Goal: Task Accomplishment & Management: Use online tool/utility

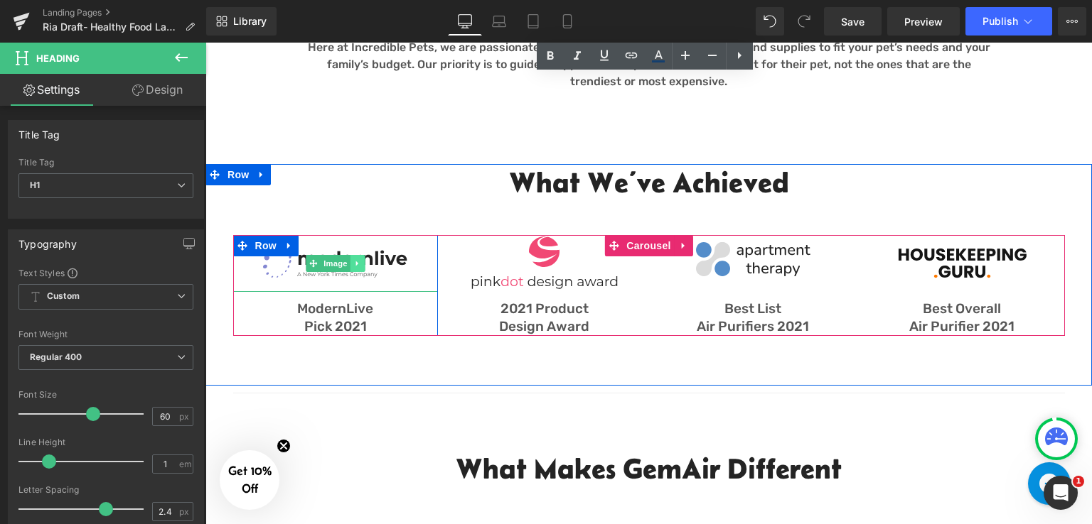
click at [350, 266] on link at bounding box center [357, 263] width 15 height 17
click at [312, 262] on link "Image" at bounding box center [306, 263] width 44 height 17
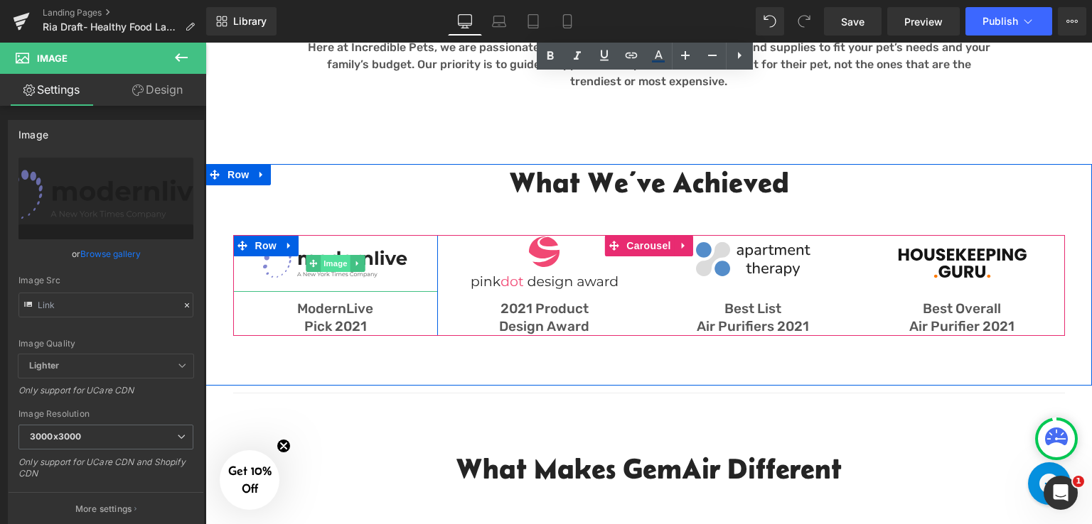
type input "[URL][DOMAIN_NAME]"
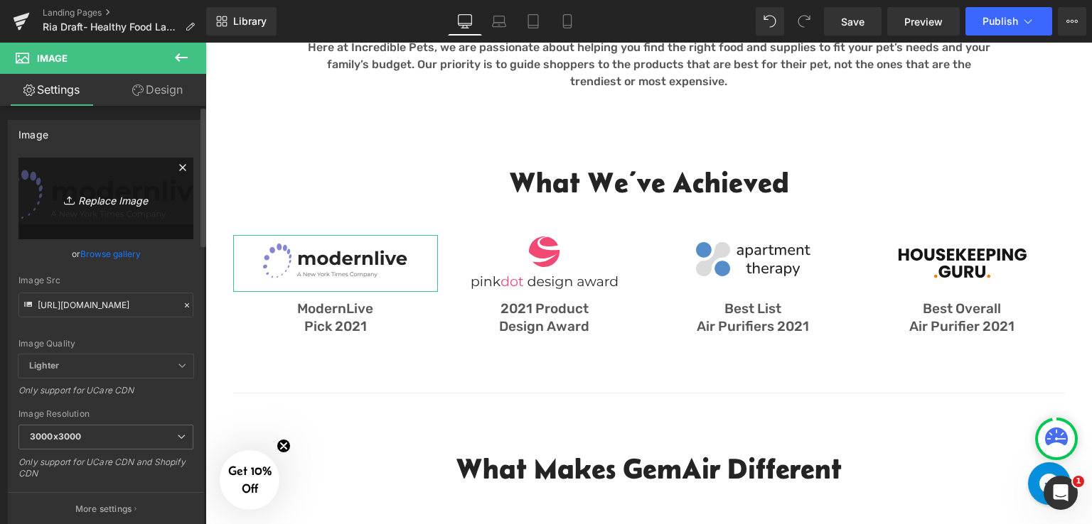
click at [97, 200] on icon "Replace Image" at bounding box center [106, 199] width 114 height 18
type input "C:\fakepath\Dry Dog Food.png"
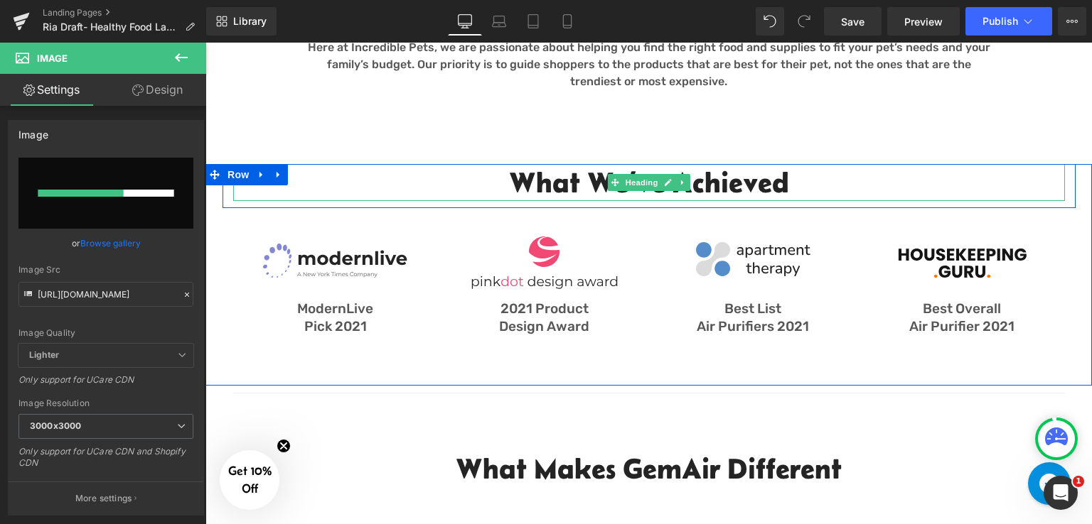
click at [559, 187] on h2 "What We’ve Achieved" at bounding box center [648, 182] width 831 height 37
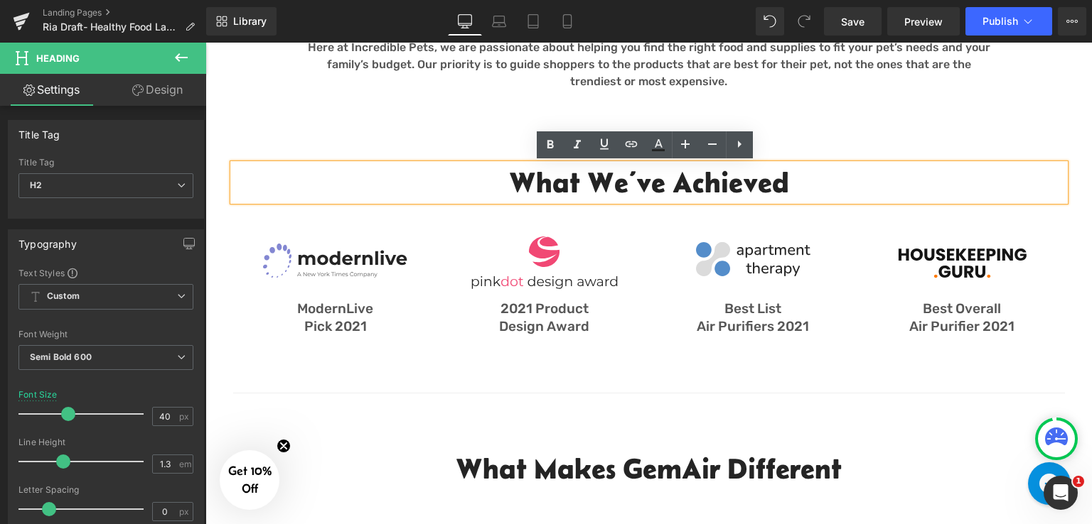
click at [788, 191] on h2 "What We’ve Achieved" at bounding box center [648, 182] width 831 height 37
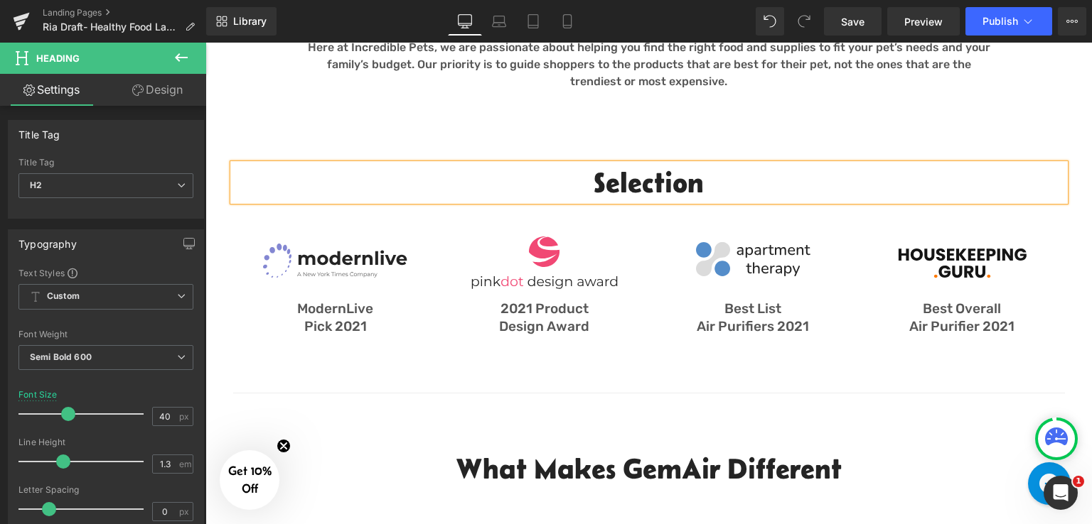
click at [587, 183] on h2 "Selection" at bounding box center [648, 182] width 831 height 37
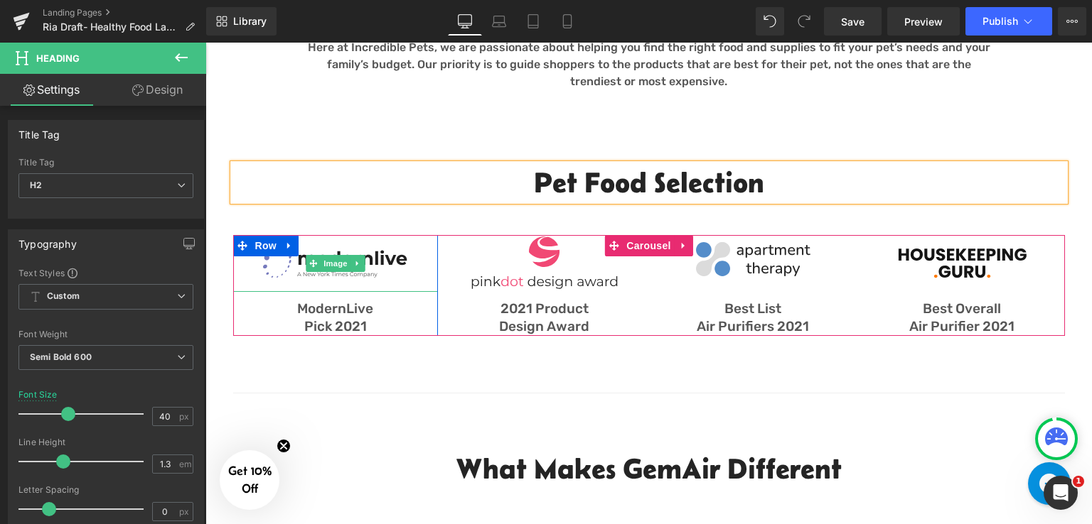
click at [385, 268] on img at bounding box center [335, 263] width 149 height 57
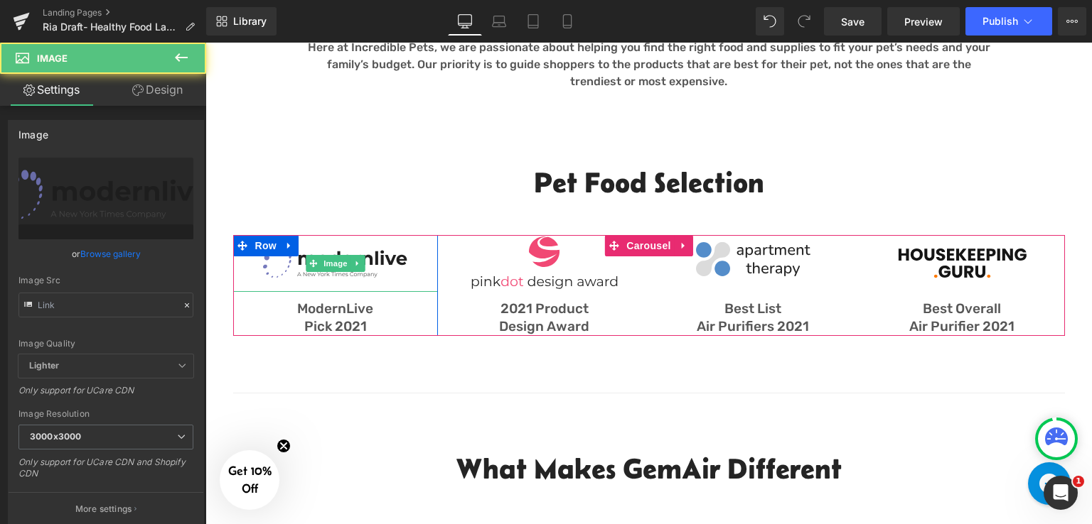
type input "[URL][DOMAIN_NAME]"
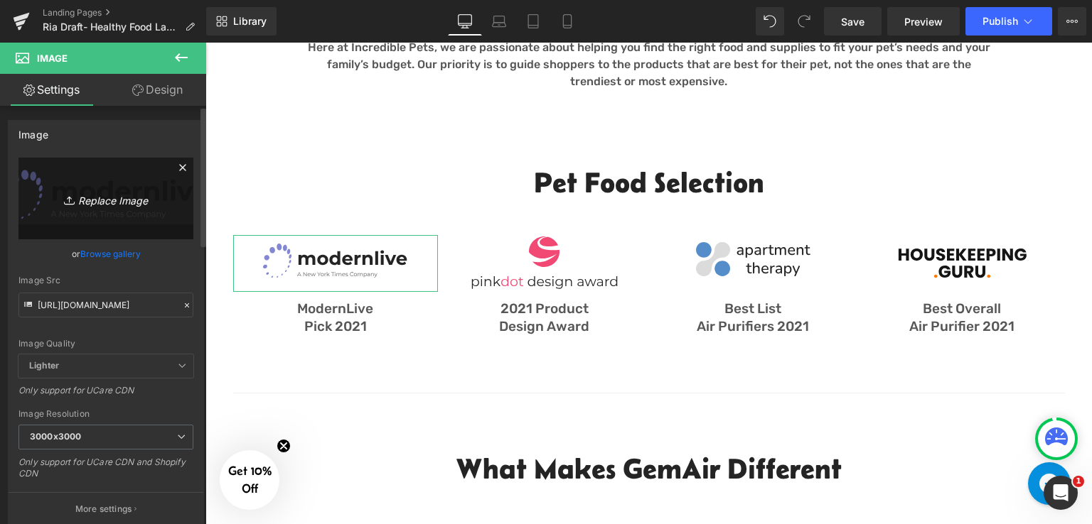
click at [104, 209] on link "Replace Image" at bounding box center [105, 199] width 175 height 82
type input "C:\fakepath\Dry Dog Food.png"
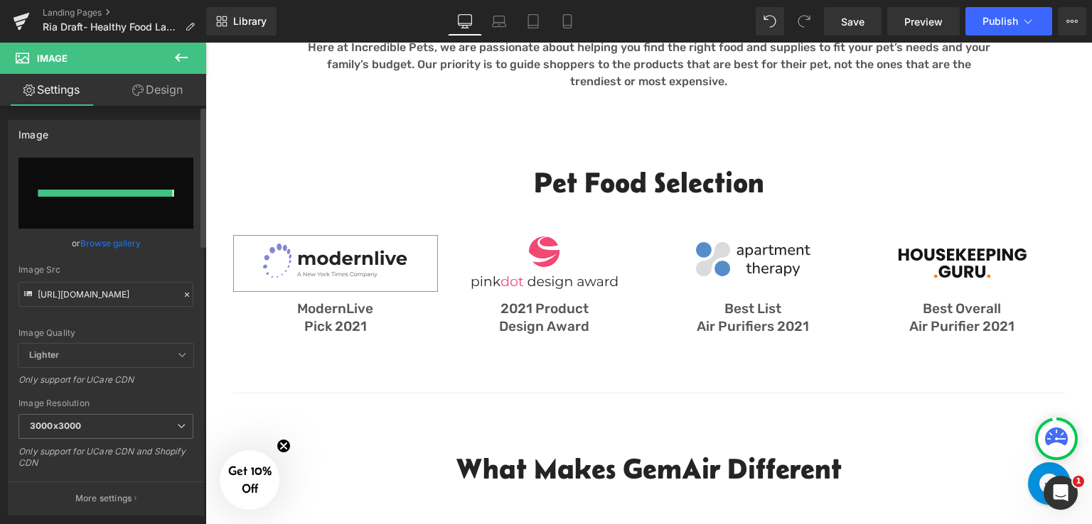
type input "[URL][DOMAIN_NAME]"
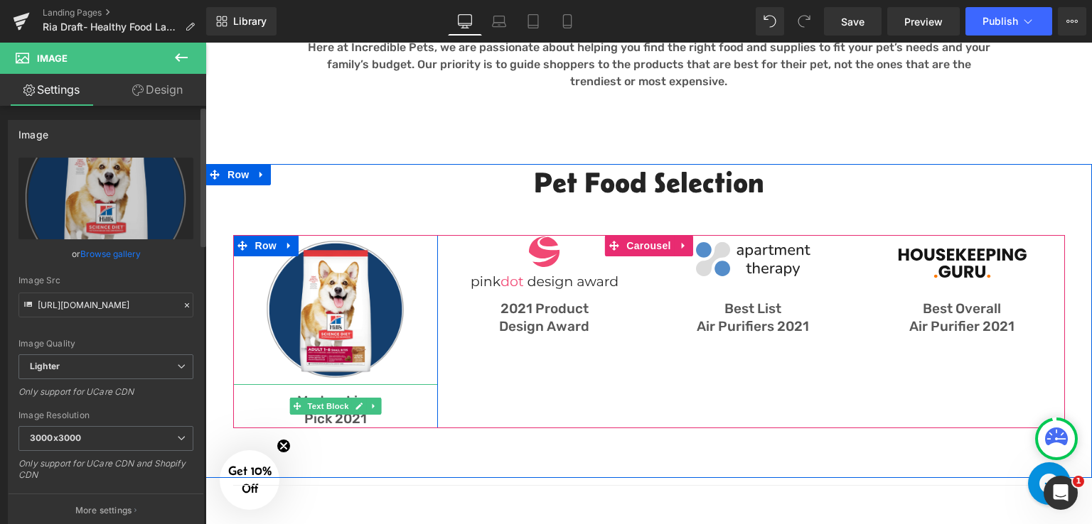
click at [399, 415] on p "Pick 2021" at bounding box center [335, 420] width 205 height 18
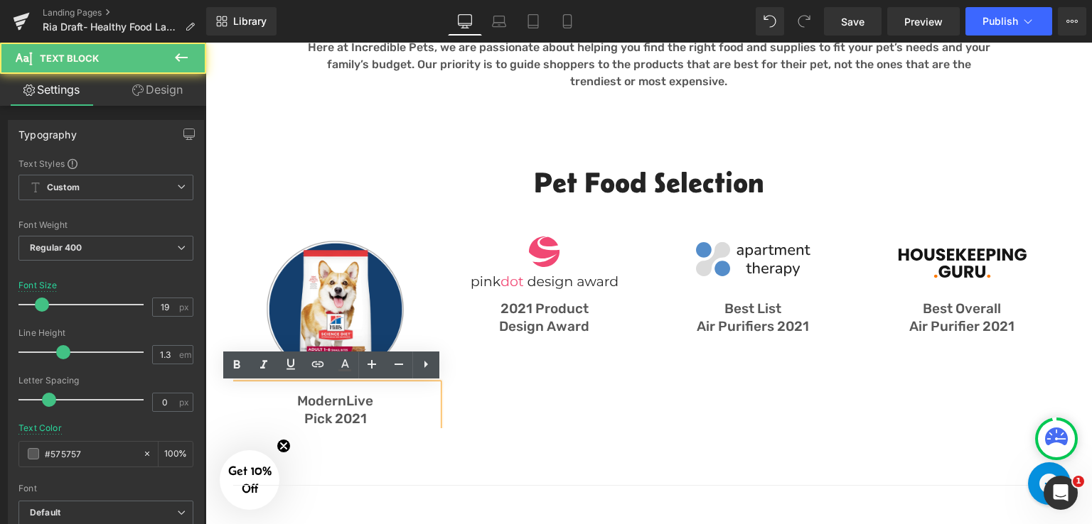
click at [351, 413] on p "Pick 2021" at bounding box center [335, 420] width 205 height 18
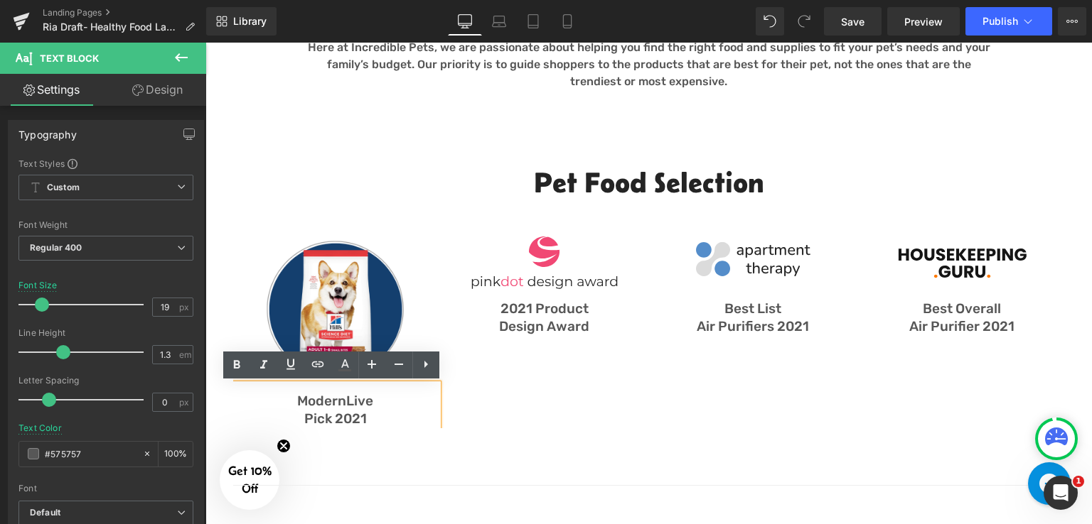
click at [363, 402] on p "ModernLive" at bounding box center [335, 402] width 205 height 18
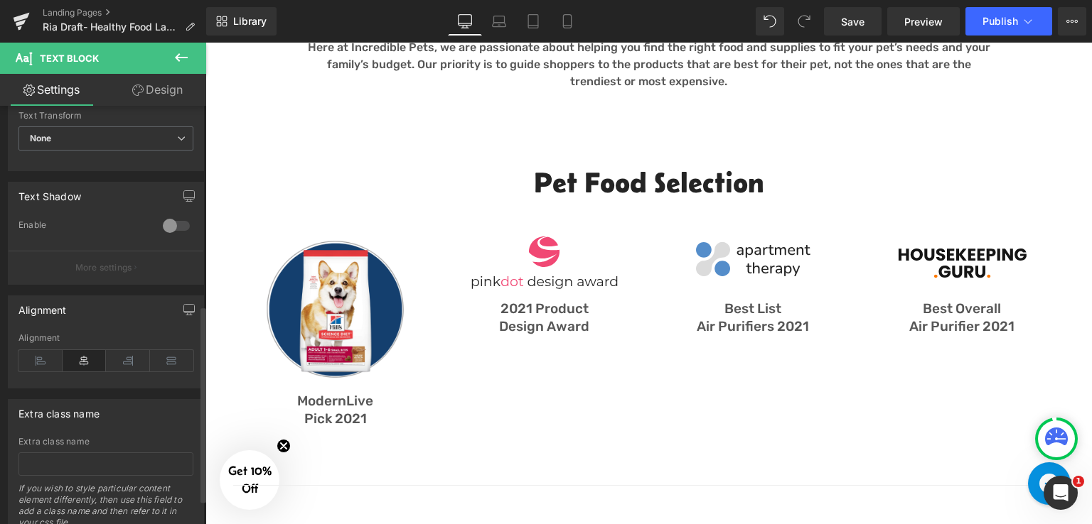
scroll to position [284, 0]
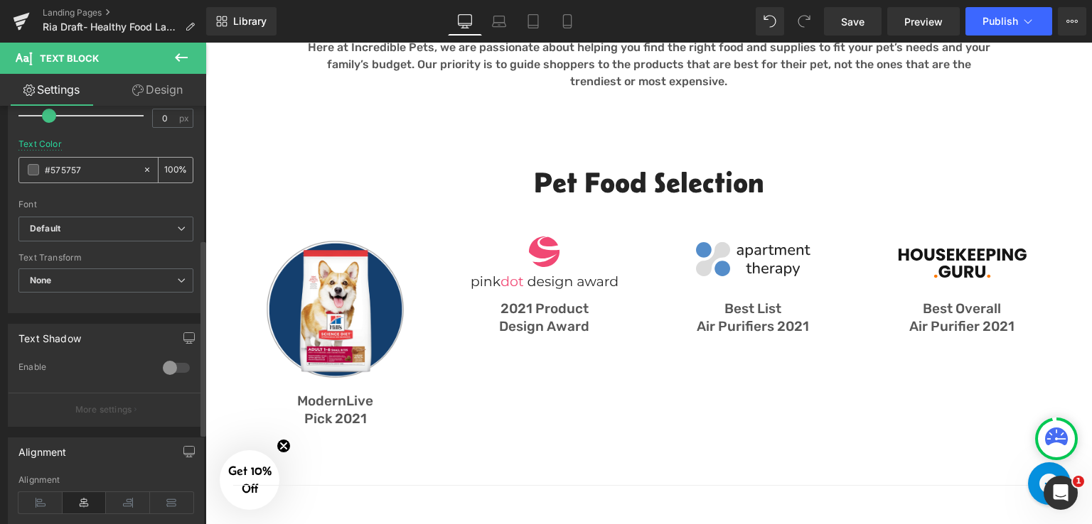
click at [77, 168] on input "#575757" at bounding box center [90, 170] width 91 height 16
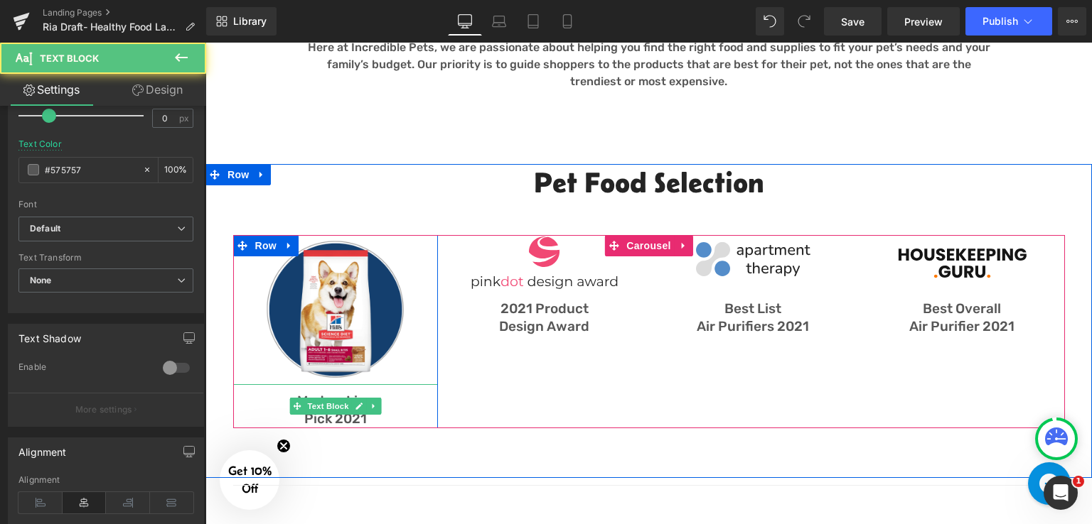
click at [381, 411] on p "Pick 2021" at bounding box center [335, 420] width 205 height 18
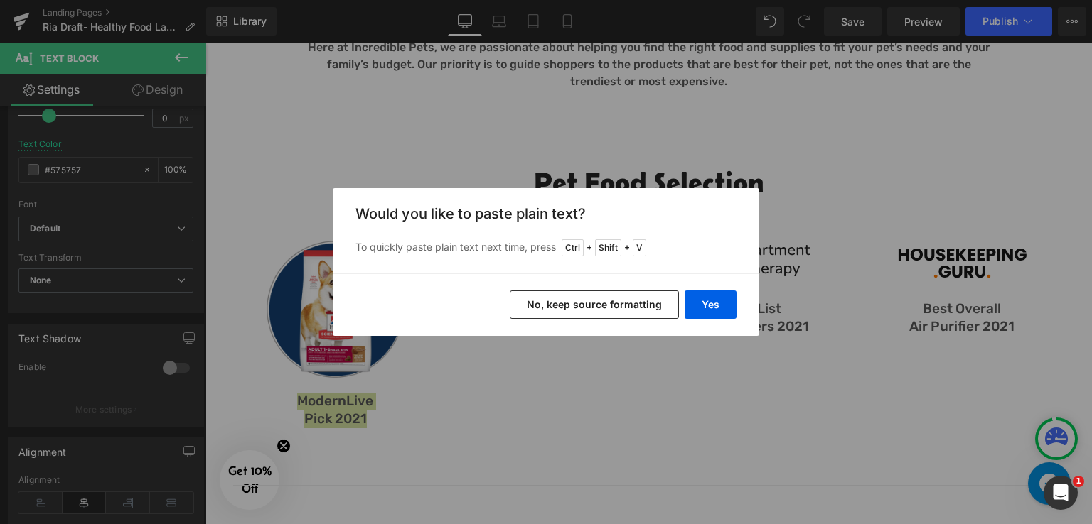
click at [640, 303] on button "No, keep source formatting" at bounding box center [594, 305] width 169 height 28
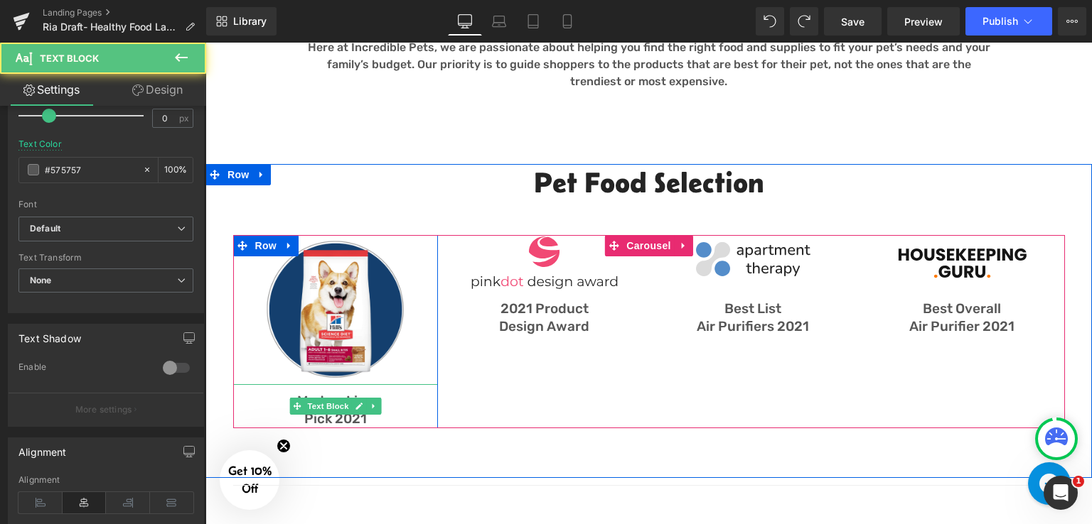
click at [395, 405] on p "ModernLive" at bounding box center [335, 402] width 205 height 18
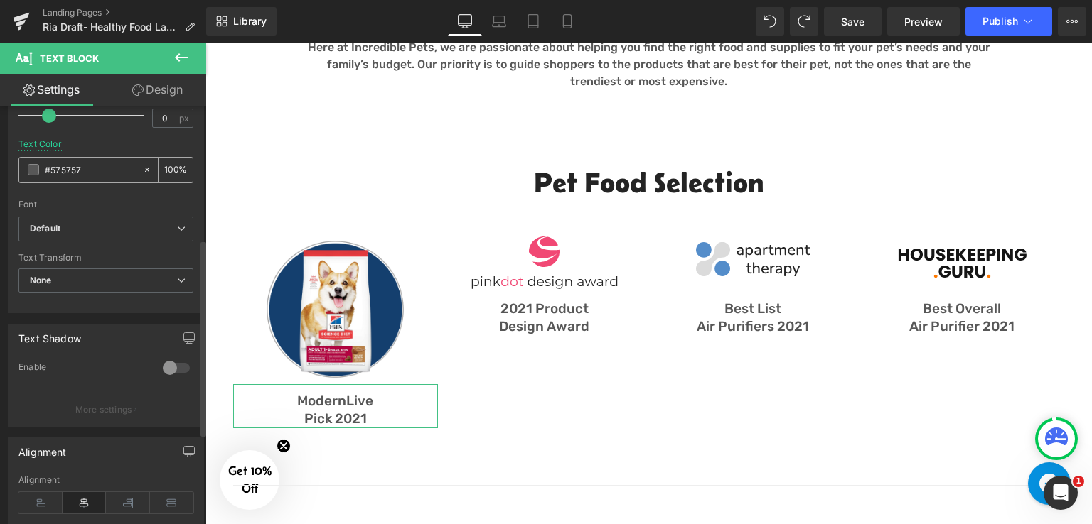
click at [72, 159] on div "#575757" at bounding box center [80, 170] width 123 height 25
click at [77, 166] on input "#575757" at bounding box center [90, 170] width 91 height 16
paste input "143f6e"
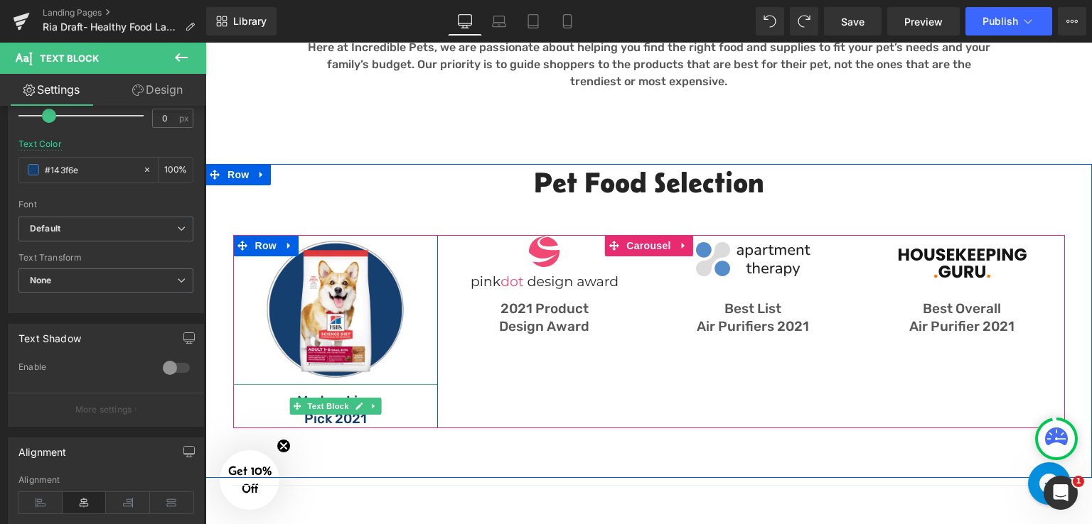
click at [390, 406] on p "ModernLive" at bounding box center [335, 402] width 205 height 18
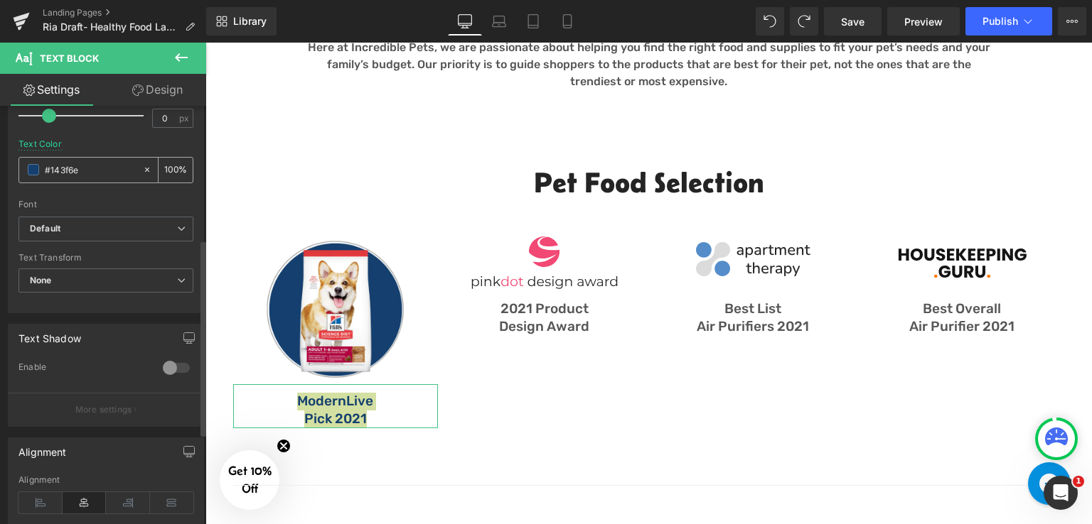
click at [90, 171] on input "#143f6e" at bounding box center [90, 170] width 91 height 16
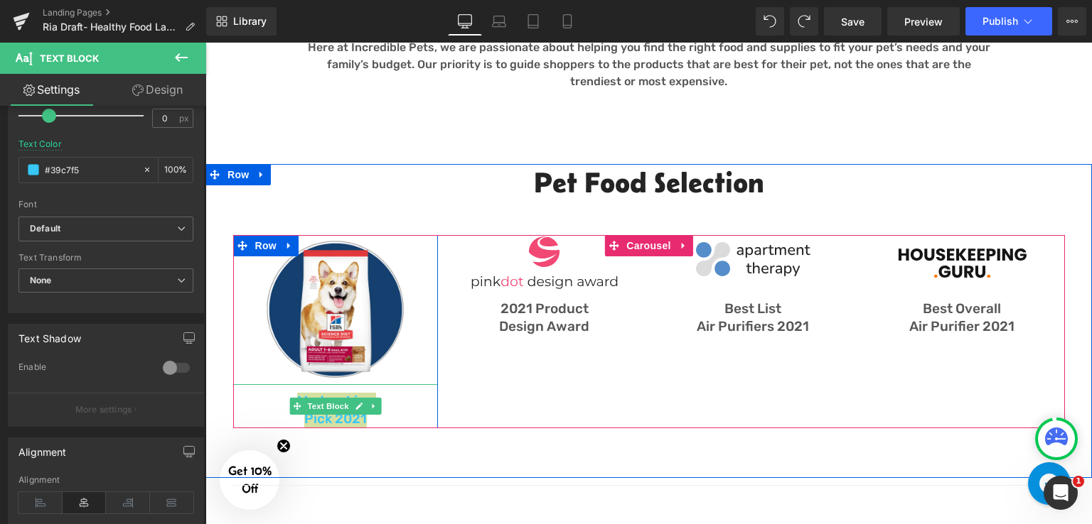
type input "#39c7f5"
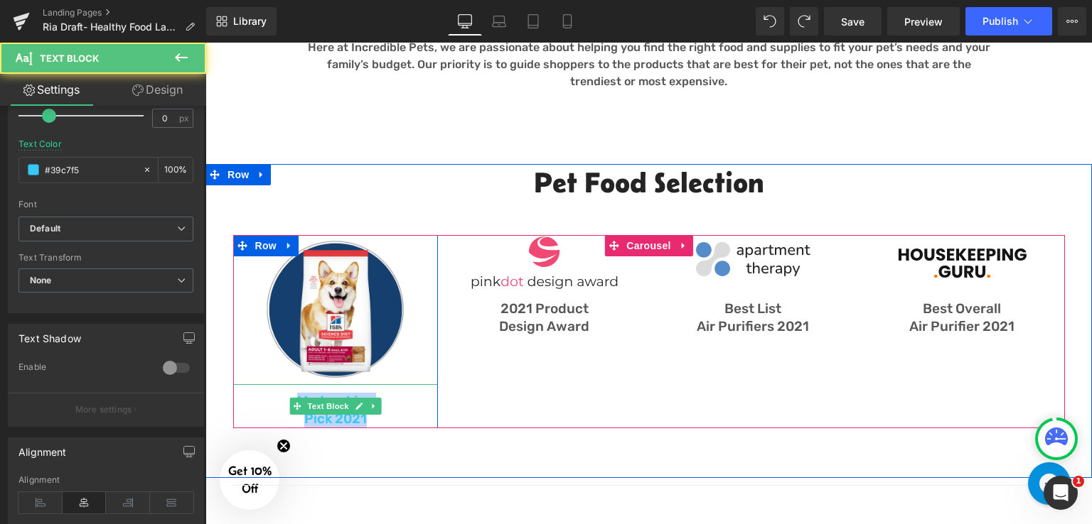
click at [392, 413] on p "Pick 2021" at bounding box center [335, 420] width 205 height 18
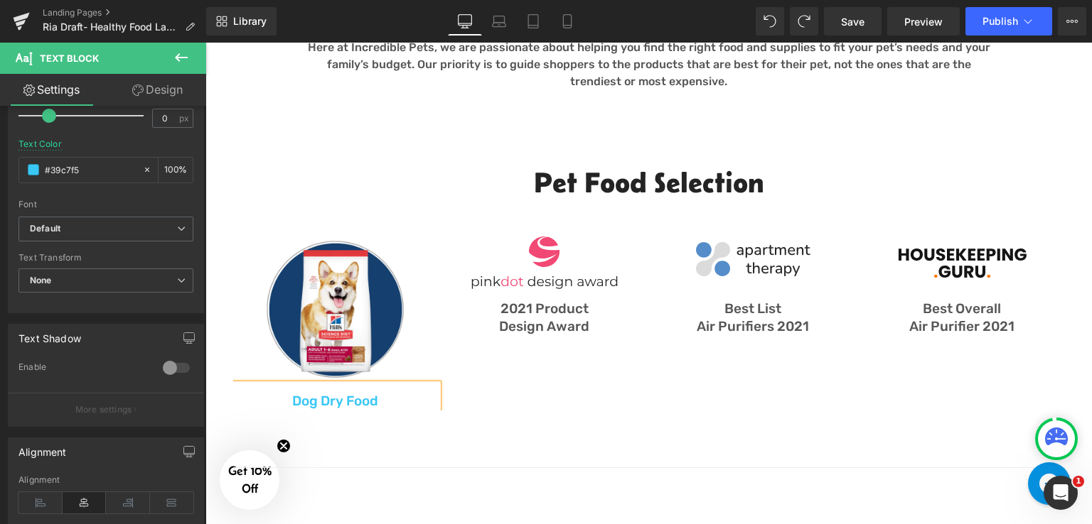
click at [264, 231] on div "Image Dog Dry Food Text Block Row Image 2021 Product Design Award Text Block Ro…" at bounding box center [648, 313] width 853 height 210
click at [458, 245] on div "Image 2021 Product Design Award Text Block Row" at bounding box center [543, 285] width 205 height 100
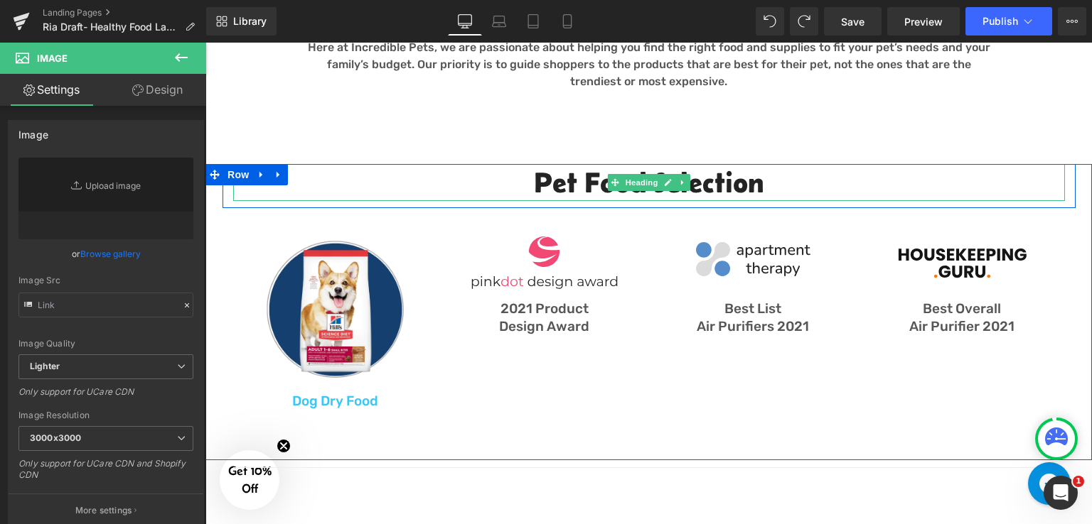
type input "[URL][DOMAIN_NAME]"
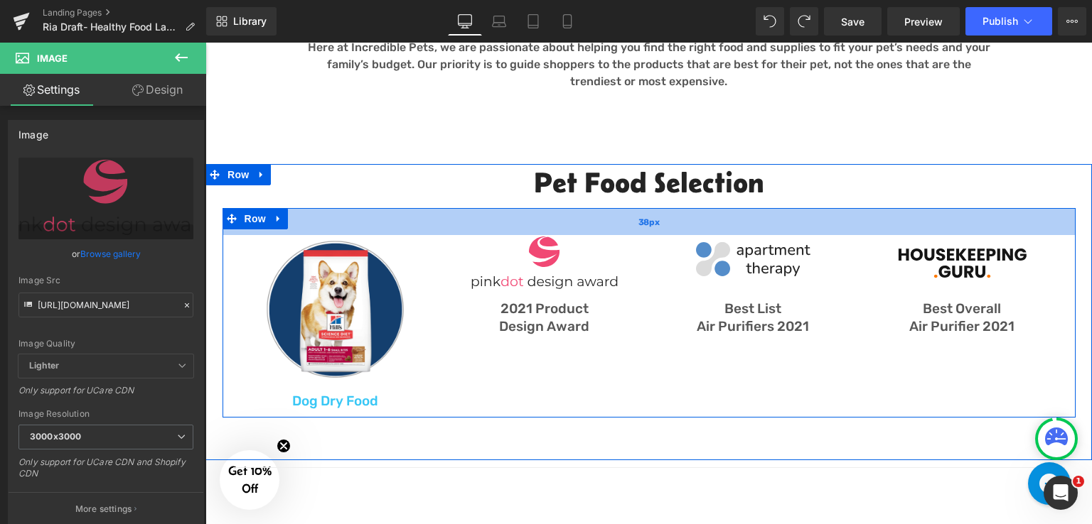
click at [398, 226] on div "38px" at bounding box center [648, 221] width 853 height 27
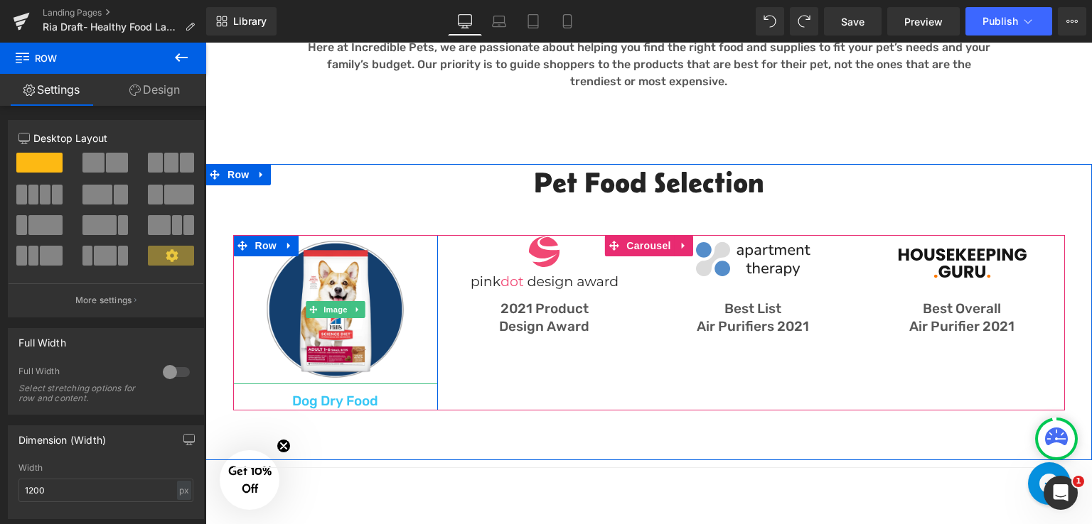
click at [254, 267] on div at bounding box center [335, 309] width 205 height 149
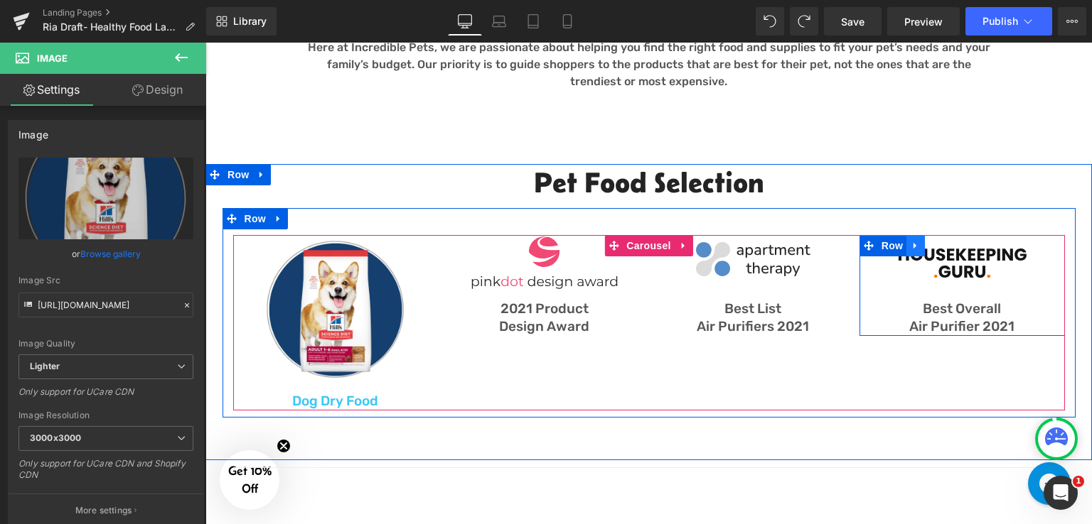
click at [913, 246] on icon at bounding box center [915, 246] width 10 height 11
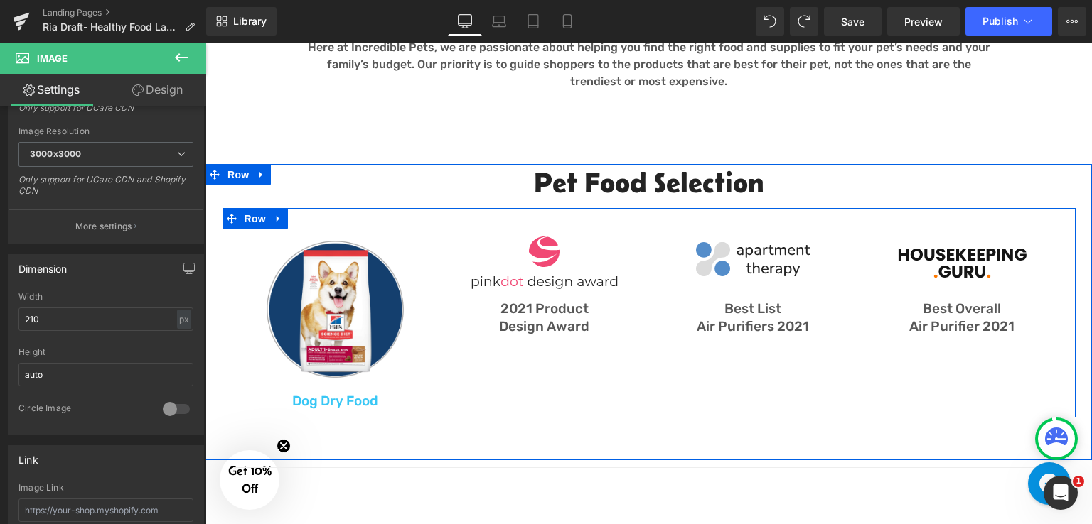
click at [225, 402] on div "Image Dog Dry Food Text Block Row Image 2021 Product Design Award Text Block Ro…" at bounding box center [648, 323] width 853 height 176
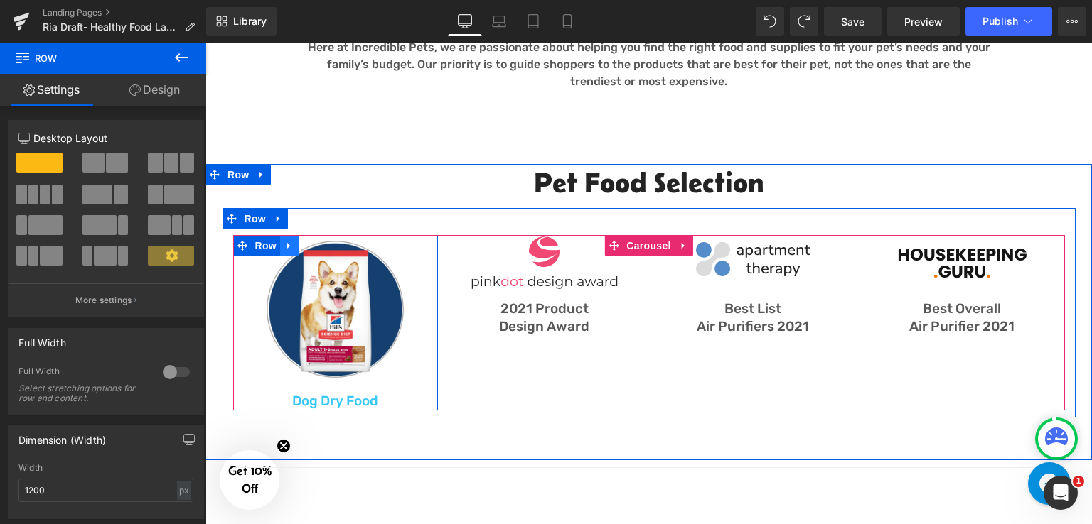
click at [287, 246] on icon at bounding box center [288, 246] width 3 height 6
click at [307, 252] on link at bounding box center [307, 245] width 18 height 21
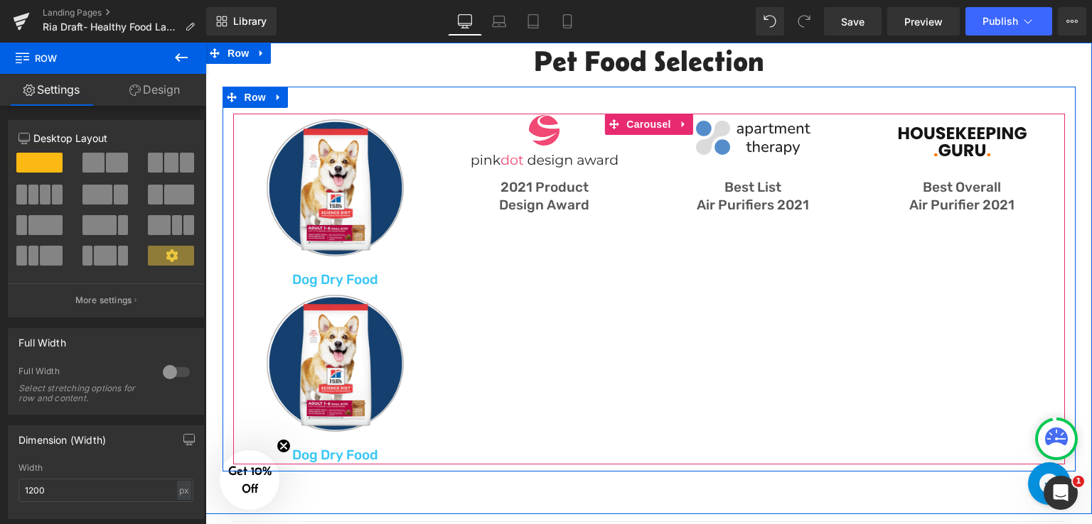
scroll to position [737, 0]
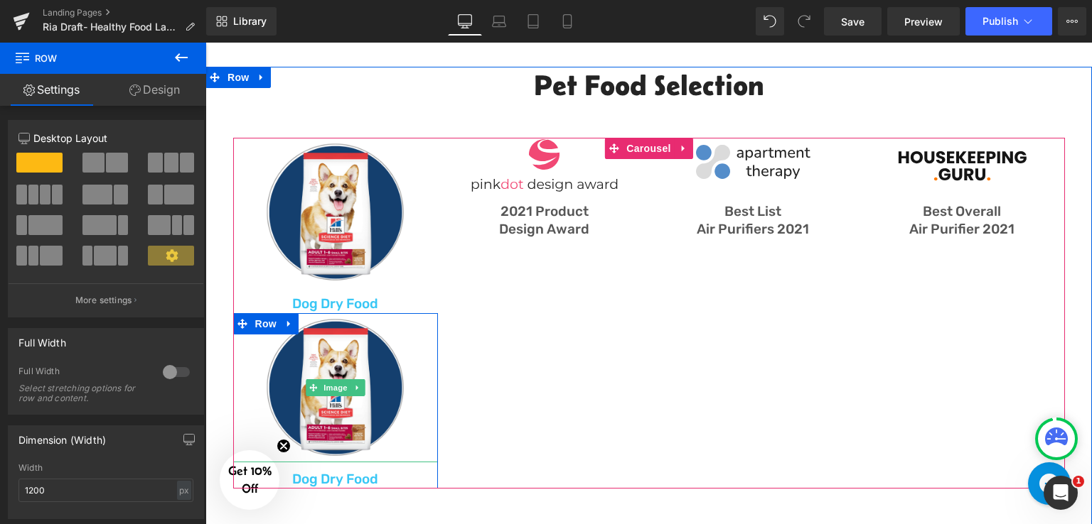
click at [418, 339] on div at bounding box center [335, 387] width 205 height 149
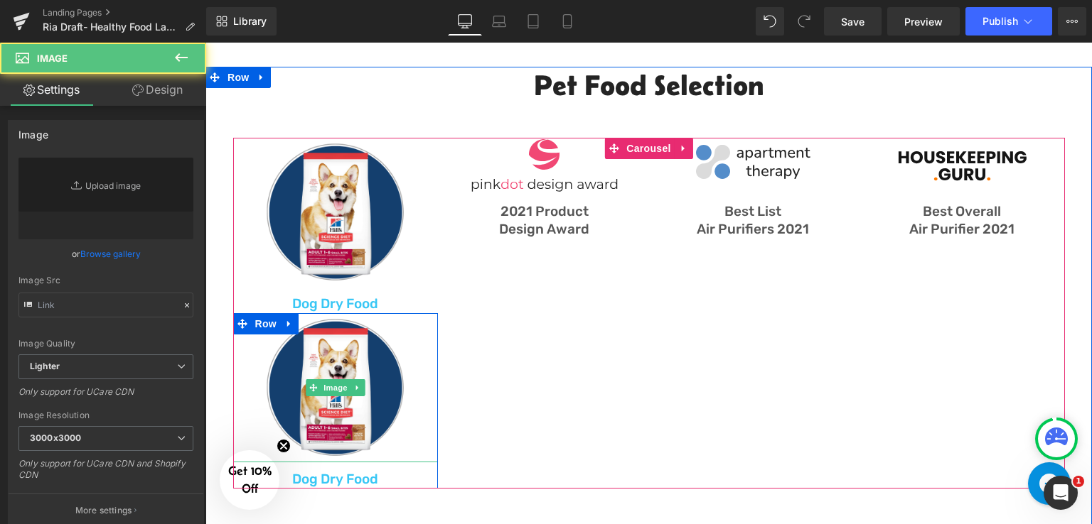
type input "[URL][DOMAIN_NAME]"
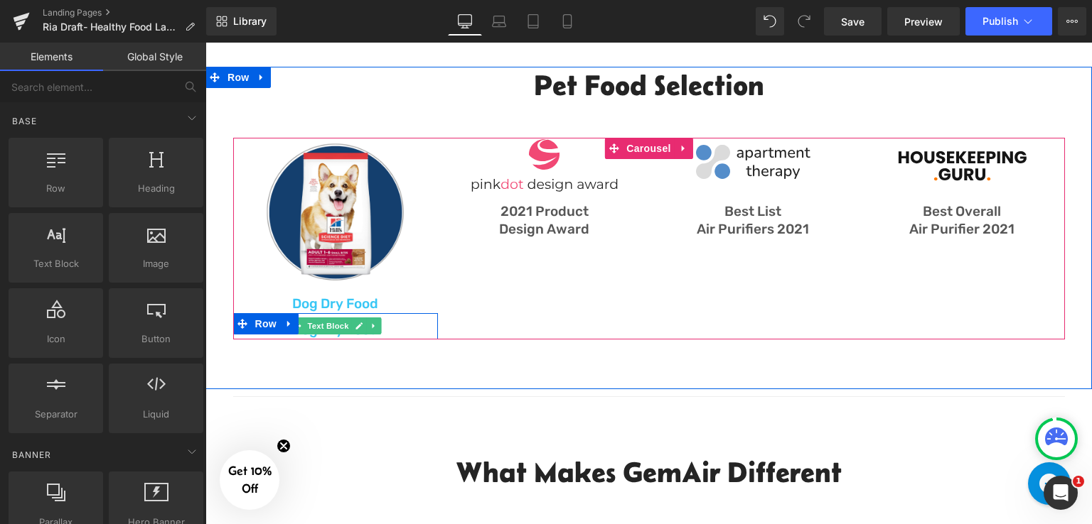
click at [399, 325] on p "Dog Dry Food" at bounding box center [335, 331] width 205 height 18
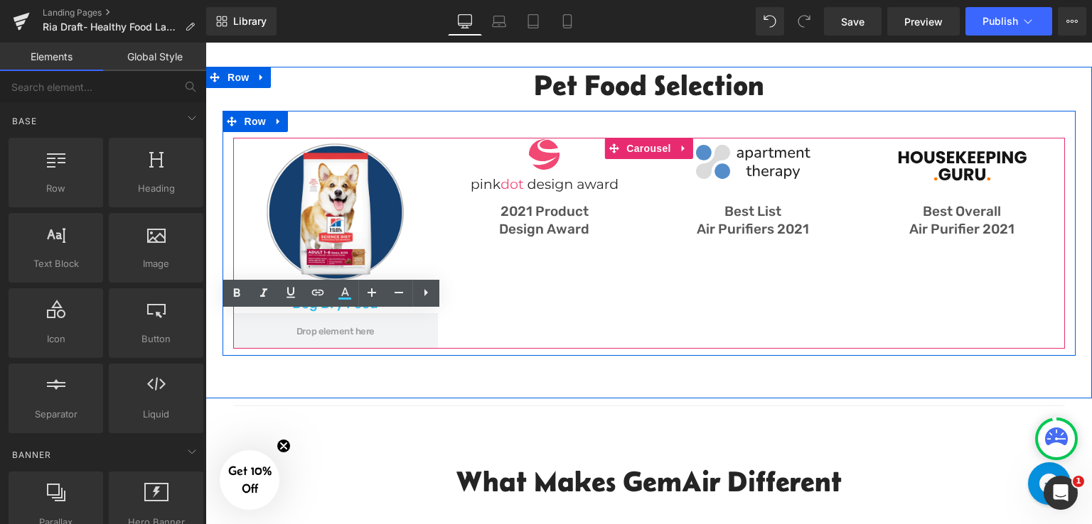
click at [532, 316] on div "Image Dog Dry Food Text Block Row Row Image 2021 Product Design Award Text Bloc…" at bounding box center [650, 243] width 835 height 211
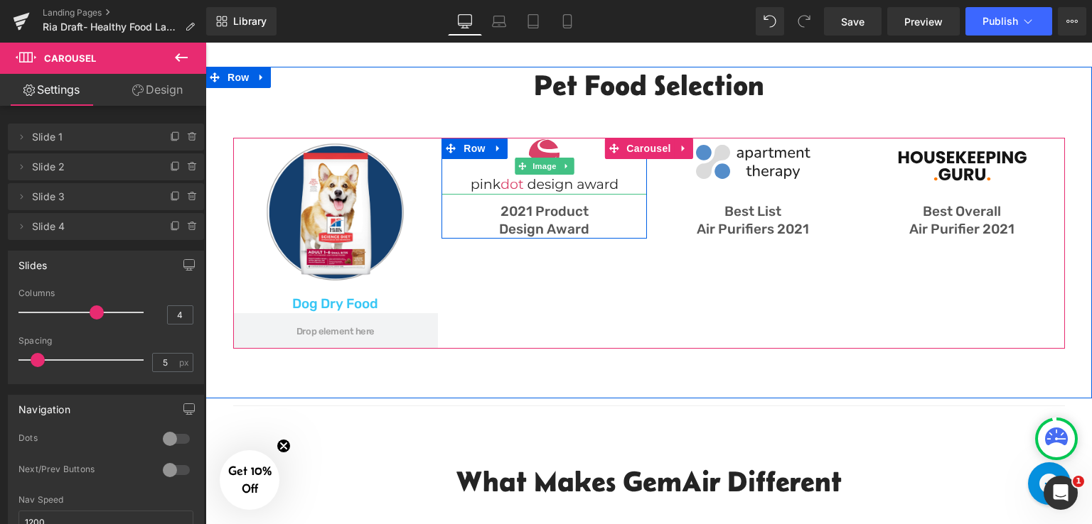
click at [583, 158] on img at bounding box center [544, 166] width 149 height 57
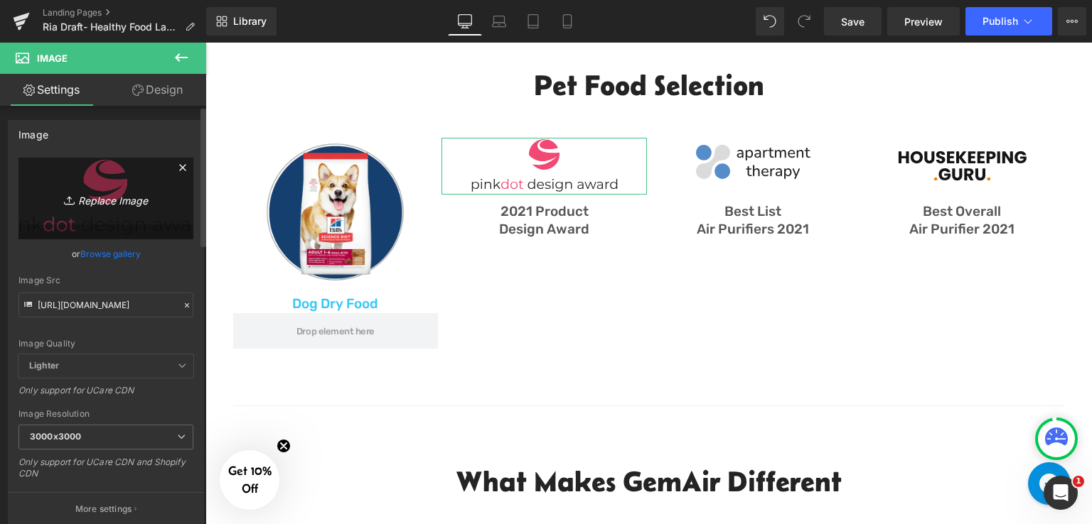
click at [127, 197] on icon "Replace Image" at bounding box center [106, 199] width 114 height 18
type input "C:\fakepath\Wet Dog Food.png"
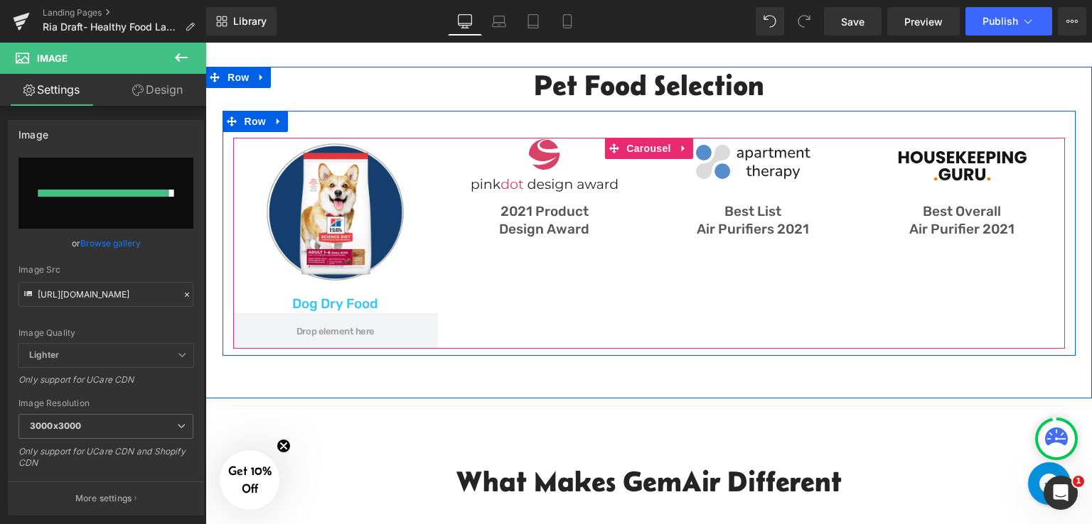
type input "https://ucarecdn.com/3bc60157-600c-48dd-bc31-8972e38bfcc3/-/format/auto/-/previ…"
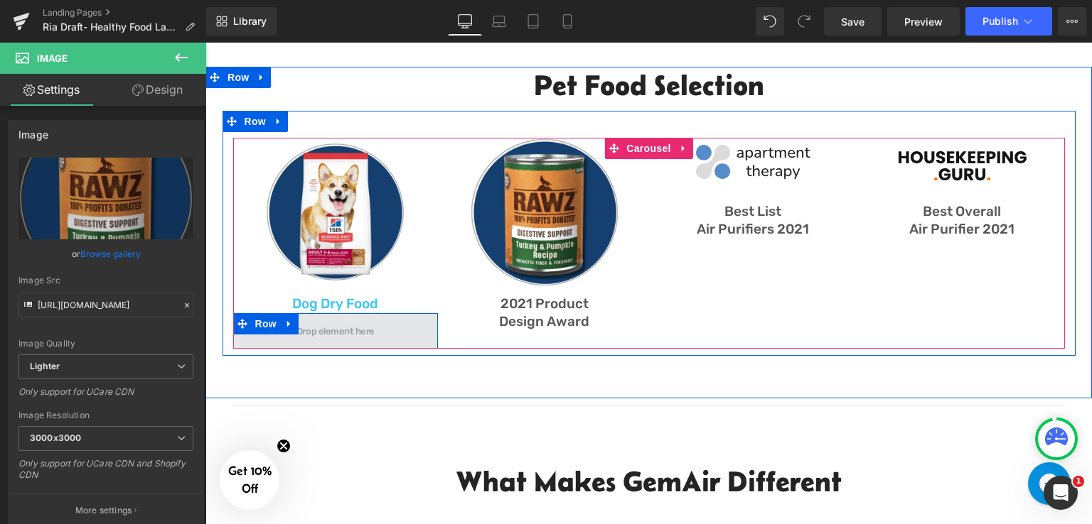
click at [412, 333] on span at bounding box center [335, 331] width 205 height 36
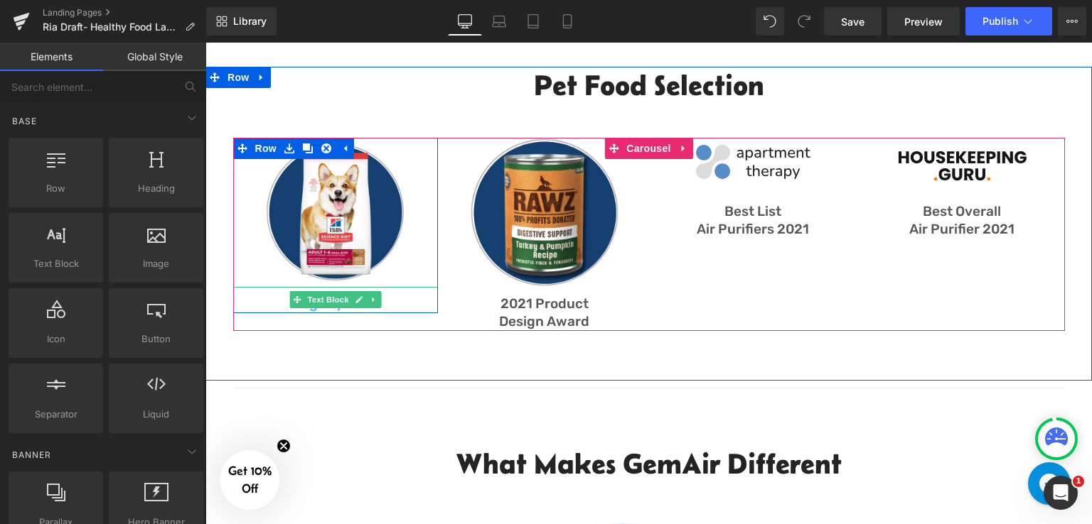
click at [402, 303] on p "Dog Dry Food" at bounding box center [335, 305] width 205 height 18
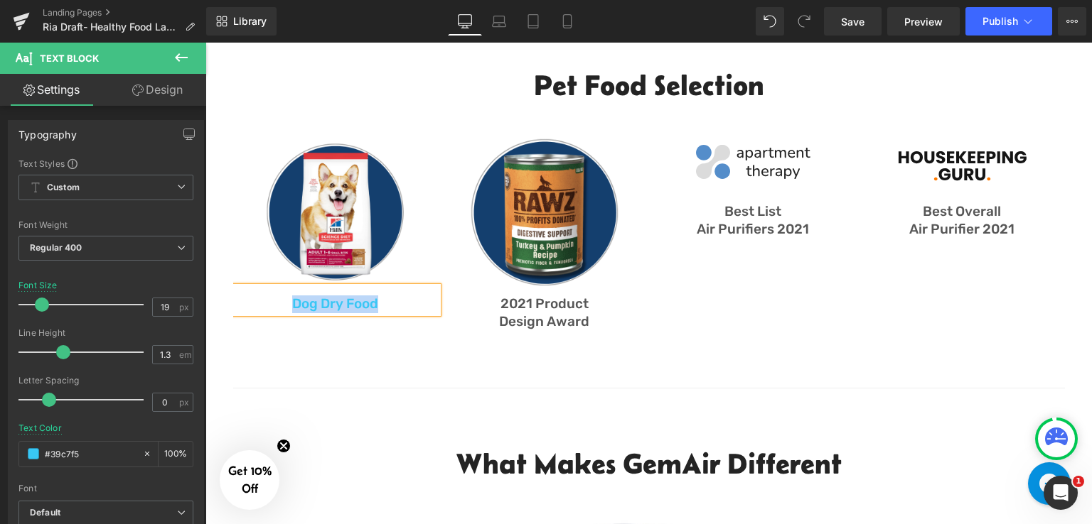
copy p "Dog Dry Food"
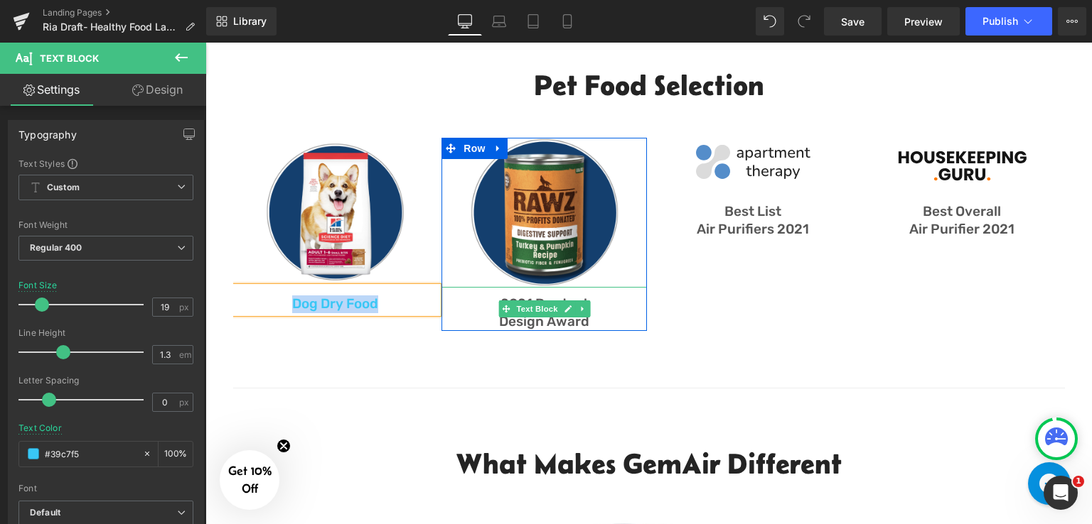
click at [625, 308] on p "2021 Product" at bounding box center [543, 305] width 205 height 18
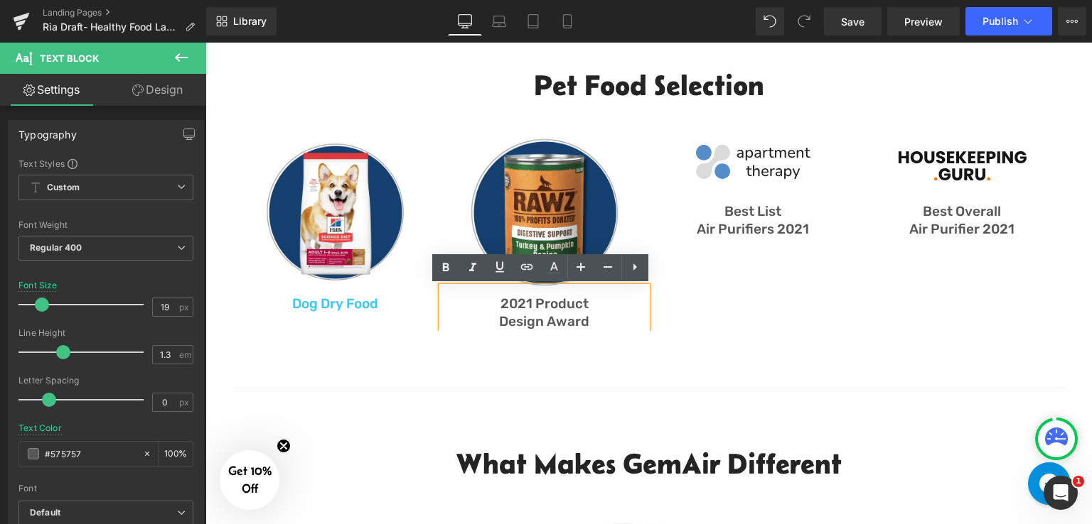
click at [593, 308] on p "2021 Product" at bounding box center [543, 305] width 205 height 18
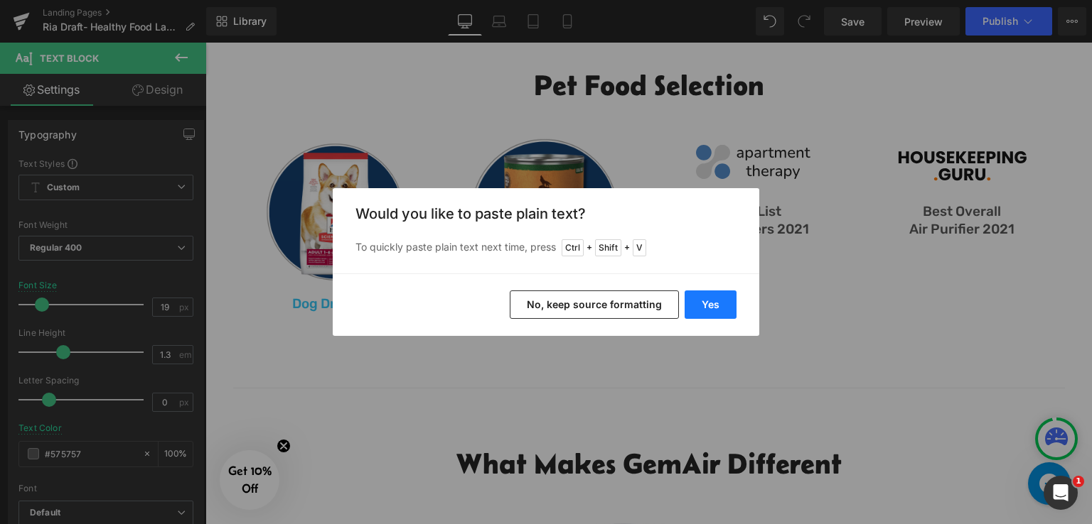
click at [703, 303] on button "Yes" at bounding box center [710, 305] width 52 height 28
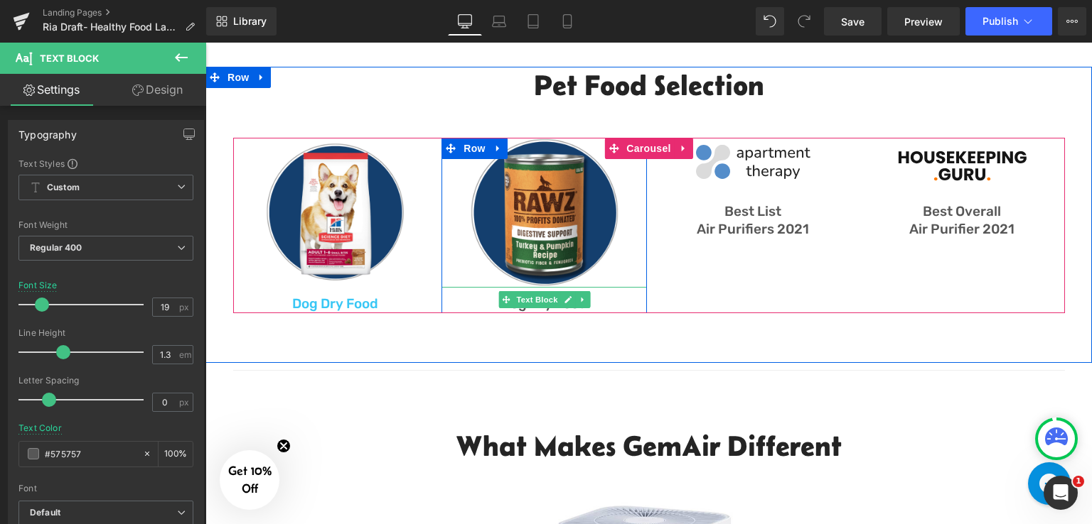
click at [606, 303] on p "Dog Dry Food" at bounding box center [543, 305] width 205 height 18
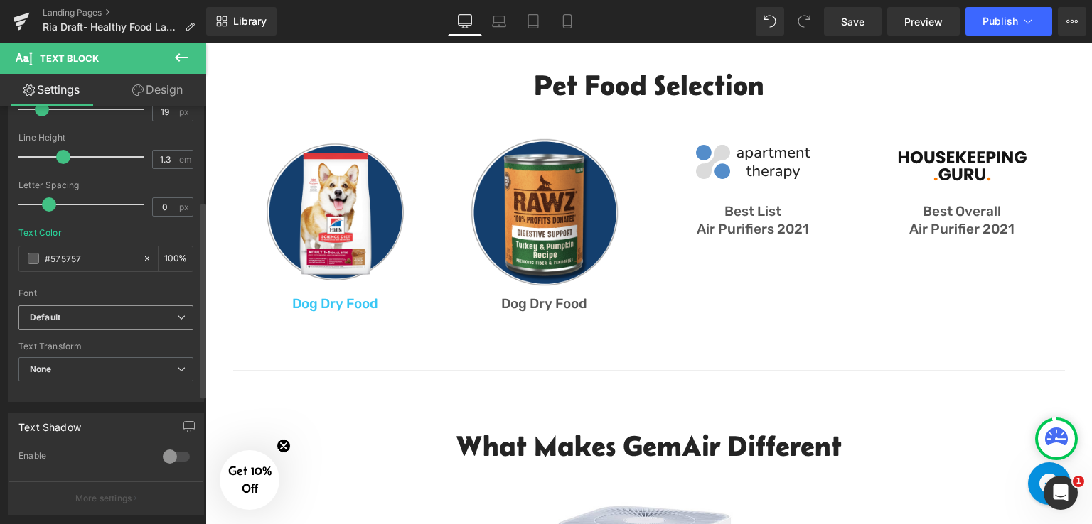
scroll to position [213, 0]
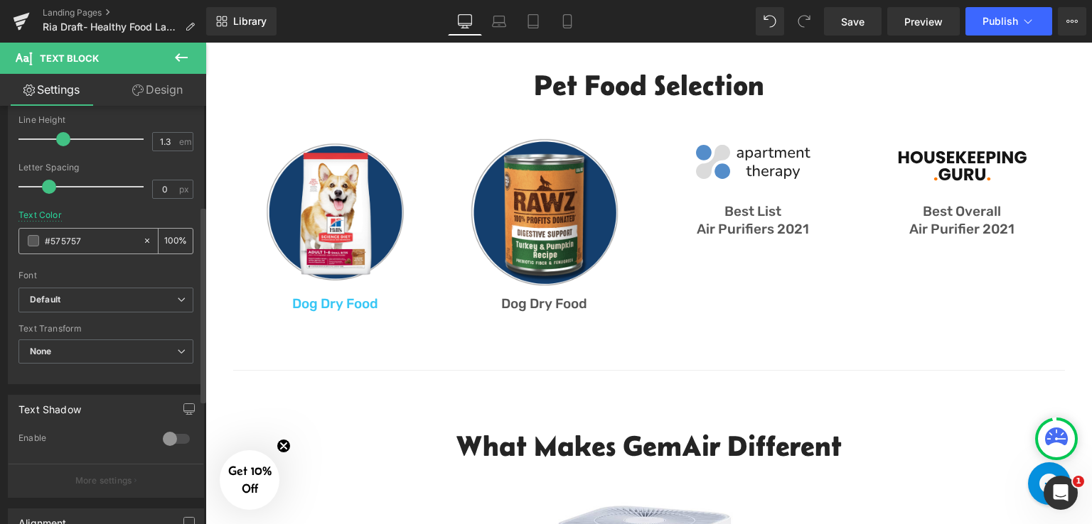
click at [92, 242] on input "#575757" at bounding box center [90, 241] width 91 height 16
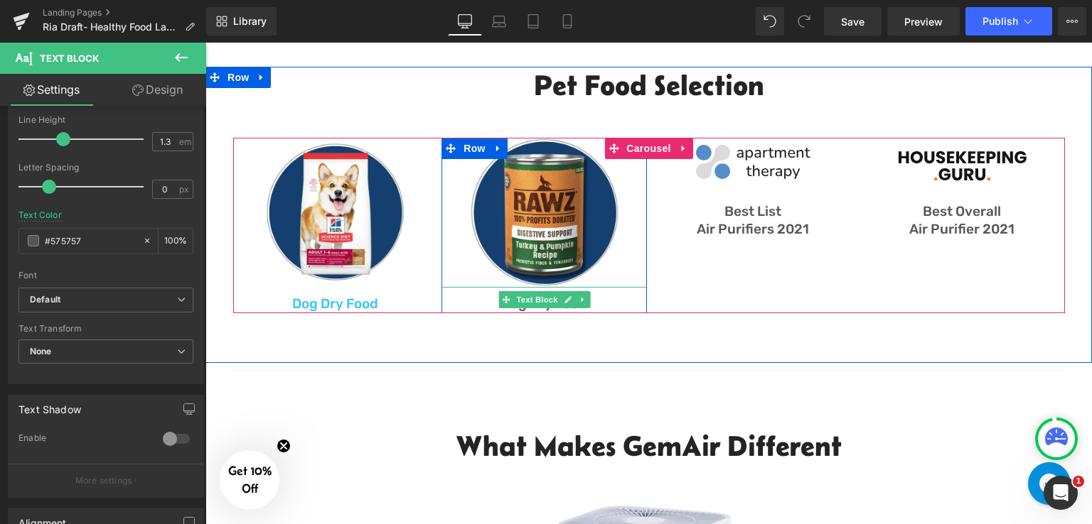
click at [598, 298] on p "Dog Dry Food" at bounding box center [543, 305] width 205 height 18
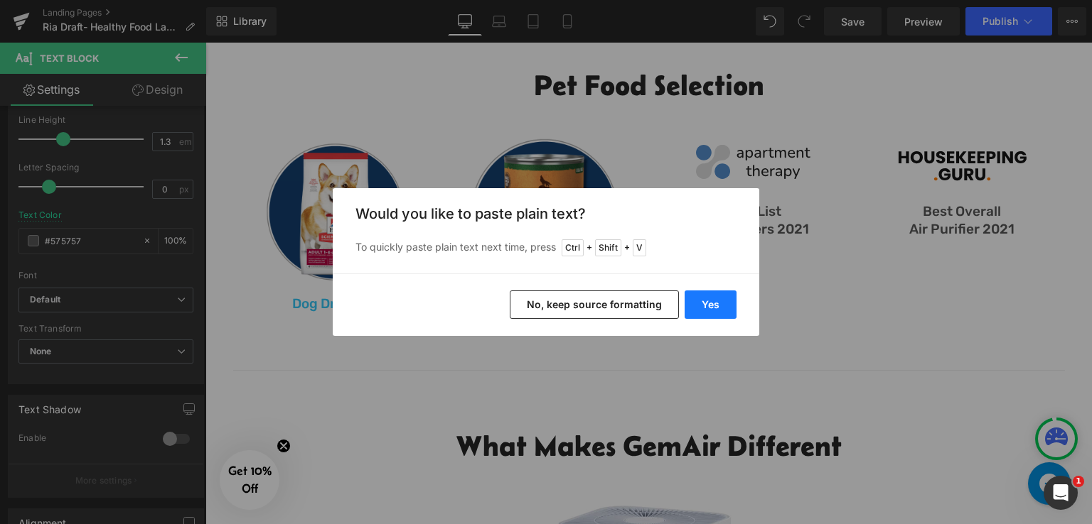
click at [702, 310] on button "Yes" at bounding box center [710, 305] width 52 height 28
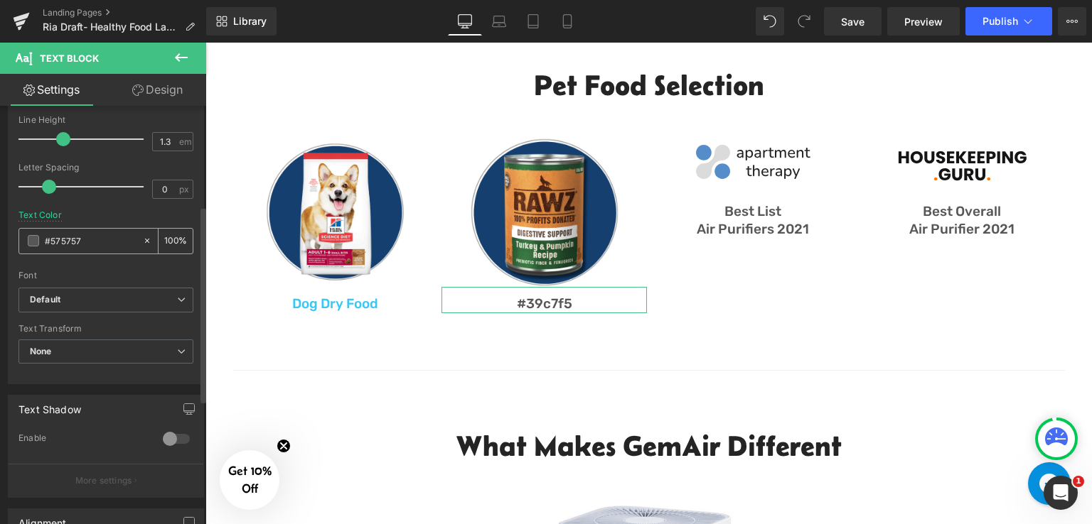
click at [109, 242] on input "#575757" at bounding box center [90, 241] width 91 height 16
paste input "39c7f5"
type input "#39c7f5"
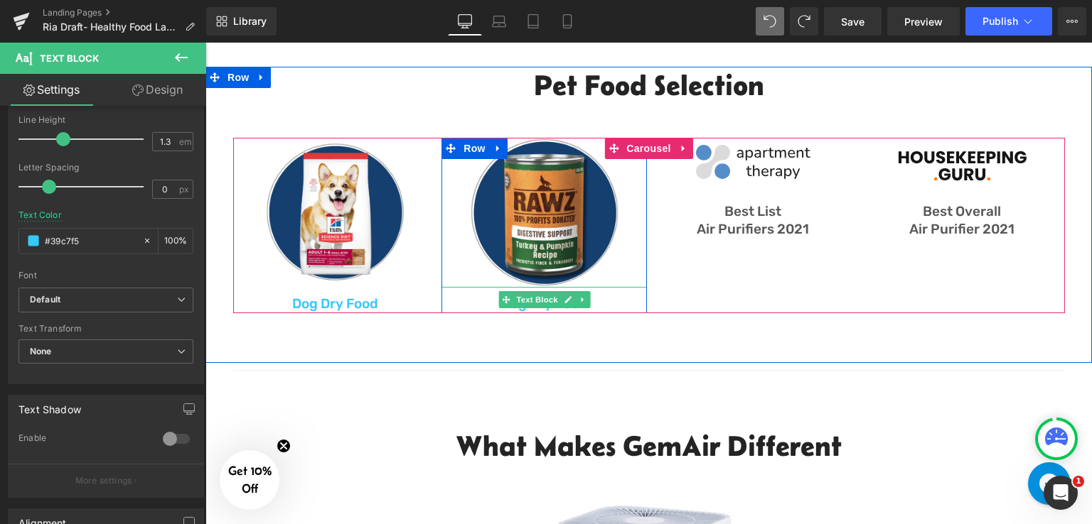
click at [603, 304] on p "Dog Dry Food" at bounding box center [543, 305] width 205 height 18
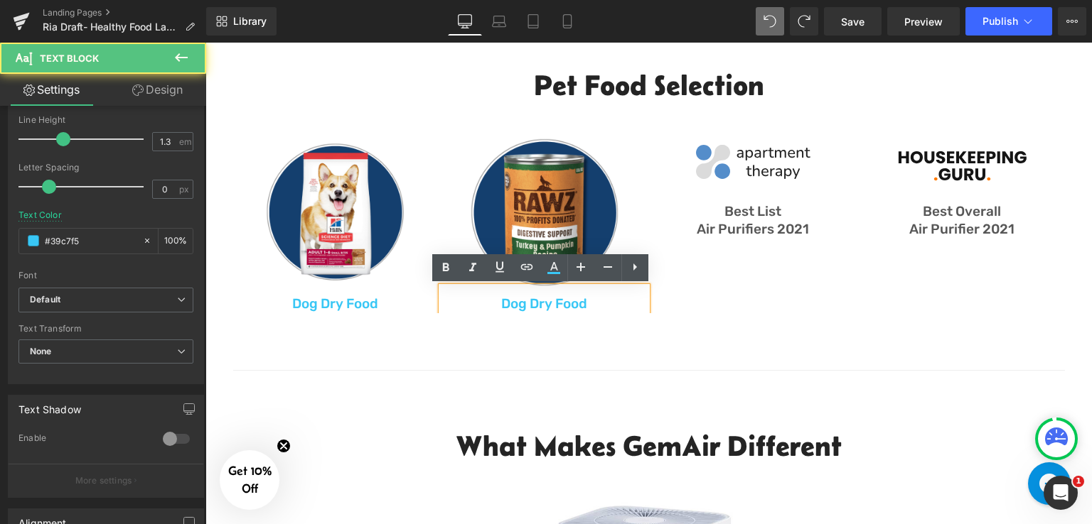
click at [546, 309] on p "Dog Dry Food" at bounding box center [543, 305] width 205 height 18
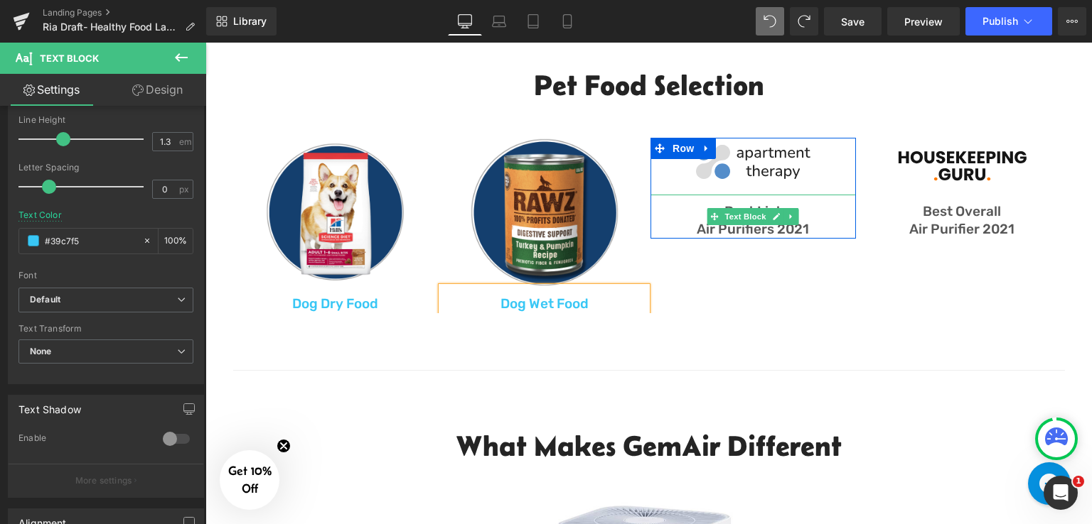
click at [772, 198] on div "Best List Air Purifiers 2021" at bounding box center [752, 216] width 205 height 43
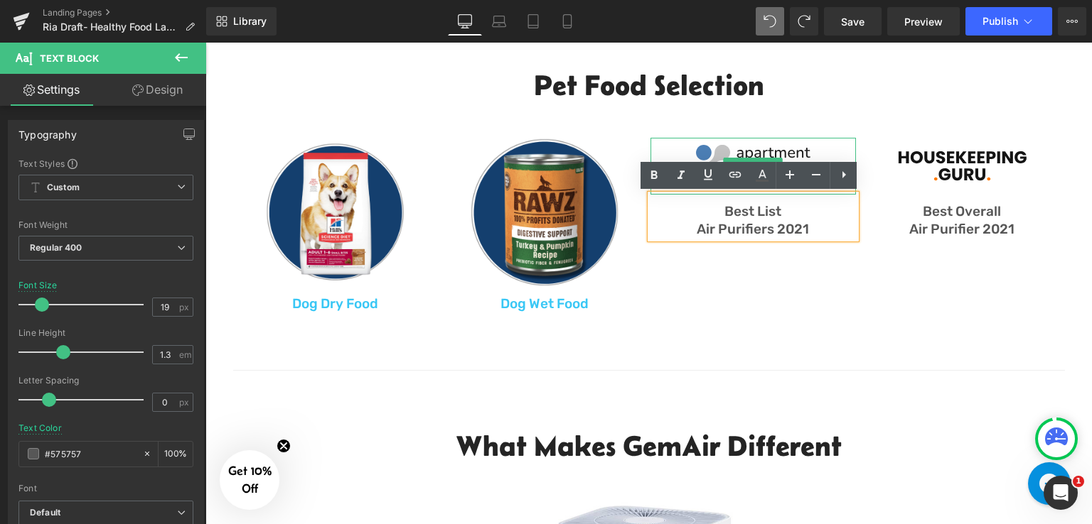
click at [807, 150] on img at bounding box center [752, 166] width 149 height 57
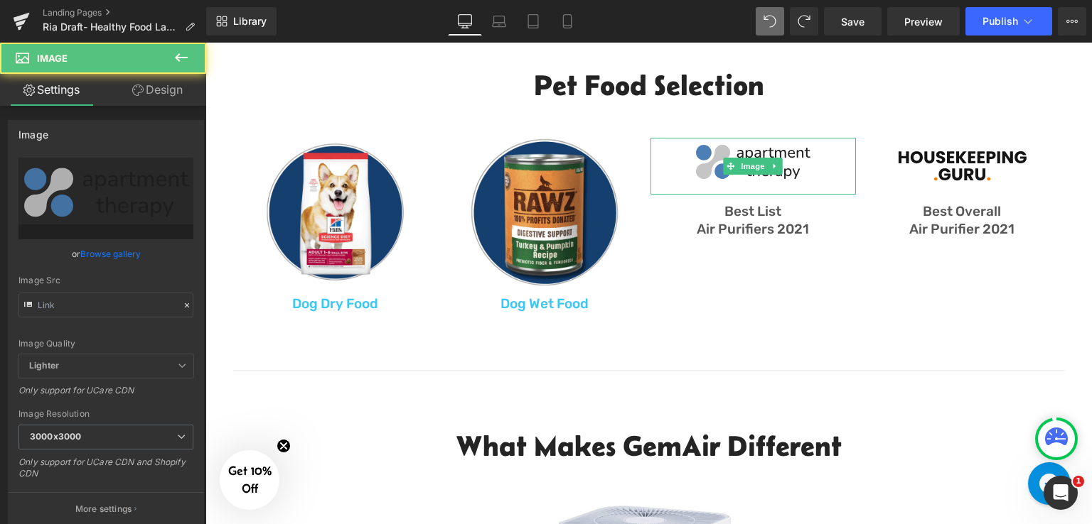
type input "https://ucarecdn.com/15f01d3f-408d-4147-8ed2-467a256c6749/apartment.svg"
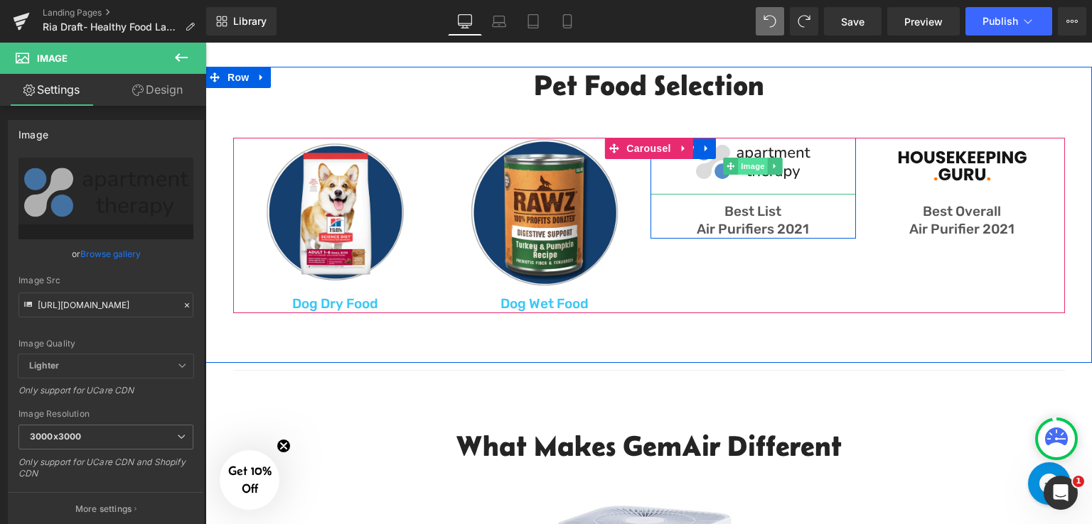
click at [758, 163] on span "Image" at bounding box center [753, 166] width 30 height 17
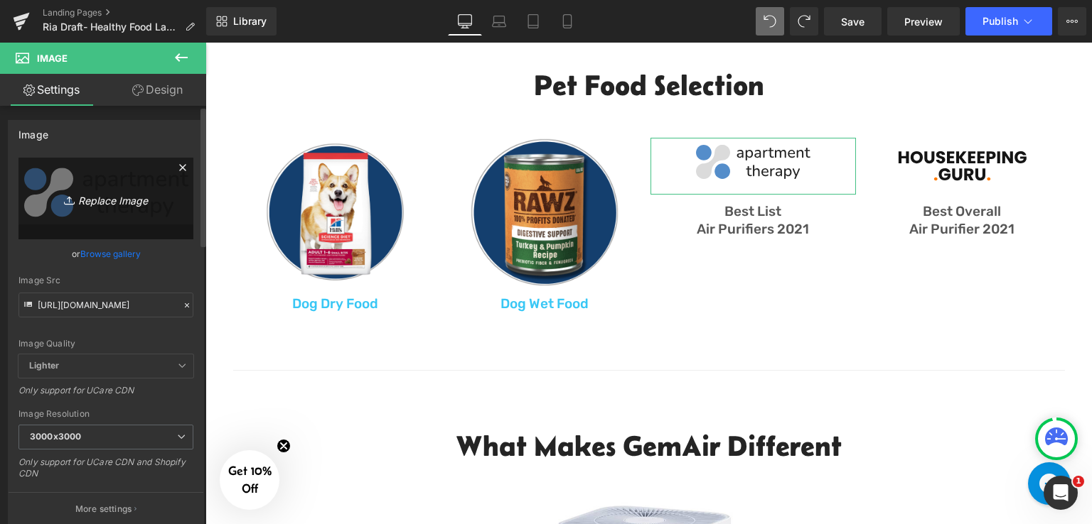
click at [117, 205] on icon "Replace Image" at bounding box center [106, 199] width 114 height 18
type input "C:\fakepath\Freeze-Dried Dog Food.png"
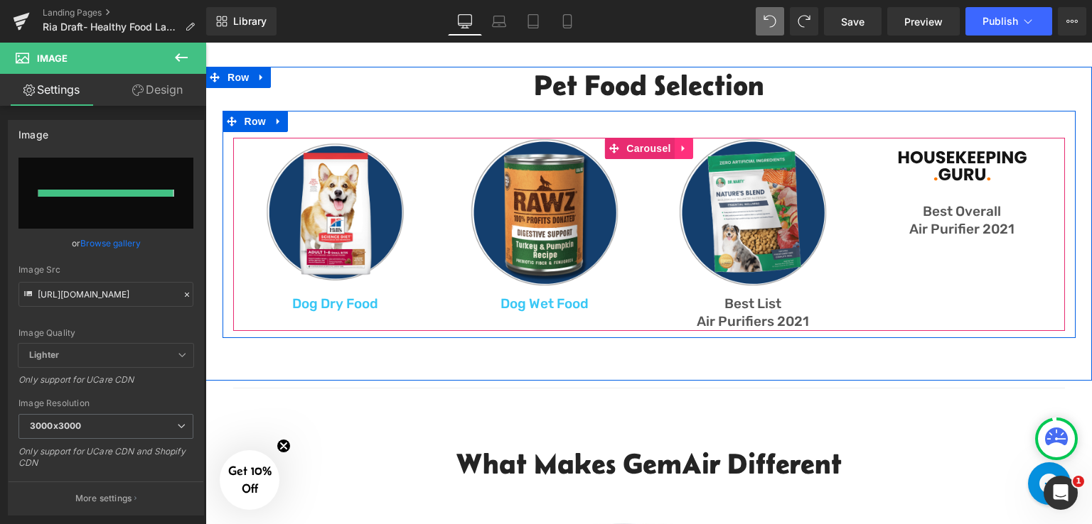
type input "https://ucarecdn.com/4b9d6d28-d80f-4b46-a65f-827f26b1b7a0/-/format/auto/-/previ…"
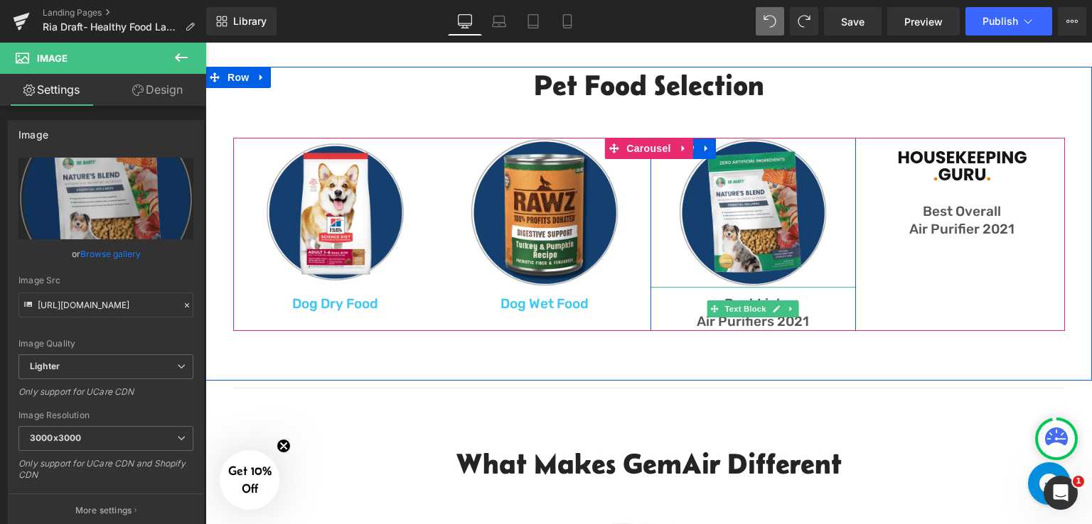
drag, startPoint x: 814, startPoint y: 303, endPoint x: 807, endPoint y: 308, distance: 8.7
click at [816, 303] on p "Best List" at bounding box center [752, 305] width 205 height 18
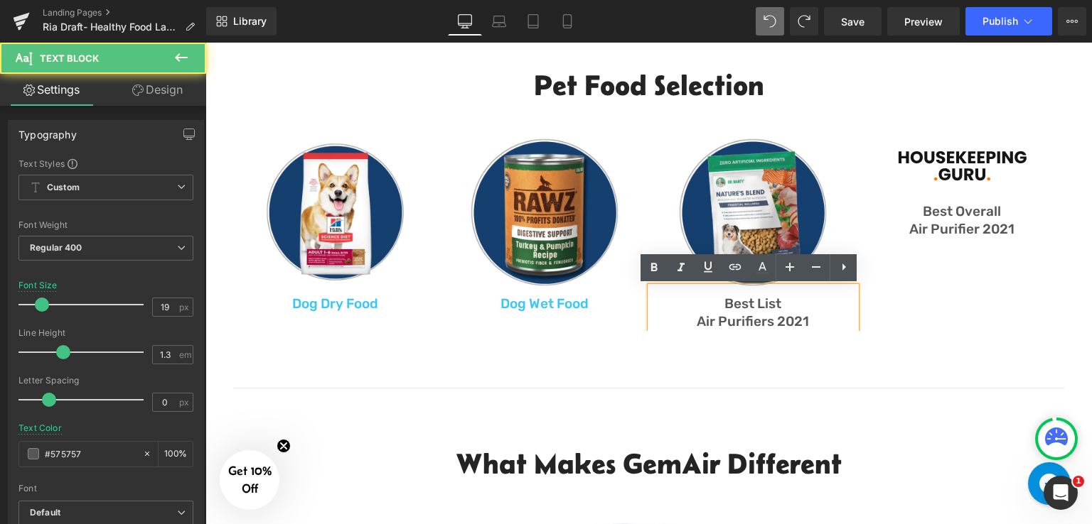
click at [804, 312] on p "Best List" at bounding box center [752, 305] width 205 height 18
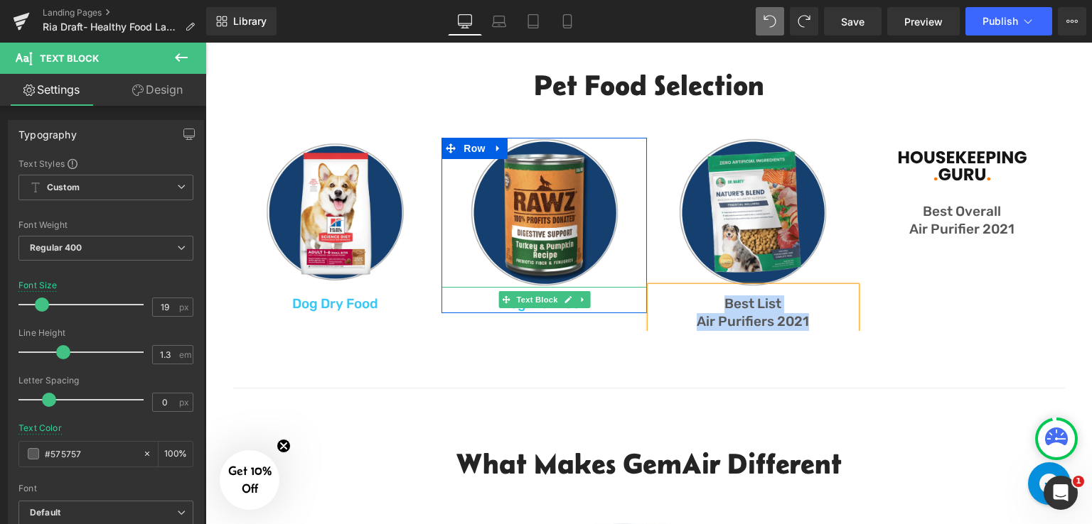
click at [601, 300] on p "Dog Wet Food" at bounding box center [543, 305] width 205 height 18
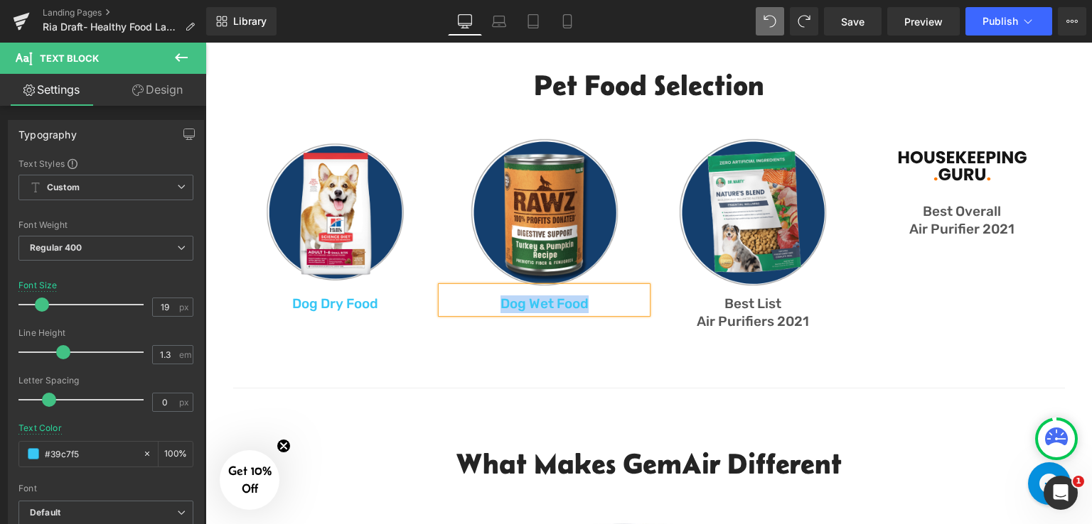
copy p "Dog Wet Food"
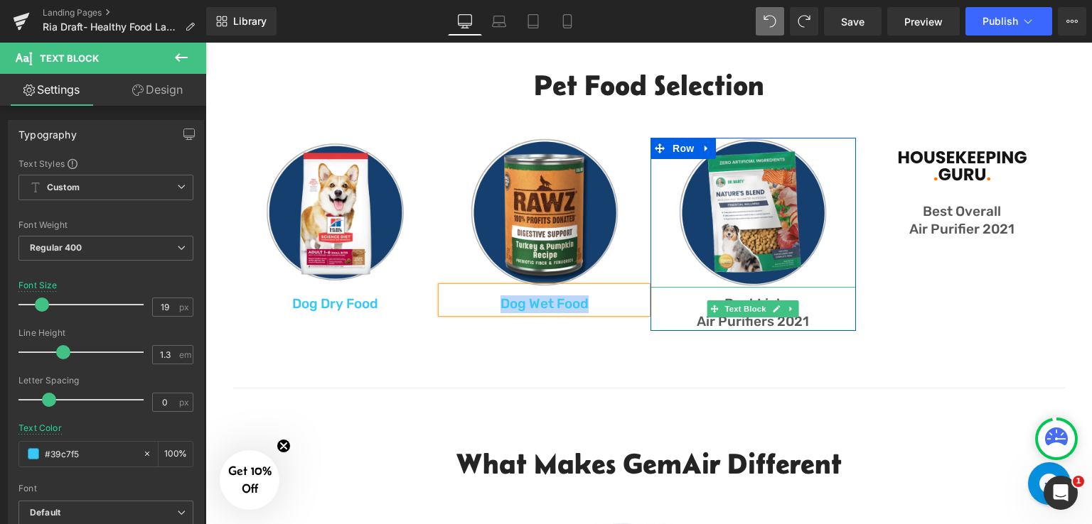
click at [812, 316] on p "Air Purifiers 2021" at bounding box center [752, 322] width 205 height 18
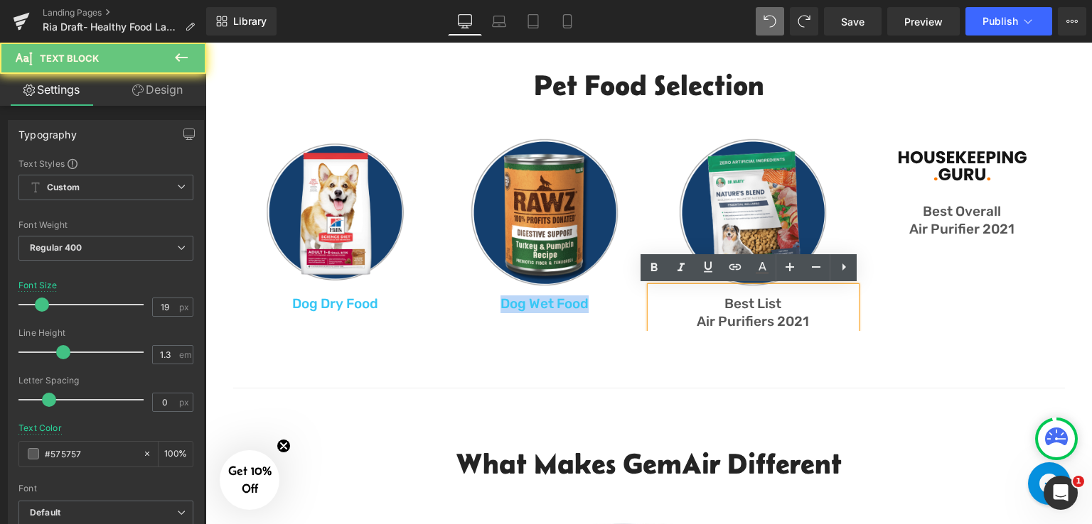
click at [809, 305] on p "Best List" at bounding box center [752, 305] width 205 height 18
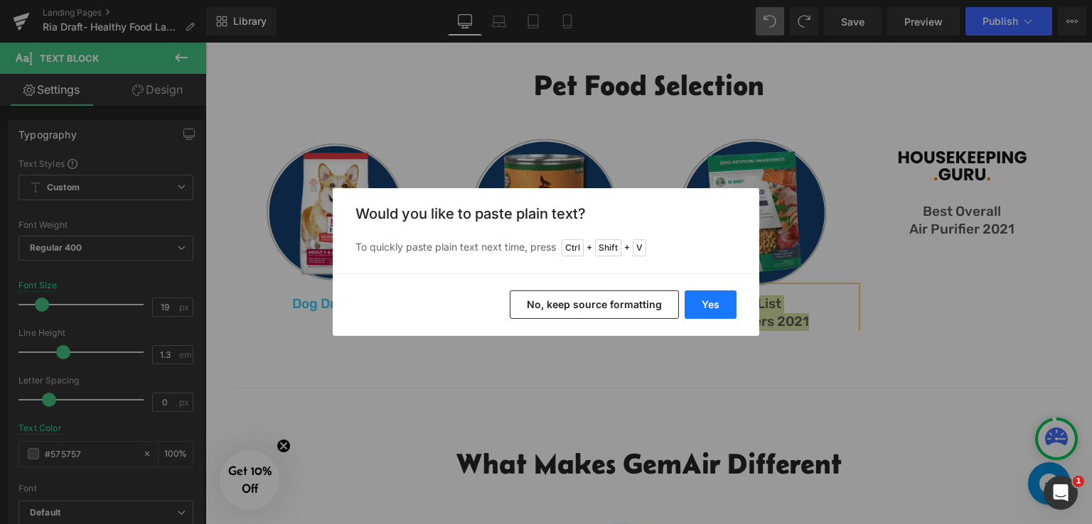
click at [726, 298] on button "Yes" at bounding box center [710, 305] width 52 height 28
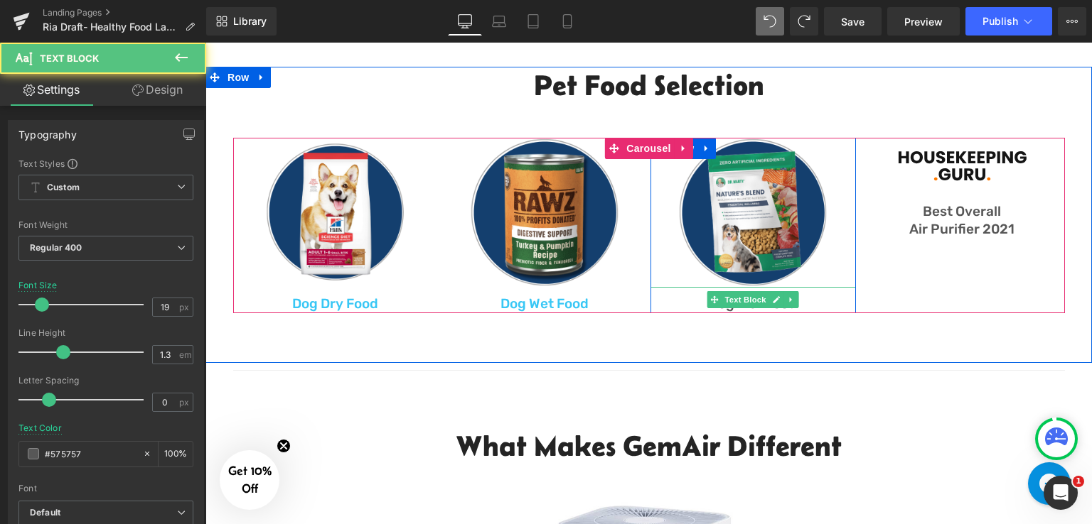
click at [808, 297] on p "Dog Wet Food" at bounding box center [752, 305] width 205 height 18
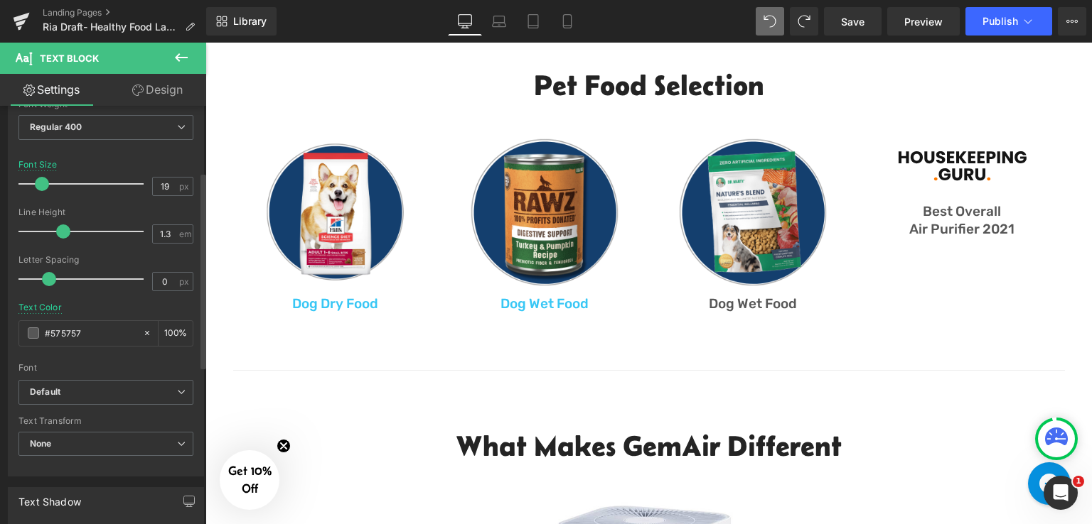
scroll to position [142, 0]
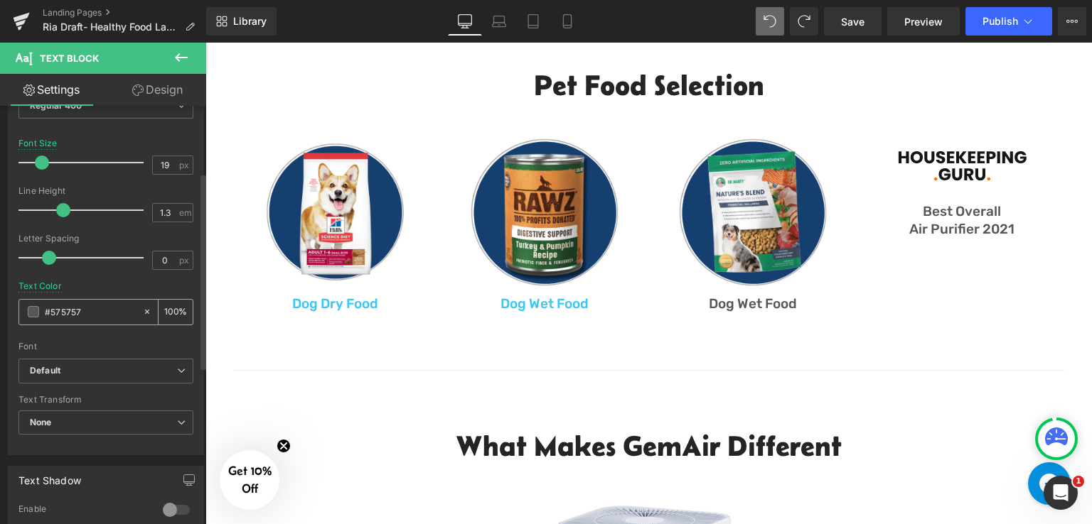
click at [104, 316] on input "#575757" at bounding box center [90, 312] width 91 height 16
paste input "39c7f5"
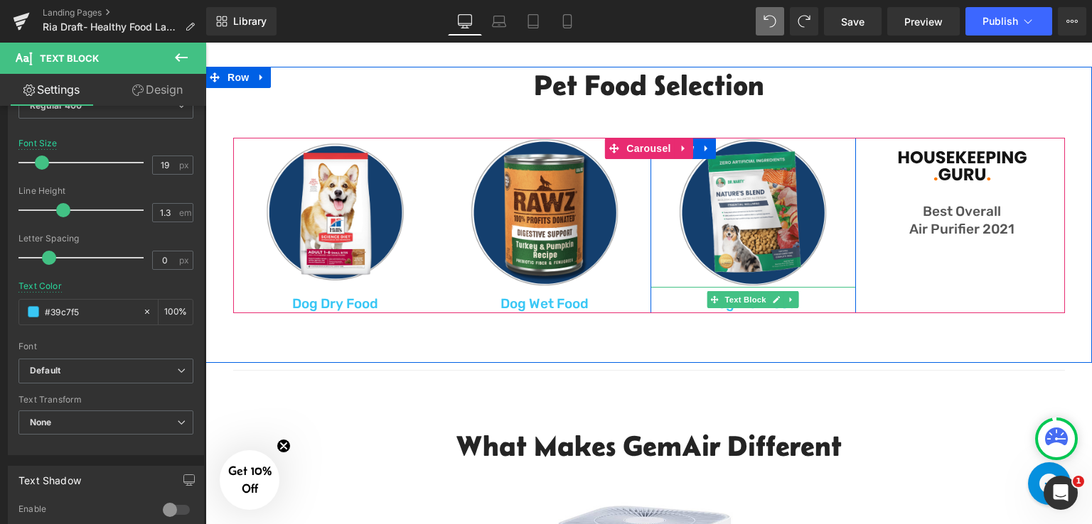
type input "#39c7f5"
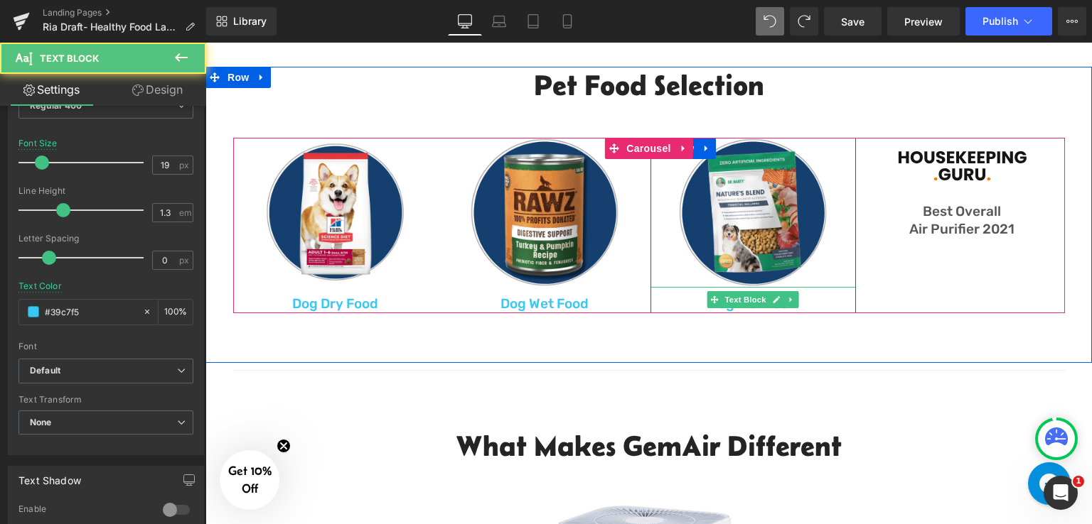
click at [805, 294] on div "Dog Wet Food" at bounding box center [752, 300] width 205 height 26
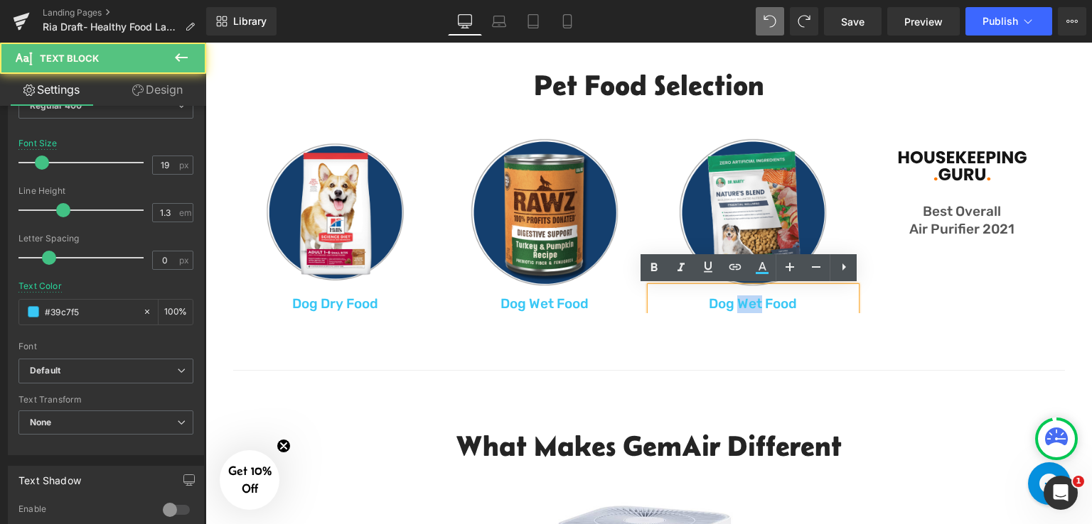
drag, startPoint x: 733, startPoint y: 298, endPoint x: 758, endPoint y: 301, distance: 25.0
click at [758, 301] on p "Dog Wet Food" at bounding box center [752, 305] width 205 height 18
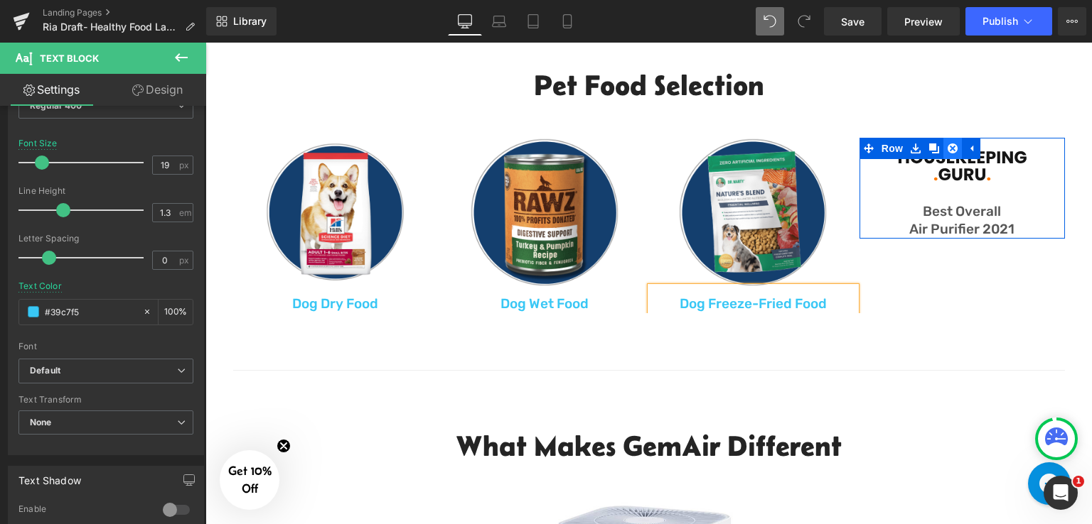
click at [947, 146] on icon at bounding box center [952, 149] width 10 height 10
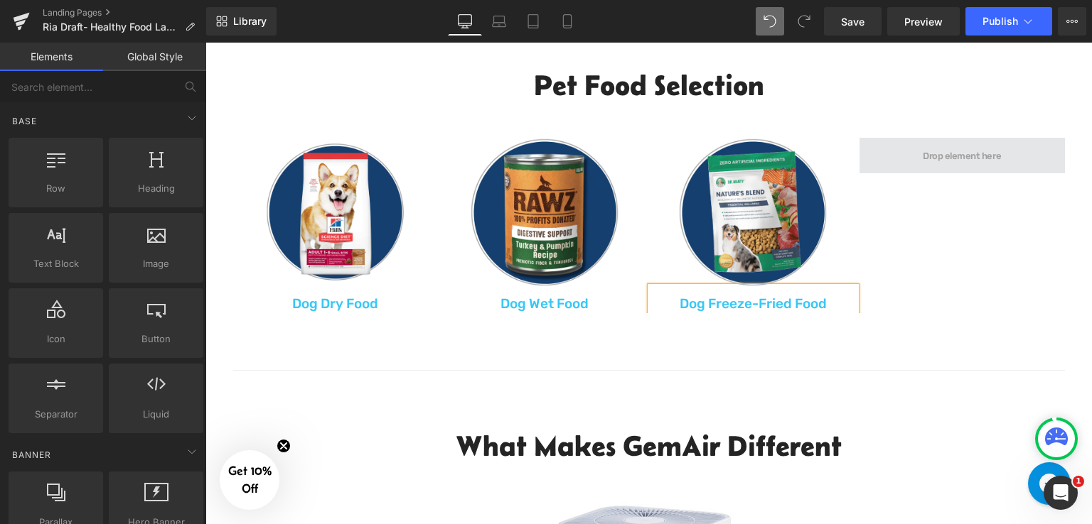
click at [967, 160] on span at bounding box center [961, 156] width 88 height 16
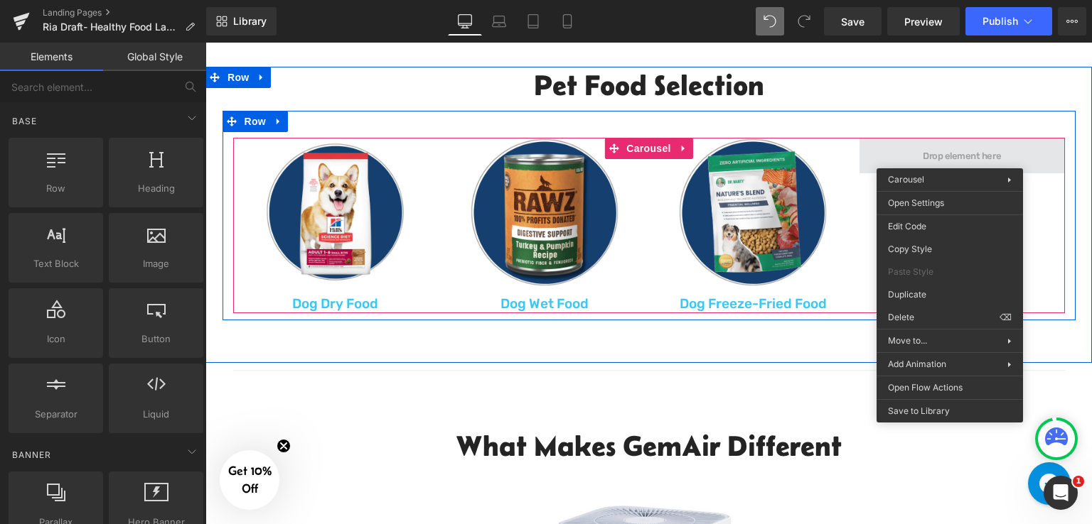
click at [1021, 164] on span at bounding box center [961, 156] width 205 height 36
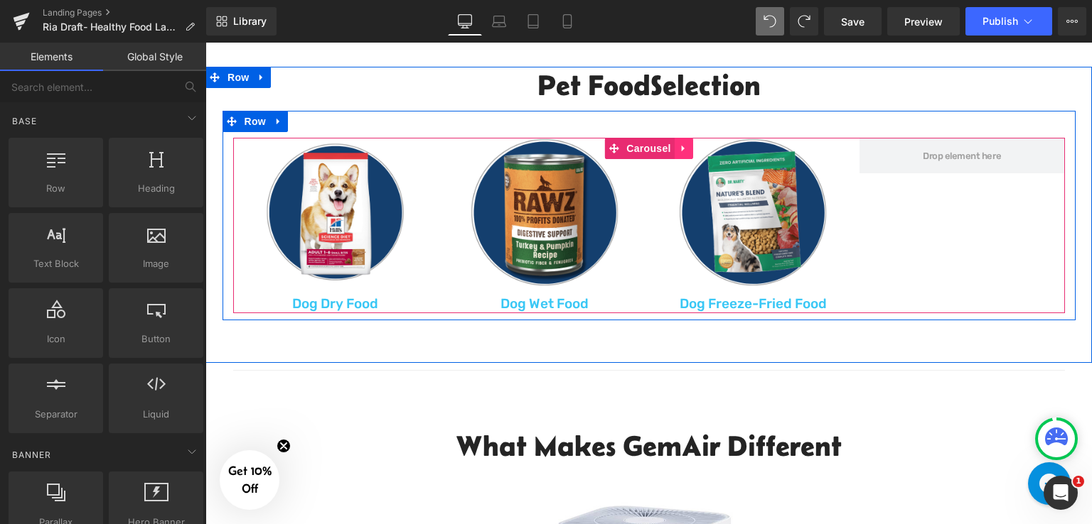
click at [682, 149] on icon at bounding box center [684, 149] width 10 height 11
click at [608, 147] on link "Carousel" at bounding box center [611, 148] width 70 height 21
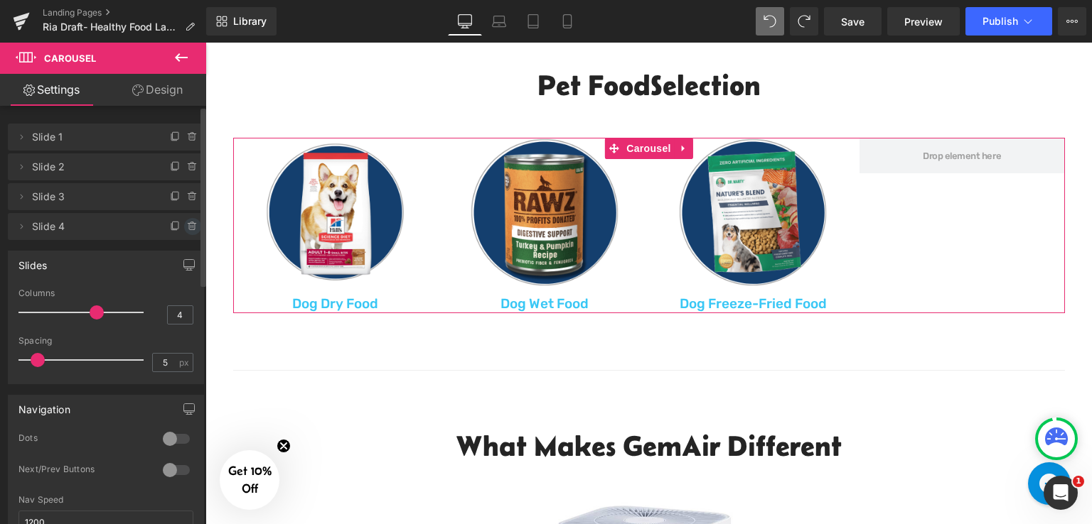
click at [190, 222] on icon at bounding box center [191, 222] width 3 height 1
click at [185, 222] on button "Delete" at bounding box center [177, 227] width 45 height 18
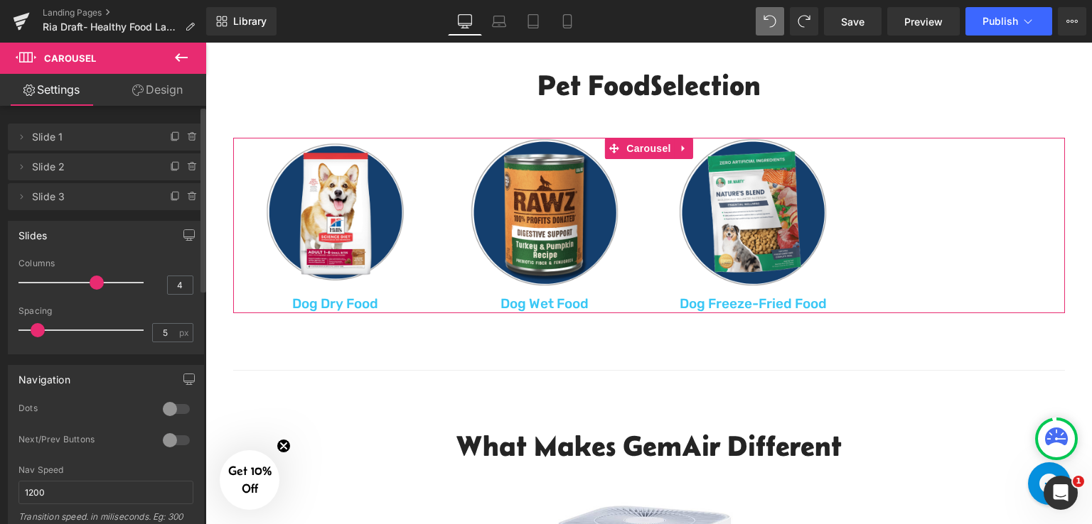
type input "3"
click at [79, 285] on div at bounding box center [85, 283] width 118 height 28
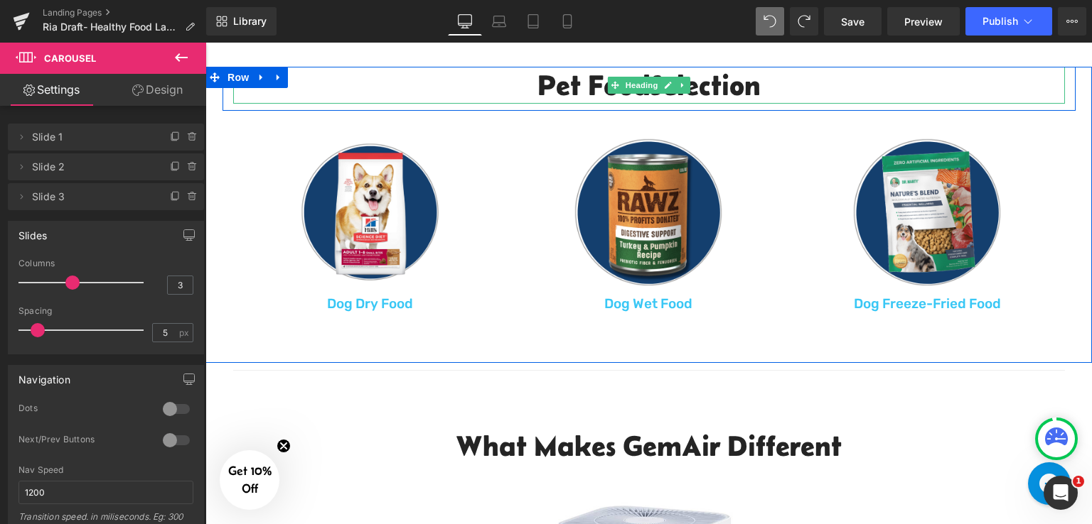
click at [709, 83] on h2 "Pet FoodSelection" at bounding box center [648, 85] width 831 height 37
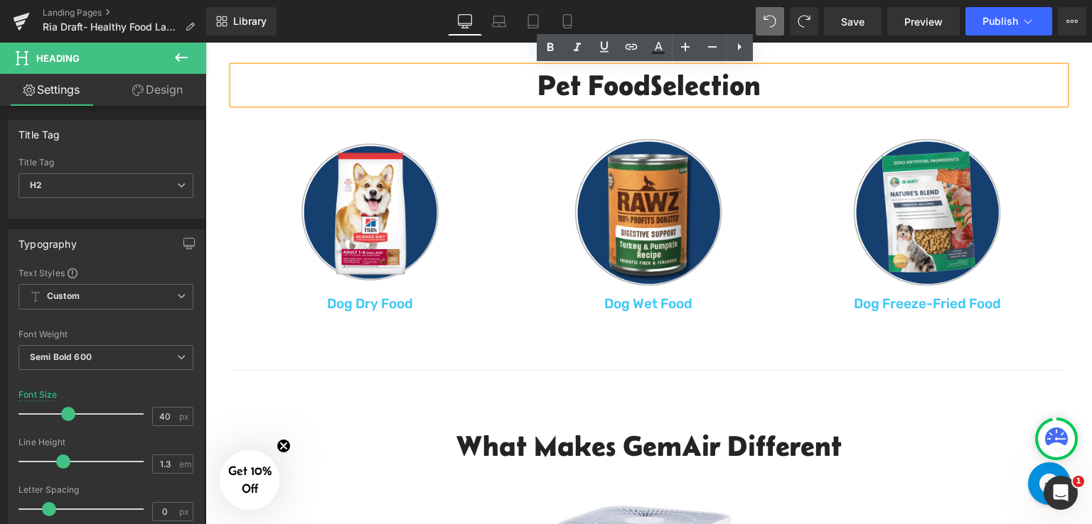
click at [650, 87] on h2 "Pet FoodSelection" at bounding box center [648, 85] width 831 height 37
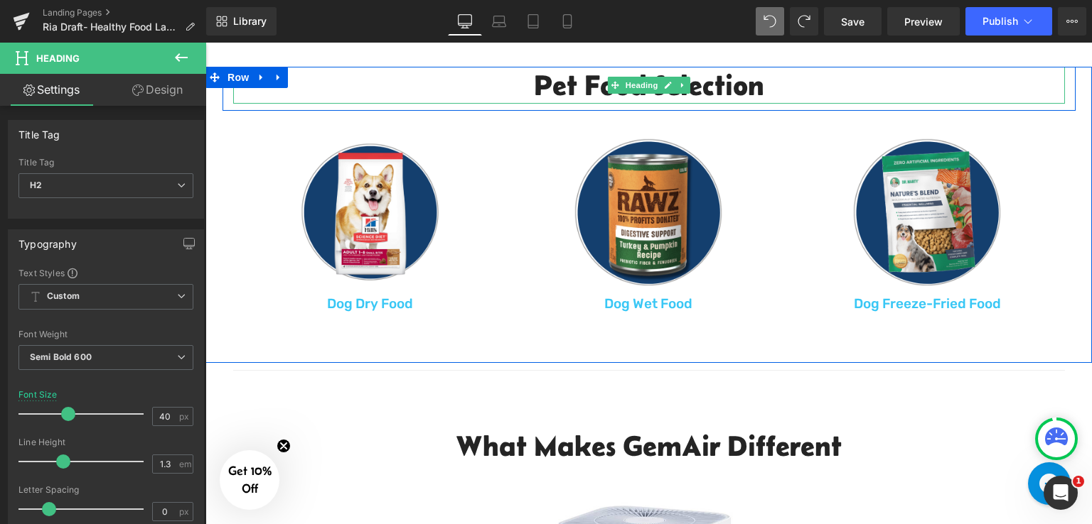
click at [526, 77] on h2 "Pet Food Selection" at bounding box center [648, 85] width 831 height 37
click at [770, 89] on h2 "Pet Food Selection" at bounding box center [648, 85] width 831 height 37
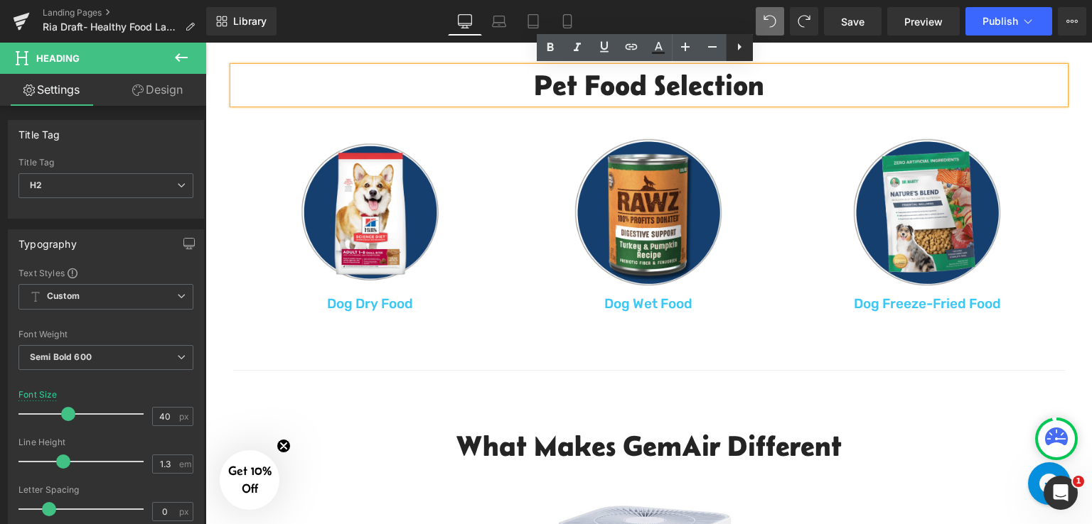
click at [736, 50] on icon at bounding box center [739, 46] width 17 height 17
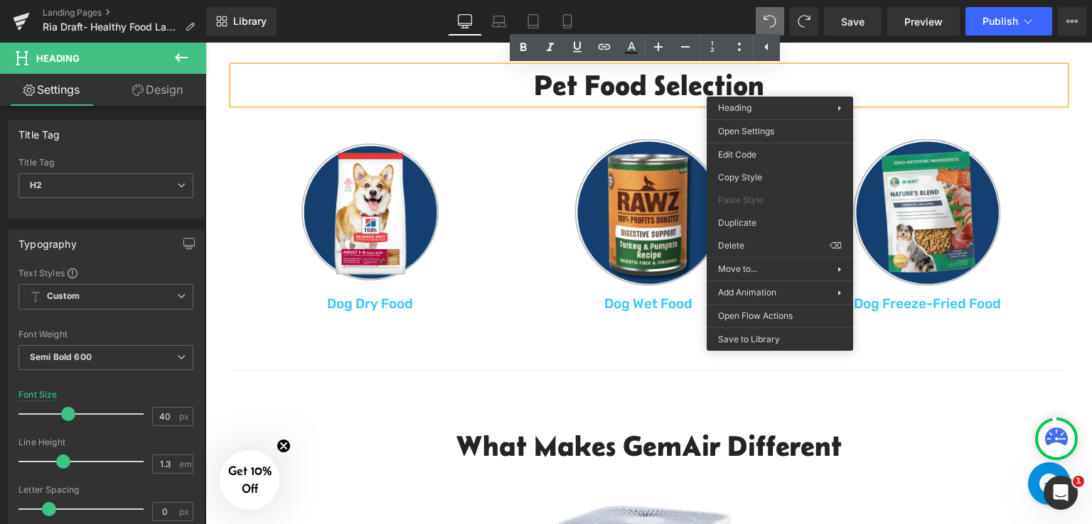
drag, startPoint x: 970, startPoint y: 267, endPoint x: 765, endPoint y: 224, distance: 209.9
click at [765, 224] on div at bounding box center [648, 212] width 275 height 149
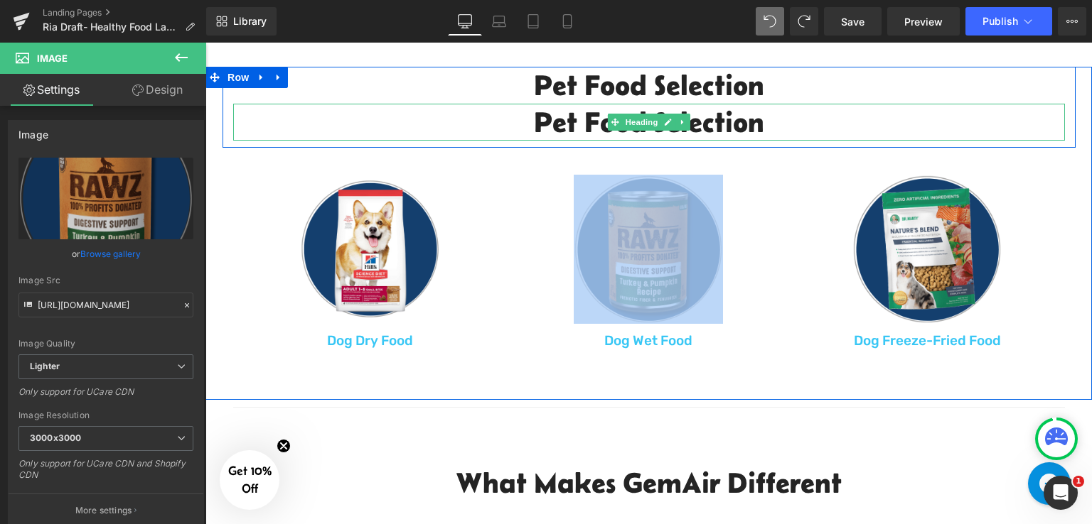
click at [748, 118] on h2 "Pet Food Selection" at bounding box center [648, 122] width 831 height 37
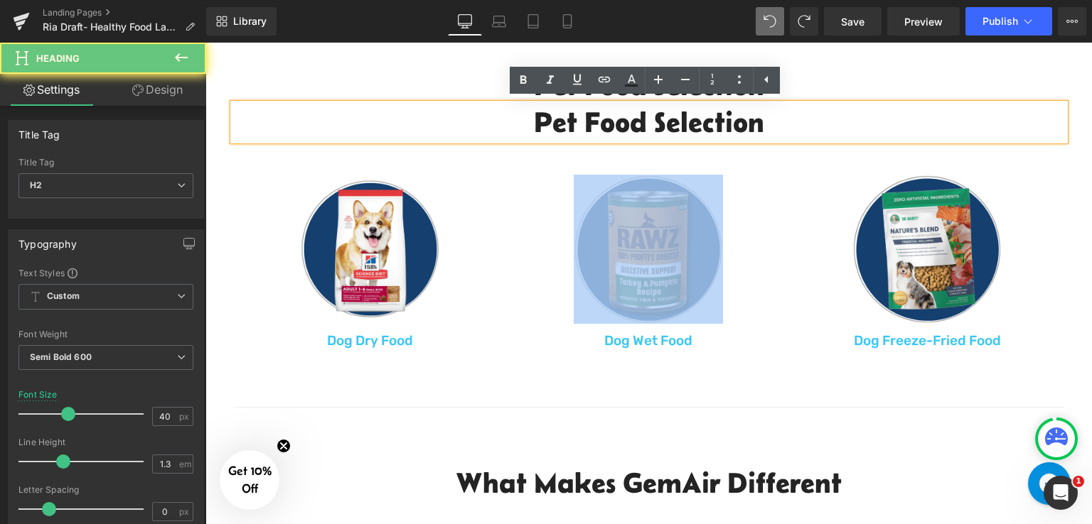
click at [776, 123] on h2 "Pet Food Selection" at bounding box center [648, 122] width 831 height 37
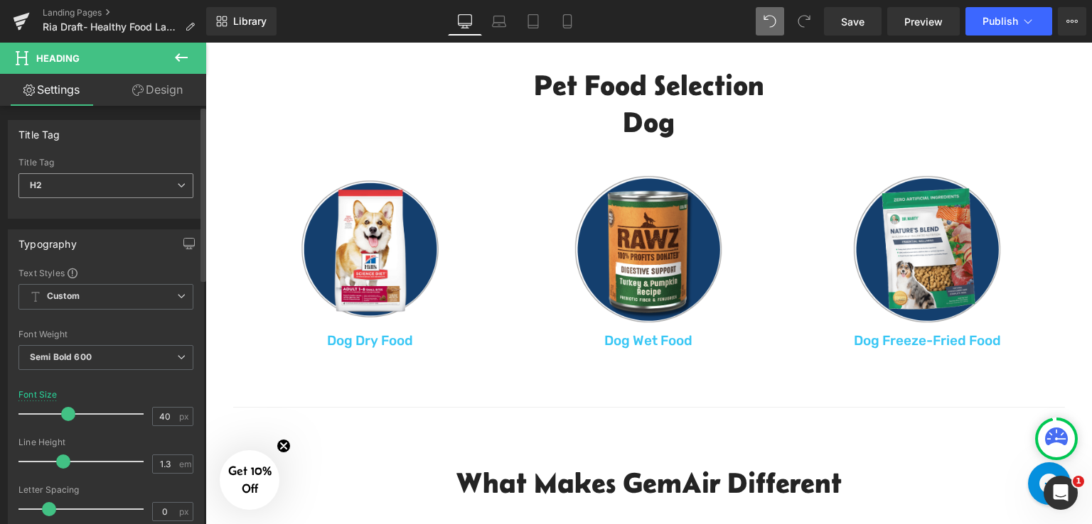
click at [159, 177] on span "H2" at bounding box center [105, 185] width 175 height 25
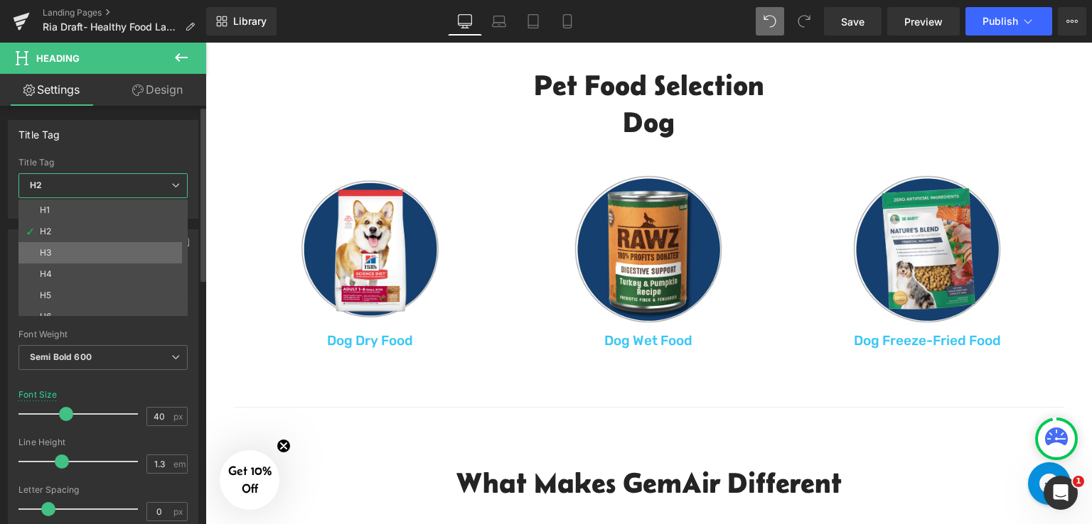
click at [112, 252] on li "H3" at bounding box center [106, 252] width 176 height 21
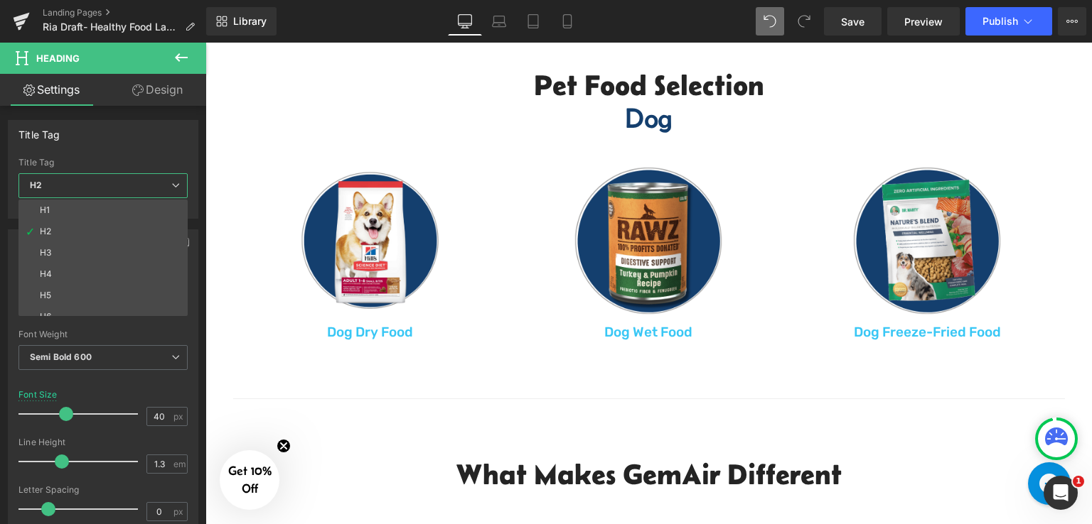
type input "1"
type input "-0.48"
type input "#143f6e"
type input "100"
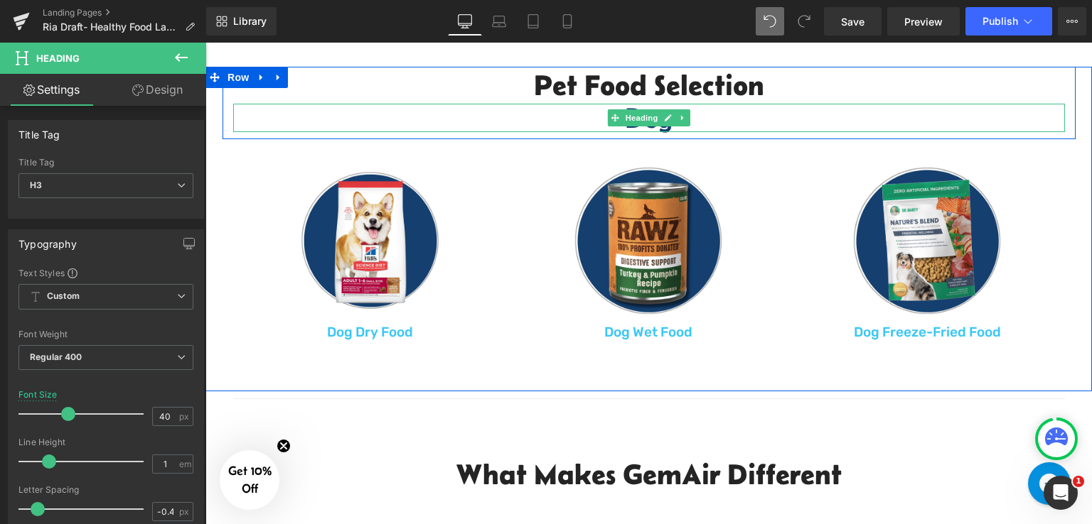
click at [706, 120] on h3 "Dog" at bounding box center [648, 118] width 831 height 28
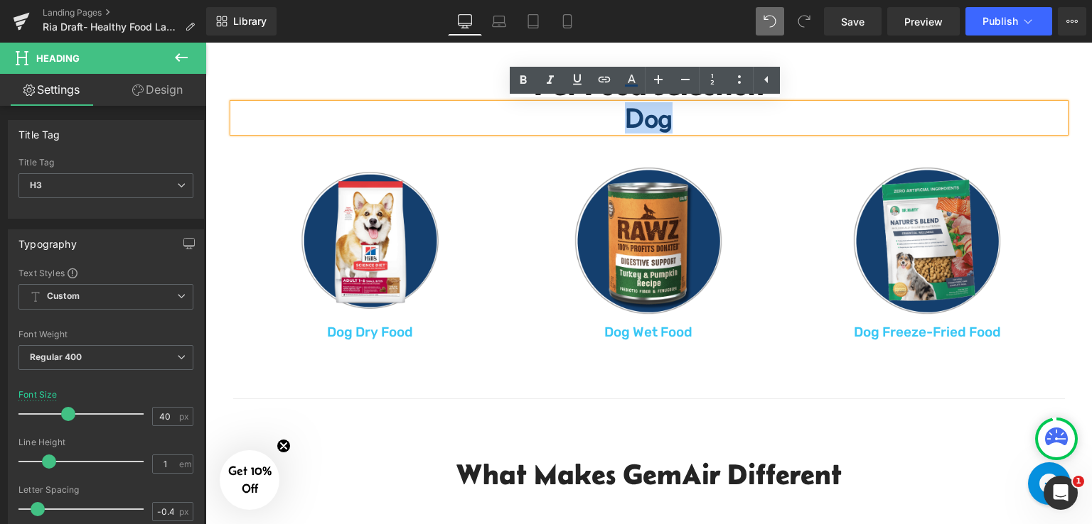
drag, startPoint x: 674, startPoint y: 123, endPoint x: 587, endPoint y: 122, distance: 87.4
click at [587, 122] on h3 "Dog" at bounding box center [648, 118] width 831 height 28
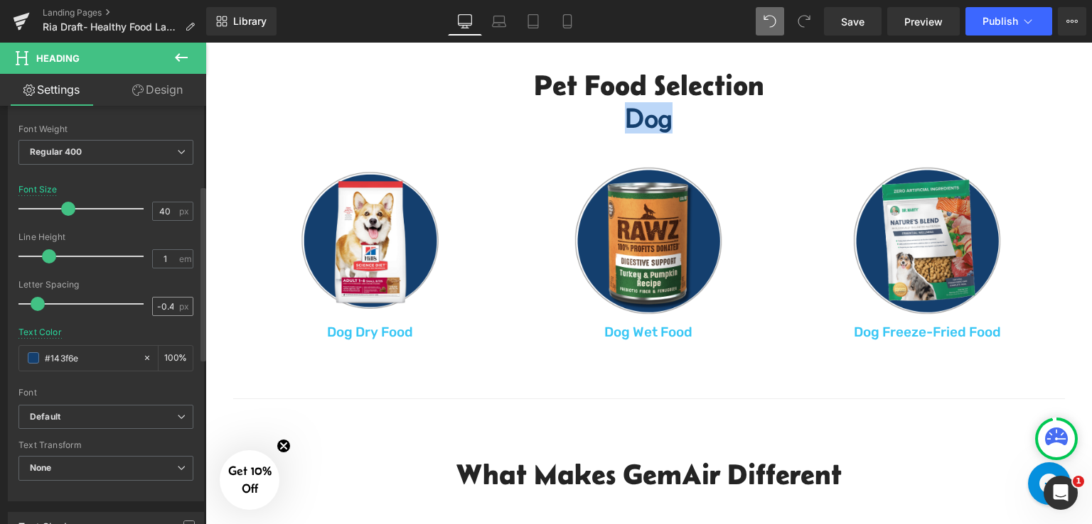
scroll to position [213, 0]
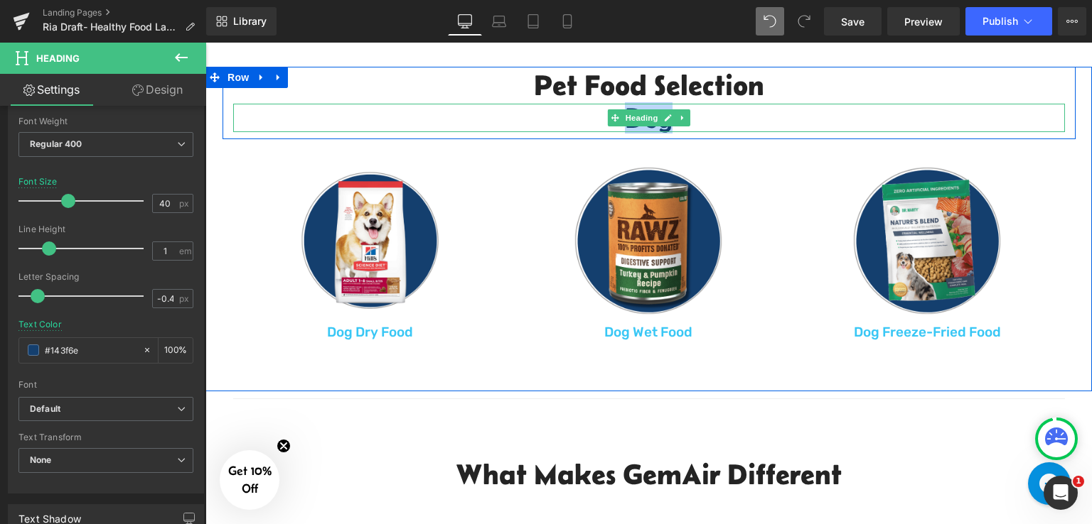
click at [699, 116] on h3 "Dog" at bounding box center [648, 118] width 831 height 28
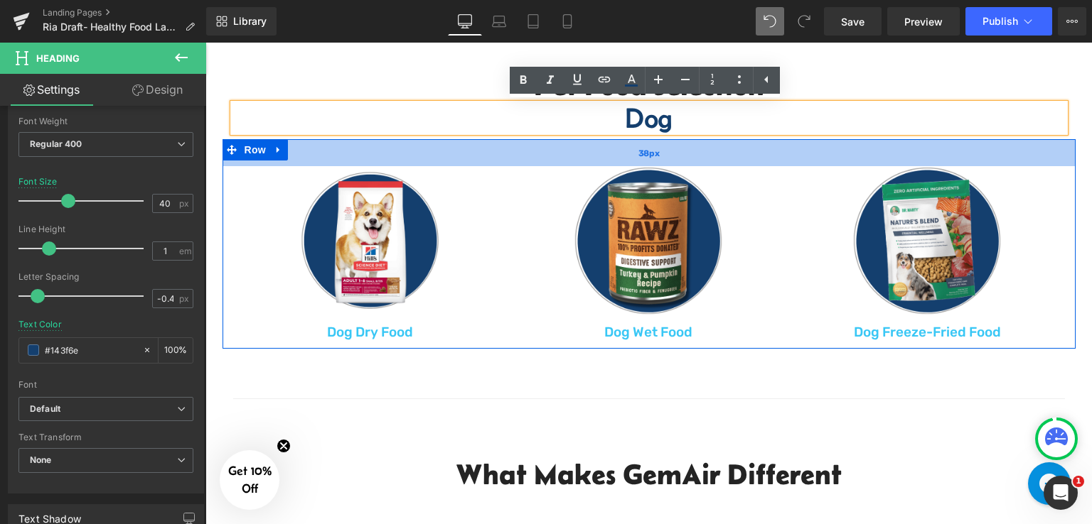
drag, startPoint x: 674, startPoint y: 151, endPoint x: 565, endPoint y: 155, distance: 108.8
click at [674, 151] on div "38px" at bounding box center [648, 152] width 853 height 27
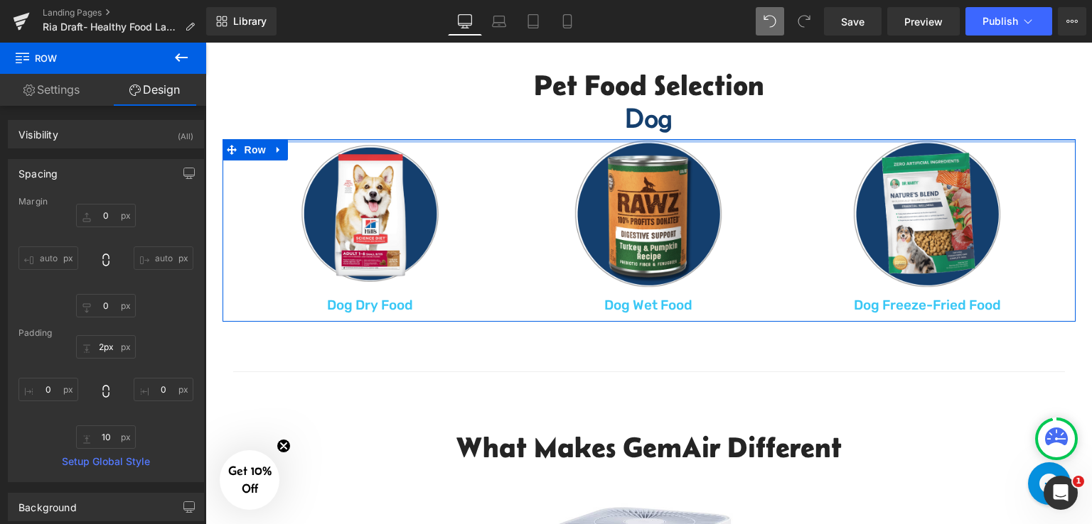
type input "0px"
drag, startPoint x: 610, startPoint y: 135, endPoint x: 620, endPoint y: 103, distance: 33.5
click at [620, 103] on div "Pet Food Selection Heading Dog Heading Row Image Dog Dry Food Text Block Row Im…" at bounding box center [648, 194] width 886 height 255
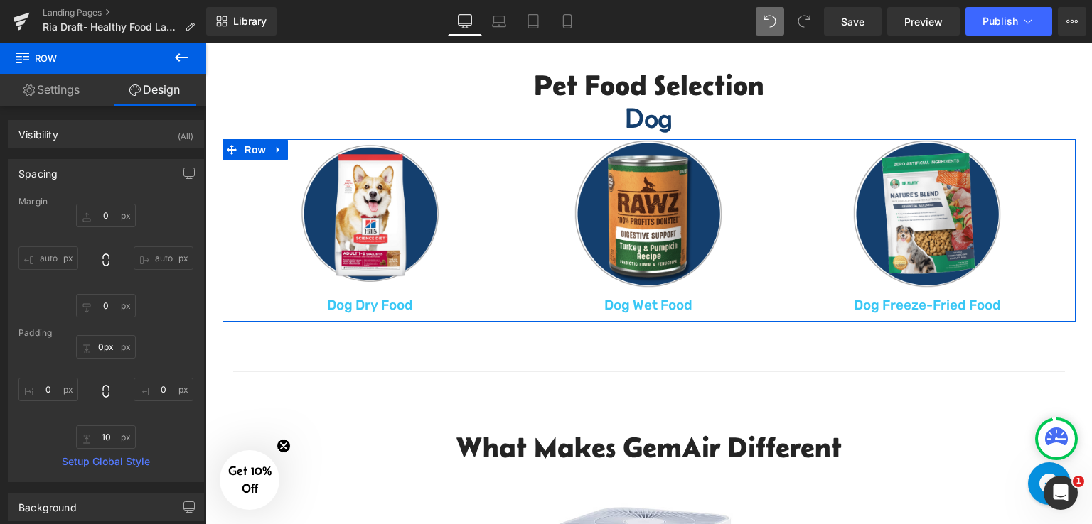
click at [620, 119] on div "Dog Heading" at bounding box center [648, 118] width 831 height 28
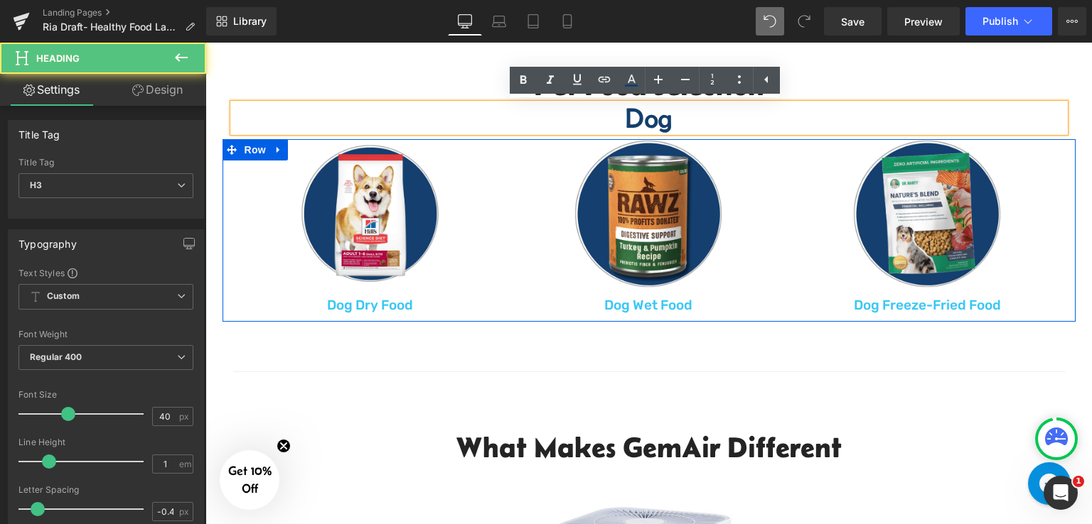
click at [726, 123] on h3 "Dog" at bounding box center [648, 118] width 831 height 28
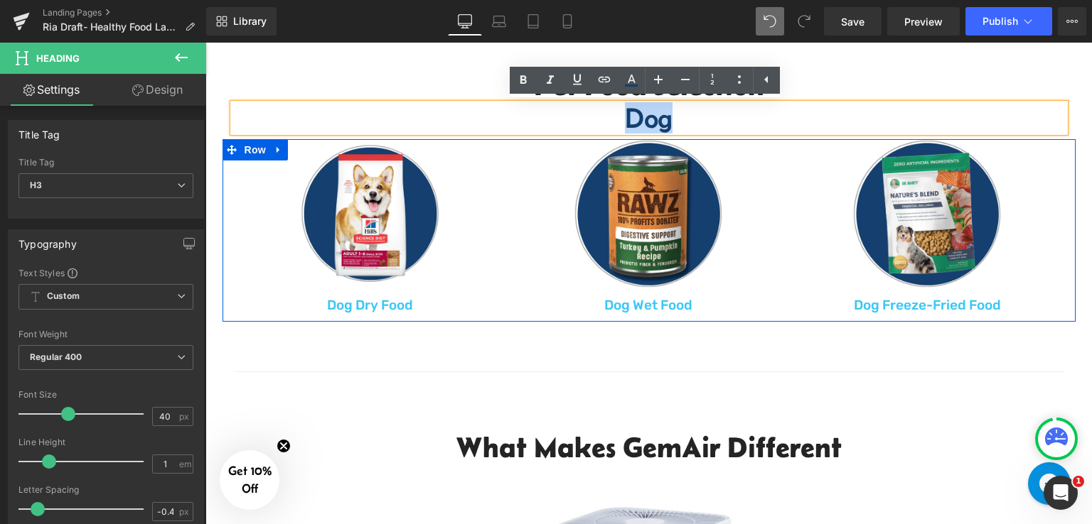
drag, startPoint x: 686, startPoint y: 123, endPoint x: 611, endPoint y: 119, distance: 74.7
click at [611, 119] on h3 "Dog" at bounding box center [648, 118] width 831 height 28
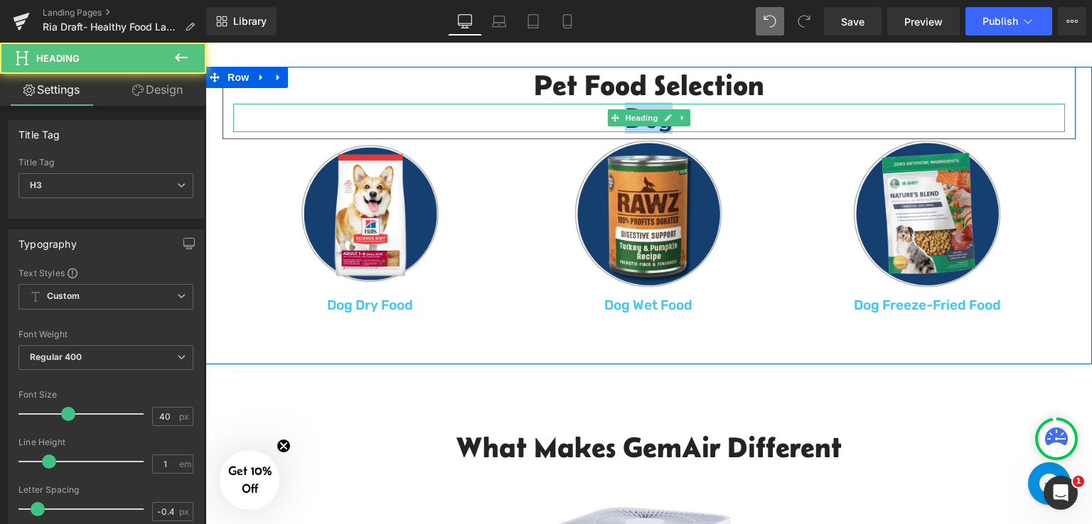
click at [567, 116] on h3 "Dog" at bounding box center [648, 118] width 831 height 28
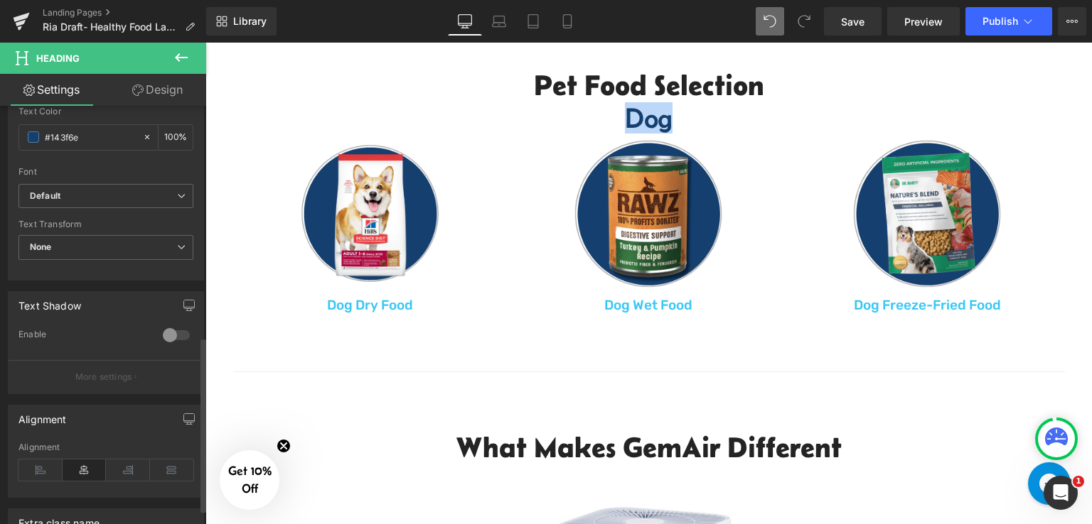
scroll to position [587, 0]
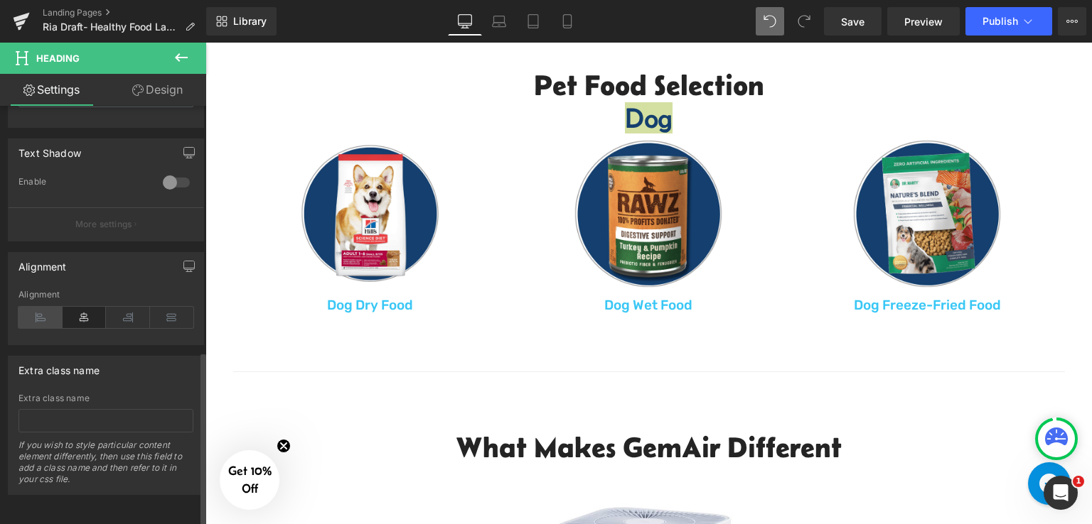
click at [34, 307] on icon at bounding box center [40, 317] width 44 height 21
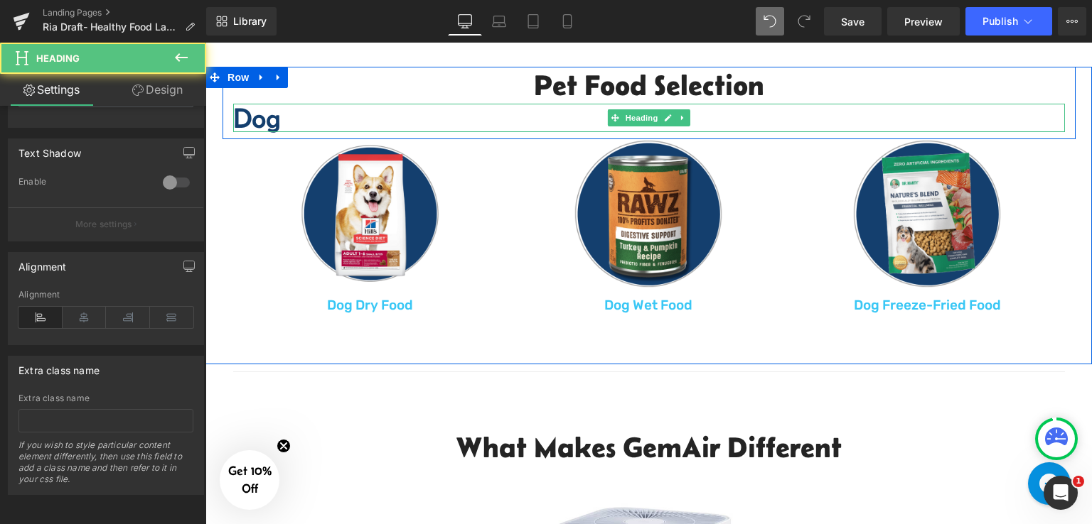
click at [293, 119] on h3 "Dog" at bounding box center [648, 118] width 831 height 28
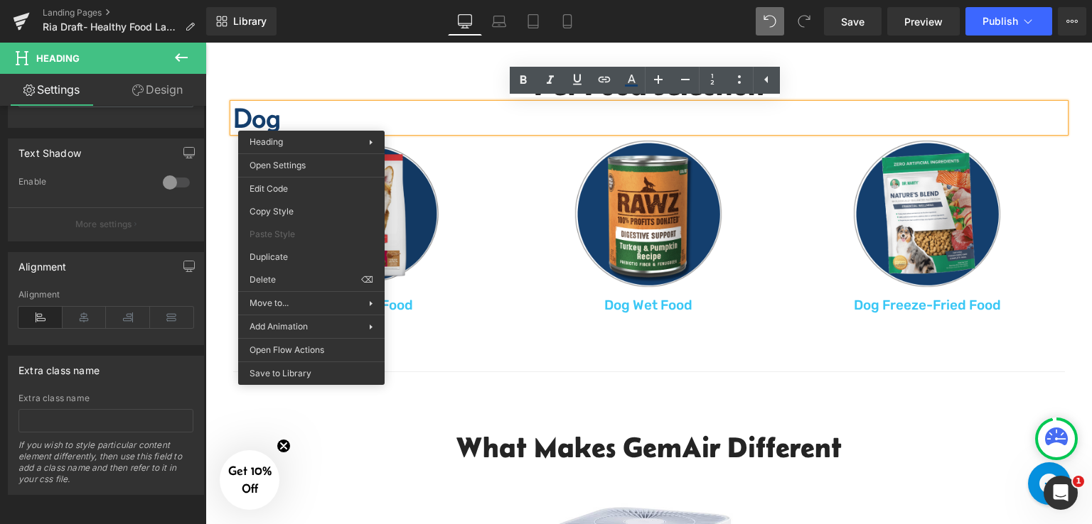
drag, startPoint x: 517, startPoint y: 306, endPoint x: 311, endPoint y: 251, distance: 212.7
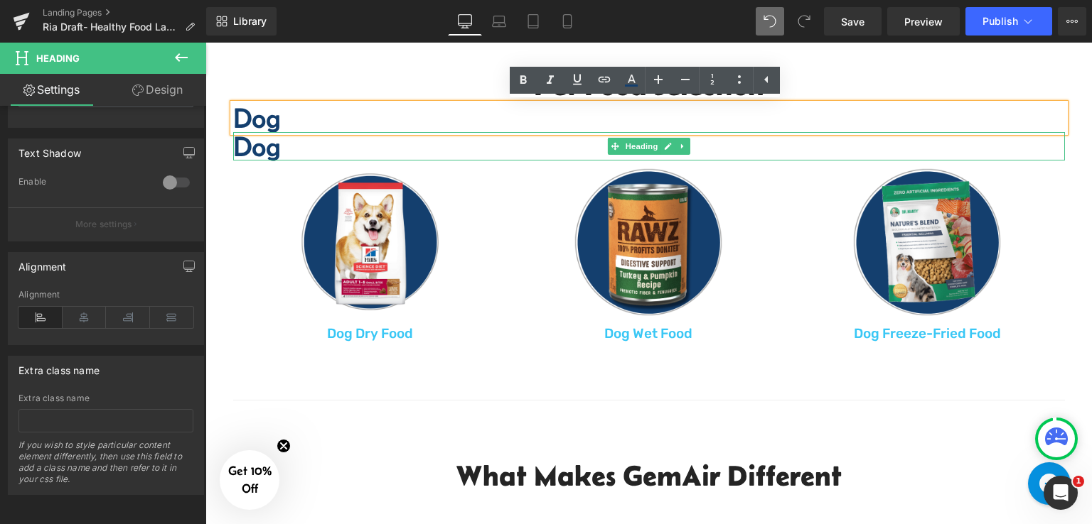
click at [281, 156] on h3 "Dog" at bounding box center [648, 146] width 831 height 28
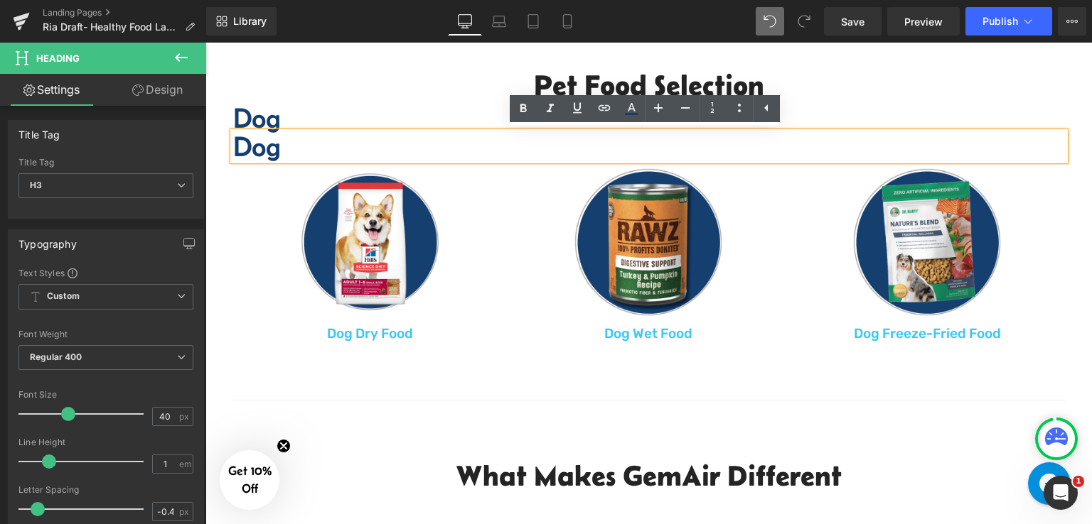
drag, startPoint x: 327, startPoint y: 149, endPoint x: 348, endPoint y: 357, distance: 209.3
click at [348, 357] on div "Pet Food Selection Heading Dog Heading Dog Heading Row Image Dog Dry Food Text …" at bounding box center [648, 230] width 886 height 326
click at [733, 109] on icon at bounding box center [739, 107] width 17 height 17
click at [774, 104] on icon at bounding box center [766, 107] width 17 height 17
click at [746, 111] on icon at bounding box center [739, 107] width 17 height 17
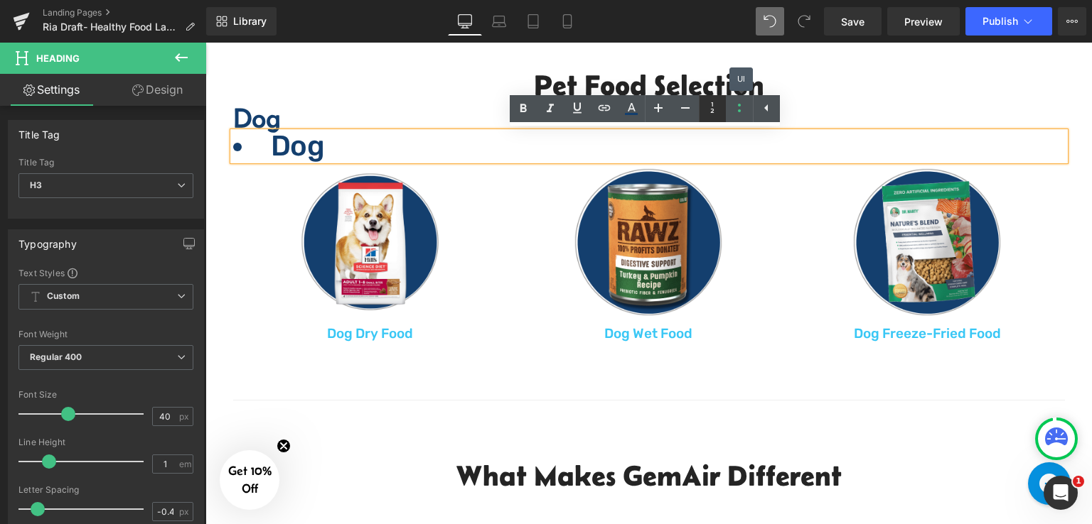
drag, startPoint x: 747, startPoint y: 112, endPoint x: 721, endPoint y: 122, distance: 27.5
click at [746, 112] on icon at bounding box center [739, 107] width 17 height 17
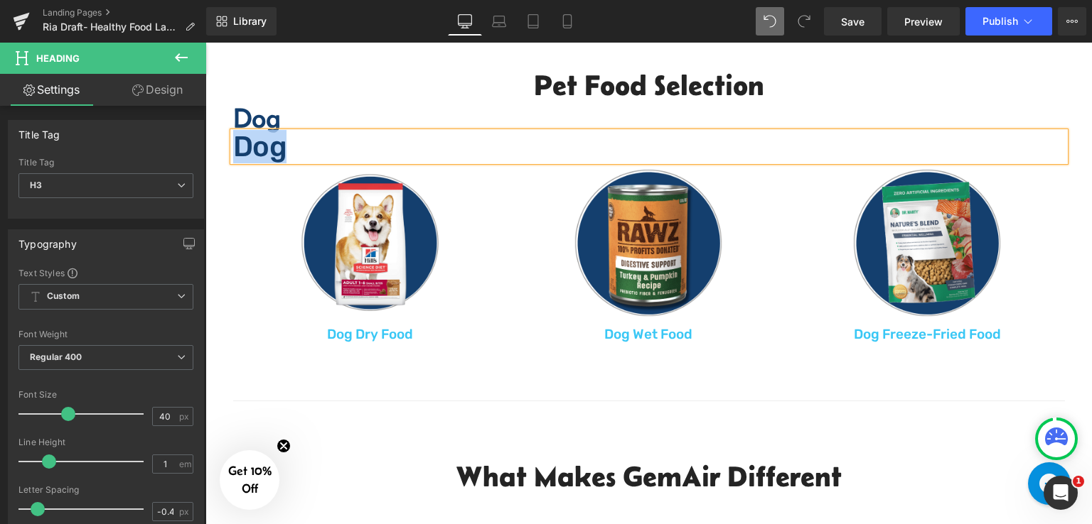
click at [213, 150] on div "Pet Food Selection Heading Dog Heading Dog Heading Row Image Dog Dry Food Text …" at bounding box center [648, 209] width 886 height 284
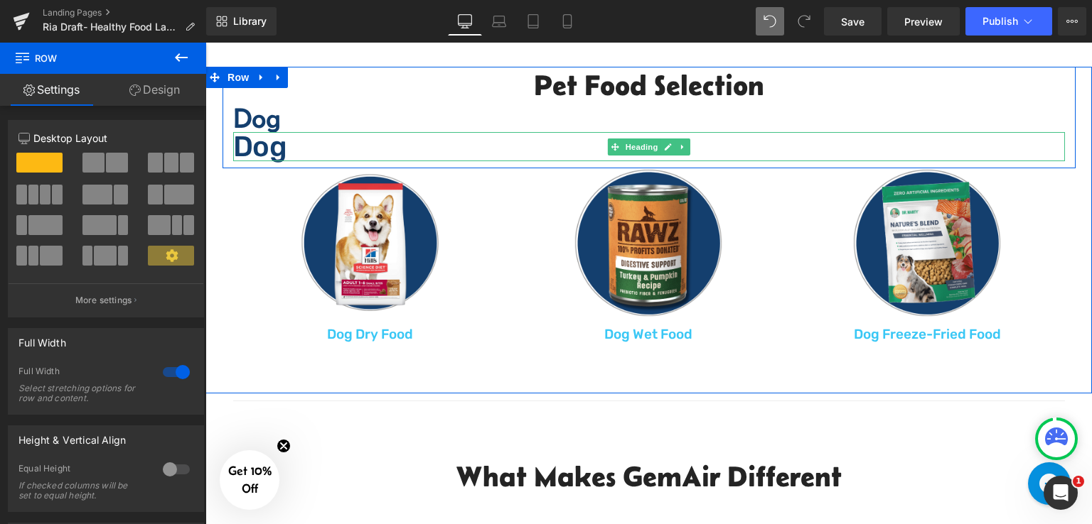
click at [310, 148] on h3 "Dog" at bounding box center [648, 146] width 831 height 29
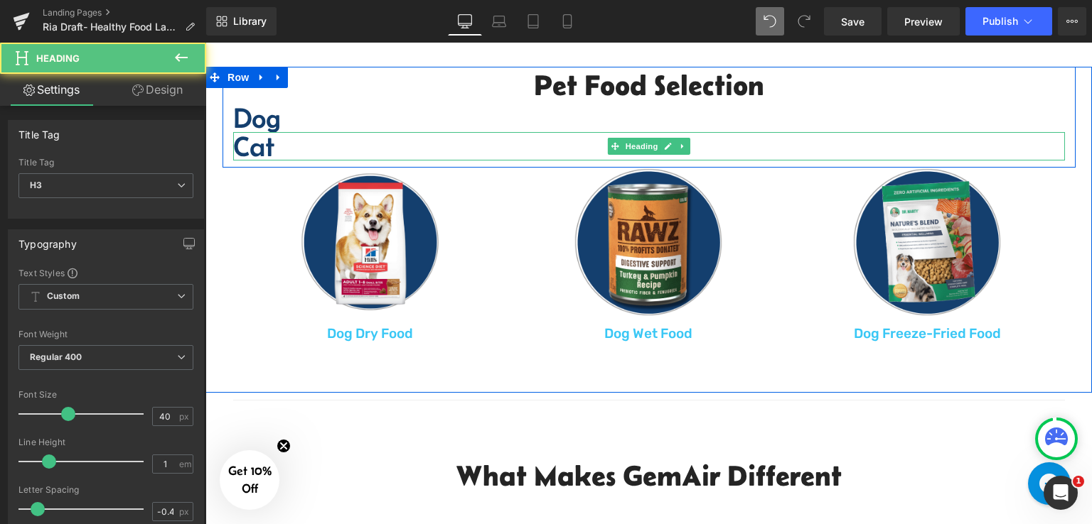
click at [239, 143] on h3 "Cat" at bounding box center [648, 146] width 831 height 28
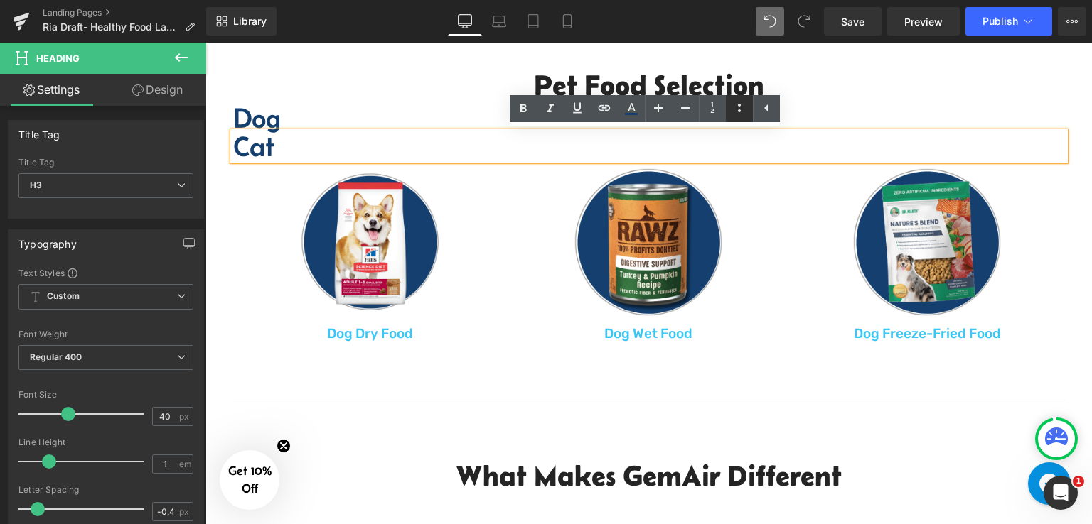
click at [734, 110] on icon at bounding box center [739, 107] width 17 height 17
click at [733, 110] on icon at bounding box center [739, 107] width 17 height 17
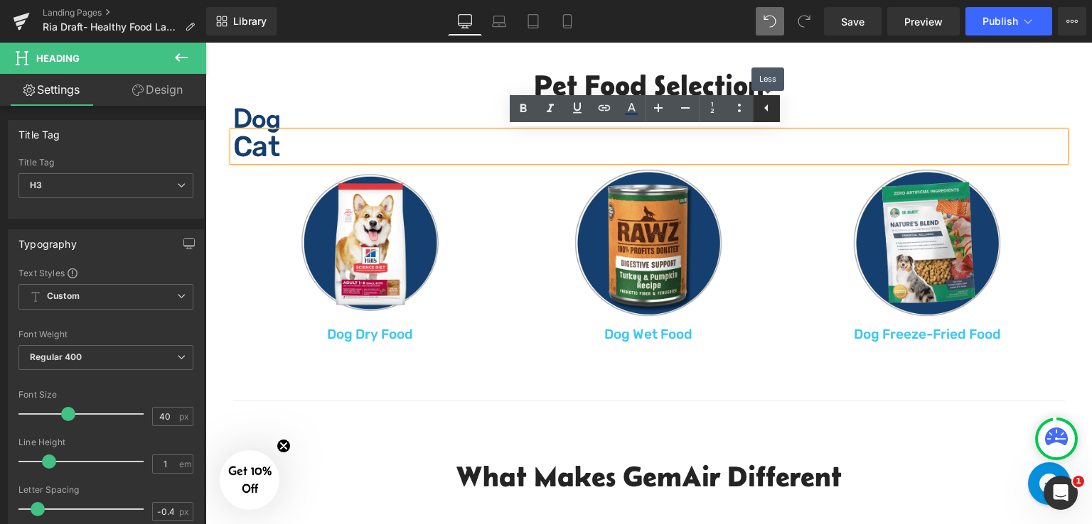
click at [765, 104] on icon at bounding box center [766, 107] width 17 height 17
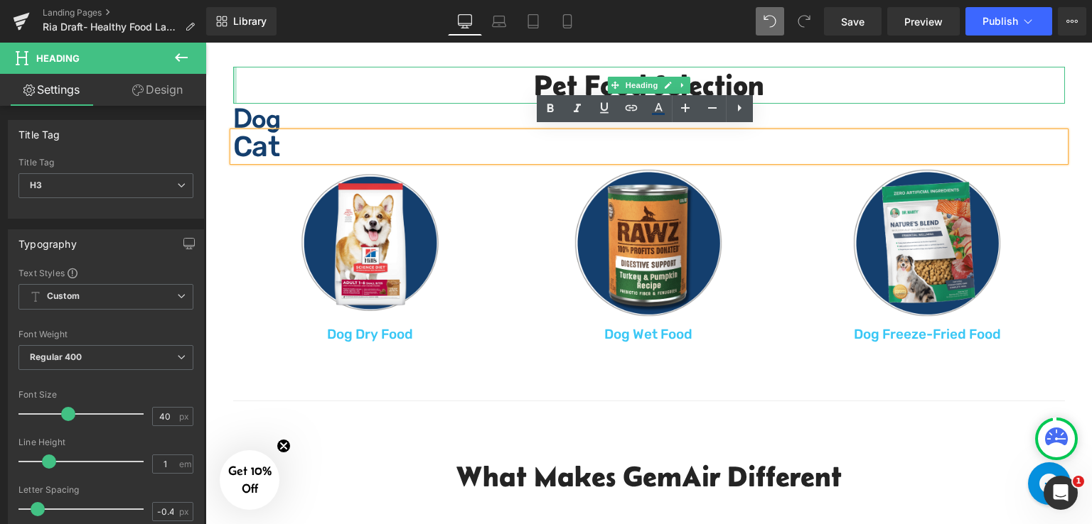
click at [233, 70] on div at bounding box center [235, 85] width 4 height 37
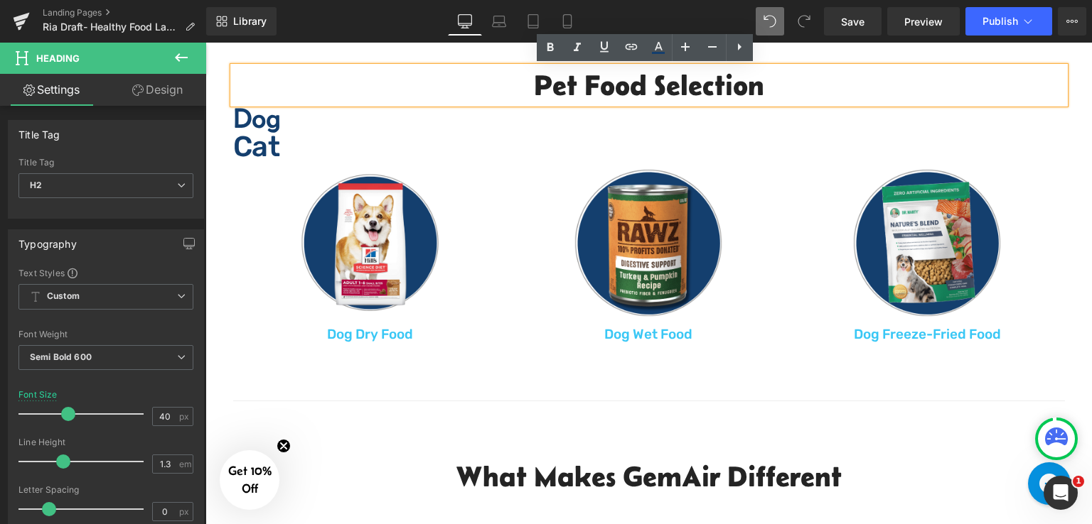
click at [222, 81] on div "Pet Food Selection Heading Dog Heading Cat Heading" at bounding box center [648, 114] width 853 height 95
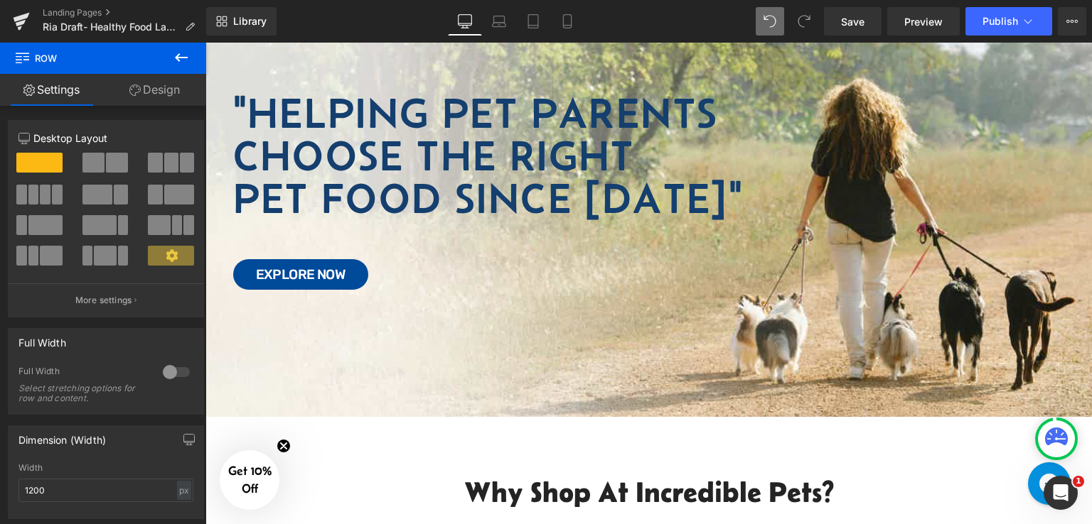
scroll to position [213, 0]
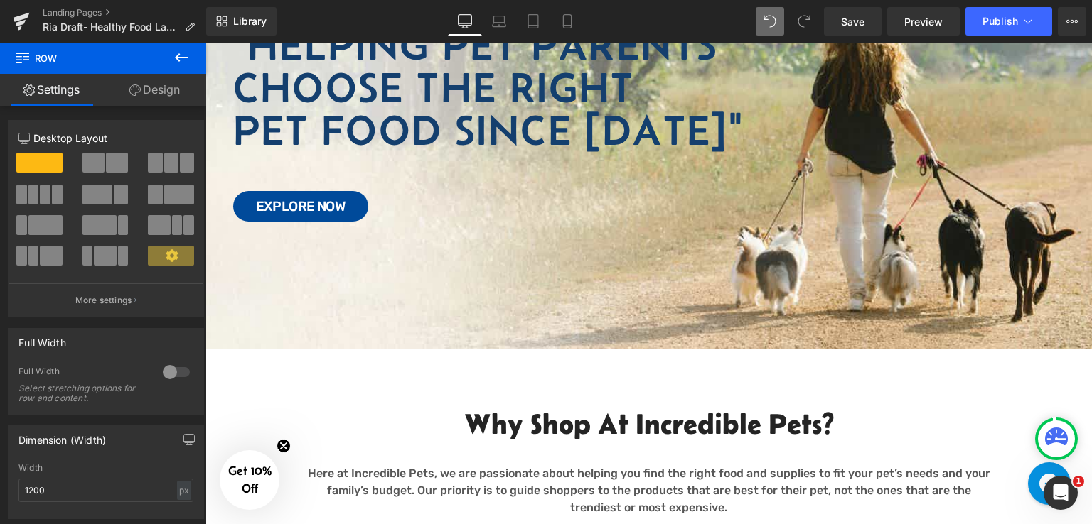
click at [176, 56] on icon at bounding box center [181, 57] width 13 height 9
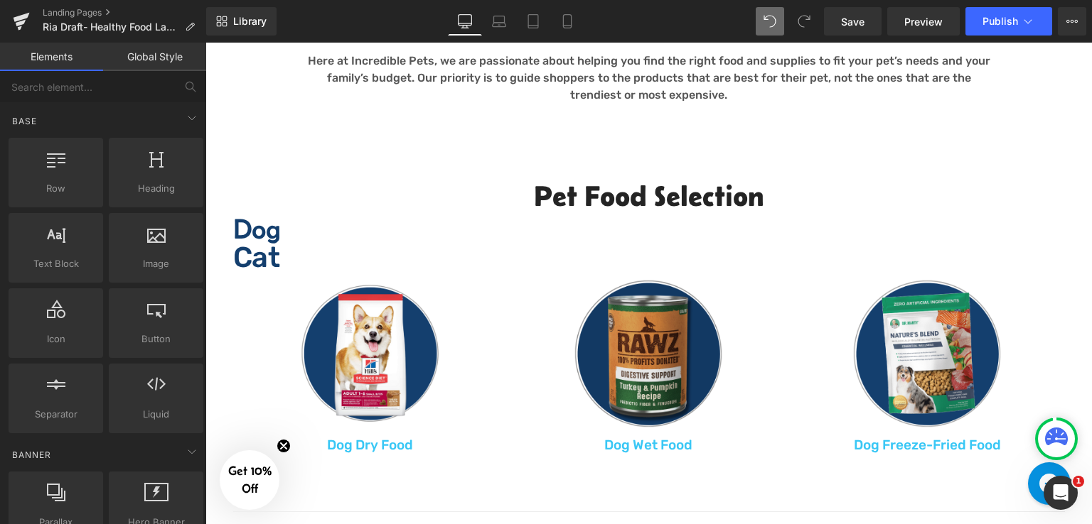
scroll to position [711, 0]
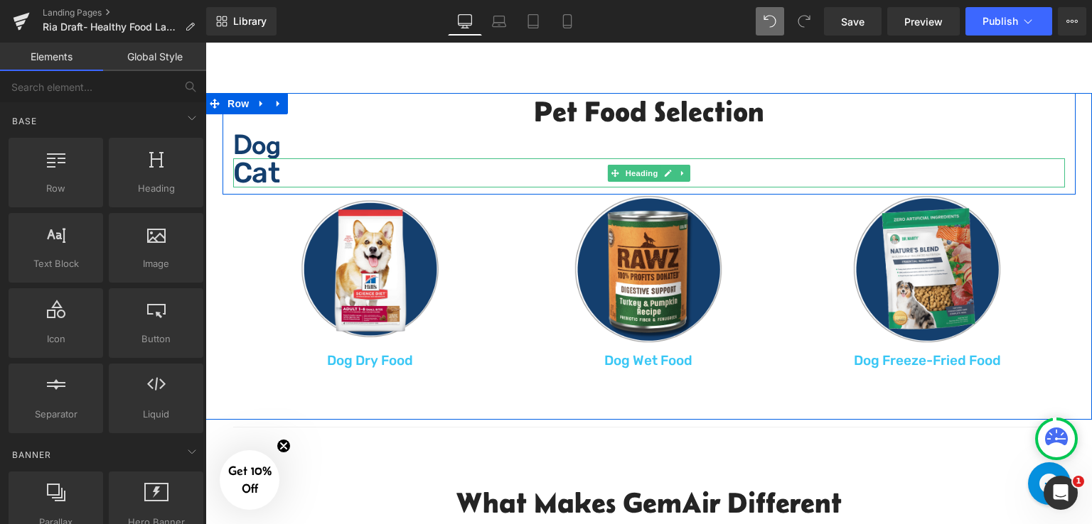
click at [280, 169] on h3 "Cat" at bounding box center [648, 172] width 831 height 29
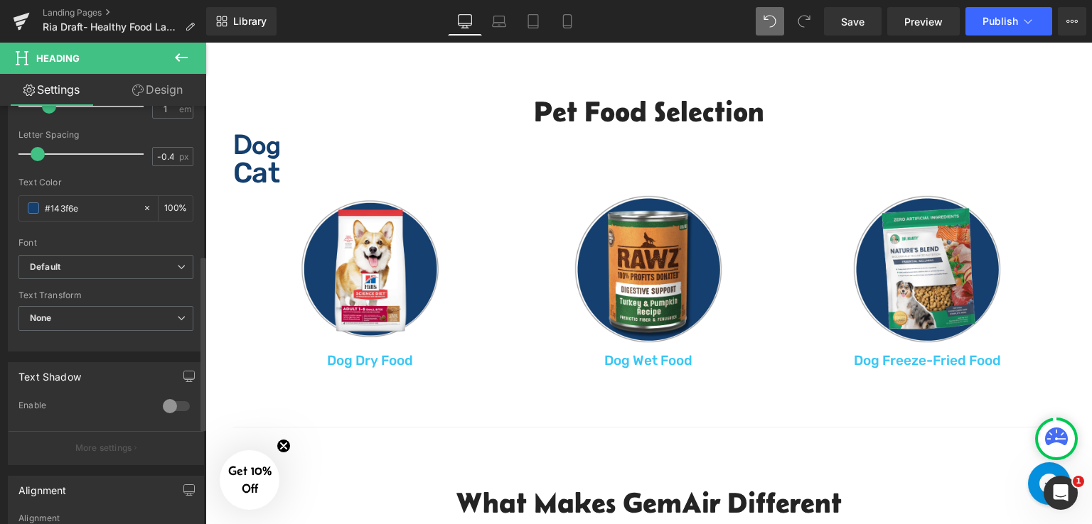
scroll to position [587, 0]
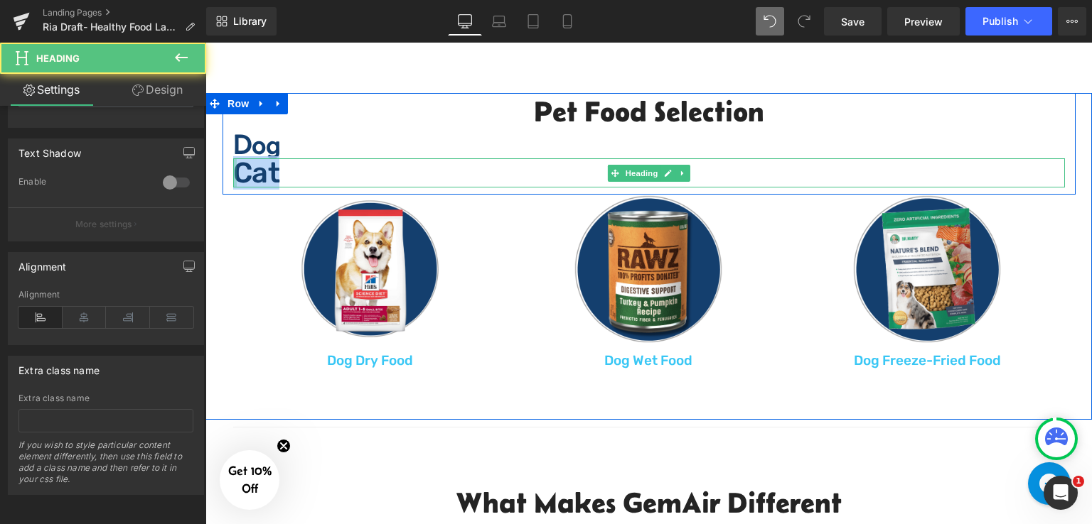
drag, startPoint x: 285, startPoint y: 176, endPoint x: 231, endPoint y: 176, distance: 54.0
click at [233, 176] on div "Cat Heading" at bounding box center [648, 172] width 831 height 29
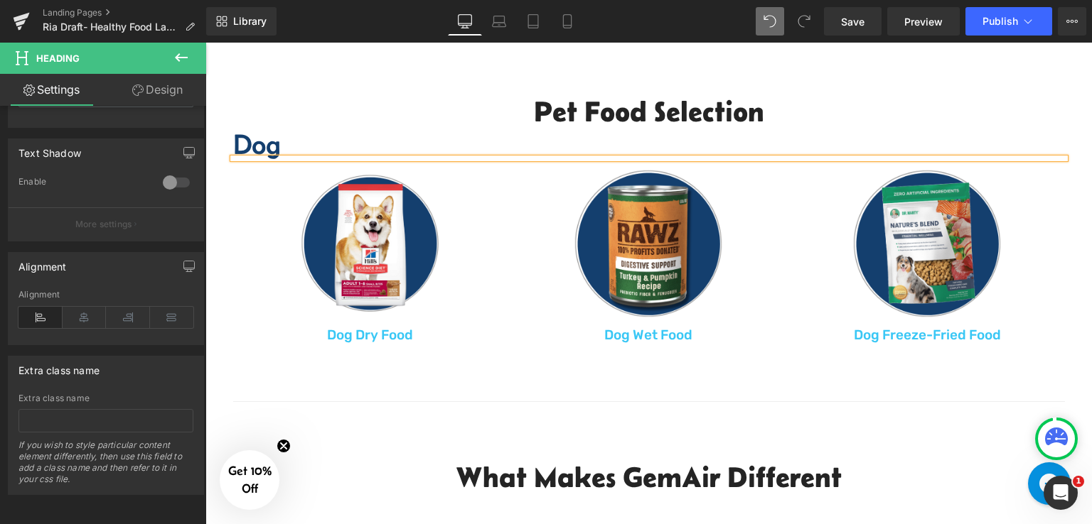
click at [1080, 131] on div "Pet Food Selection Heading Dog Heading Heading Row Image Dog Dry Food Text Bloc…" at bounding box center [648, 222] width 886 height 259
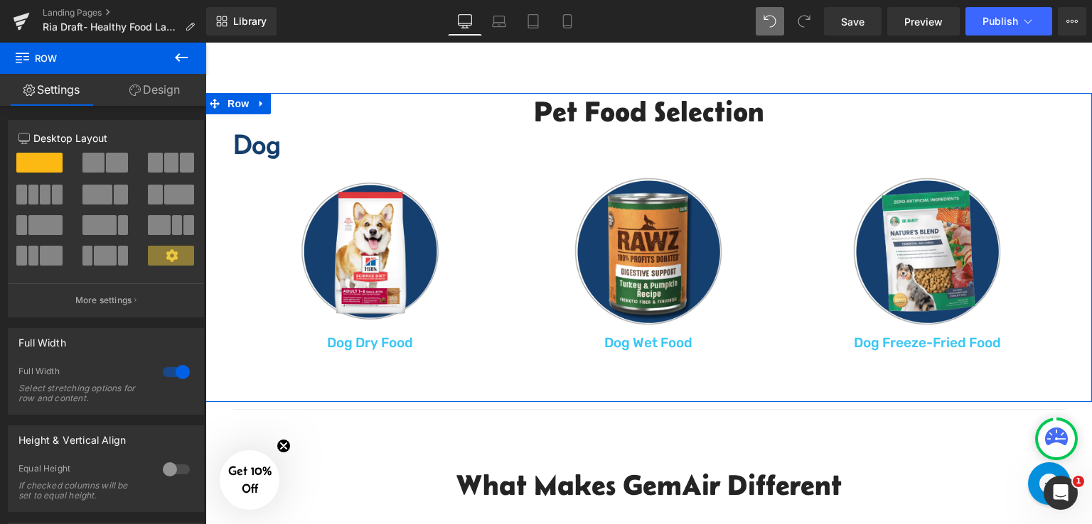
click at [276, 392] on div "Pet Food Selection Heading Dog Heading Heading Row Image Dog Dry Food Text Bloc…" at bounding box center [648, 247] width 886 height 309
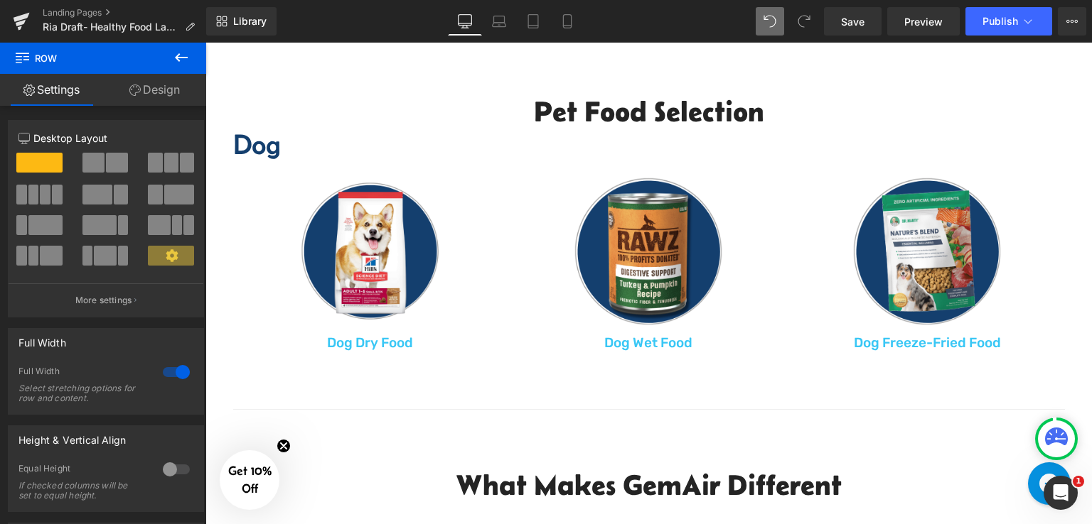
click at [176, 57] on icon at bounding box center [181, 57] width 13 height 9
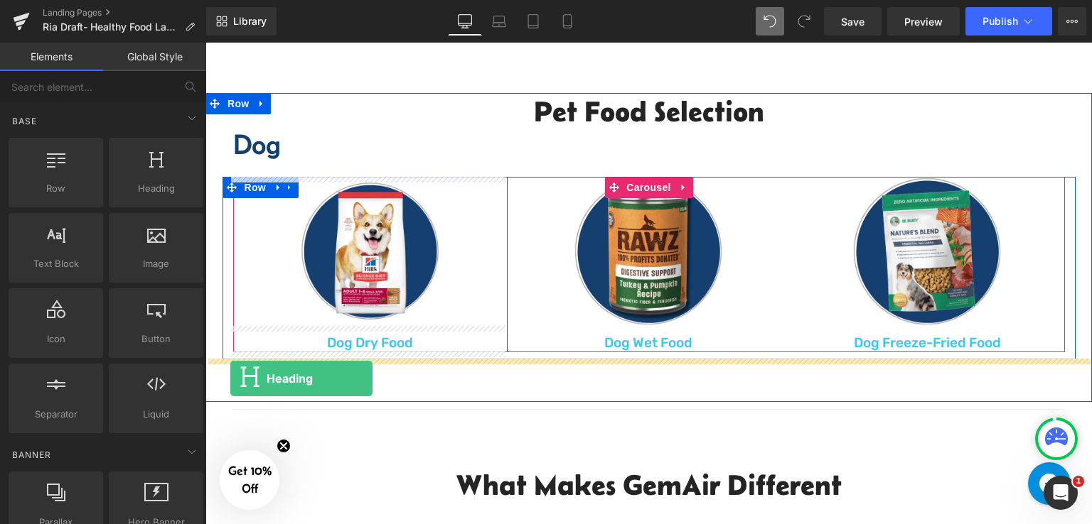
drag, startPoint x: 354, startPoint y: 206, endPoint x: 230, endPoint y: 379, distance: 212.4
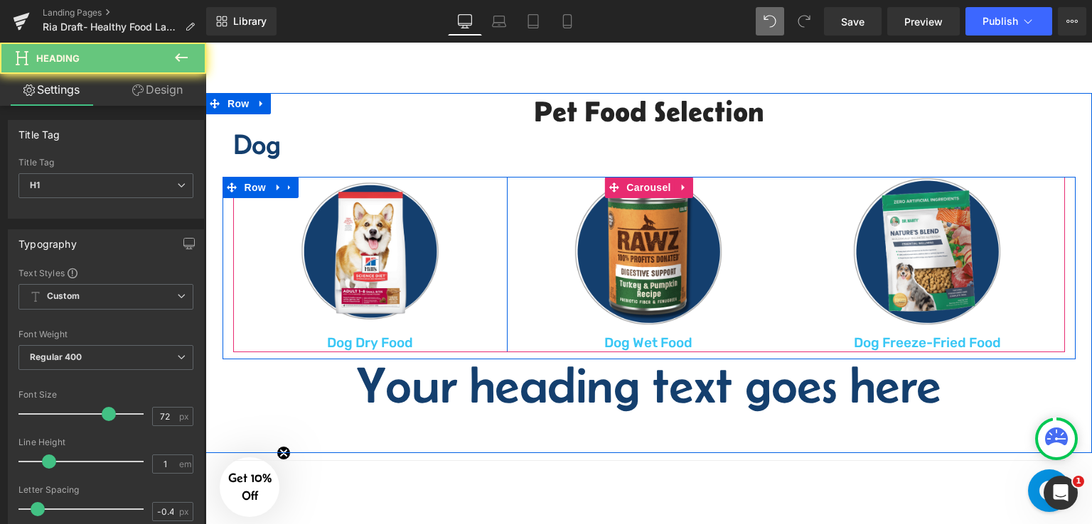
click at [509, 380] on h1 "Your heading text goes here" at bounding box center [648, 385] width 886 height 51
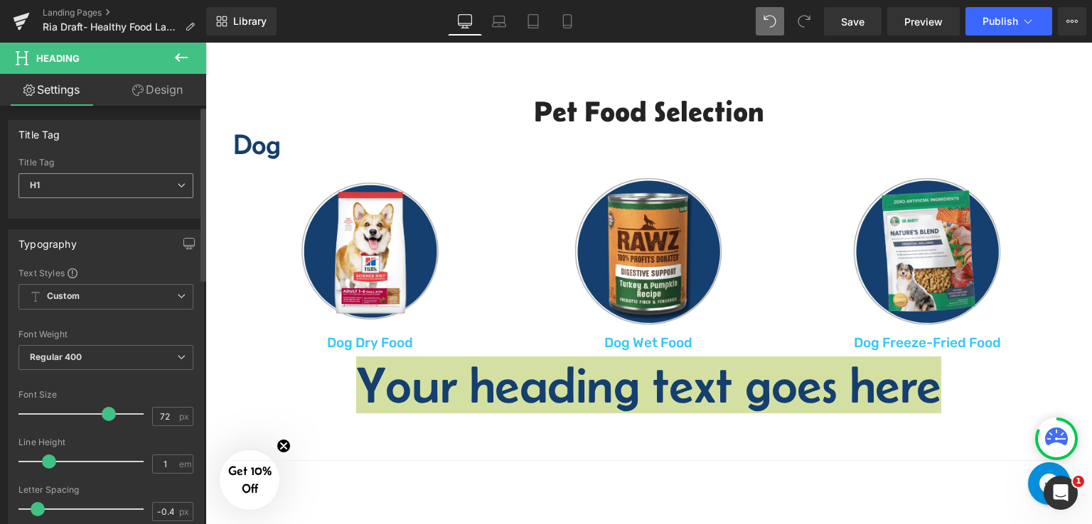
click at [147, 186] on span "H1" at bounding box center [105, 185] width 175 height 25
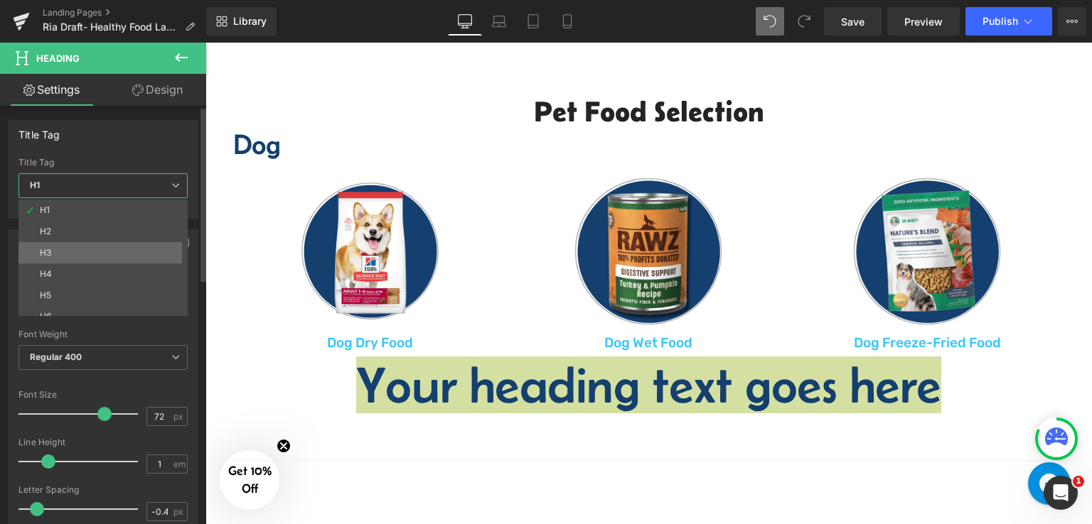
click at [119, 261] on li "H3" at bounding box center [106, 252] width 176 height 21
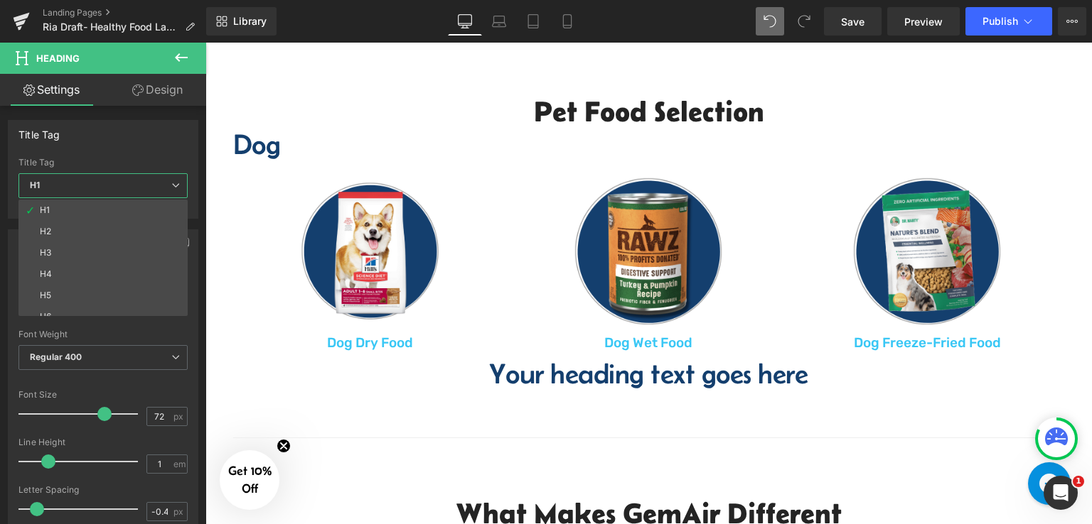
type input "40"
type input "100"
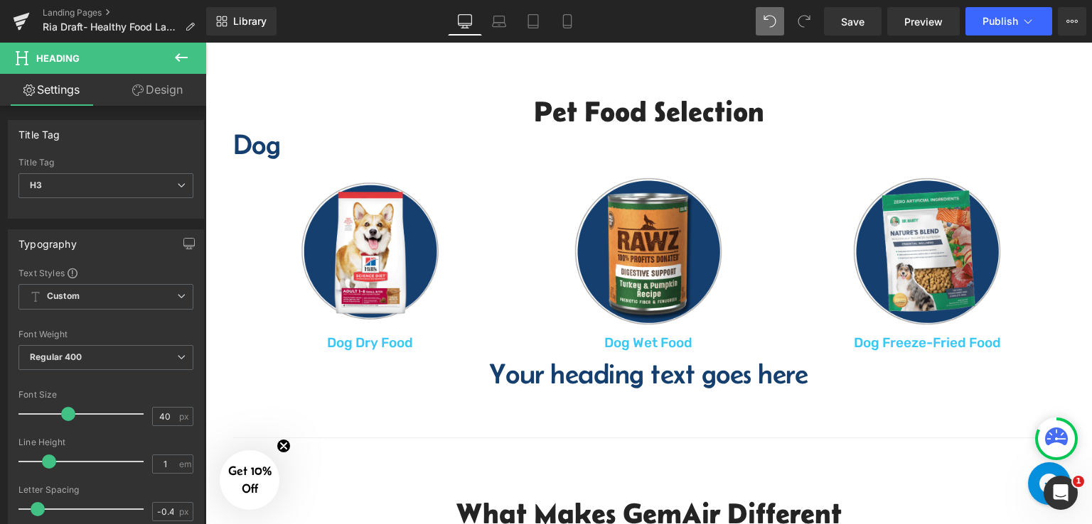
click at [227, 143] on div "Pet Food Selection Heading Dog Heading Heading" at bounding box center [648, 131] width 853 height 77
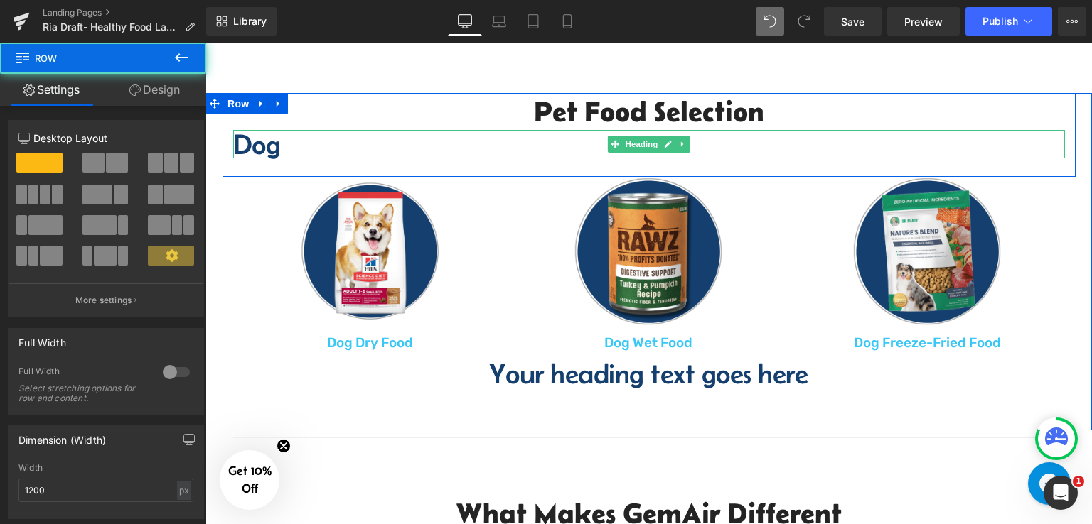
click at [250, 147] on h3 "Dog" at bounding box center [648, 144] width 831 height 28
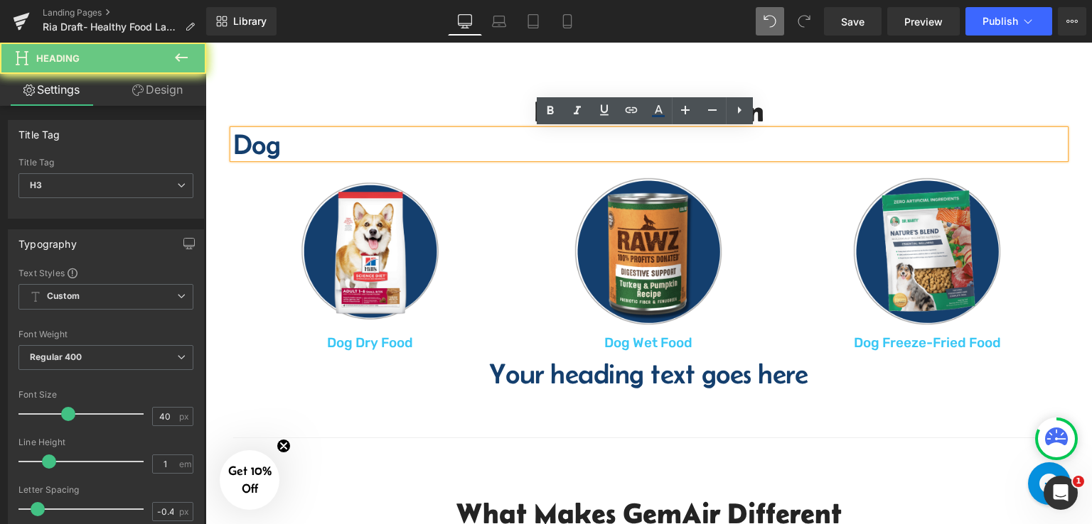
click at [283, 144] on h3 "Dog" at bounding box center [648, 144] width 831 height 28
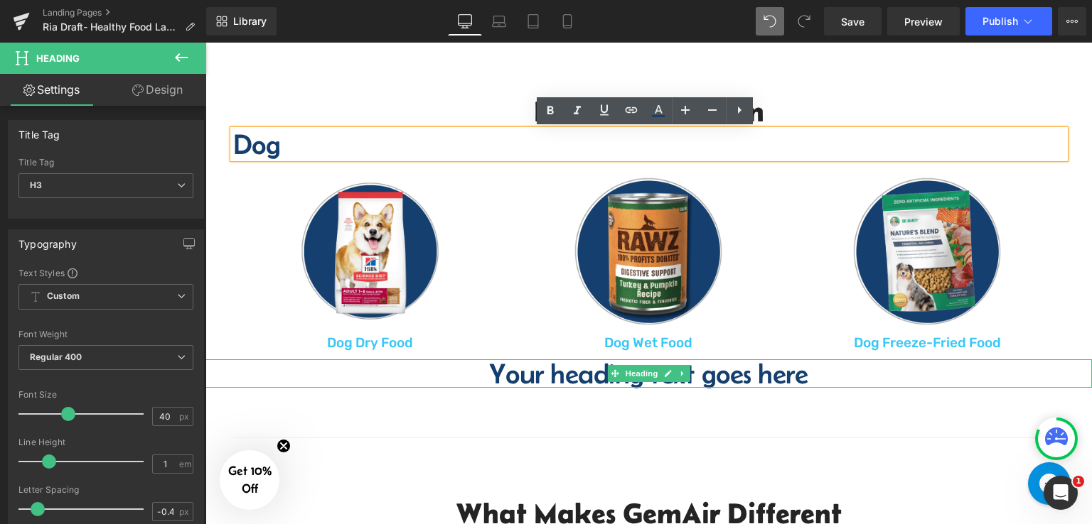
drag, startPoint x: 519, startPoint y: 382, endPoint x: 527, endPoint y: 372, distance: 12.7
click at [519, 382] on h3 "Your heading text goes here" at bounding box center [648, 374] width 886 height 28
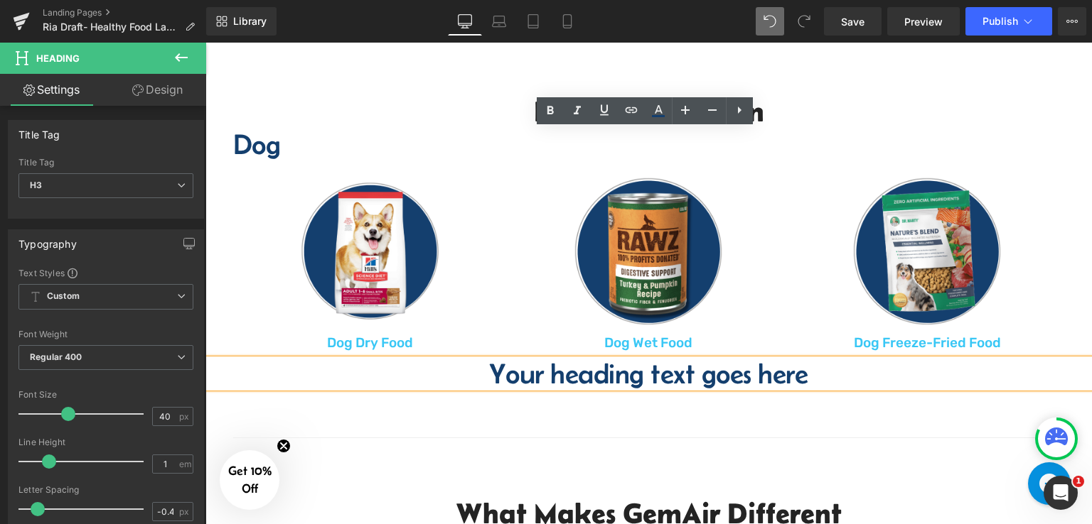
click at [527, 372] on h3 "Your heading text goes here" at bounding box center [648, 374] width 886 height 28
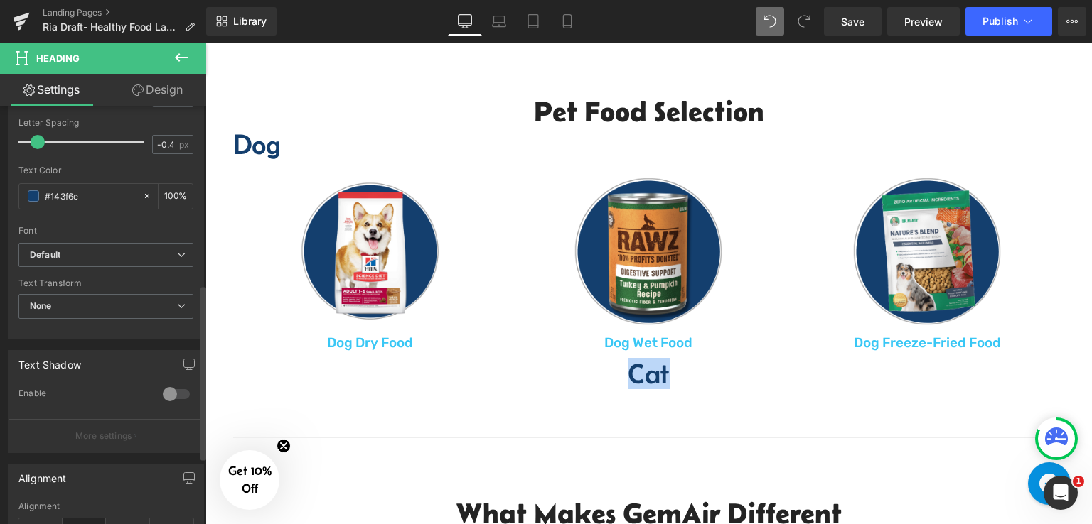
scroll to position [426, 0]
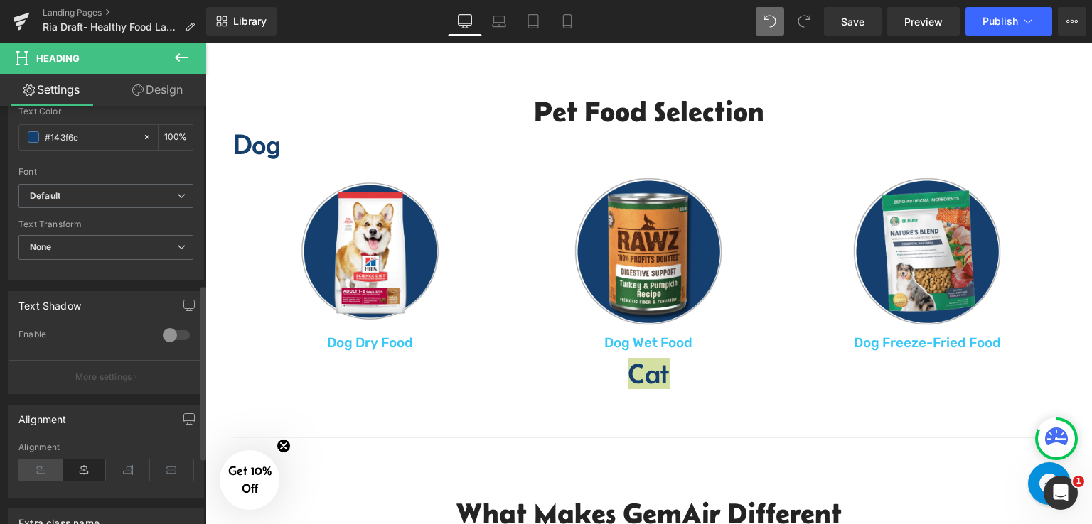
click at [46, 460] on icon at bounding box center [40, 470] width 44 height 21
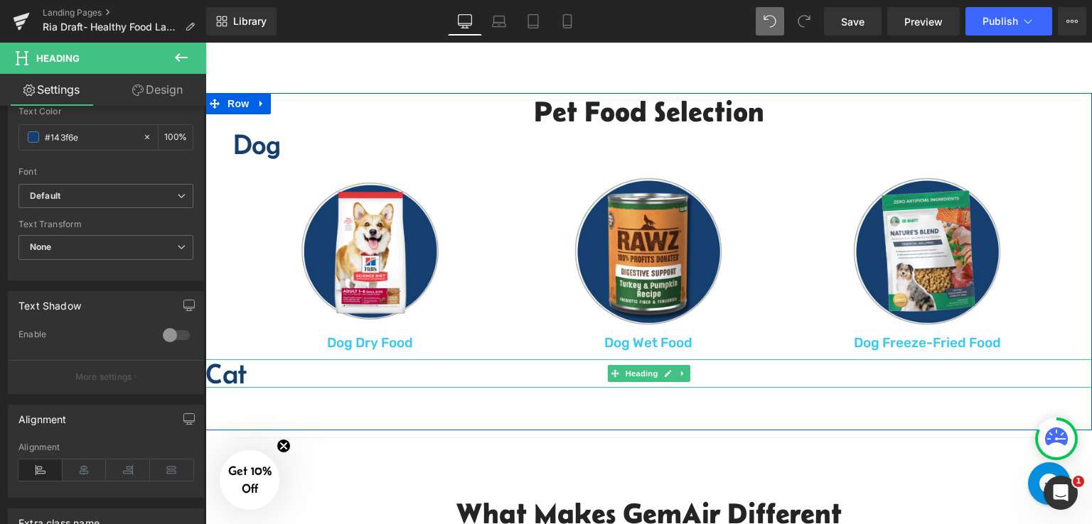
click at [206, 379] on h3 "Cat" at bounding box center [648, 374] width 886 height 28
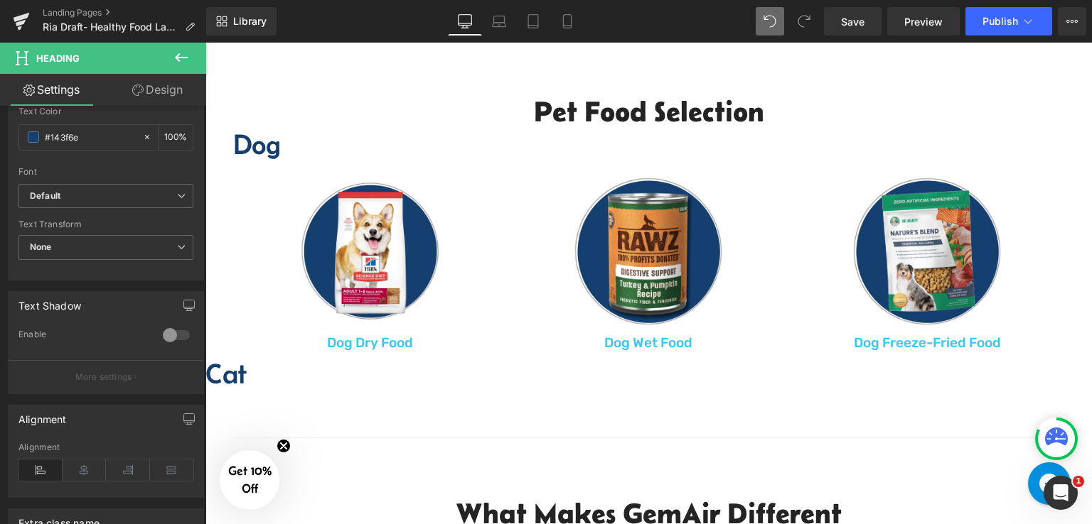
click at [176, 57] on icon at bounding box center [181, 57] width 13 height 9
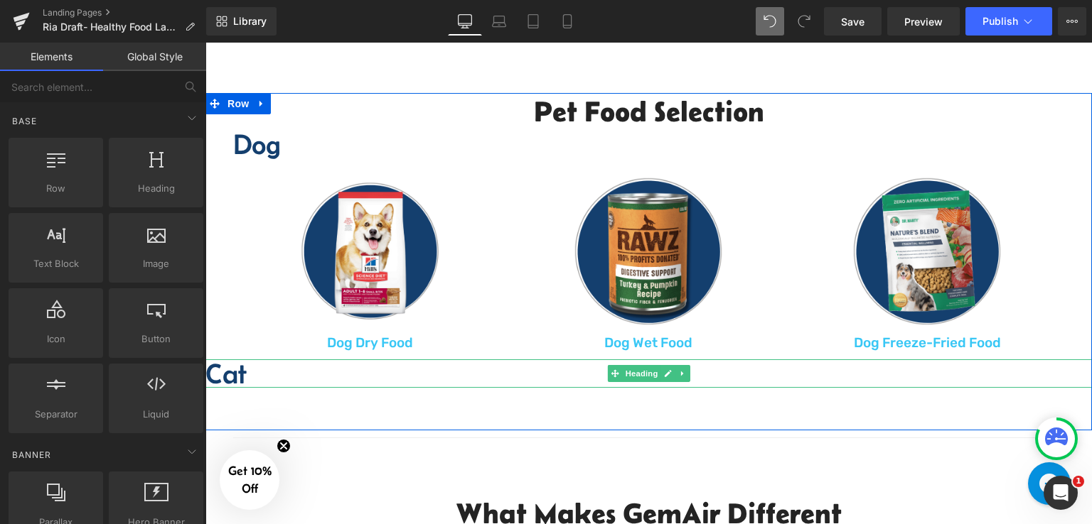
click at [208, 375] on h3 "Cat" at bounding box center [648, 374] width 886 height 28
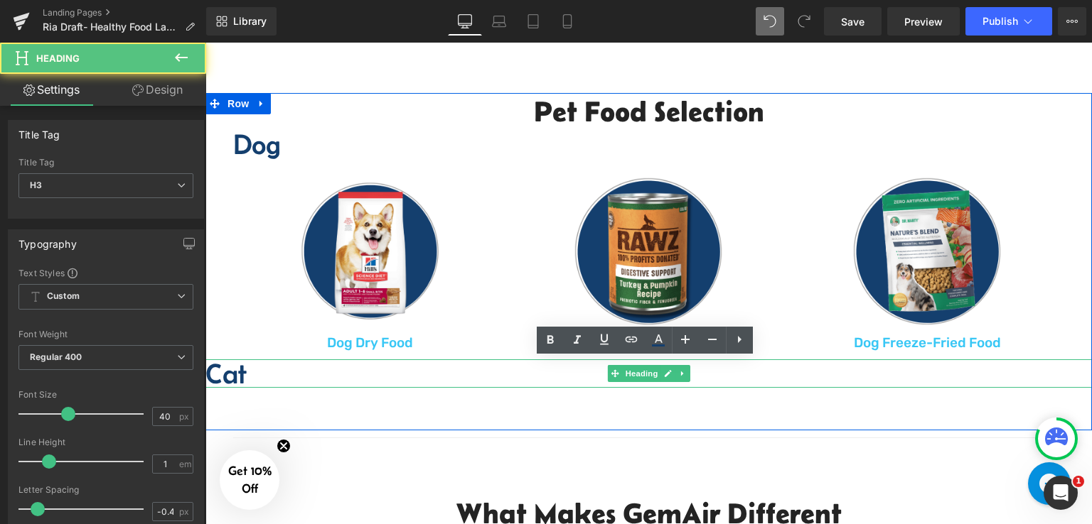
click at [207, 367] on h3 "Cat" at bounding box center [648, 374] width 886 height 28
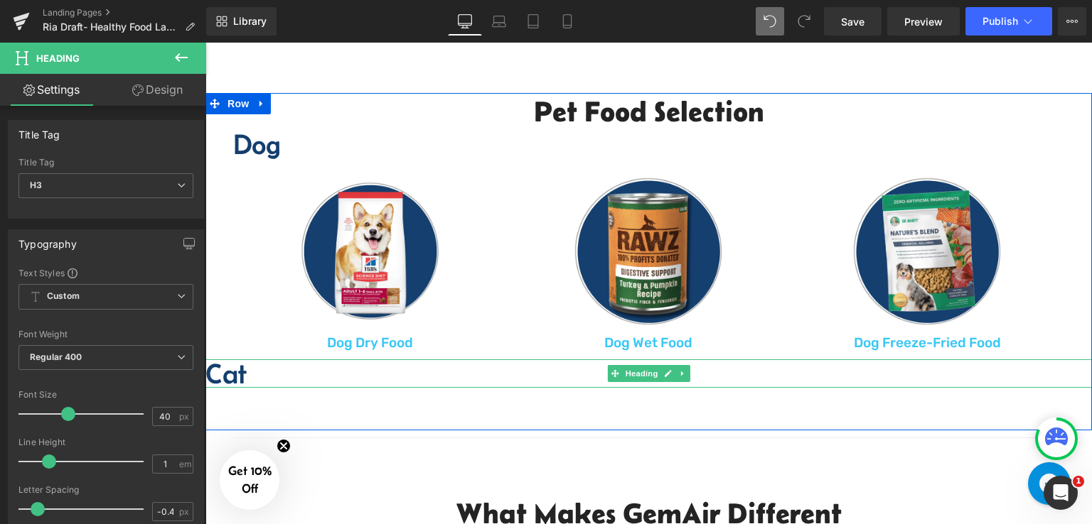
click at [235, 378] on h3 "Cat" at bounding box center [648, 374] width 886 height 28
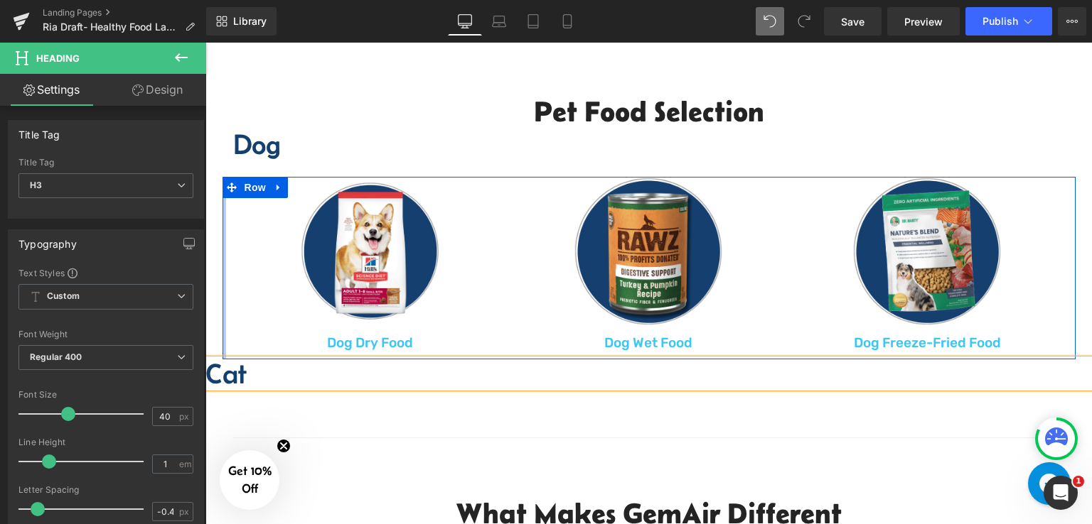
click at [222, 215] on div at bounding box center [224, 268] width 4 height 183
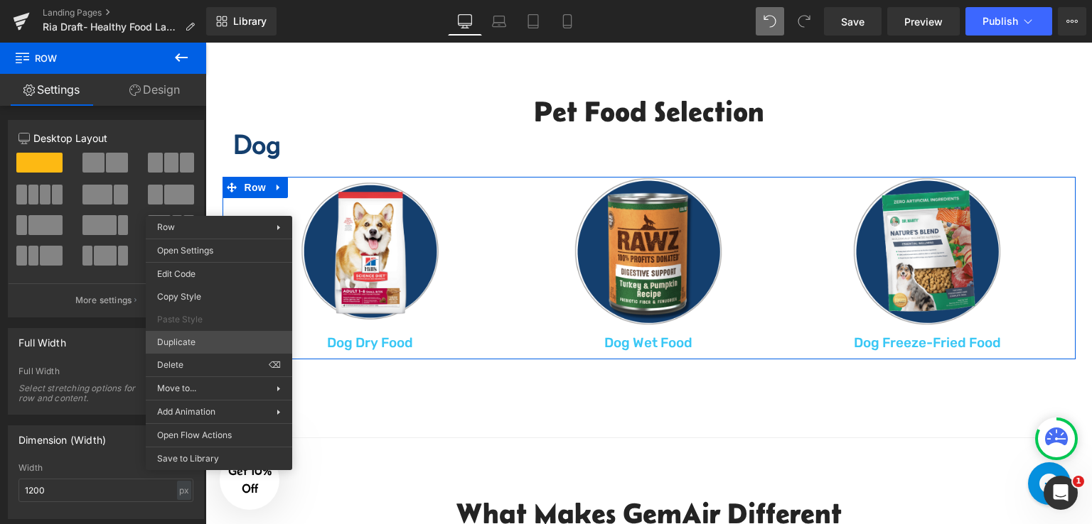
click at [188, 340] on div "Heading You are previewing how the will restyle your page. You can not edit Ele…" at bounding box center [546, 274] width 1092 height 549
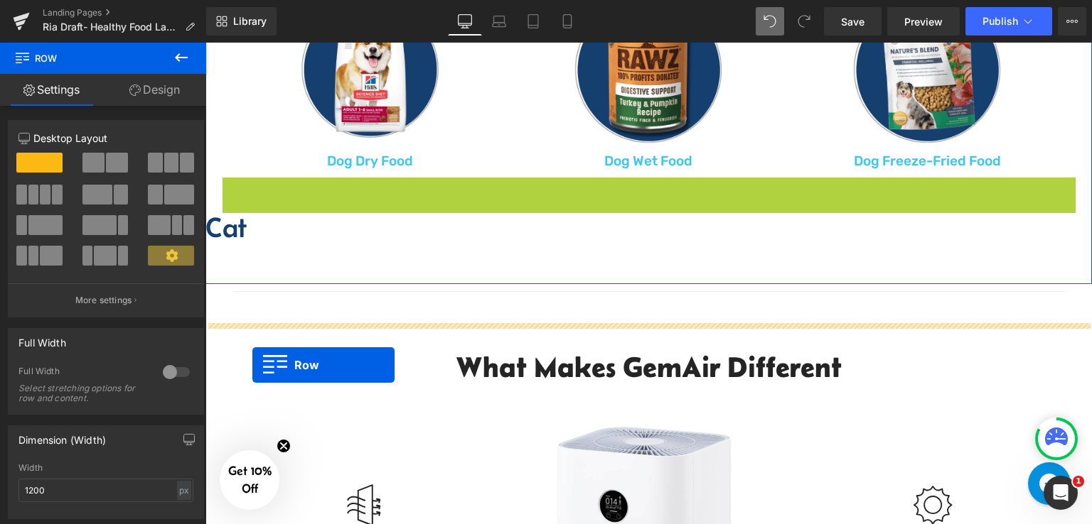
scroll to position [746, 0]
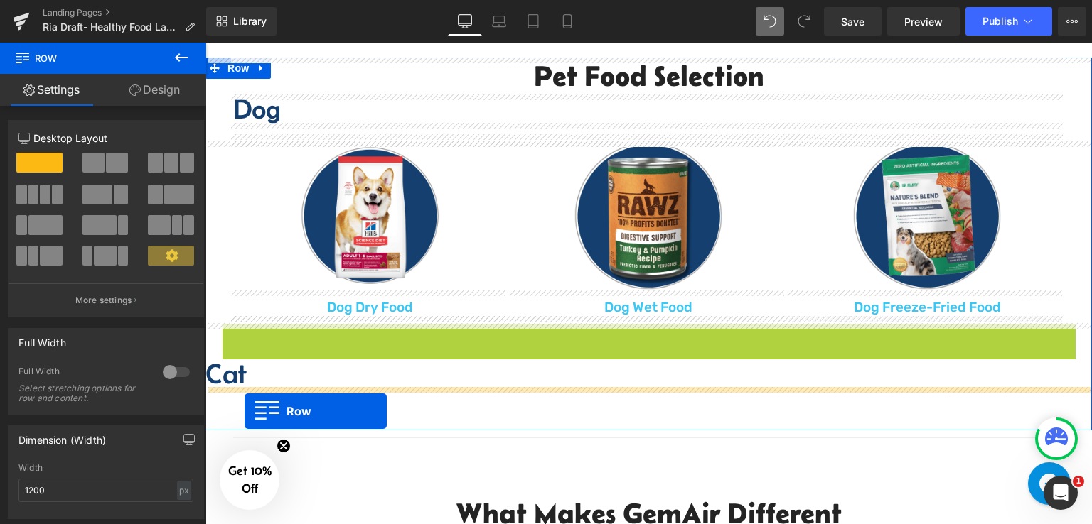
drag, startPoint x: 226, startPoint y: 179, endPoint x: 244, endPoint y: 411, distance: 233.1
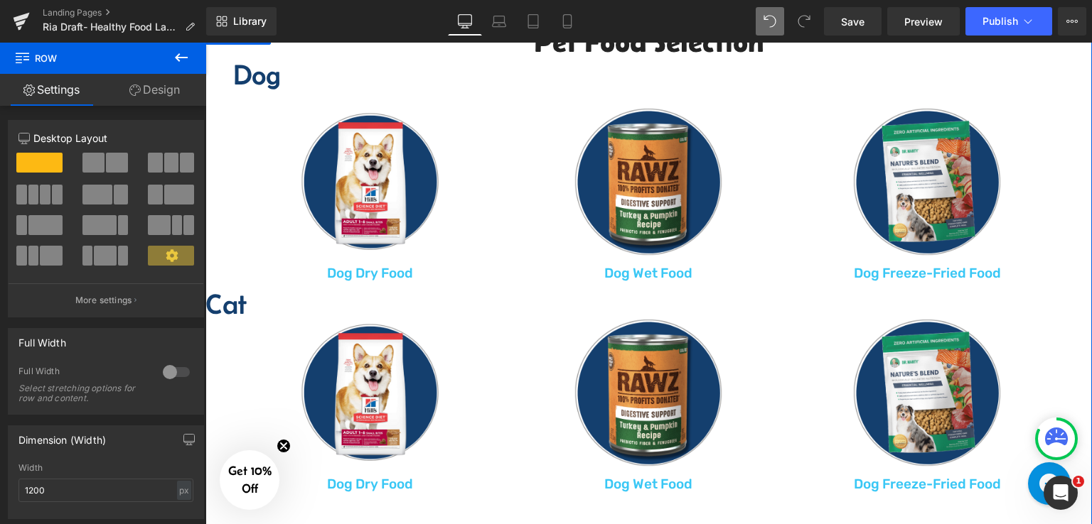
scroll to position [782, 0]
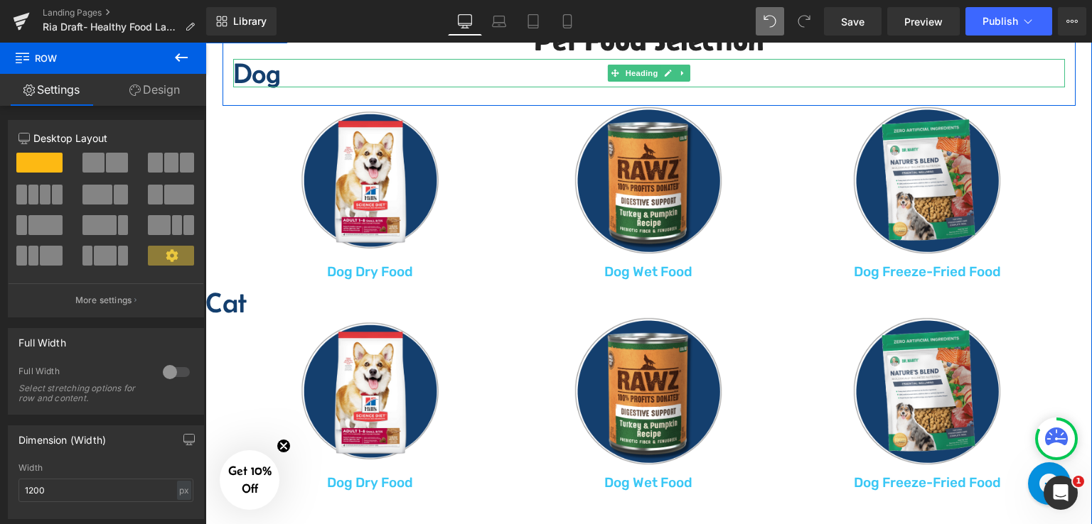
click at [239, 73] on h3 "Dog" at bounding box center [648, 73] width 831 height 28
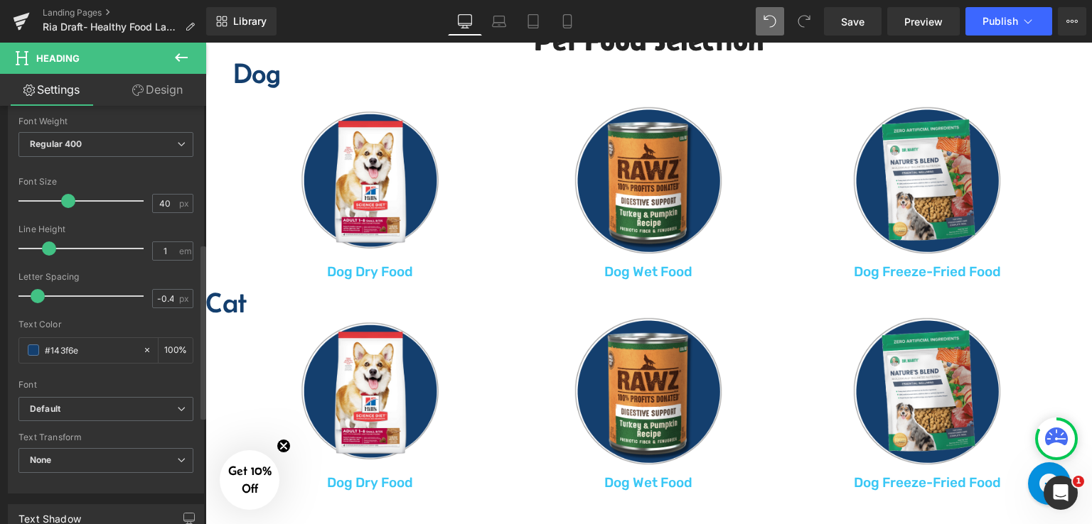
scroll to position [426, 0]
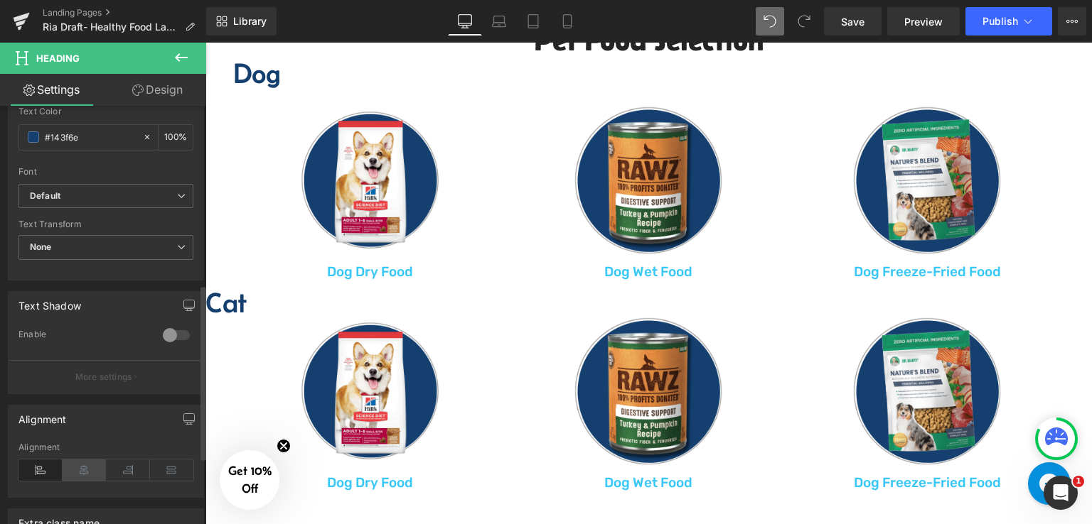
drag, startPoint x: 89, startPoint y: 468, endPoint x: 232, endPoint y: 223, distance: 283.8
click at [89, 468] on icon at bounding box center [85, 470] width 44 height 21
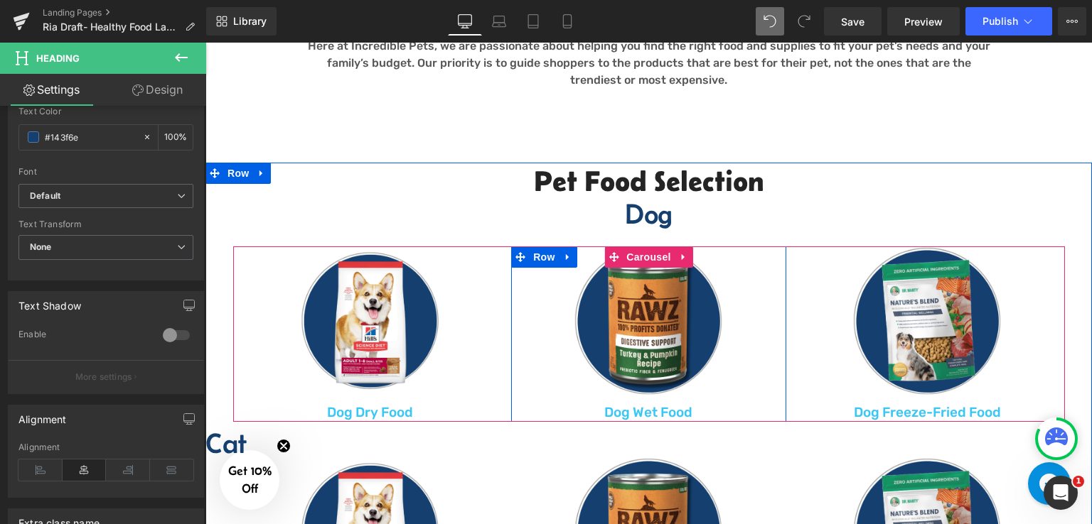
scroll to position [640, 0]
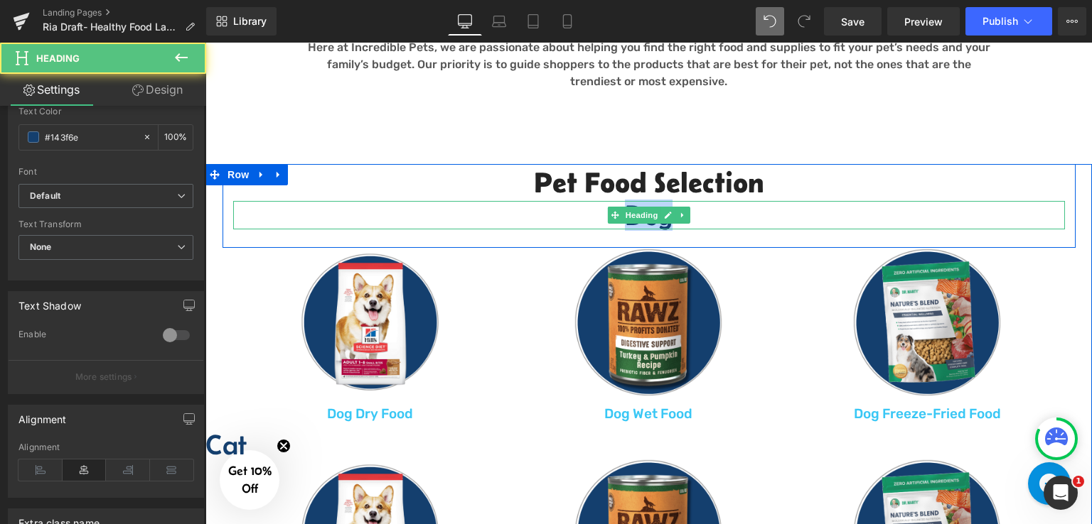
drag, startPoint x: 706, startPoint y: 222, endPoint x: 601, endPoint y: 220, distance: 105.9
click at [601, 220] on h3 "Dog" at bounding box center [648, 215] width 831 height 28
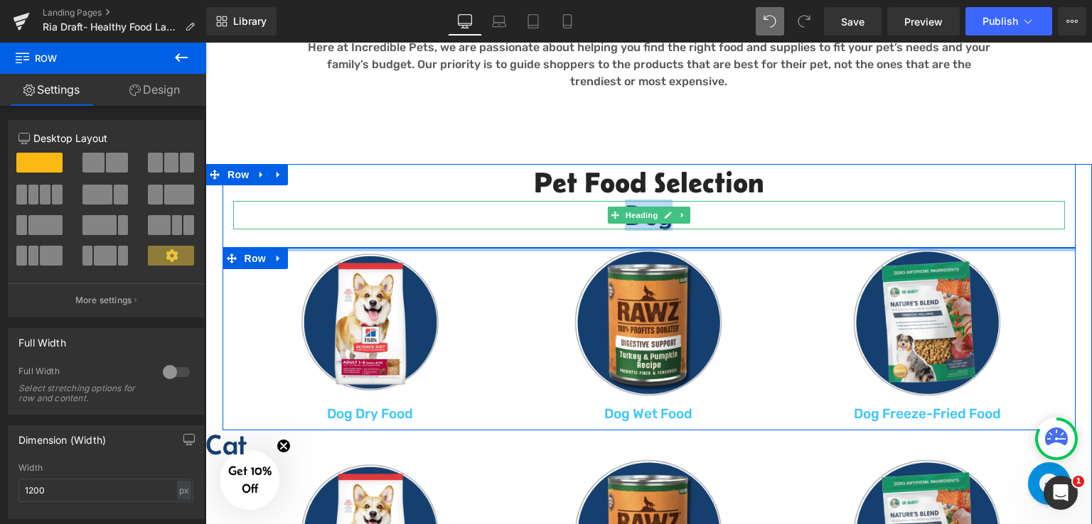
drag, startPoint x: 583, startPoint y: 248, endPoint x: 588, endPoint y: 223, distance: 25.4
click at [588, 223] on div "Pet Food Selection Heading Dog Heading Heading Row Image Dog Dry Food Text Bloc…" at bounding box center [648, 402] width 886 height 477
click at [588, 223] on h3 "Dog" at bounding box center [648, 215] width 831 height 28
click at [571, 205] on h3 "Dog" at bounding box center [648, 215] width 831 height 28
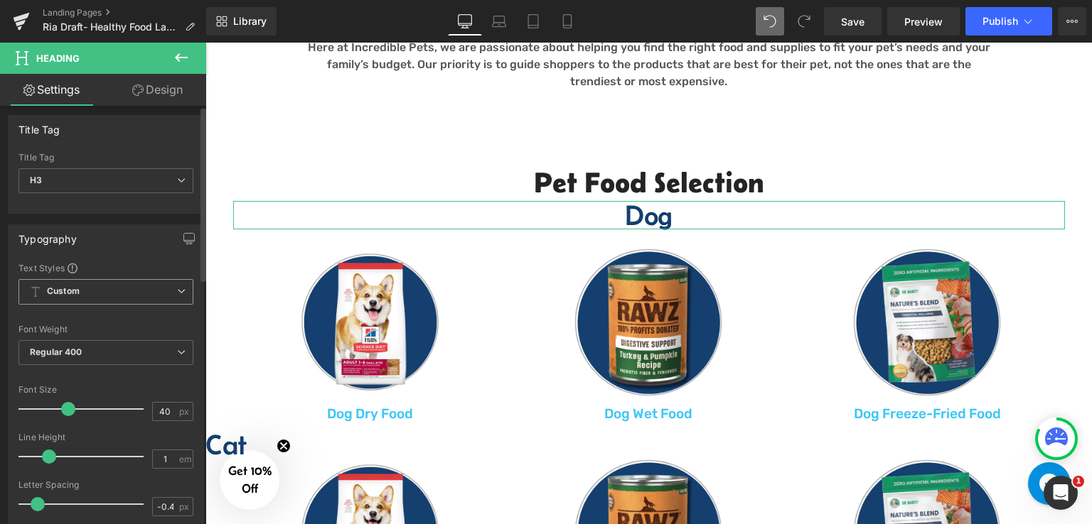
scroll to position [0, 0]
click at [147, 87] on link "Design" at bounding box center [157, 90] width 103 height 32
click at [0, 0] on div "Spacing" at bounding box center [0, 0] width 0 height 0
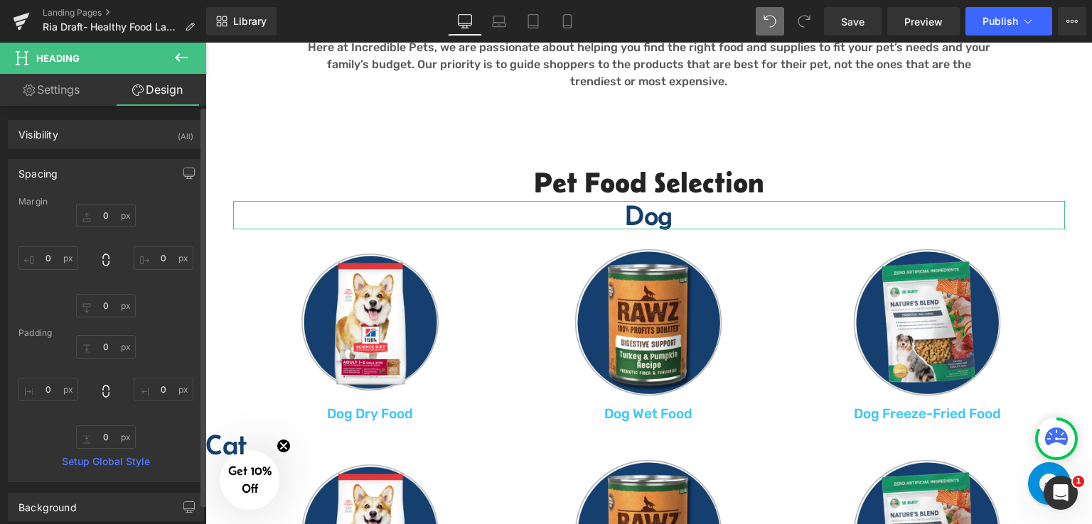
type input "0"
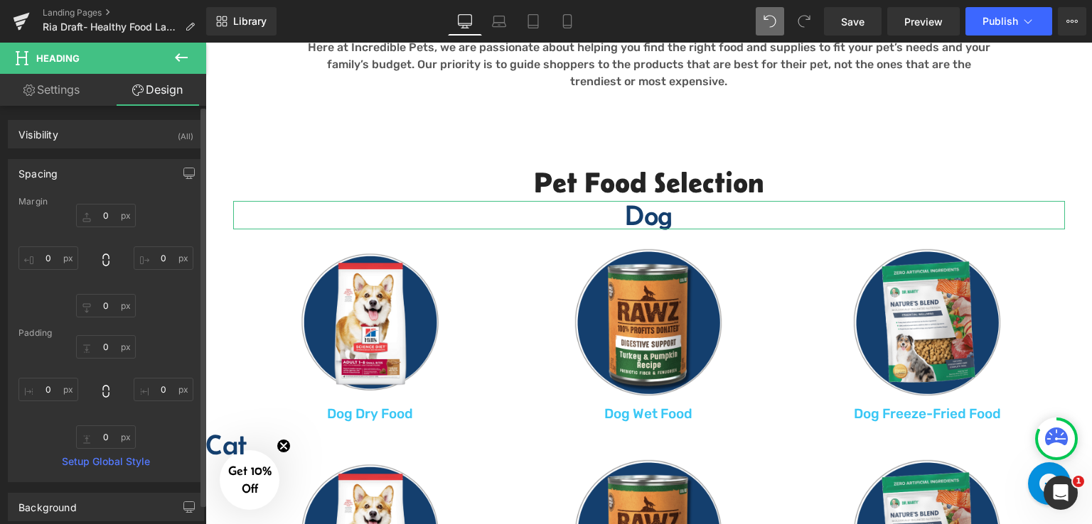
type input "0"
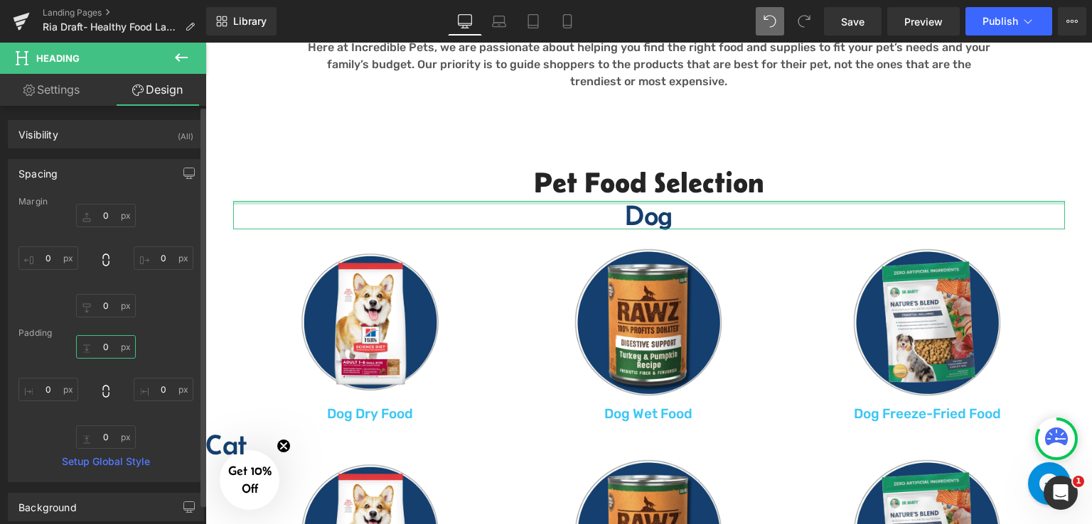
click at [107, 350] on input "0" at bounding box center [106, 346] width 60 height 23
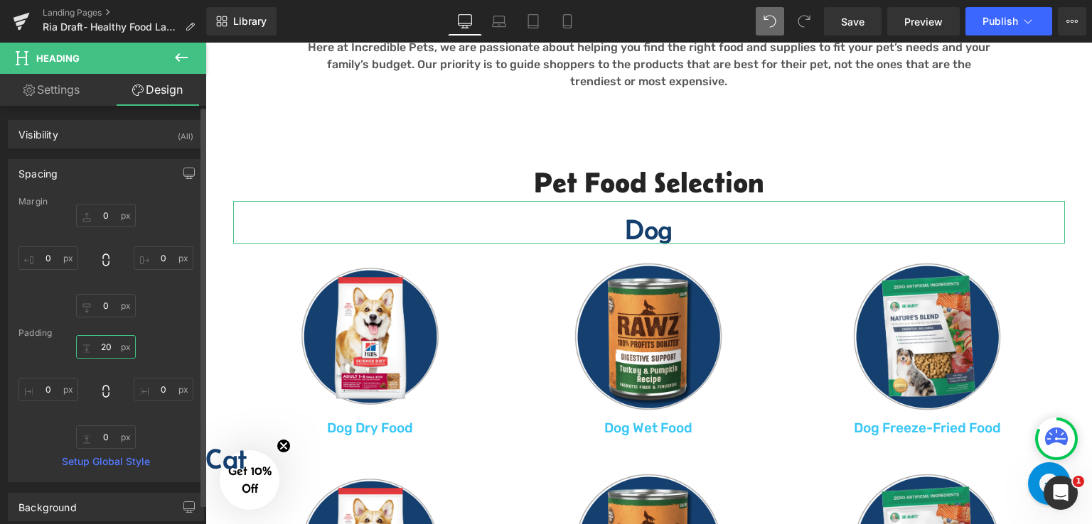
type input "20"
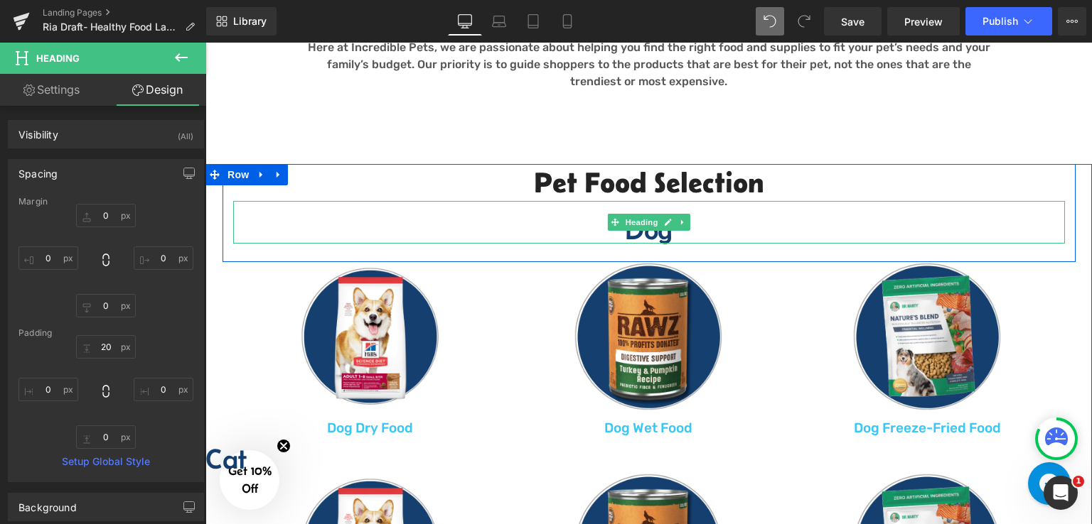
click at [696, 233] on h3 "Dog" at bounding box center [648, 229] width 831 height 28
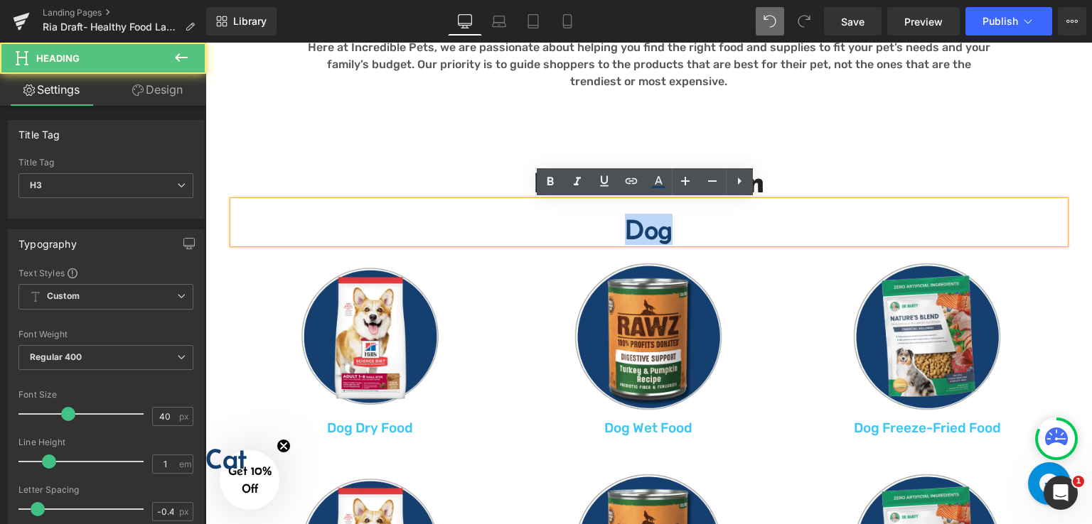
drag, startPoint x: 618, startPoint y: 233, endPoint x: 683, endPoint y: 237, distance: 64.8
click at [685, 237] on h3 "Dog" at bounding box center [648, 229] width 831 height 28
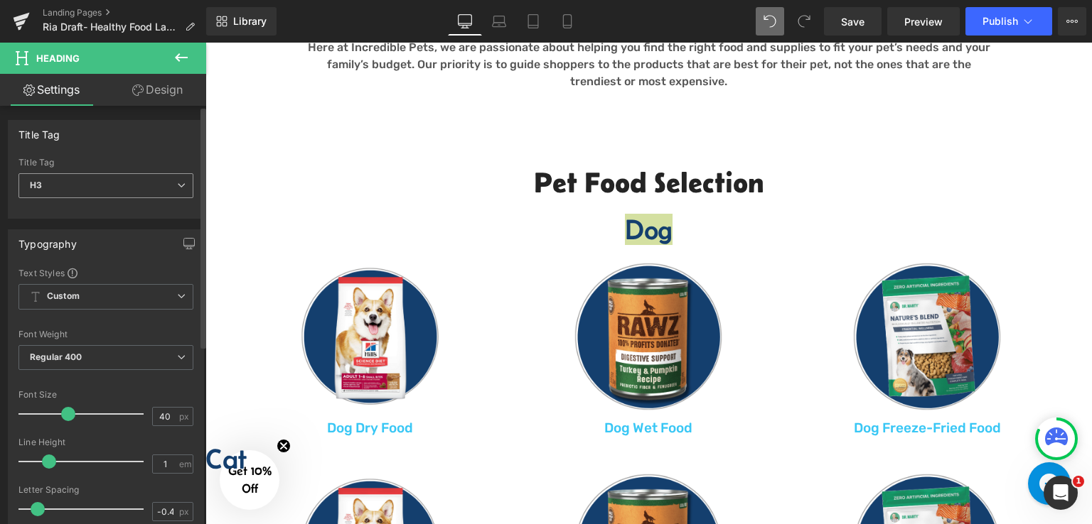
click at [109, 177] on span "H3" at bounding box center [105, 185] width 175 height 25
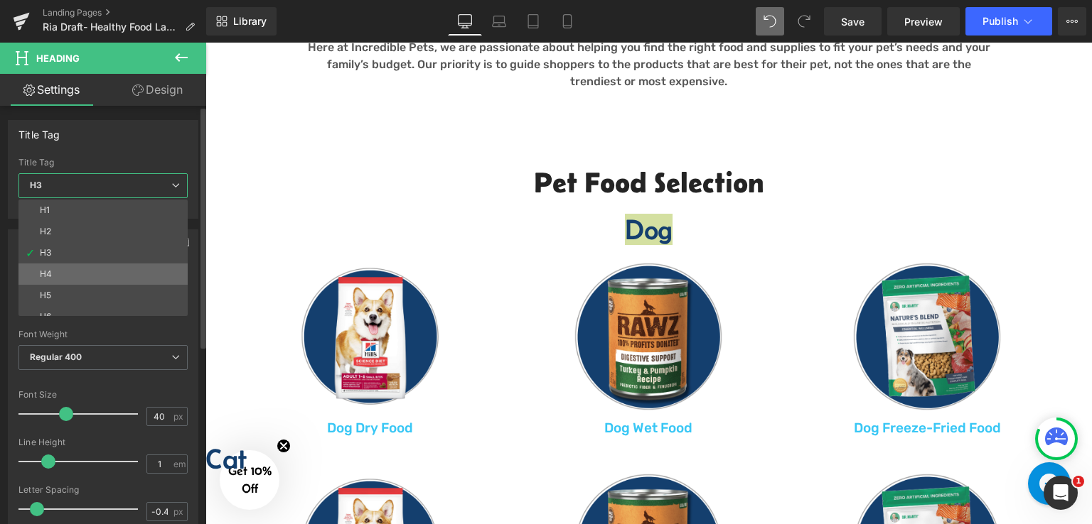
click at [85, 267] on li "H4" at bounding box center [106, 274] width 176 height 21
type input "32"
type input "100"
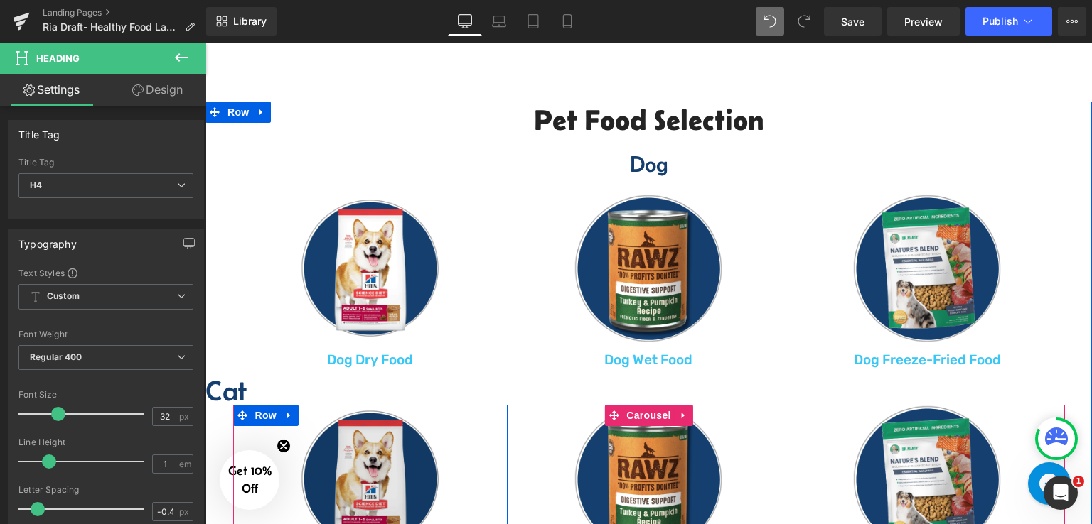
scroll to position [711, 0]
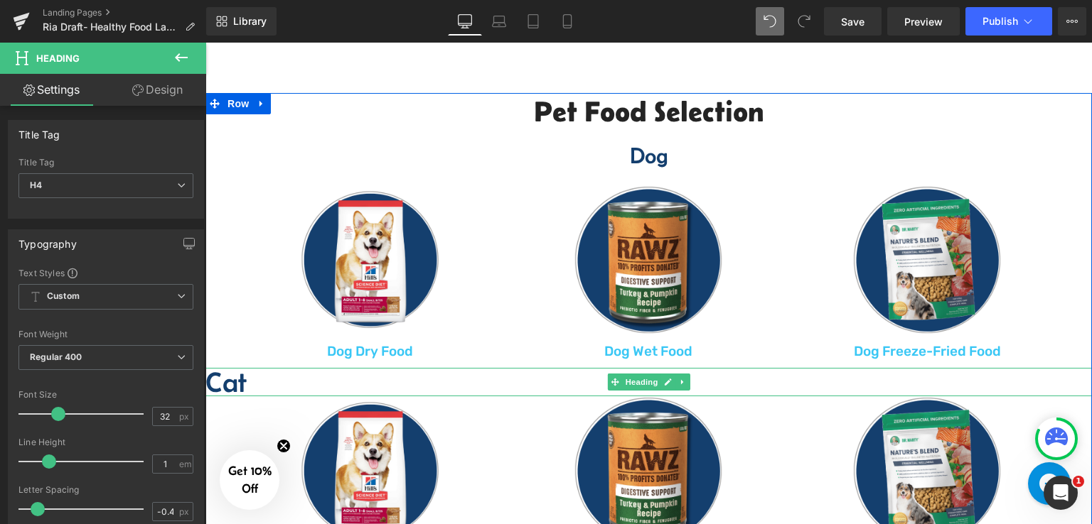
click at [262, 384] on h3 "Cat" at bounding box center [648, 382] width 886 height 28
click at [232, 384] on h3 "Cat" at bounding box center [648, 382] width 886 height 28
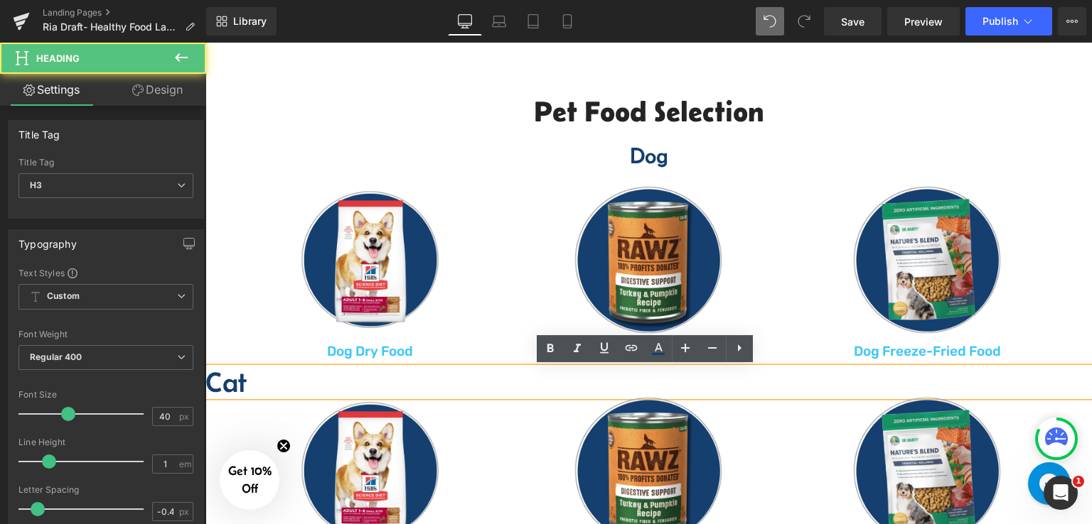
drag, startPoint x: 231, startPoint y: 384, endPoint x: 283, endPoint y: 393, distance: 52.6
click at [283, 393] on h3 "Cat" at bounding box center [648, 382] width 886 height 28
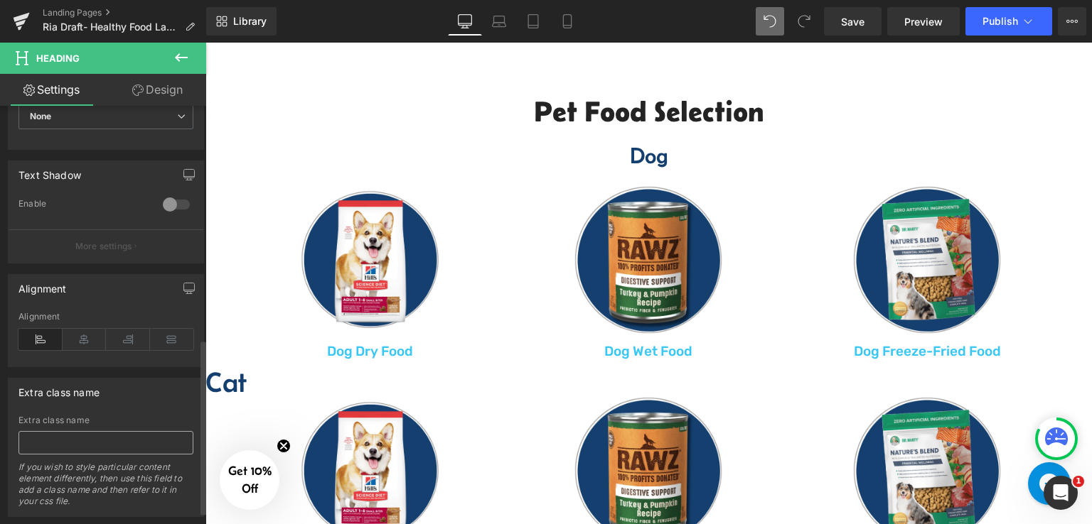
scroll to position [587, 0]
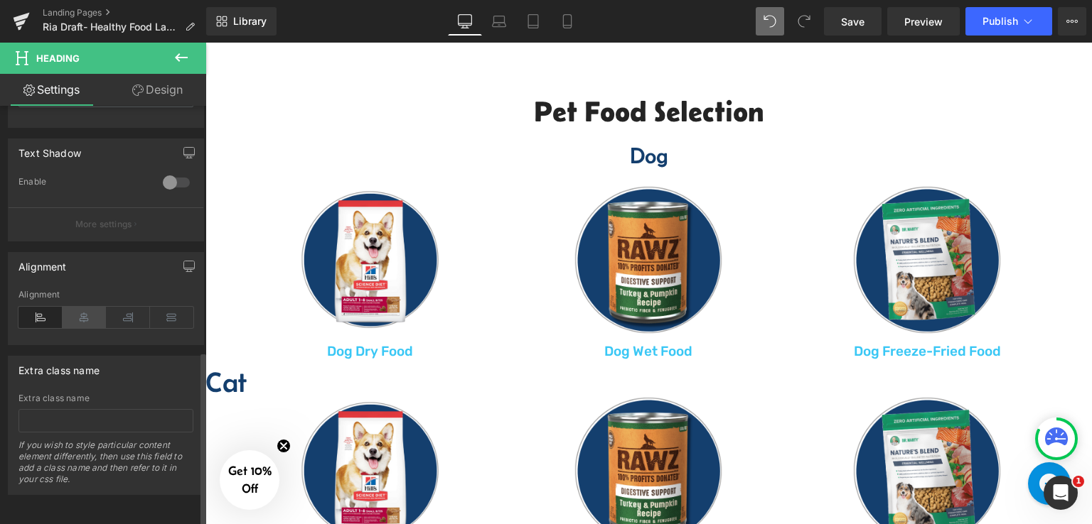
click at [82, 311] on icon at bounding box center [85, 317] width 44 height 21
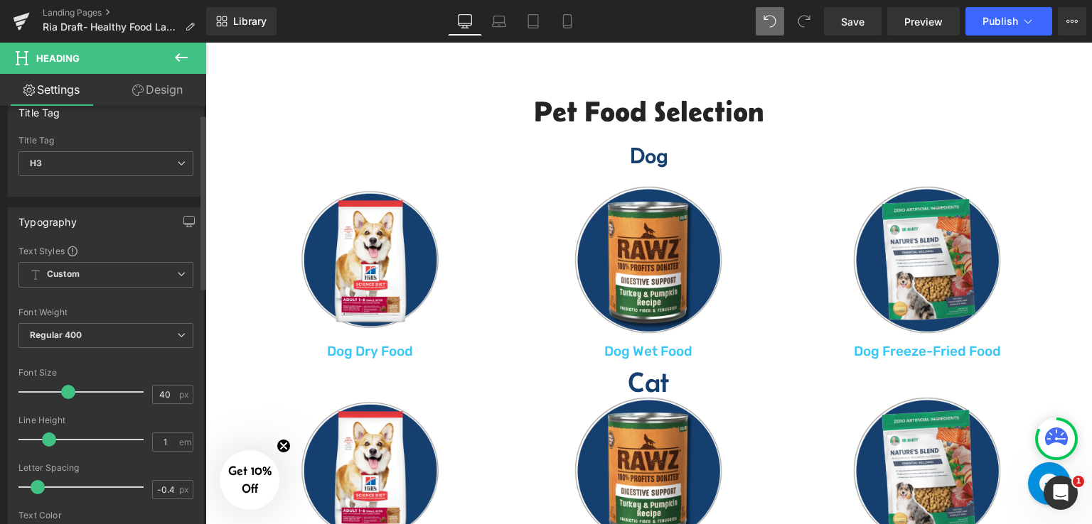
scroll to position [18, 0]
click at [83, 163] on span "H3" at bounding box center [105, 167] width 175 height 25
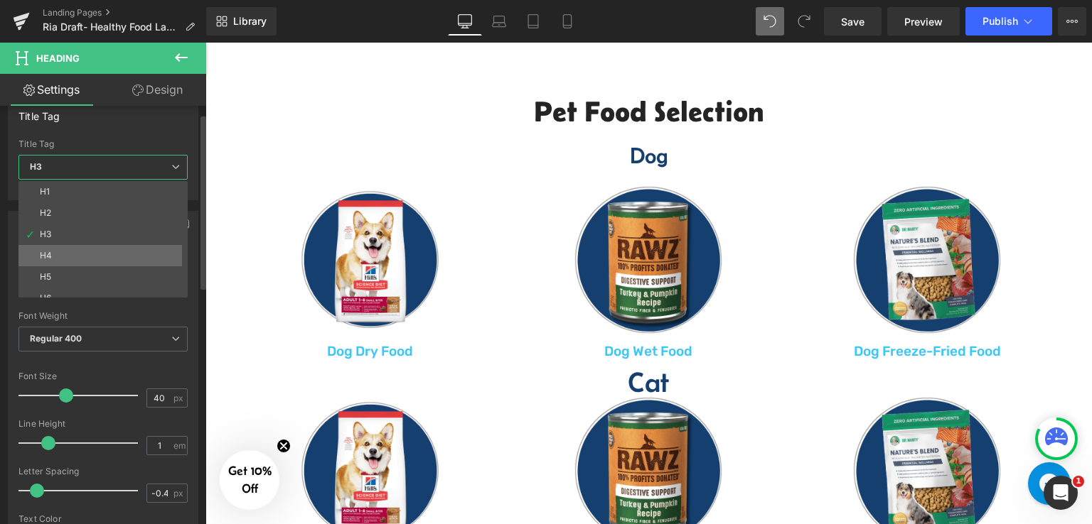
click at [90, 257] on li "H4" at bounding box center [106, 255] width 176 height 21
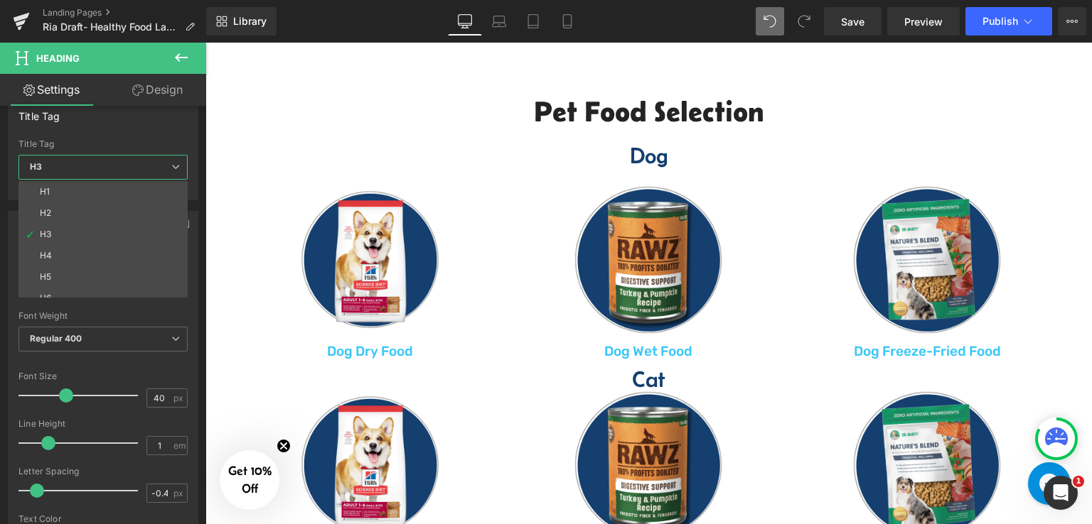
type input "32"
type input "100"
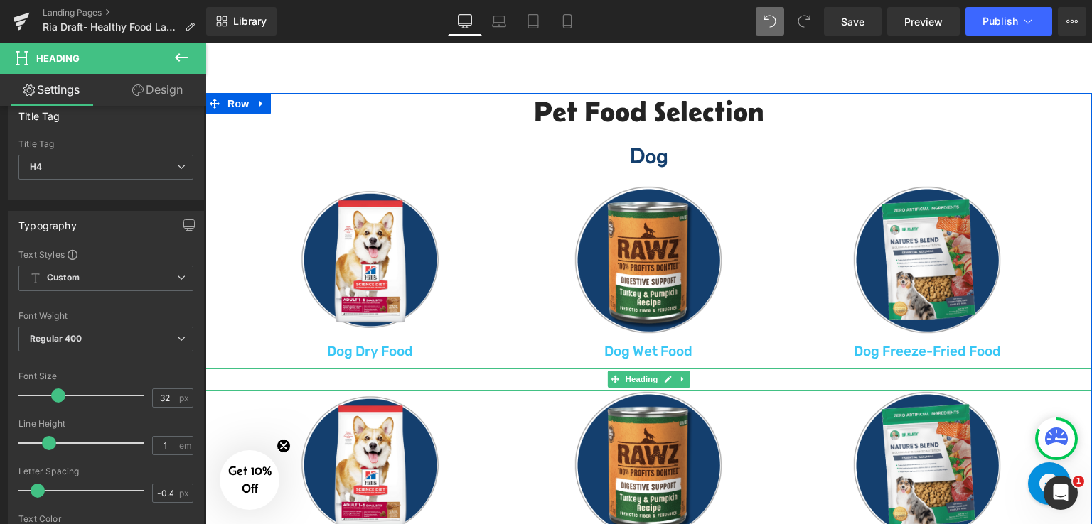
click at [696, 372] on h4 "Cat" at bounding box center [648, 379] width 886 height 23
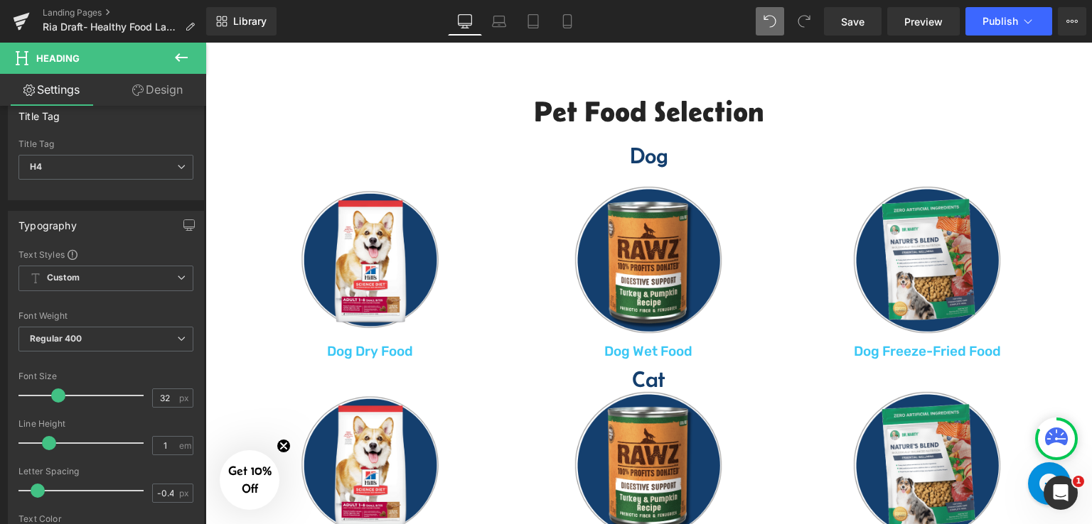
click at [158, 97] on link "Design" at bounding box center [157, 90] width 103 height 32
click at [0, 0] on div "Spacing" at bounding box center [0, 0] width 0 height 0
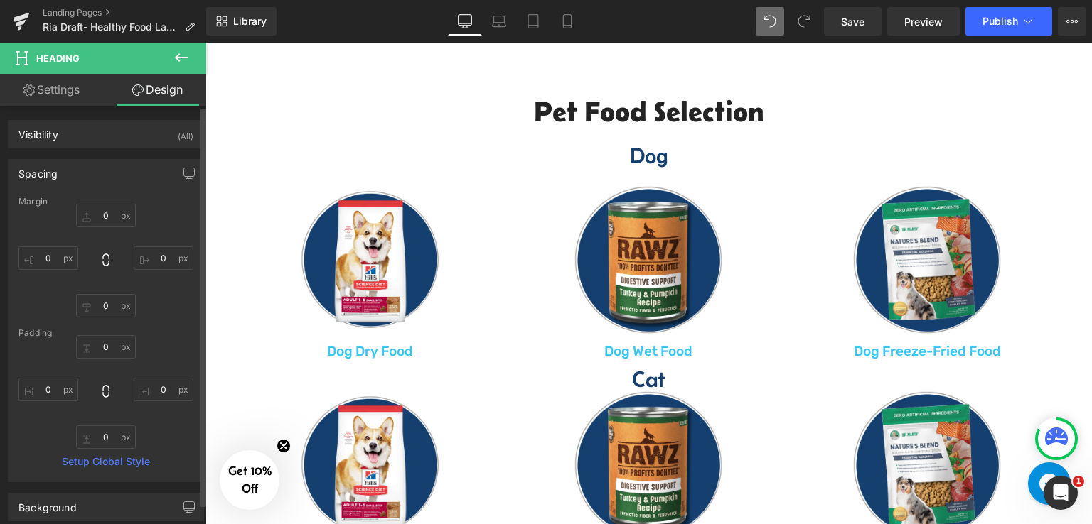
type input "0"
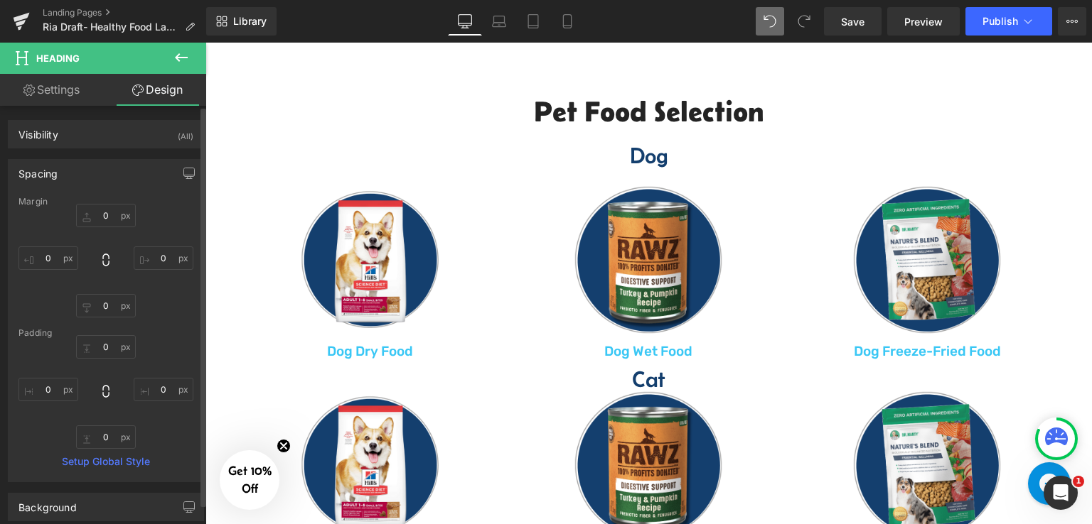
type input "0"
click at [104, 345] on input "0" at bounding box center [106, 346] width 60 height 23
type input "20"
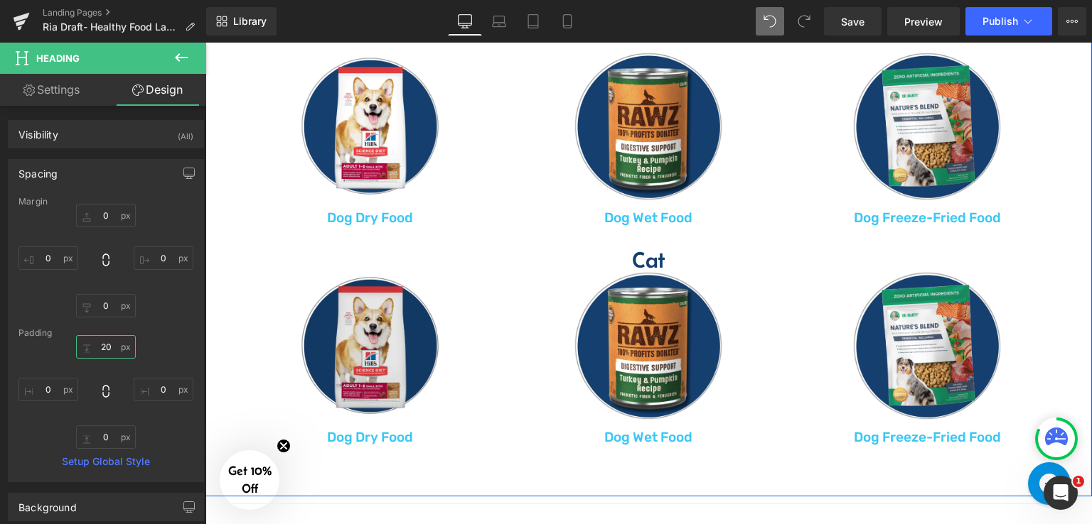
scroll to position [853, 0]
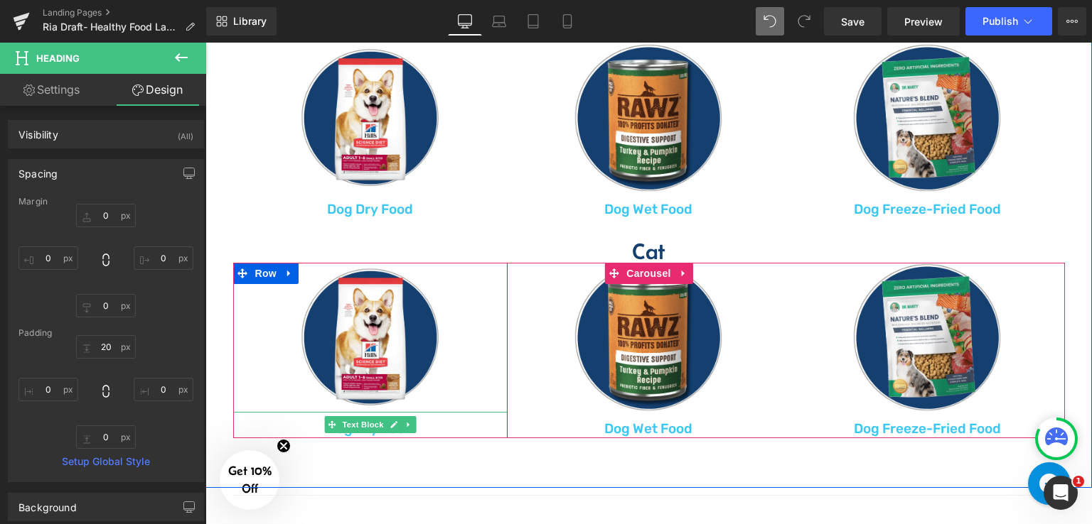
click at [433, 427] on p "Dog Dry Food" at bounding box center [370, 430] width 275 height 18
click at [429, 426] on p "Dog Dry Food" at bounding box center [370, 430] width 275 height 18
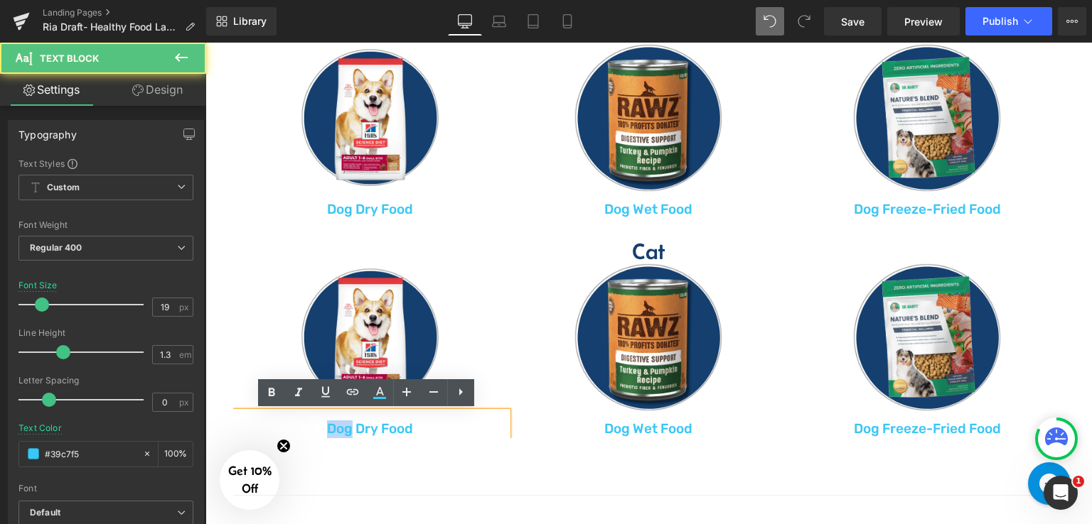
drag, startPoint x: 349, startPoint y: 431, endPoint x: 326, endPoint y: 434, distance: 23.0
click at [326, 434] on p "Dog Dry Food" at bounding box center [370, 430] width 275 height 18
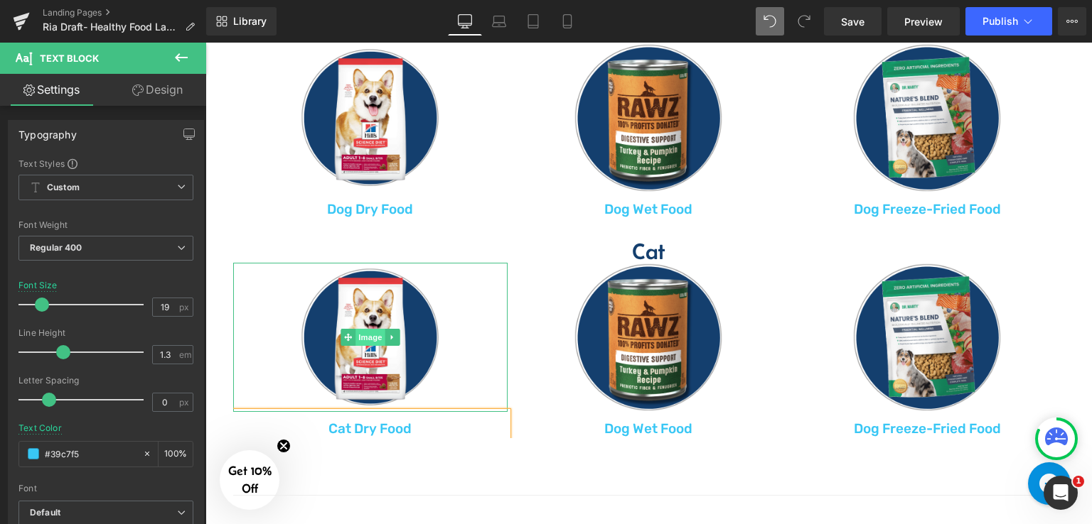
click at [373, 294] on img at bounding box center [370, 337] width 149 height 149
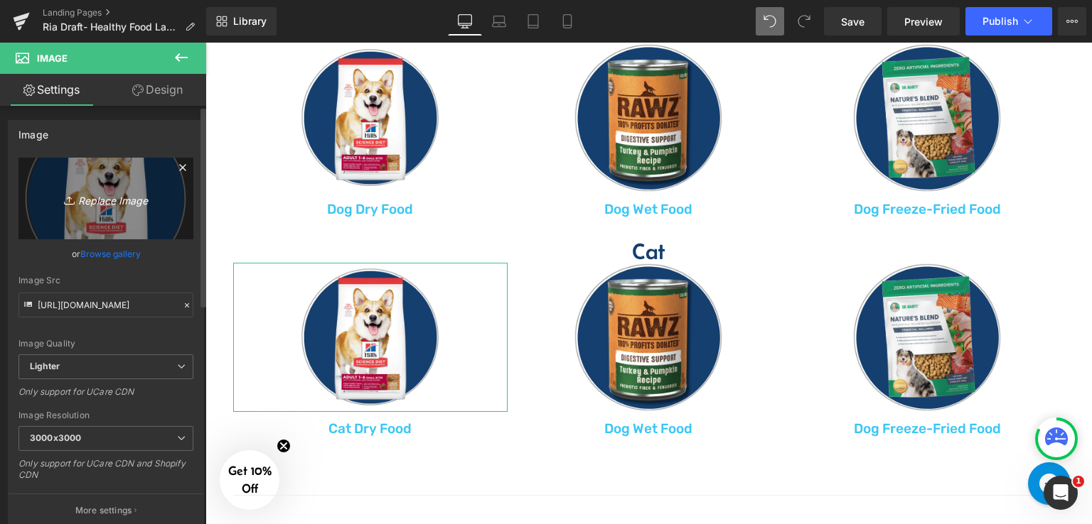
click at [98, 200] on icon "Replace Image" at bounding box center [106, 199] width 114 height 18
type input "C:\fakepath\Dry Cat Food.png"
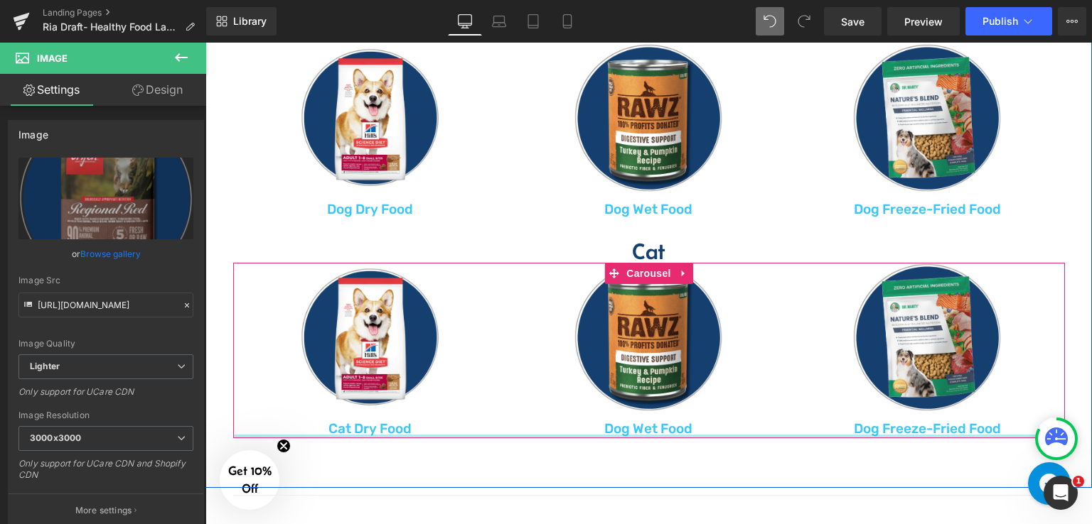
type input "https://ucarecdn.com/1ccf15d8-9c2b-42c4-a8e7-6b064508c024/-/format/auto/-/previ…"
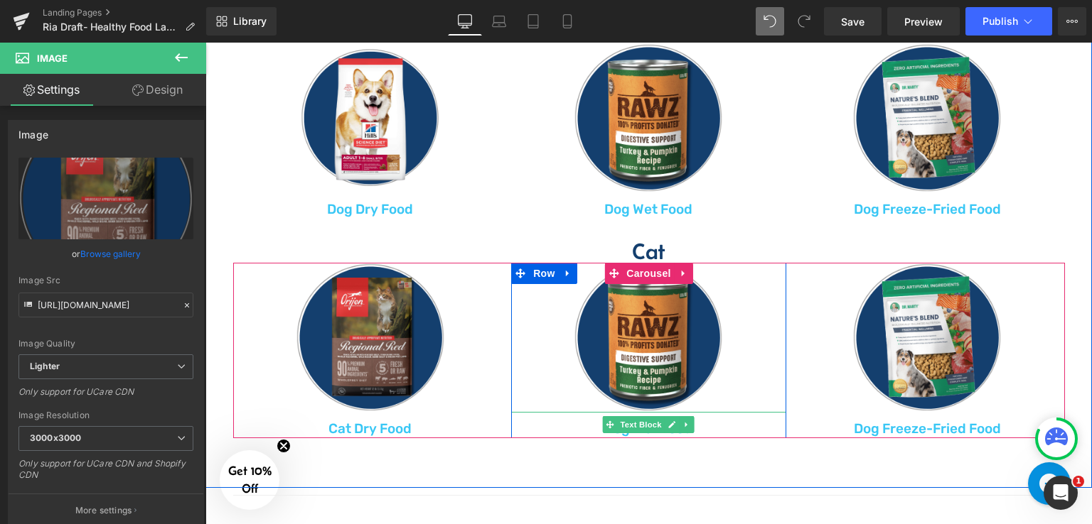
click at [574, 423] on p "Dog Wet Food" at bounding box center [648, 430] width 275 height 18
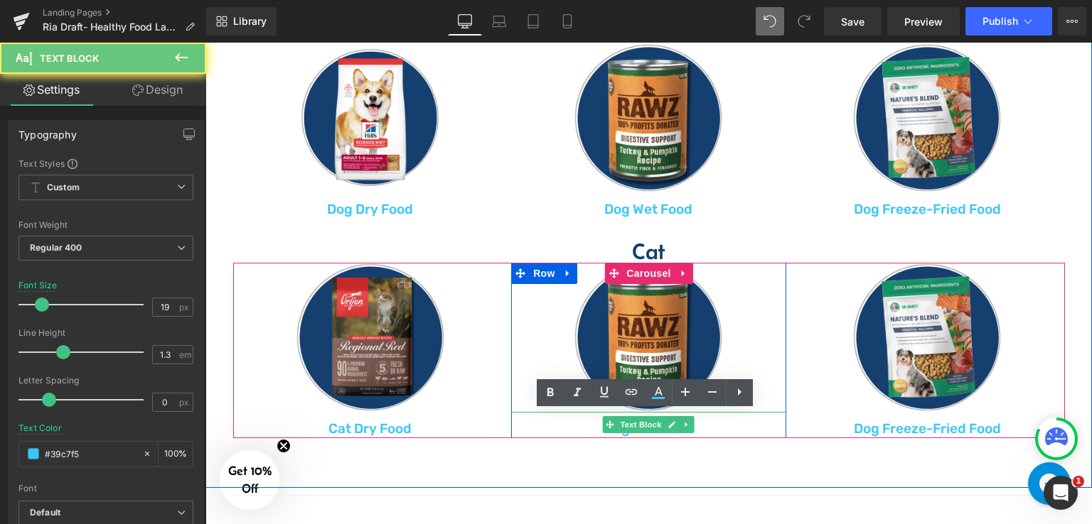
click at [702, 424] on p "Dog Wet Food" at bounding box center [648, 430] width 275 height 18
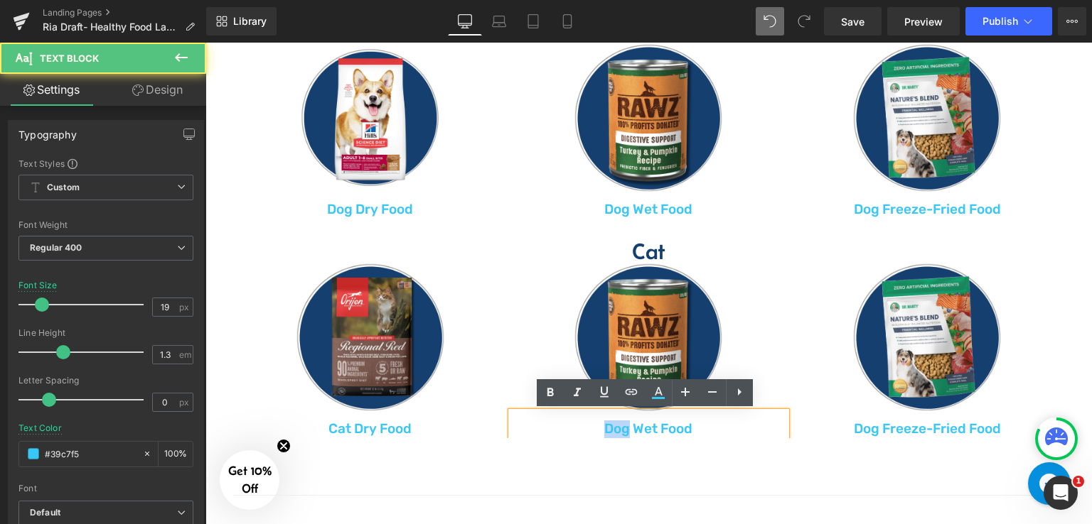
drag, startPoint x: 625, startPoint y: 431, endPoint x: 603, endPoint y: 432, distance: 22.0
click at [603, 432] on p "Dog Wet Food" at bounding box center [648, 430] width 275 height 18
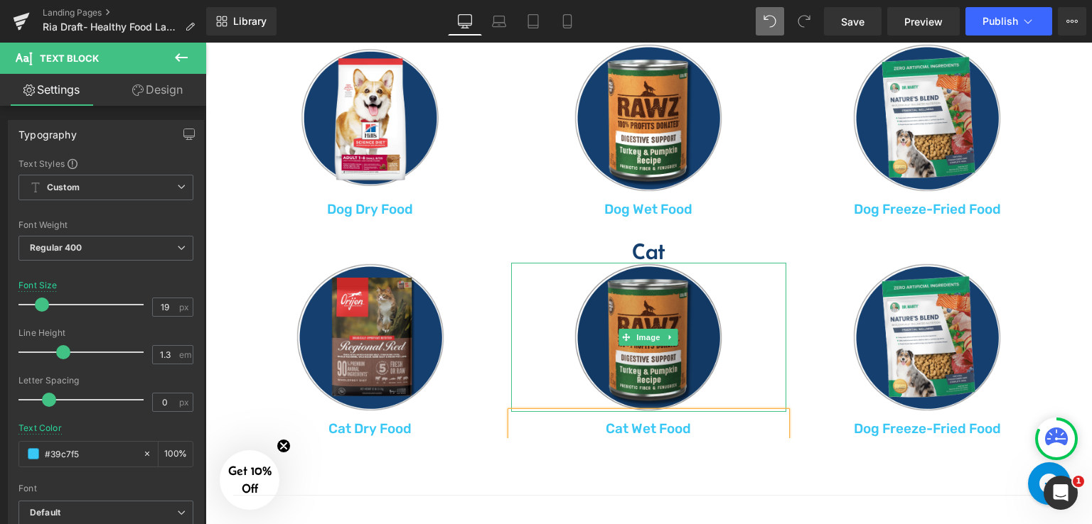
drag, startPoint x: 640, startPoint y: 328, endPoint x: 634, endPoint y: 310, distance: 18.9
click at [640, 328] on img at bounding box center [648, 337] width 149 height 149
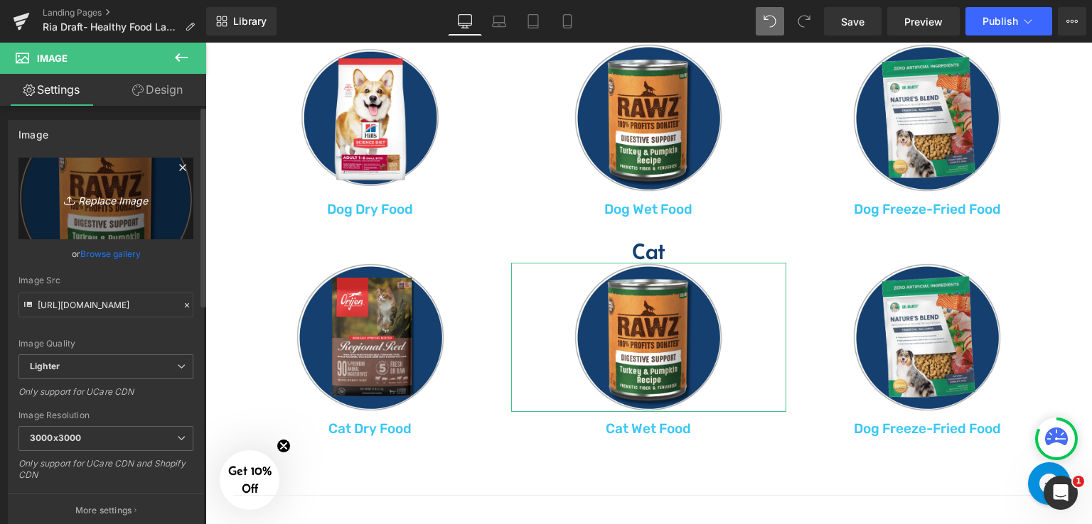
click at [88, 193] on icon "Replace Image" at bounding box center [106, 199] width 114 height 18
type input "C:\fakepath\Wet Cat Food.png"
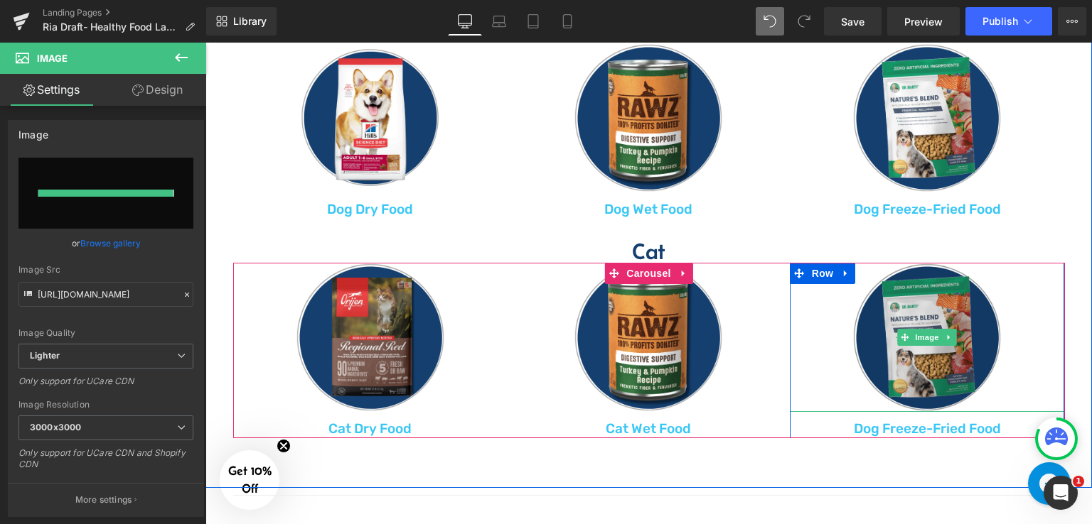
type input "https://ucarecdn.com/4e1c7b80-b61c-4218-b4f7-78ef9aaf1c6c/-/format/auto/-/previ…"
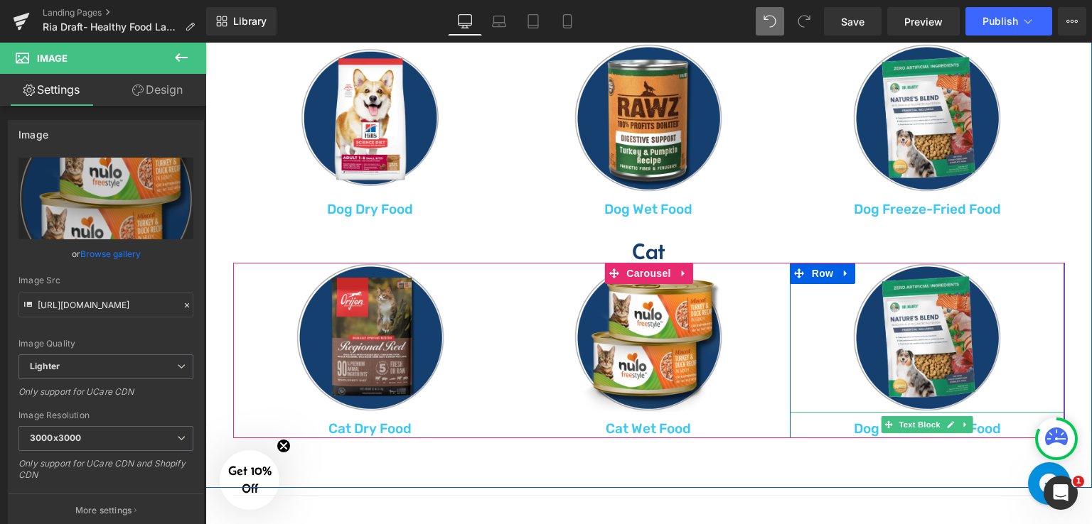
click at [863, 428] on p "Dog Freeze-Fried Food" at bounding box center [927, 430] width 275 height 18
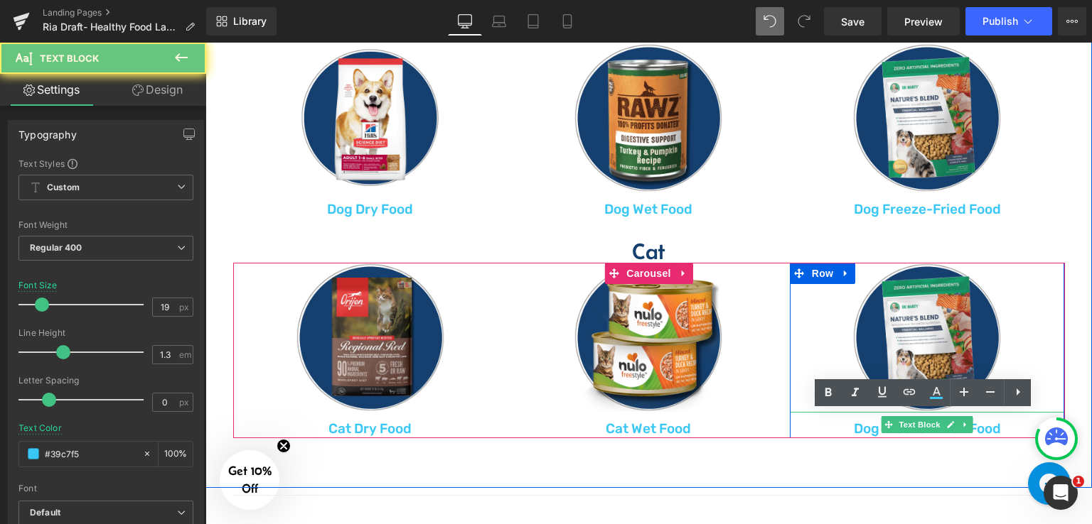
click at [871, 426] on p "Dog Freeze-Fried Food" at bounding box center [927, 430] width 275 height 18
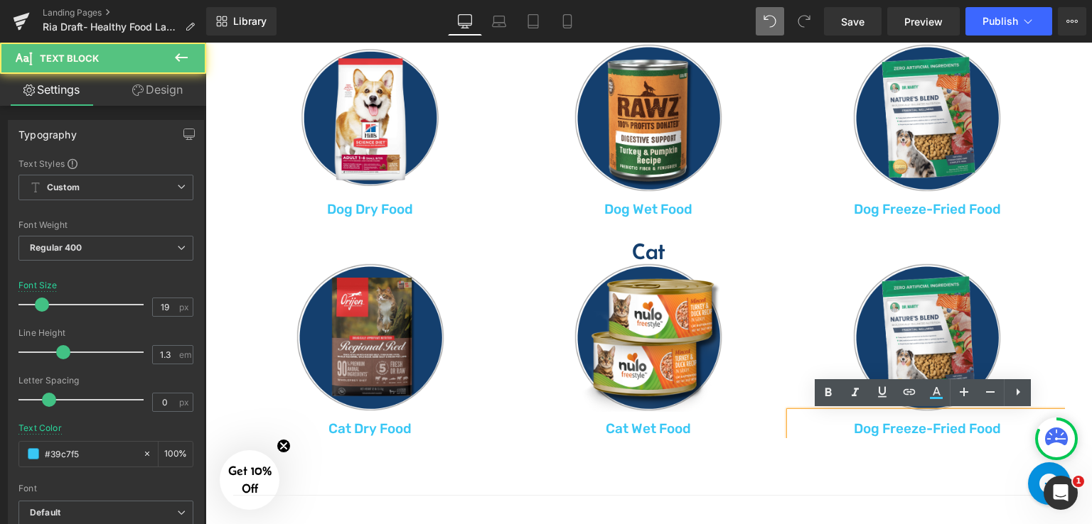
click at [873, 426] on p "Dog Freeze-Fried Food" at bounding box center [927, 430] width 275 height 18
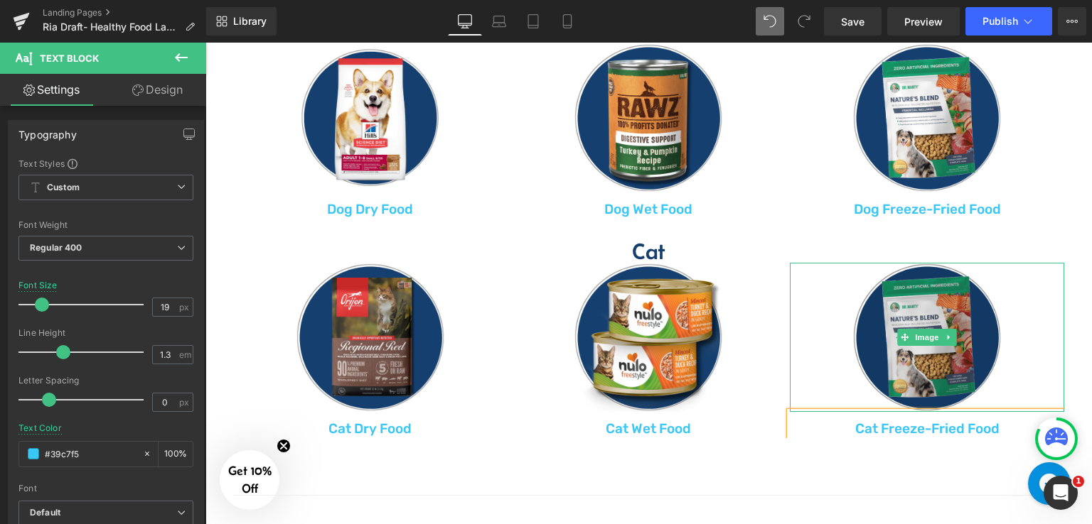
click at [898, 308] on img at bounding box center [926, 337] width 149 height 149
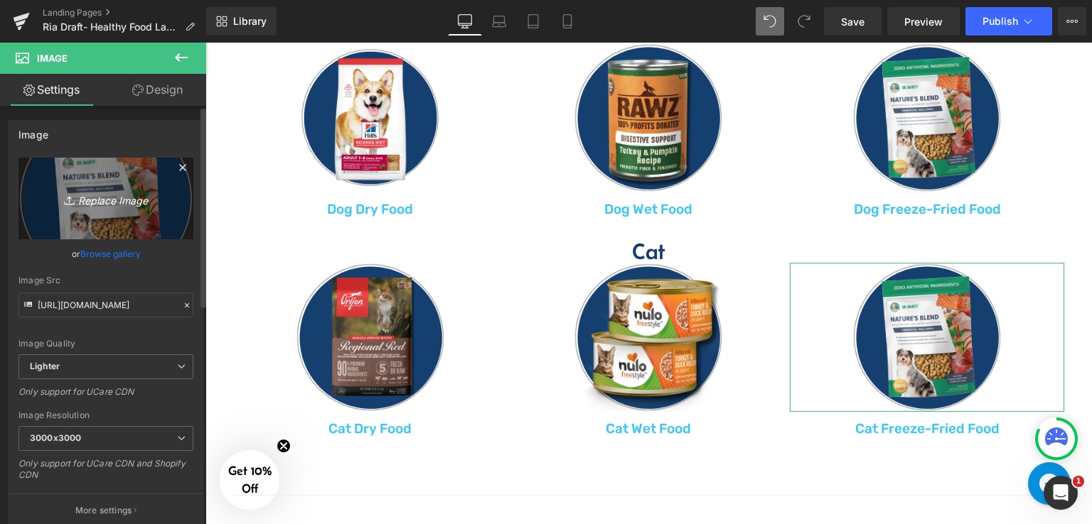
click at [86, 200] on icon "Replace Image" at bounding box center [106, 199] width 114 height 18
type input "C:\fakepath\Wet Cat Food (2).png"
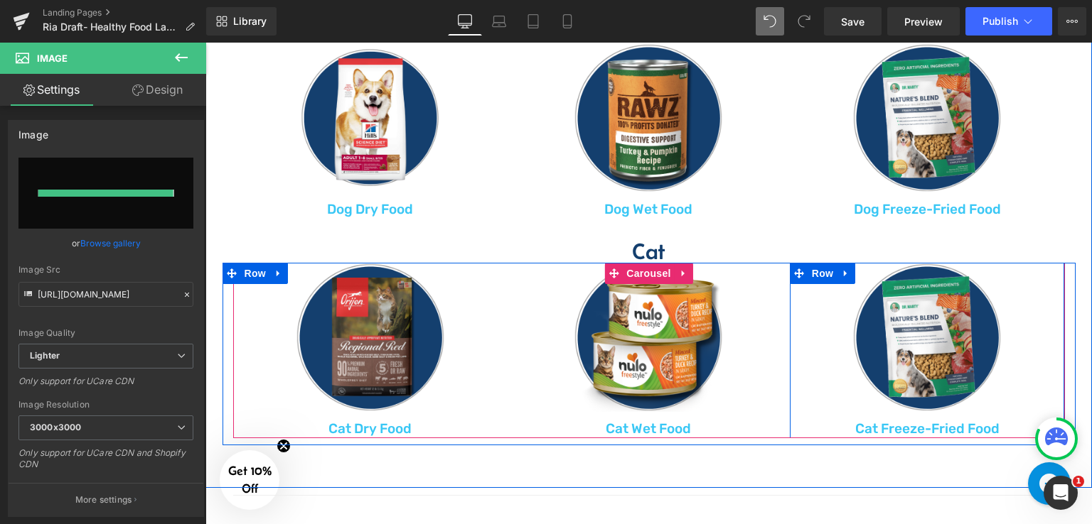
type input "https://ucarecdn.com/32901bf7-2e13-4db2-ac8b-c4393b82237f/-/format/auto/-/previ…"
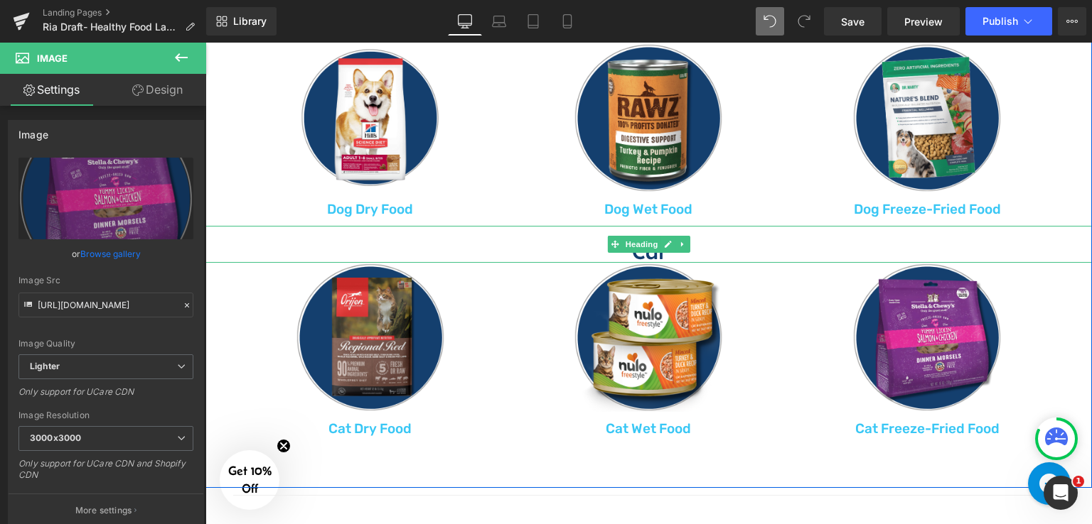
click at [696, 252] on h4 "Cat" at bounding box center [648, 251] width 886 height 23
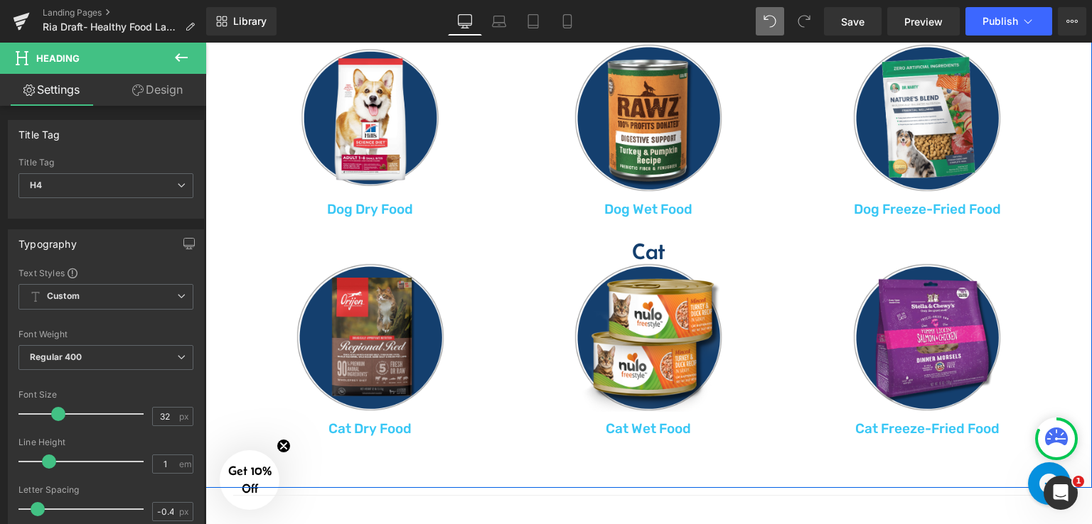
scroll to position [640, 0]
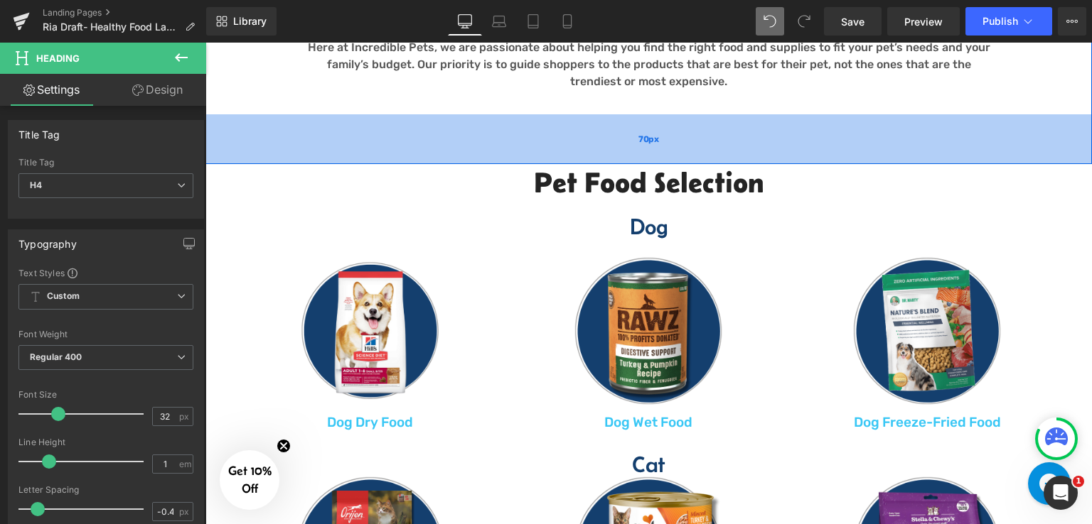
click at [654, 132] on div "70px" at bounding box center [648, 139] width 886 height 50
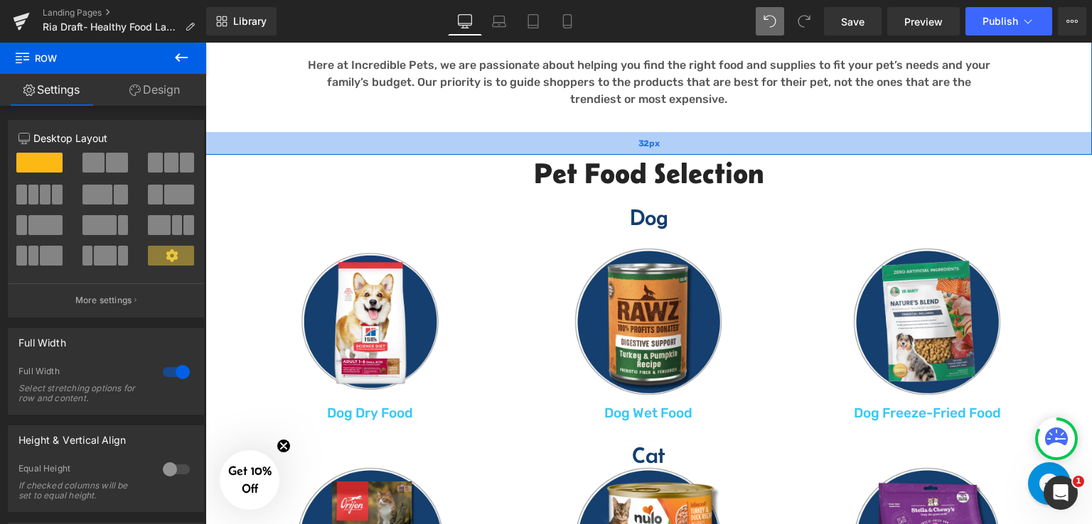
scroll to position [613, 0]
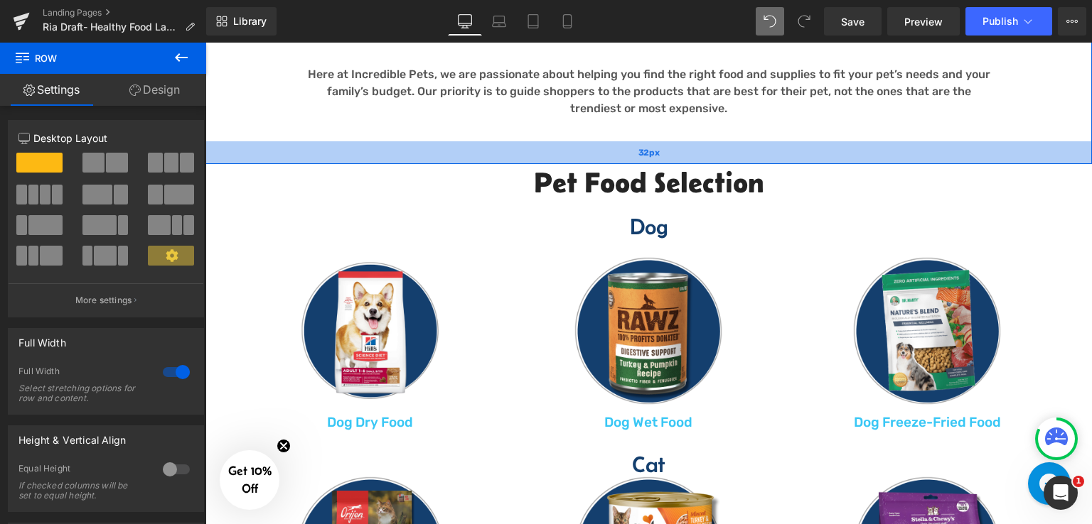
drag, startPoint x: 647, startPoint y: 161, endPoint x: 649, endPoint y: 151, distance: 10.2
click at [649, 151] on div "32px" at bounding box center [648, 152] width 886 height 23
drag, startPoint x: 649, startPoint y: 151, endPoint x: 847, endPoint y: 178, distance: 200.0
click at [649, 151] on span "32px" at bounding box center [648, 153] width 21 height 9
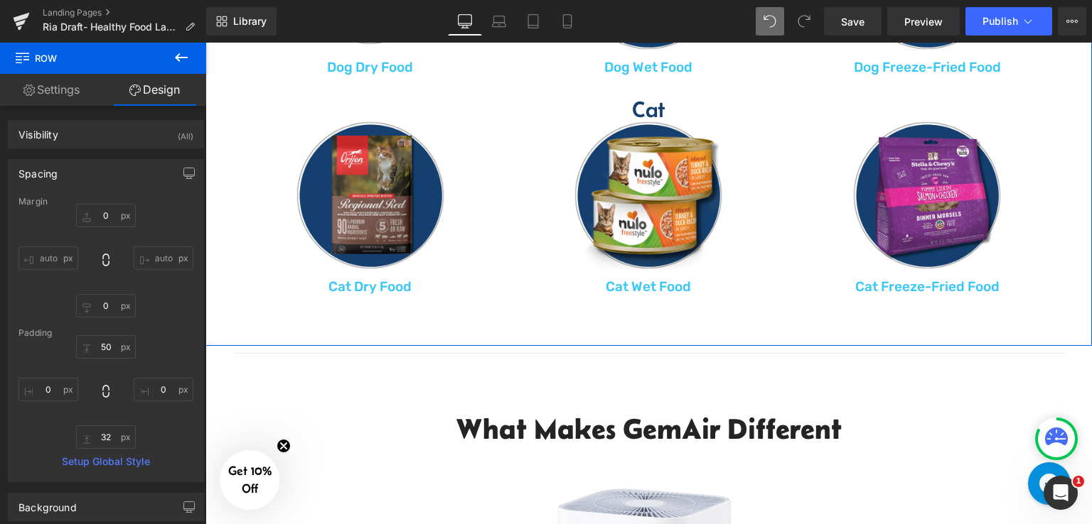
scroll to position [1181, 0]
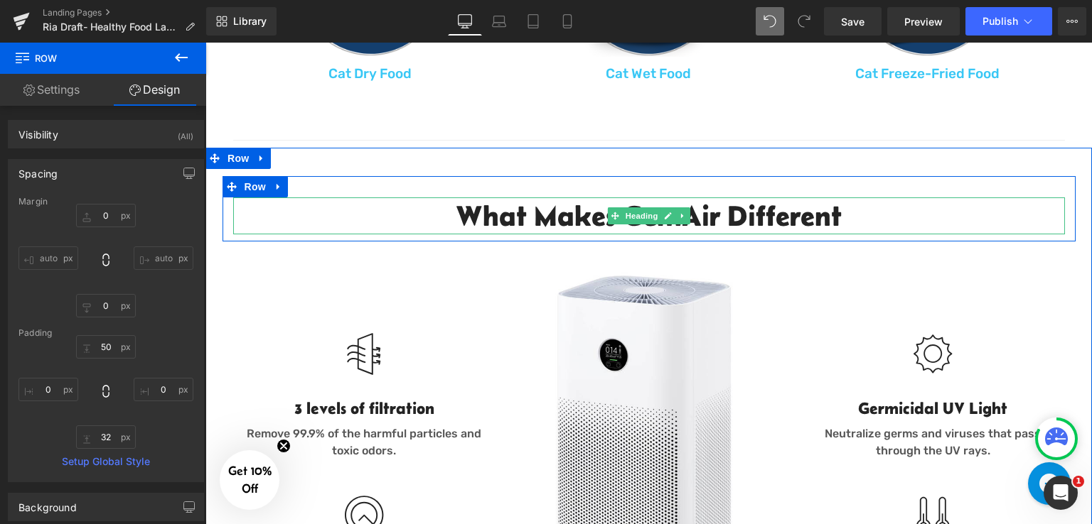
click at [523, 214] on h2 "What Makes GemAir Different" at bounding box center [648, 216] width 831 height 37
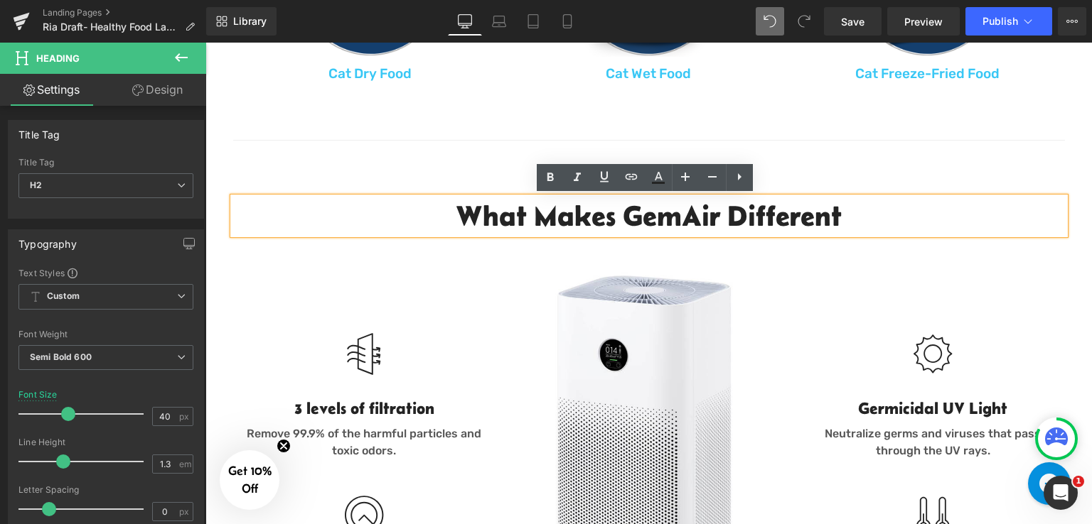
click at [699, 225] on h2 "What Makes GemAir Different" at bounding box center [648, 216] width 831 height 37
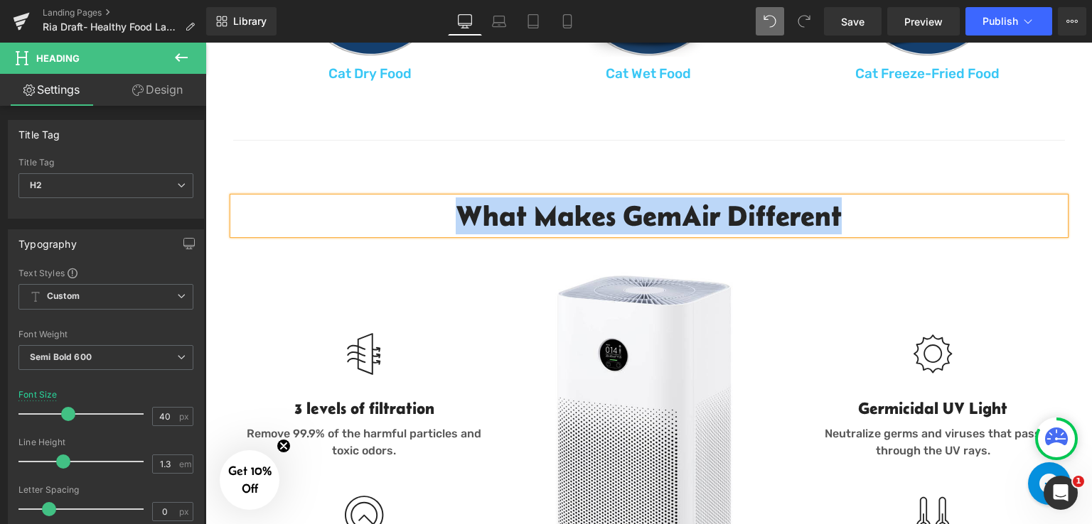
paste div
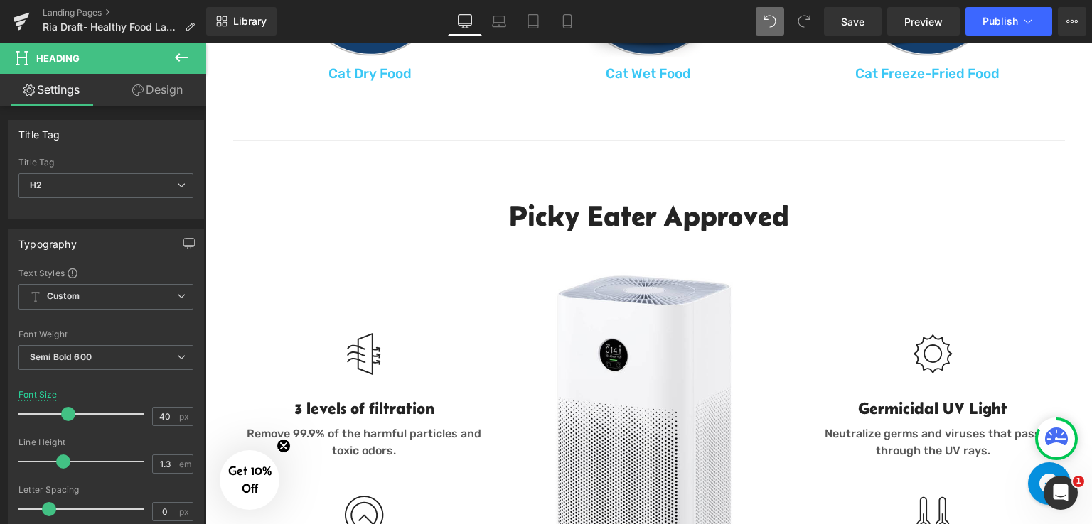
click at [176, 57] on icon at bounding box center [181, 57] width 13 height 9
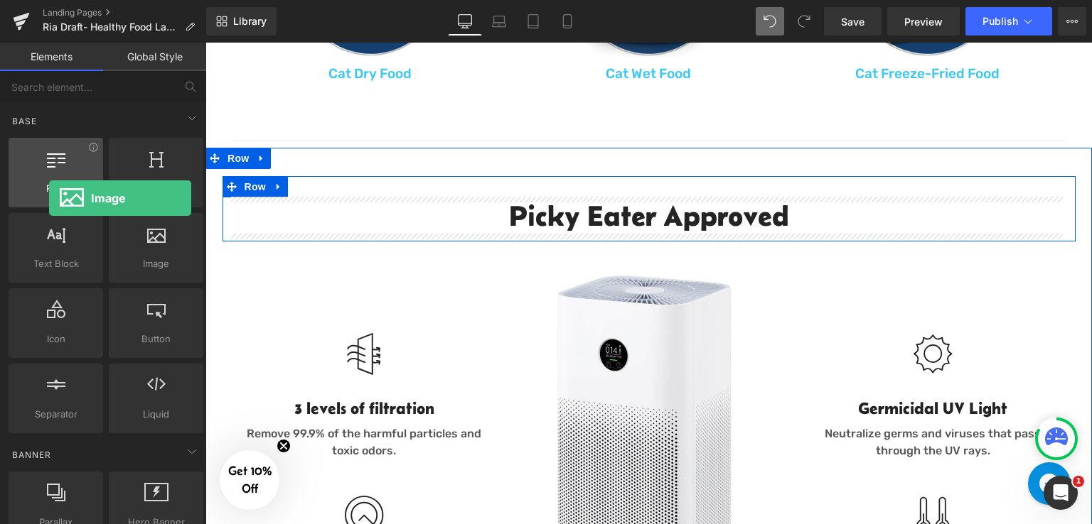
drag, startPoint x: 129, startPoint y: 242, endPoint x: 49, endPoint y: 198, distance: 91.0
click at [49, 198] on div "Row rows, columns, layouts, div Heading headings, titles, h1,h2,h3,h4,h5,h6 Tex…" at bounding box center [106, 285] width 200 height 301
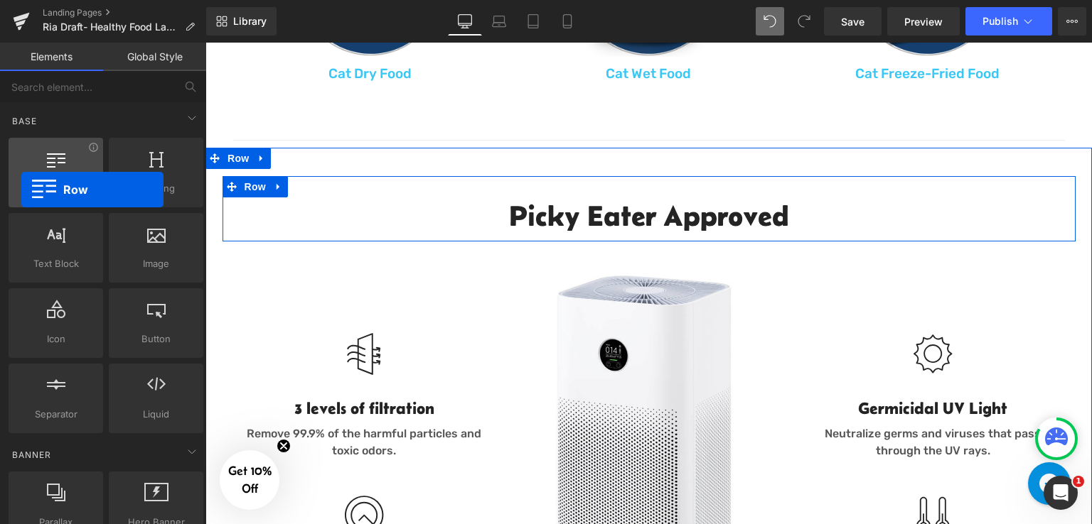
drag, startPoint x: 43, startPoint y: 172, endPoint x: 36, endPoint y: 181, distance: 11.1
click at [36, 181] on div "Row rows, columns, layouts, div" at bounding box center [56, 173] width 95 height 70
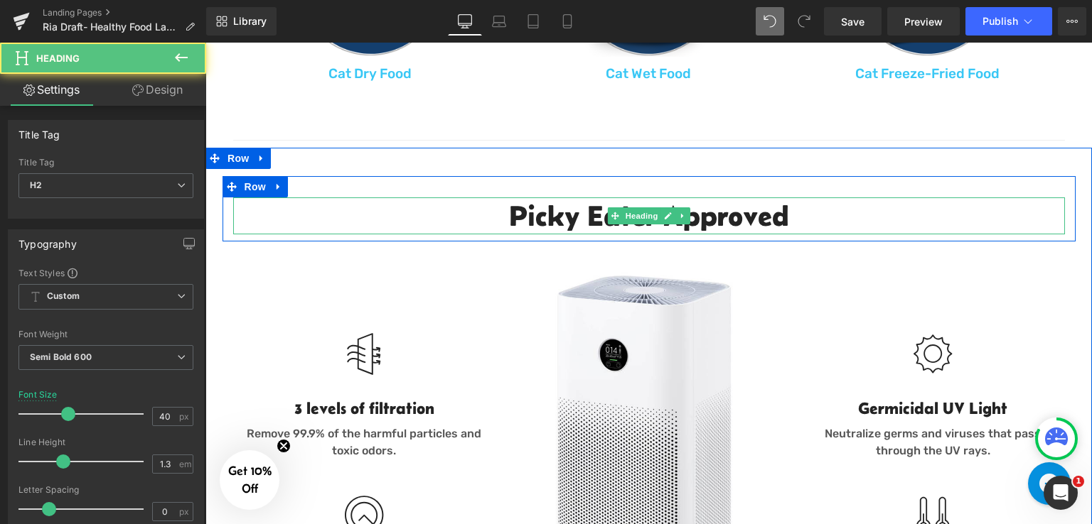
click at [828, 216] on h2 "Picky Eater Approved" at bounding box center [648, 216] width 831 height 37
click at [42, 162] on div "Title Tag" at bounding box center [105, 163] width 175 height 10
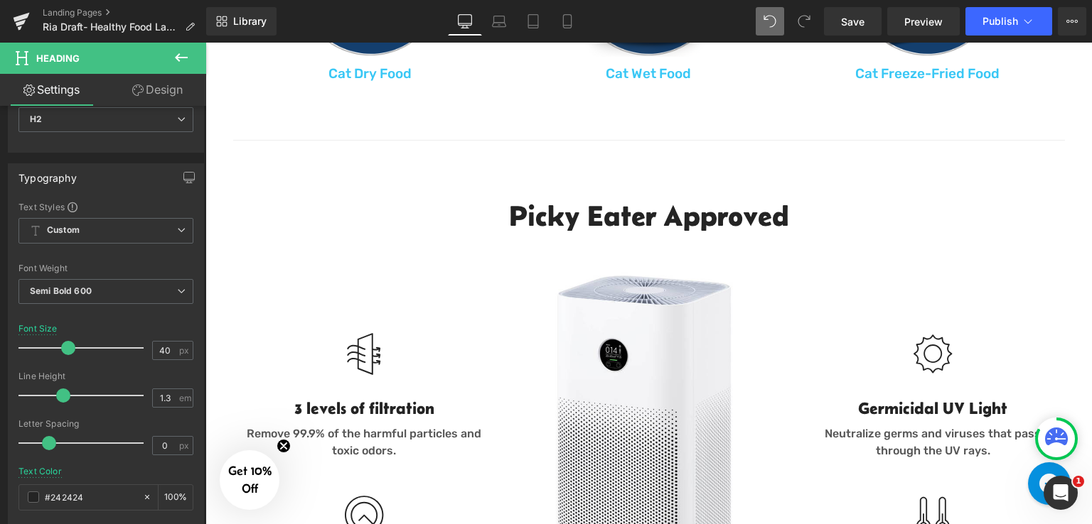
scroll to position [0, 0]
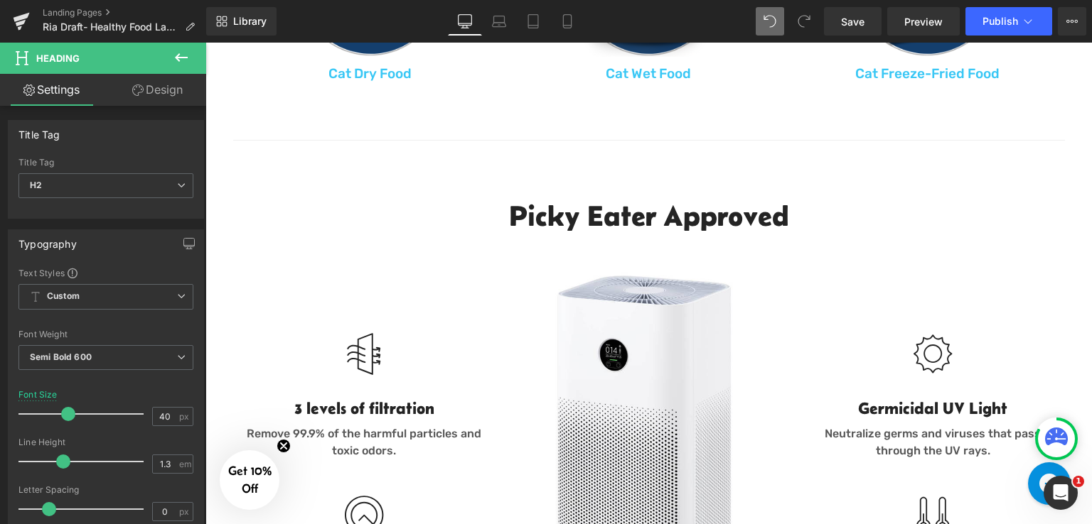
click at [465, 212] on h2 "Picky Eater Approved" at bounding box center [648, 216] width 831 height 37
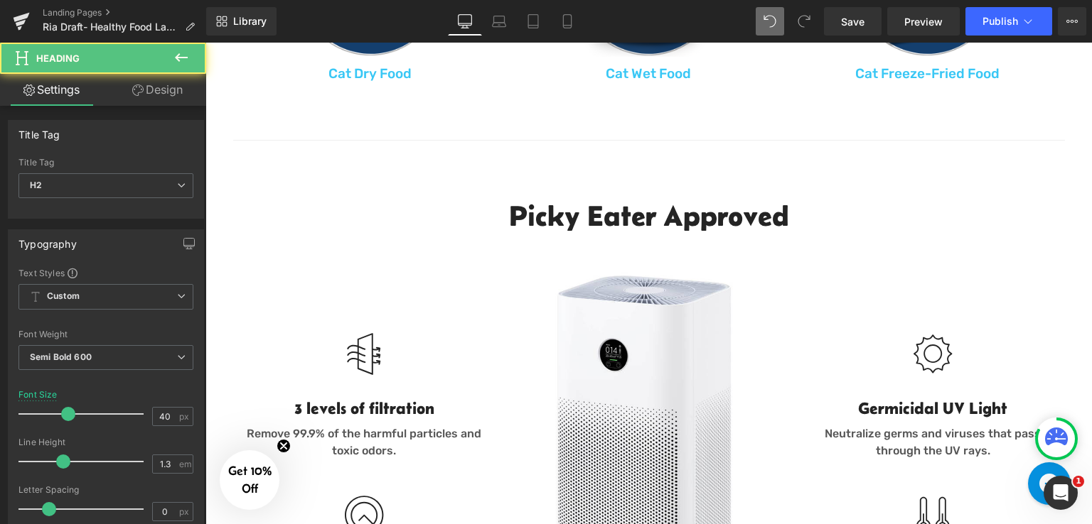
click at [172, 97] on link "Design" at bounding box center [157, 90] width 103 height 32
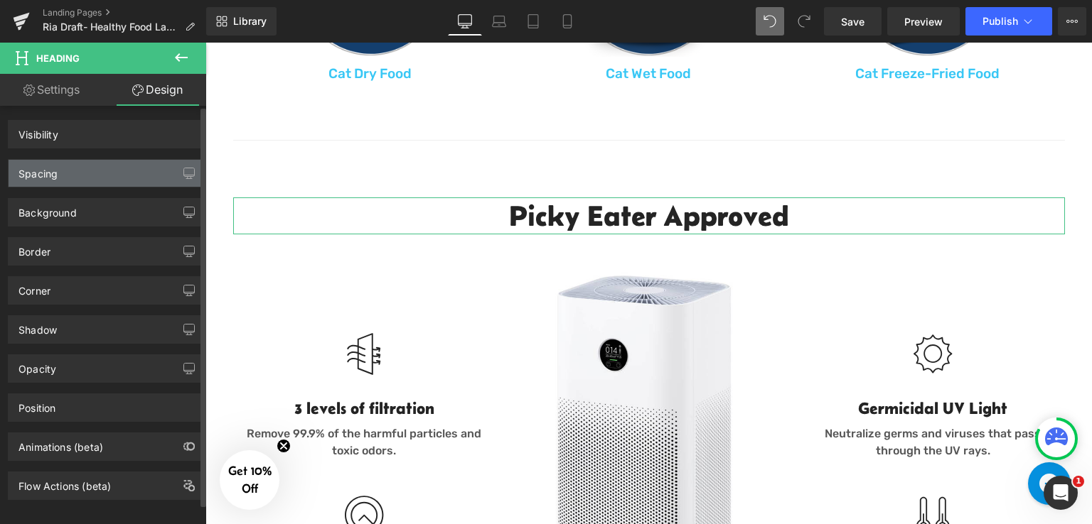
click at [119, 174] on div "Spacing" at bounding box center [106, 173] width 195 height 27
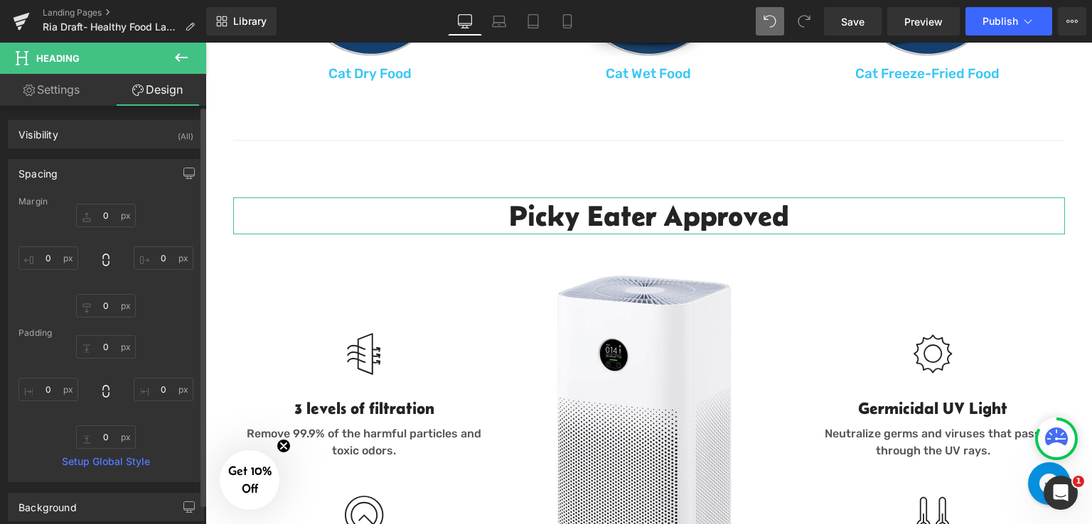
type input "0"
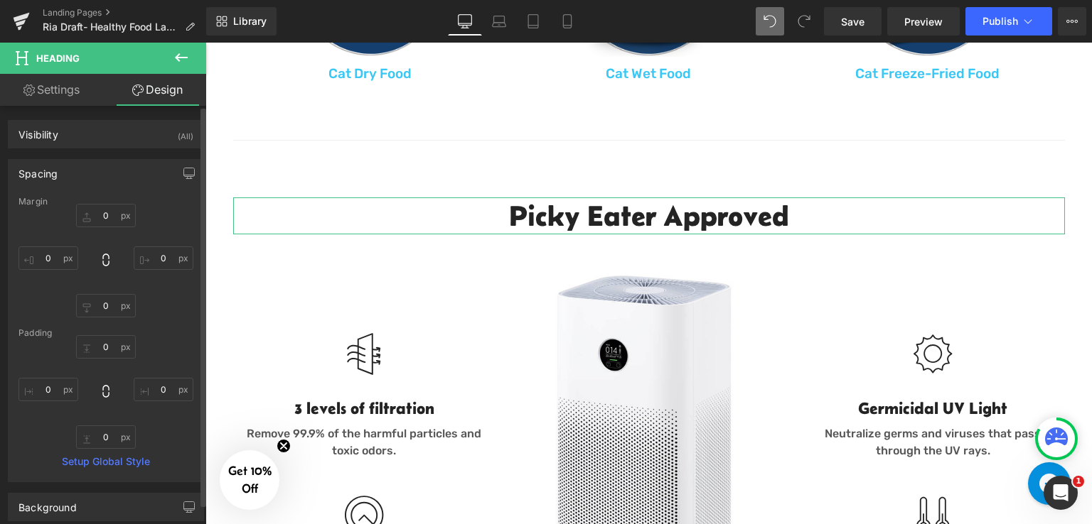
type input "0"
click at [125, 168] on div "Spacing" at bounding box center [106, 173] width 195 height 27
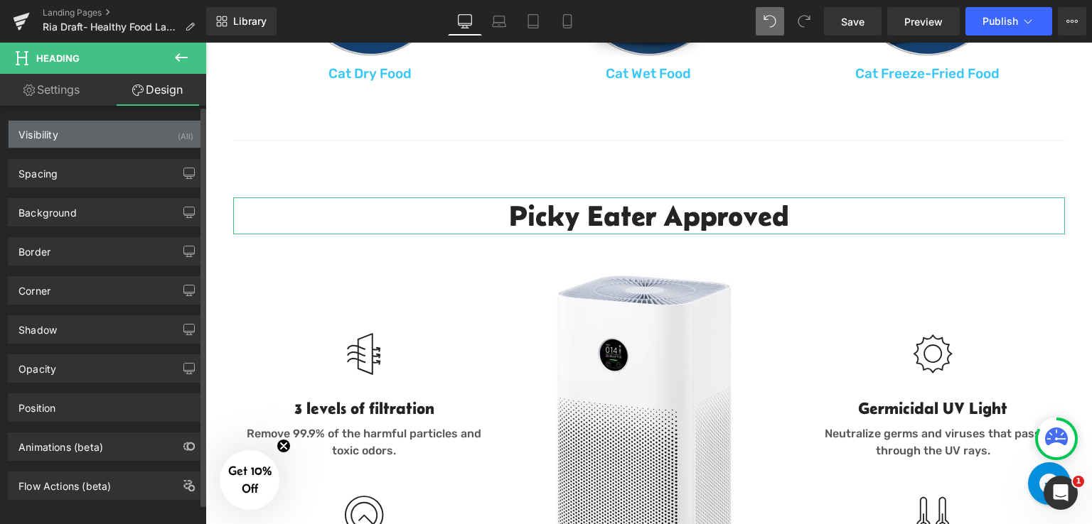
click at [102, 136] on div "Visibility (All)" at bounding box center [106, 134] width 195 height 27
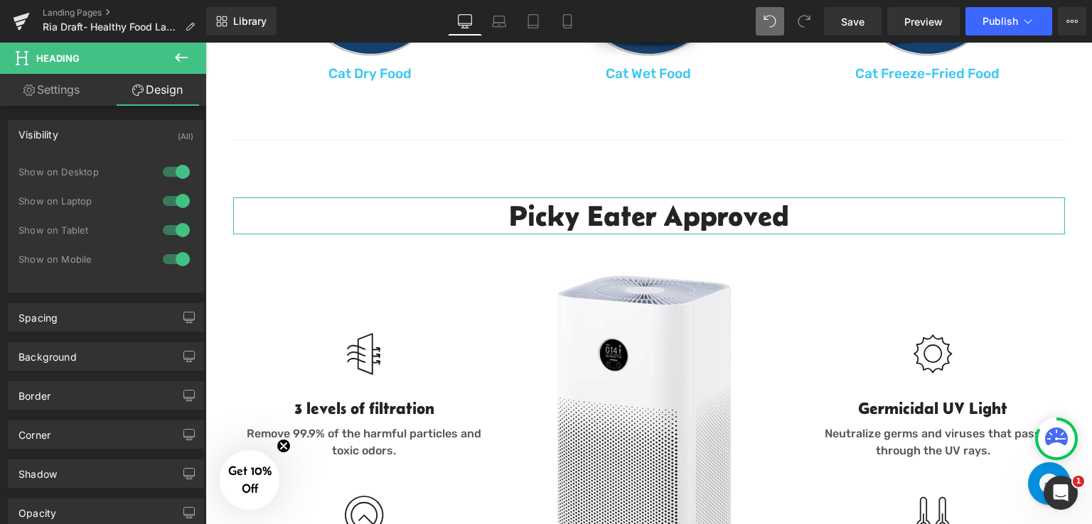
drag, startPoint x: 74, startPoint y: 88, endPoint x: 73, endPoint y: 115, distance: 27.0
click at [73, 87] on link "Settings" at bounding box center [51, 90] width 103 height 32
type input "100"
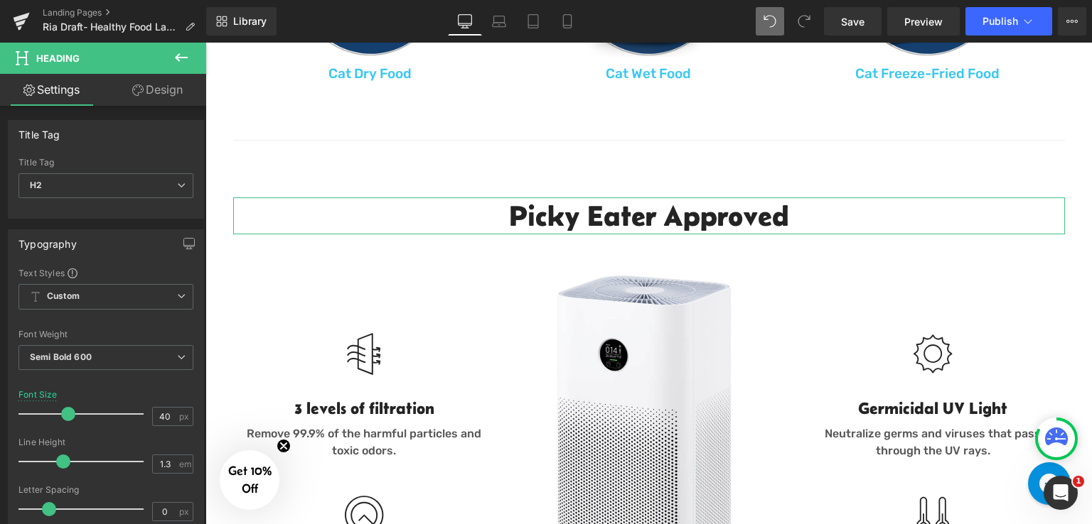
click at [161, 86] on link "Design" at bounding box center [157, 90] width 103 height 32
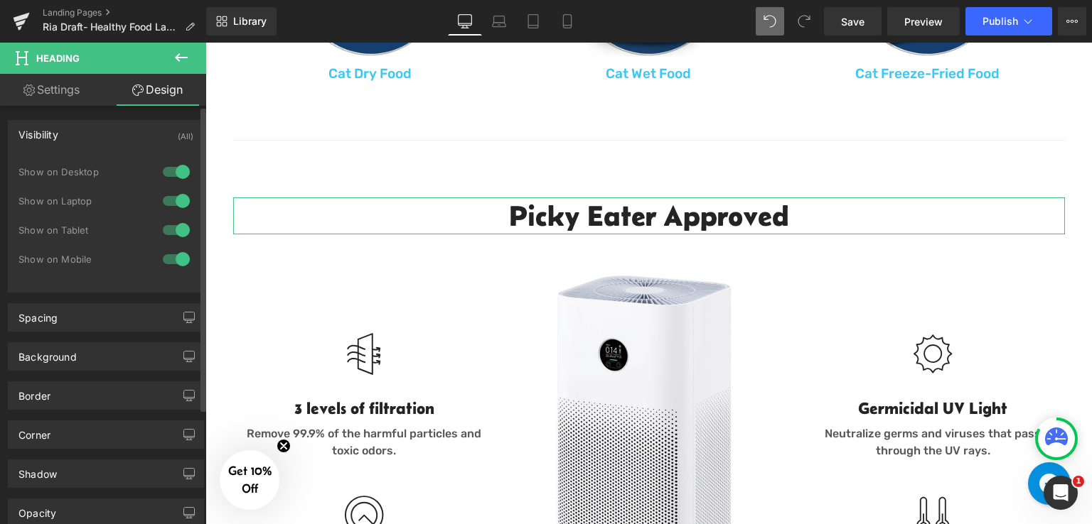
click at [112, 131] on div "Visibility (All)" at bounding box center [106, 134] width 195 height 27
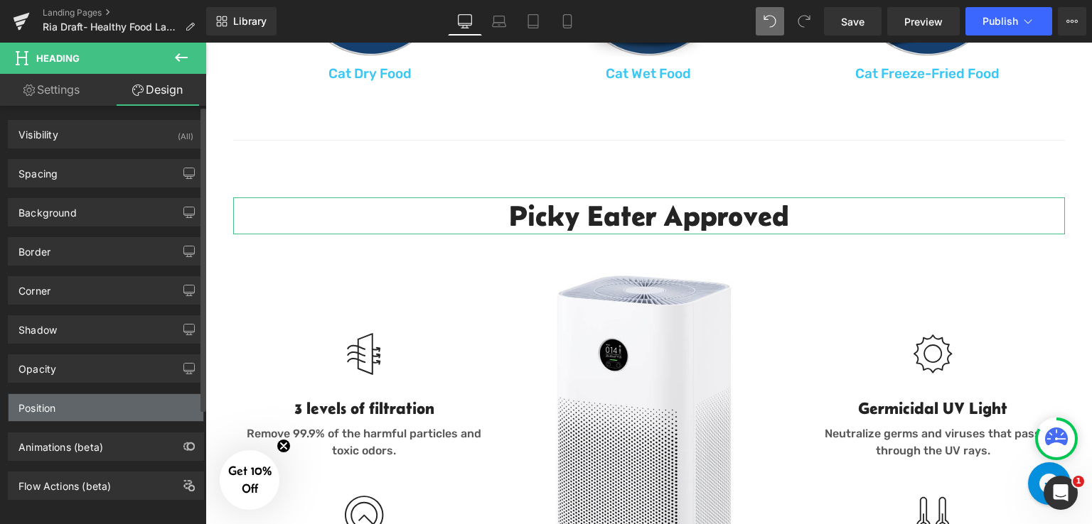
click at [121, 414] on div "Position" at bounding box center [106, 407] width 195 height 27
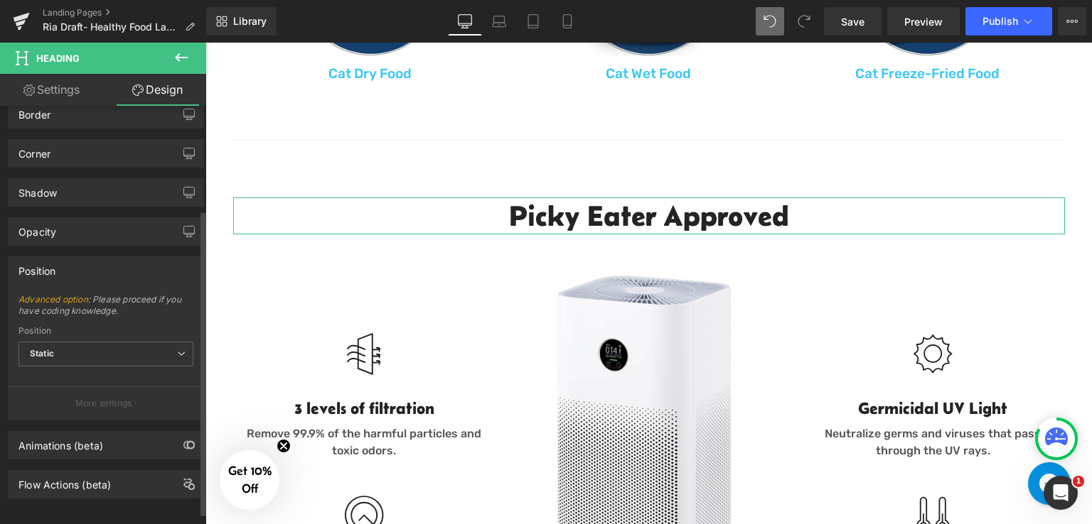
scroll to position [142, 0]
click at [151, 345] on span "Static" at bounding box center [105, 350] width 175 height 25
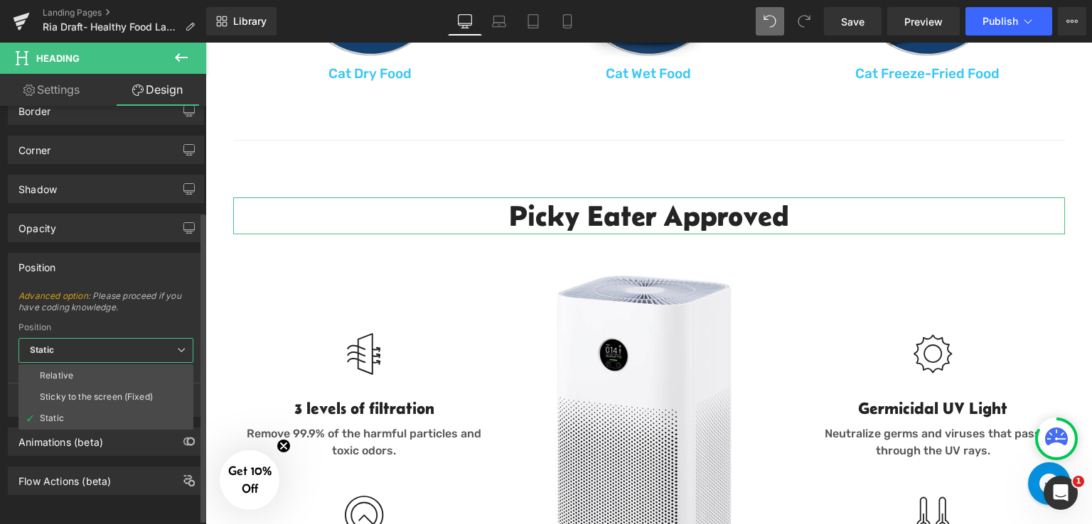
click at [155, 345] on span "Static" at bounding box center [105, 350] width 175 height 25
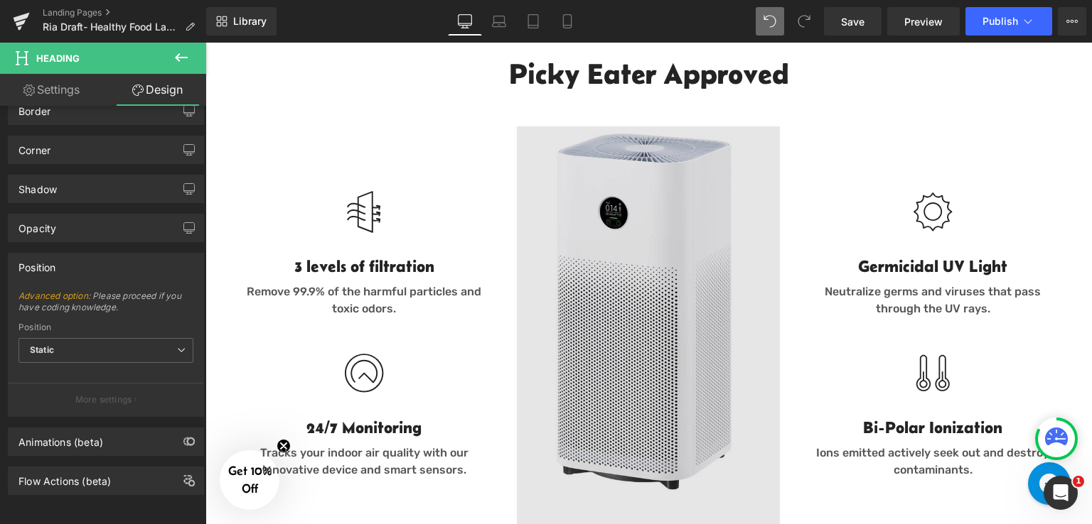
scroll to position [1181, 0]
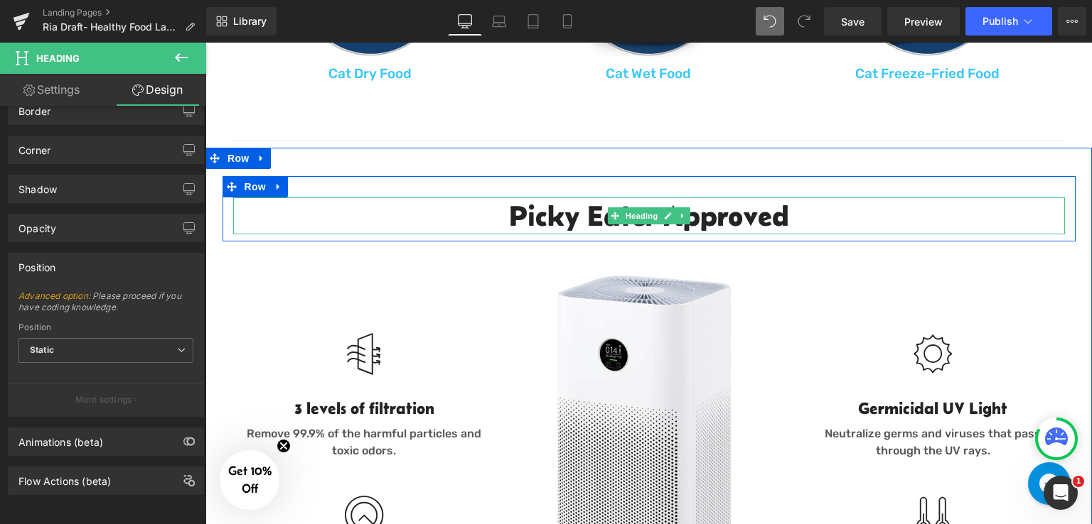
click at [736, 218] on h2 "Picky Eater Approved" at bounding box center [648, 216] width 831 height 37
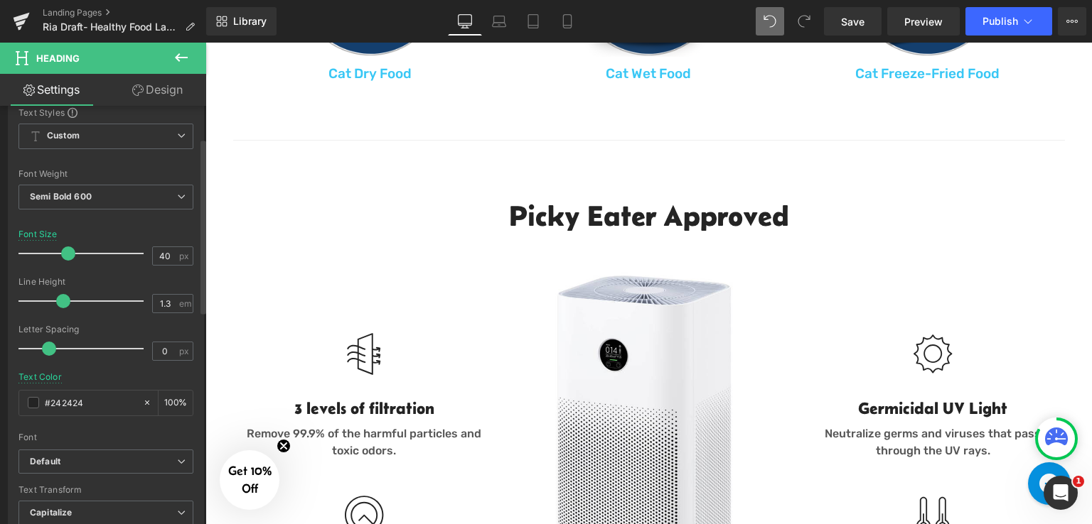
scroll to position [0, 0]
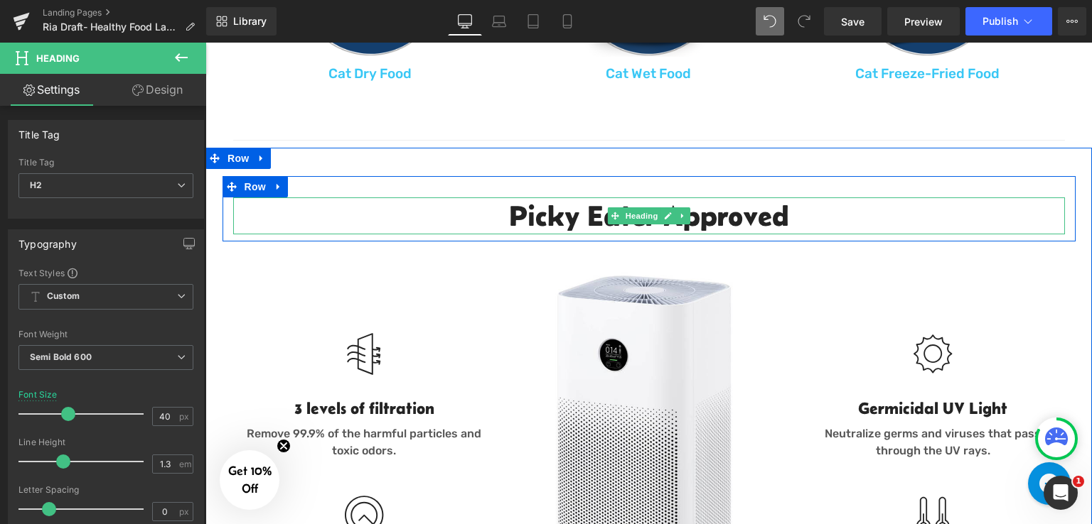
click at [476, 208] on h2 "Picky Eater Approved" at bounding box center [648, 216] width 831 height 37
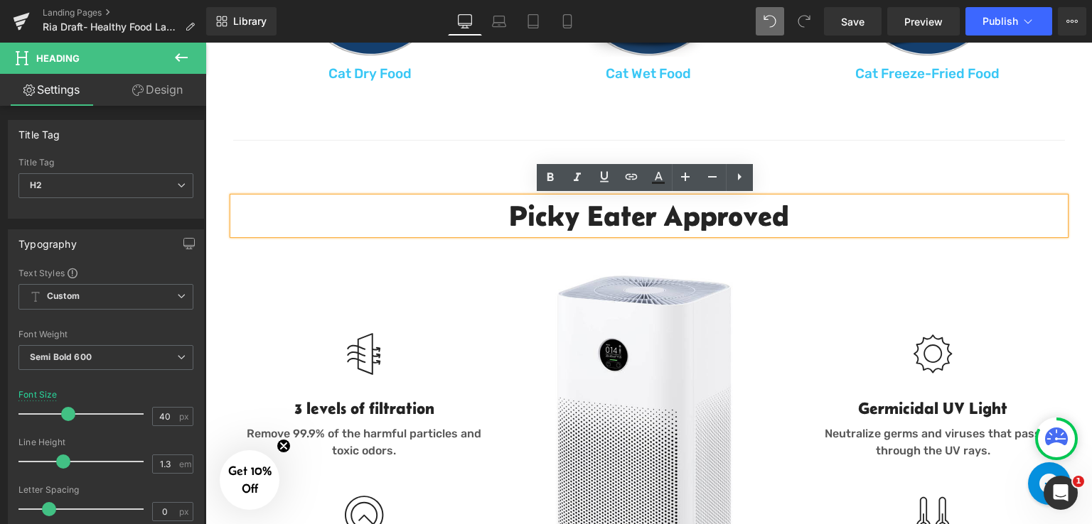
drag, startPoint x: 539, startPoint y: 214, endPoint x: 797, endPoint y: 218, distance: 257.3
click at [797, 218] on h2 "Picky Eater Approved" at bounding box center [648, 216] width 831 height 37
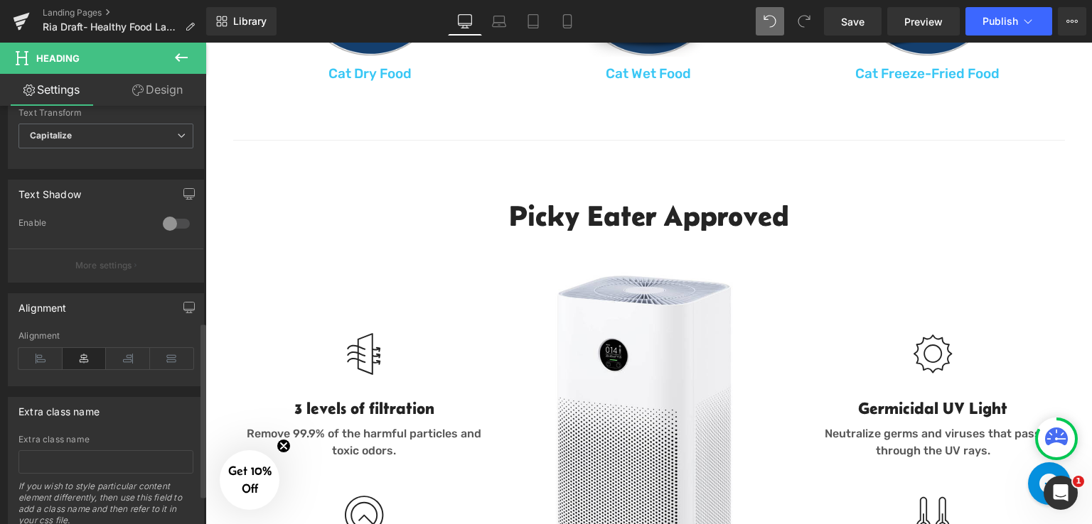
scroll to position [516, 0]
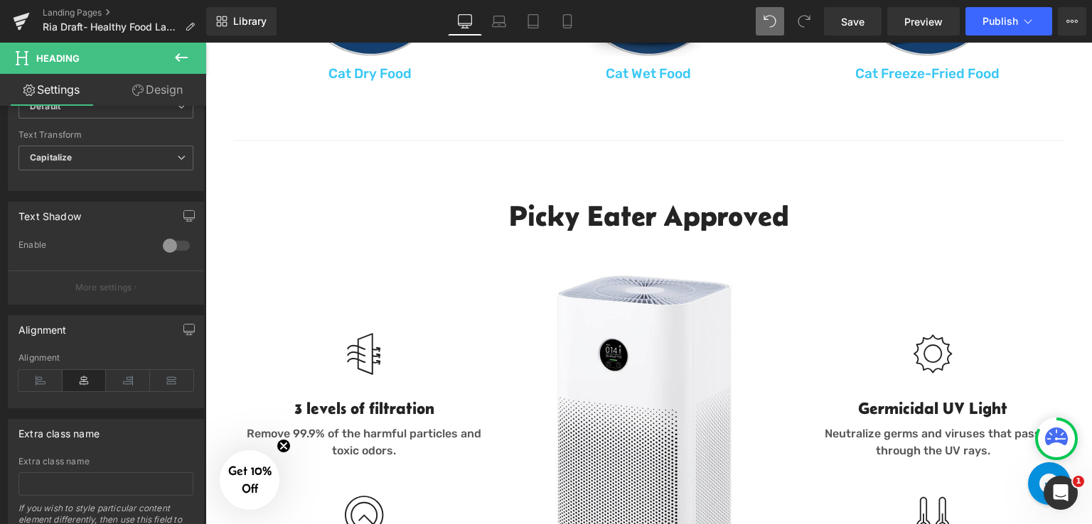
drag, startPoint x: 163, startPoint y: 91, endPoint x: 131, endPoint y: 440, distance: 350.4
click at [163, 91] on link "Design" at bounding box center [157, 90] width 103 height 32
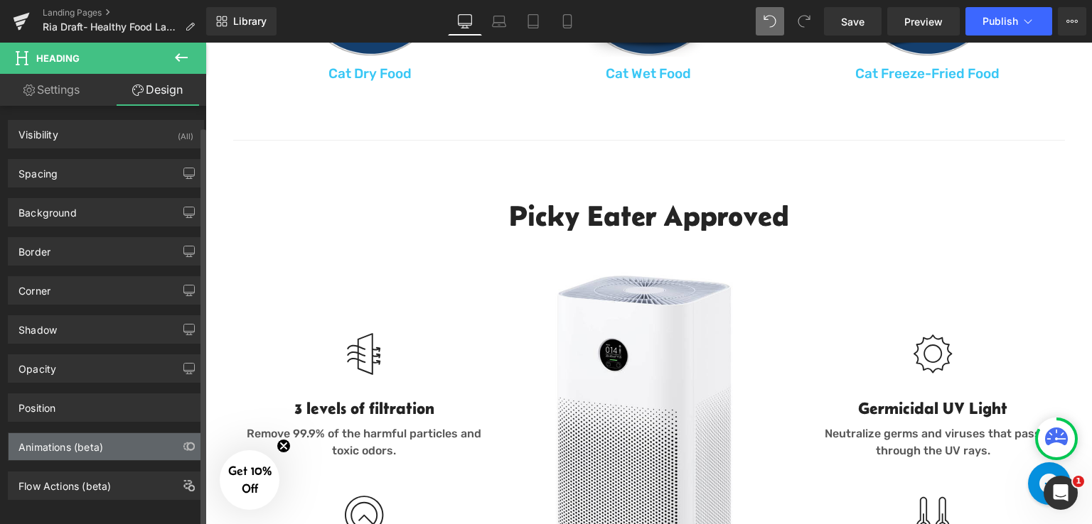
scroll to position [13, 0]
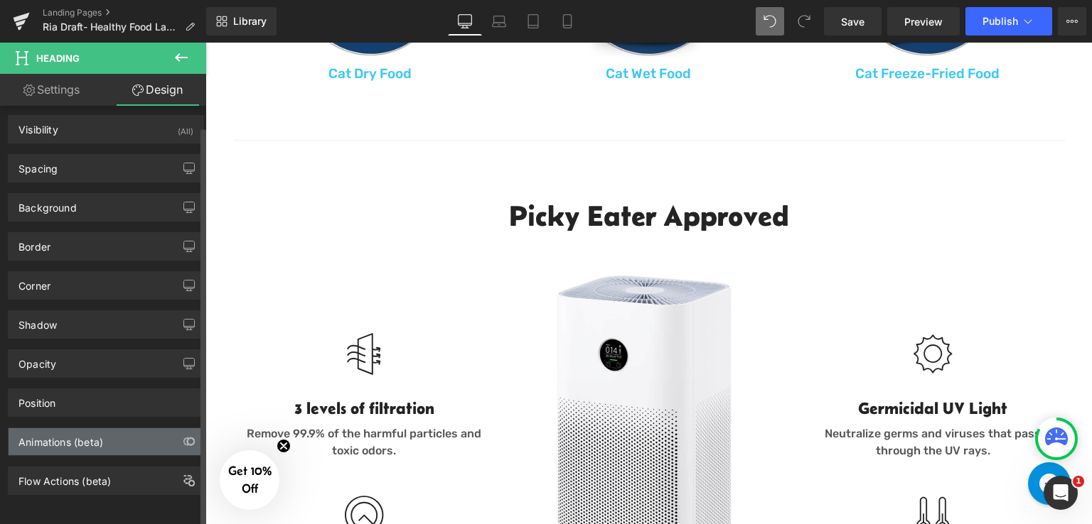
click at [131, 435] on div "Animations (beta)" at bounding box center [106, 442] width 195 height 27
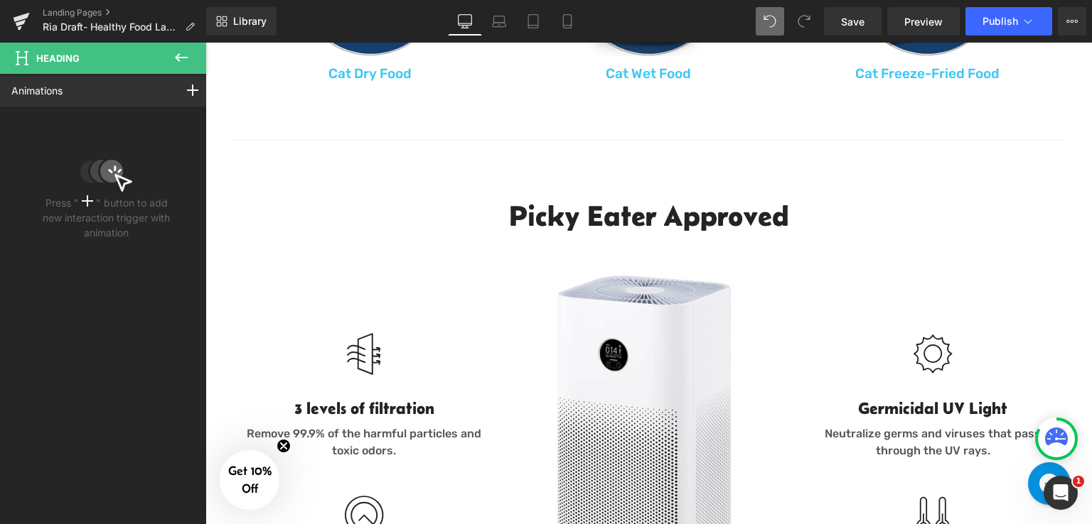
click at [179, 55] on icon at bounding box center [181, 57] width 13 height 9
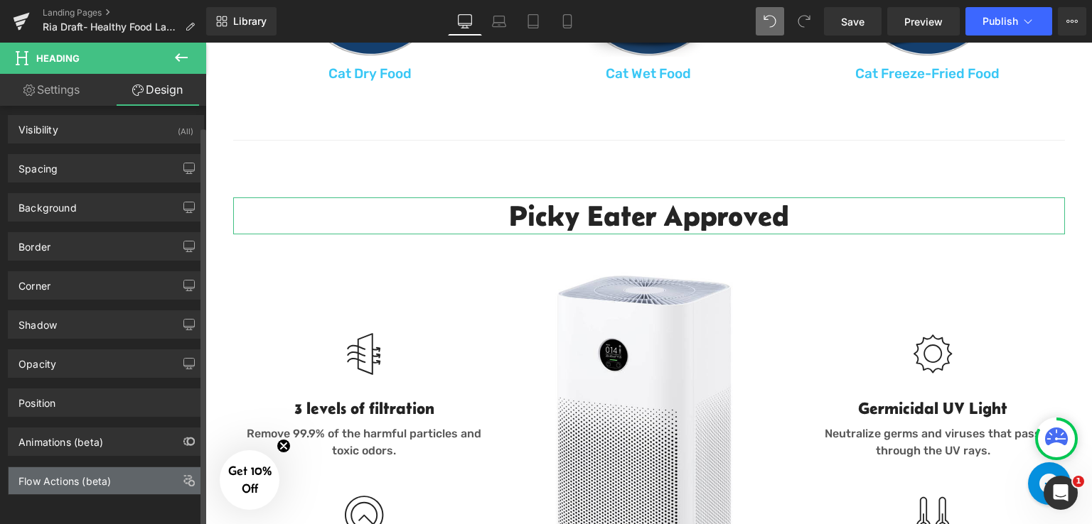
click at [102, 473] on div "Flow Actions (beta)" at bounding box center [64, 478] width 92 height 20
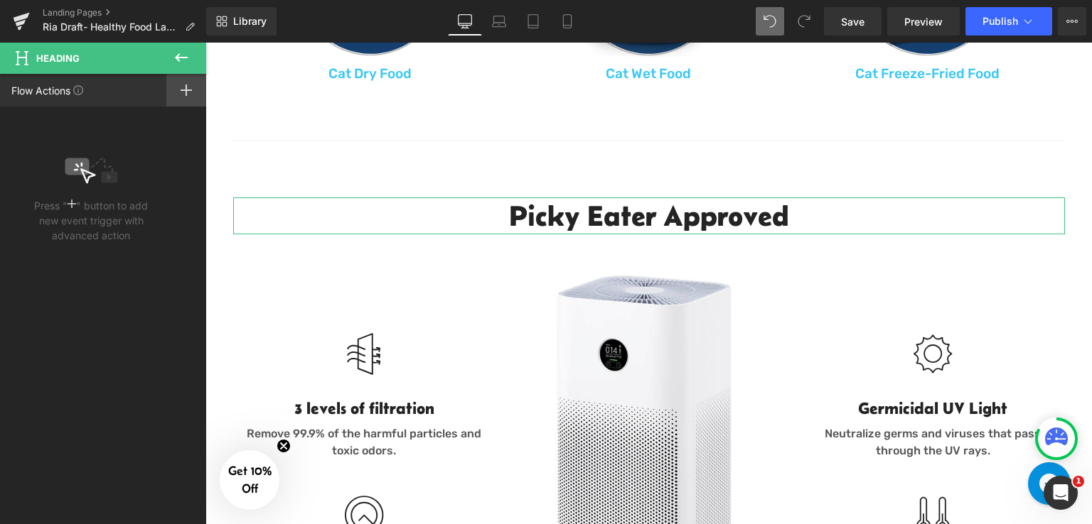
click at [188, 92] on icon at bounding box center [186, 90] width 11 height 11
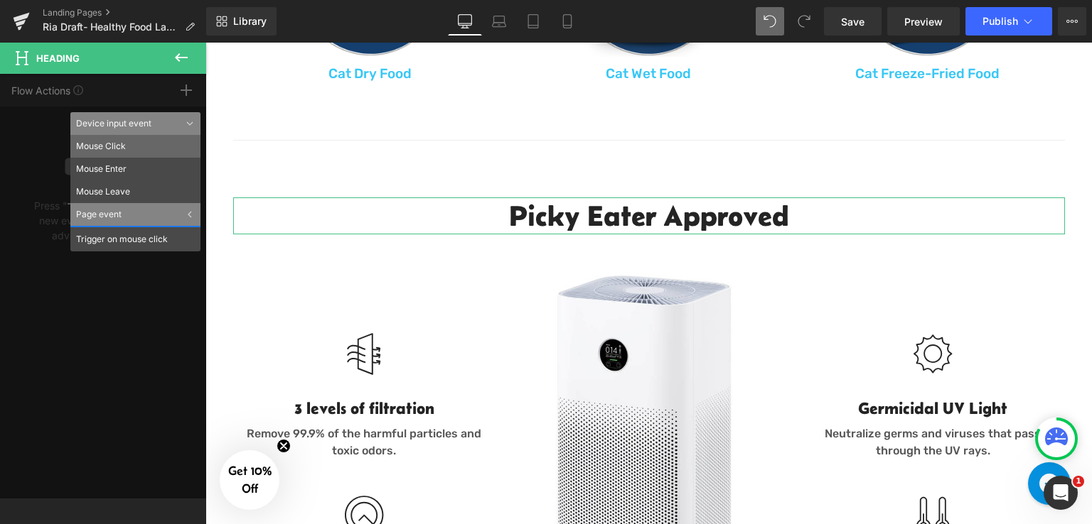
click at [158, 145] on li "Mouse Click" at bounding box center [135, 146] width 130 height 23
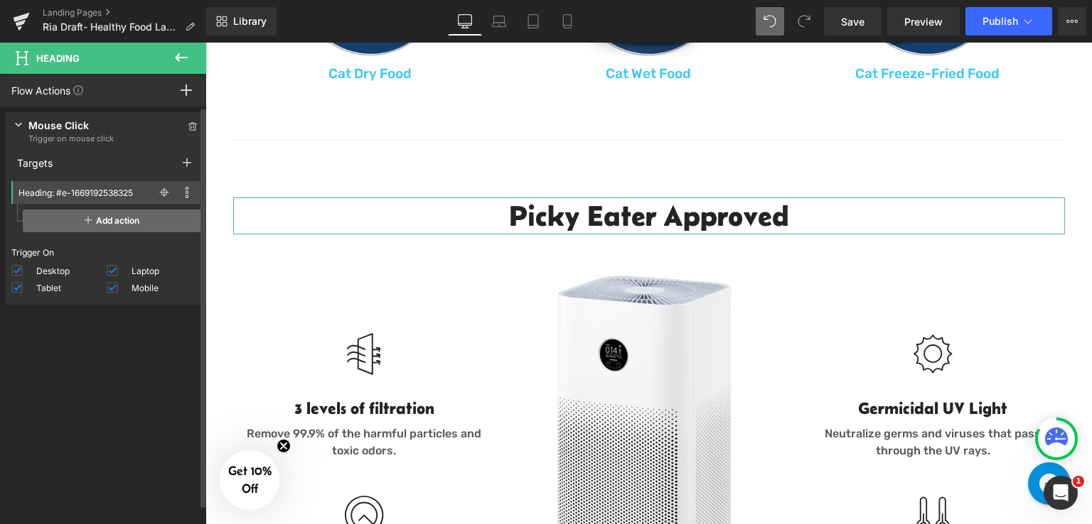
click at [125, 225] on span "Add action" at bounding box center [112, 221] width 178 height 23
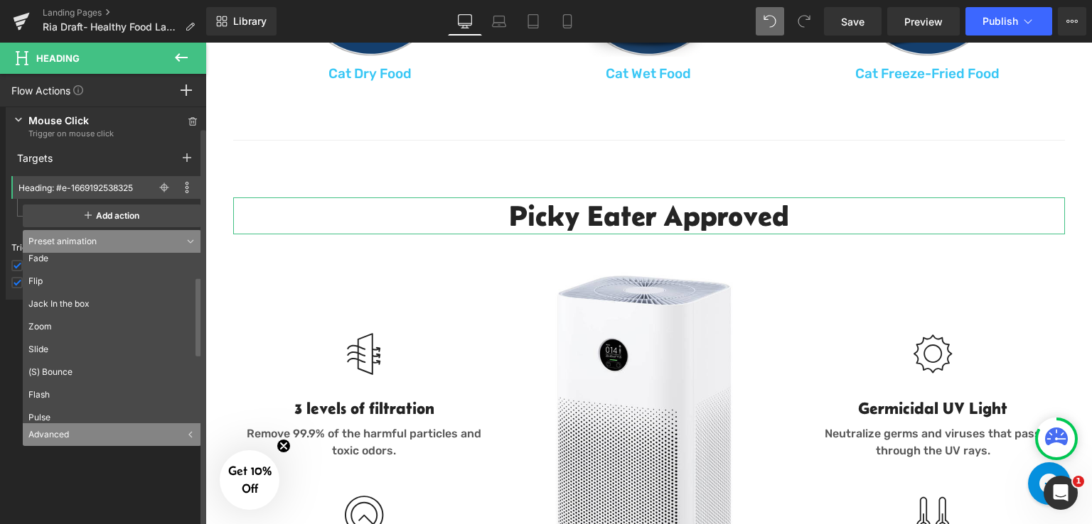
scroll to position [0, 0]
click at [97, 373] on li "Zoom" at bounding box center [115, 378] width 185 height 23
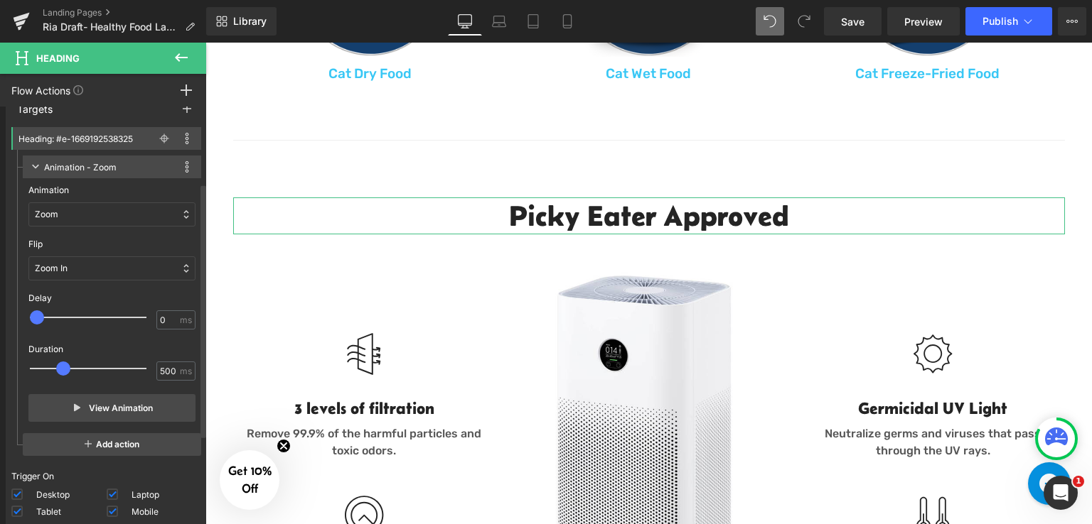
scroll to position [147, 0]
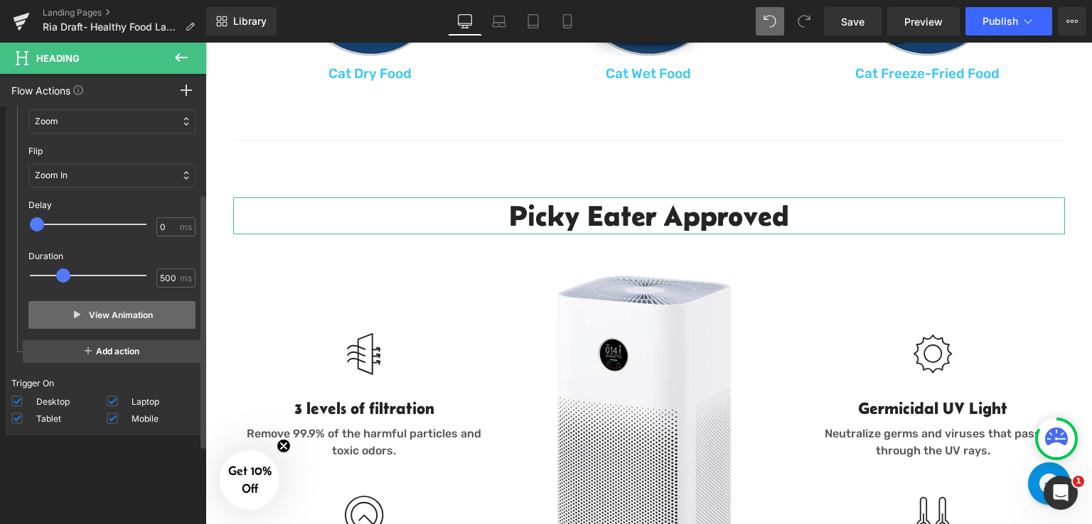
click at [74, 315] on icon "button" at bounding box center [77, 314] width 6 height 7
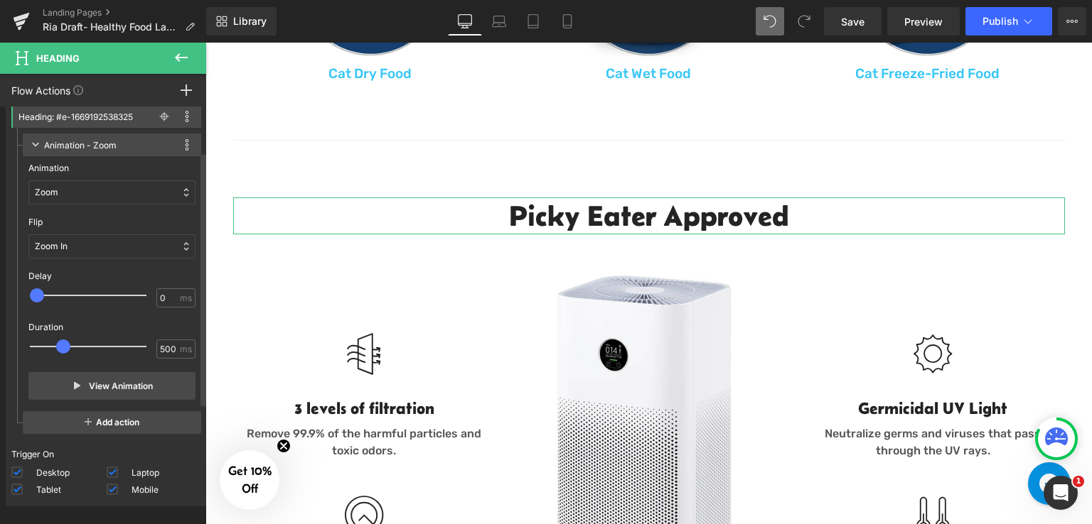
scroll to position [0, 0]
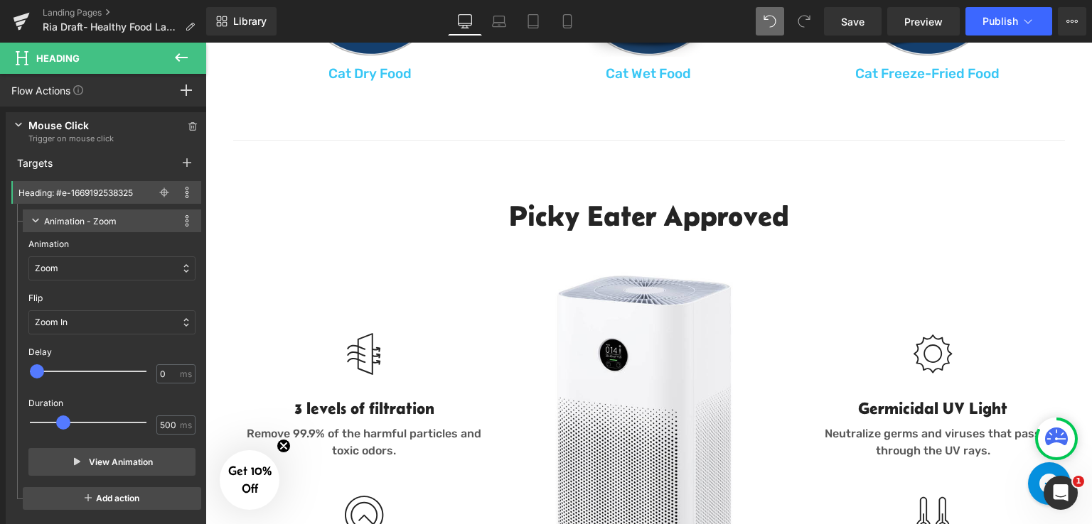
click at [205, 43] on div "40px" at bounding box center [205, 43] width 0 height 0
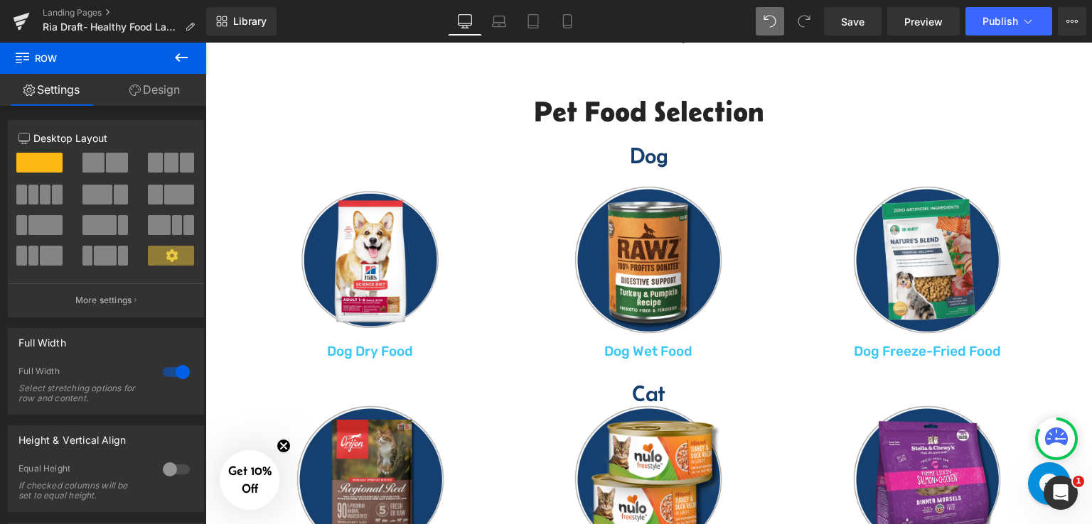
scroll to position [542, 0]
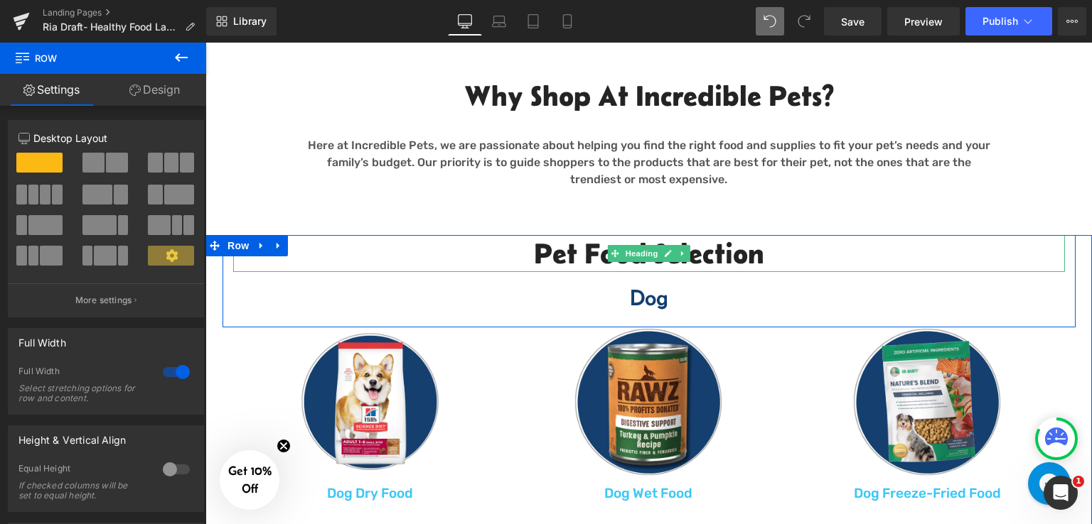
click at [586, 250] on h2 "Pet Food Selection" at bounding box center [648, 253] width 831 height 37
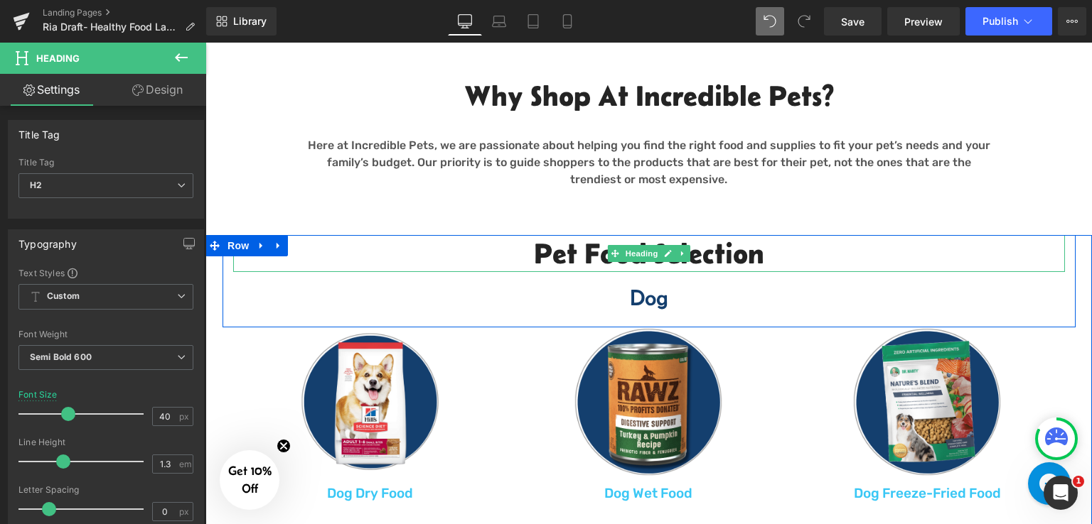
click at [515, 247] on h2 "Pet Food Selection" at bounding box center [648, 253] width 831 height 37
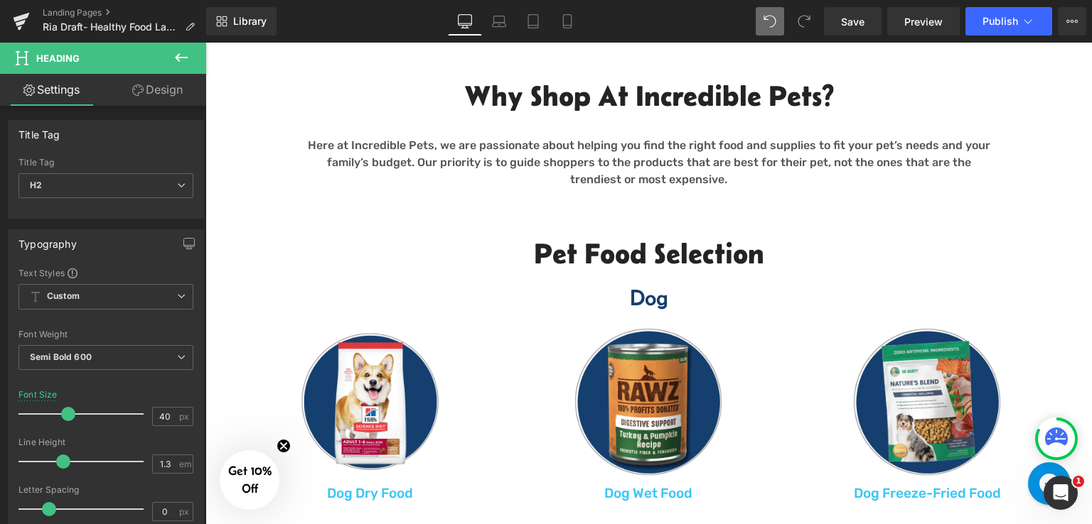
click at [149, 92] on link "Design" at bounding box center [157, 90] width 103 height 32
click at [0, 0] on div "Flow Actions (beta)" at bounding box center [0, 0] width 0 height 0
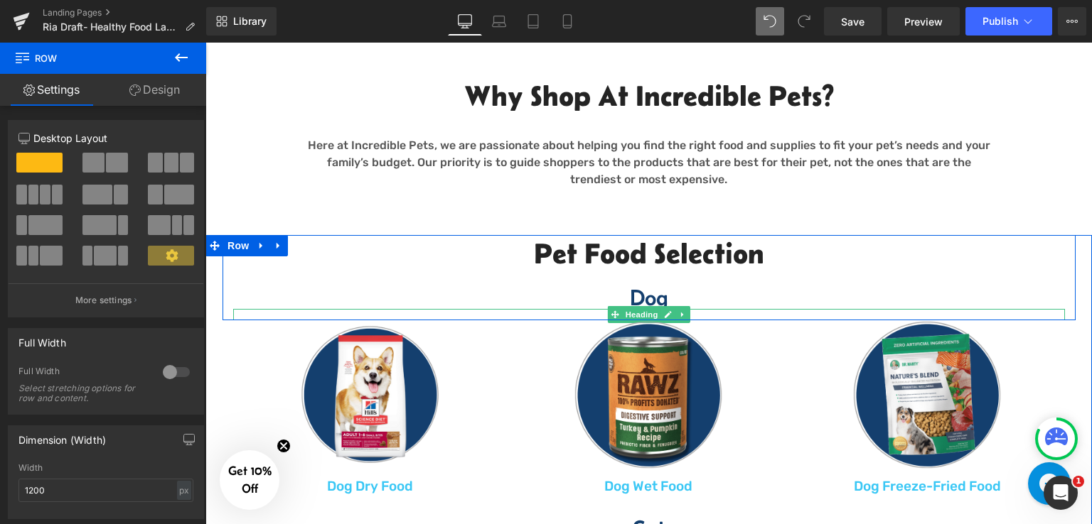
drag, startPoint x: 574, startPoint y: 325, endPoint x: 576, endPoint y: 316, distance: 9.3
click at [576, 316] on div "Pet Food Selection Heading Dog Heading Heading Row" at bounding box center [648, 277] width 853 height 85
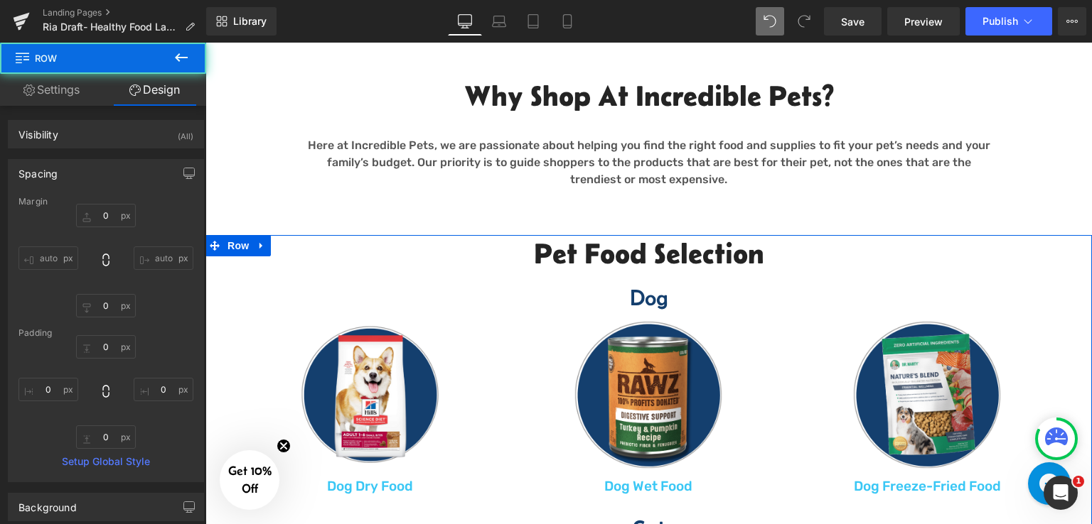
scroll to position [755, 0]
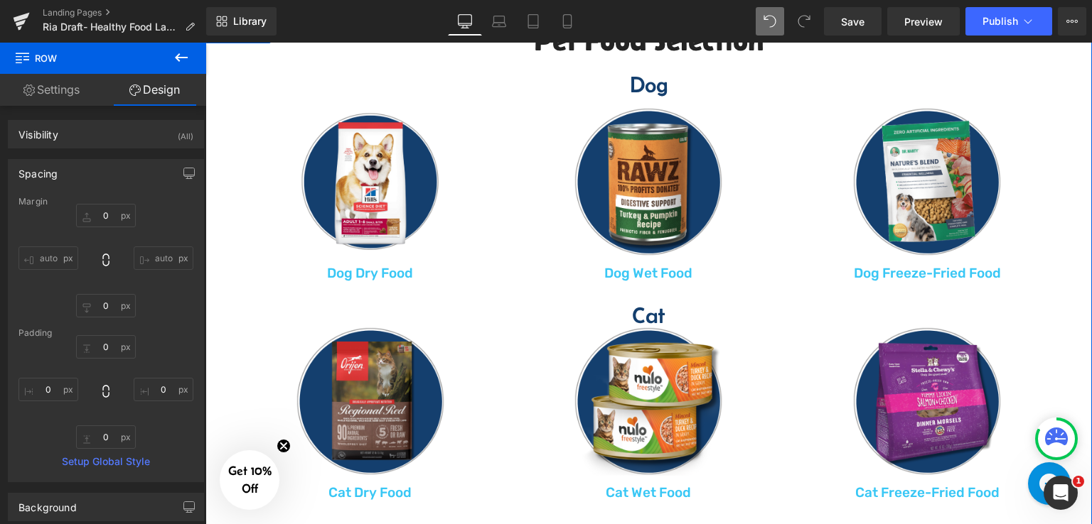
click at [491, 380] on div at bounding box center [370, 401] width 275 height 149
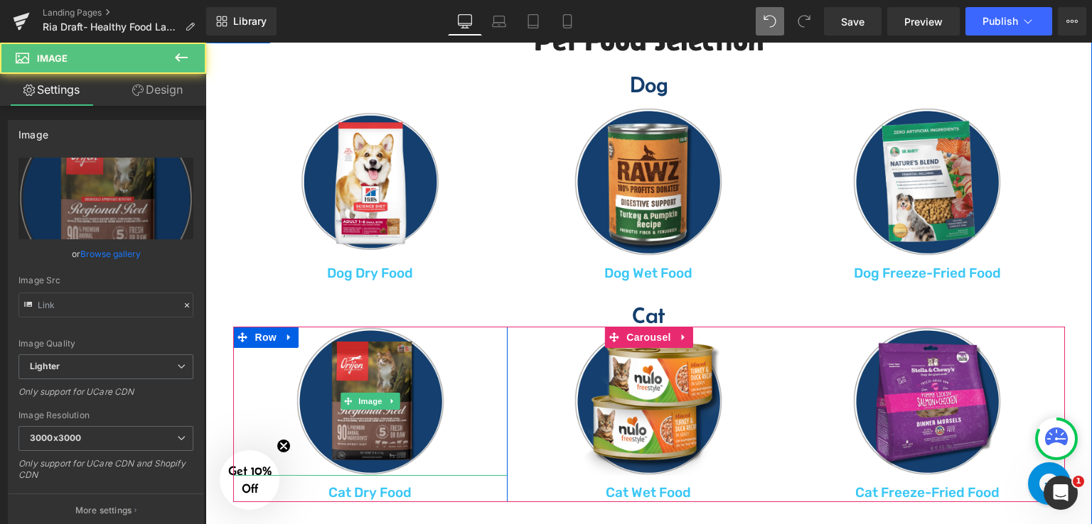
type input "https://ucarecdn.com/1ccf15d8-9c2b-42c4-a8e7-6b064508c024/-/format/auto/-/previ…"
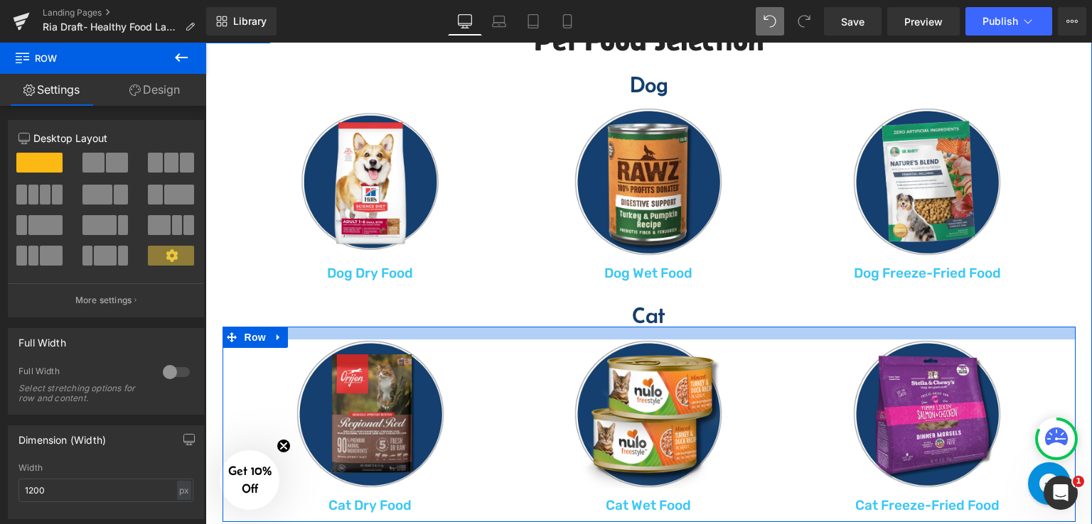
drag, startPoint x: 565, startPoint y: 328, endPoint x: 565, endPoint y: 341, distance: 13.5
click at [565, 341] on div "Image Cat Dry Food Text Block Row Image Cat Wet Food Text Block Row Image Cat F…" at bounding box center [648, 424] width 853 height 195
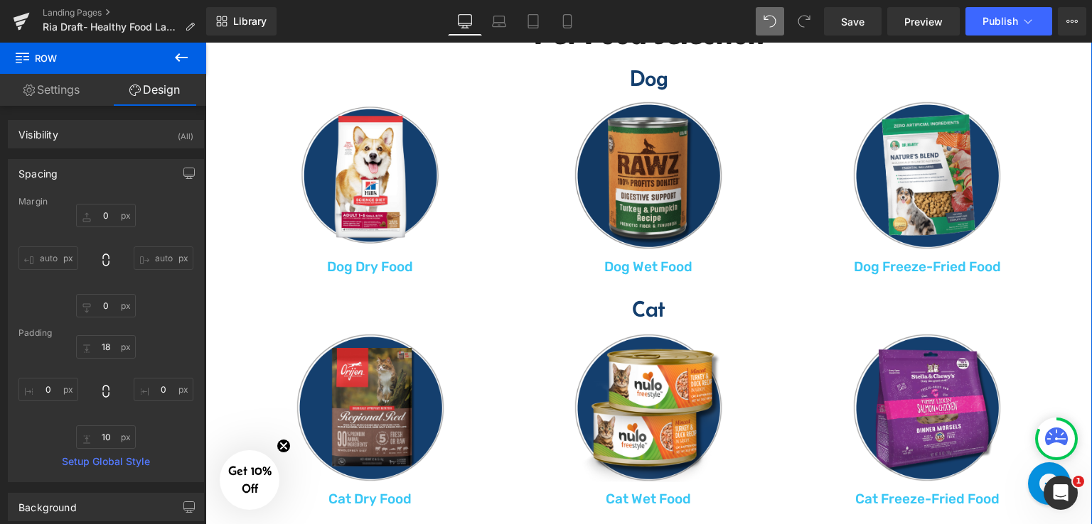
scroll to position [684, 0]
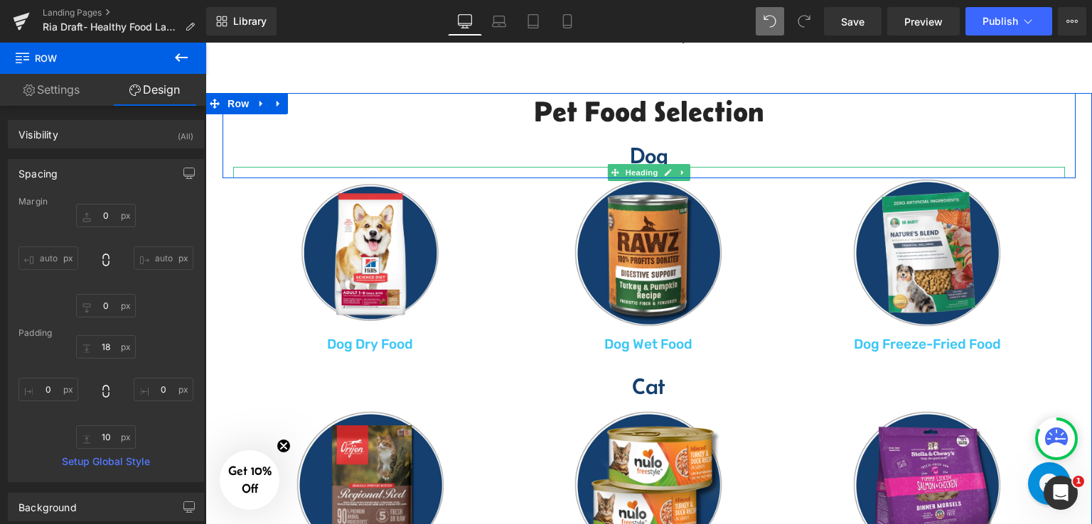
click at [689, 171] on div at bounding box center [648, 172] width 831 height 11
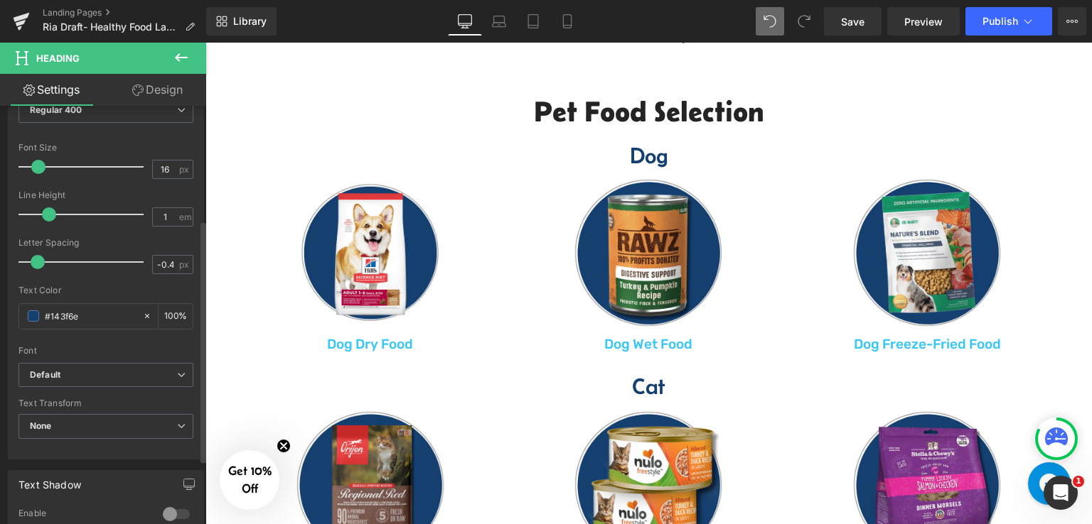
scroll to position [284, 0]
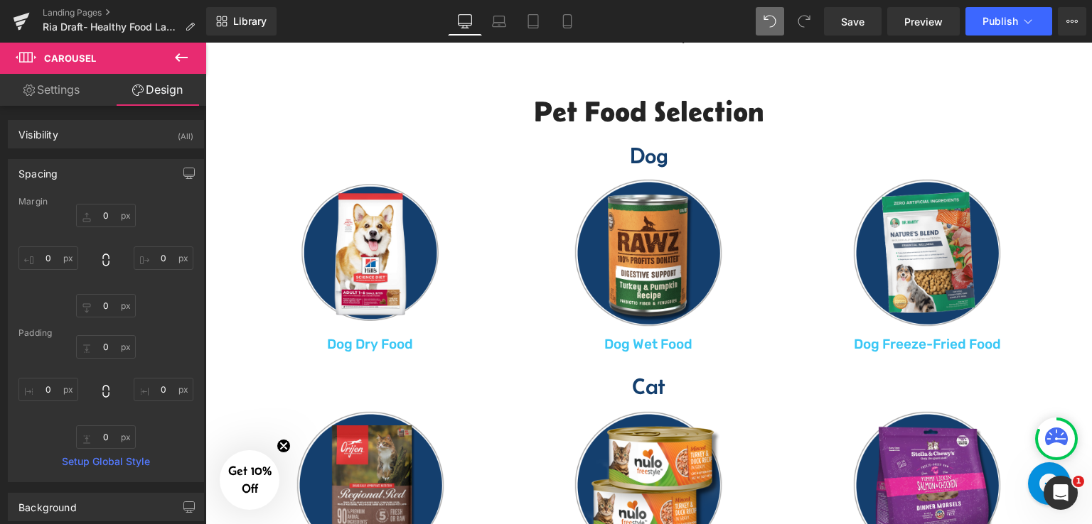
click at [179, 53] on icon at bounding box center [181, 57] width 13 height 9
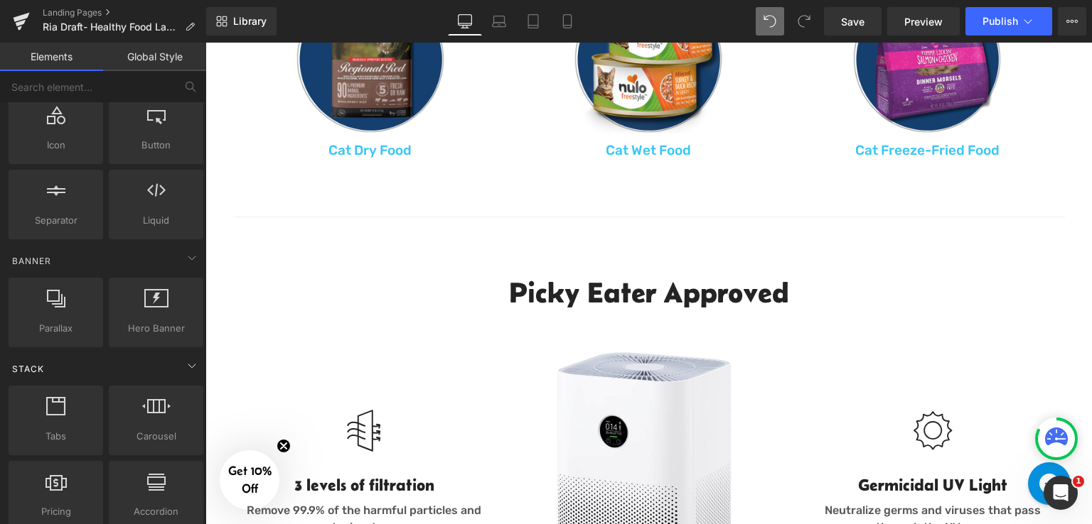
scroll to position [0, 0]
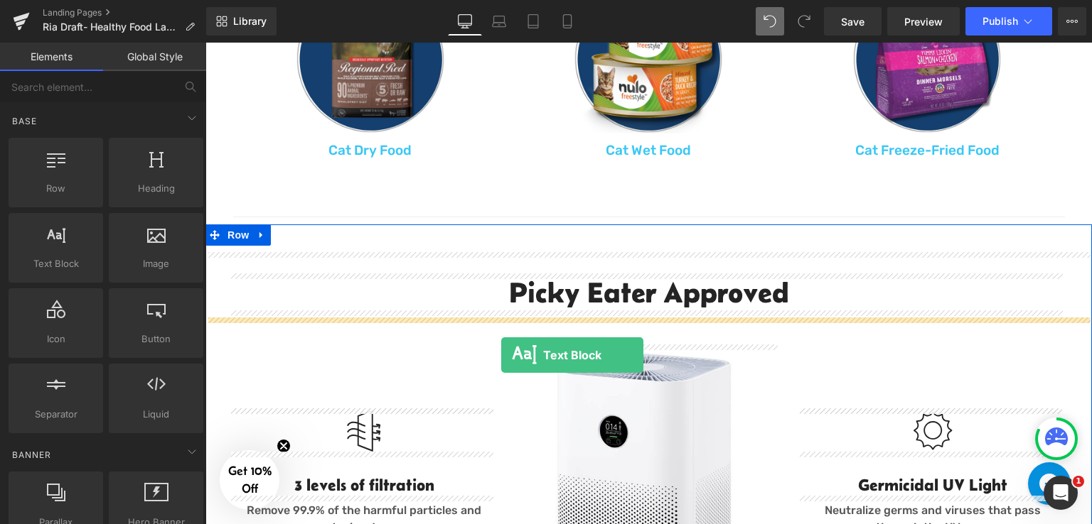
drag, startPoint x: 393, startPoint y: 331, endPoint x: 501, endPoint y: 355, distance: 110.7
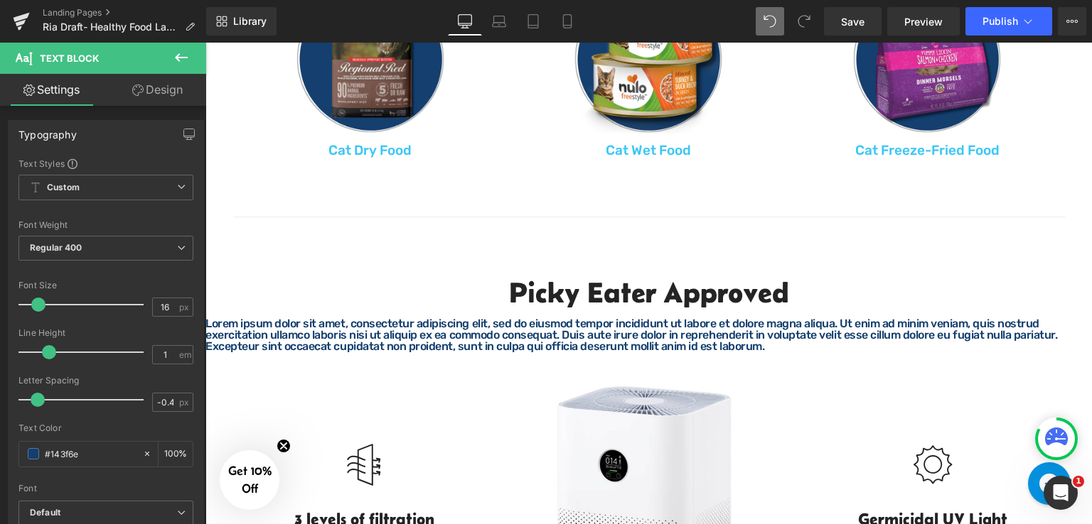
click at [190, 50] on button at bounding box center [181, 58] width 50 height 31
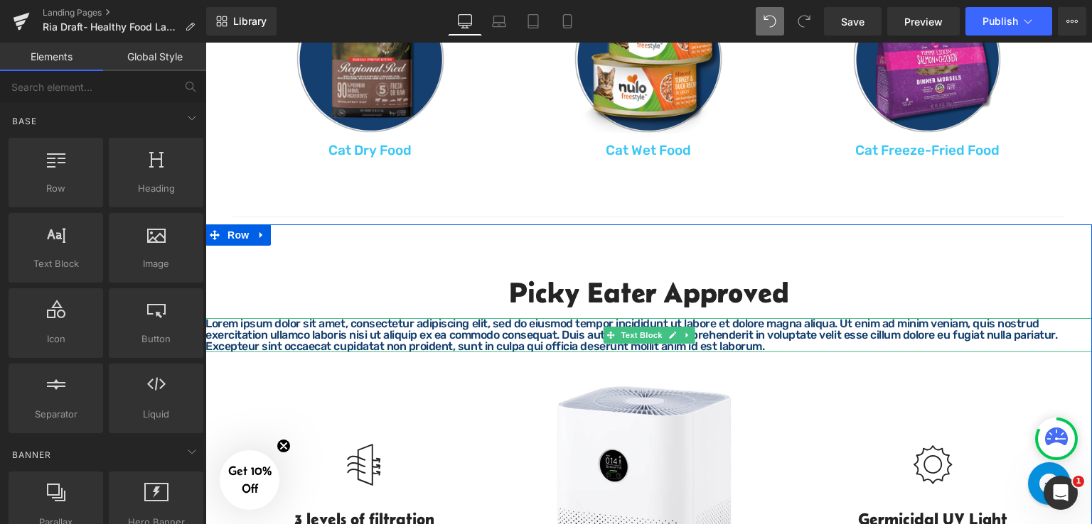
click at [378, 325] on p "Lorem ipsum dolor sit amet, consectetur adipiscing elit, sed do eiusmod tempor …" at bounding box center [648, 335] width 886 height 34
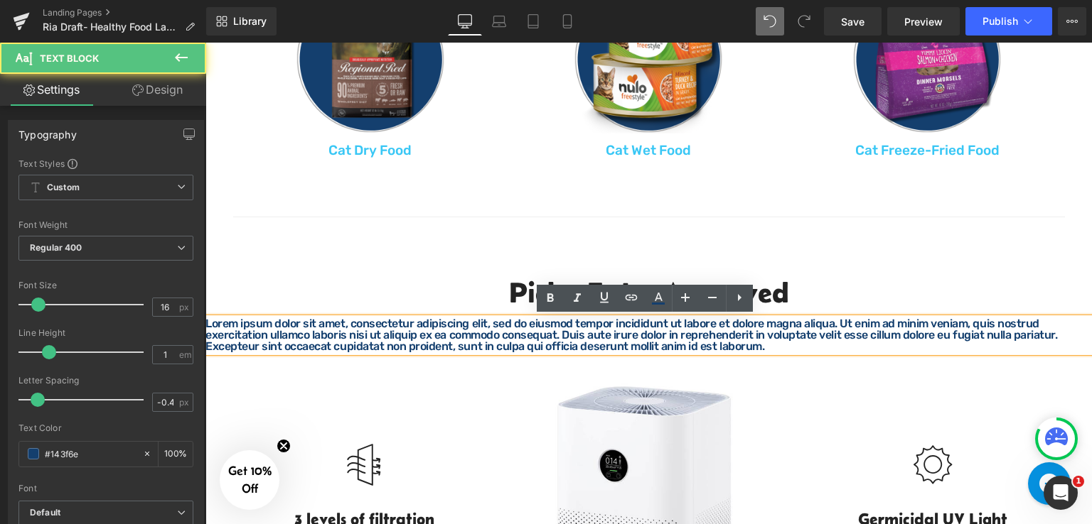
click at [392, 337] on p "Lorem ipsum dolor sit amet, consectetur adipiscing elit, sed do eiusmod tempor …" at bounding box center [648, 335] width 886 height 34
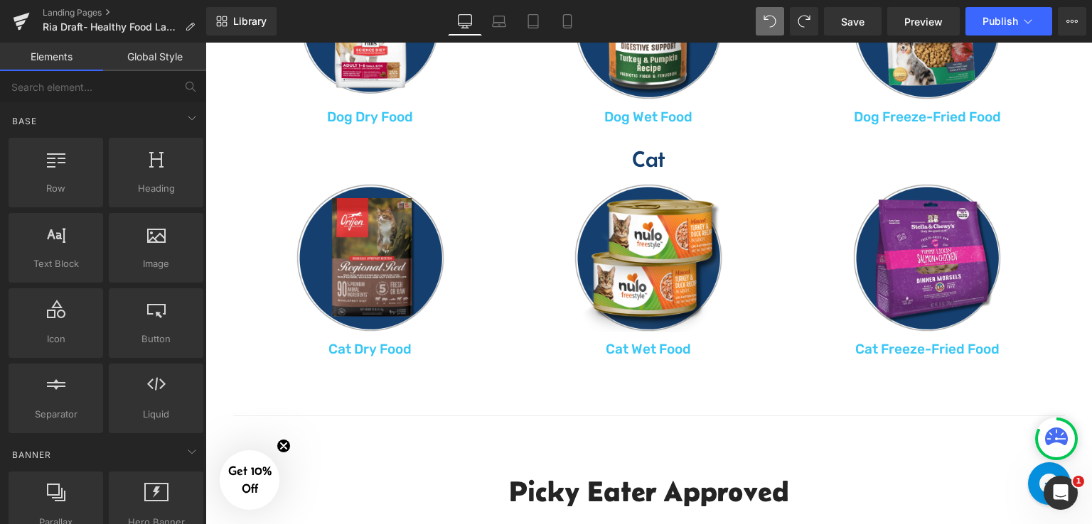
scroll to position [1039, 0]
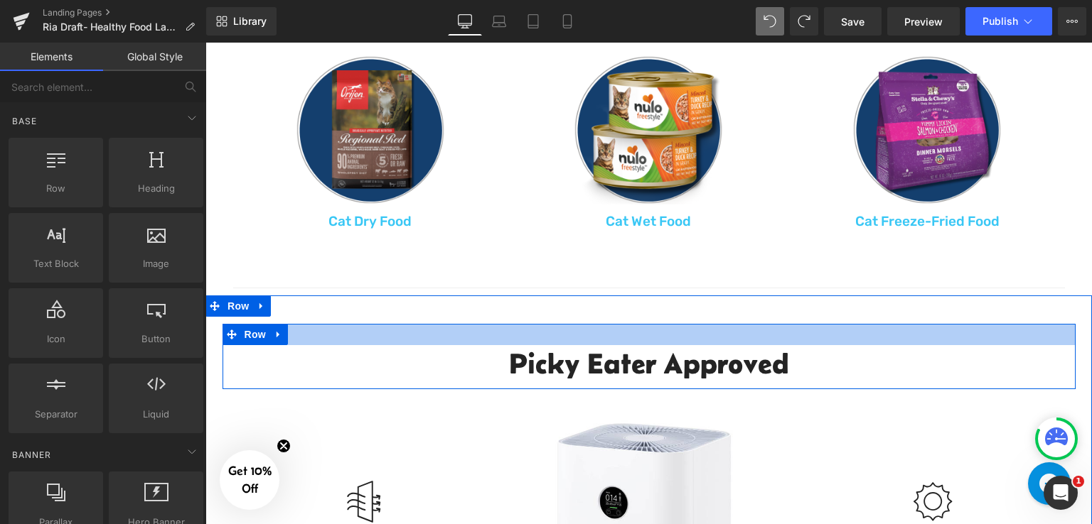
click at [469, 339] on div at bounding box center [648, 334] width 853 height 21
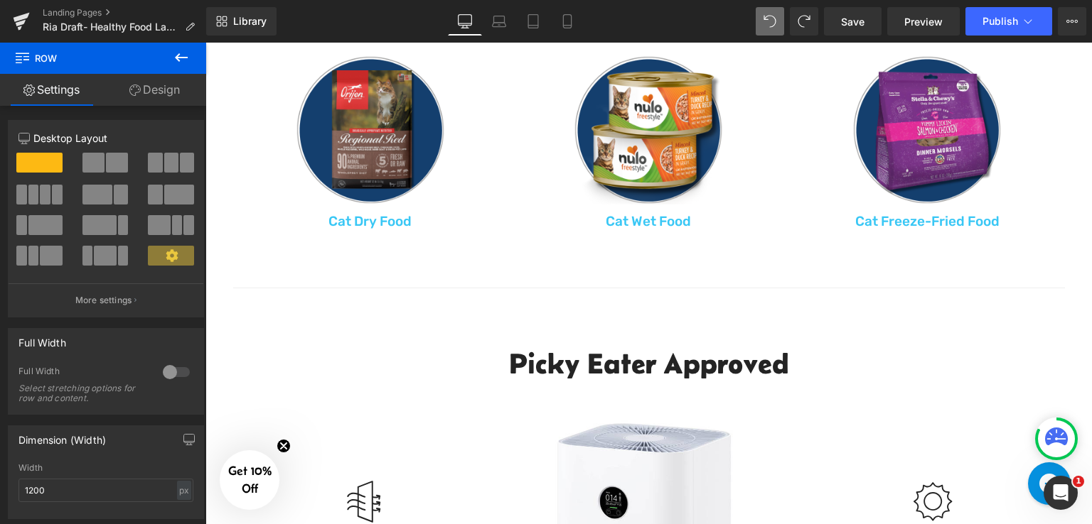
click at [182, 62] on icon at bounding box center [181, 57] width 17 height 17
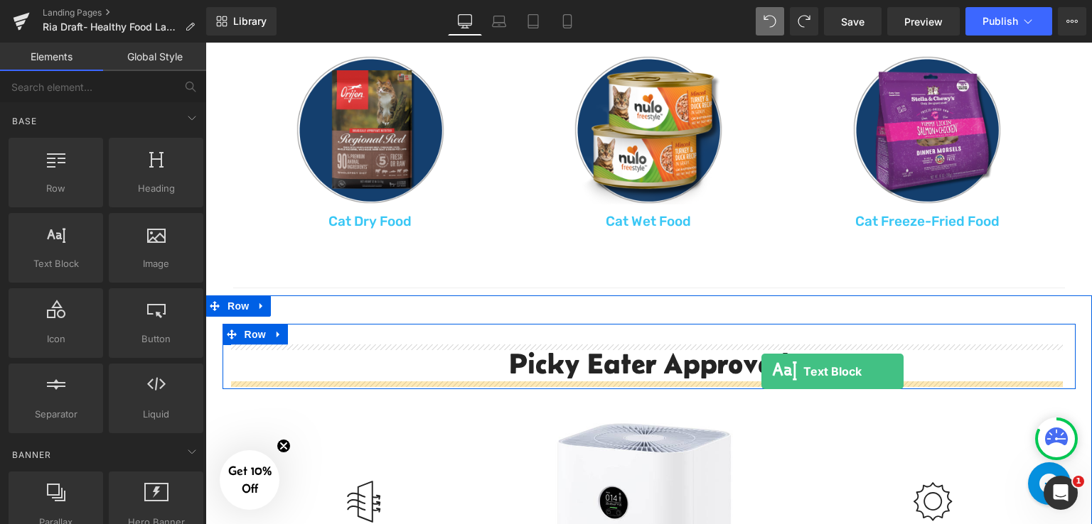
drag, startPoint x: 299, startPoint y: 306, endPoint x: 761, endPoint y: 372, distance: 466.5
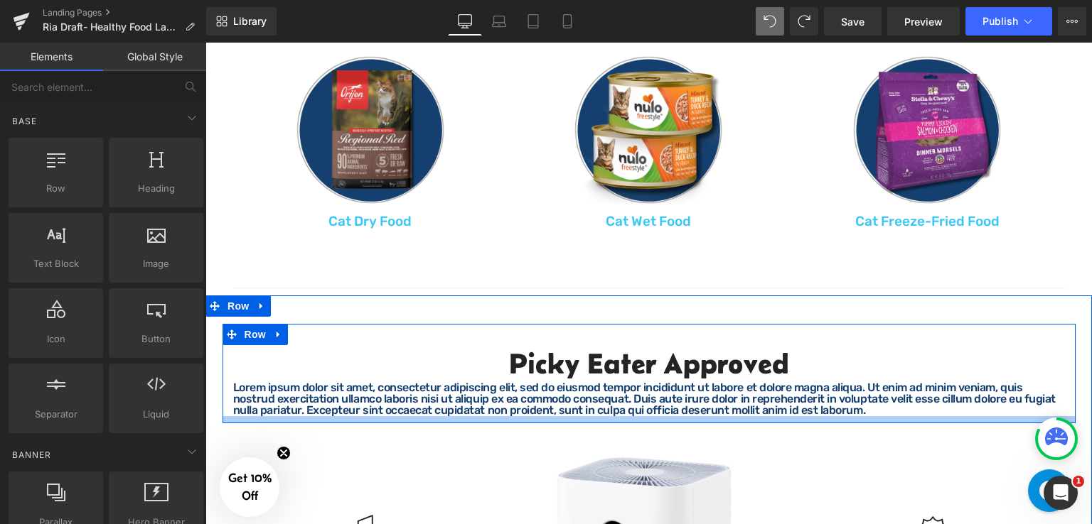
click at [624, 405] on div "Lorem ipsum dolor sit amet, consectetur adipiscing elit, sed do eiusmod tempor …" at bounding box center [648, 399] width 831 height 34
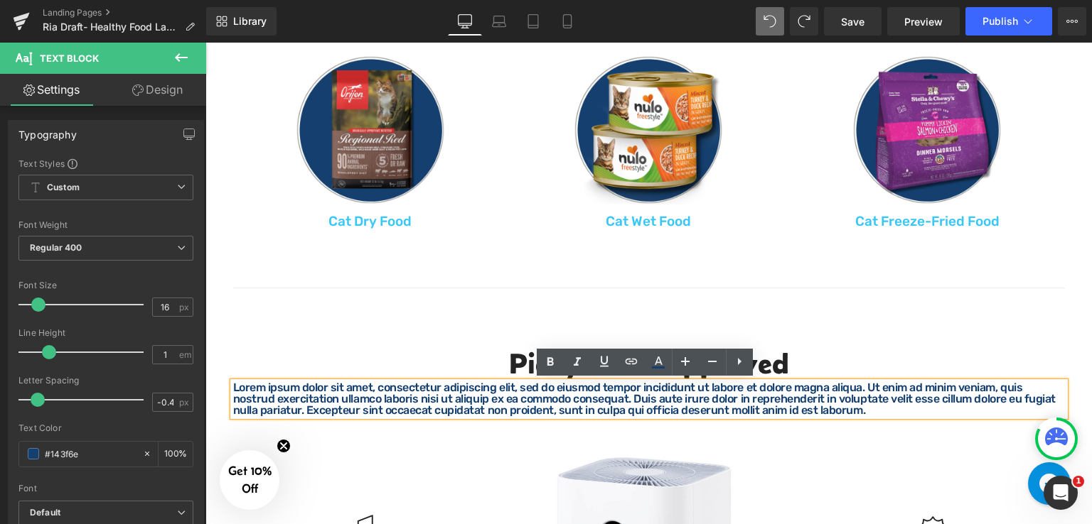
click at [822, 406] on p "Lorem ipsum dolor sit amet, consectetur adipiscing elit, sed do eiusmod tempor …" at bounding box center [648, 399] width 831 height 34
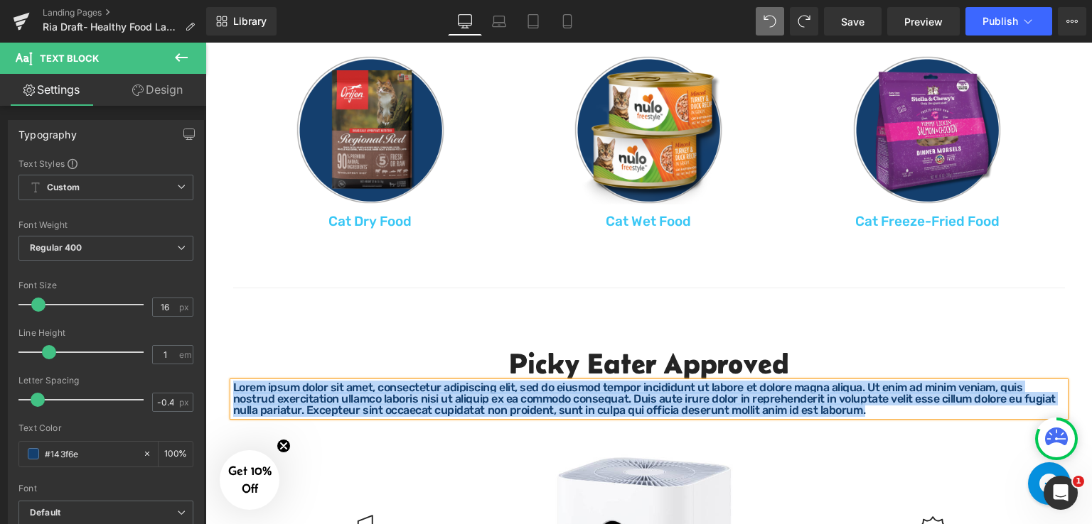
paste div
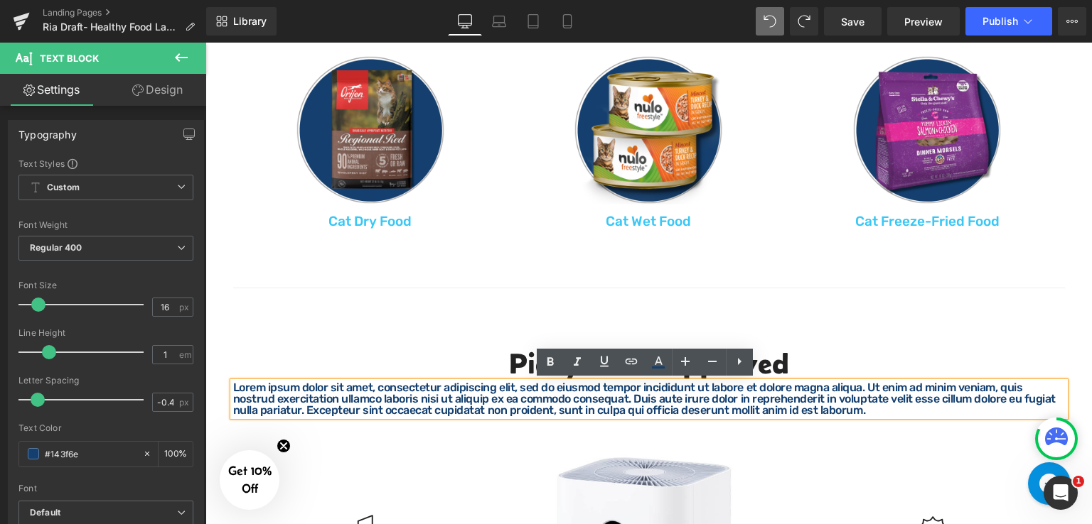
click at [798, 414] on p "Lorem ipsum dolor sit amet, consectetur adipiscing elit, sed do eiusmod tempor …" at bounding box center [648, 399] width 831 height 34
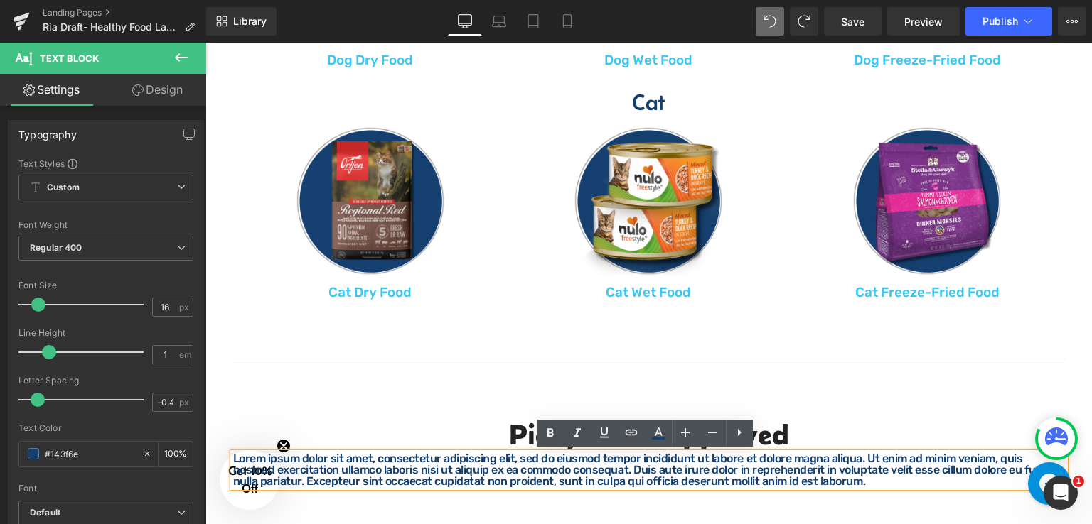
scroll to position [1110, 0]
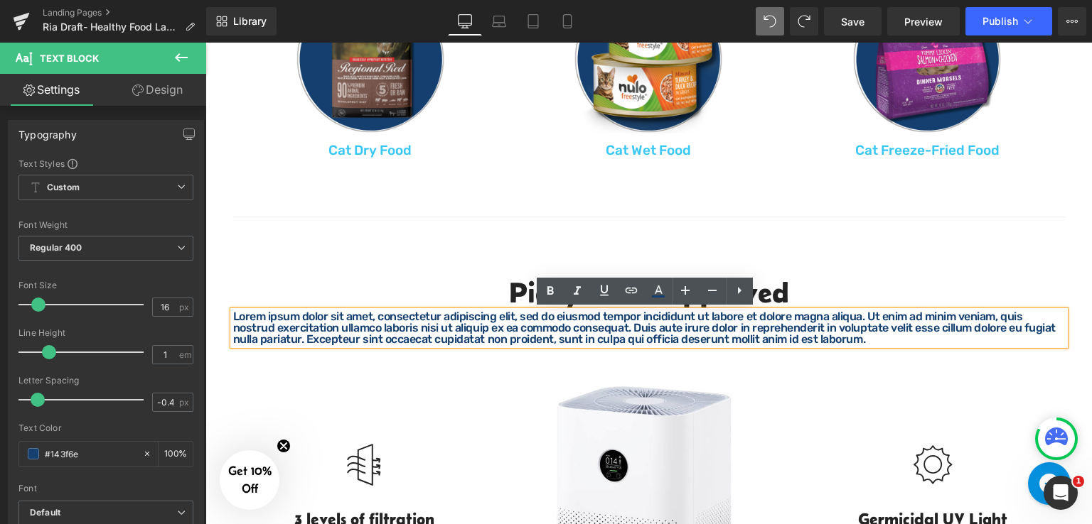
click at [470, 278] on h2 "Picky Eater Approved" at bounding box center [648, 292] width 831 height 37
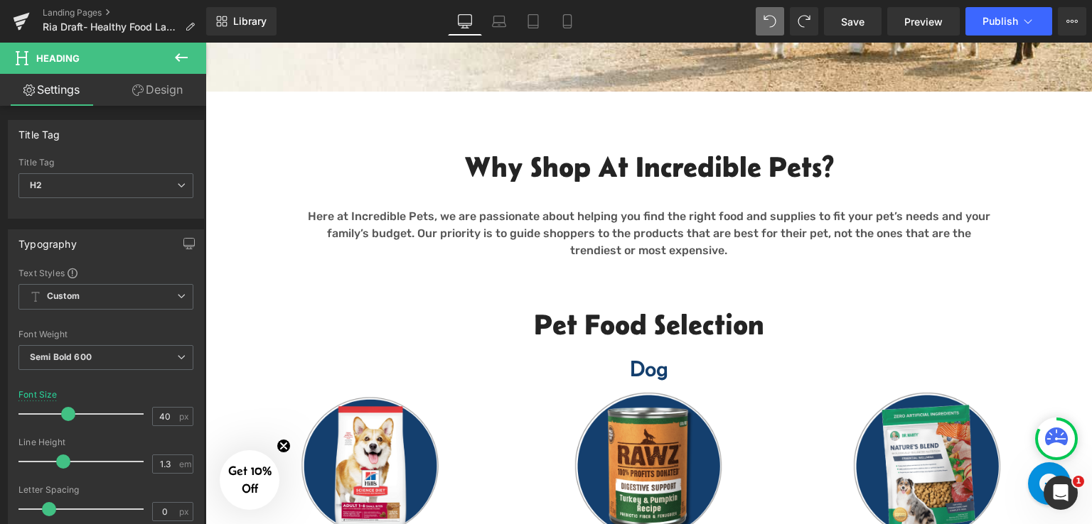
scroll to position [328, 0]
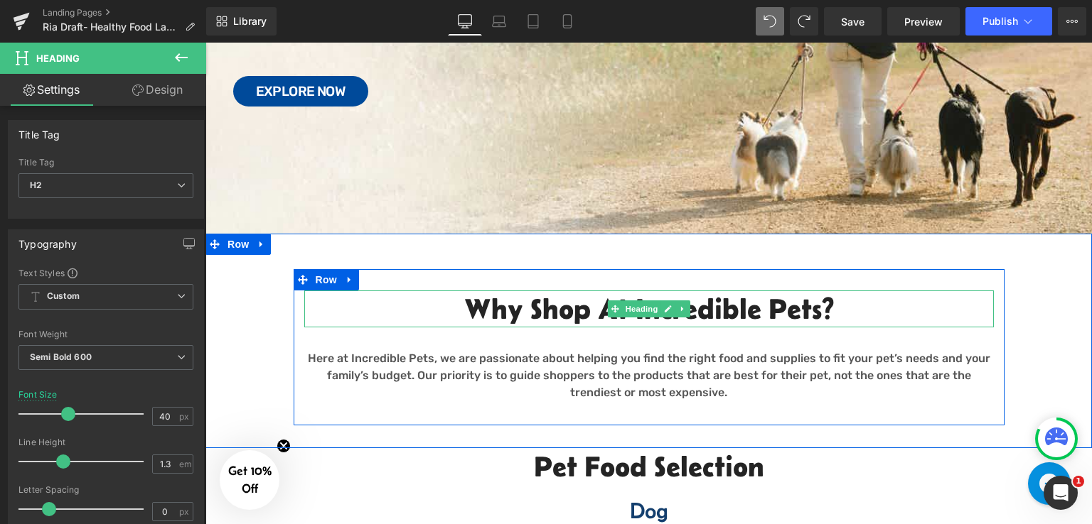
drag, startPoint x: 426, startPoint y: 305, endPoint x: 510, endPoint y: 281, distance: 87.3
click at [426, 305] on h2 "Why Shop at Incredible Pets?" at bounding box center [648, 309] width 689 height 37
click at [435, 281] on div "Why Shop at Incredible Pets? Heading Here at Incredible Pets, we are passionate…" at bounding box center [649, 347] width 711 height 156
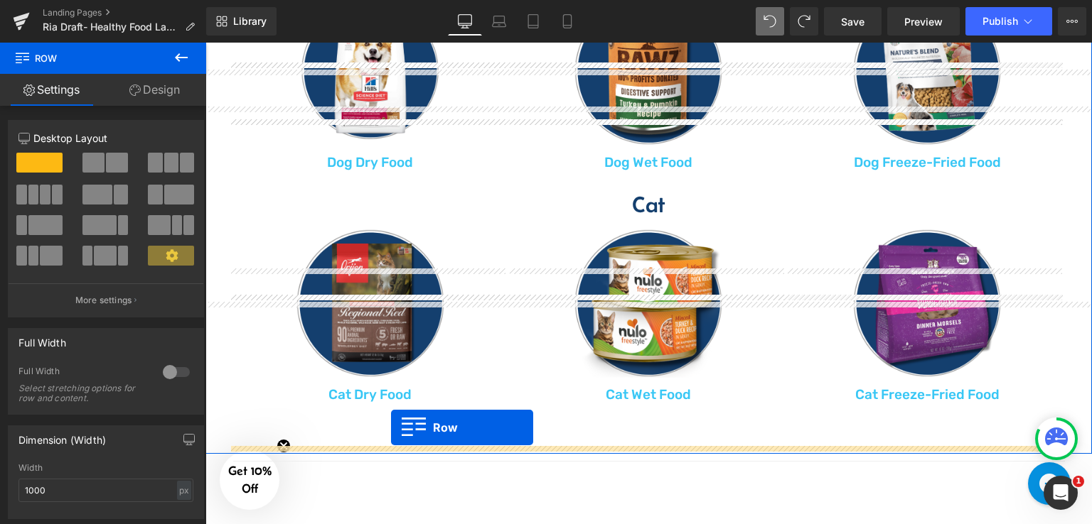
scroll to position [1009, 0]
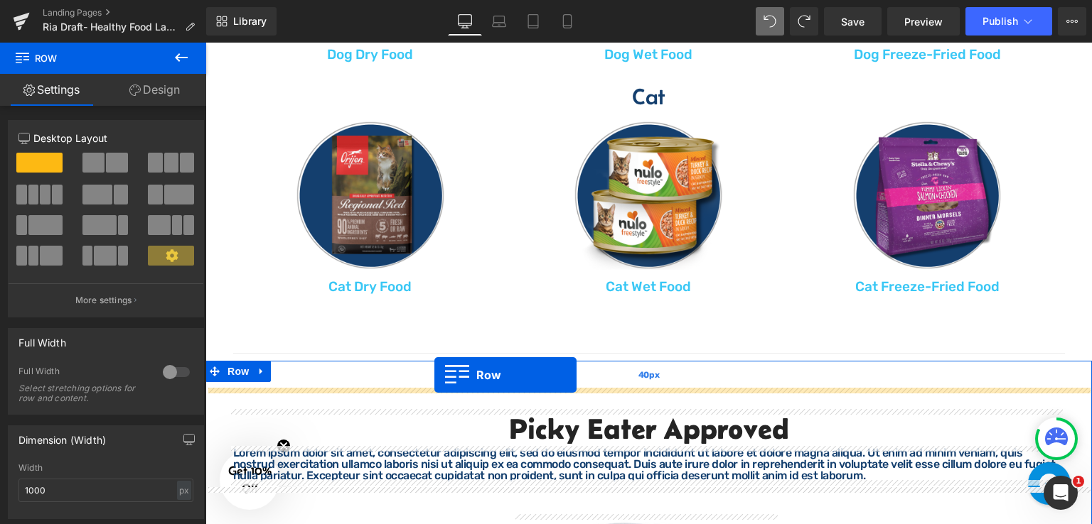
drag, startPoint x: 301, startPoint y: 109, endPoint x: 434, endPoint y: 375, distance: 298.1
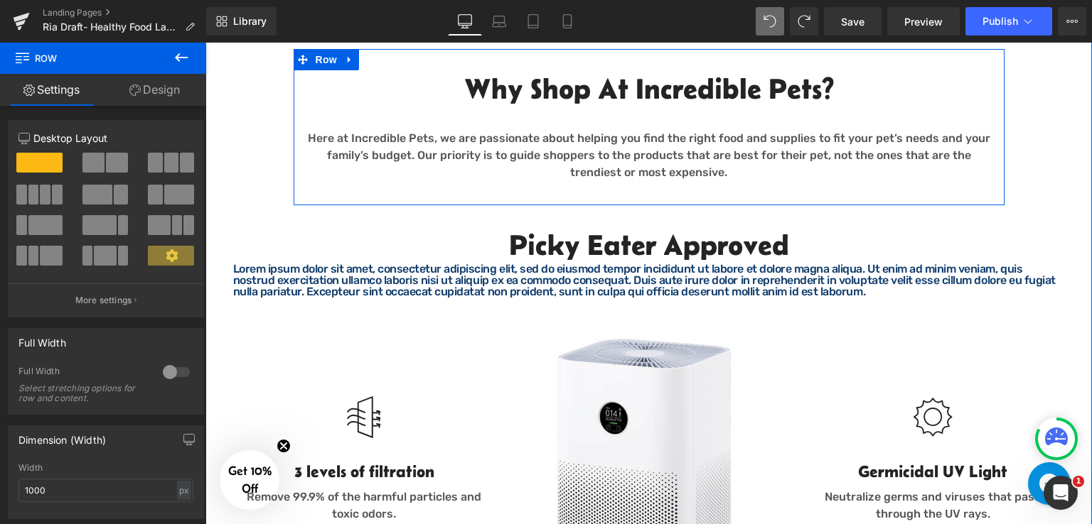
scroll to position [1330, 0]
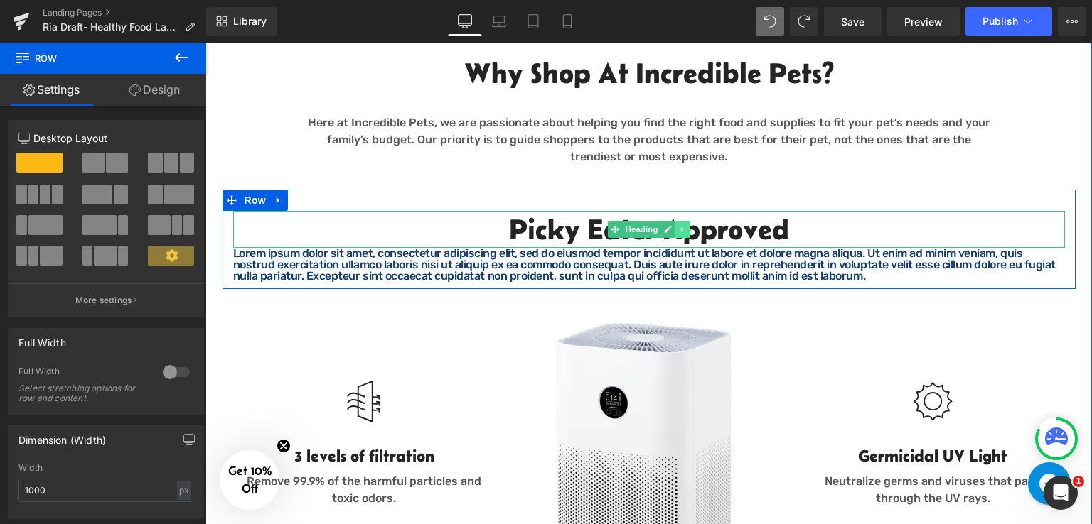
click at [679, 234] on link at bounding box center [682, 229] width 15 height 17
click at [738, 225] on h2 "Picky Eater Approved" at bounding box center [648, 229] width 831 height 37
click at [787, 226] on h2 "Picky Eater Approved" at bounding box center [648, 229] width 831 height 37
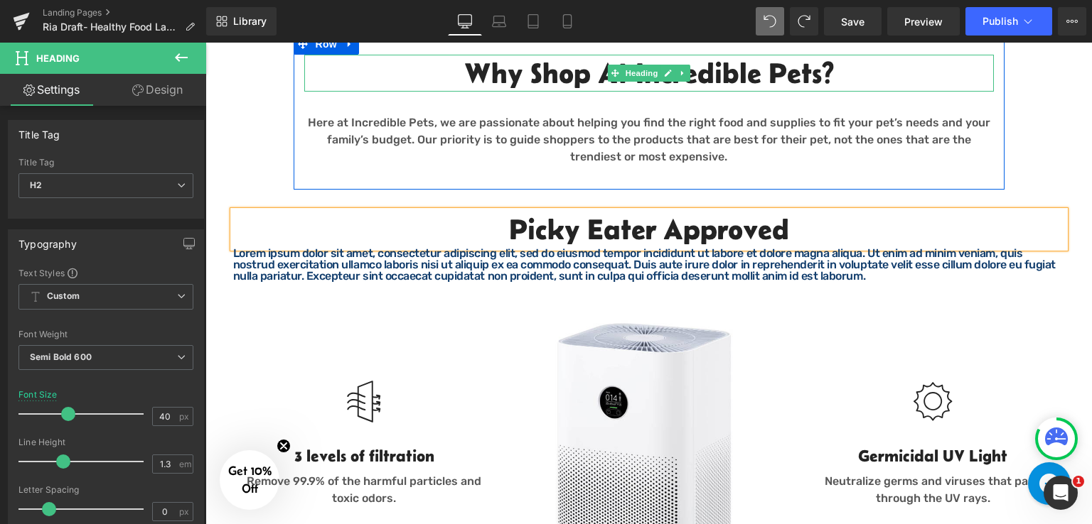
click at [744, 72] on h2 "Why Shop at Incredible Pets?" at bounding box center [648, 73] width 689 height 37
click at [751, 71] on h2 "Why Shop at Incredible Pets?" at bounding box center [648, 73] width 689 height 37
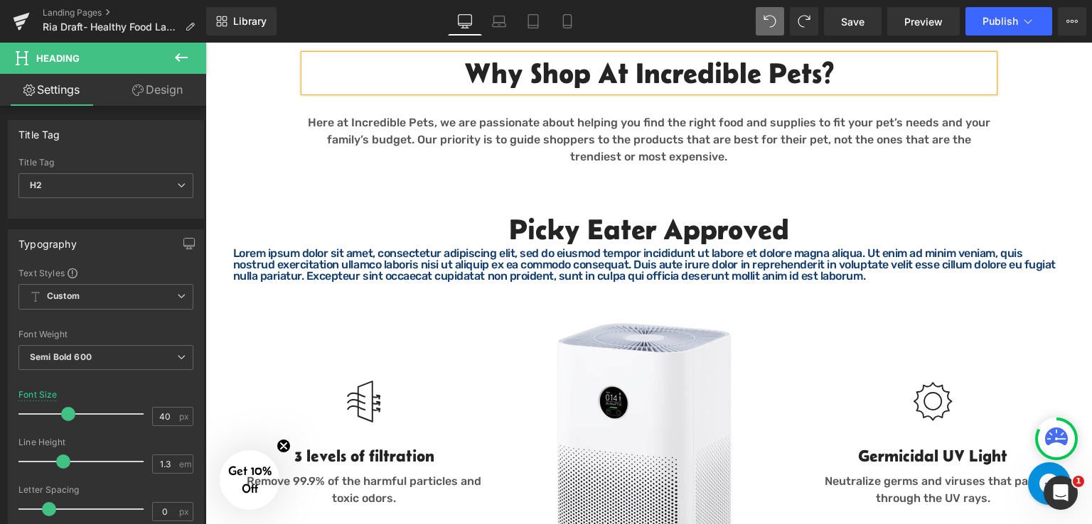
paste div
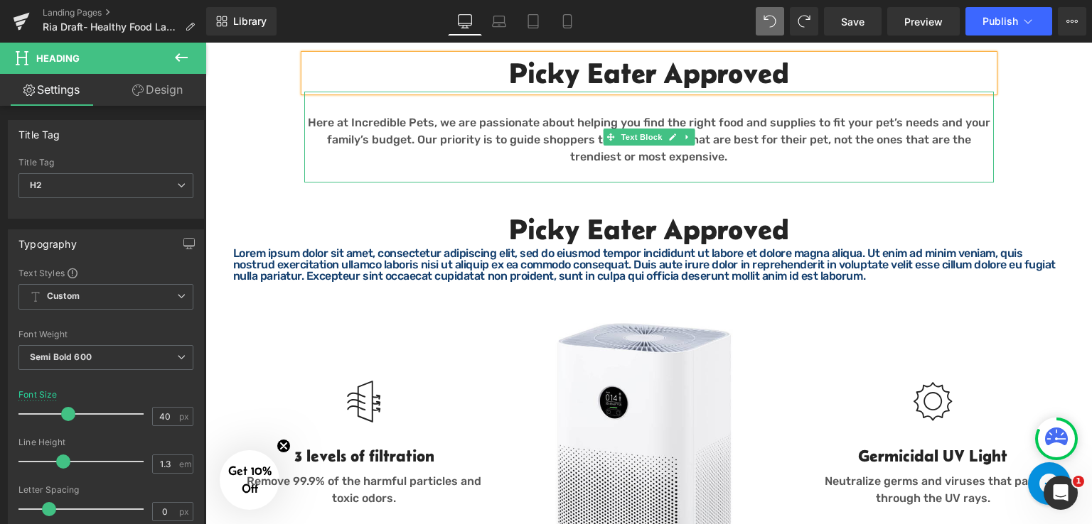
click at [748, 133] on p "Here at Incredible Pets, we are passionate about helping you find the right foo…" at bounding box center [648, 139] width 689 height 51
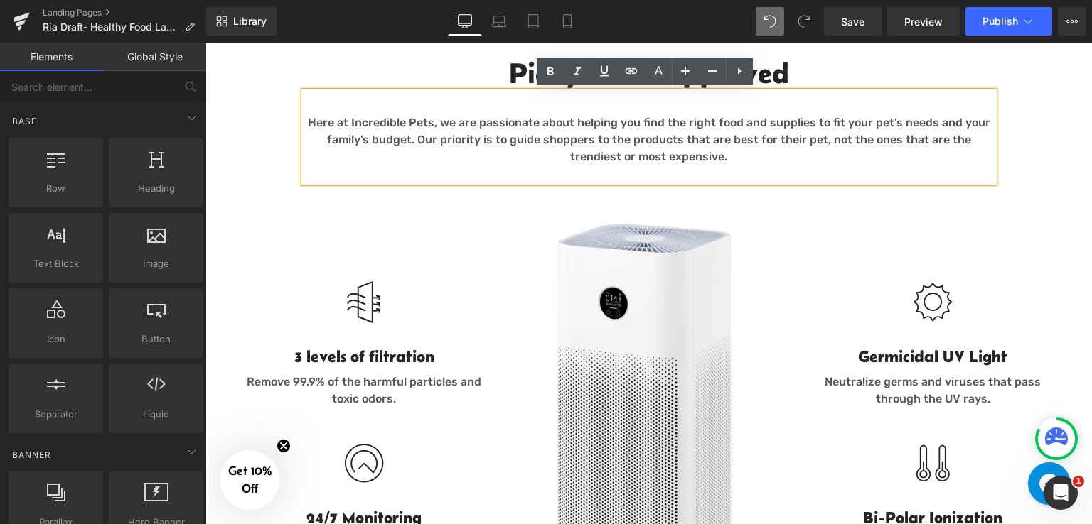
click at [685, 151] on p "Here at Incredible Pets, we are passionate about helping you find the right foo…" at bounding box center [648, 139] width 689 height 51
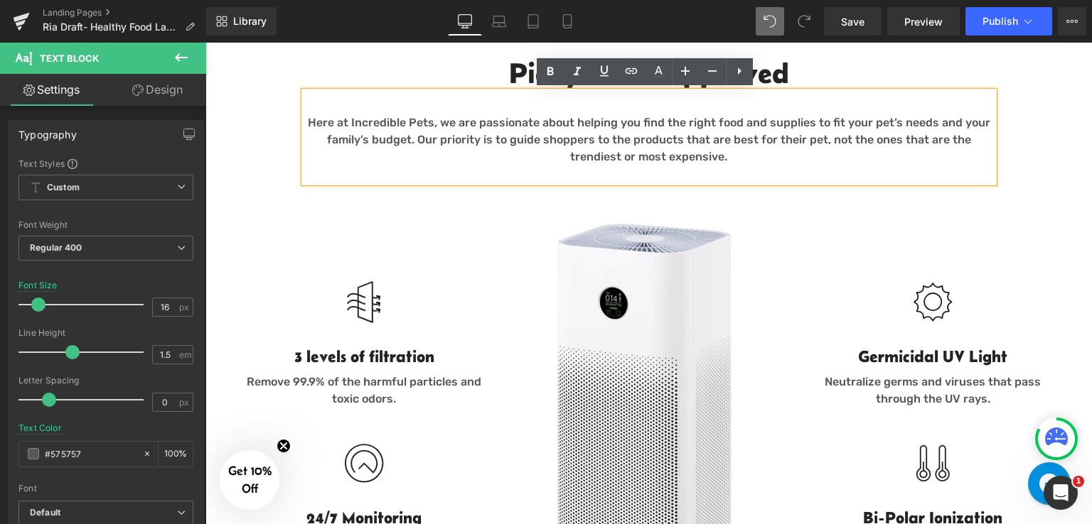
click at [700, 156] on p "Here at Incredible Pets, we are passionate about helping you find the right foo…" at bounding box center [648, 139] width 689 height 51
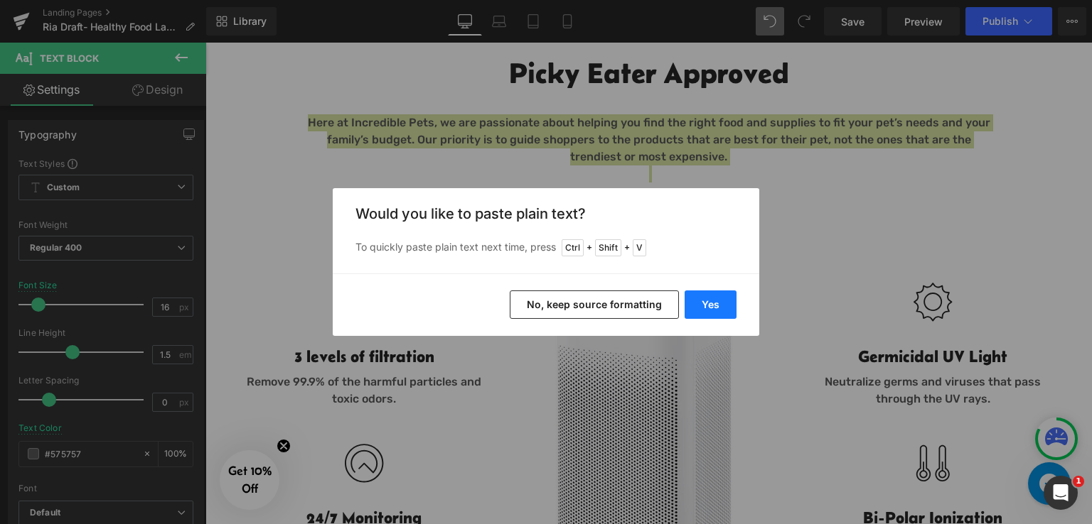
click at [708, 302] on button "Yes" at bounding box center [710, 305] width 52 height 28
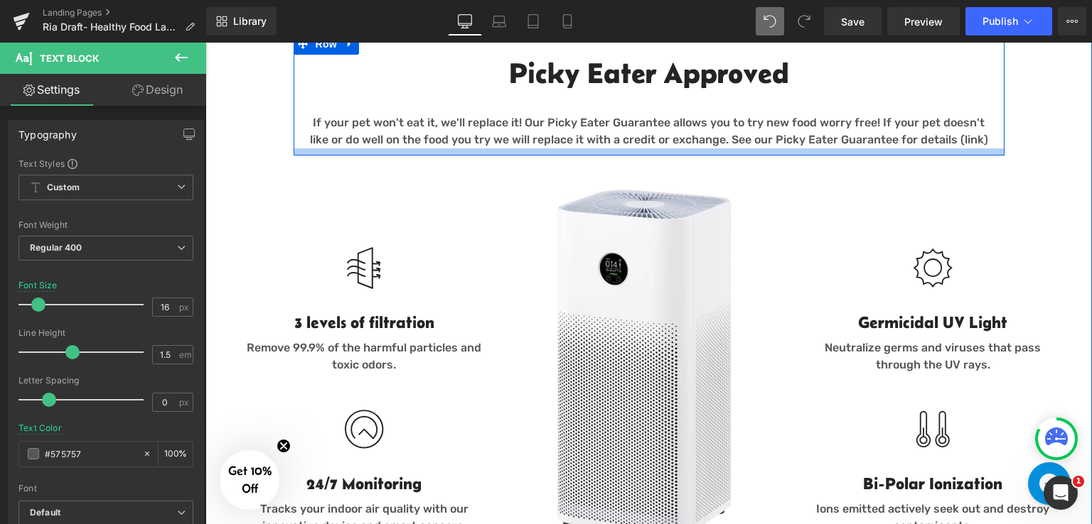
click at [644, 154] on div at bounding box center [649, 152] width 711 height 7
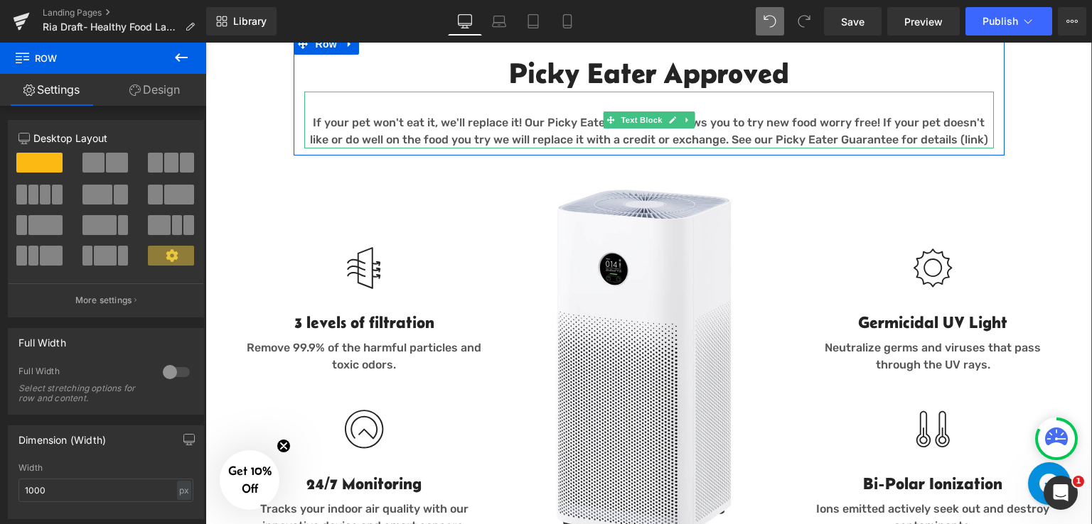
click at [706, 142] on p "If your pet won't eat it, we'll replace it! Our Picky Eater Guarantee allows yo…" at bounding box center [648, 131] width 689 height 34
click at [709, 139] on p "If your pet won't eat it, we'll replace it! Our Picky Eater Guarantee allows yo…" at bounding box center [648, 131] width 689 height 34
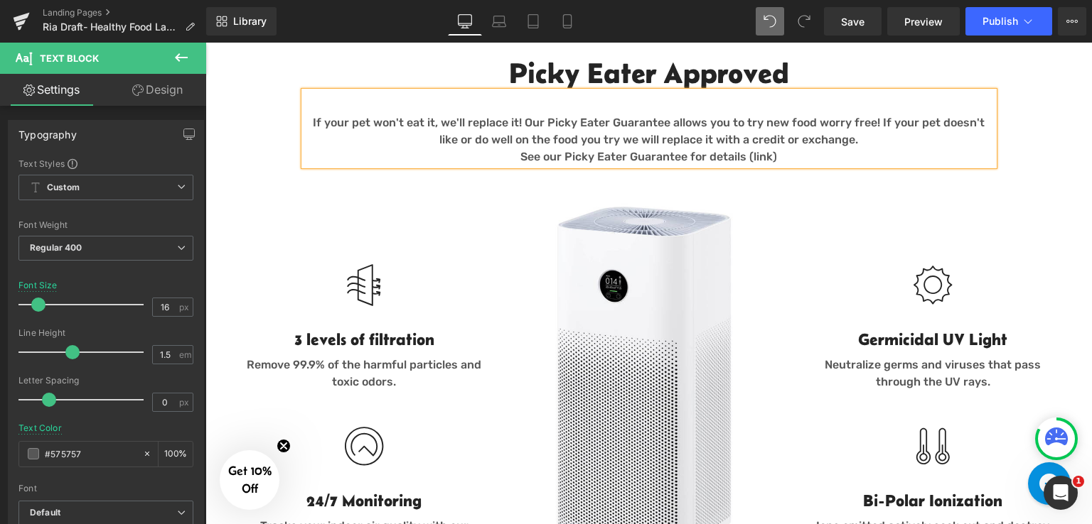
drag, startPoint x: 777, startPoint y: 157, endPoint x: 739, endPoint y: 163, distance: 38.8
click at [739, 163] on p "See our Picky Eater Guarantee for details (link)" at bounding box center [648, 157] width 689 height 17
drag, startPoint x: 775, startPoint y: 159, endPoint x: 529, endPoint y: 163, distance: 245.9
click at [529, 163] on p "See our Picky Eater Guarantee for details..." at bounding box center [648, 157] width 689 height 17
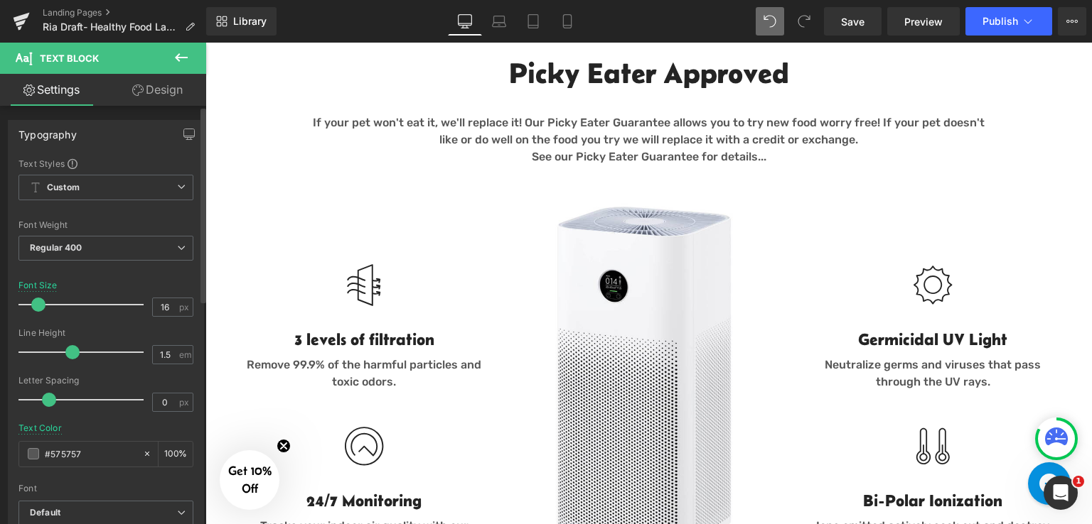
drag, startPoint x: 141, startPoint y: 275, endPoint x: 158, endPoint y: 265, distance: 19.7
click at [141, 276] on div at bounding box center [105, 272] width 175 height 9
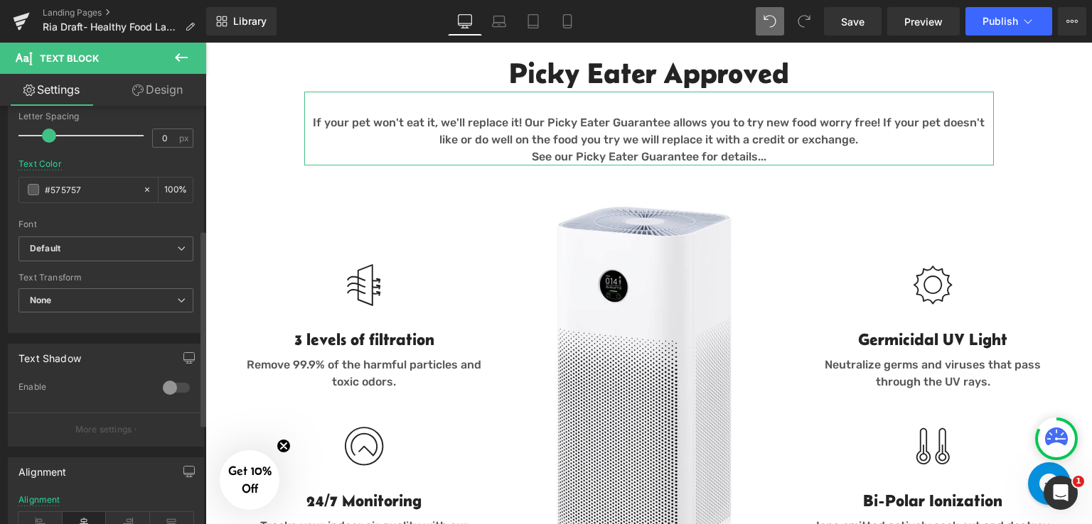
scroll to position [0, 0]
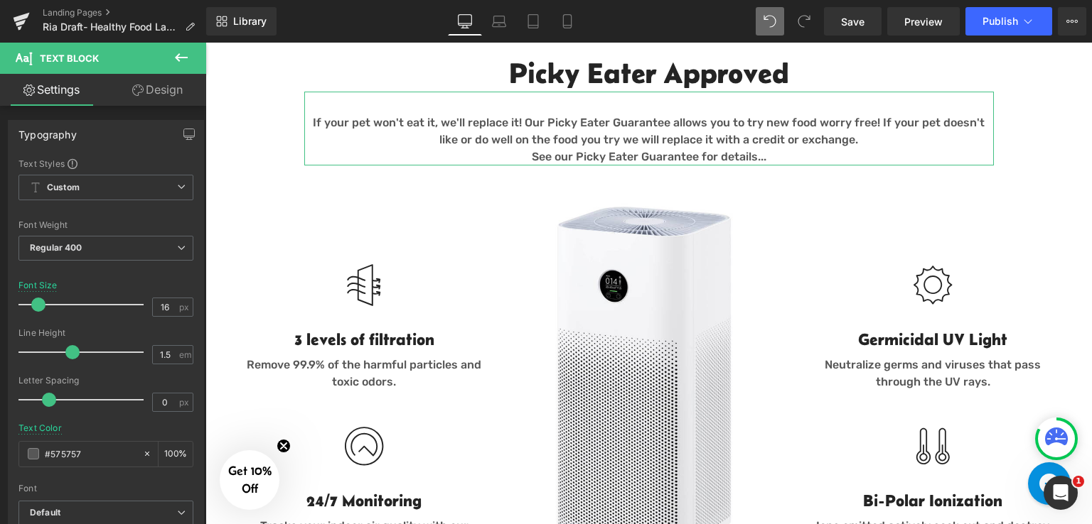
click at [141, 91] on icon at bounding box center [137, 90] width 11 height 11
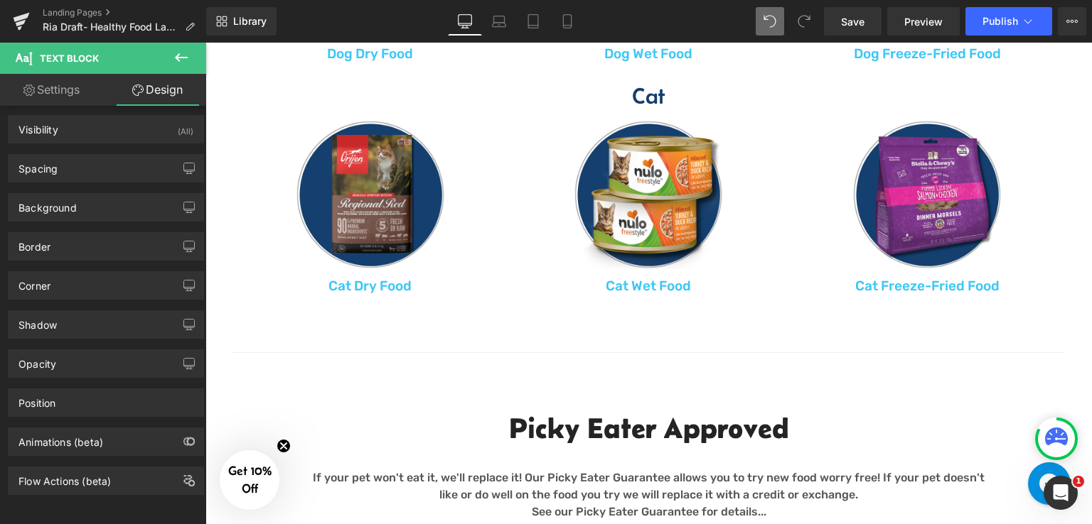
scroll to position [1259, 0]
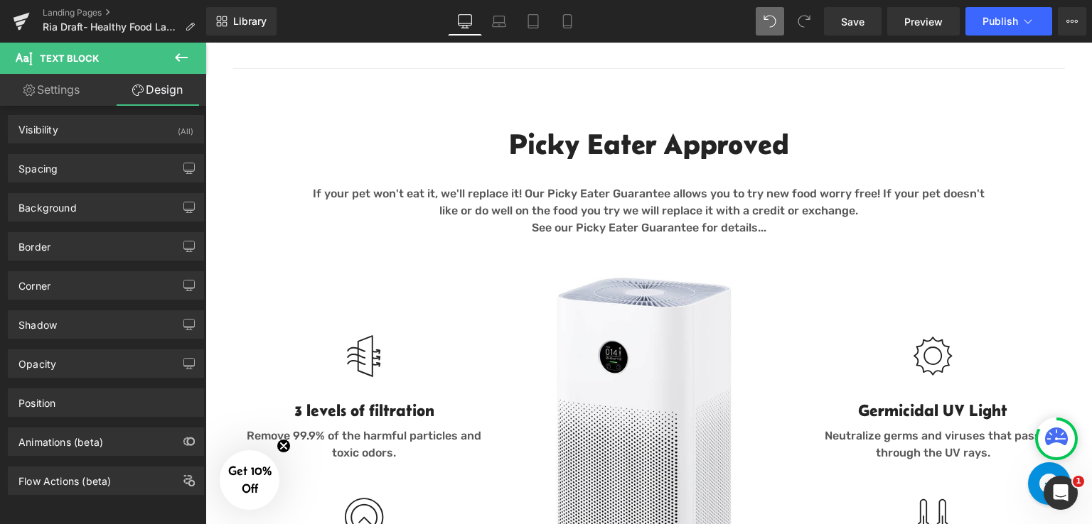
click at [185, 50] on icon at bounding box center [181, 57] width 17 height 17
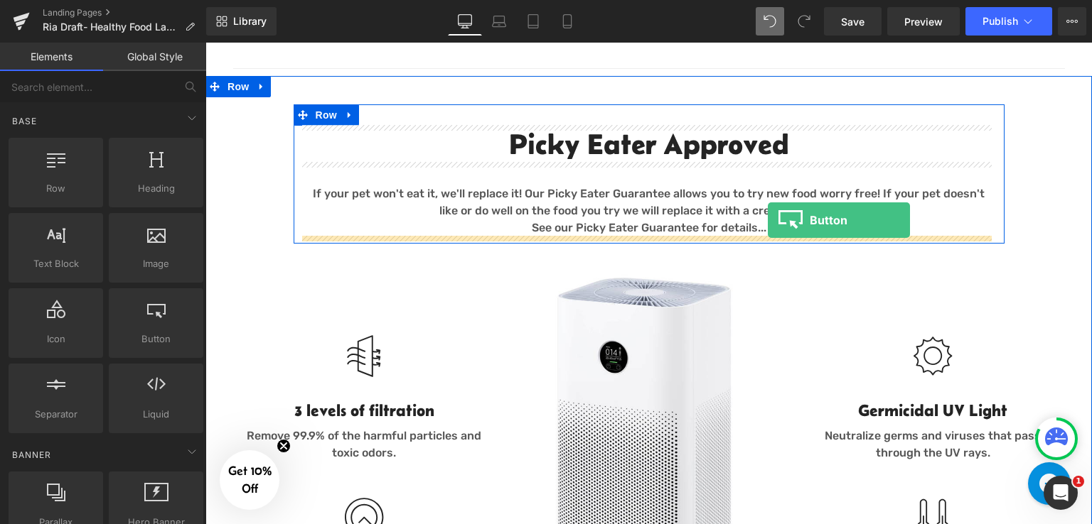
drag, startPoint x: 359, startPoint y: 380, endPoint x: 768, endPoint y: 220, distance: 438.6
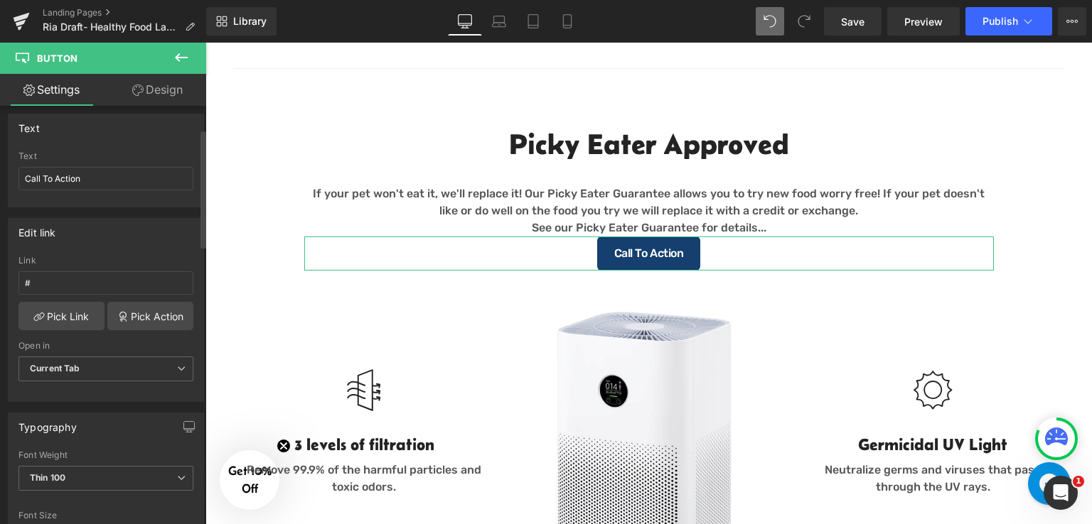
scroll to position [142, 0]
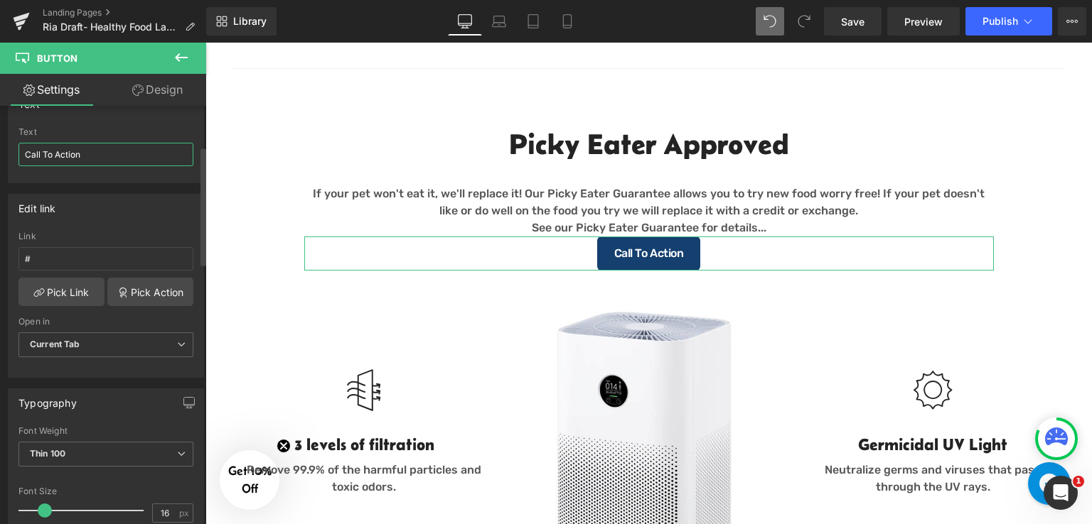
click at [94, 158] on input "Call To Action" at bounding box center [105, 154] width 175 height 23
paste input "If your pet won't eat it, we'll replace it! Our Picky Eater Guarantee allows yo…"
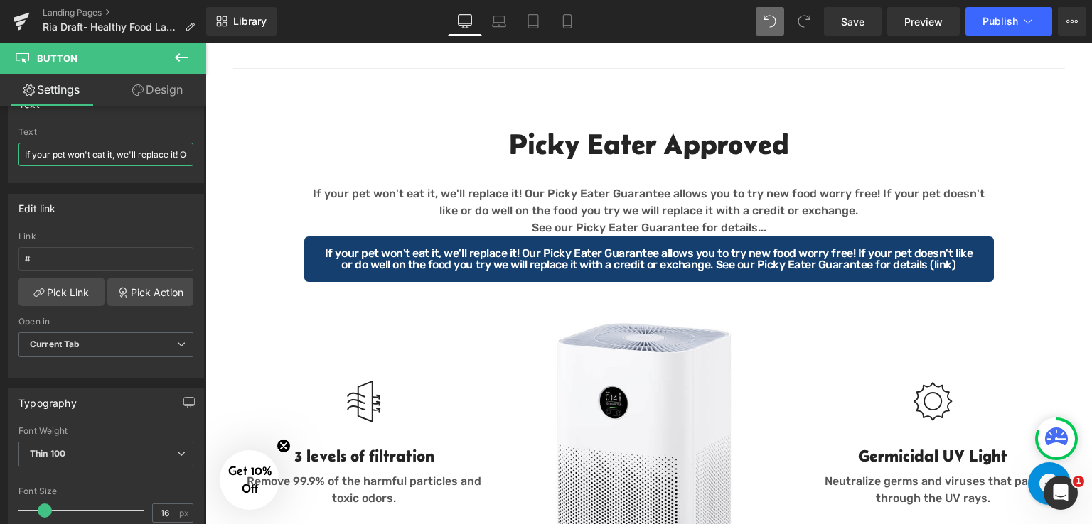
scroll to position [0, 845]
click at [34, 154] on input "If your pet won't eat it, we'll replace it! Our Picky Eater Guarantee allows yo…" at bounding box center [105, 154] width 175 height 23
drag, startPoint x: 31, startPoint y: 154, endPoint x: 0, endPoint y: 156, distance: 31.3
click at [0, 156] on div "Text If your pet won't eat it, we'll replace it! Our Picky Eater Guarantee allo…" at bounding box center [106, 131] width 212 height 104
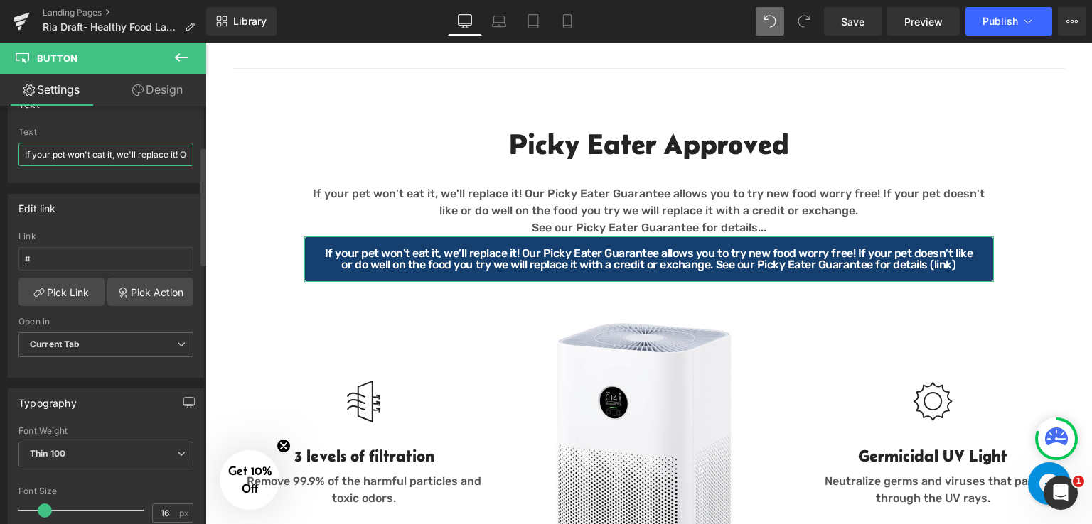
type input "See our Picky Eater Guarantee for details (link)"
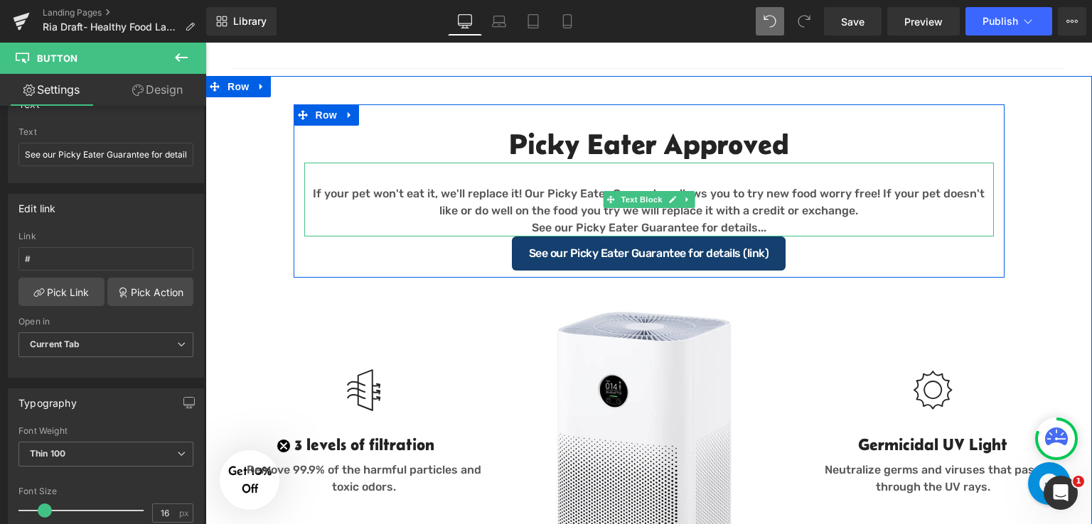
click at [765, 229] on p "See our Picky Eater Guarantee for details..." at bounding box center [648, 228] width 689 height 17
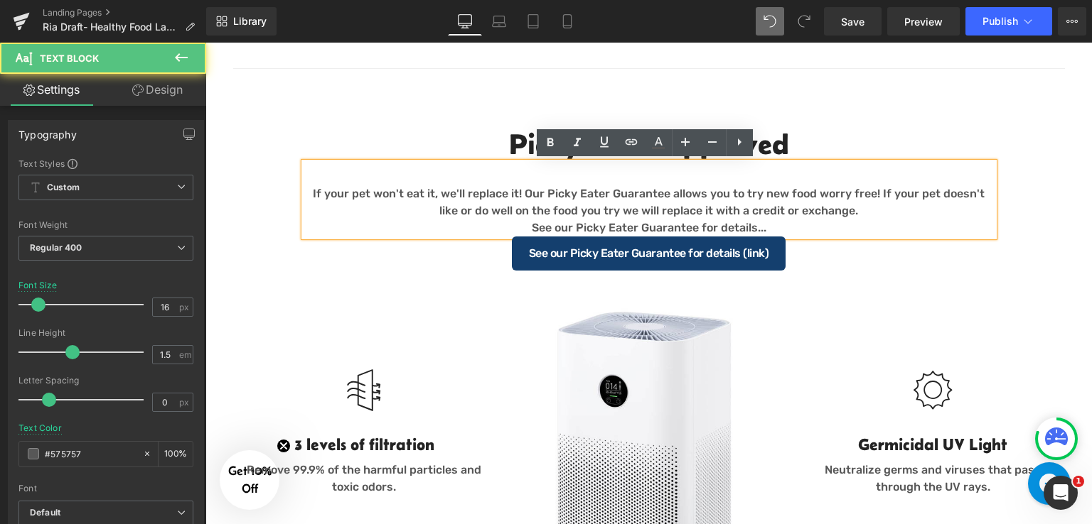
drag, startPoint x: 766, startPoint y: 225, endPoint x: 509, endPoint y: 220, distance: 257.3
click at [509, 220] on p "See our Picky Eater Guarantee for details..." at bounding box center [648, 228] width 689 height 17
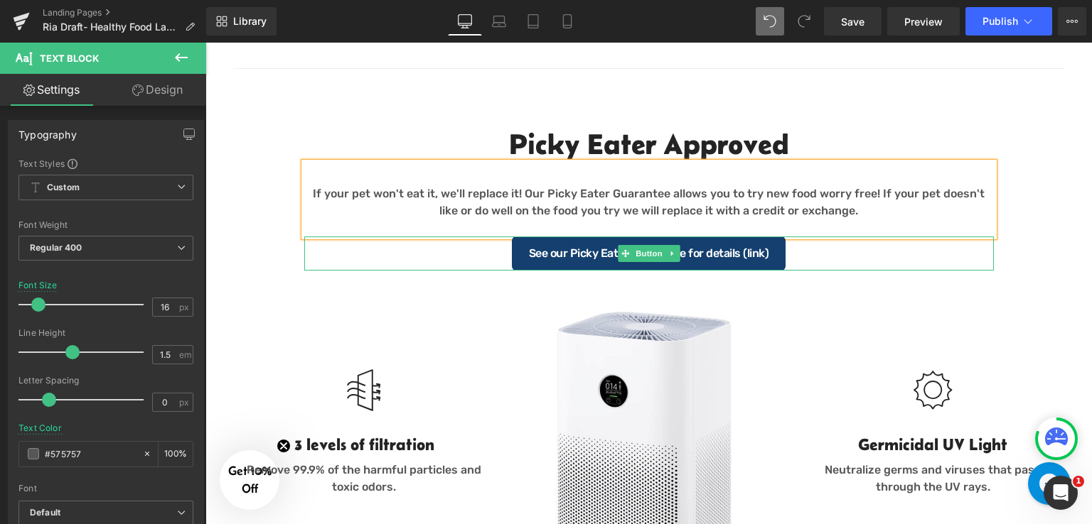
drag, startPoint x: 762, startPoint y: 257, endPoint x: 244, endPoint y: 158, distance: 527.4
click at [762, 257] on link "See our Picky Eater Guarantee for details (link)" at bounding box center [649, 254] width 274 height 34
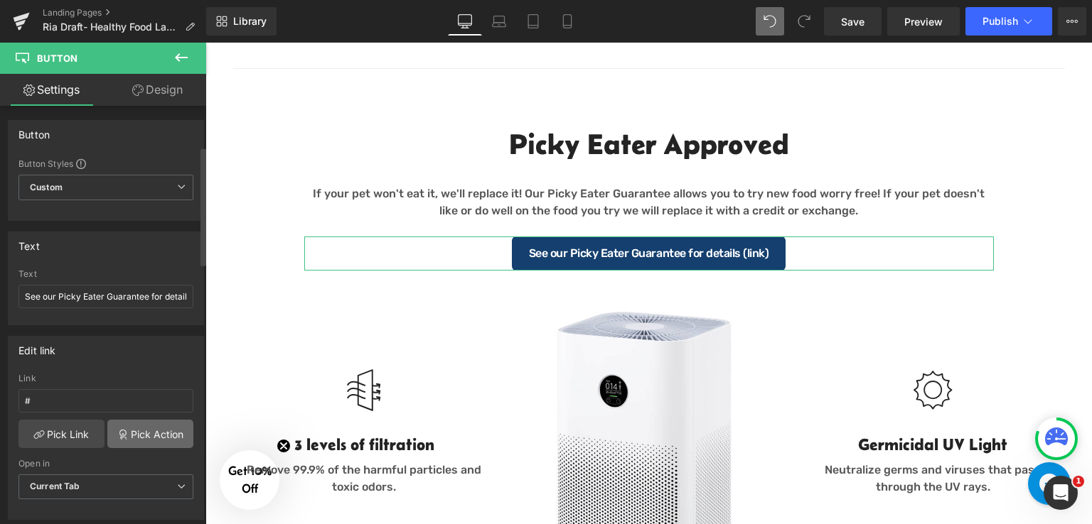
scroll to position [142, 0]
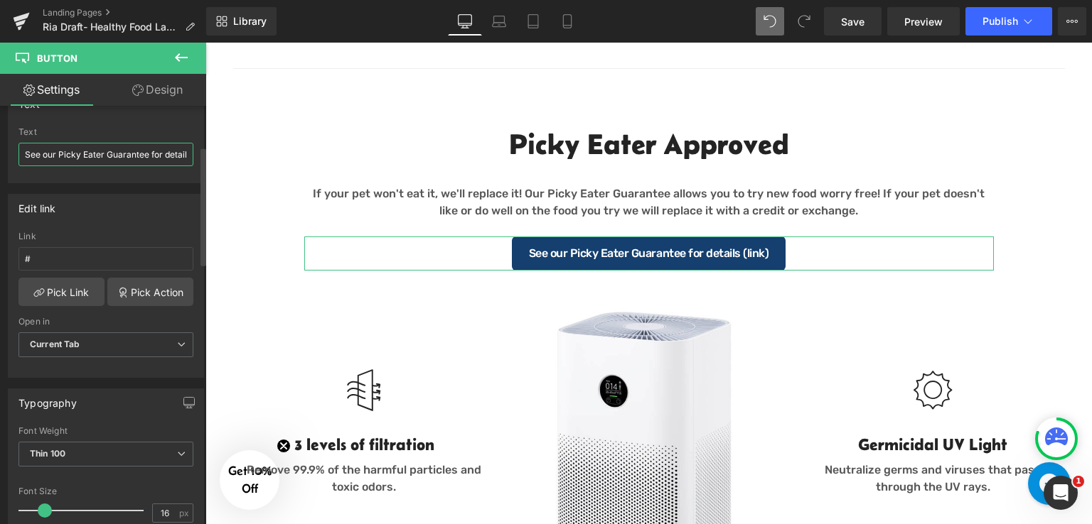
click at [168, 154] on input "See our Picky Eater Guarantee for details (link)" at bounding box center [105, 154] width 175 height 23
drag, startPoint x: 181, startPoint y: 151, endPoint x: 156, endPoint y: 155, distance: 24.5
click at [156, 155] on input "See our Picky Eater Guarantee for details (link)" at bounding box center [105, 154] width 175 height 23
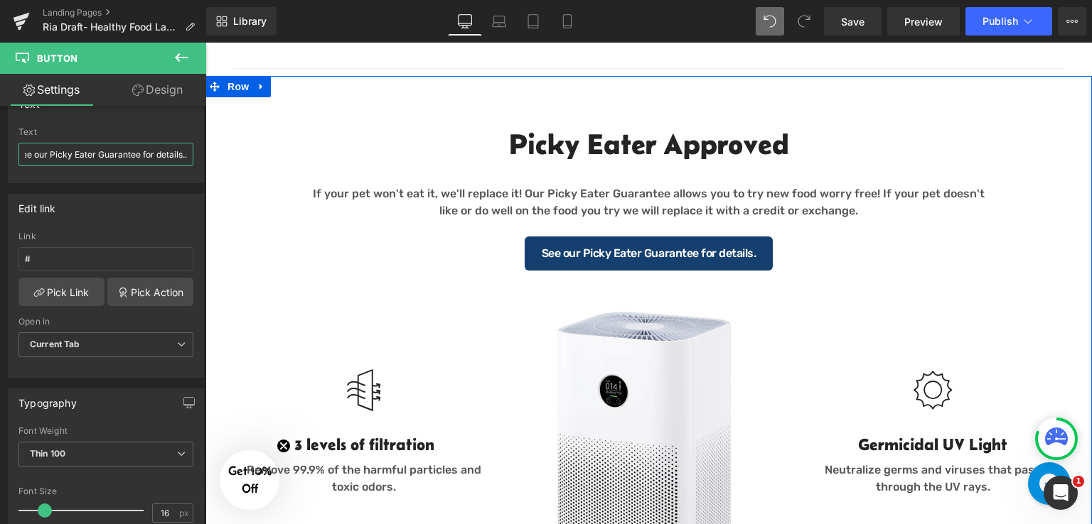
scroll to position [0, 16]
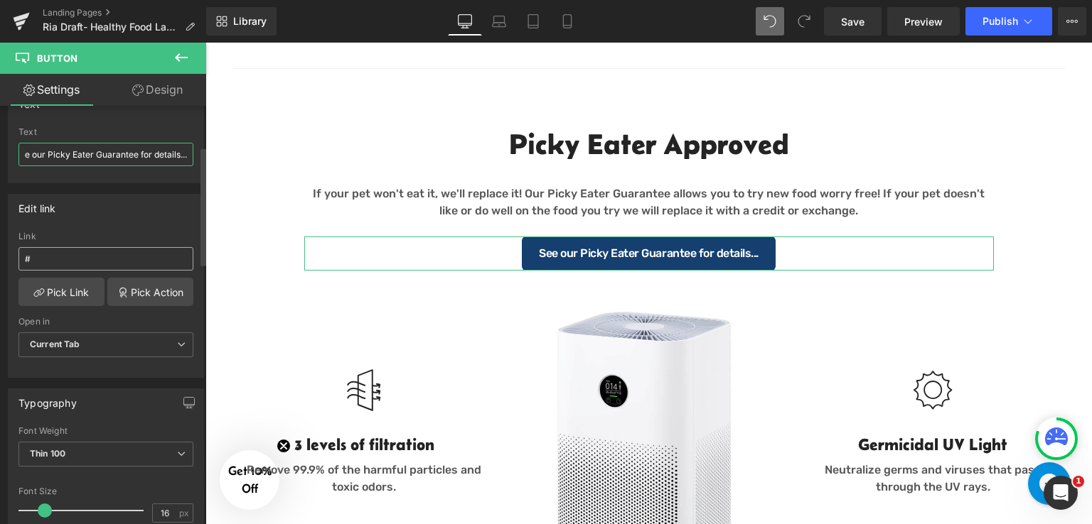
type input "See our Picky Eater Guarantee for details..."
click at [91, 259] on input "#" at bounding box center [105, 258] width 175 height 23
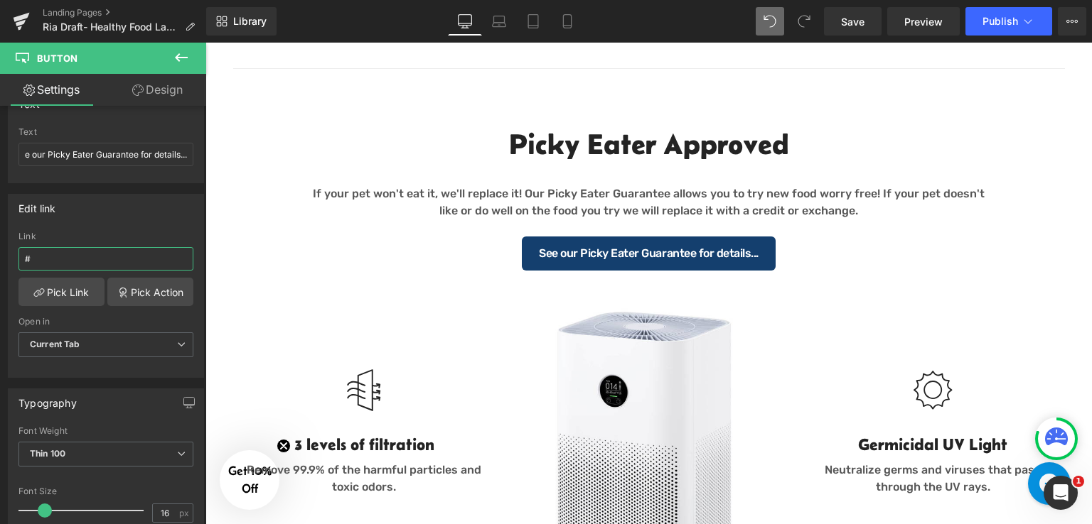
scroll to position [0, 0]
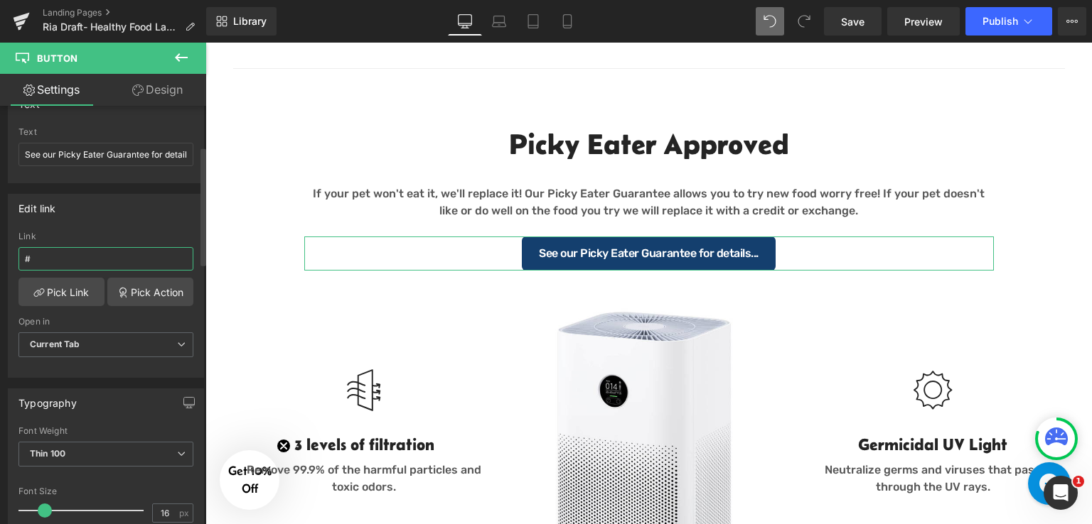
click at [110, 257] on input "#" at bounding box center [105, 258] width 175 height 23
paste input "[URL][DOMAIN_NAME]"
type input "#https://incredpets.com/pages/nutrition-consultation"
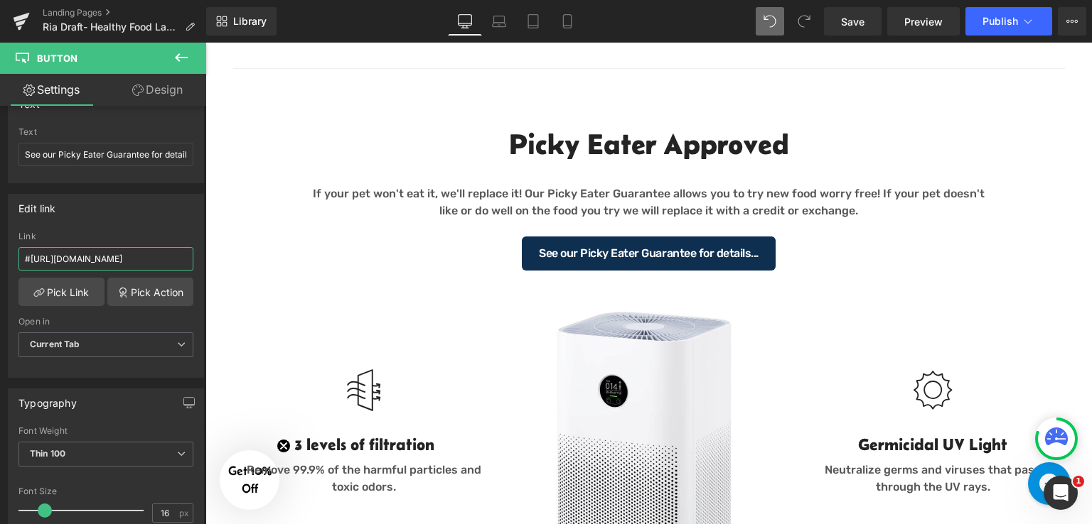
scroll to position [0, 57]
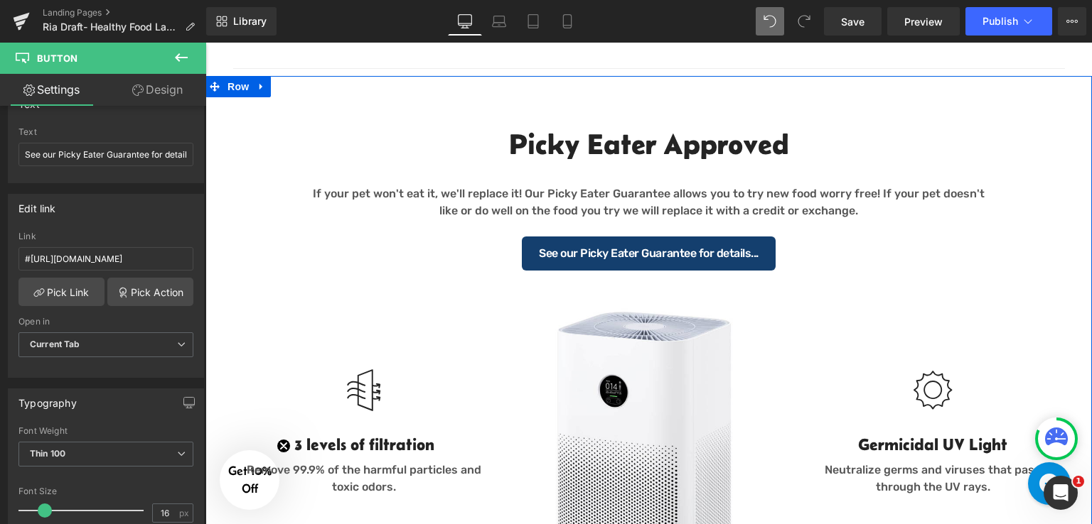
click at [235, 189] on div "Picky Eater Approved Heading If your pet won't eat it, we'll replace it! Our Pi…" at bounding box center [648, 416] width 886 height 625
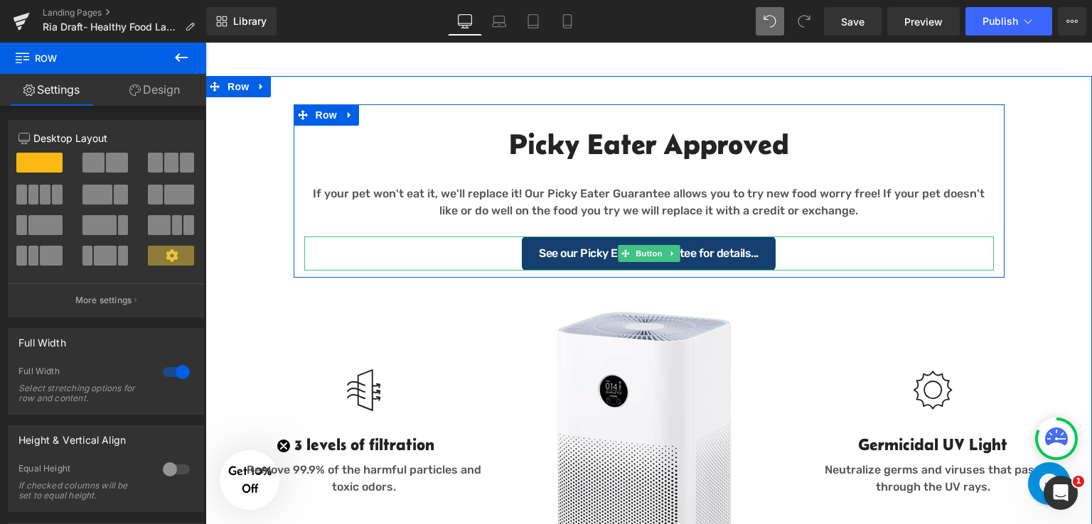
click at [520, 247] on div "See our Picky Eater Guarantee for details..." at bounding box center [648, 254] width 689 height 34
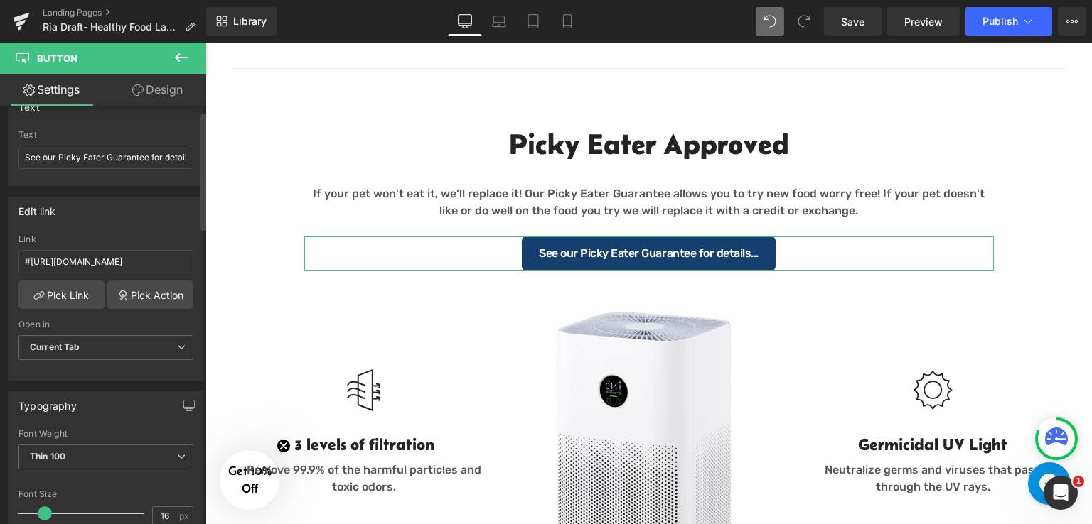
scroll to position [142, 0]
click at [25, 154] on input "See our Picky Eater Guarantee for details..." at bounding box center [105, 154] width 175 height 23
click at [26, 257] on input "#https://incredpets.com/pages/nutrition-consultation" at bounding box center [105, 258] width 175 height 23
click at [28, 255] on input "#https://incredpets.com/pages/nutrition-consultation" at bounding box center [105, 258] width 175 height 23
type input "[URL][DOMAIN_NAME]"
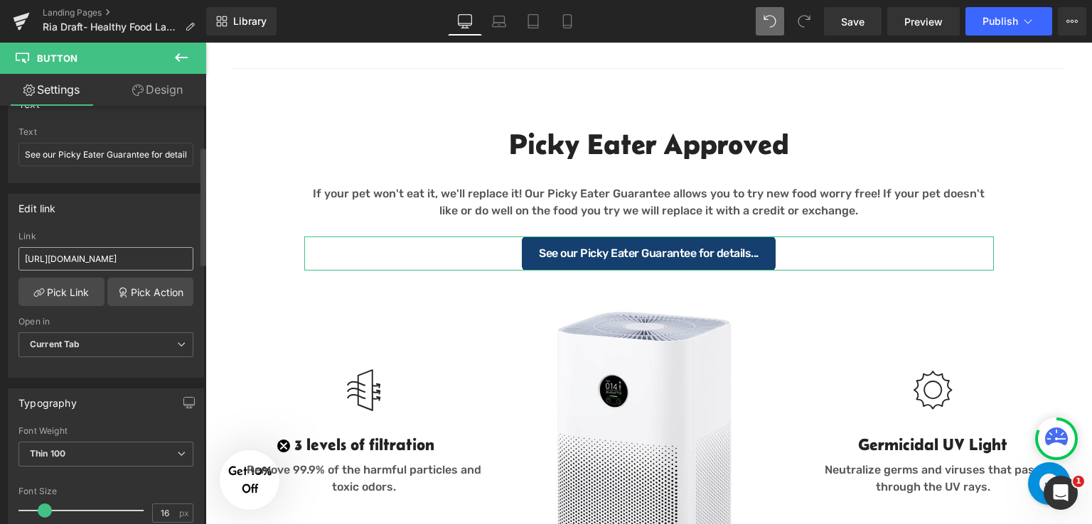
click at [146, 228] on div "Edit link https://incredpets.com/pages/nutrition-consultation Link https://incr…" at bounding box center [106, 286] width 196 height 184
click at [154, 294] on link "Pick Action" at bounding box center [150, 292] width 86 height 28
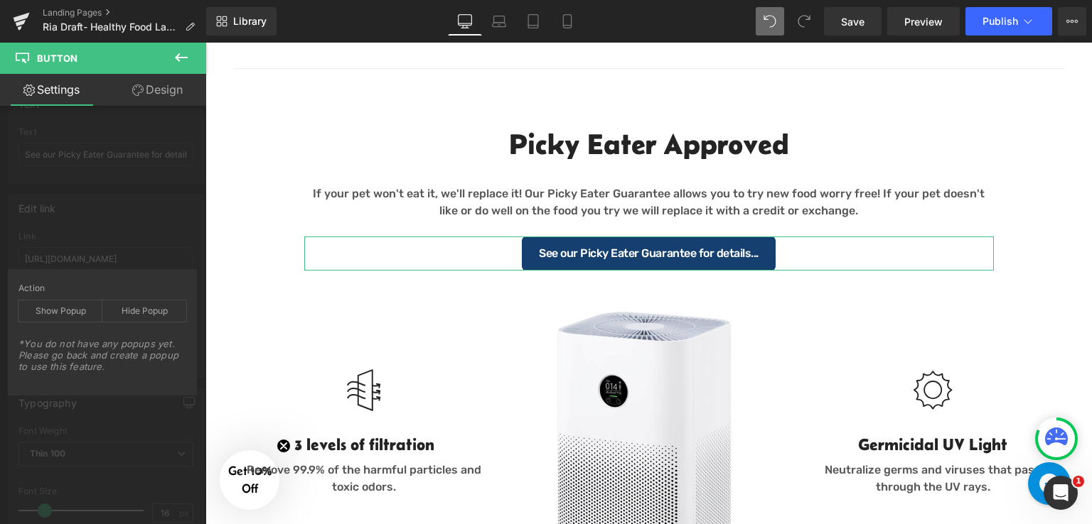
click at [141, 214] on div "Edit link https://incredpets.com/pages/nutrition-consultation Link https://incr…" at bounding box center [106, 280] width 212 height 195
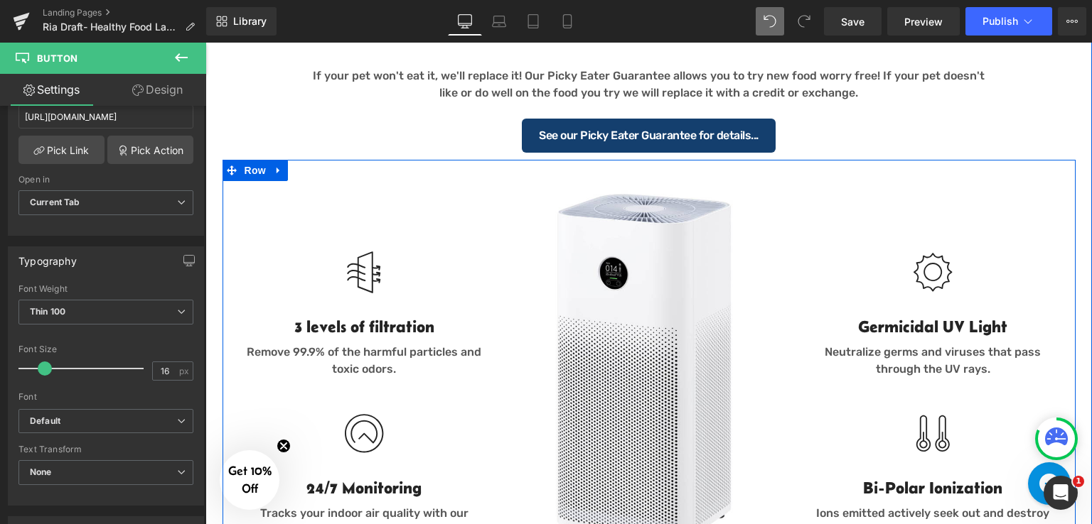
scroll to position [1401, 0]
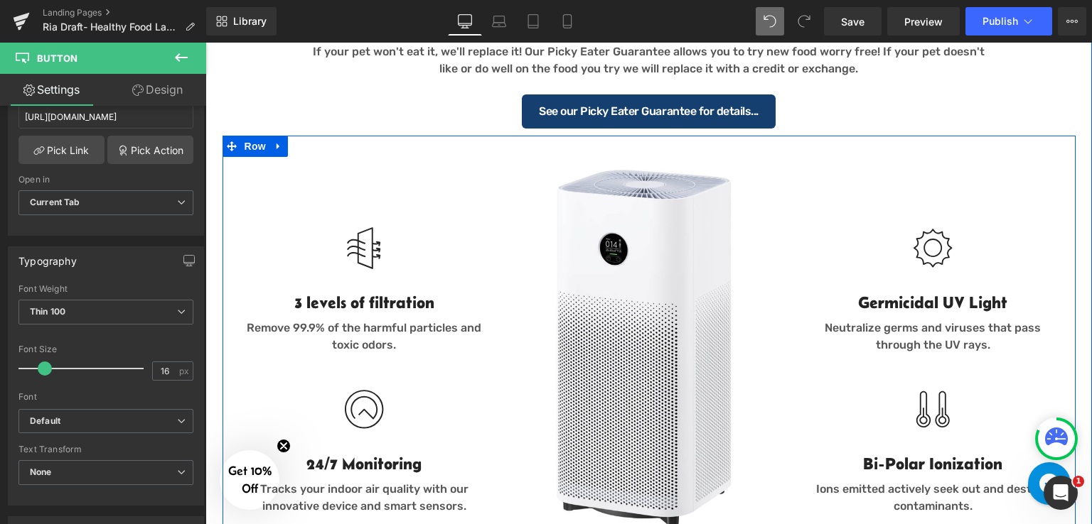
click at [389, 194] on div "Image 3 levels of filtration Heading Remove 99.9% of the harmful particles and …" at bounding box center [364, 371] width 284 height 417
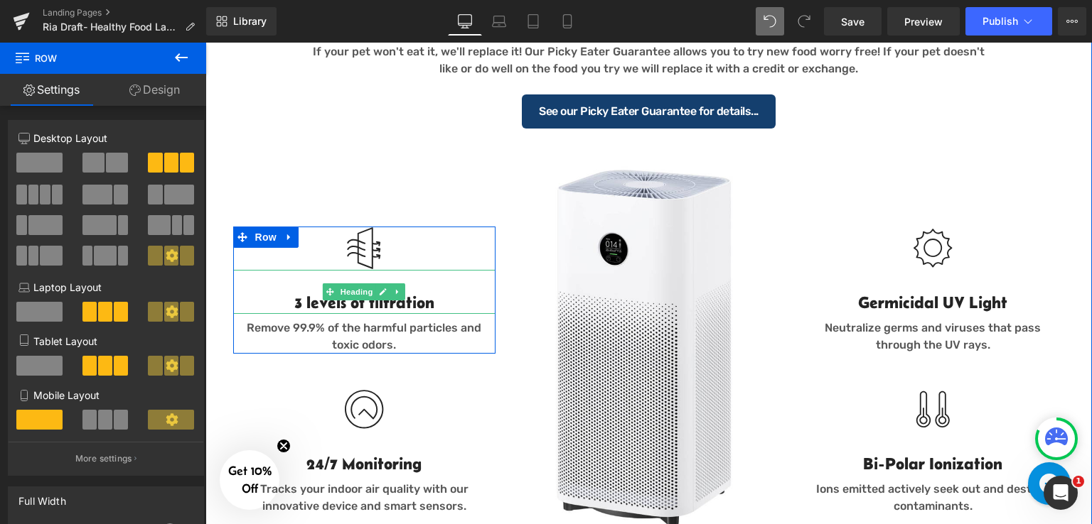
click at [356, 291] on span "Heading" at bounding box center [357, 292] width 38 height 17
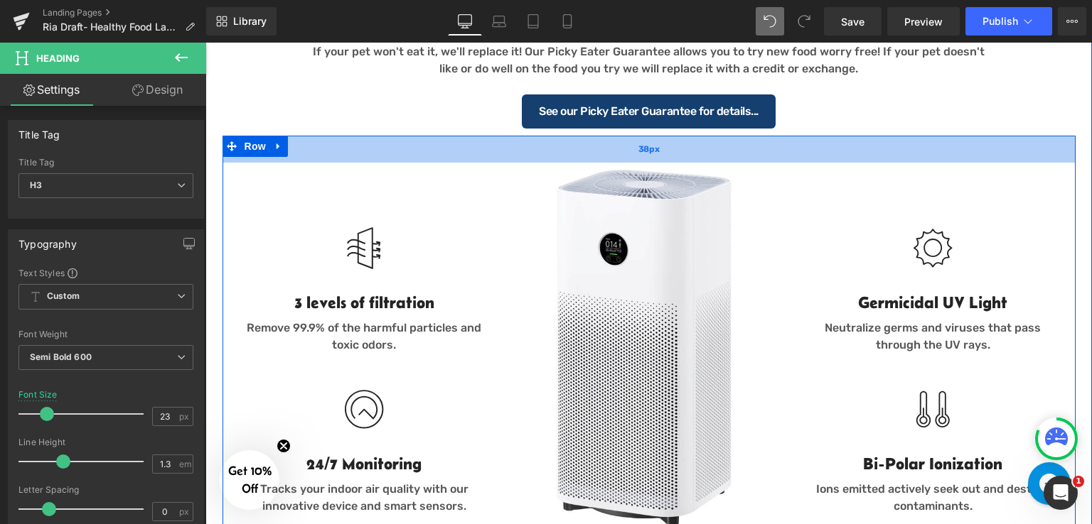
click at [493, 159] on div "38px" at bounding box center [648, 149] width 853 height 27
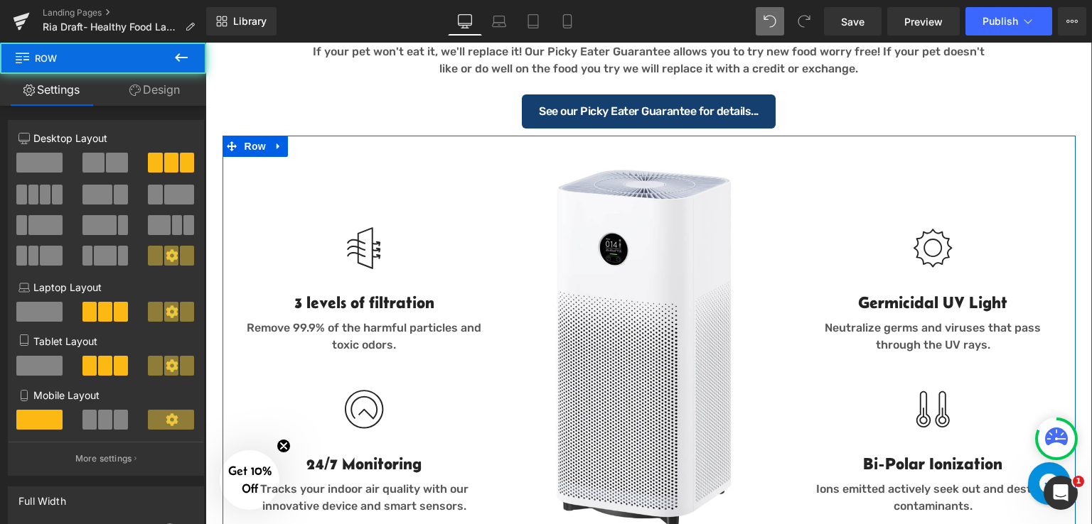
click at [415, 202] on div "Image 3 levels of filtration Heading Remove 99.9% of the harmful particles and …" at bounding box center [364, 371] width 284 height 417
click at [380, 211] on div "Image 3 levels of filtration Heading Remove 99.9% of the harmful particles and …" at bounding box center [364, 371] width 284 height 417
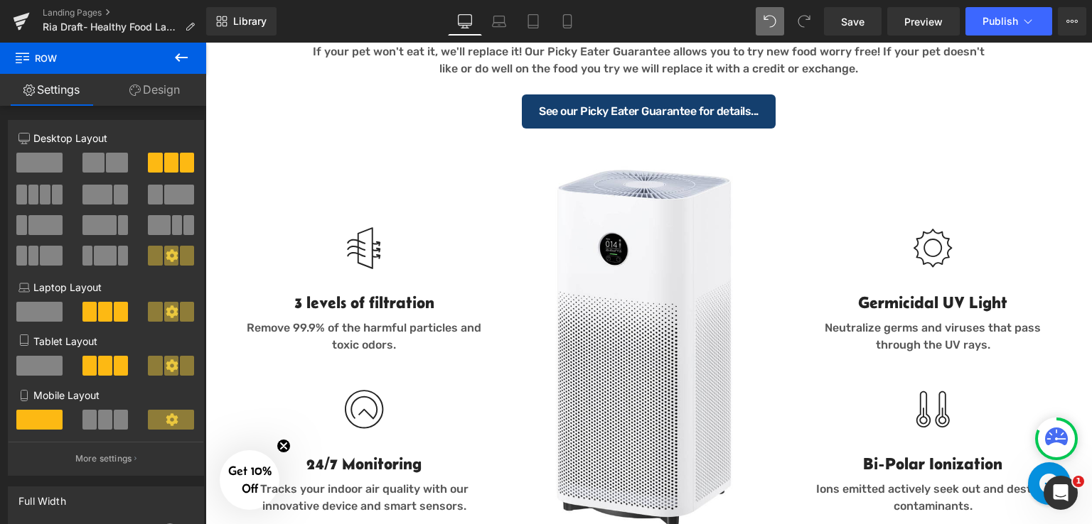
click at [178, 61] on icon at bounding box center [181, 57] width 17 height 17
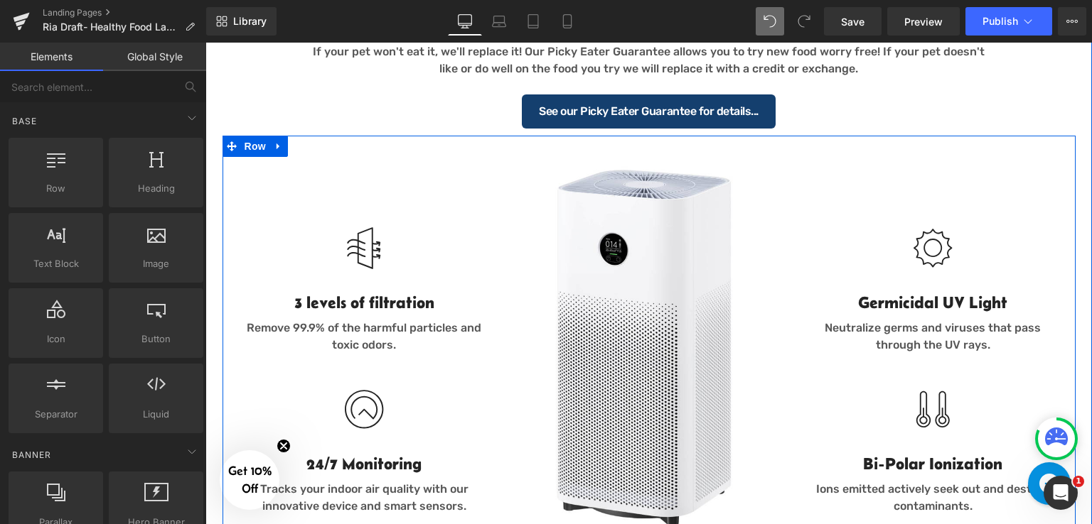
click at [481, 188] on div "Image 3 levels of filtration Heading Remove 99.9% of the harmful particles and …" at bounding box center [364, 371] width 284 height 417
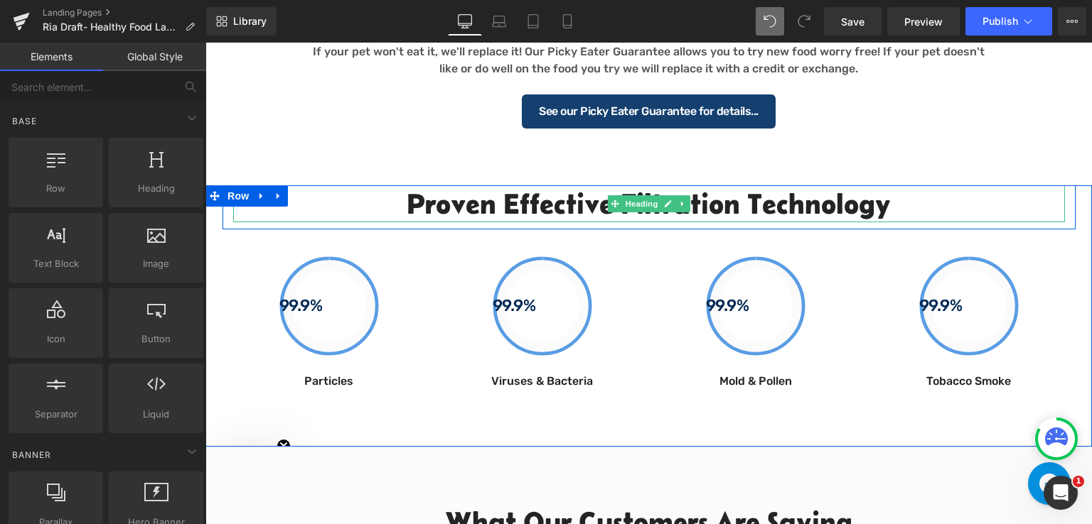
click at [352, 201] on h2 "Proven Effective Filtration Technology" at bounding box center [648, 203] width 831 height 37
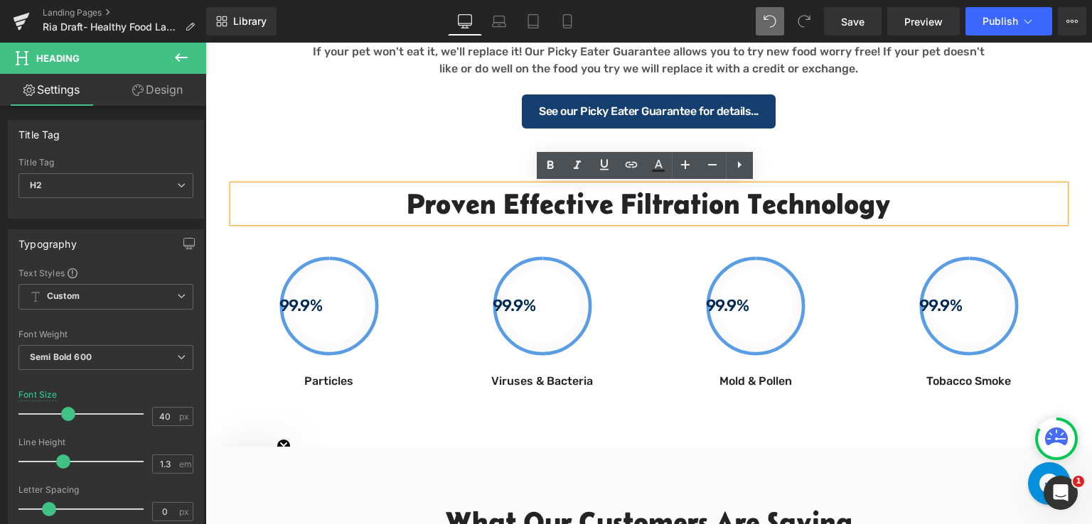
click at [211, 220] on div "Proven Effective Filtration Technology Heading Row 99.9% Button Particles Text …" at bounding box center [648, 291] width 886 height 212
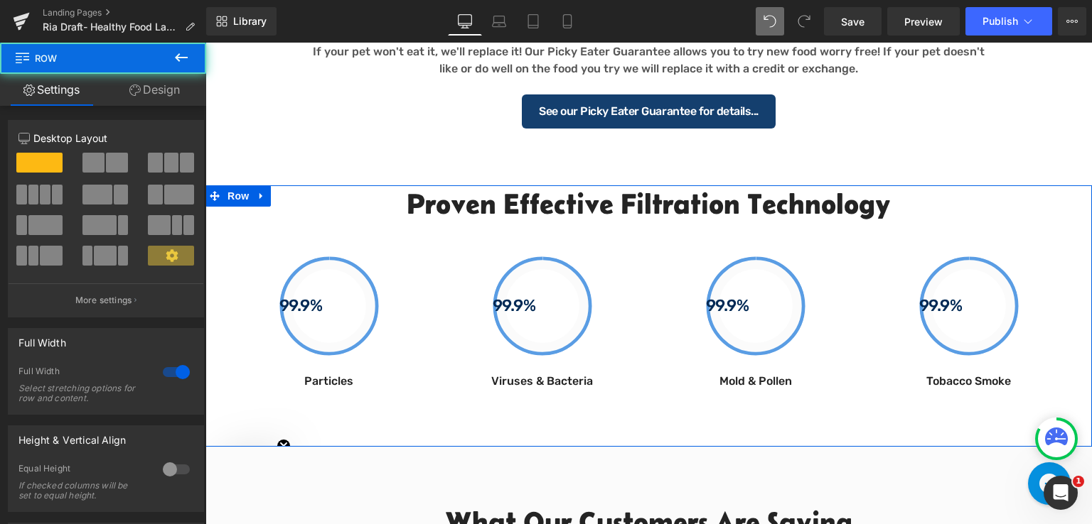
click at [211, 220] on div "Proven Effective Filtration Technology Heading Row 99.9% Button Particles Text …" at bounding box center [648, 291] width 886 height 212
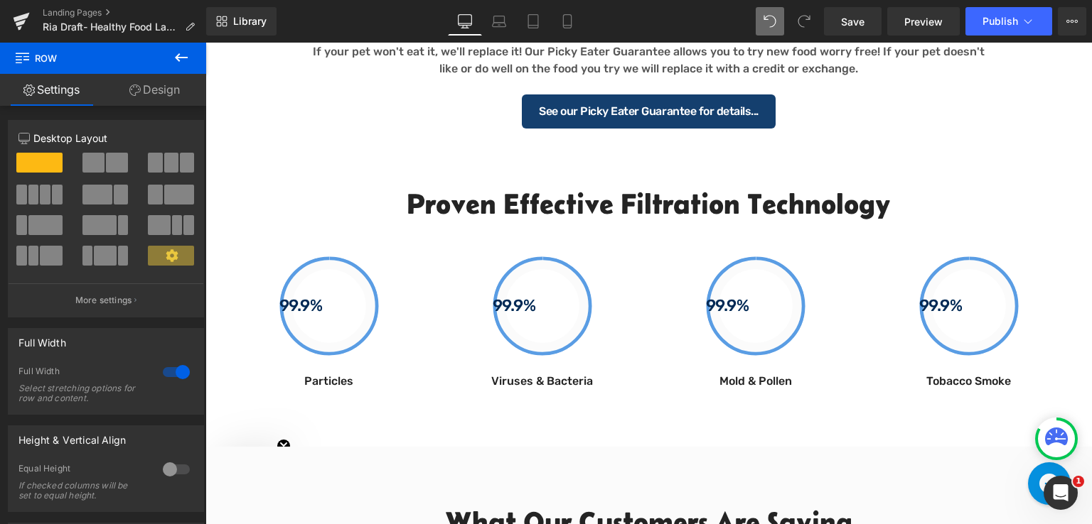
click at [173, 57] on icon at bounding box center [181, 57] width 17 height 17
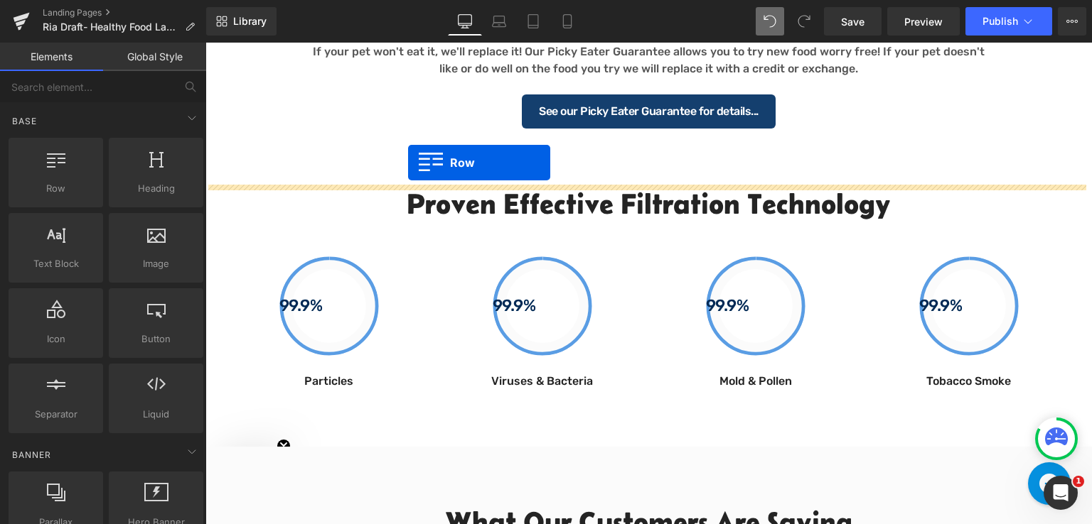
drag, startPoint x: 258, startPoint y: 229, endPoint x: 408, endPoint y: 163, distance: 163.9
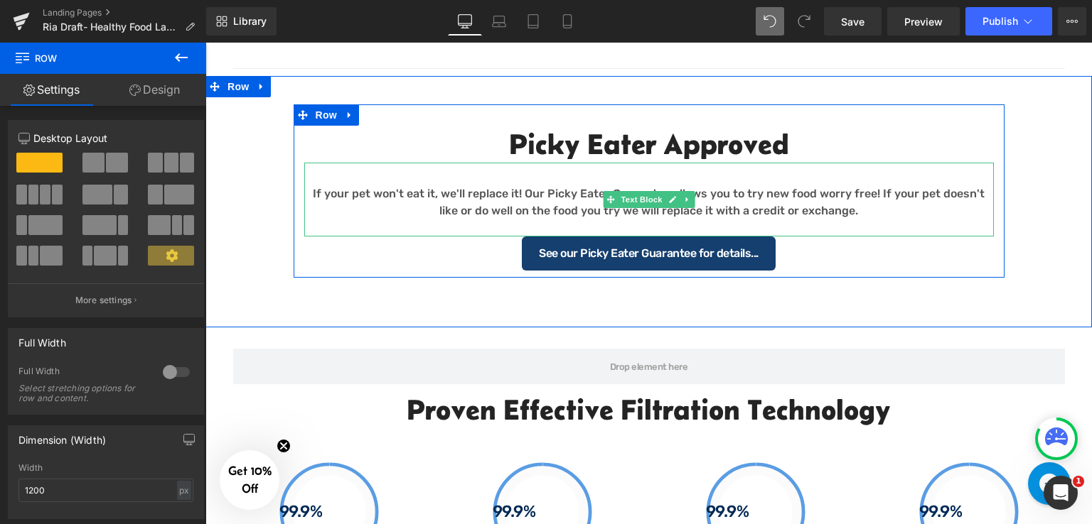
scroll to position [1330, 0]
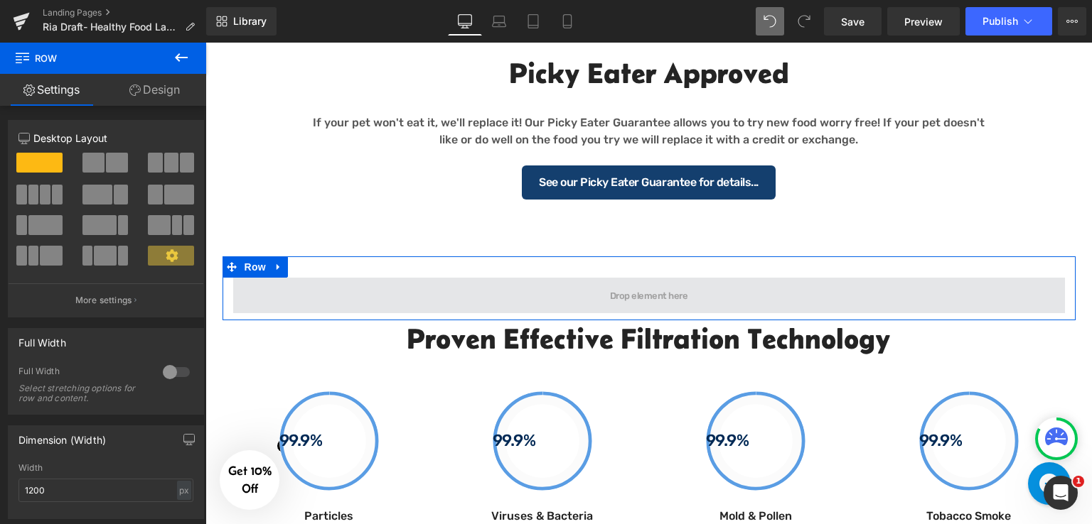
click at [461, 291] on span at bounding box center [648, 296] width 831 height 36
drag, startPoint x: 315, startPoint y: 209, endPoint x: 429, endPoint y: 296, distance: 143.6
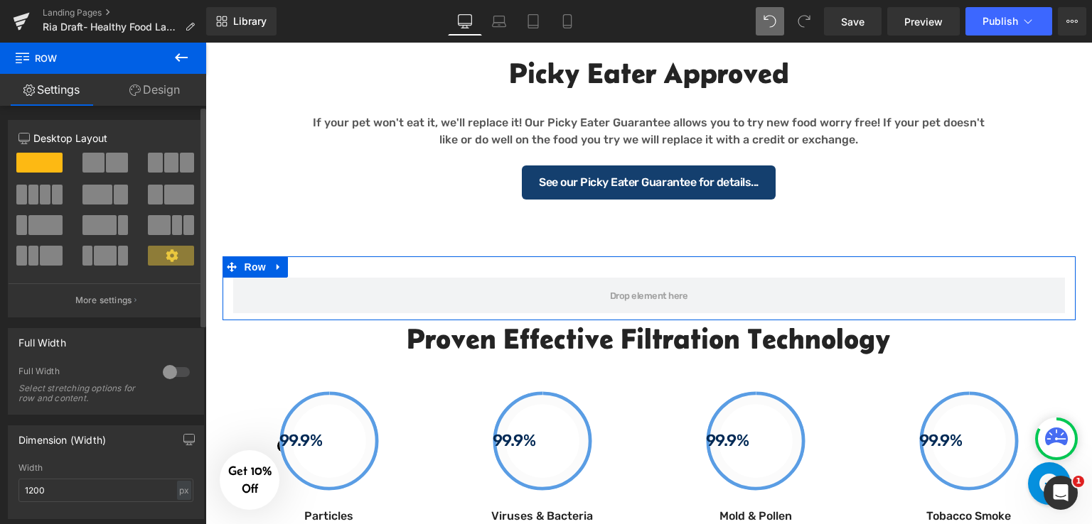
click at [111, 168] on span at bounding box center [117, 163] width 22 height 20
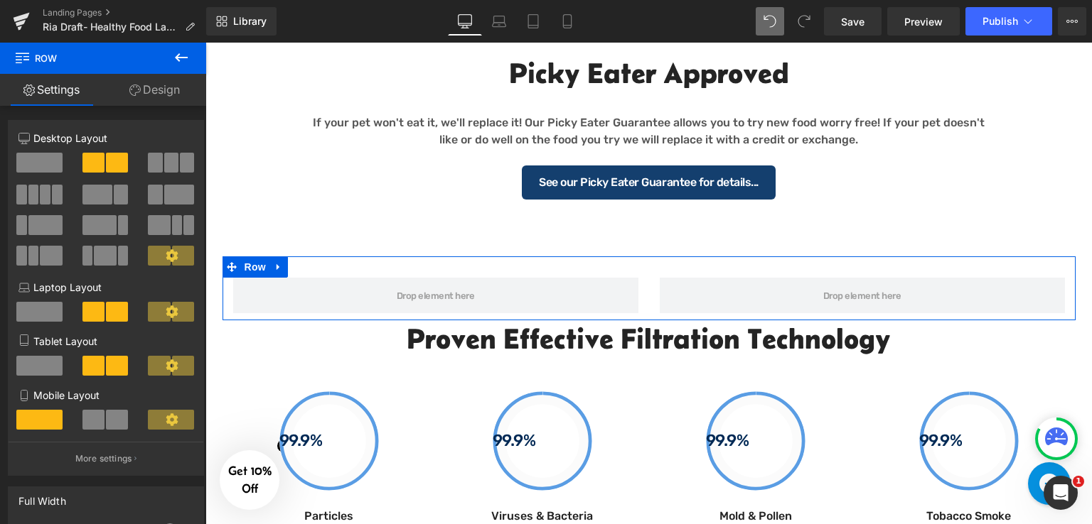
click at [634, 295] on div at bounding box center [435, 296] width 426 height 36
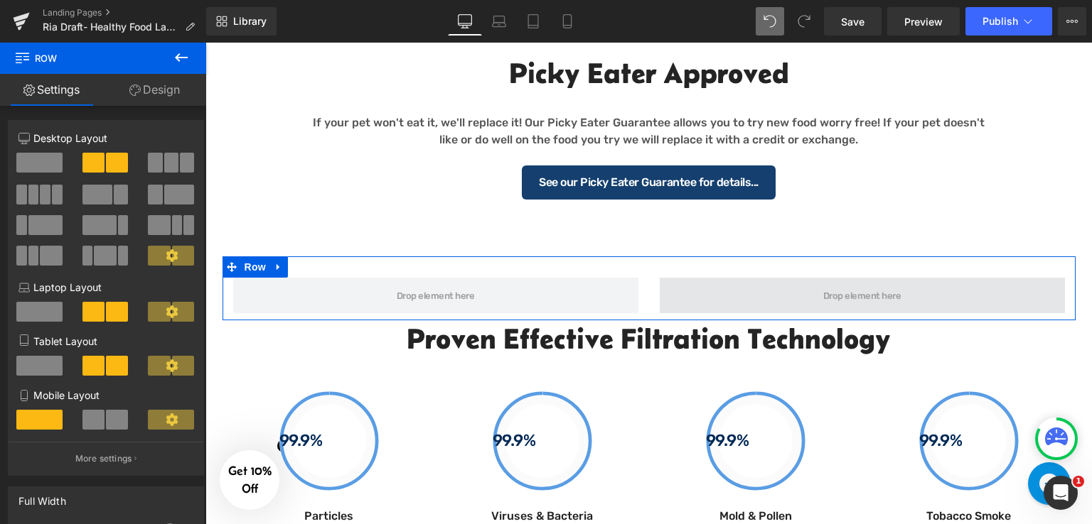
click at [746, 286] on span at bounding box center [862, 296] width 405 height 36
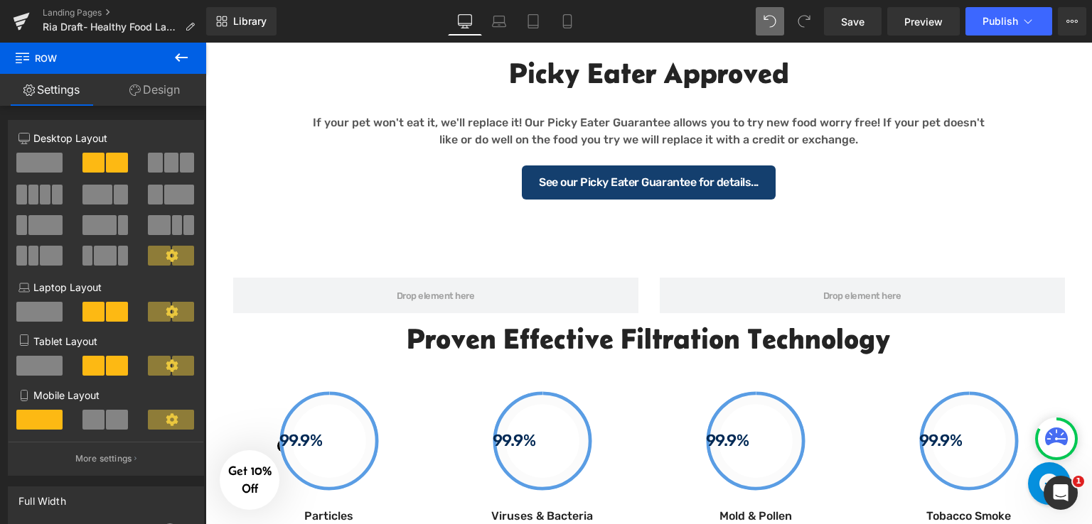
click at [176, 56] on icon at bounding box center [181, 57] width 17 height 17
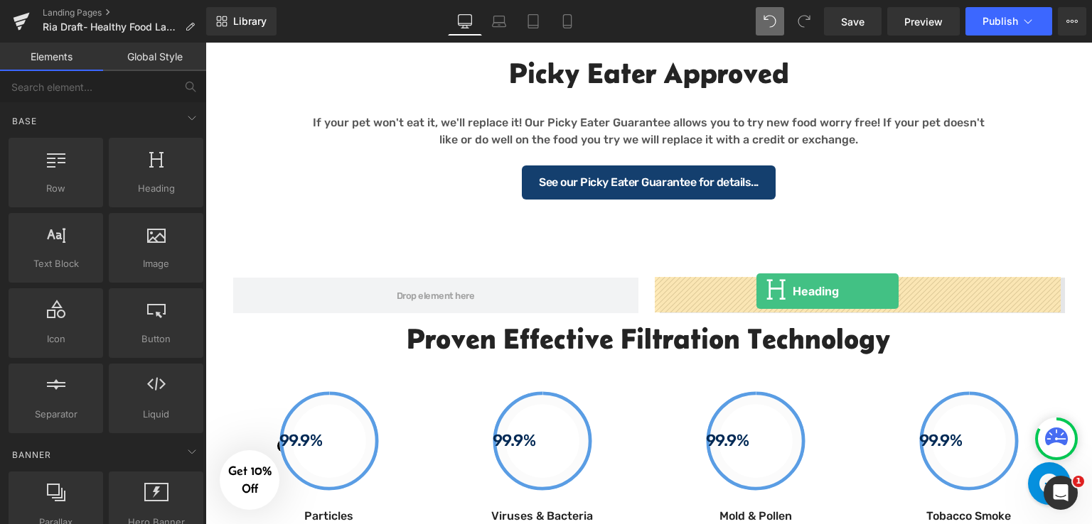
drag, startPoint x: 351, startPoint y: 220, endPoint x: 756, endPoint y: 291, distance: 411.4
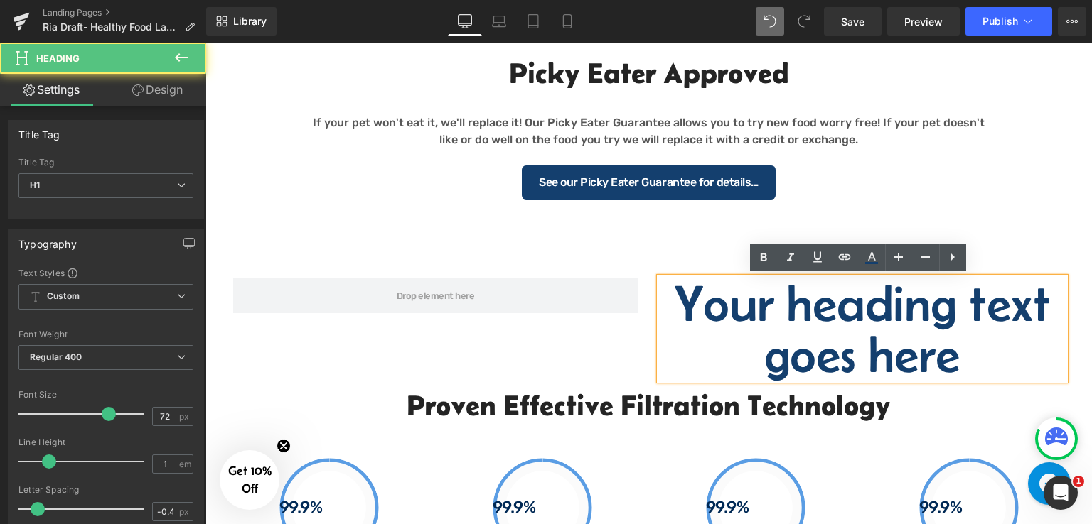
click at [707, 305] on h1 "Your heading text goes here" at bounding box center [862, 329] width 405 height 102
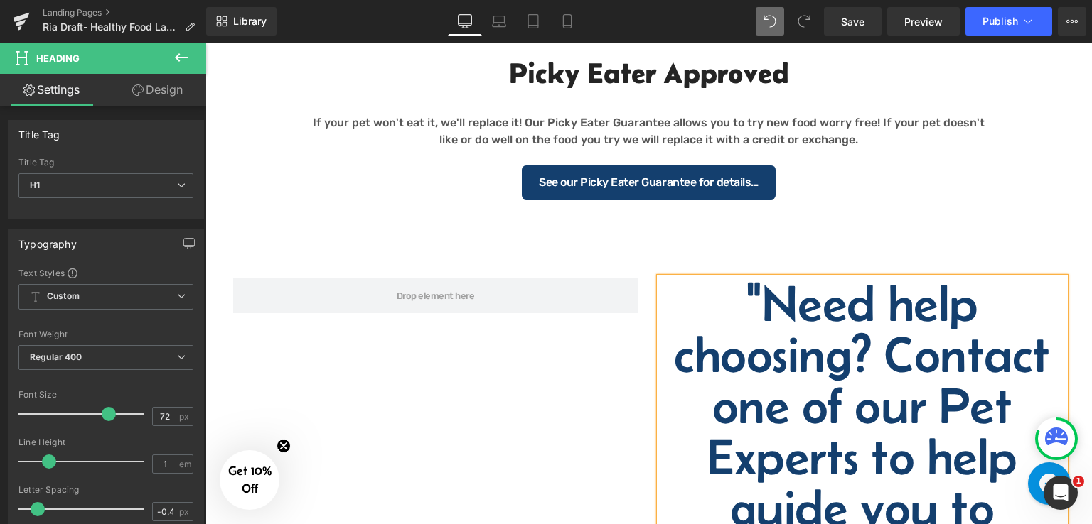
click at [778, 325] on h1 ""Need help choosing? Contact one of our Pet Experts to help guide you to choosi…" at bounding box center [862, 482] width 405 height 409
click at [141, 186] on span "H1" at bounding box center [105, 185] width 175 height 25
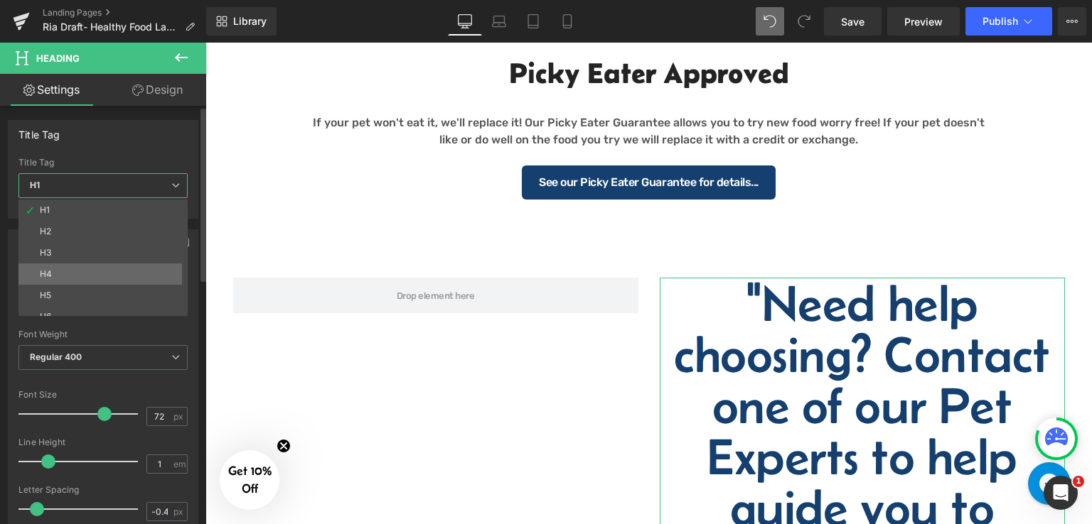
click at [100, 276] on li "H4" at bounding box center [106, 274] width 176 height 21
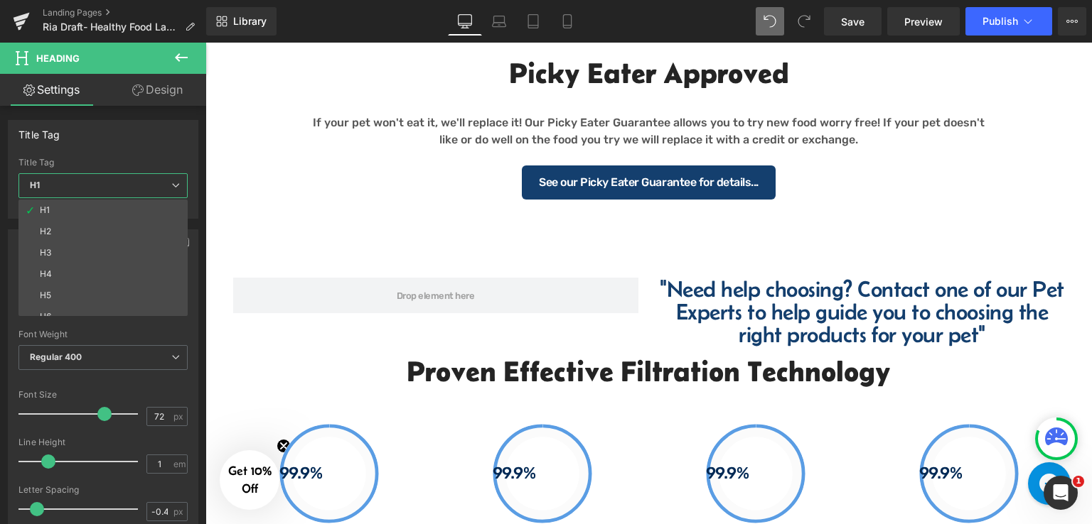
type input "32"
type input "100"
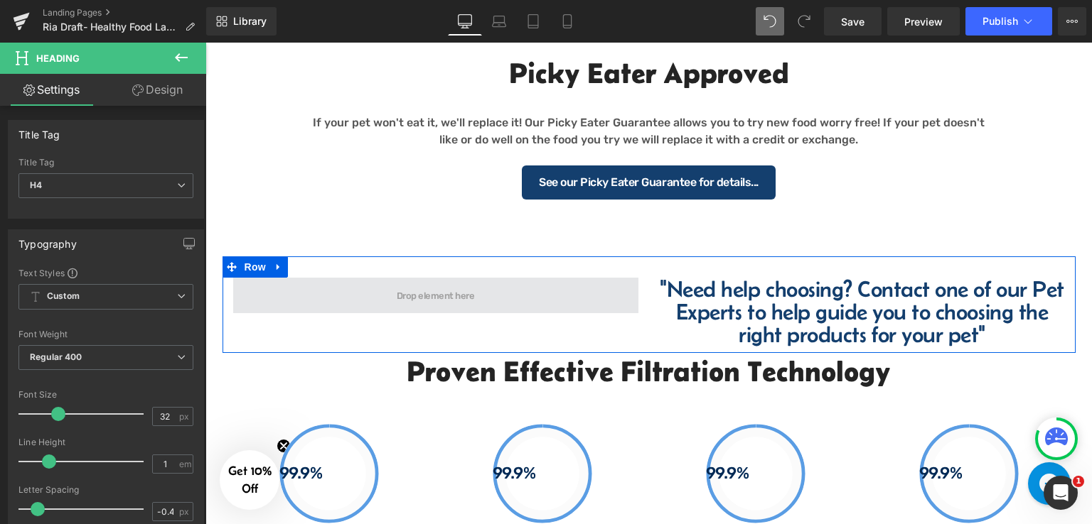
click at [546, 296] on span at bounding box center [435, 296] width 405 height 36
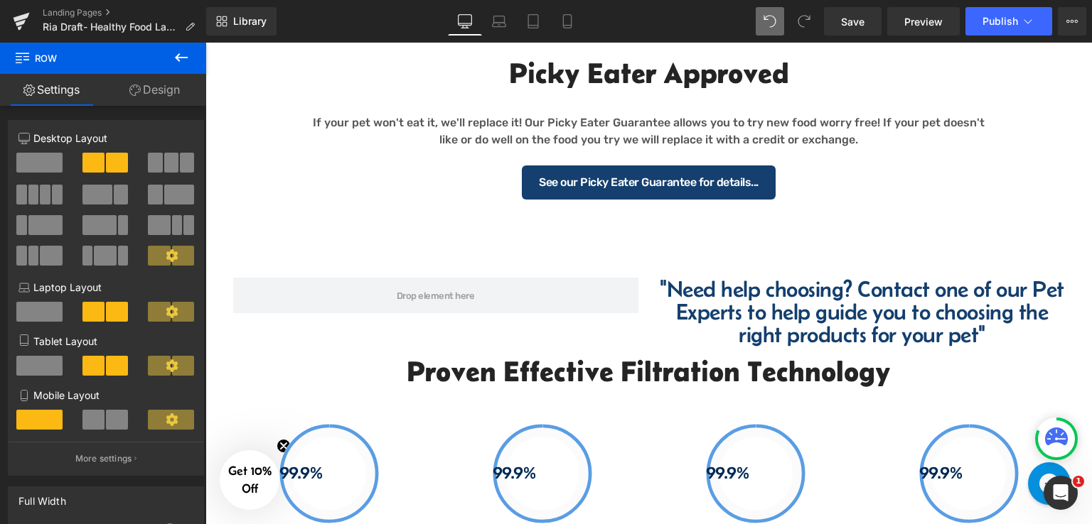
click at [173, 58] on icon at bounding box center [181, 57] width 17 height 17
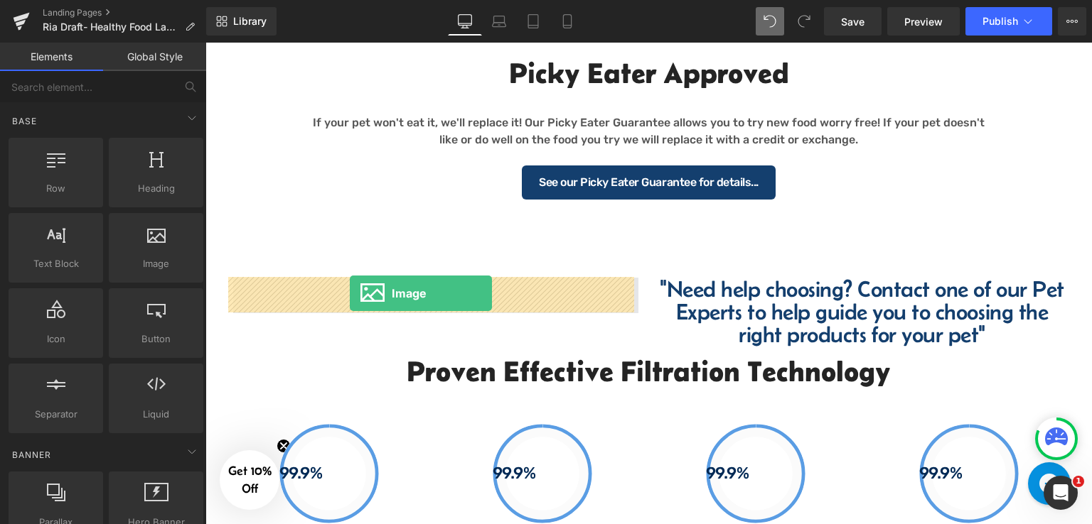
drag, startPoint x: 410, startPoint y: 308, endPoint x: 350, endPoint y: 294, distance: 62.1
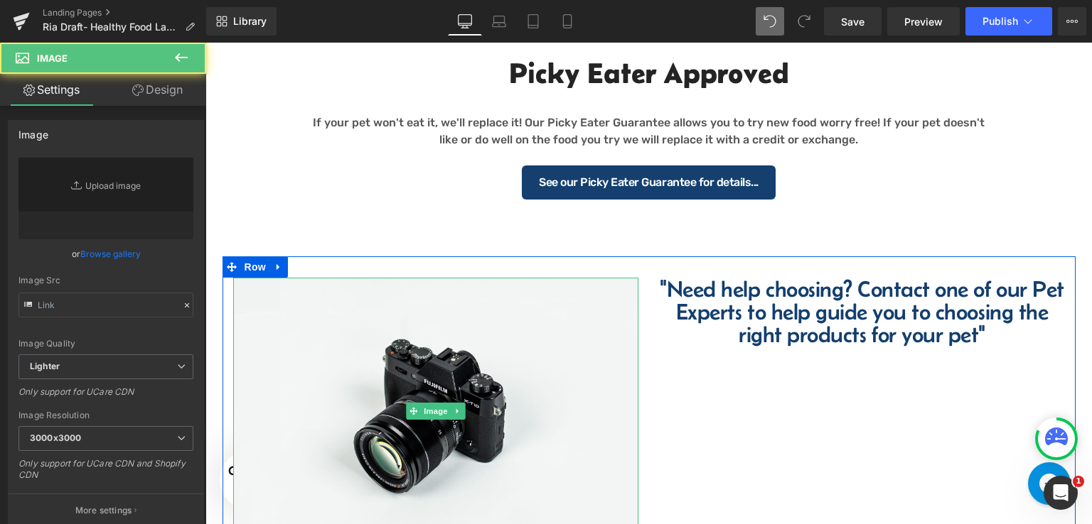
type input "//[DOMAIN_NAME][URL]"
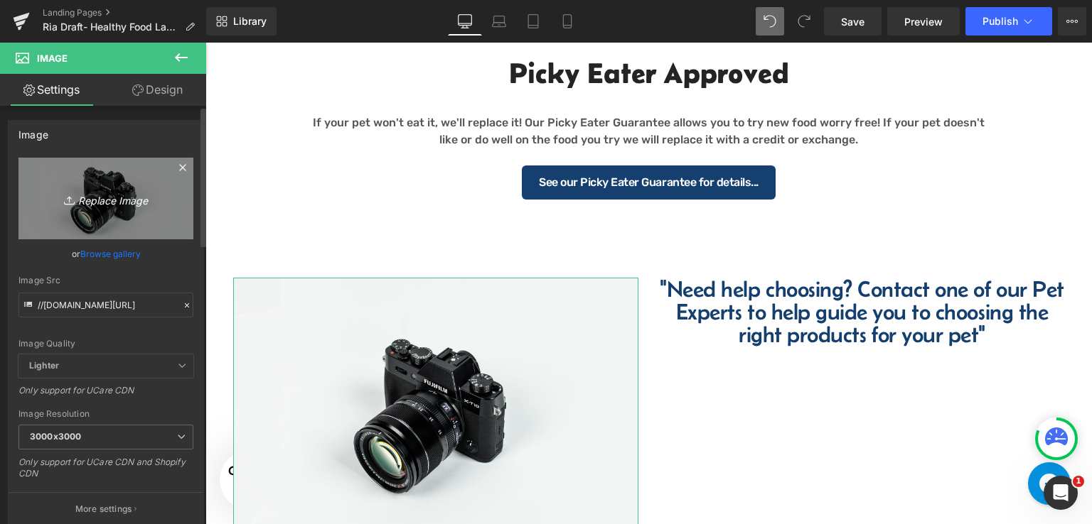
click at [98, 200] on icon "Replace Image" at bounding box center [106, 199] width 114 height 18
type input "C:\fakepath\VIP_1_Square.jpeg"
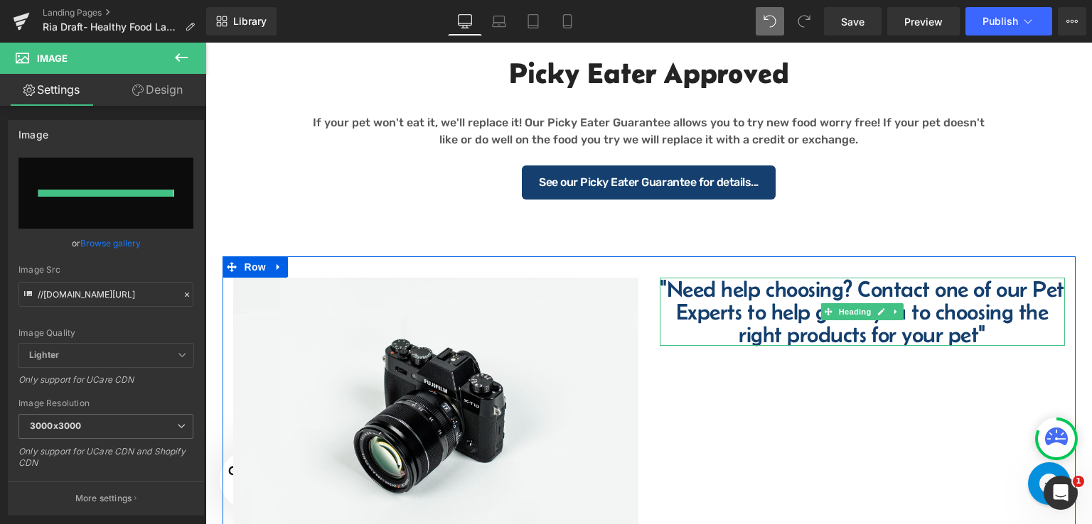
click at [660, 291] on h4 ""Need help choosing? Contact one of our Pet Experts to help guide you to choosi…" at bounding box center [862, 312] width 405 height 68
click at [668, 291] on h4 ""Need help choosing? Contact one of our Pet Experts to help guide you to choosi…" at bounding box center [862, 312] width 405 height 68
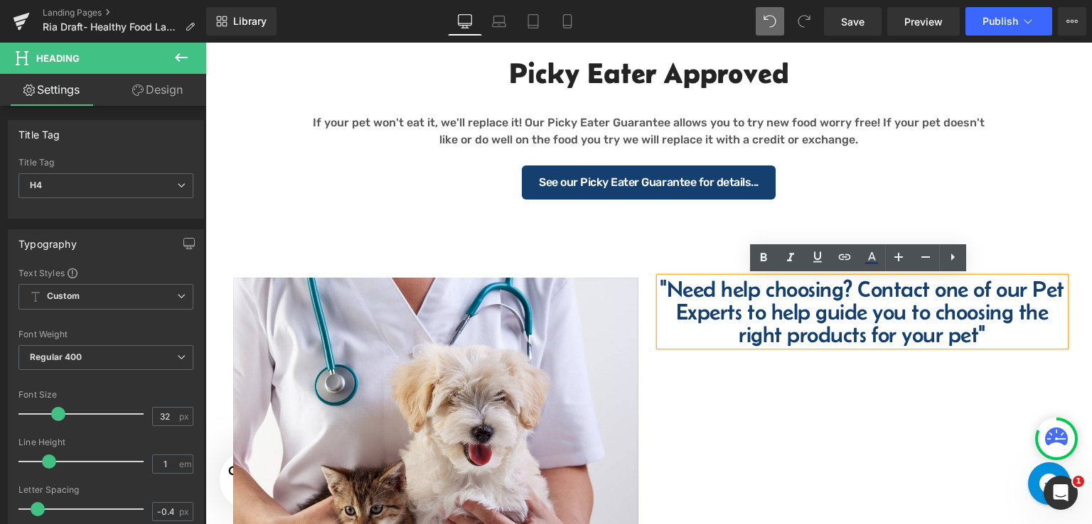
click at [660, 282] on div ""Need help choosing? Contact one of our Pet Experts to help guide you to choosi…" at bounding box center [862, 312] width 405 height 68
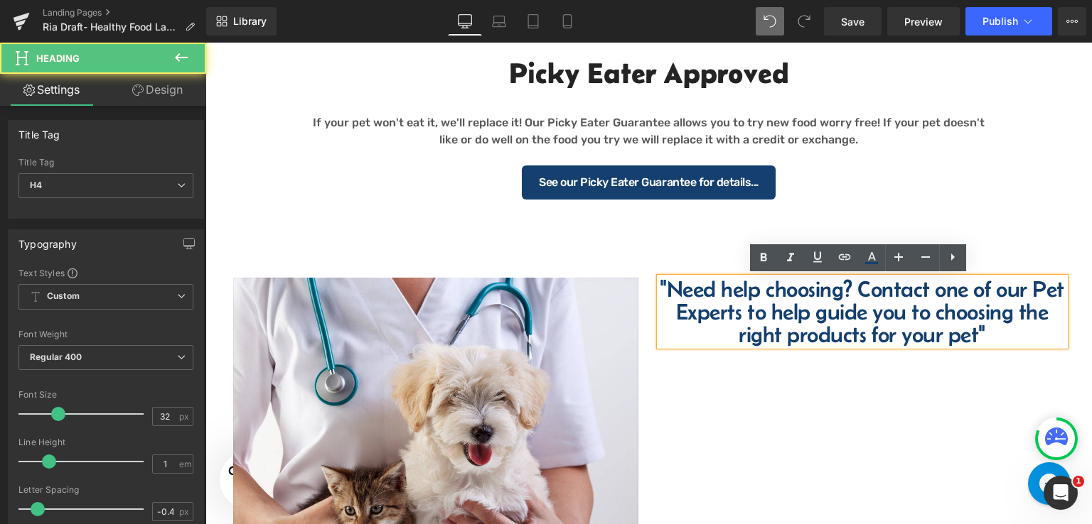
click at [669, 278] on div ""Need help choosing? Contact one of our Pet Experts to help guide you to choosi…" at bounding box center [862, 312] width 405 height 68
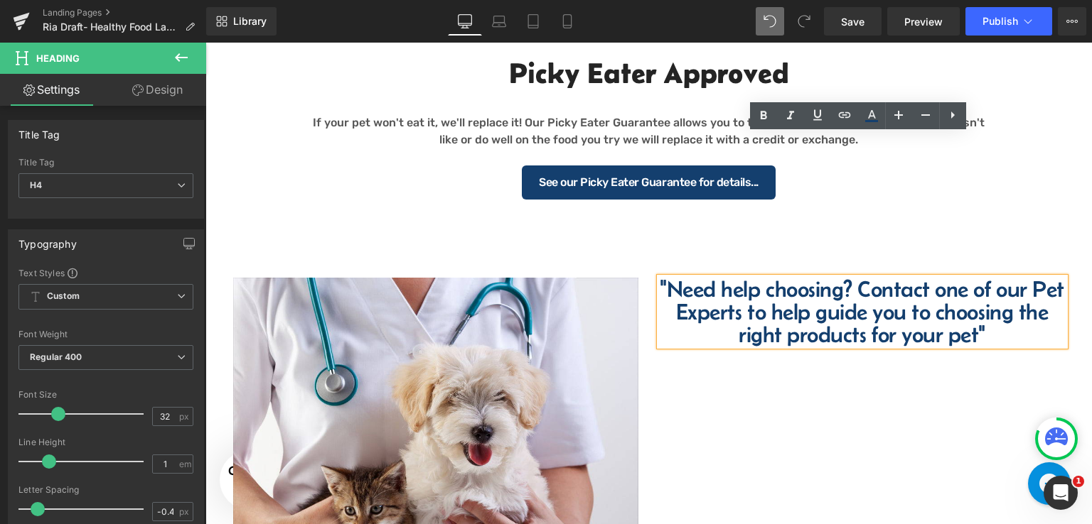
scroll to position [1472, 0]
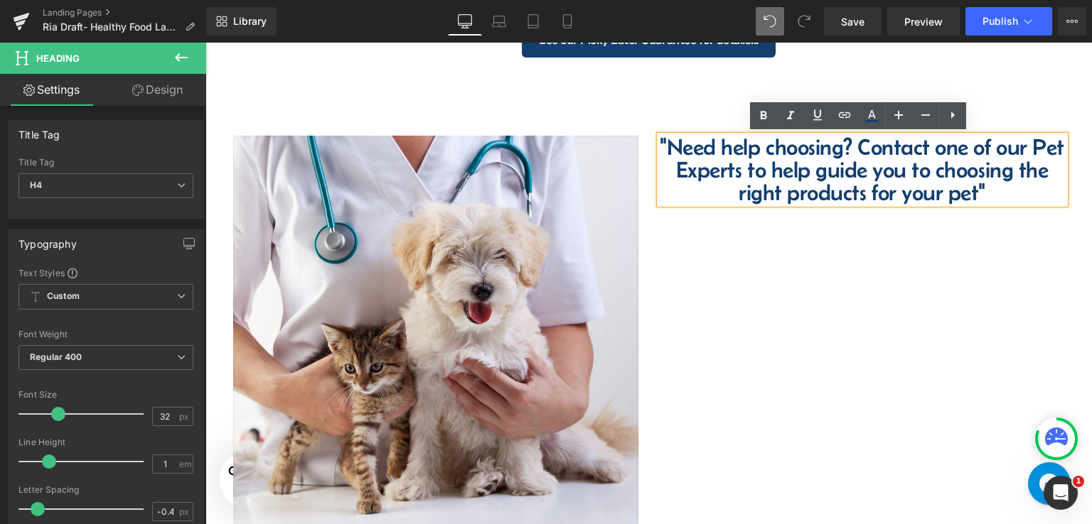
drag, startPoint x: 932, startPoint y: 285, endPoint x: 1060, endPoint y: 185, distance: 163.1
click at [935, 284] on div "Image "Need help choosing? Contact one of our Pet Experts to help guide you to …" at bounding box center [648, 331] width 853 height 434
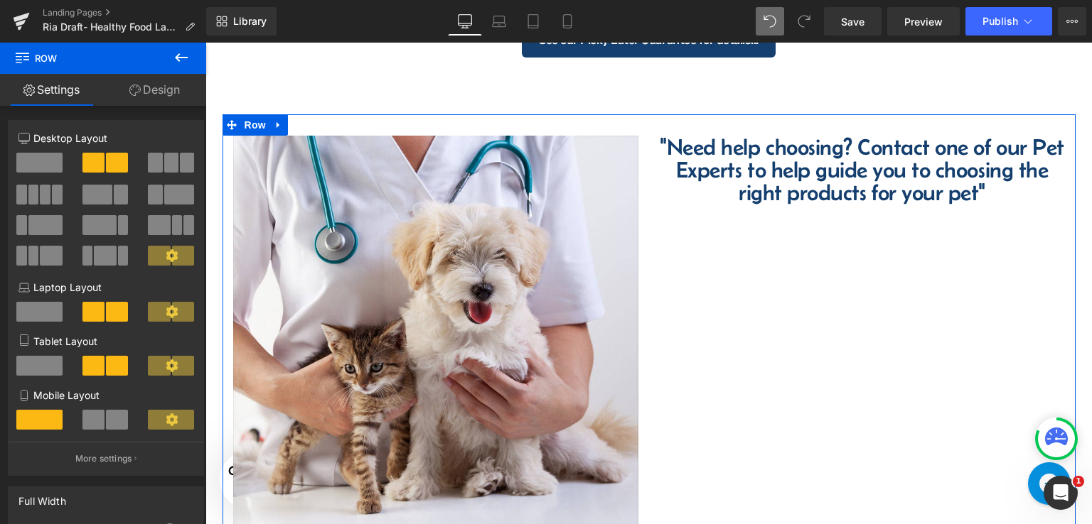
click at [158, 83] on link "Design" at bounding box center [154, 90] width 103 height 32
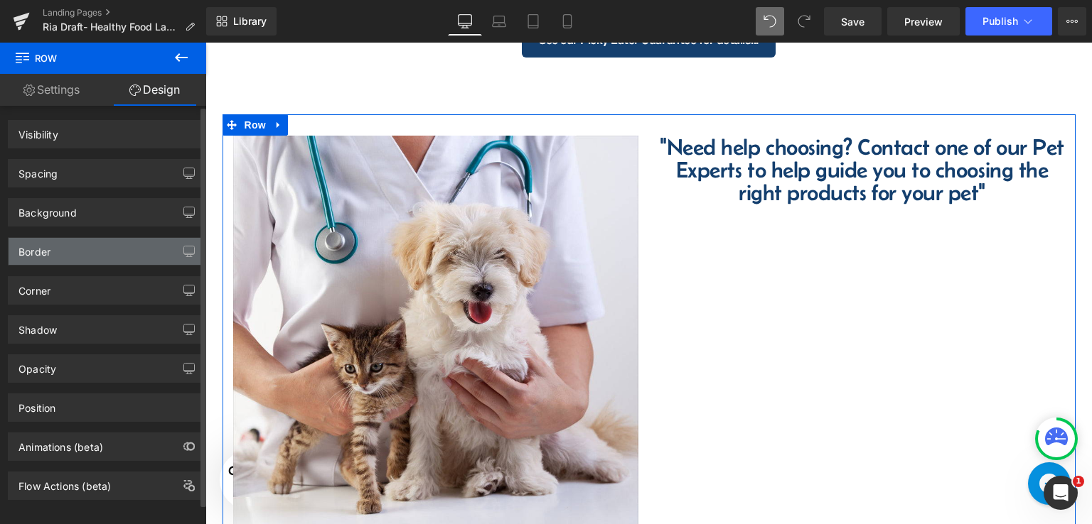
click at [70, 402] on div "Position" at bounding box center [106, 407] width 195 height 27
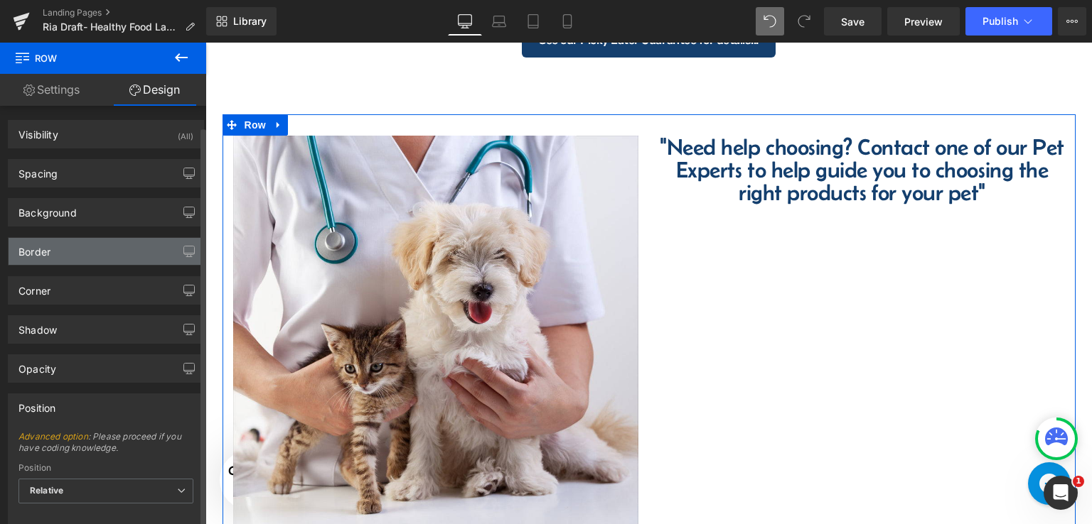
type input "1"
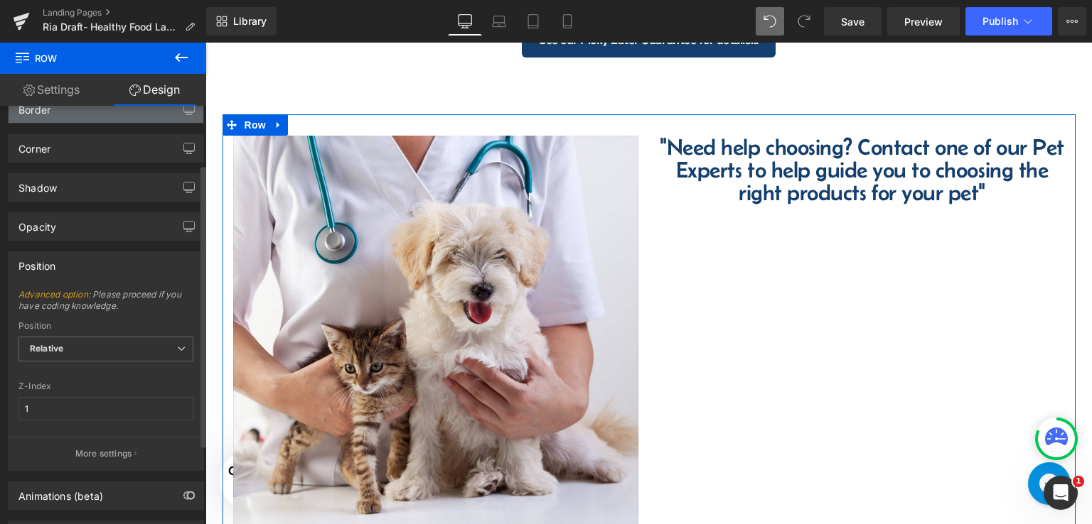
scroll to position [0, 0]
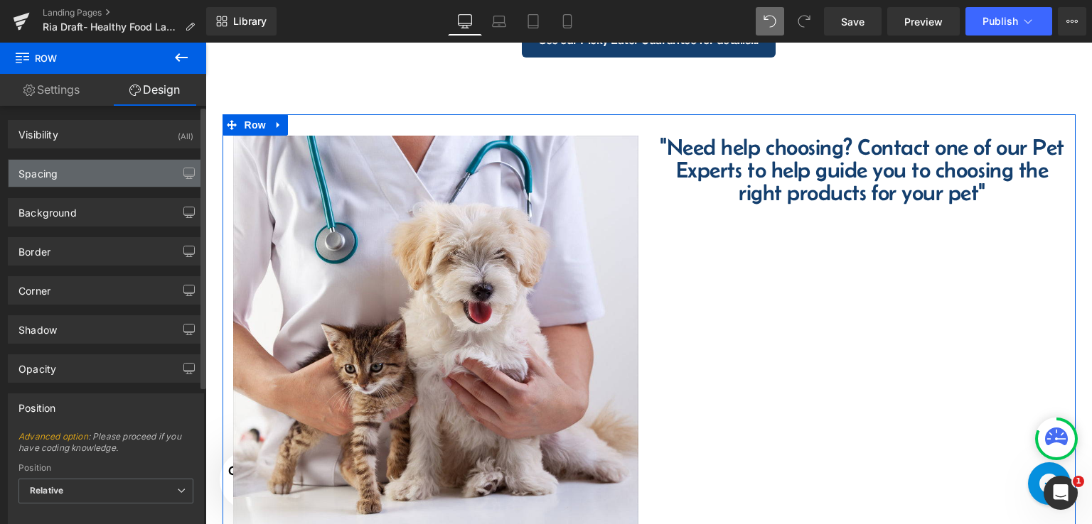
click at [101, 176] on div "Spacing" at bounding box center [106, 173] width 195 height 27
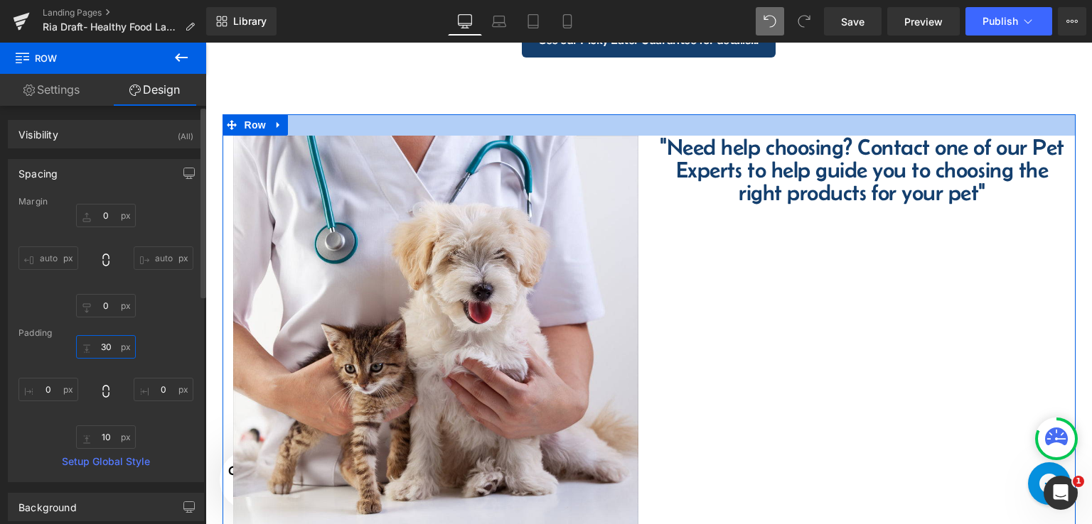
click at [110, 350] on input "30" at bounding box center [106, 346] width 60 height 23
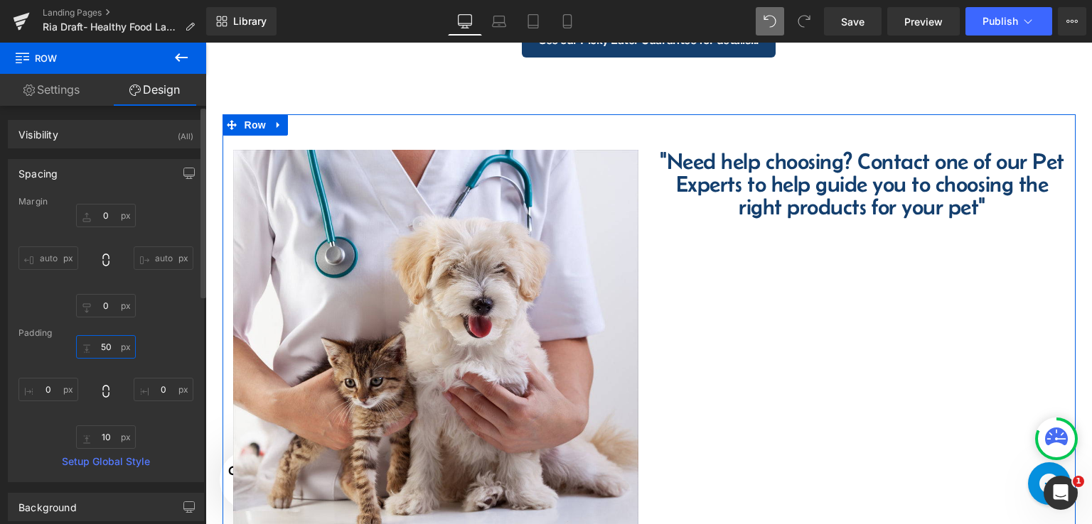
type input "50"
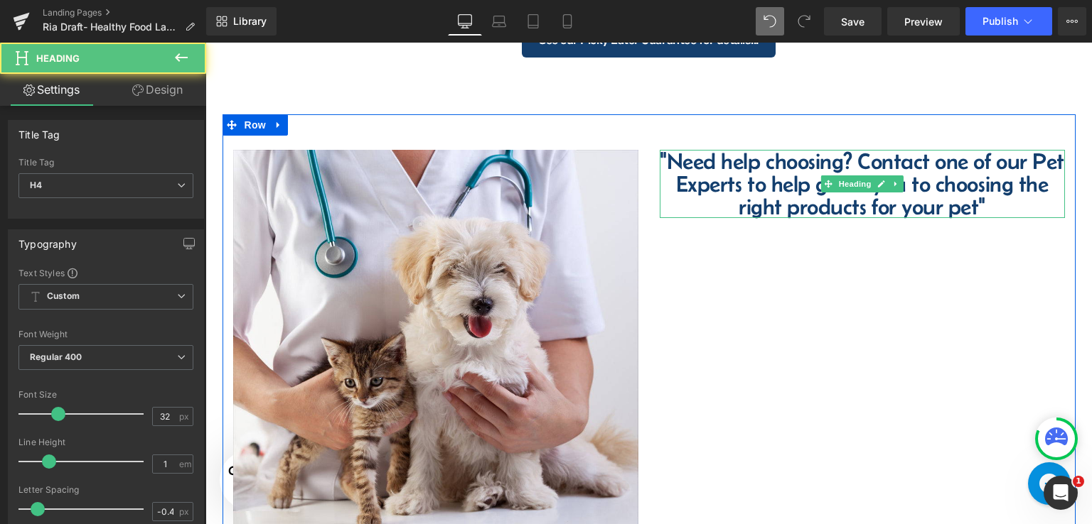
click at [747, 171] on h4 ""Need help choosing? Contact one of our Pet Experts to help guide you to choosi…" at bounding box center [862, 184] width 405 height 68
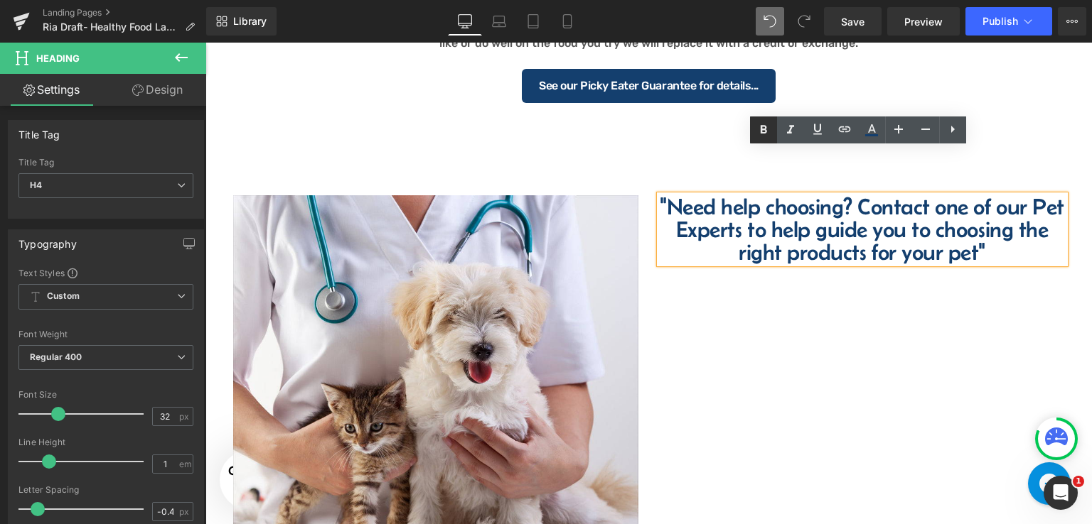
scroll to position [1472, 0]
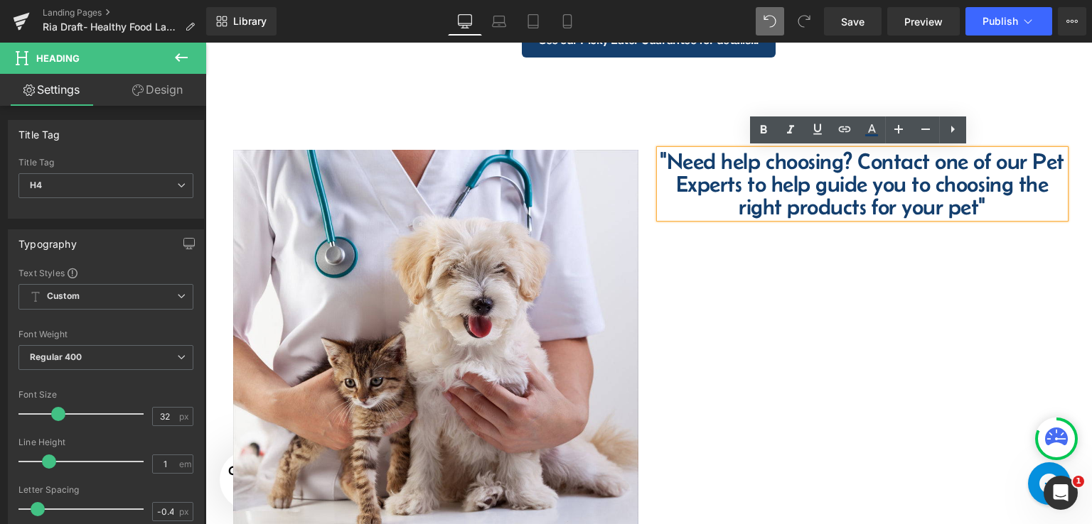
click at [748, 191] on h4 ""Need help choosing? Contact one of our Pet Experts to help guide you to choosi…" at bounding box center [862, 184] width 405 height 68
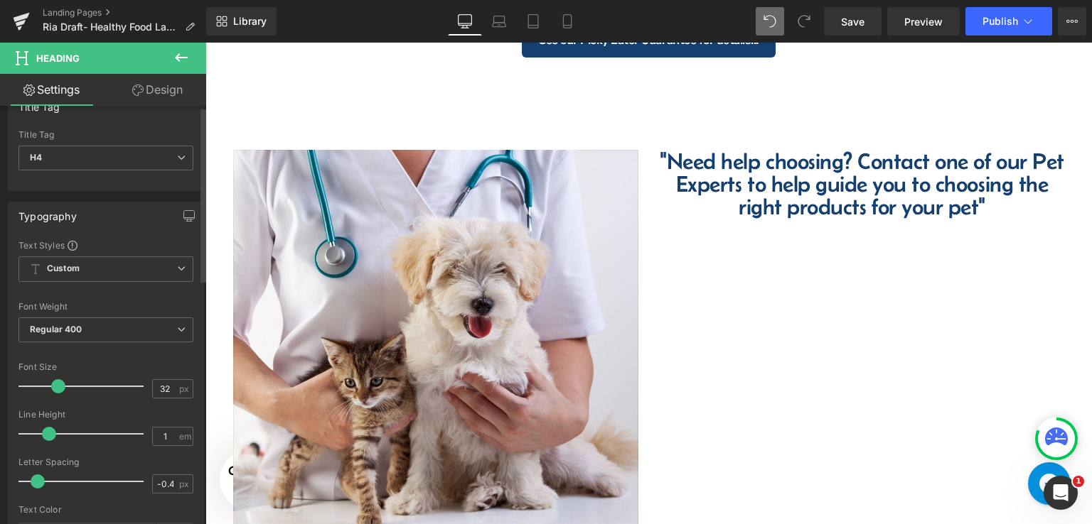
scroll to position [0, 0]
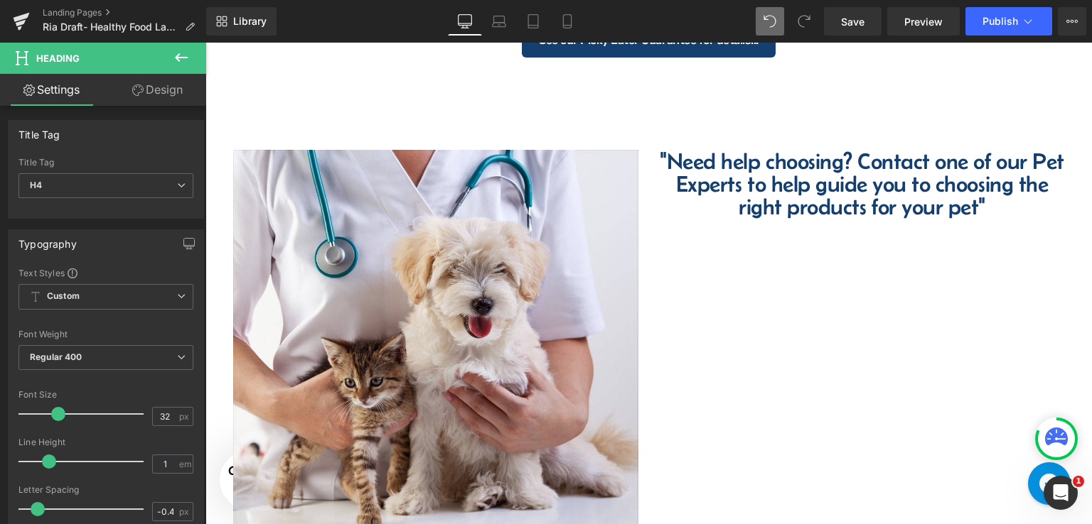
click at [158, 89] on link "Design" at bounding box center [157, 90] width 103 height 32
click at [0, 0] on div "Spacing" at bounding box center [0, 0] width 0 height 0
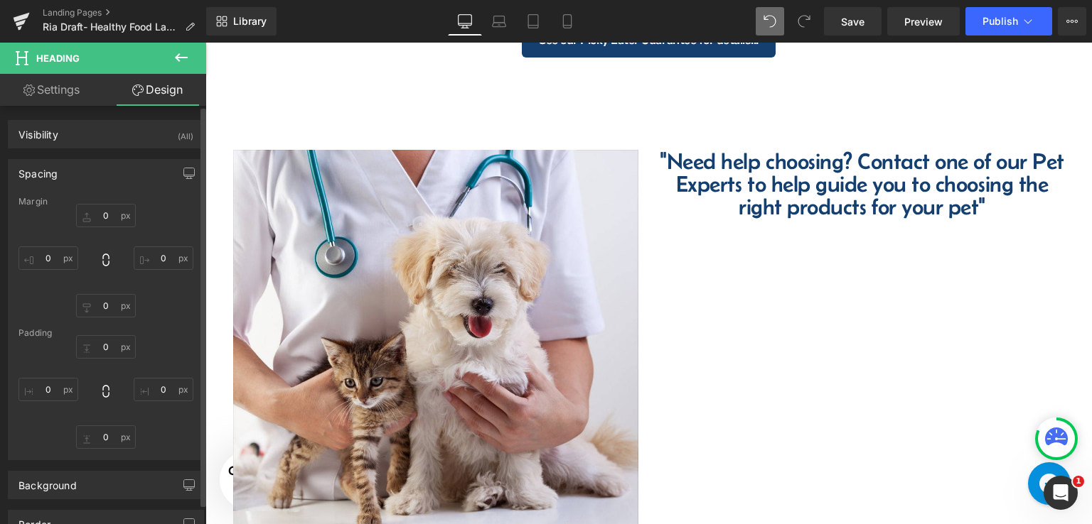
type input "0"
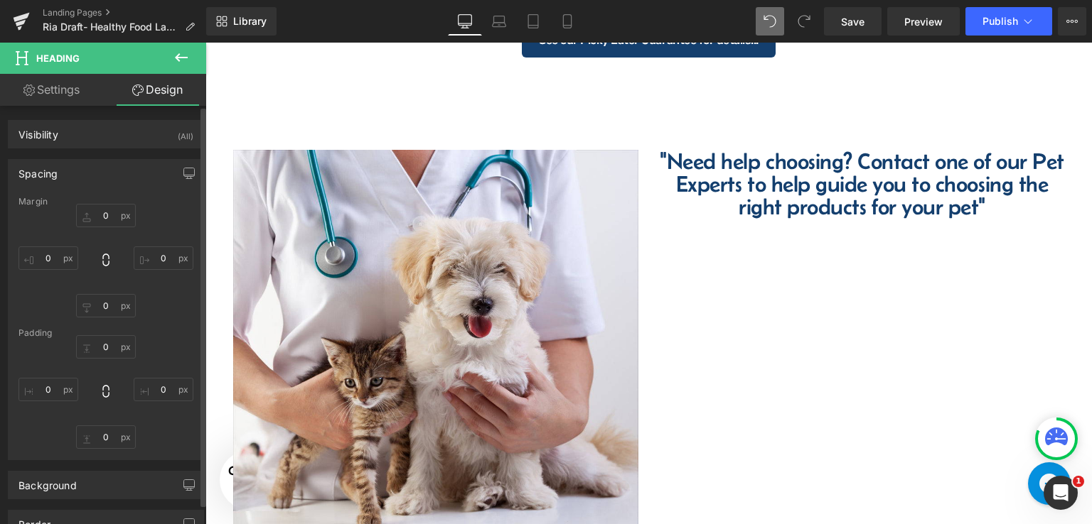
type input "0"
click at [112, 348] on input "0" at bounding box center [106, 346] width 60 height 23
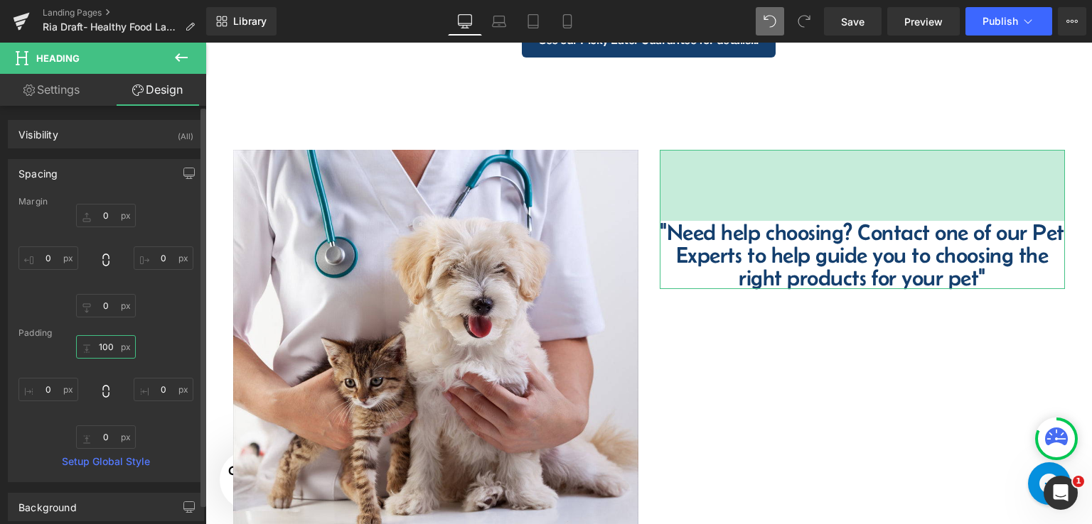
click at [105, 350] on input "100" at bounding box center [106, 346] width 60 height 23
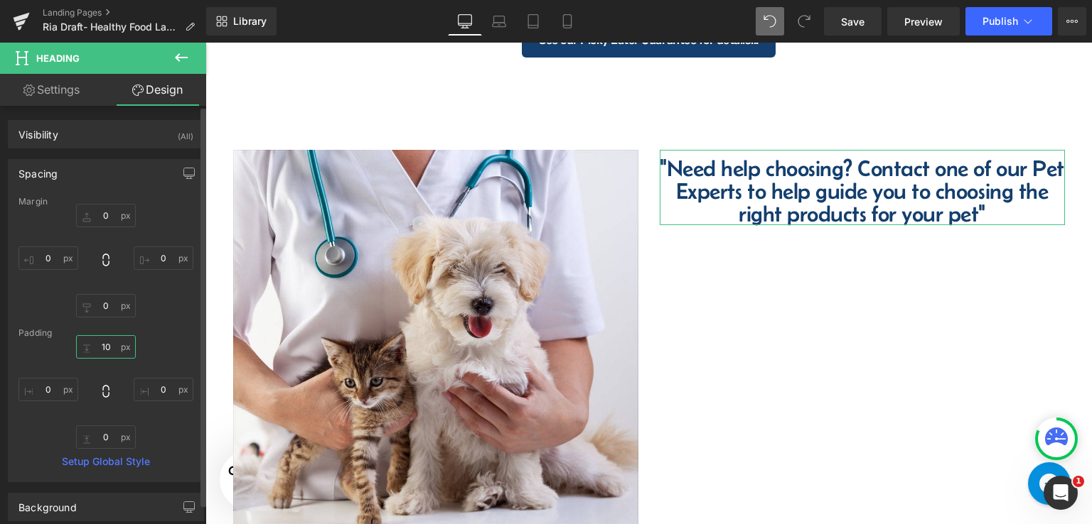
type input "150"
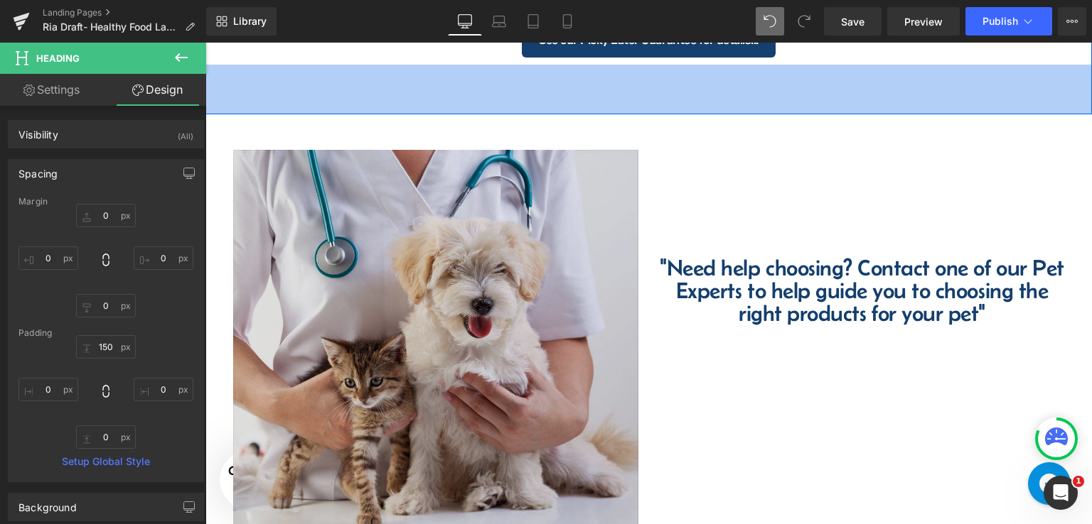
click at [871, 97] on div "70px" at bounding box center [648, 90] width 886 height 50
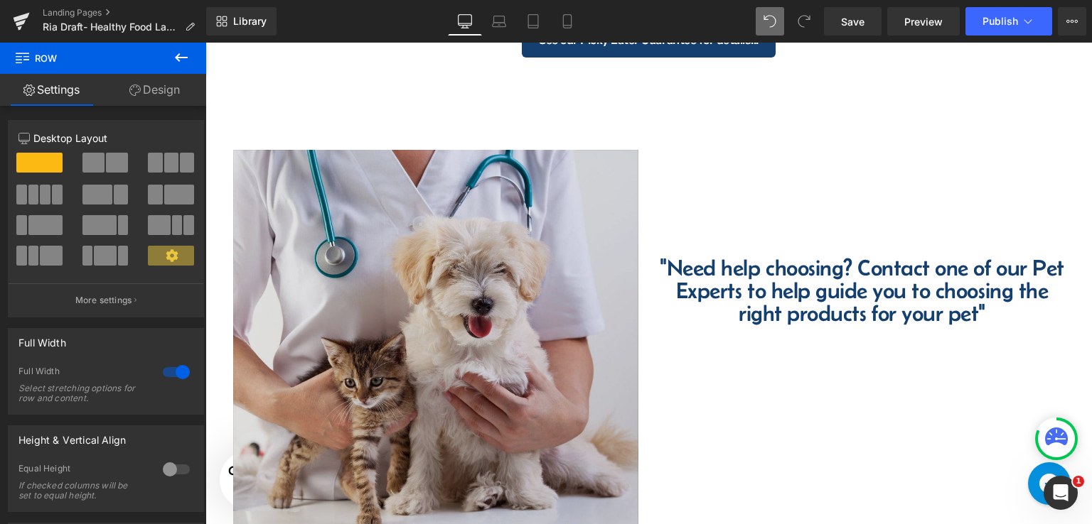
click at [526, 215] on img at bounding box center [435, 352] width 405 height 405
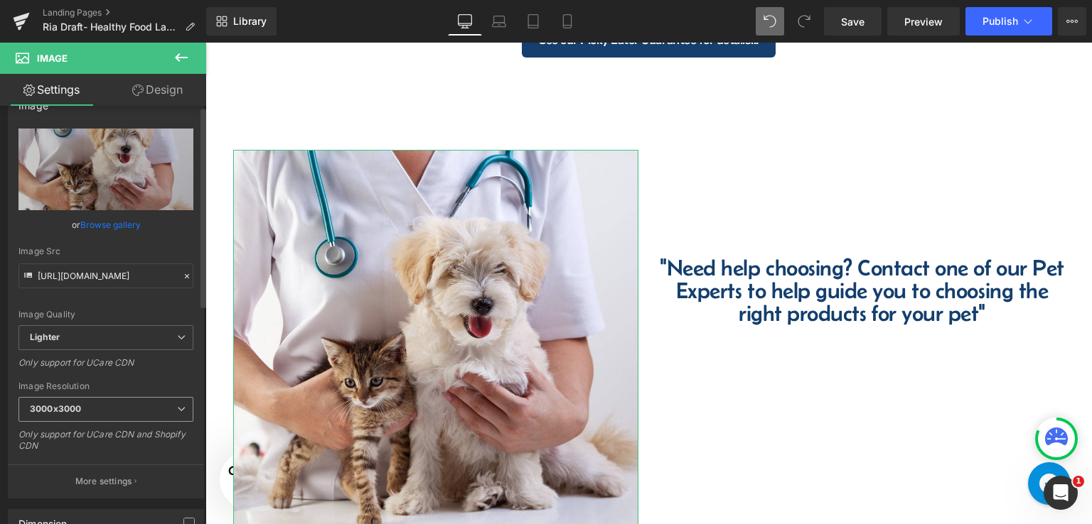
scroll to position [71, 0]
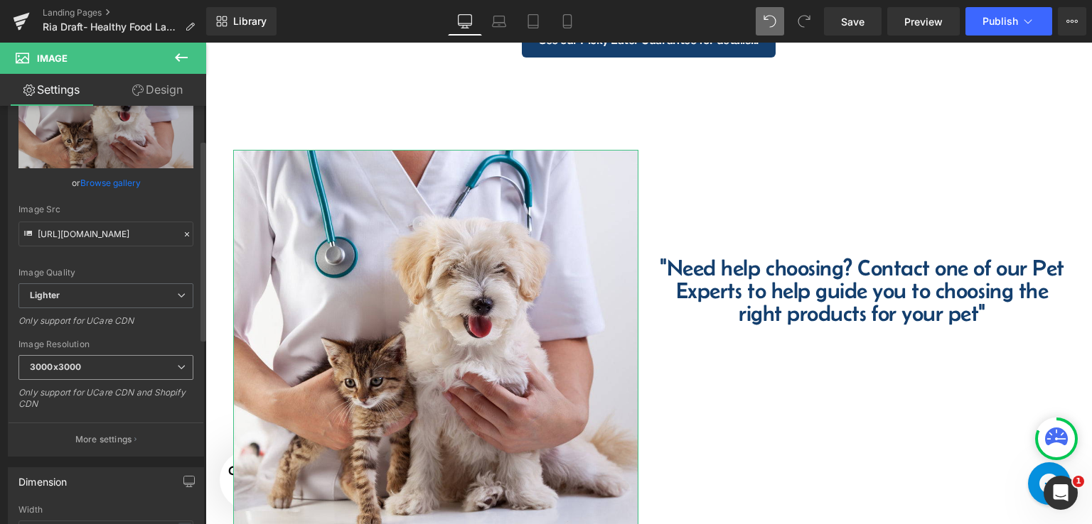
click at [98, 369] on span "3000x3000" at bounding box center [105, 367] width 175 height 25
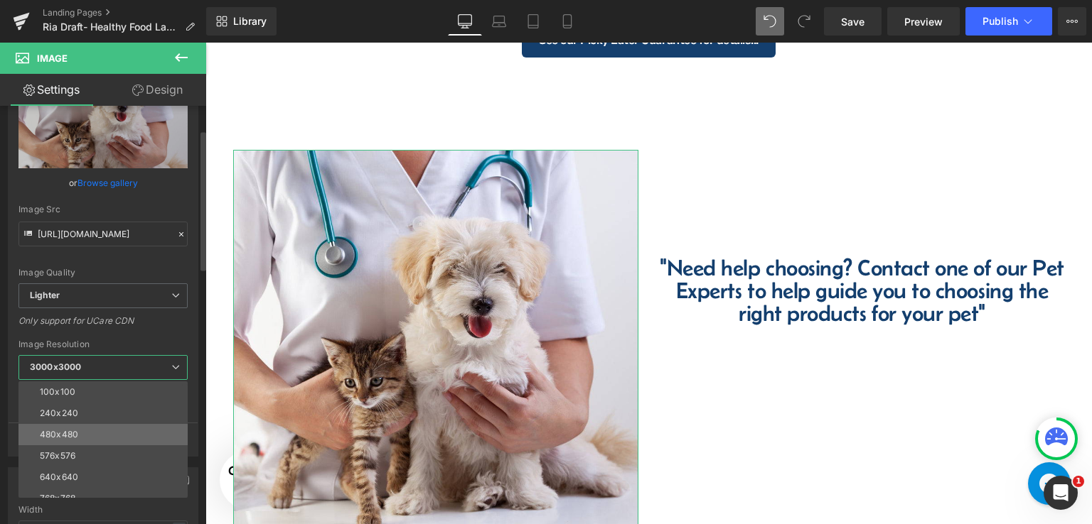
click at [76, 430] on div "480x480" at bounding box center [59, 435] width 38 height 10
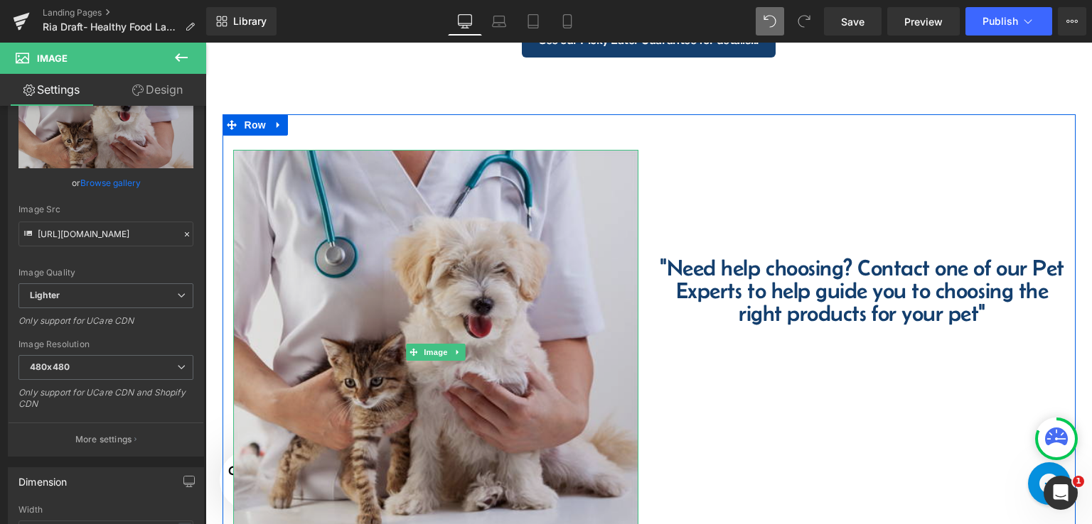
type input "https://ucarecdn.com/b8829f57-cfed-4a59-95a0-b4960ee3f568/-/format/auto/-/previ…"
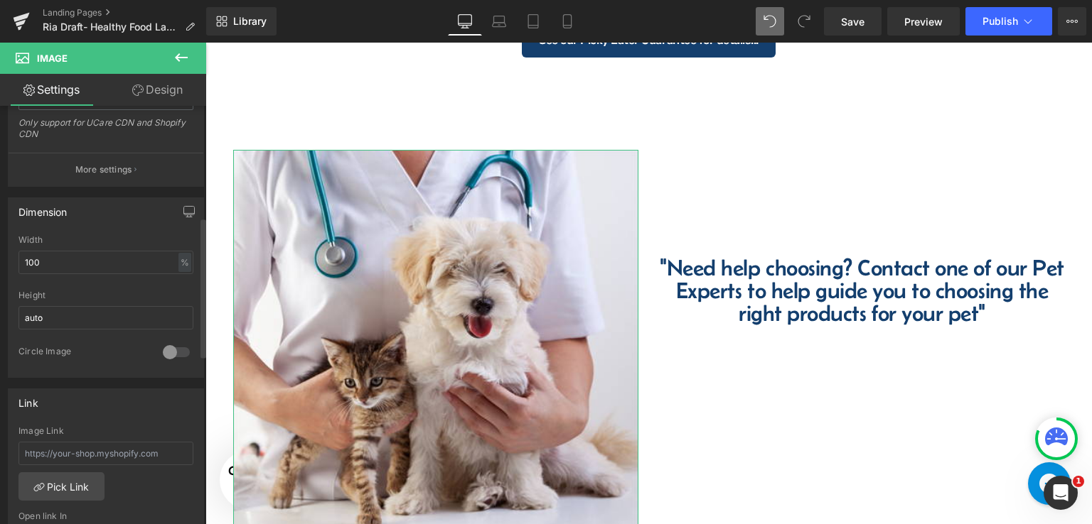
scroll to position [355, 0]
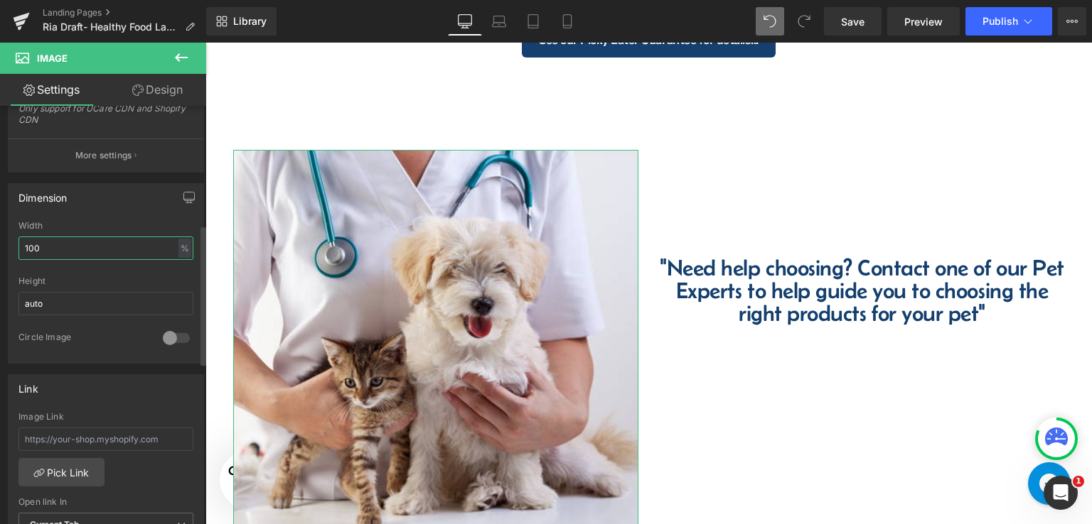
click at [94, 242] on input "100" at bounding box center [105, 248] width 175 height 23
click at [65, 305] on input "auto" at bounding box center [105, 303] width 175 height 23
click at [143, 250] on input "100" at bounding box center [105, 248] width 175 height 23
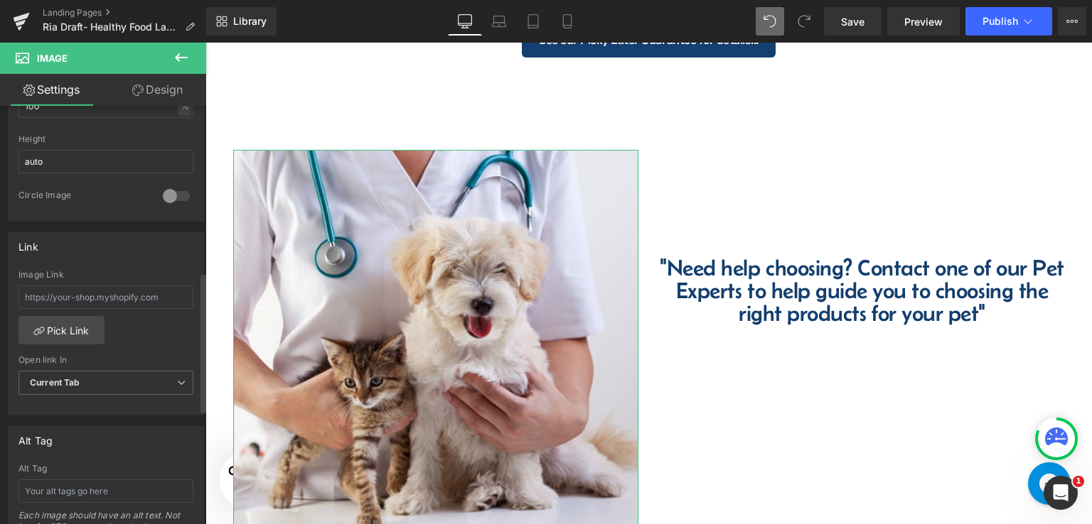
click at [173, 198] on div at bounding box center [176, 196] width 34 height 23
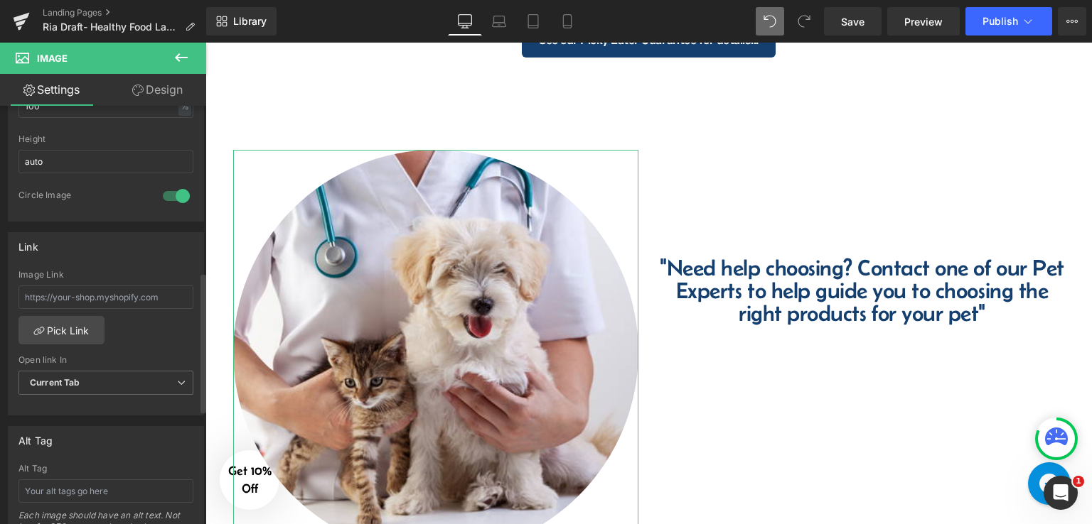
click at [165, 197] on div at bounding box center [176, 196] width 34 height 23
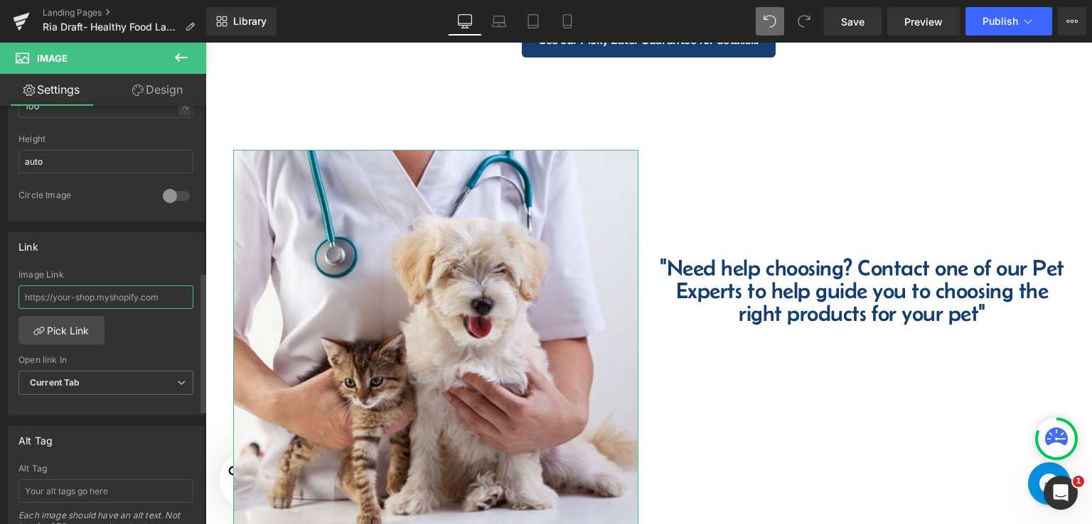
click at [134, 294] on input "text" at bounding box center [105, 297] width 175 height 23
paste input "https://incredpets.com/pages/vip-petcare"
type input "https://incredpets.com/pages/vip-petcare"
click at [109, 236] on div "Link" at bounding box center [106, 246] width 195 height 27
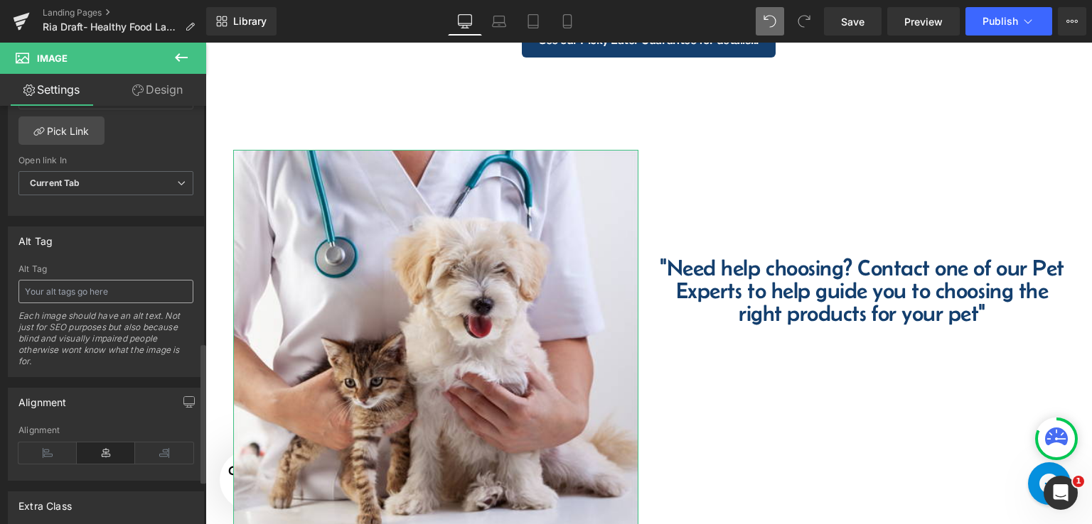
scroll to position [711, 0]
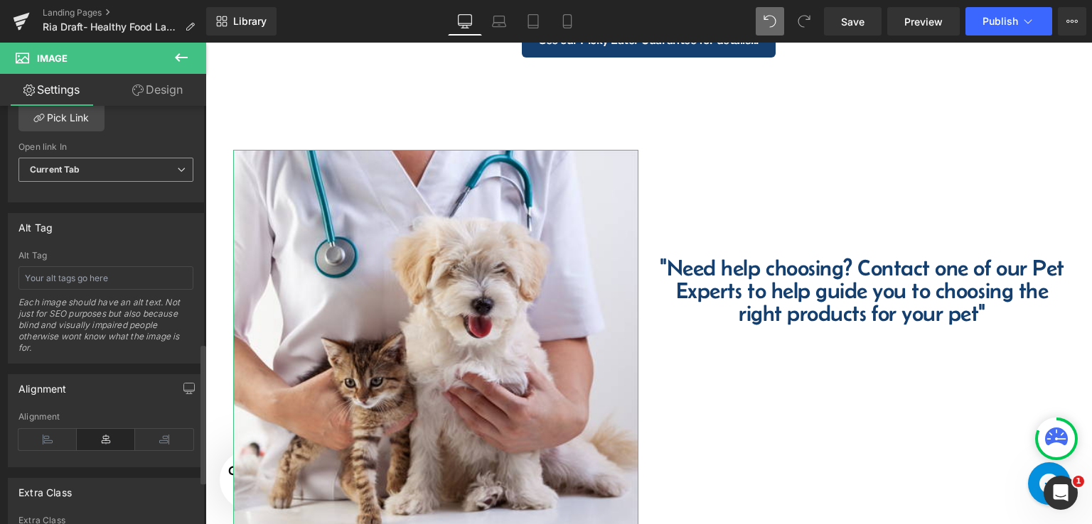
click at [162, 163] on span "Current Tab" at bounding box center [105, 170] width 175 height 25
click at [113, 209] on li "New Tab" at bounding box center [102, 215] width 169 height 21
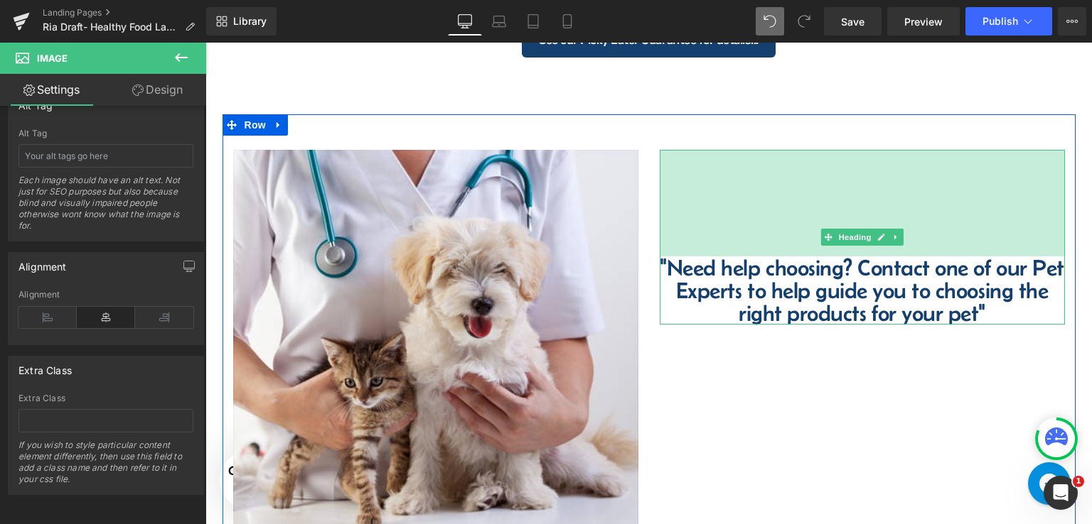
scroll to position [1543, 0]
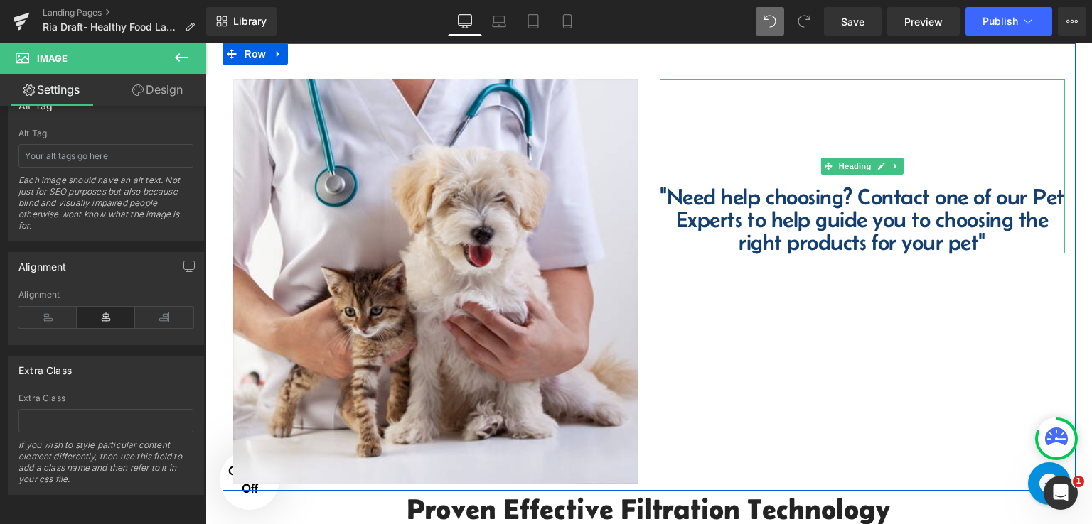
click at [772, 200] on h4 ""Need help choosing? Contact one of our Pet Experts to help guide you to choosi…" at bounding box center [862, 219] width 405 height 68
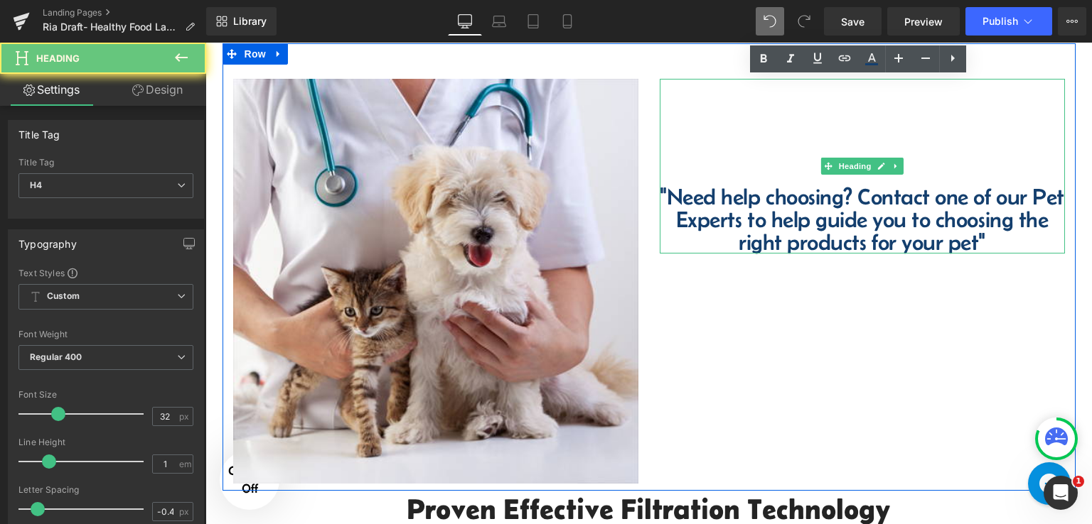
click at [964, 238] on h4 ""Need help choosing? Contact one of our Pet Experts to help guide you to choosi…" at bounding box center [862, 219] width 405 height 68
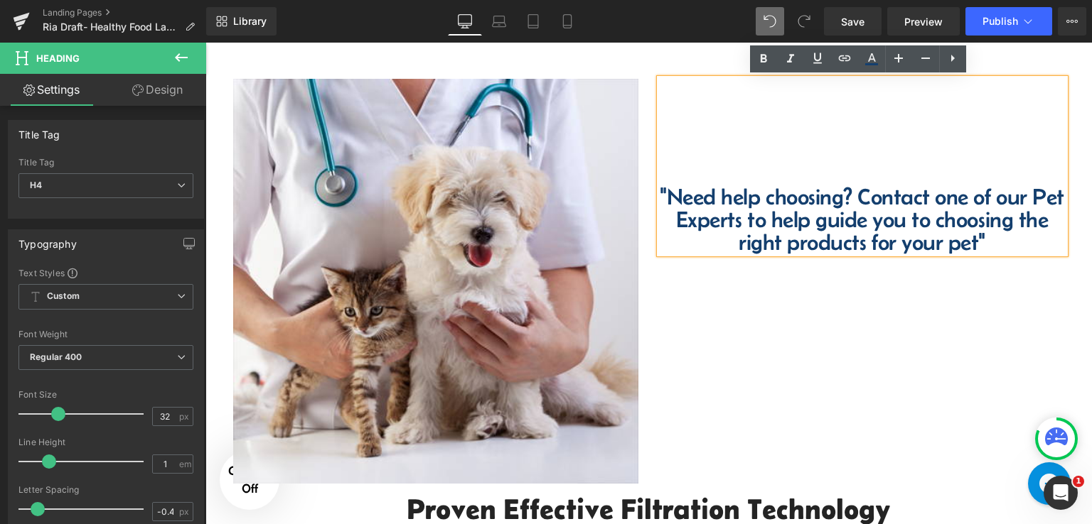
click at [986, 244] on h4 ""Need help choosing? Contact one of our Pet Experts to help guide you to choosi…" at bounding box center [862, 219] width 405 height 68
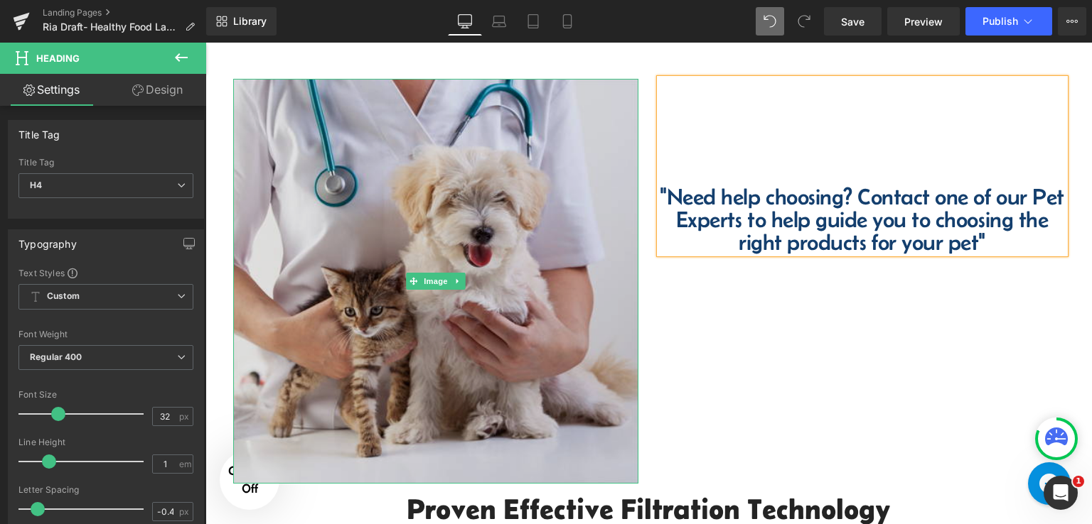
drag, startPoint x: 472, startPoint y: 338, endPoint x: 608, endPoint y: 435, distance: 167.6
click at [472, 338] on img at bounding box center [435, 281] width 405 height 405
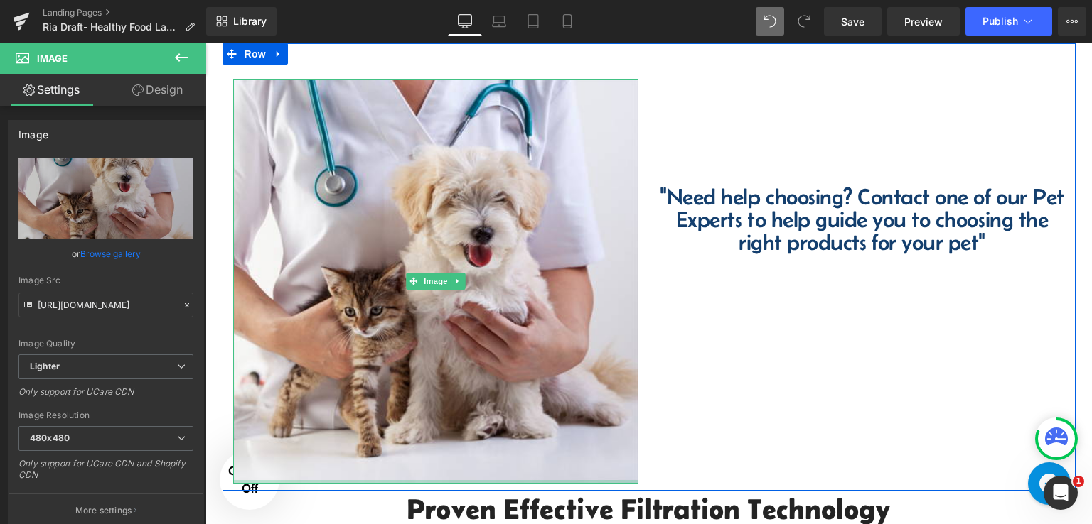
click at [576, 362] on div "Image" at bounding box center [435, 281] width 405 height 405
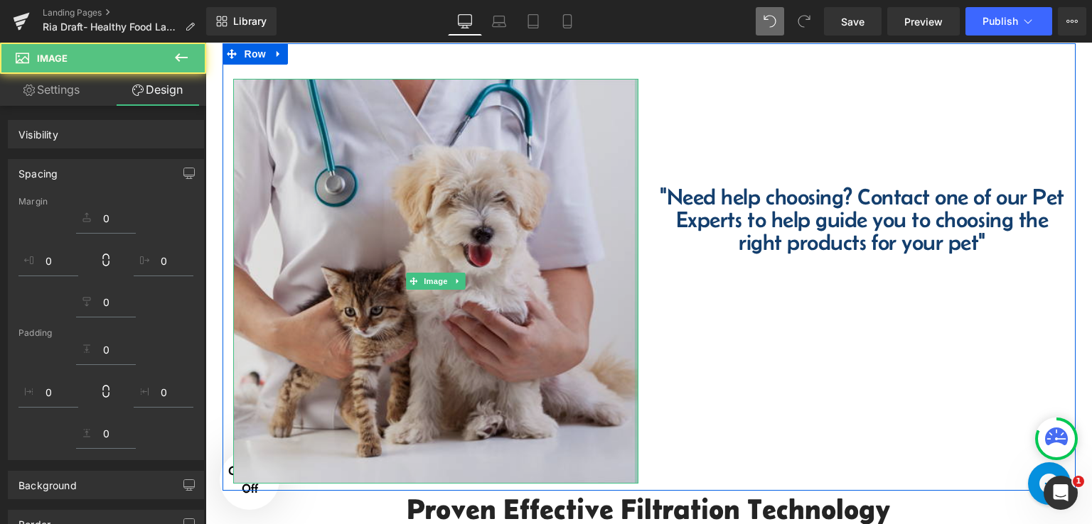
drag, startPoint x: 632, startPoint y: 478, endPoint x: 539, endPoint y: 418, distance: 111.0
click at [539, 418] on div "Image" at bounding box center [435, 281] width 405 height 405
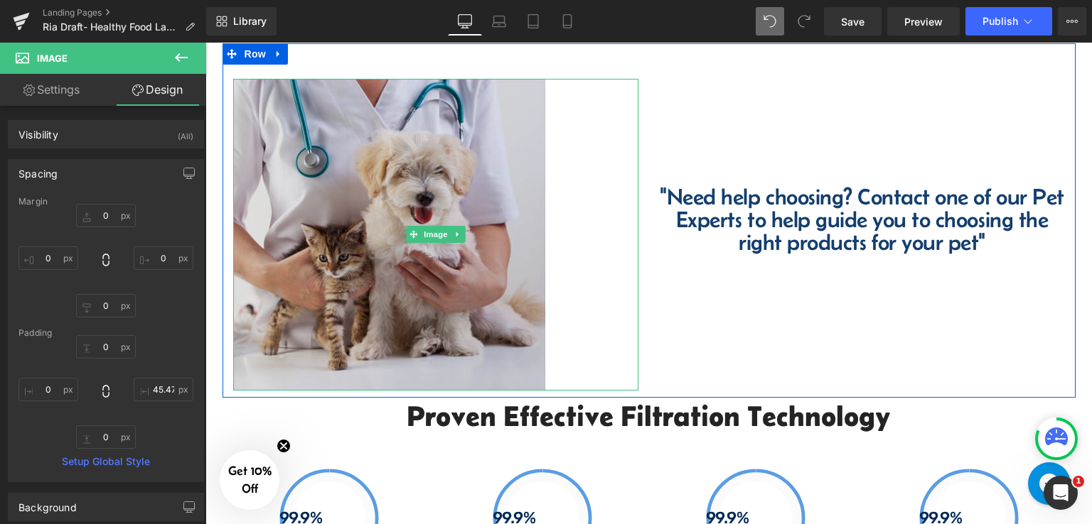
click at [524, 354] on img at bounding box center [435, 235] width 405 height 312
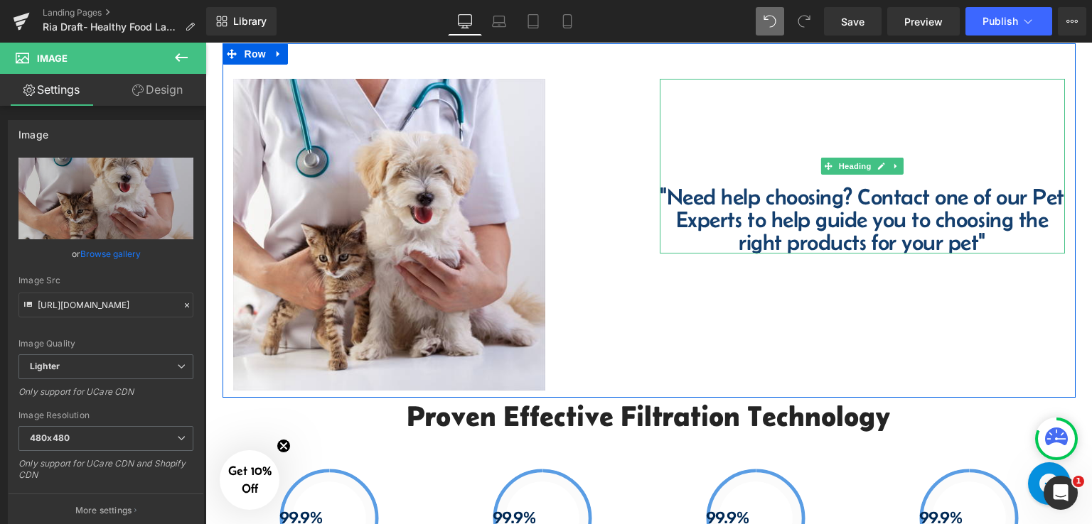
click at [758, 222] on h4 ""Need help choosing? Contact one of our Pet Experts to help guide you to choosi…" at bounding box center [862, 219] width 405 height 68
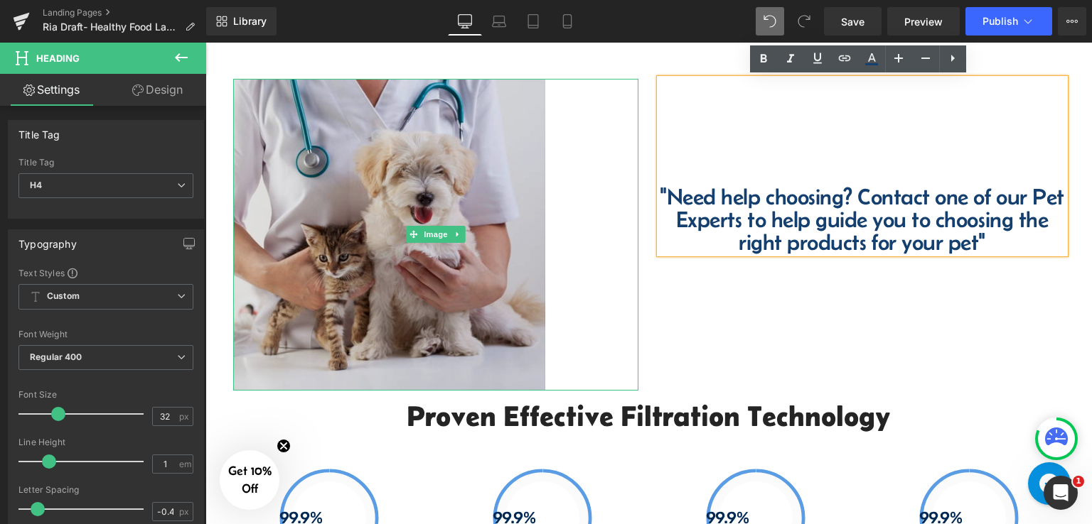
click at [245, 183] on img at bounding box center [435, 235] width 405 height 312
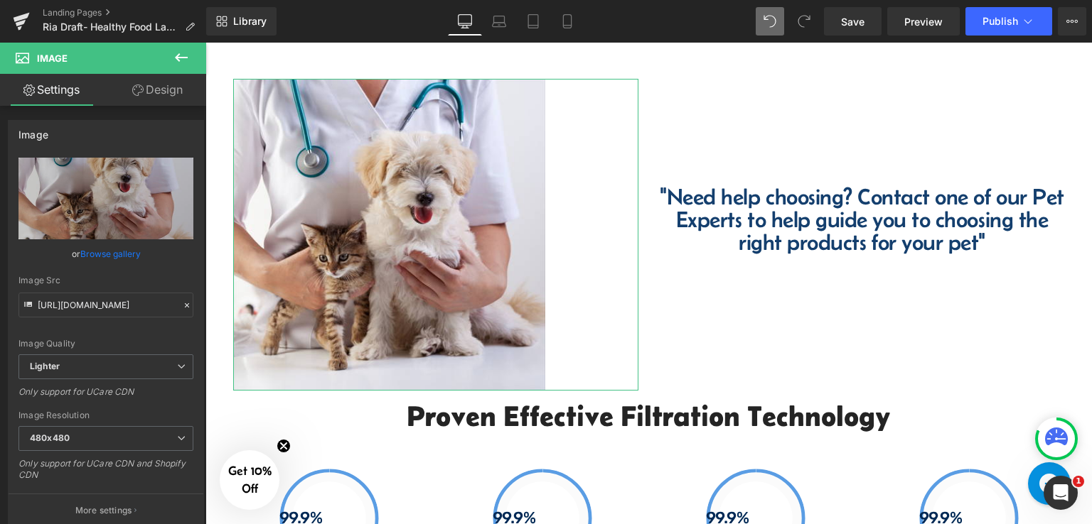
click at [153, 100] on link "Design" at bounding box center [157, 90] width 103 height 32
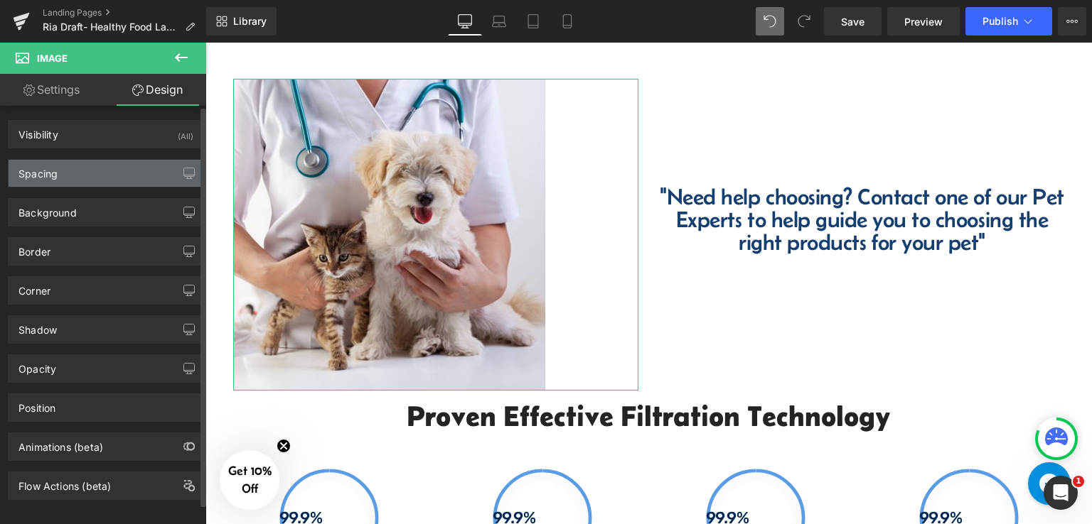
type input "0"
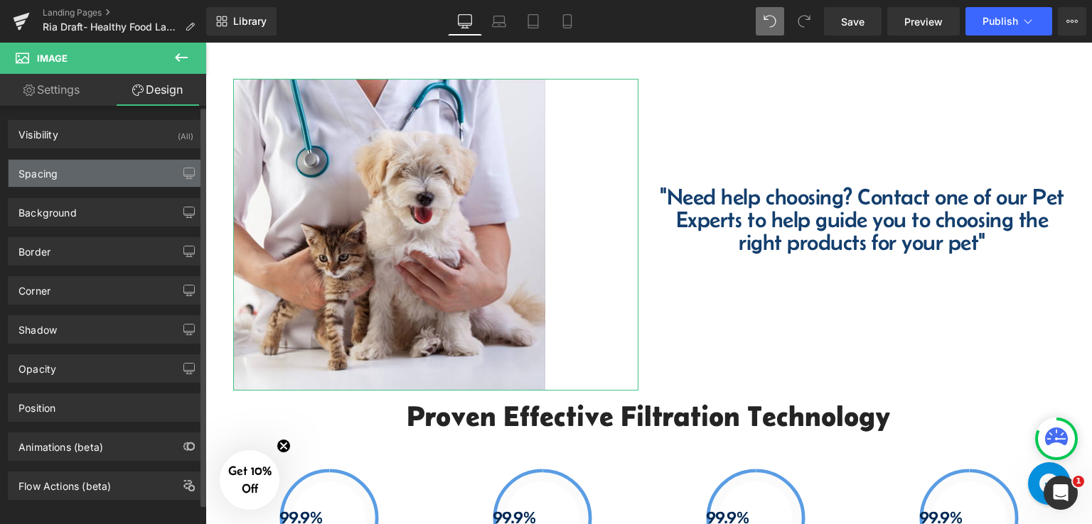
type input "131"
type input "0"
click at [82, 168] on div "Spacing" at bounding box center [106, 173] width 195 height 27
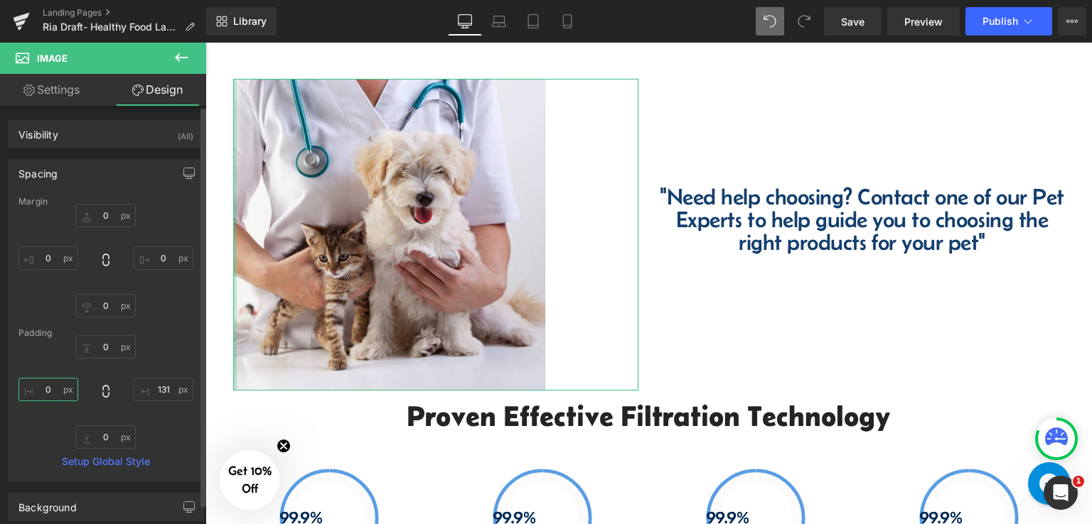
click at [55, 397] on input "0" at bounding box center [48, 389] width 60 height 23
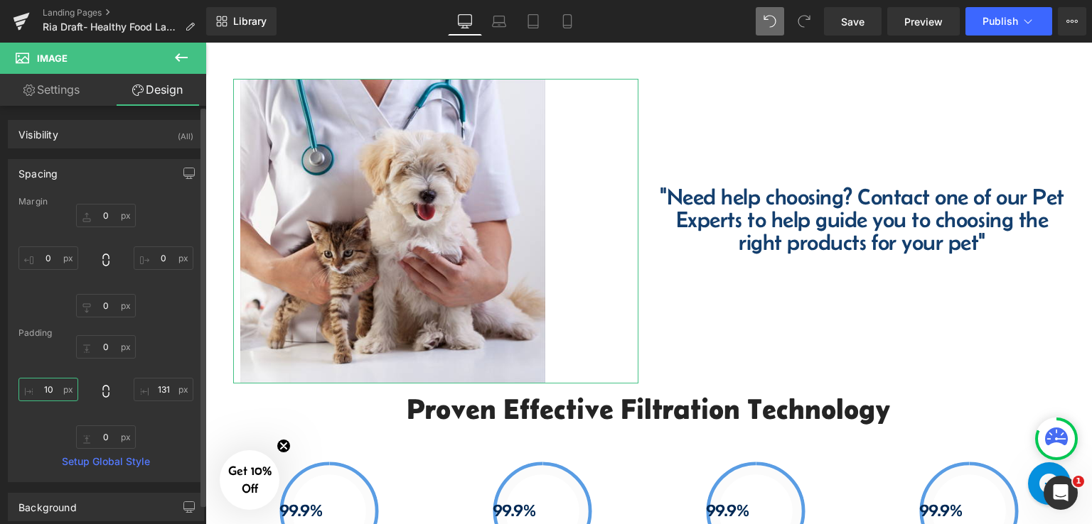
type input "100"
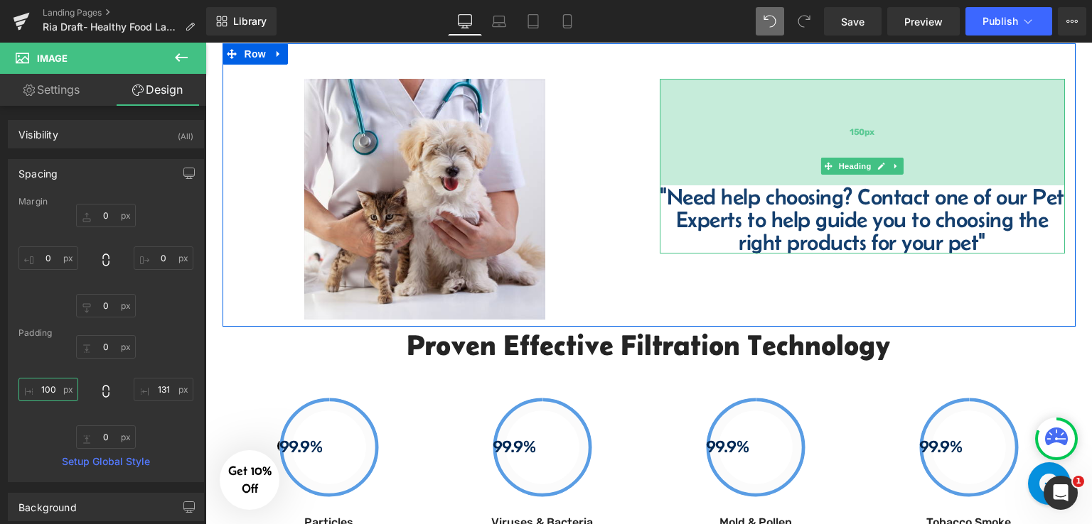
scroll to position [1401, 0]
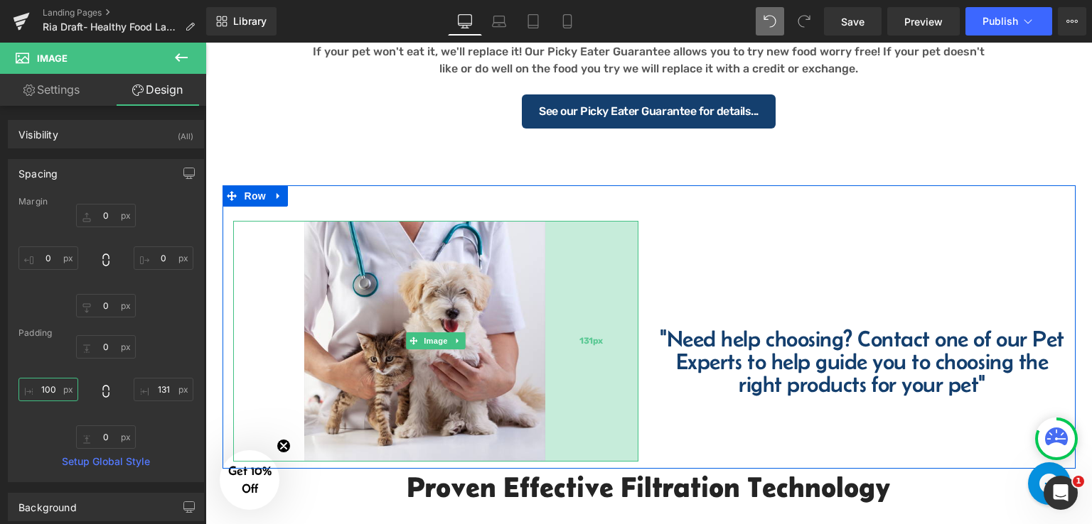
click at [590, 324] on div "131px" at bounding box center [591, 341] width 93 height 241
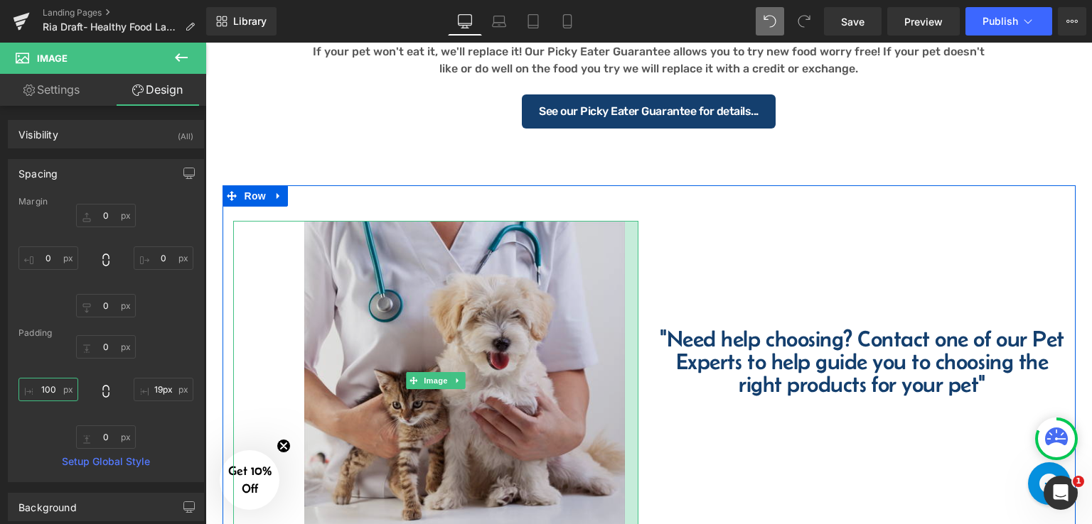
type input "12px"
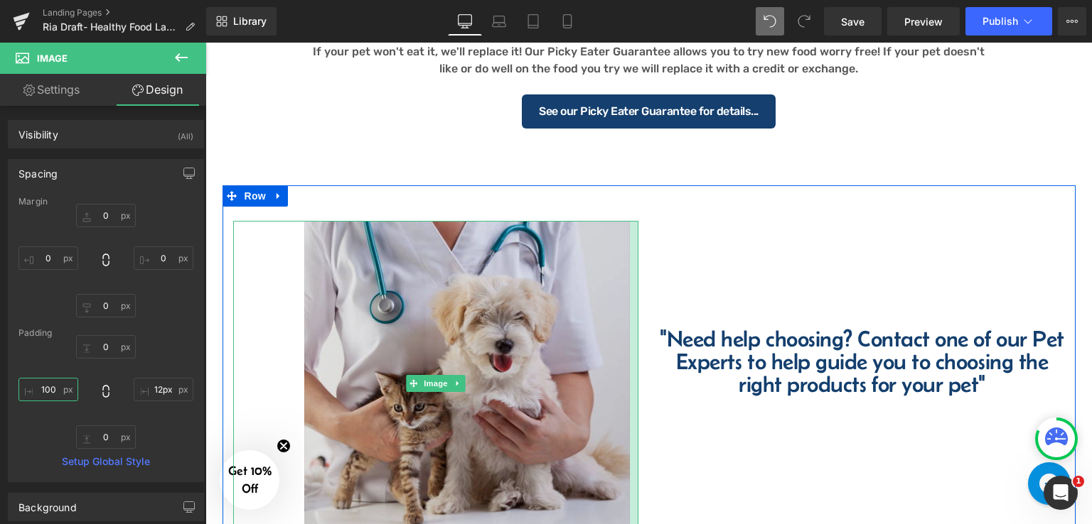
drag, startPoint x: 631, startPoint y: 322, endPoint x: 623, endPoint y: 336, distance: 16.6
click at [623, 336] on div "Image 100px" at bounding box center [435, 383] width 405 height 325
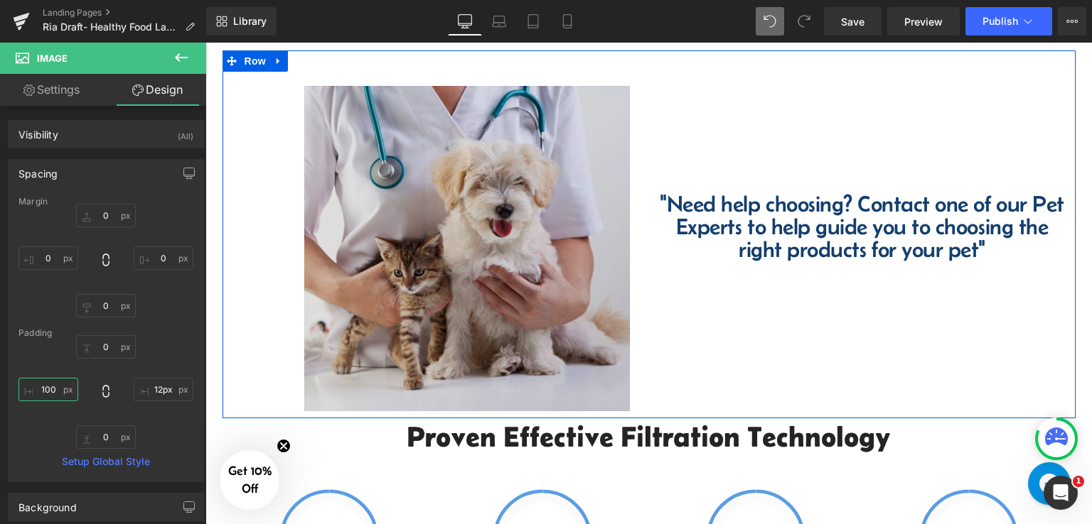
scroll to position [1543, 0]
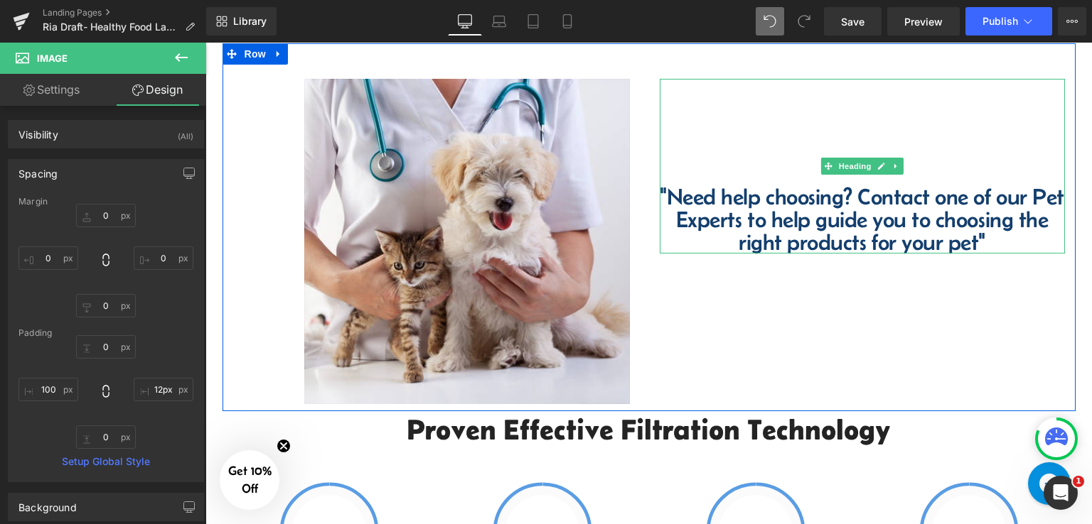
click at [725, 214] on h4 ""Need help choosing? Contact one of our Pet Experts to help guide you to choosi…" at bounding box center [862, 219] width 405 height 68
click at [742, 214] on h4 ""Need help choosing? Contact one of our Pet Experts to help guide you to choosi…" at bounding box center [862, 219] width 405 height 68
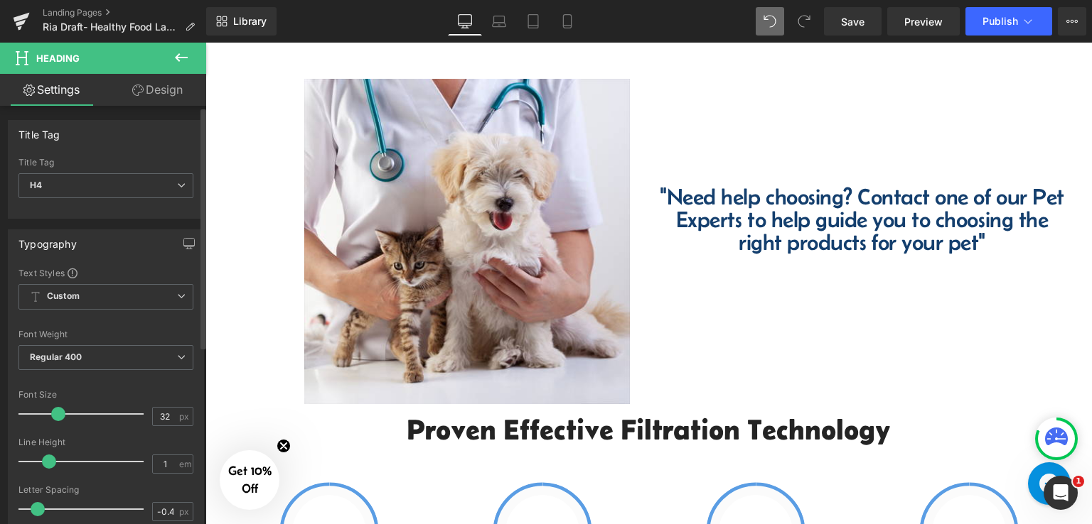
scroll to position [71, 0]
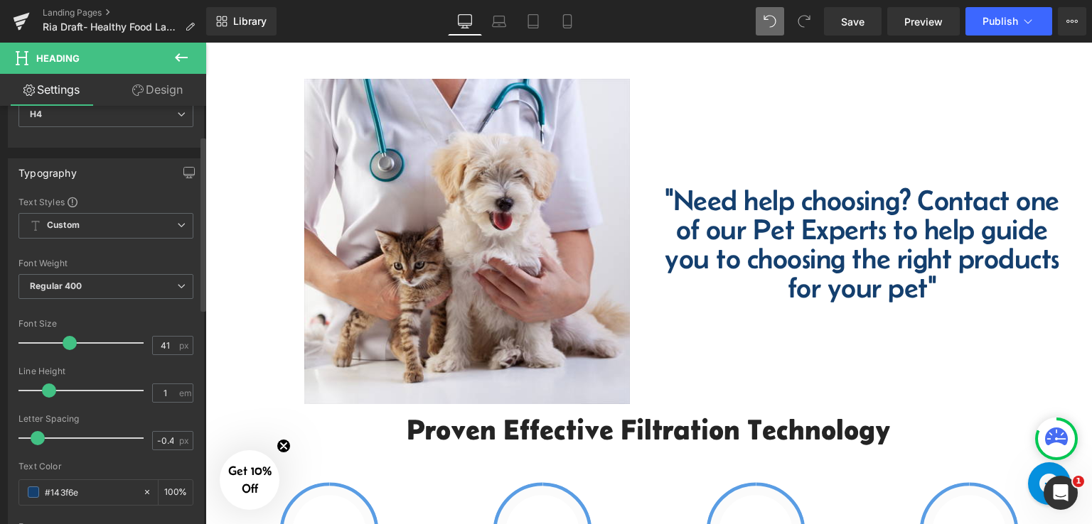
drag, startPoint x: 60, startPoint y: 343, endPoint x: 68, endPoint y: 341, distance: 8.6
click at [68, 341] on span at bounding box center [70, 343] width 14 height 14
click at [166, 345] on input "41" at bounding box center [165, 346] width 25 height 18
type input "40"
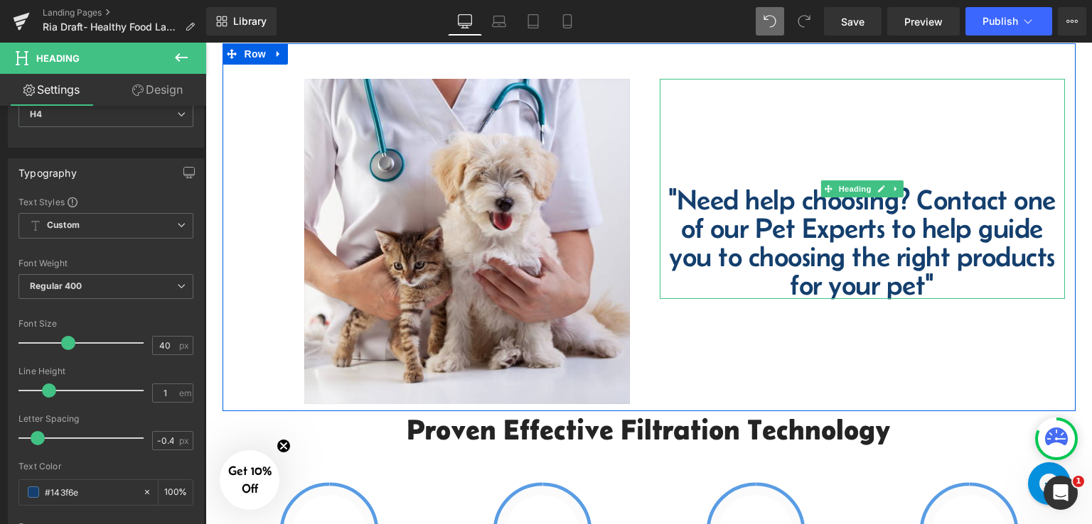
click at [903, 212] on h4 ""Need help choosing? Contact one of our Pet Experts to help guide you to choosi…" at bounding box center [862, 242] width 405 height 114
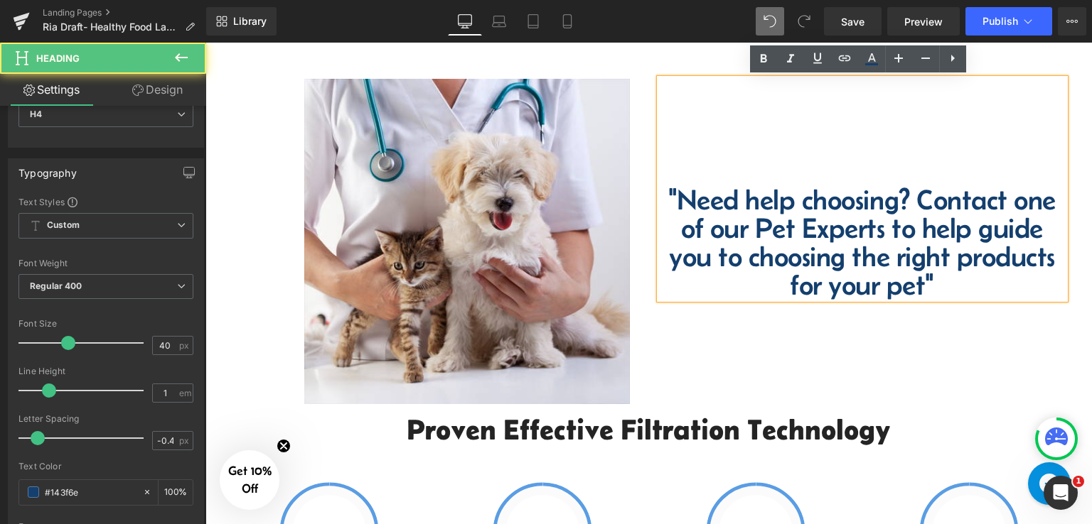
click at [913, 204] on h4 ""Need help choosing? Contact one of our Pet Experts to help guide you to choosi…" at bounding box center [862, 242] width 405 height 114
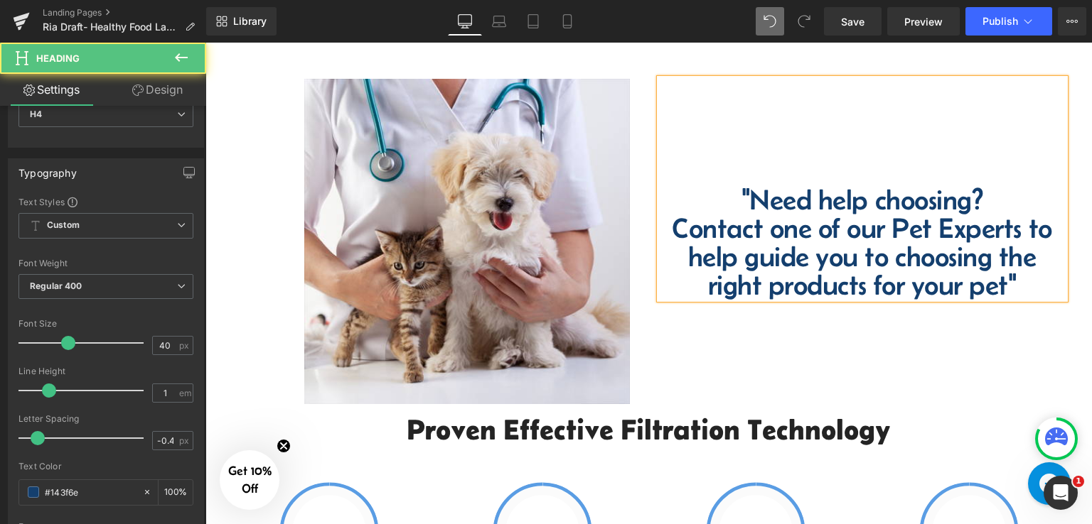
click at [743, 200] on h4 ""Need help choosing?" at bounding box center [862, 199] width 405 height 28
click at [1008, 279] on h4 "Contact one of our Pet Experts to help guide you to choosing the right products…" at bounding box center [862, 256] width 405 height 85
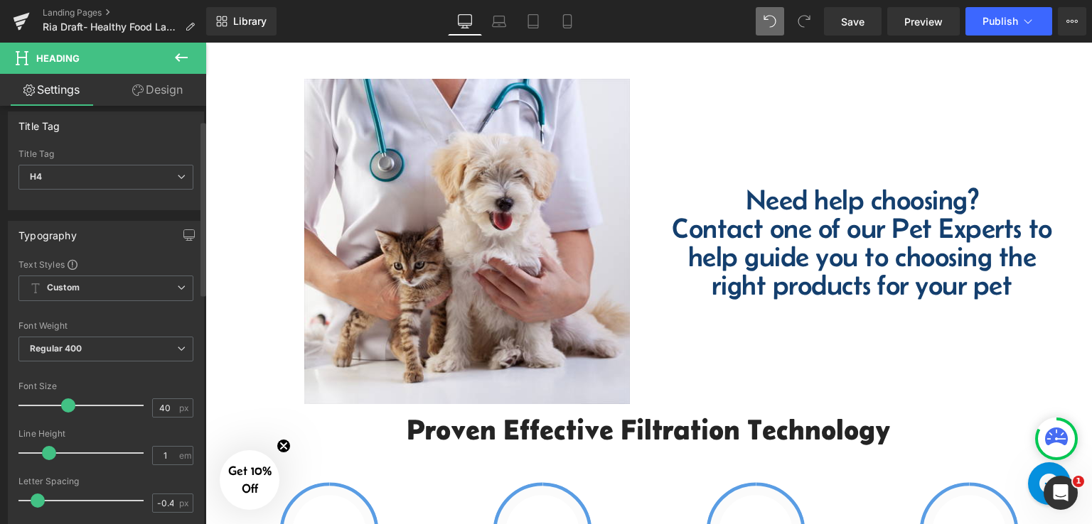
scroll to position [0, 0]
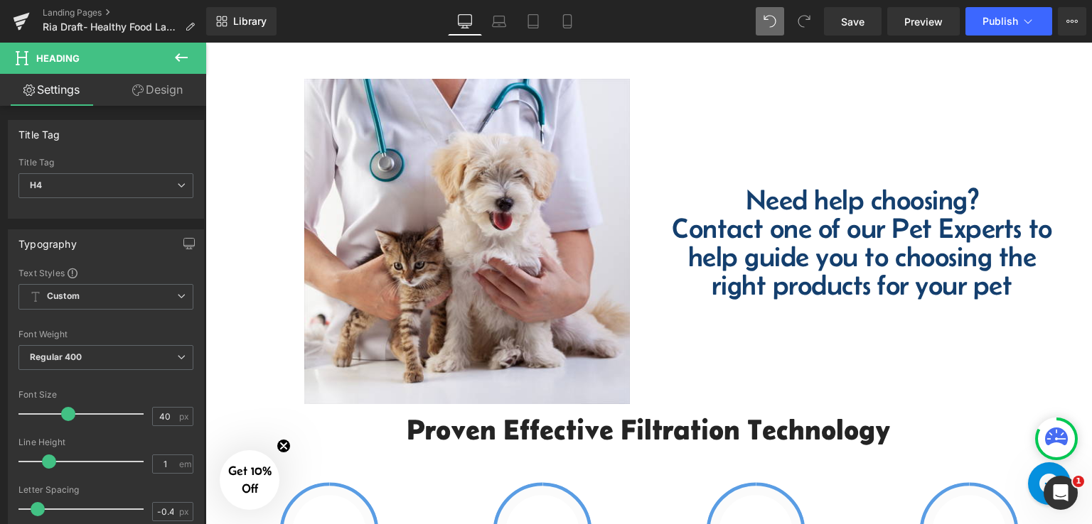
click at [174, 59] on icon at bounding box center [181, 57] width 17 height 17
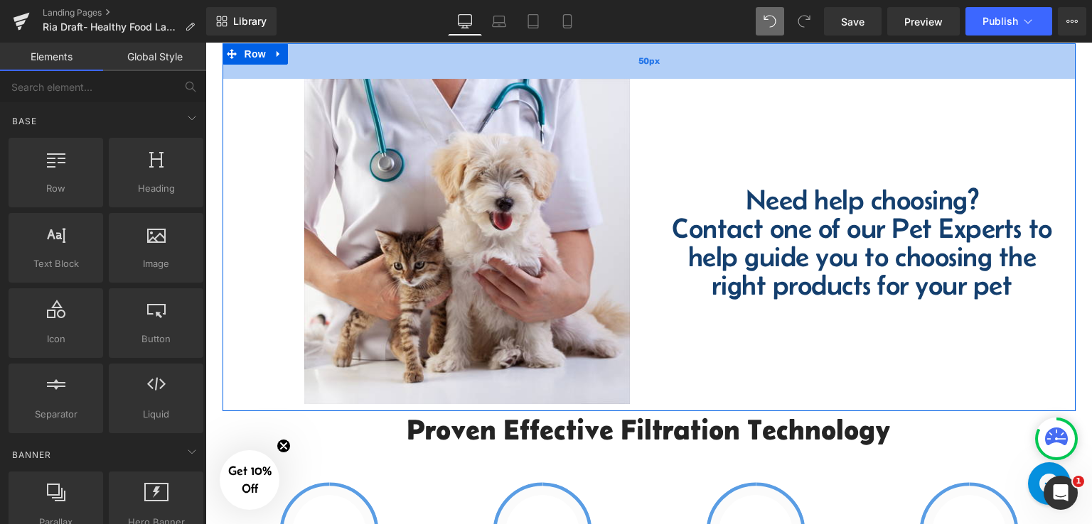
click at [748, 65] on div "50px" at bounding box center [648, 61] width 853 height 36
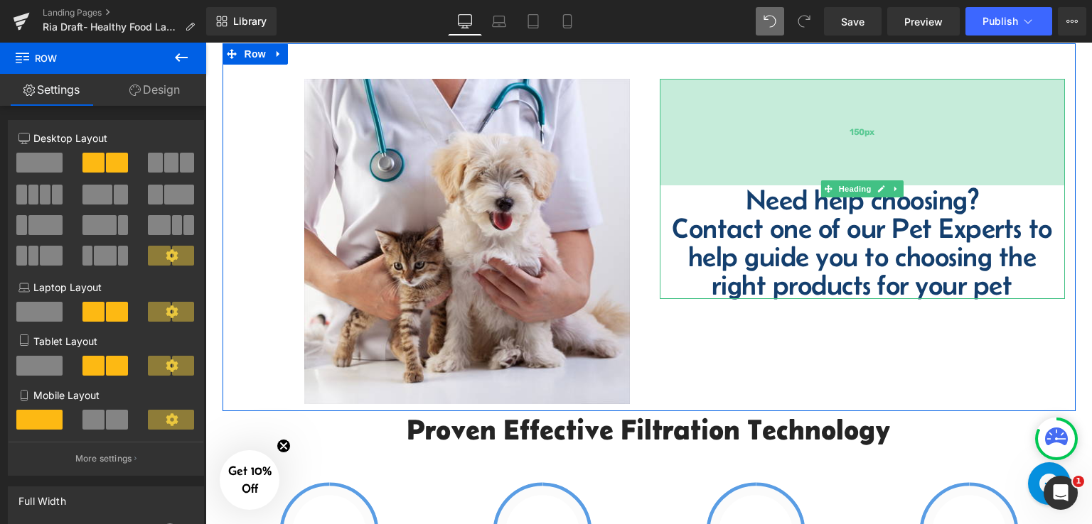
scroll to position [1401, 0]
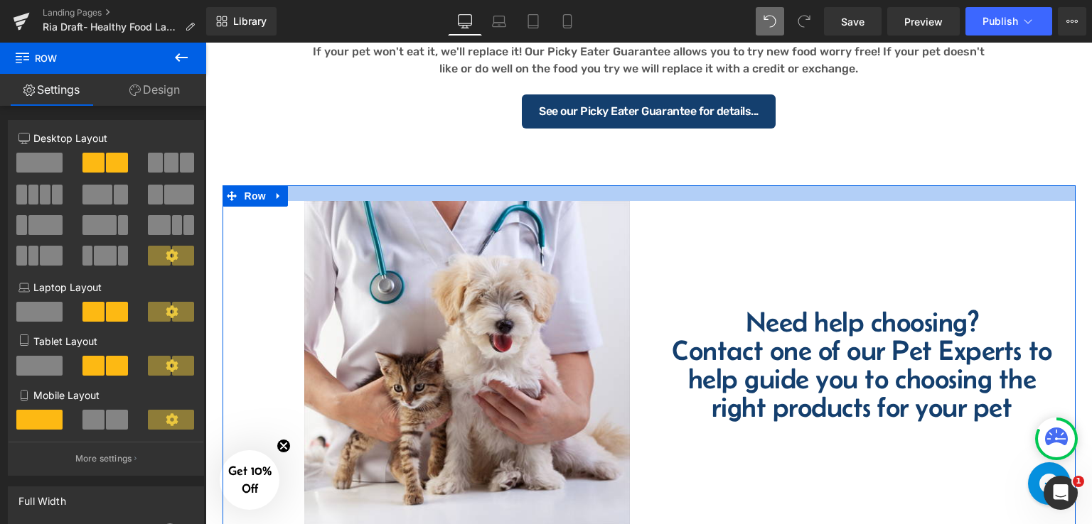
drag, startPoint x: 654, startPoint y: 220, endPoint x: 662, endPoint y: 192, distance: 28.8
click at [662, 192] on div at bounding box center [648, 193] width 853 height 16
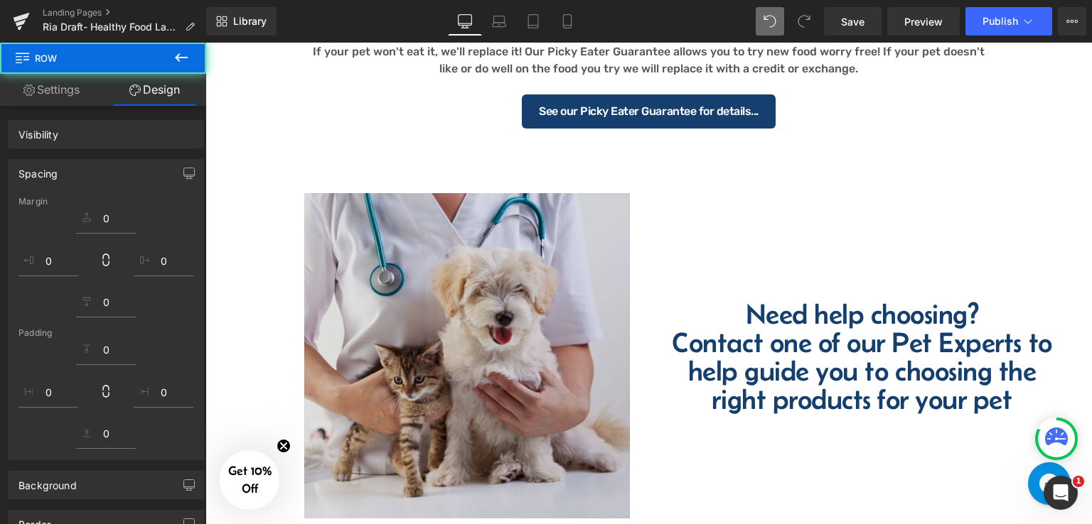
click at [497, 239] on img at bounding box center [435, 355] width 405 height 325
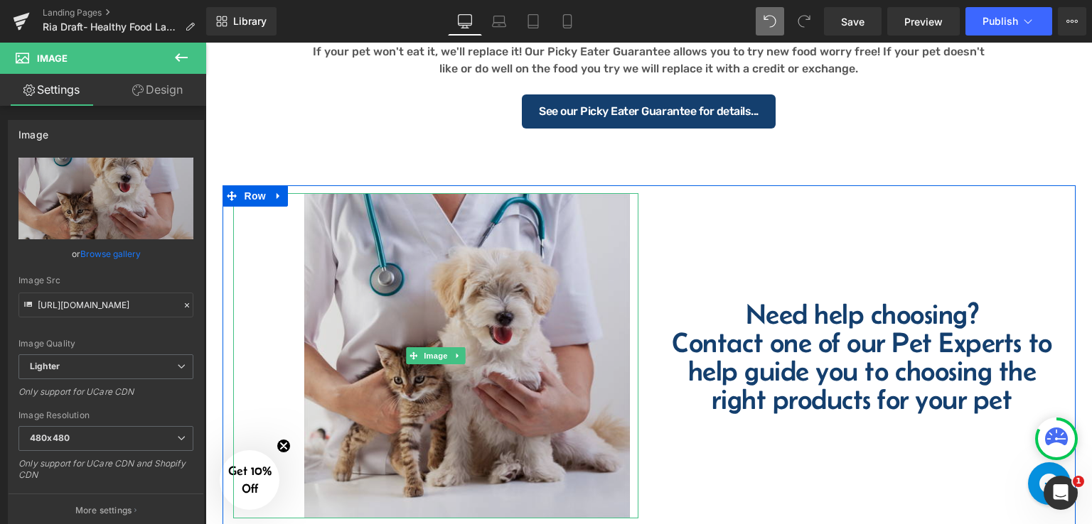
scroll to position [1543, 0]
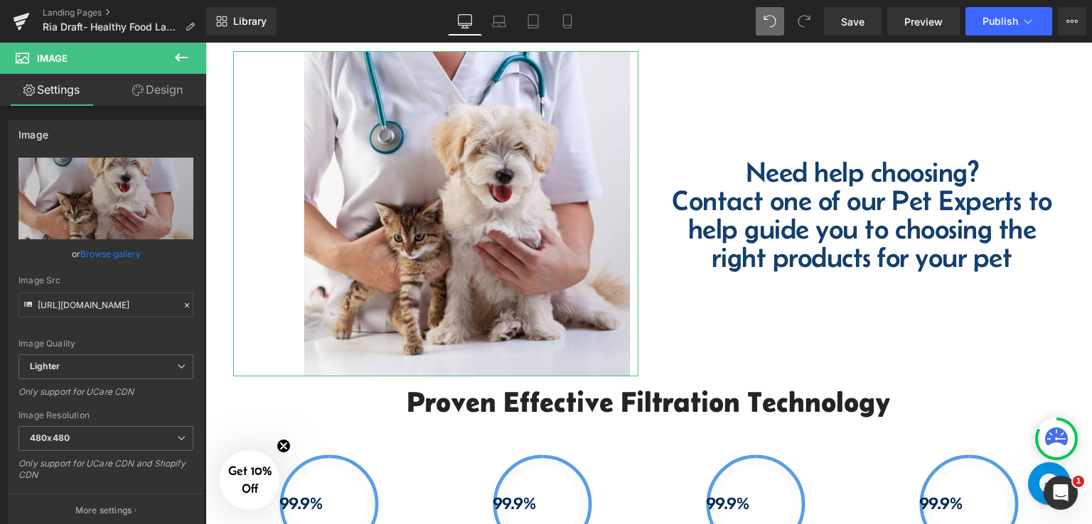
click at [147, 99] on link "Design" at bounding box center [157, 90] width 103 height 32
click at [0, 0] on div "Corner" at bounding box center [0, 0] width 0 height 0
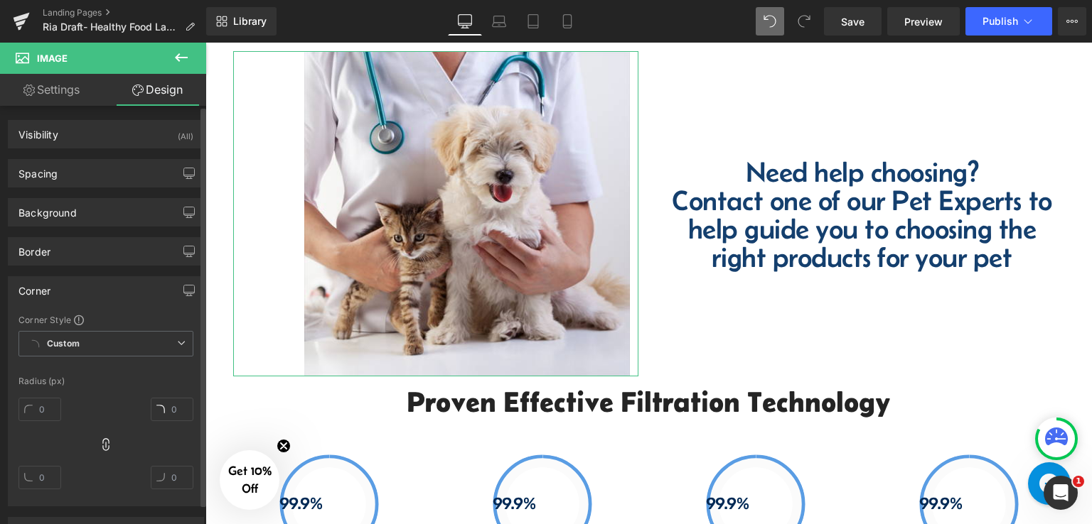
type input "0"
click at [47, 414] on input "0" at bounding box center [39, 409] width 43 height 23
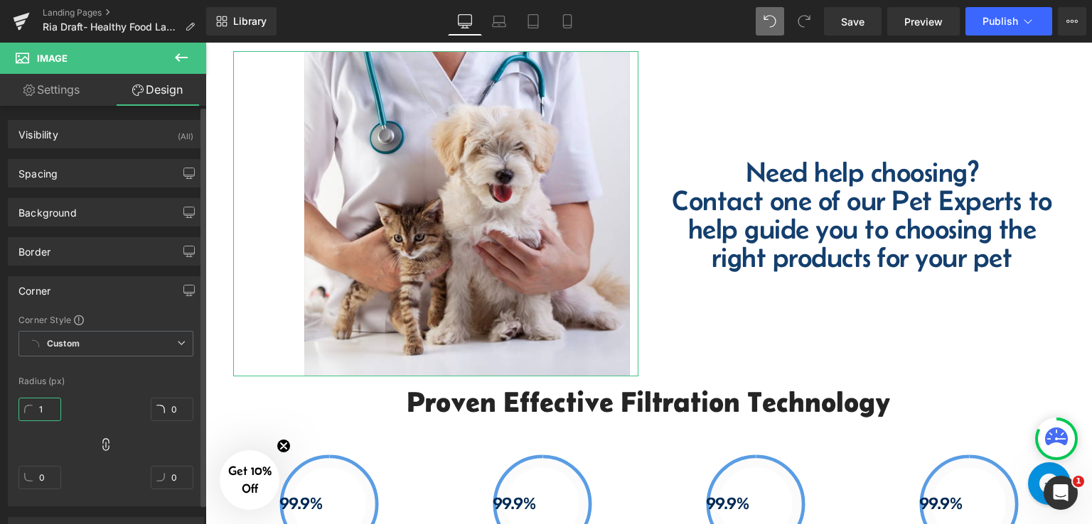
type input "10"
type input "1"
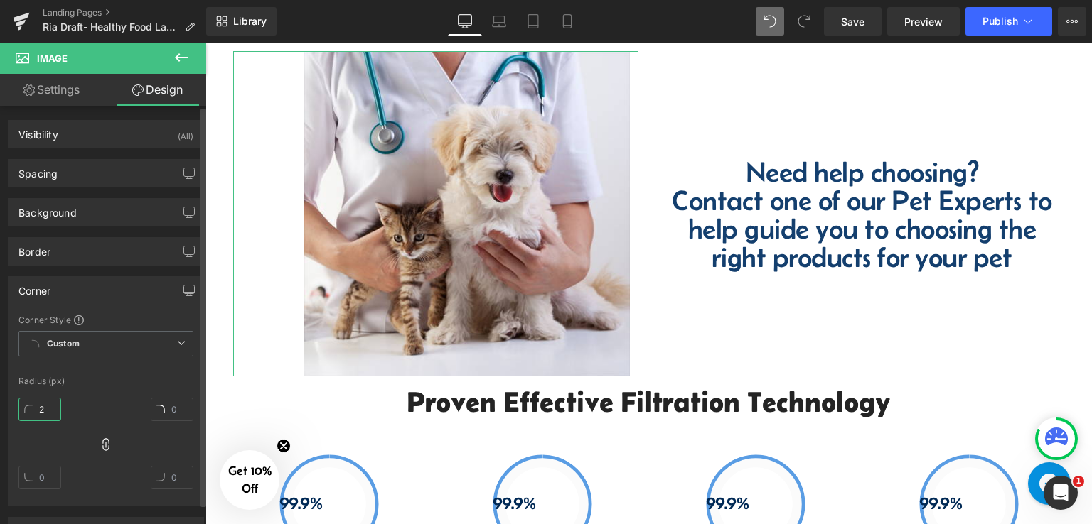
type input "20"
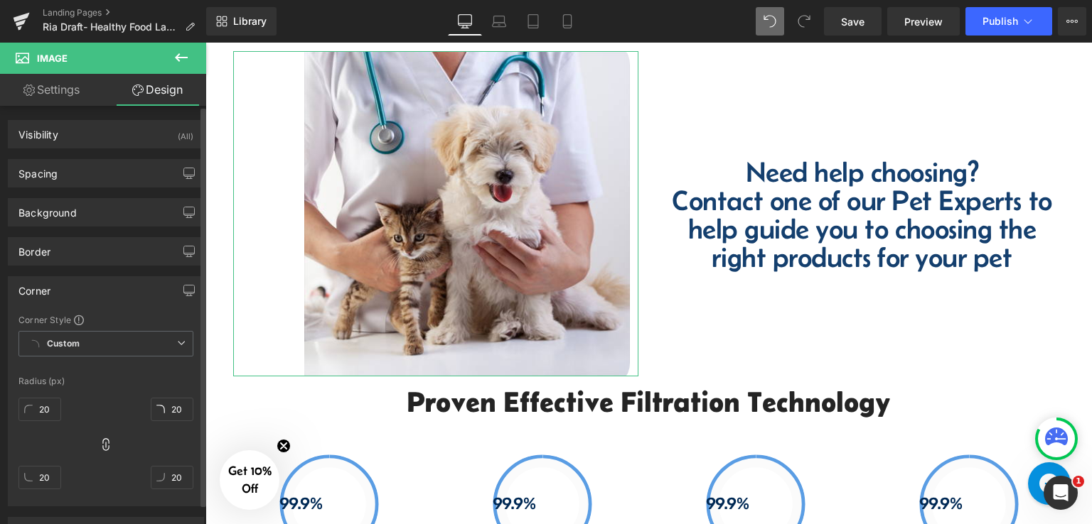
click at [81, 377] on div "Radius (px)" at bounding box center [105, 382] width 175 height 10
click at [65, 282] on div "Corner" at bounding box center [106, 290] width 195 height 27
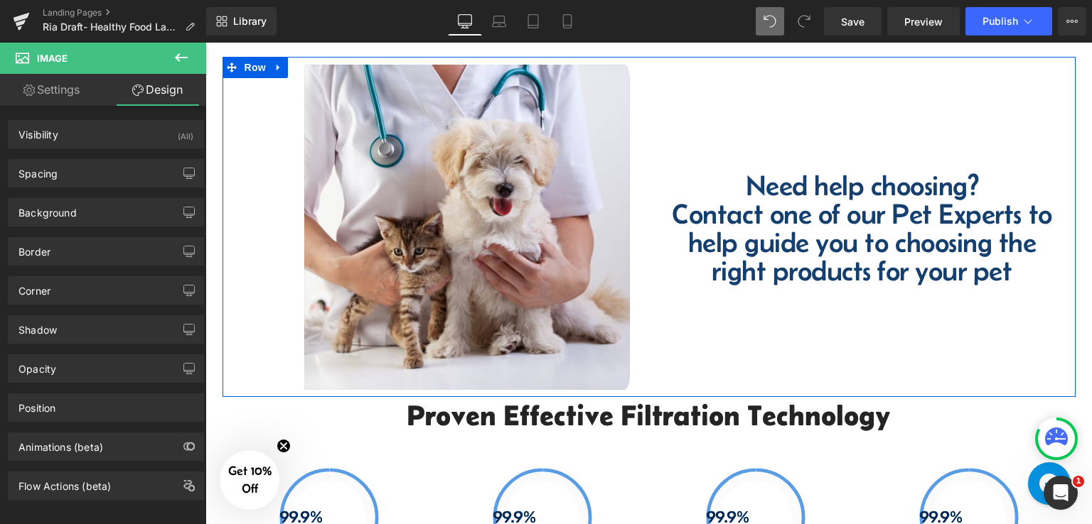
scroll to position [1614, 0]
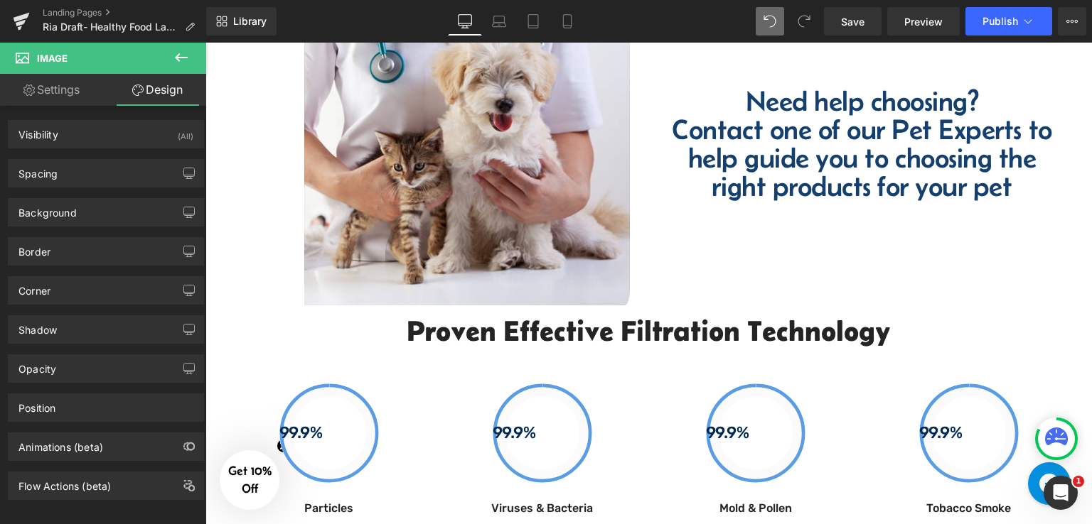
click at [173, 58] on icon at bounding box center [181, 57] width 17 height 17
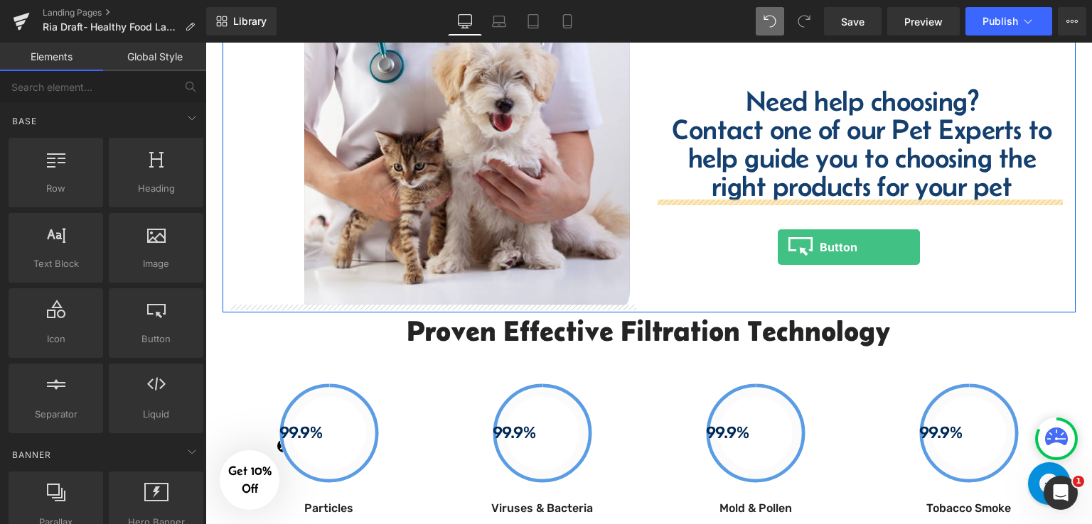
drag, startPoint x: 539, startPoint y: 287, endPoint x: 777, endPoint y: 247, distance: 242.1
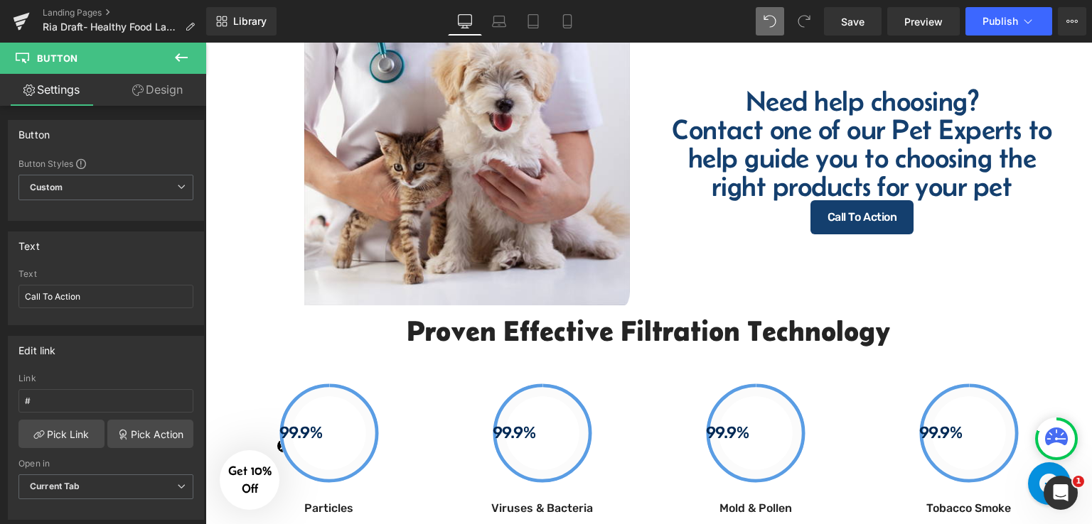
click at [180, 52] on icon at bounding box center [181, 57] width 17 height 17
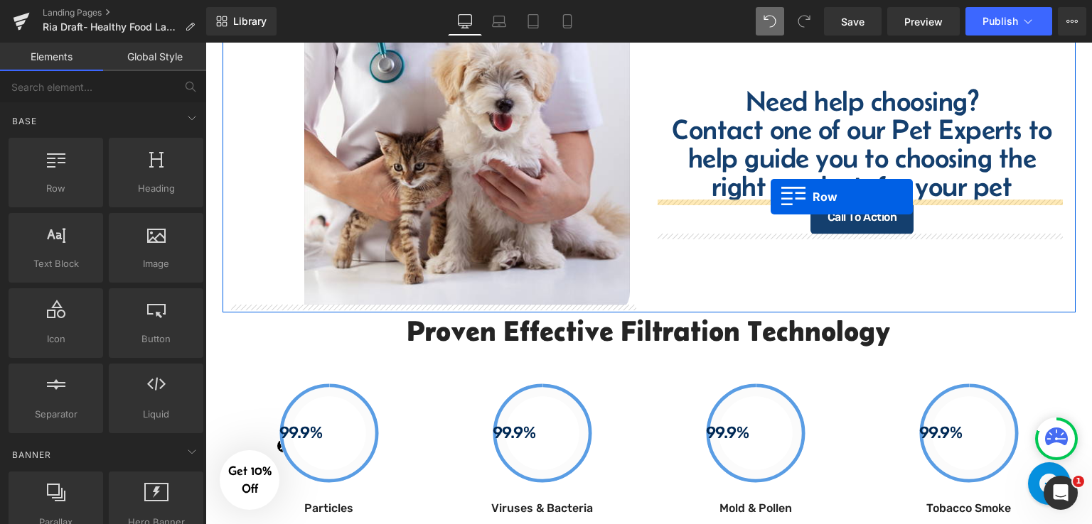
drag, startPoint x: 276, startPoint y: 221, endPoint x: 770, endPoint y: 197, distance: 495.2
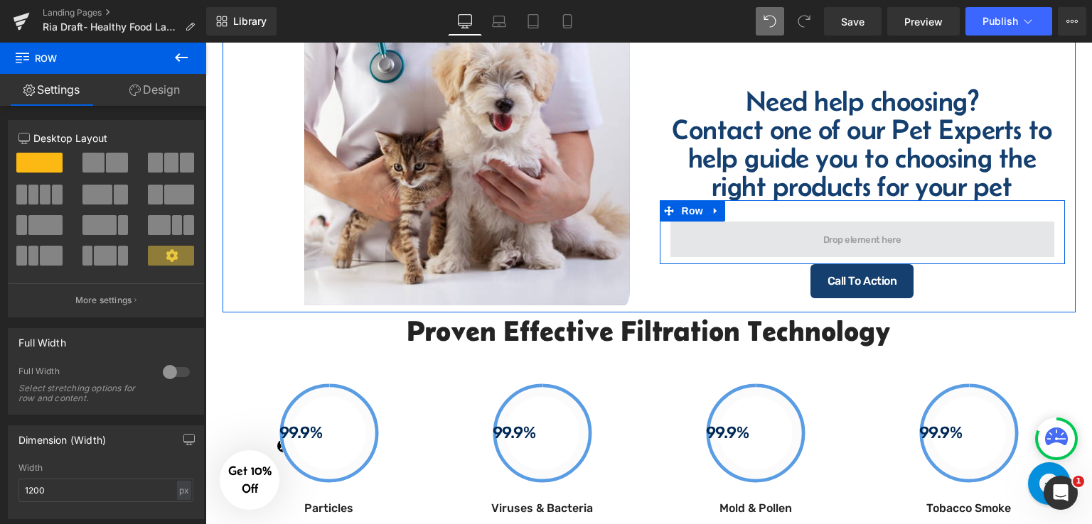
click at [884, 242] on span at bounding box center [862, 239] width 88 height 16
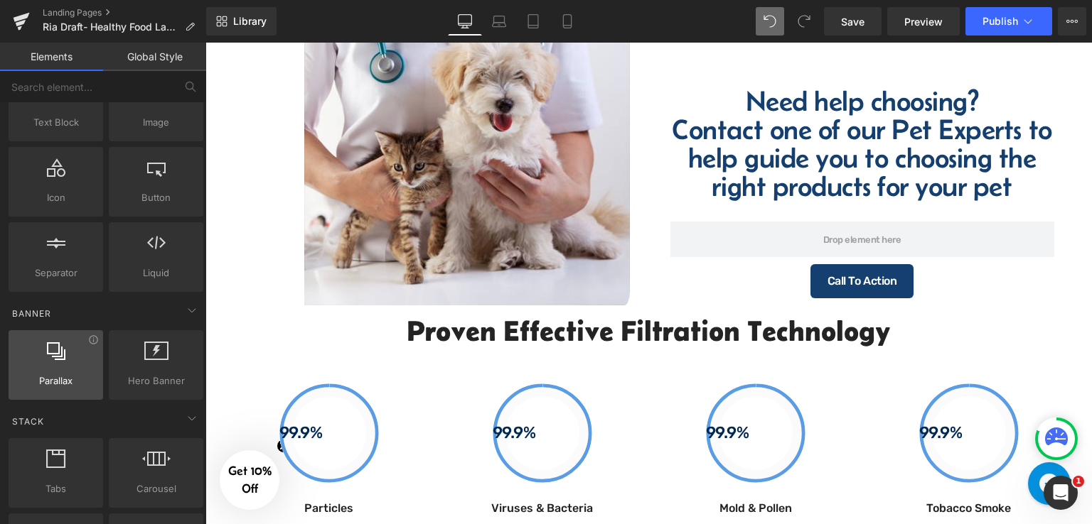
scroll to position [142, 0]
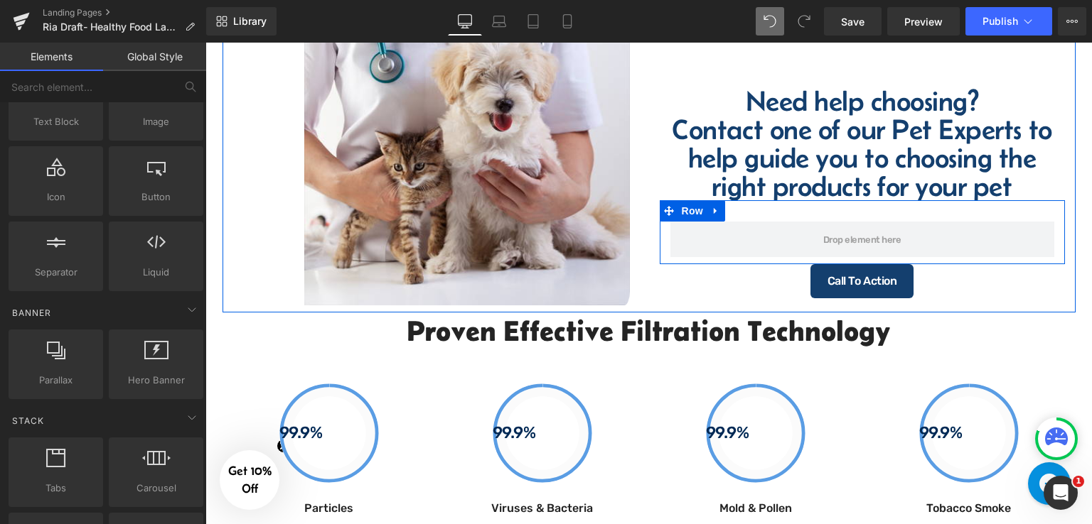
click at [785, 215] on div "Row" at bounding box center [862, 232] width 405 height 64
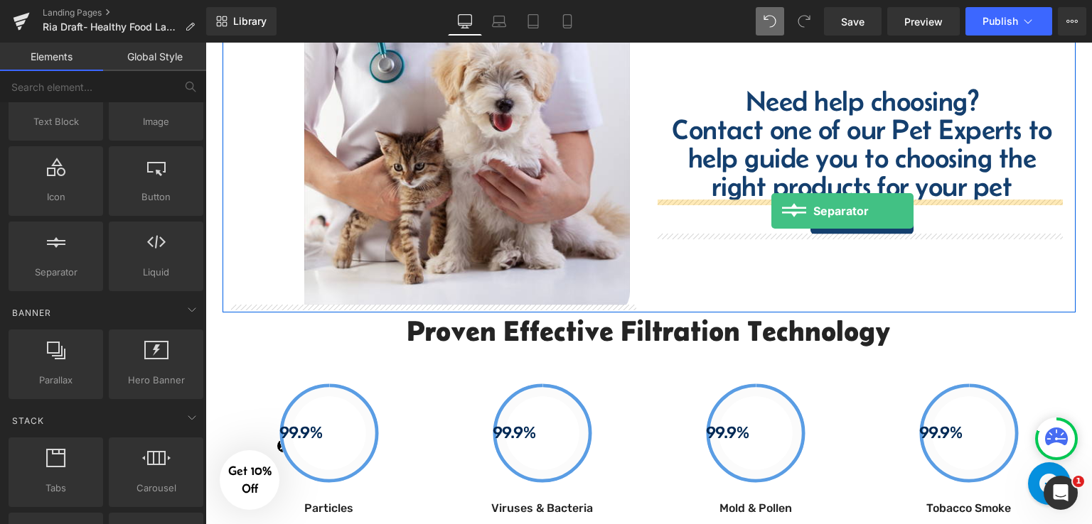
drag, startPoint x: 380, startPoint y: 292, endPoint x: 771, endPoint y: 211, distance: 399.9
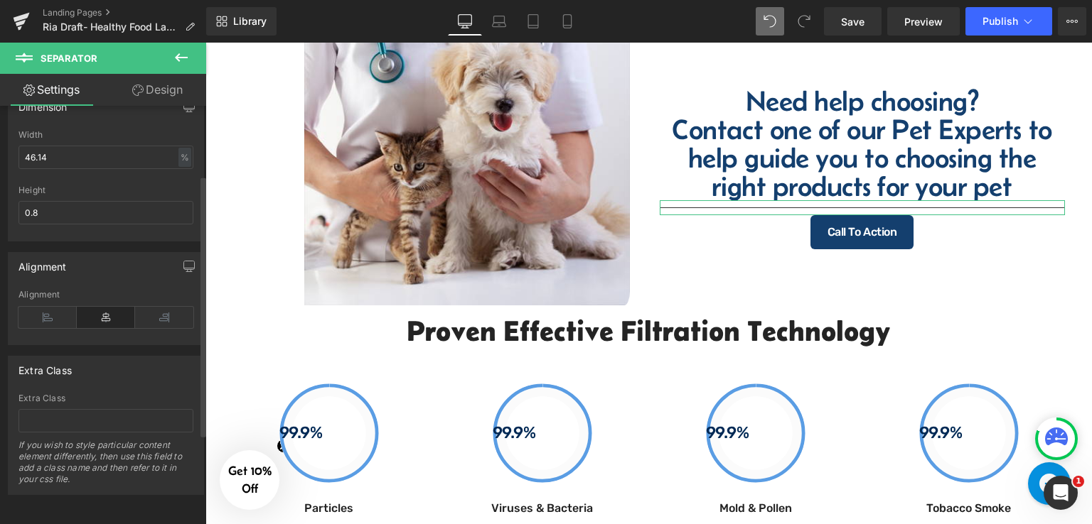
scroll to position [0, 0]
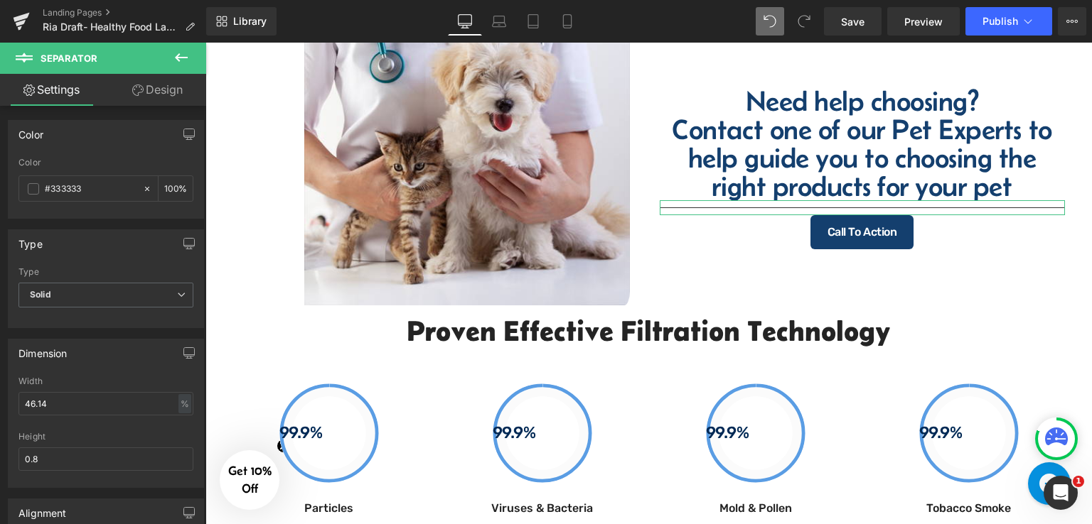
click at [159, 90] on link "Design" at bounding box center [157, 90] width 103 height 32
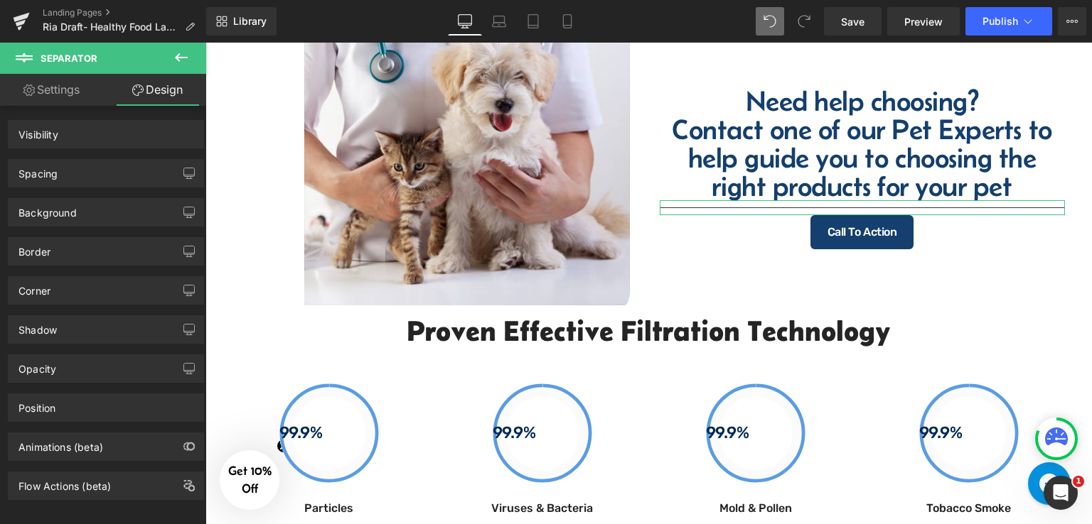
click at [82, 90] on link "Settings" at bounding box center [51, 90] width 103 height 32
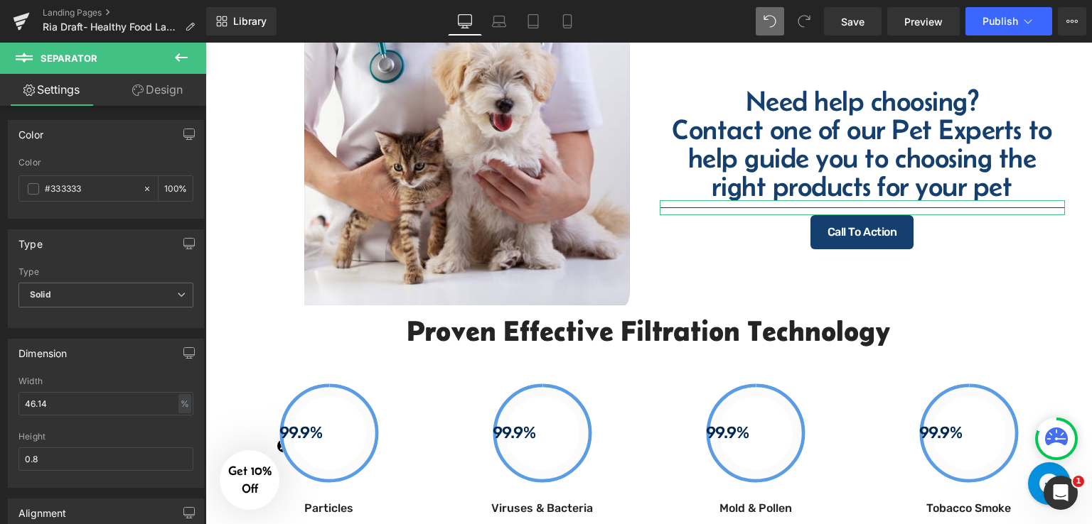
type input "100"
click at [58, 87] on link "Settings" at bounding box center [51, 90] width 103 height 32
click at [31, 191] on span at bounding box center [33, 188] width 11 height 11
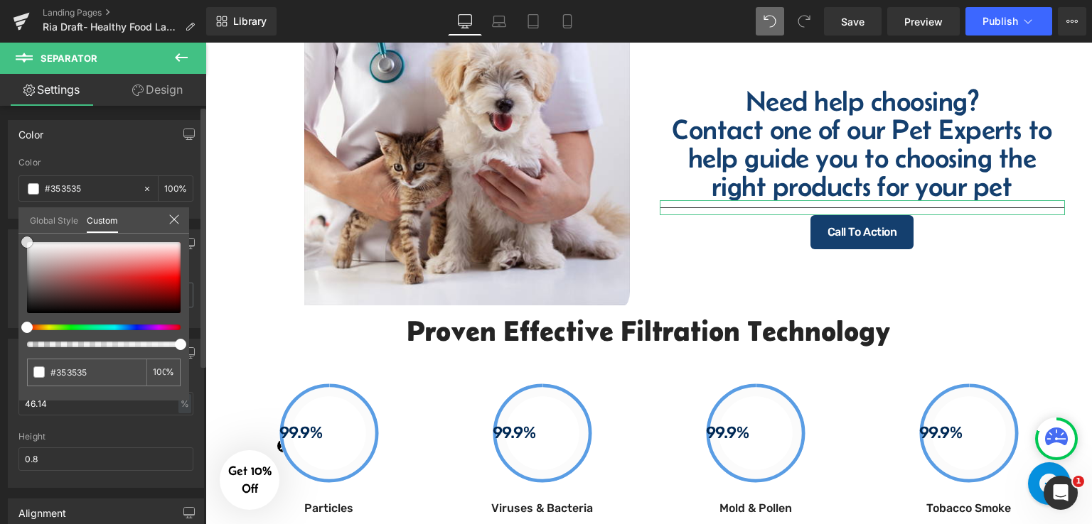
type input "#353535"
type input "#ffffff"
drag, startPoint x: 24, startPoint y: 298, endPoint x: 6, endPoint y: 222, distance: 78.3
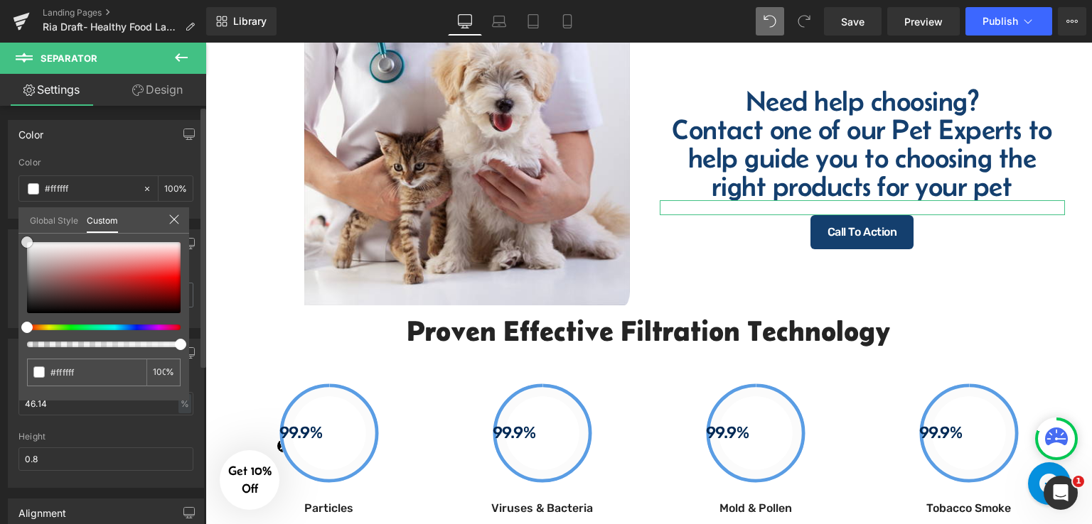
click at [6, 219] on div "Color rgba(255, 255, 255, 1) Color #ffffff 100 % Global Style Custom Setup Glob…" at bounding box center [106, 163] width 212 height 109
click at [262, 193] on div at bounding box center [648, 284] width 886 height 482
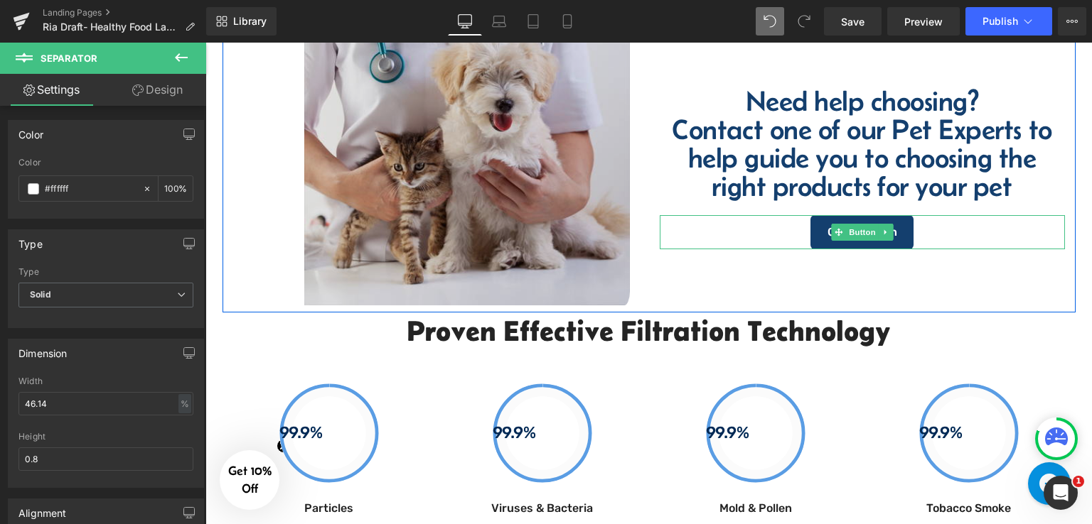
click at [899, 237] on link "Call To Action" at bounding box center [861, 232] width 103 height 34
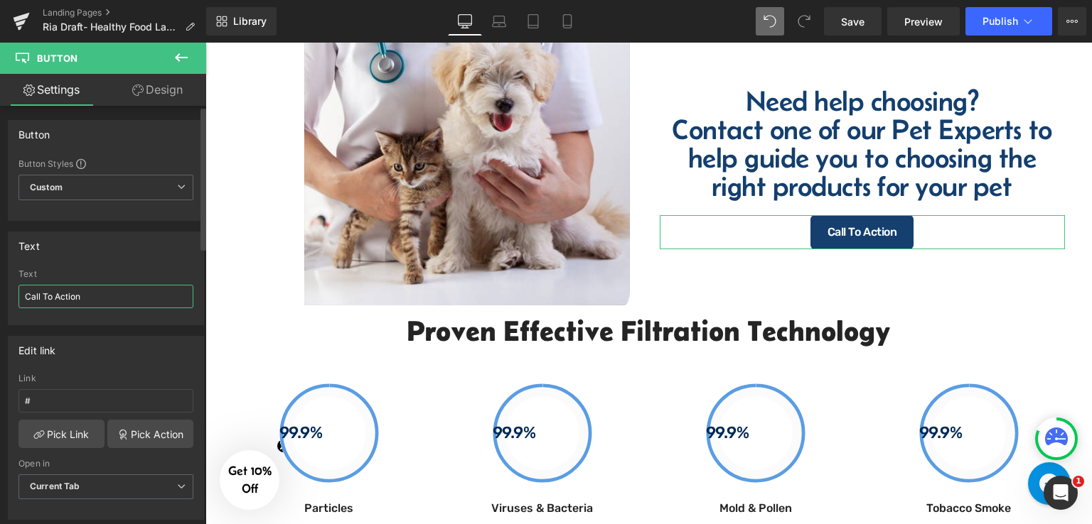
drag, startPoint x: 117, startPoint y: 302, endPoint x: 20, endPoint y: 295, distance: 96.9
click at [20, 295] on input "Call To Action" at bounding box center [105, 296] width 175 height 23
type input "Talk to a Pet Expert"
click at [112, 390] on input "#" at bounding box center [105, 400] width 175 height 23
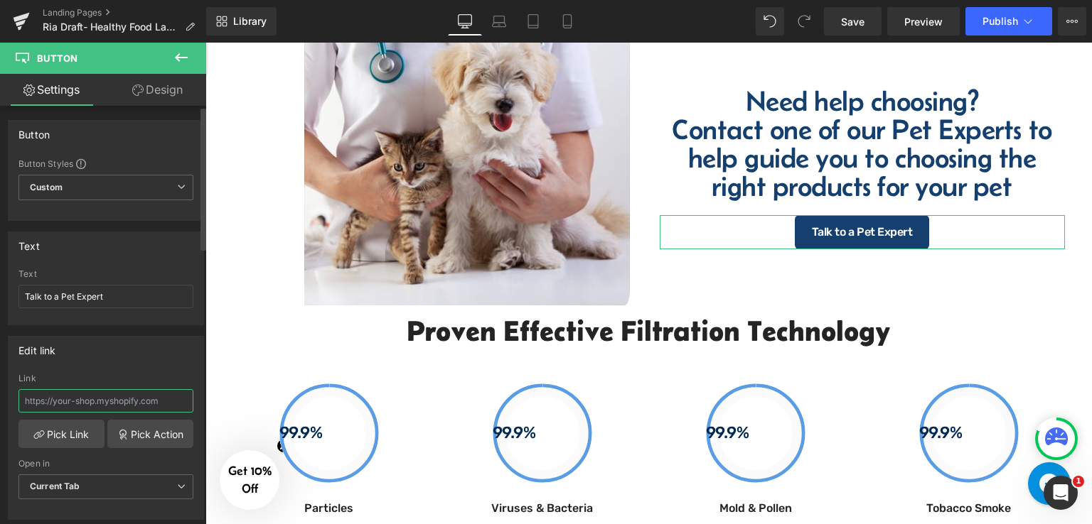
paste input "[URL][DOMAIN_NAME]"
type input "[URL][DOMAIN_NAME]"
click at [111, 359] on div "Edit link" at bounding box center [106, 350] width 195 height 27
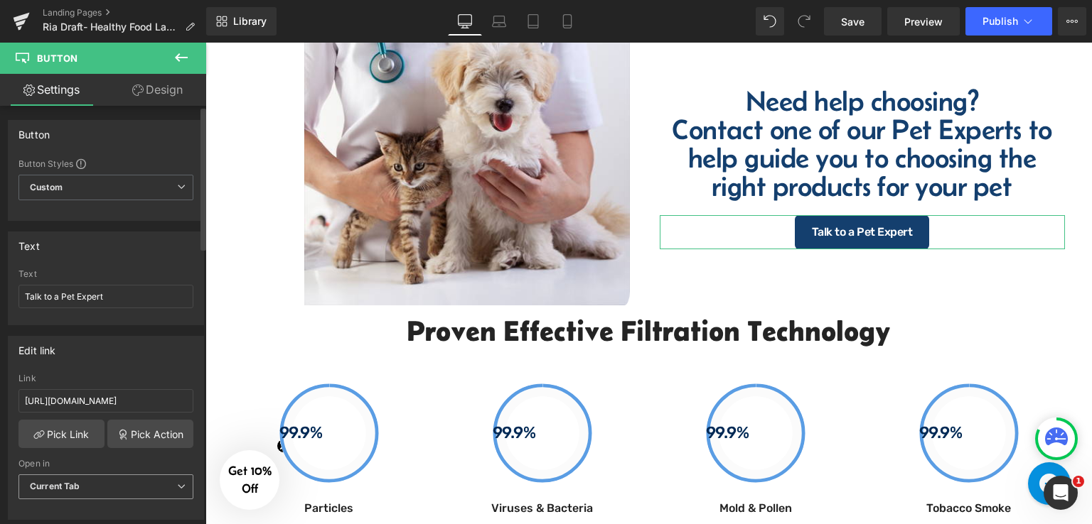
click at [99, 493] on span "Current Tab" at bounding box center [105, 487] width 175 height 25
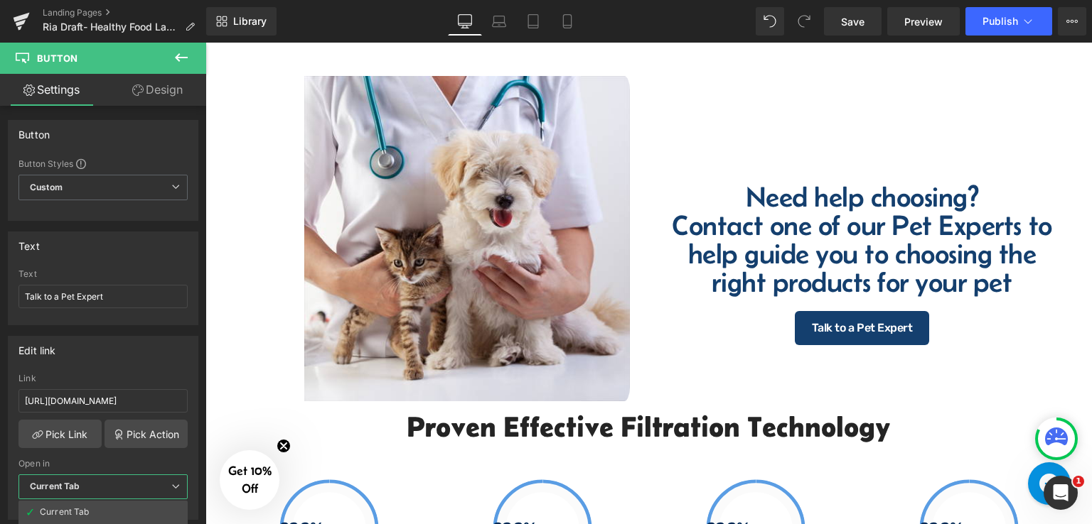
scroll to position [1523, 0]
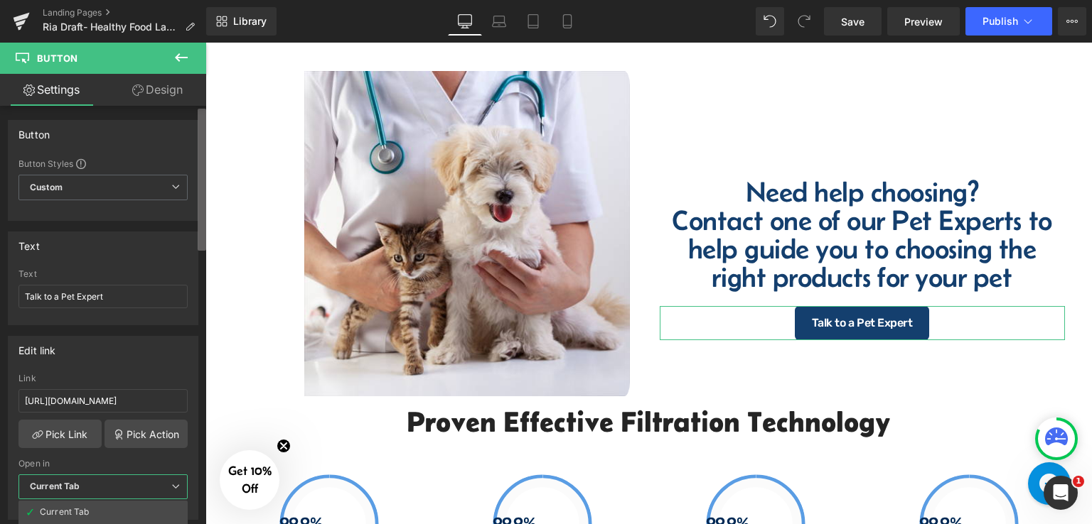
click at [199, 197] on b at bounding box center [202, 180] width 9 height 142
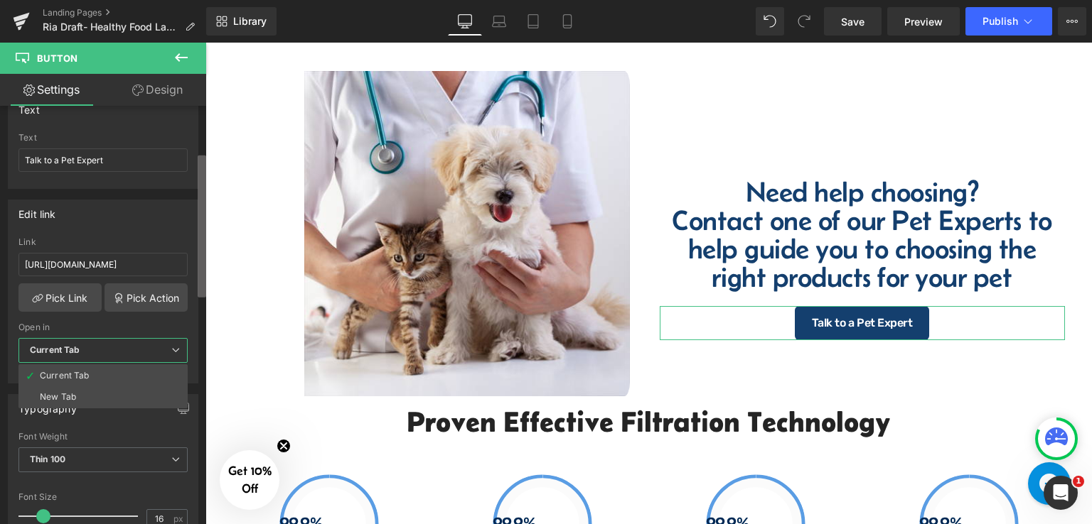
click at [198, 245] on b at bounding box center [202, 227] width 9 height 142
drag, startPoint x: 63, startPoint y: 393, endPoint x: 673, endPoint y: 122, distance: 668.1
click at [63, 393] on div "New Tab" at bounding box center [58, 397] width 36 height 10
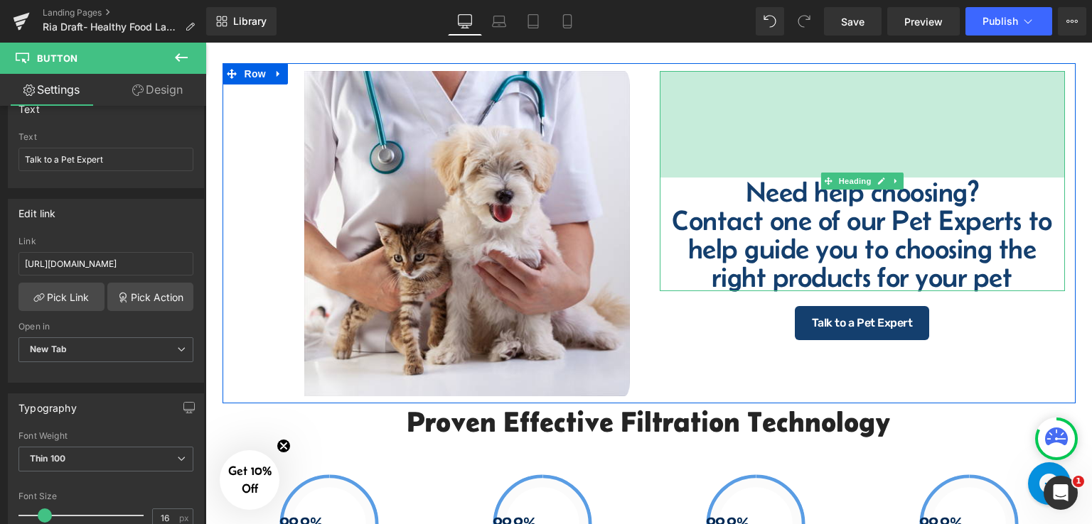
drag, startPoint x: 787, startPoint y: 176, endPoint x: 996, endPoint y: 319, distance: 253.7
click at [792, 161] on div "150px" at bounding box center [862, 124] width 405 height 107
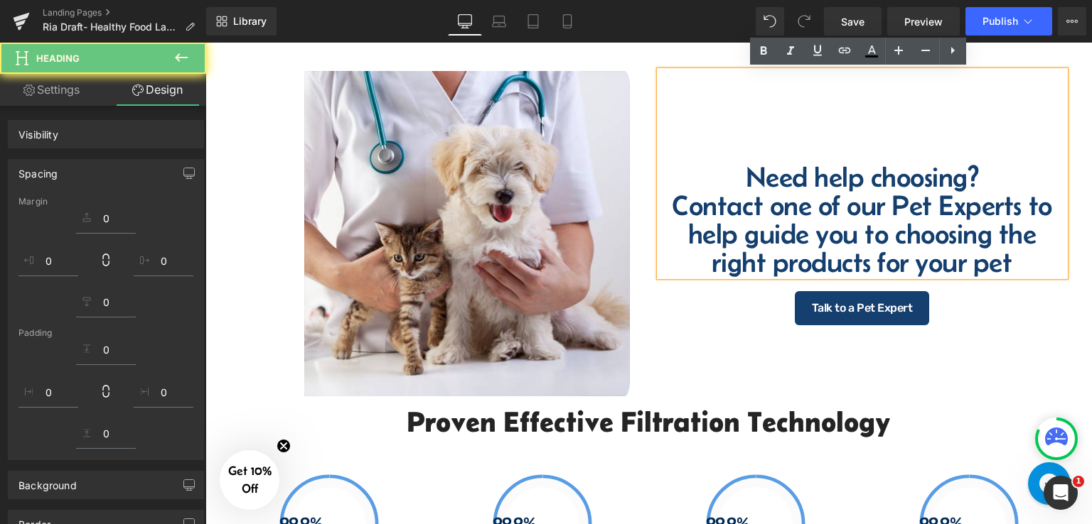
click at [998, 318] on div "Talk to a Pet Expert" at bounding box center [862, 308] width 405 height 34
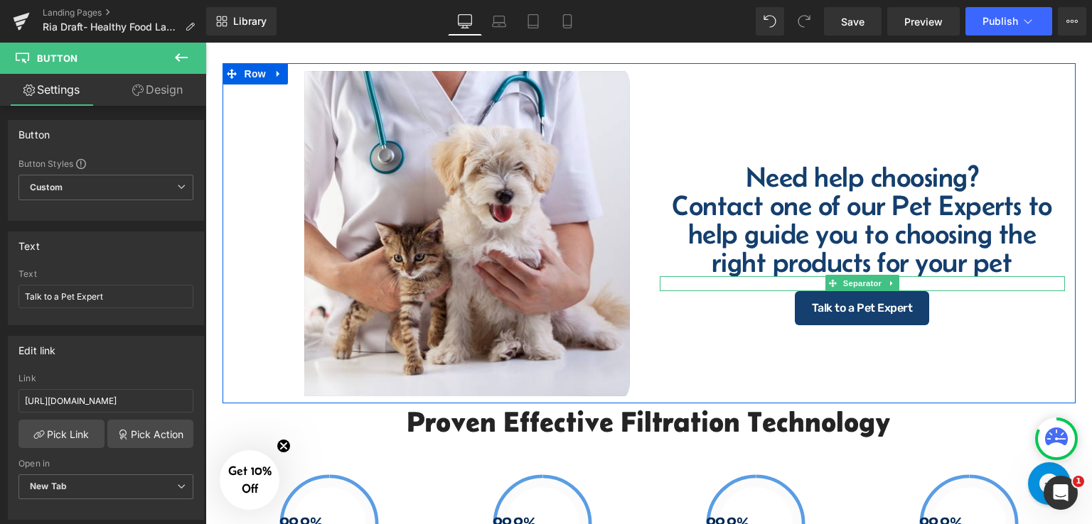
click at [908, 284] on hr at bounding box center [861, 288] width 187 height 8
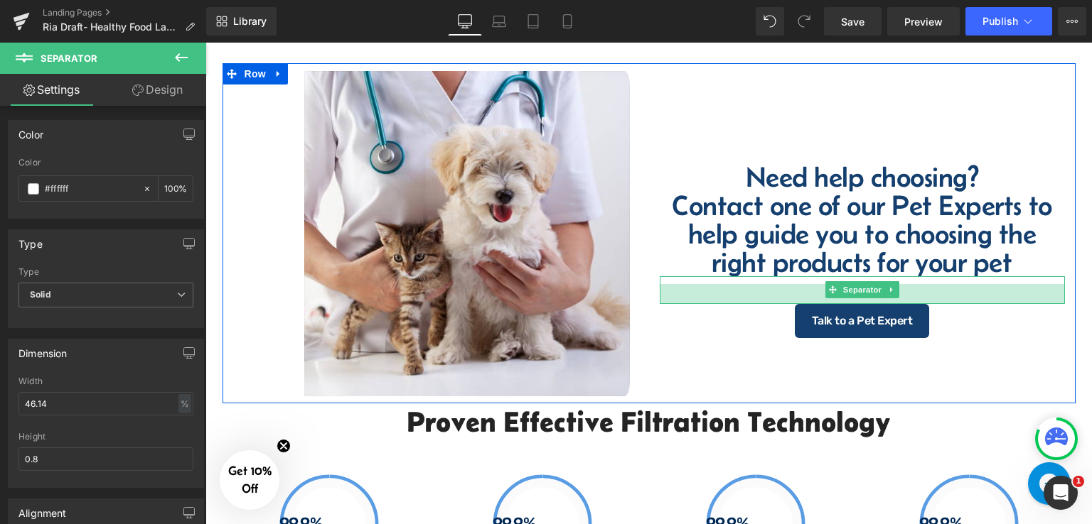
drag, startPoint x: 923, startPoint y: 288, endPoint x: 922, endPoint y: 301, distance: 12.9
click at [922, 301] on div at bounding box center [862, 294] width 405 height 20
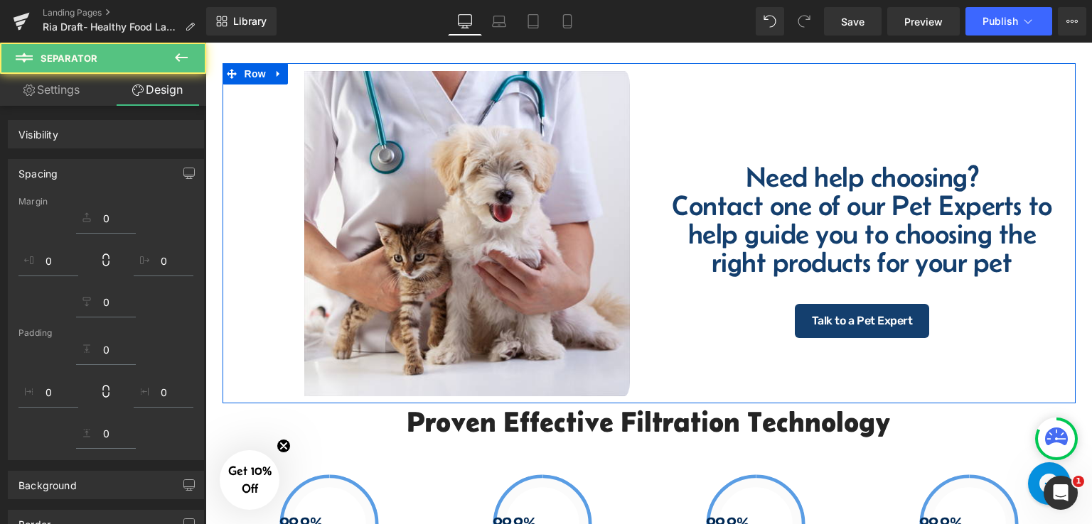
click at [841, 134] on div "Need help choosing? Contact one of our Pet Experts to help guide you to choosin…" at bounding box center [862, 173] width 405 height 205
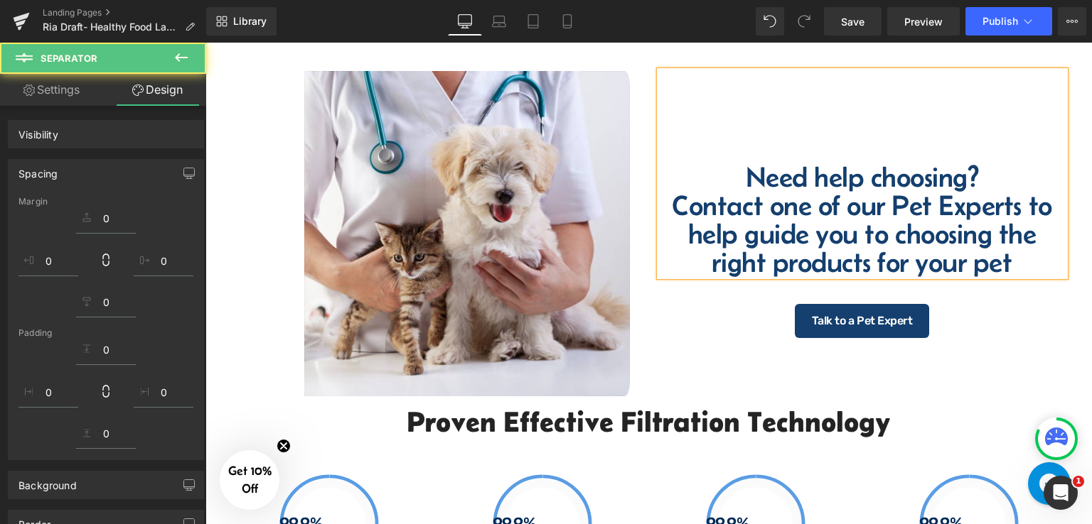
click at [760, 108] on div "Need help choosing? Contact one of our Pet Experts to help guide you to choosin…" at bounding box center [862, 173] width 405 height 205
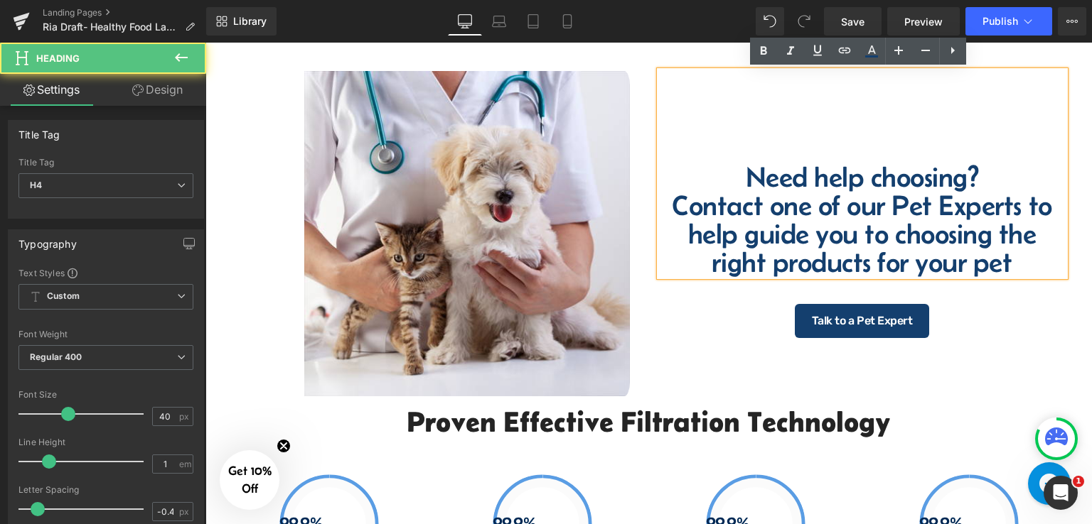
click at [710, 132] on div "Need help choosing? Contact one of our Pet Experts to help guide you to choosin…" at bounding box center [862, 173] width 405 height 205
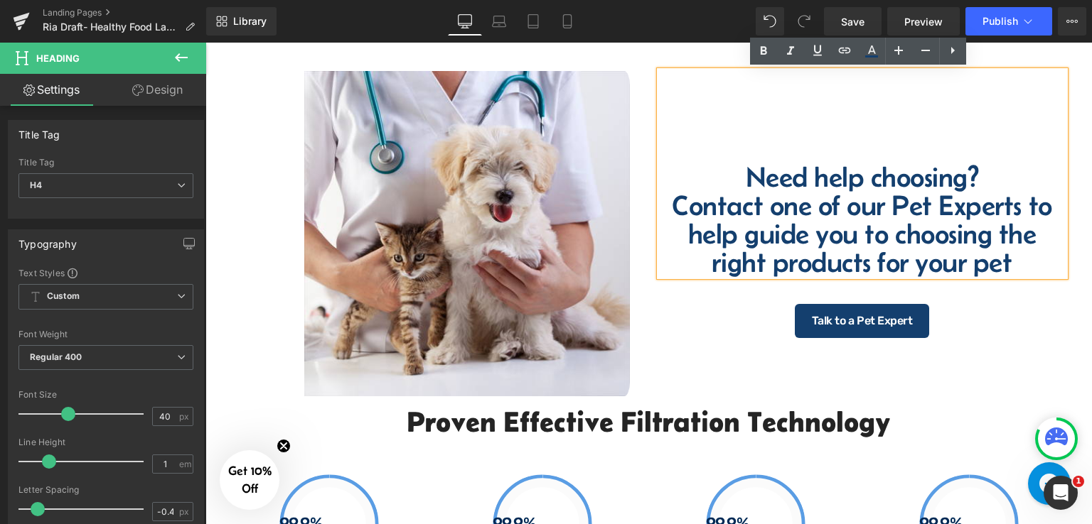
click at [649, 85] on div "Need help choosing? Contact one of our Pet Experts to help guide you to choosin…" at bounding box center [862, 204] width 426 height 267
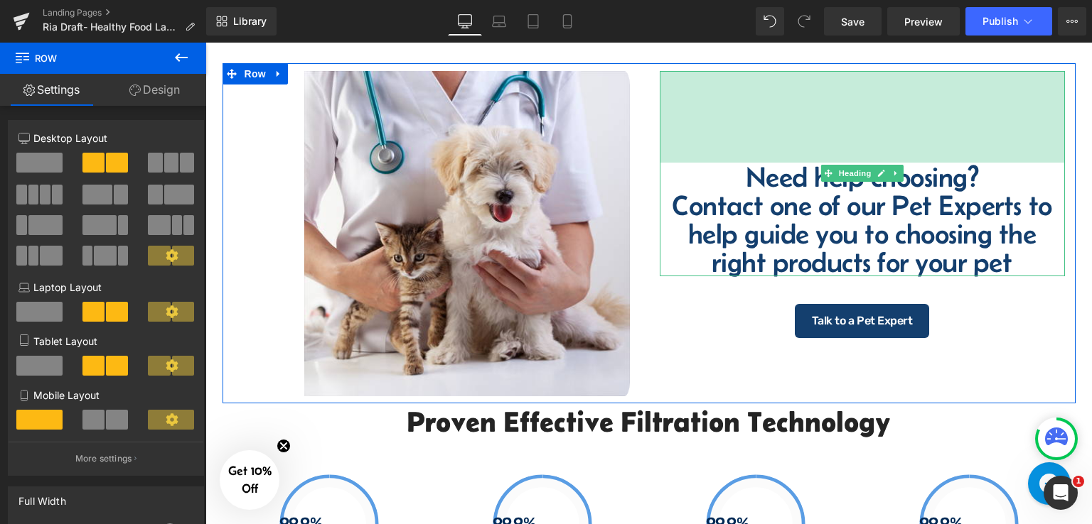
drag, startPoint x: 901, startPoint y: 160, endPoint x: 900, endPoint y: 153, distance: 7.1
click at [904, 151] on div "129px" at bounding box center [862, 117] width 405 height 92
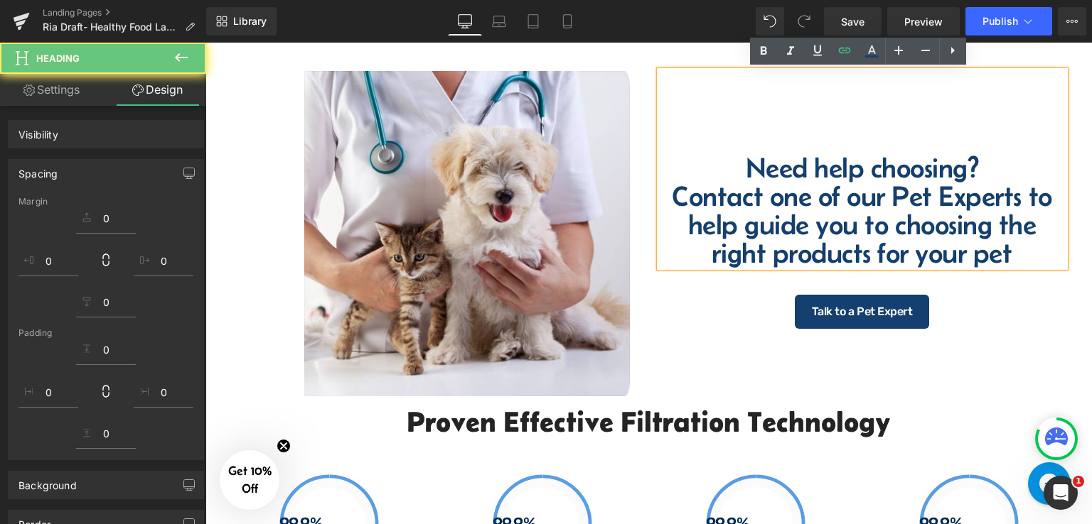
click at [57, 95] on link "Settings" at bounding box center [51, 90] width 103 height 32
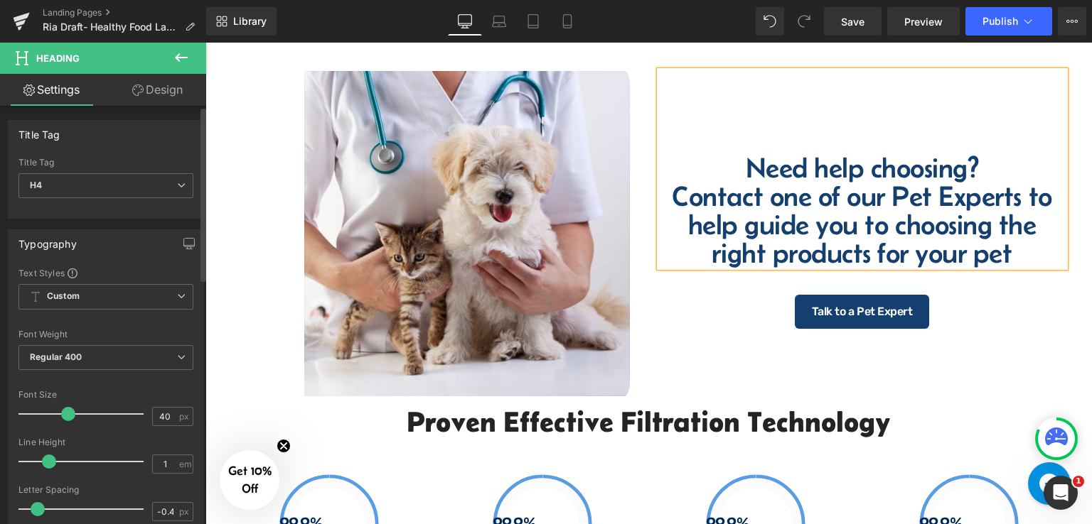
type input "100"
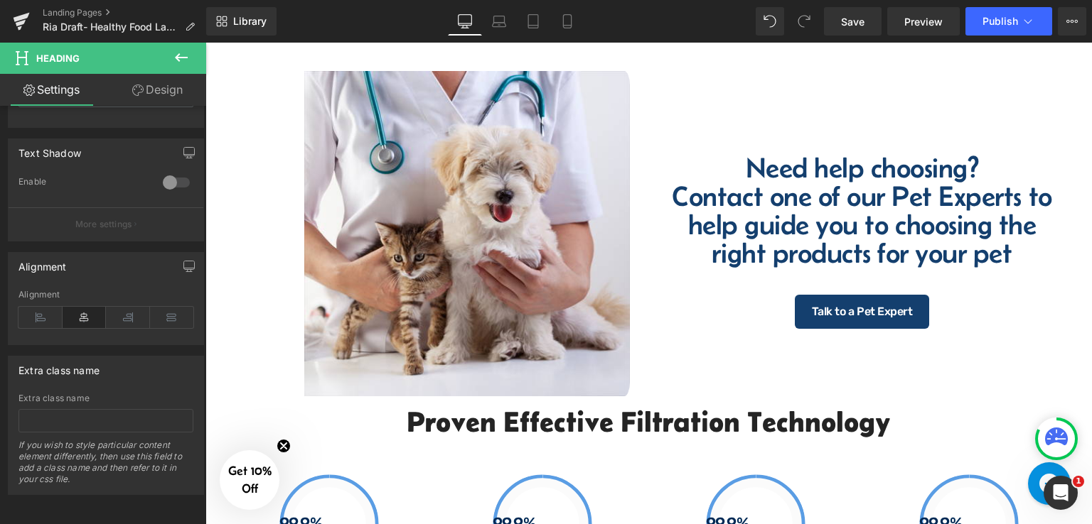
scroll to position [587, 0]
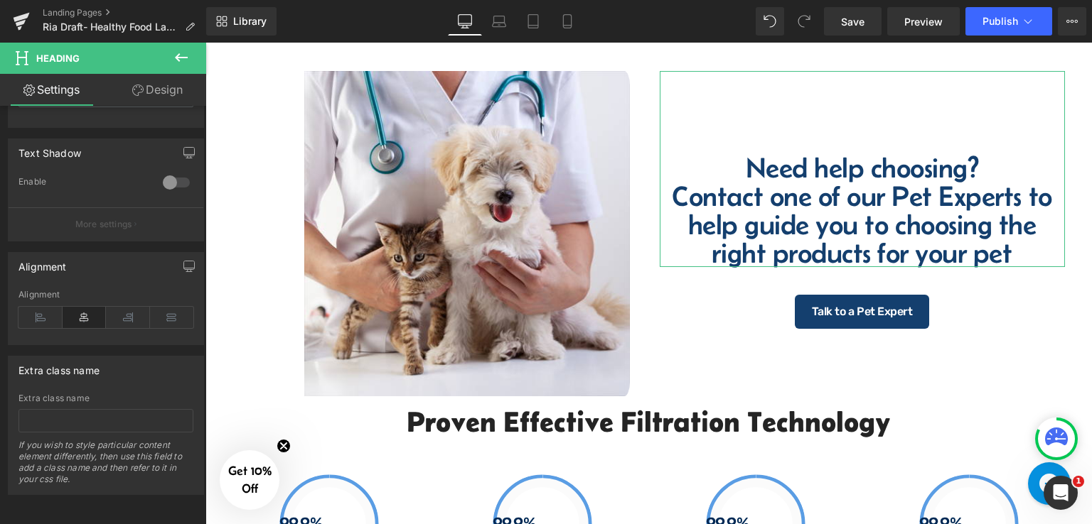
click at [166, 83] on link "Design" at bounding box center [157, 90] width 103 height 32
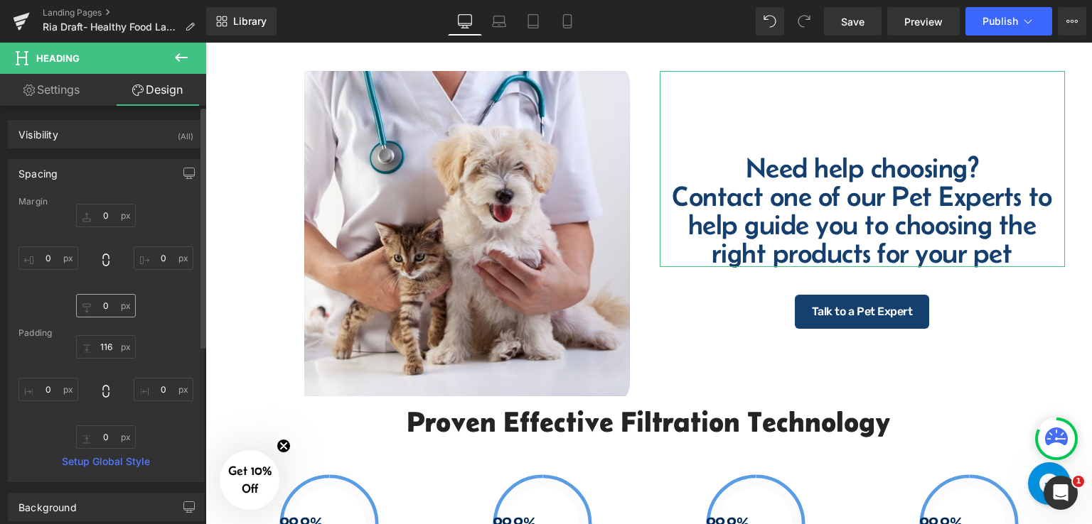
type input "0"
type input "116"
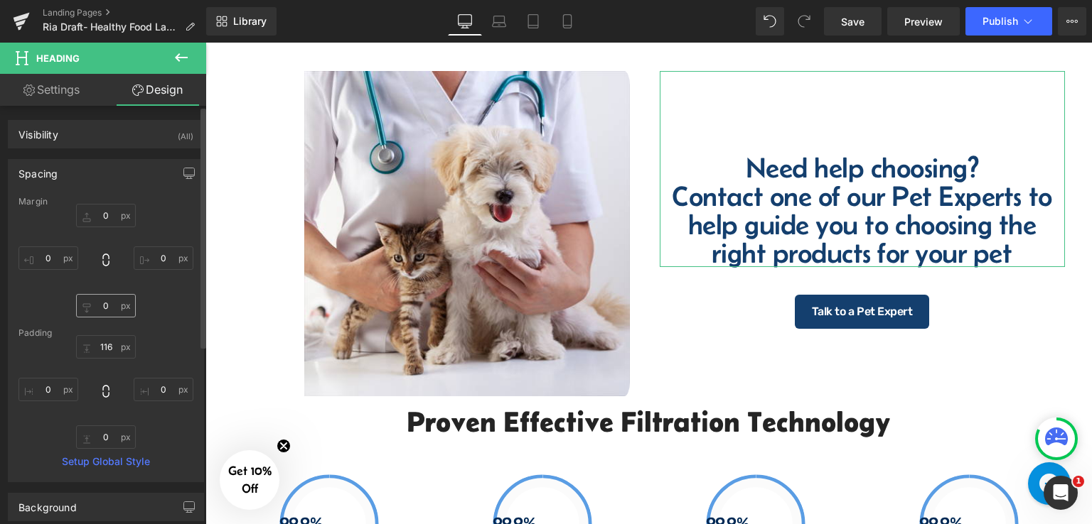
type input "0"
click at [109, 353] on input "116" at bounding box center [106, 346] width 60 height 23
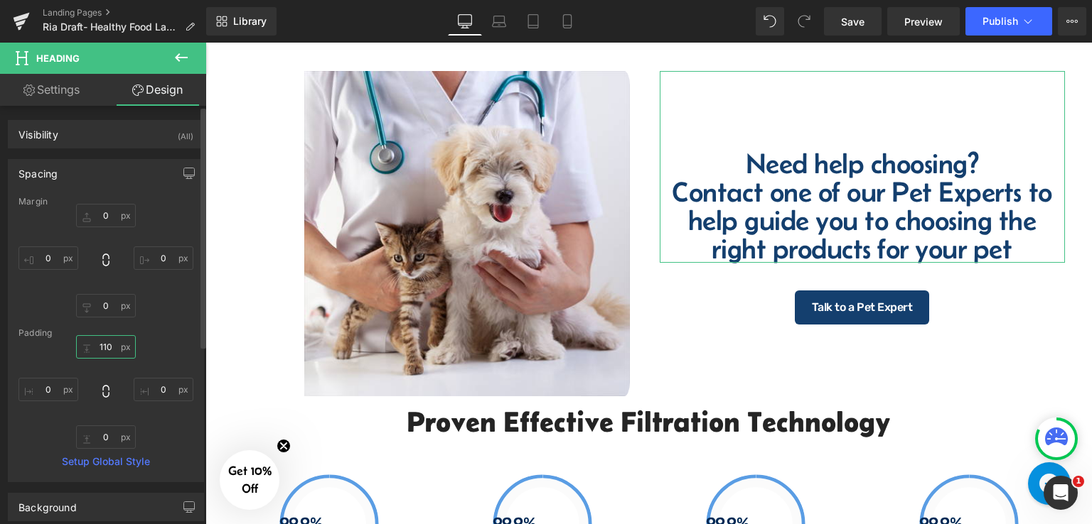
type input "110"
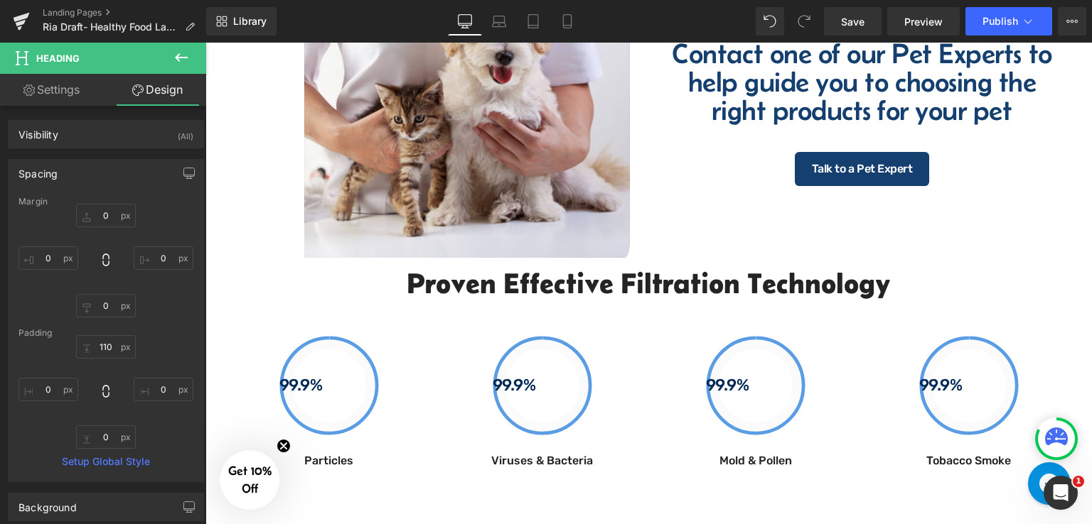
scroll to position [1665, 0]
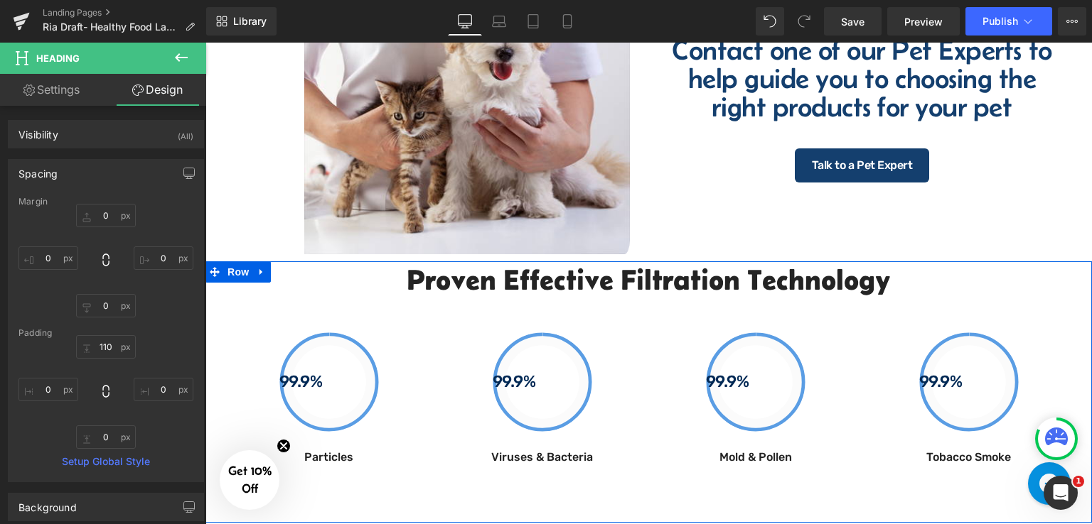
click at [210, 303] on div "Proven Effective Filtration Technology Heading Row 99.9% Button Particles Text …" at bounding box center [648, 368] width 886 height 212
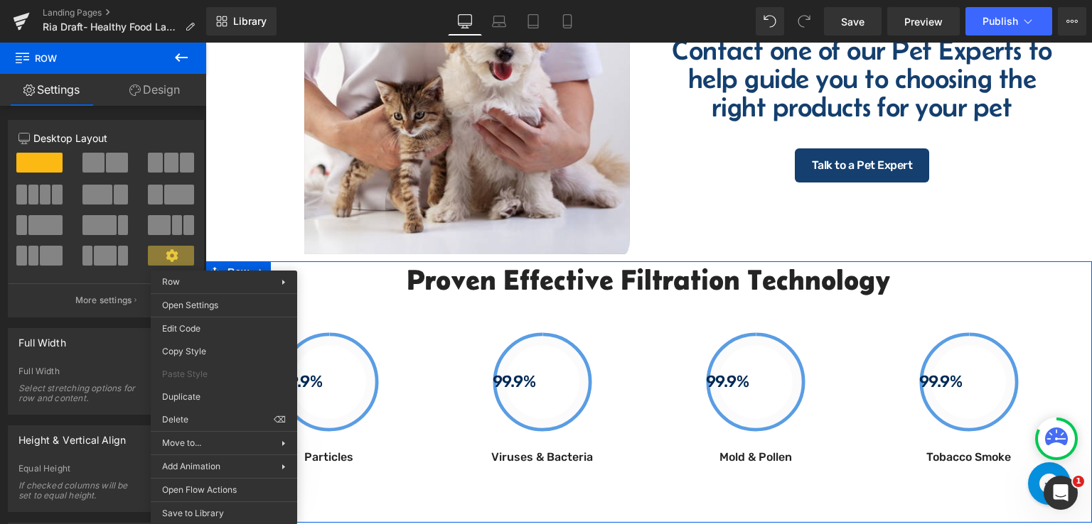
click at [1073, 289] on div "Proven Effective Filtration Technology Heading Row 99.9% Button Particles Text …" at bounding box center [648, 368] width 886 height 212
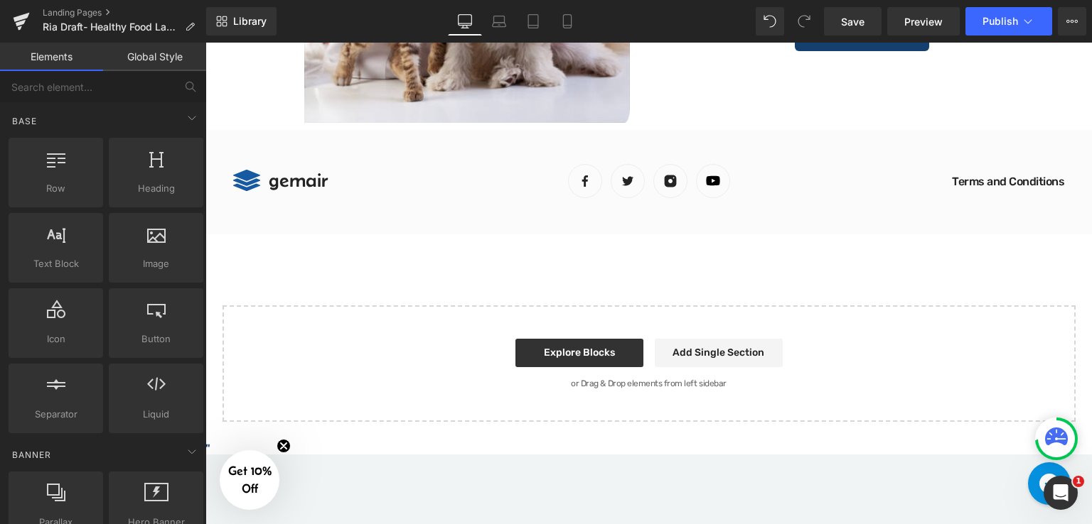
scroll to position [1868, 0]
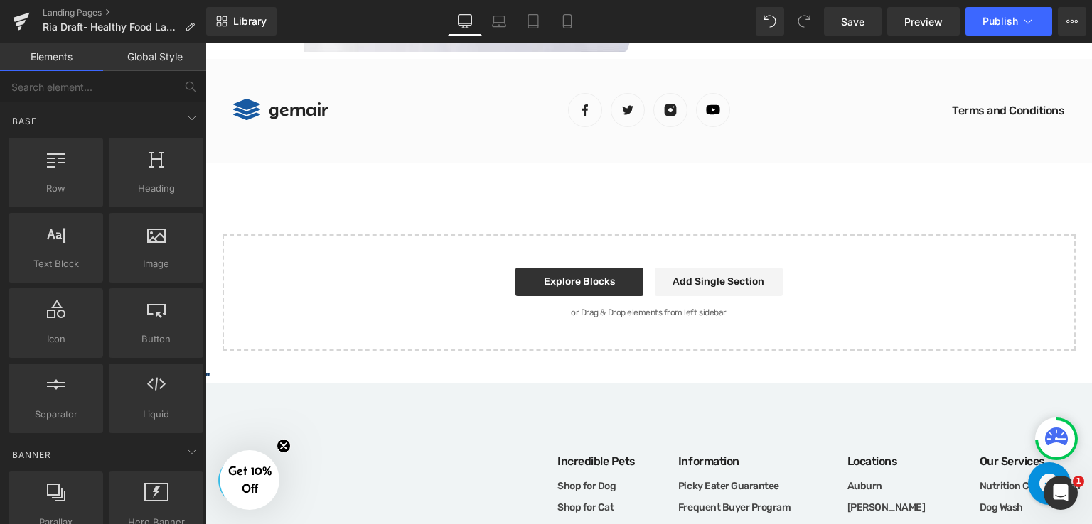
drag, startPoint x: 827, startPoint y: 252, endPoint x: 807, endPoint y: 249, distance: 20.0
click at [807, 249] on div "Start building your page Explore Blocks Add Single Section or Drag & Drop eleme…" at bounding box center [649, 293] width 850 height 114
click at [816, 247] on div "Start building your page Explore Blocks Add Single Section or Drag & Drop eleme…" at bounding box center [649, 293] width 850 height 114
drag, startPoint x: 816, startPoint y: 247, endPoint x: 693, endPoint y: 198, distance: 132.4
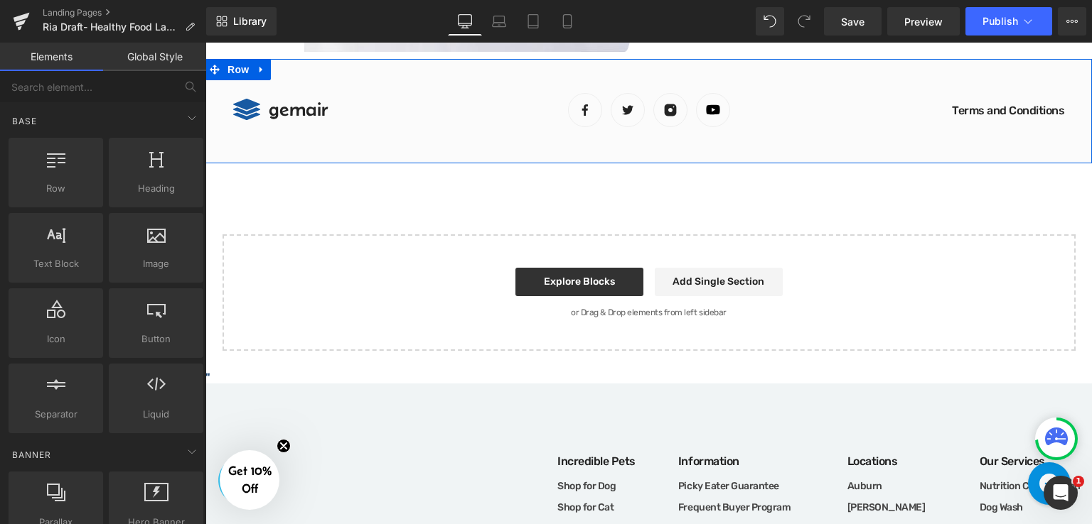
click at [446, 70] on div "Image gemair Heading Icon List Image Image Image Image Icon List Hoz Terms and …" at bounding box center [648, 111] width 886 height 104
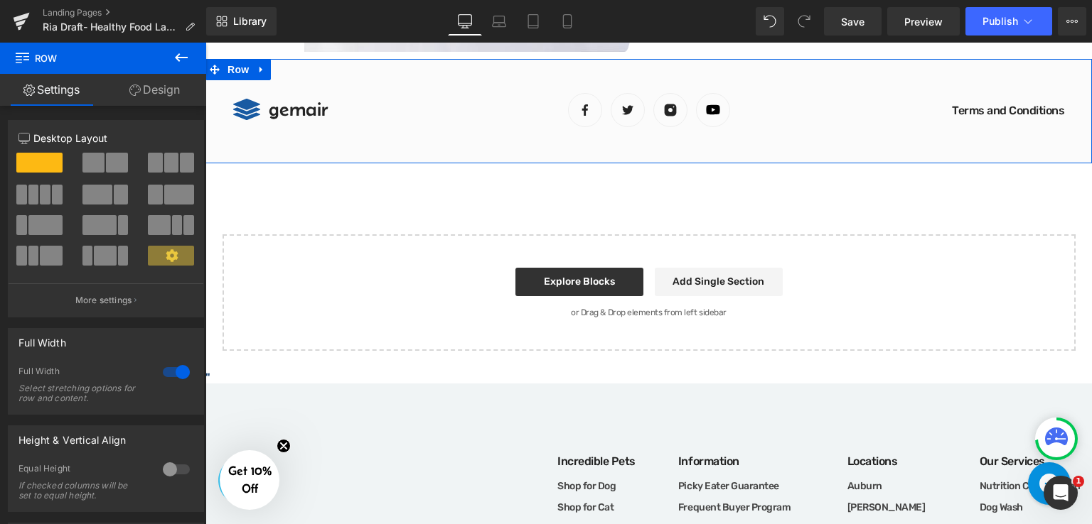
click at [169, 89] on link "Design" at bounding box center [154, 90] width 103 height 32
click at [0, 0] on div "Background" at bounding box center [0, 0] width 0 height 0
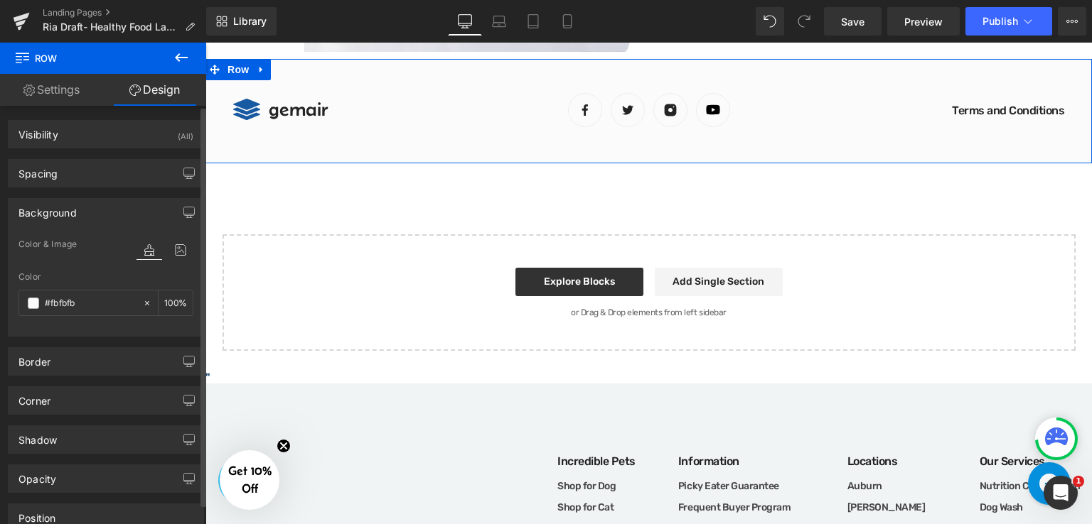
type input "#fbfbfb"
type input "100"
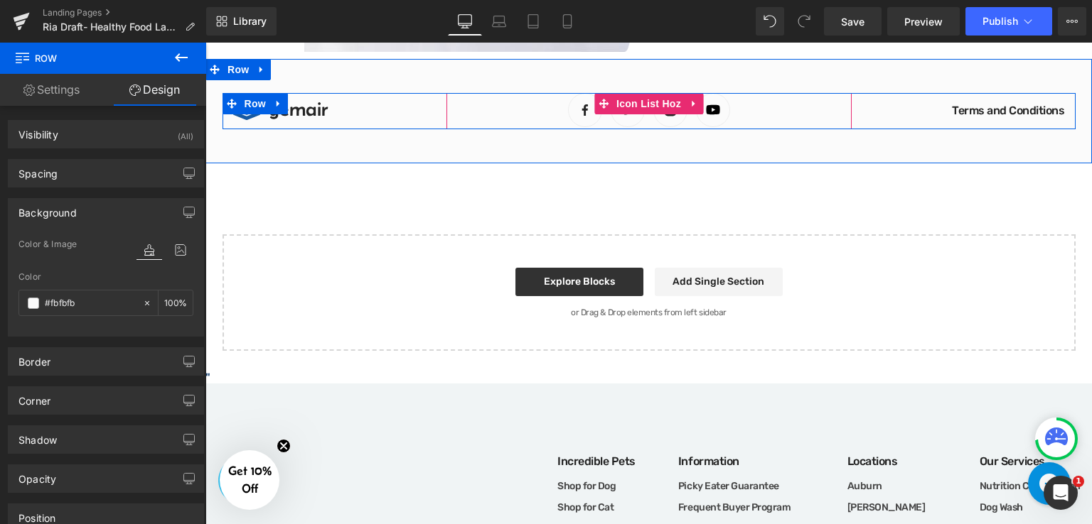
click at [778, 114] on ul "Image Image Image Image" at bounding box center [648, 111] width 405 height 36
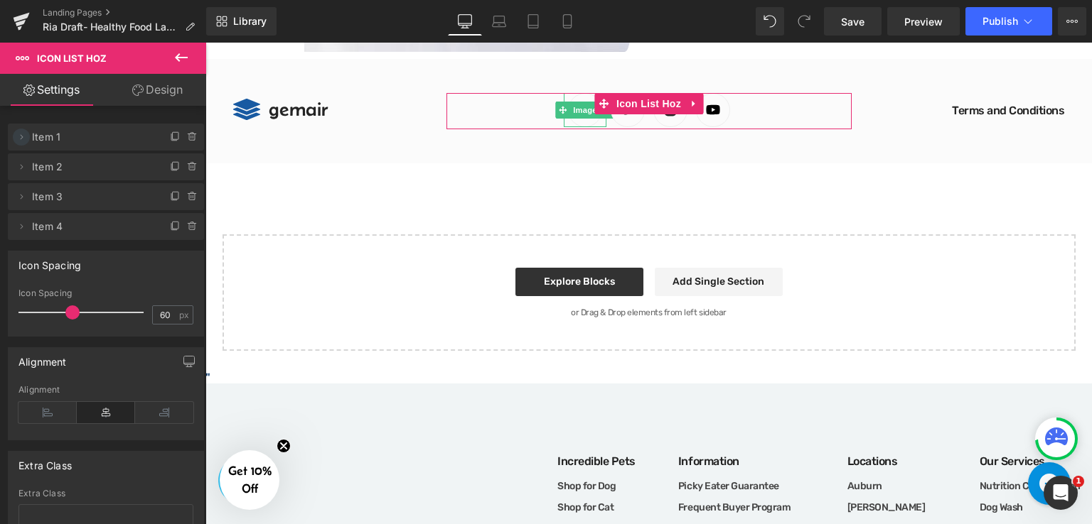
click at [18, 140] on icon at bounding box center [21, 136] width 11 height 11
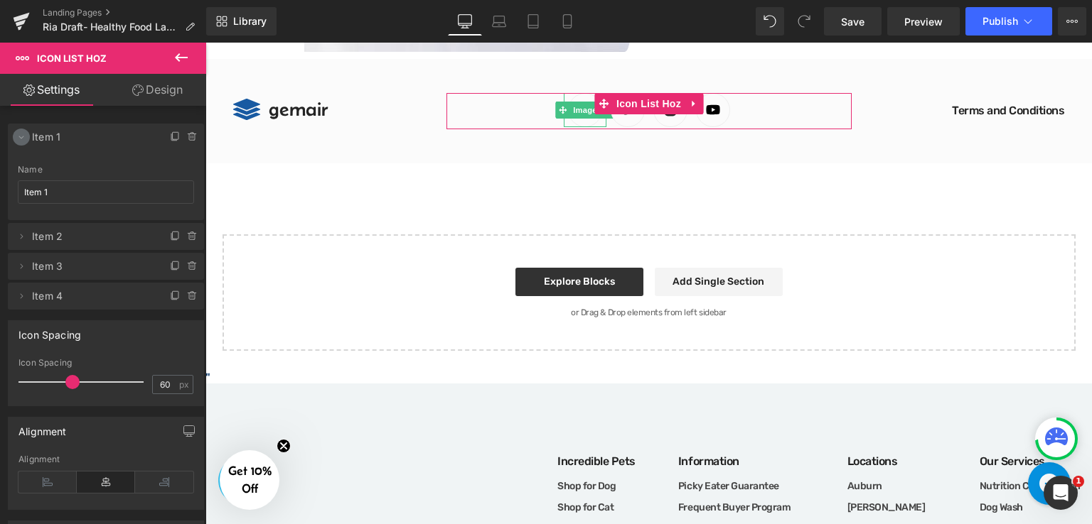
click at [18, 143] on span at bounding box center [21, 137] width 17 height 17
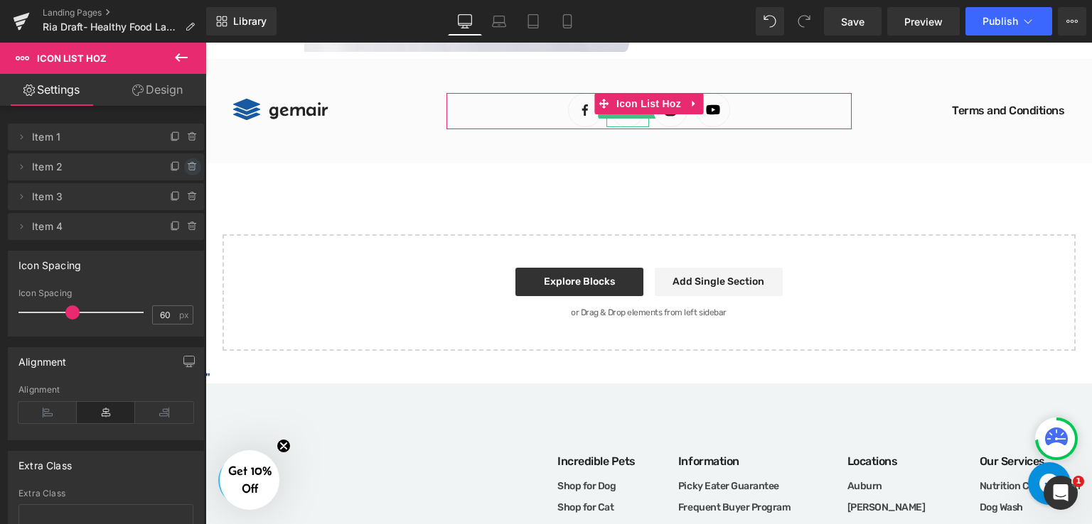
click at [187, 166] on icon at bounding box center [192, 166] width 11 height 11
click at [185, 166] on button "Delete" at bounding box center [177, 167] width 45 height 18
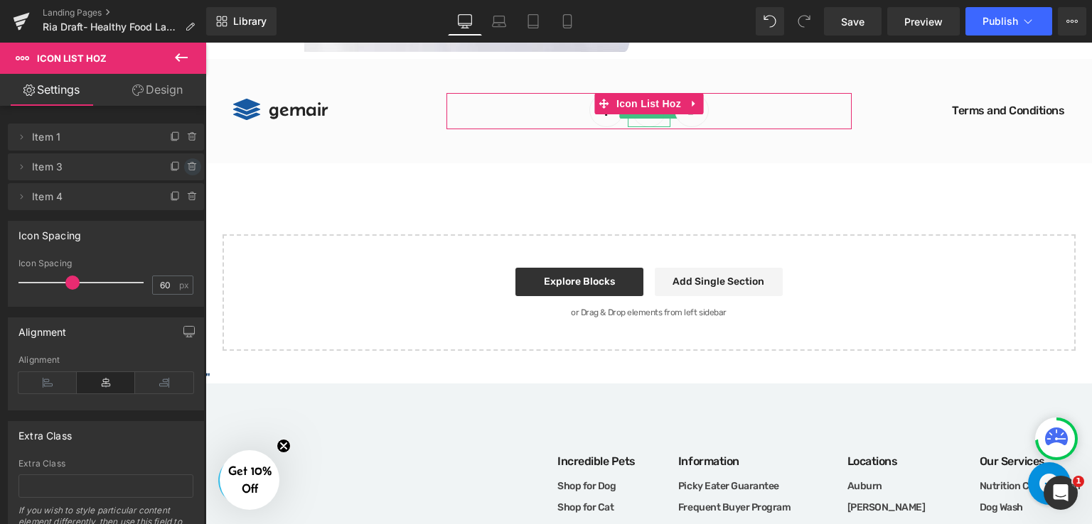
click at [190, 169] on icon at bounding box center [192, 166] width 11 height 11
click at [186, 169] on button "Delete" at bounding box center [177, 167] width 45 height 18
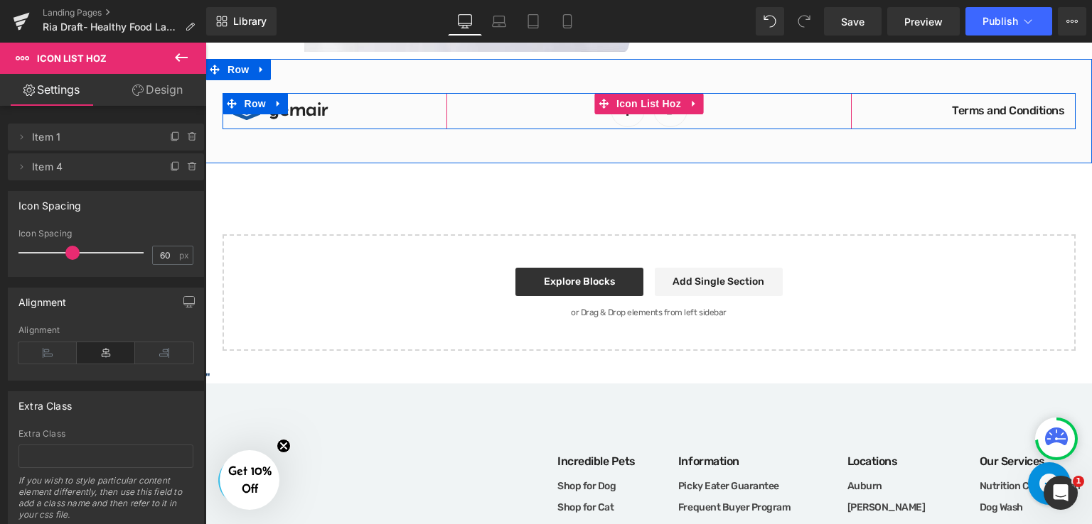
click at [731, 111] on ul "Image Image" at bounding box center [648, 111] width 405 height 36
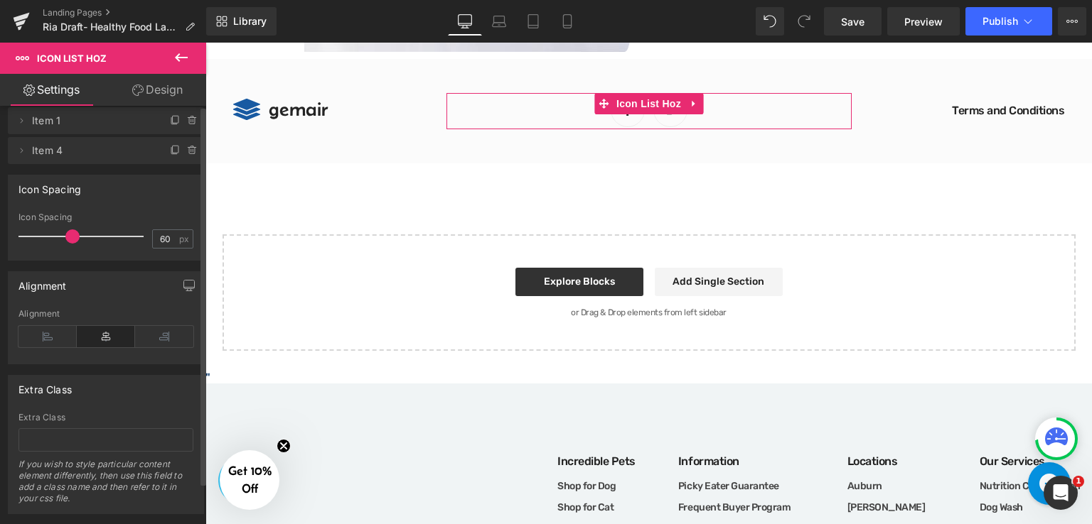
scroll to position [0, 0]
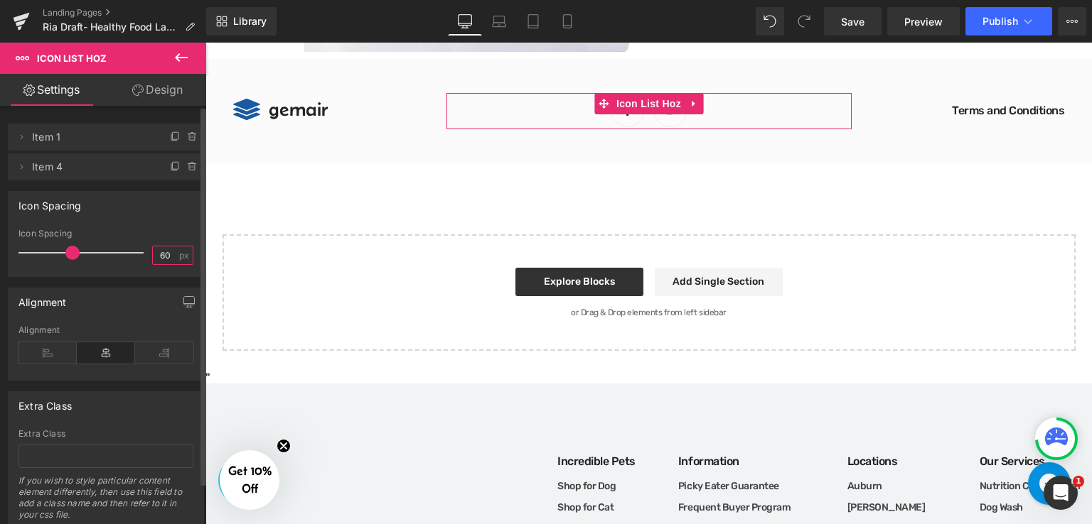
drag, startPoint x: 168, startPoint y: 257, endPoint x: 153, endPoint y: 257, distance: 14.9
click at [153, 257] on input "60" at bounding box center [165, 256] width 25 height 18
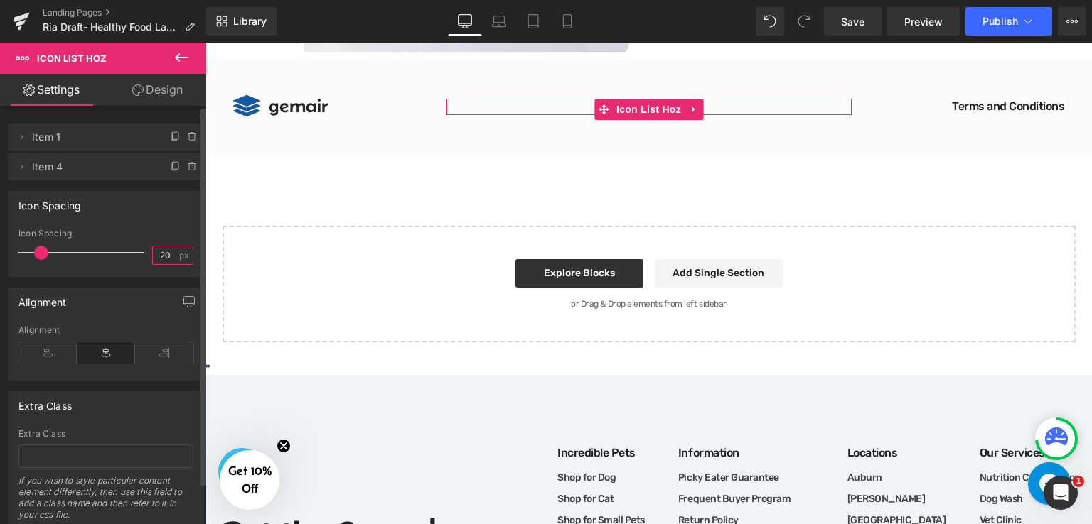
type input "2"
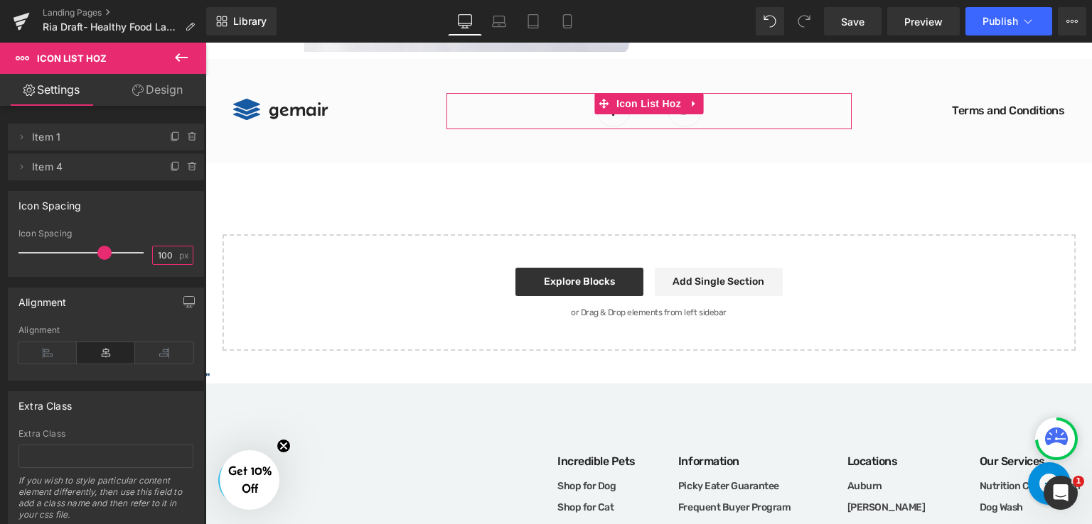
type input "100"
click at [168, 97] on link "Design" at bounding box center [157, 90] width 103 height 32
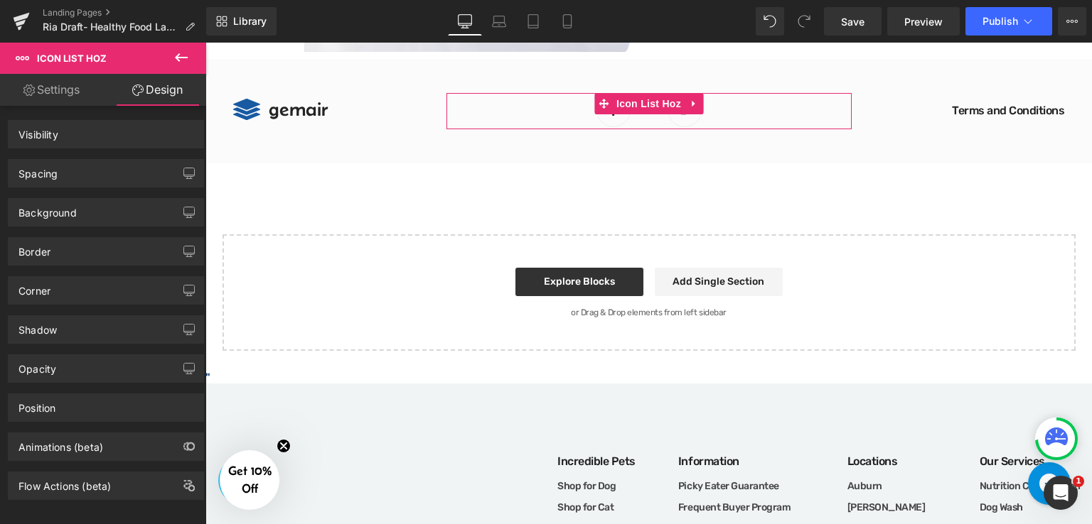
click at [48, 89] on link "Settings" at bounding box center [51, 90] width 103 height 32
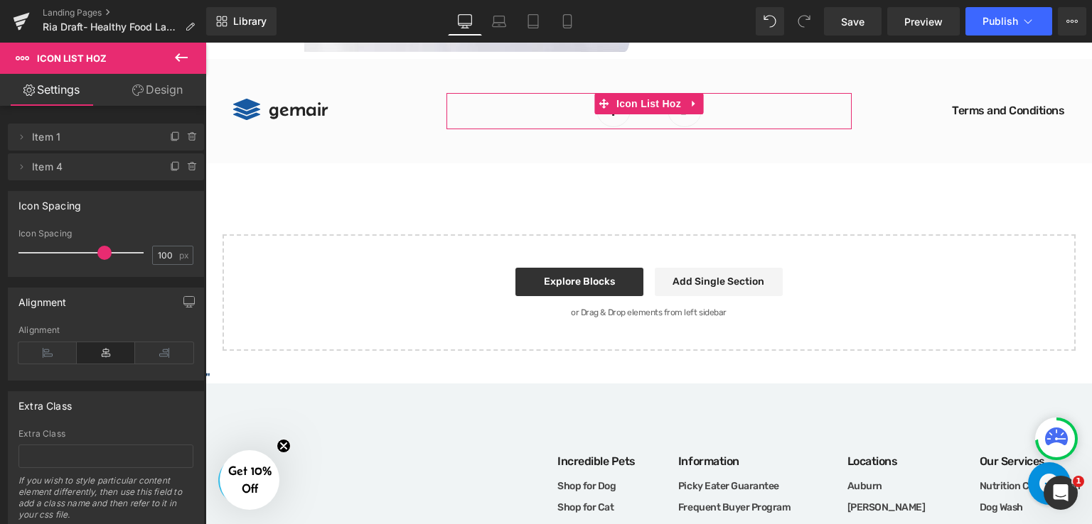
click at [145, 81] on link "Design" at bounding box center [157, 90] width 103 height 32
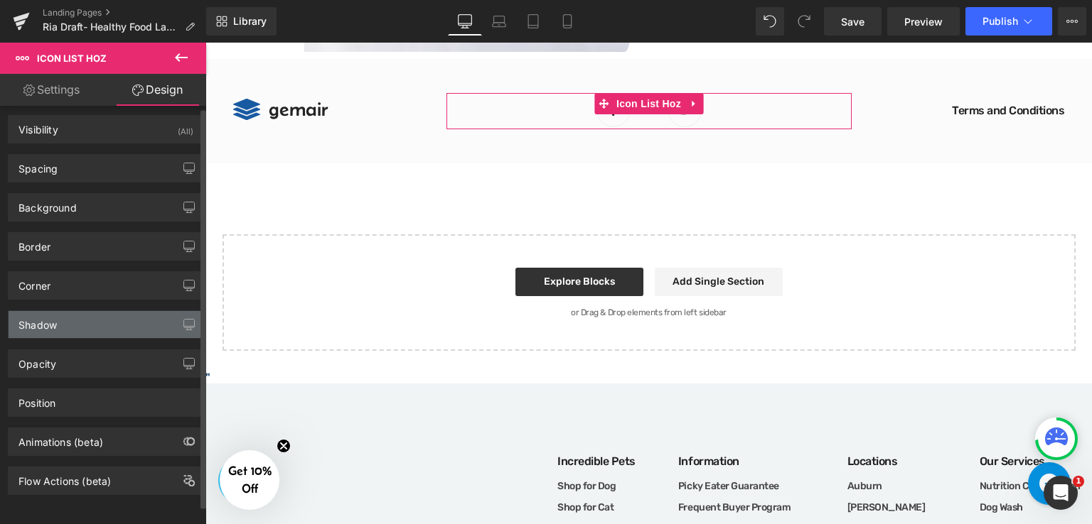
scroll to position [13, 0]
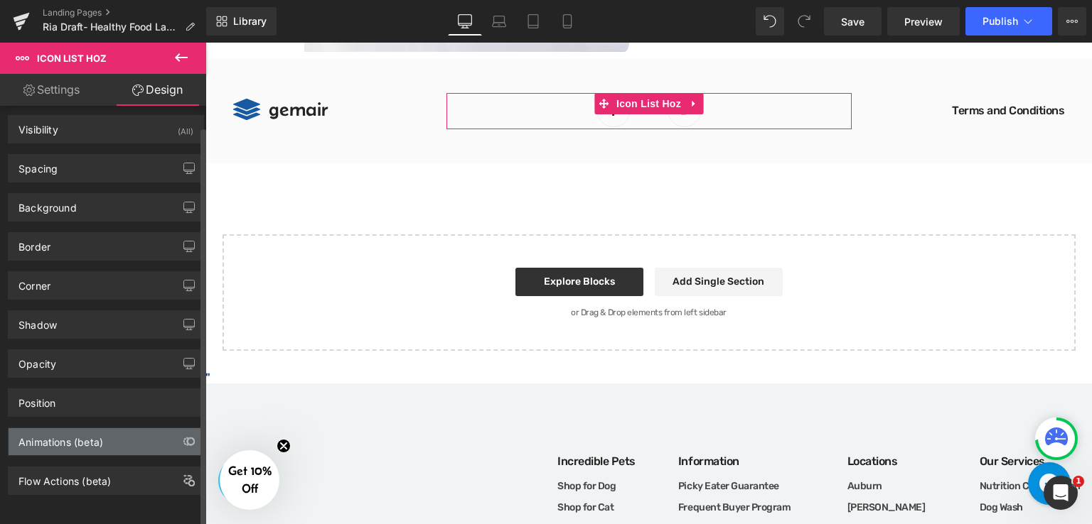
click at [62, 429] on div "Animations (beta)" at bounding box center [60, 439] width 85 height 20
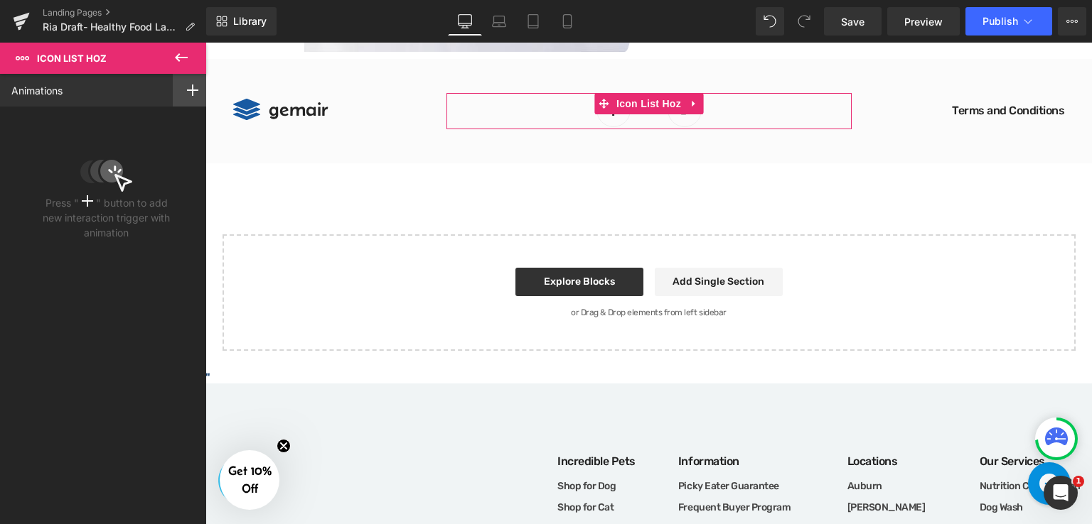
click at [187, 90] on rect at bounding box center [192, 90] width 11 height 1
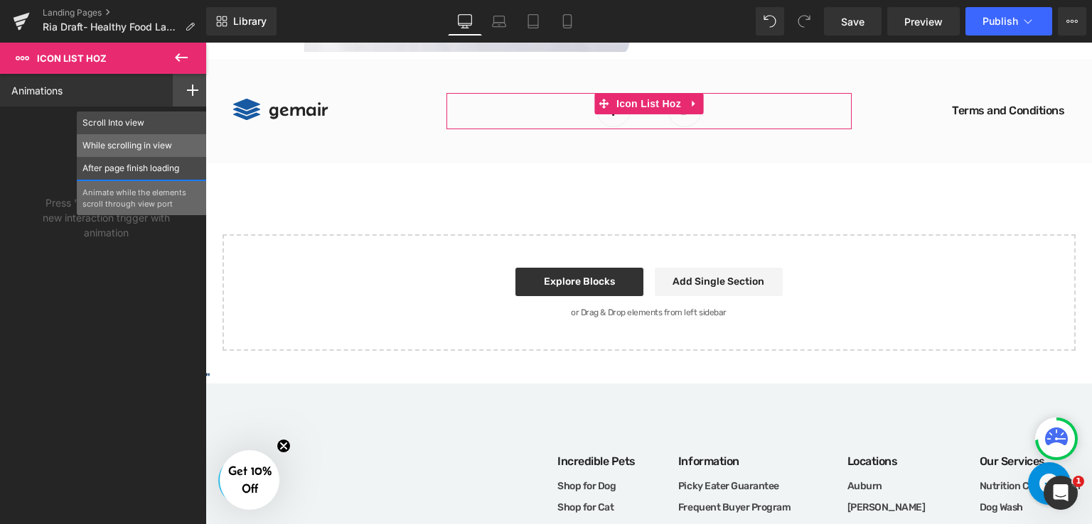
click at [96, 151] on p "While scrolling in view" at bounding box center [141, 145] width 119 height 13
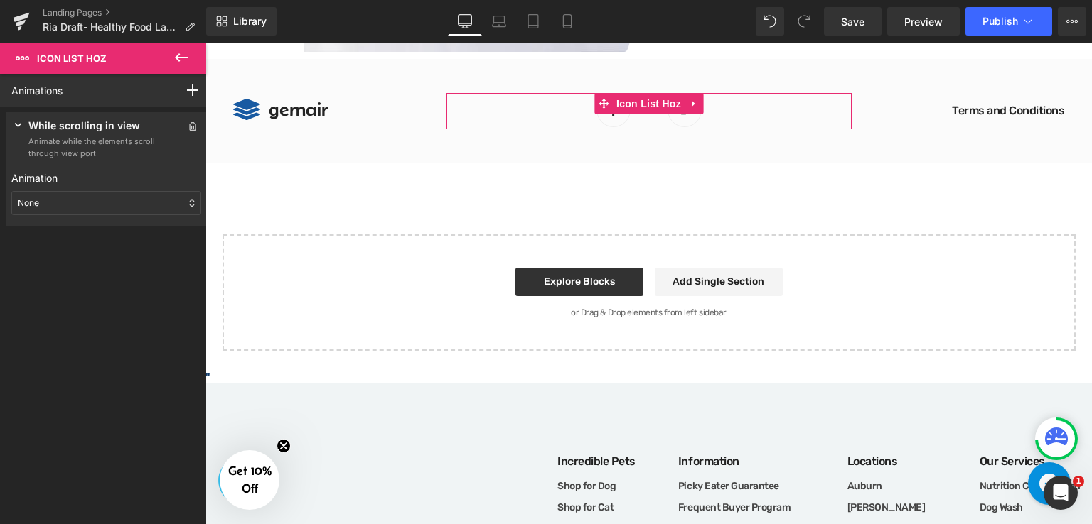
click at [179, 205] on div "None" at bounding box center [106, 203] width 190 height 24
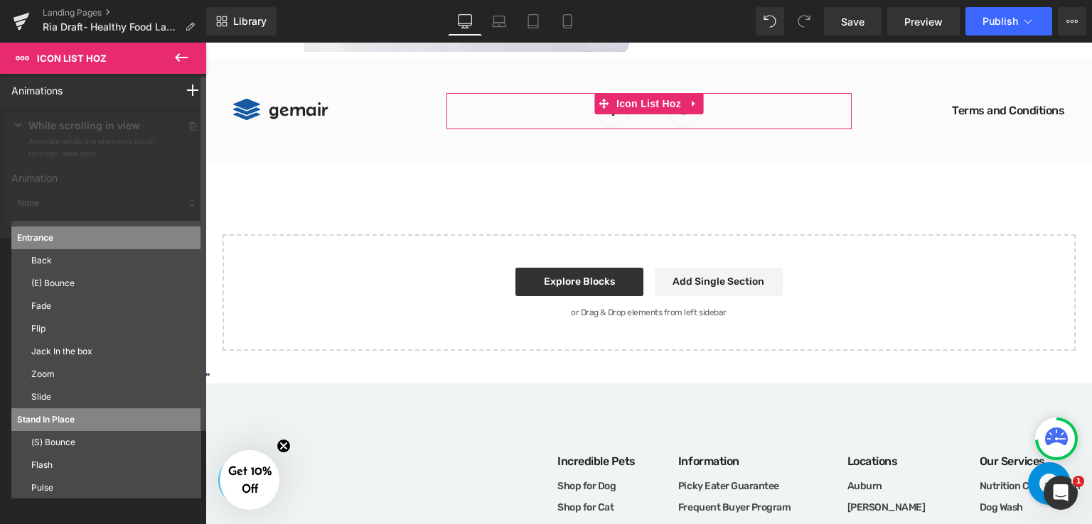
scroll to position [71, 0]
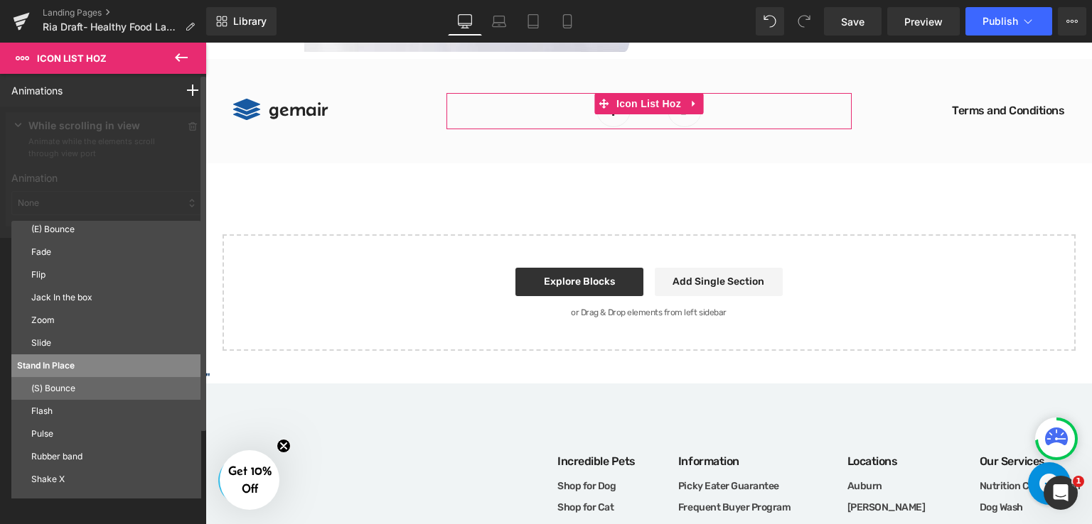
click at [58, 385] on p "(S) Bounce" at bounding box center [113, 388] width 164 height 13
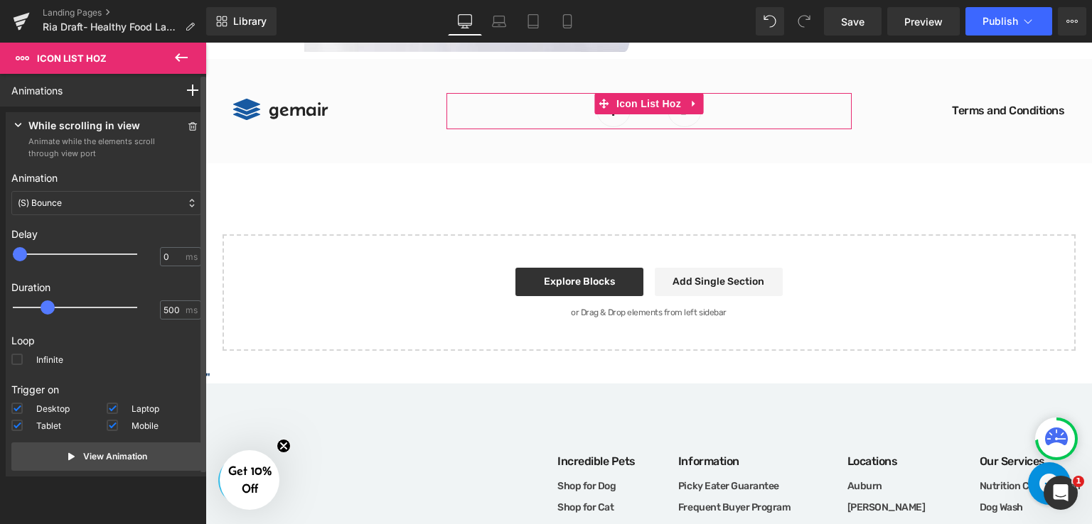
click at [182, 204] on div "(S) Bounce" at bounding box center [106, 203] width 190 height 24
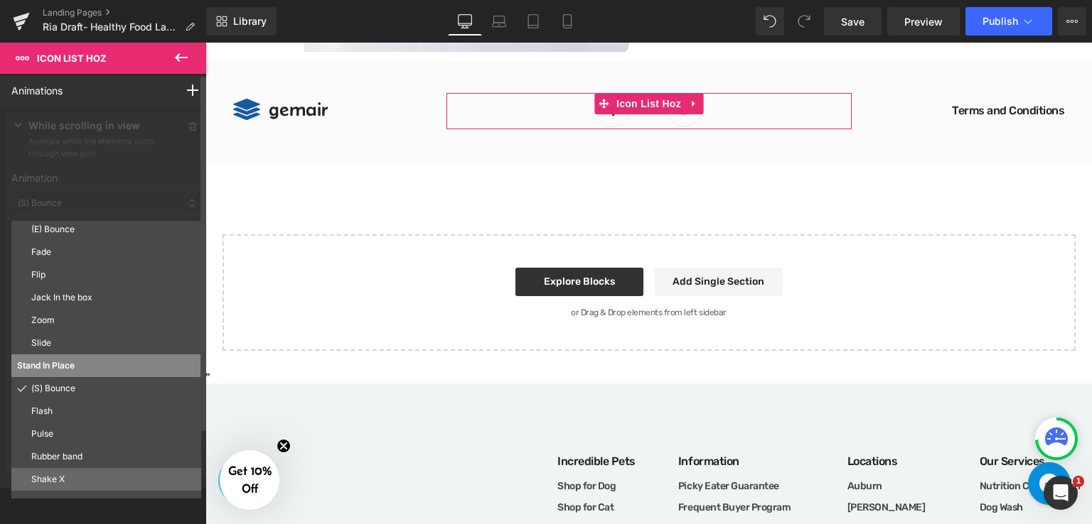
click at [53, 484] on p "Shake X" at bounding box center [113, 479] width 164 height 13
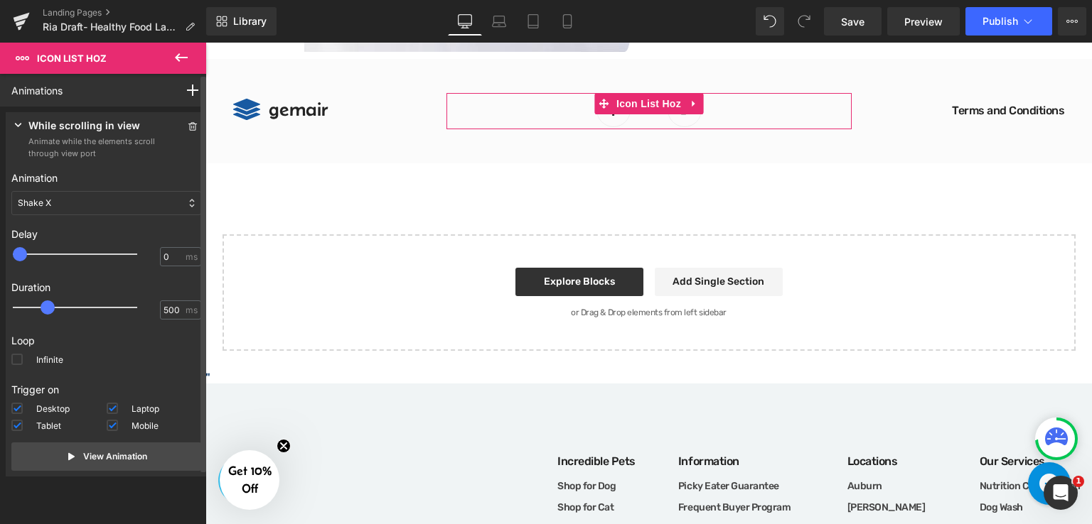
click at [189, 203] on icon at bounding box center [192, 203] width 6 height 10
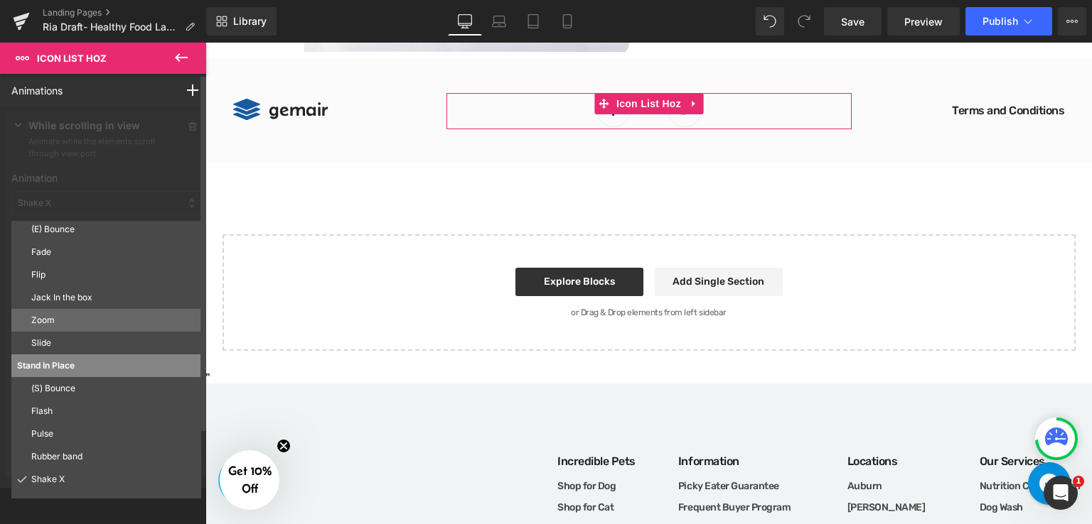
click at [82, 321] on p "Zoom" at bounding box center [113, 320] width 164 height 13
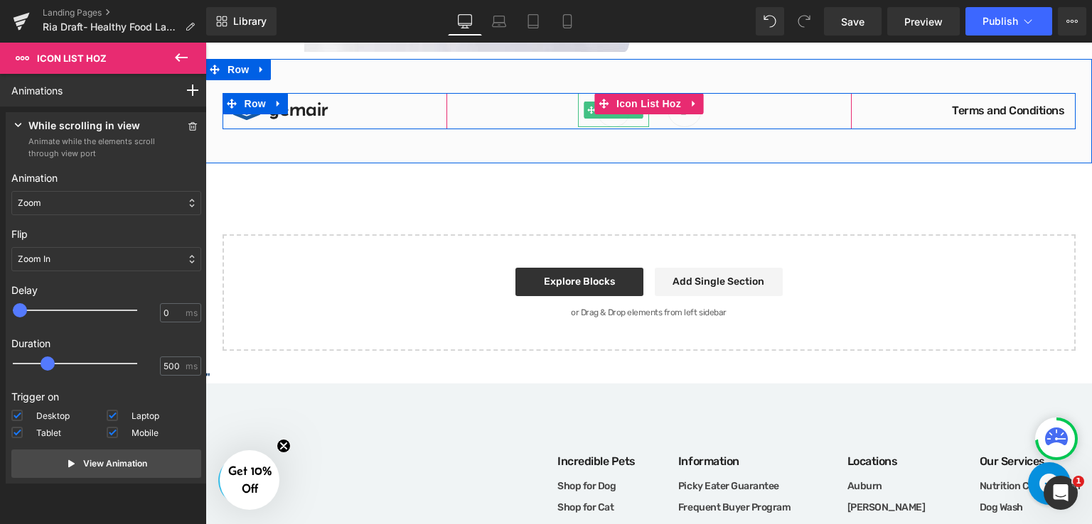
click at [623, 120] on link at bounding box center [613, 110] width 71 height 34
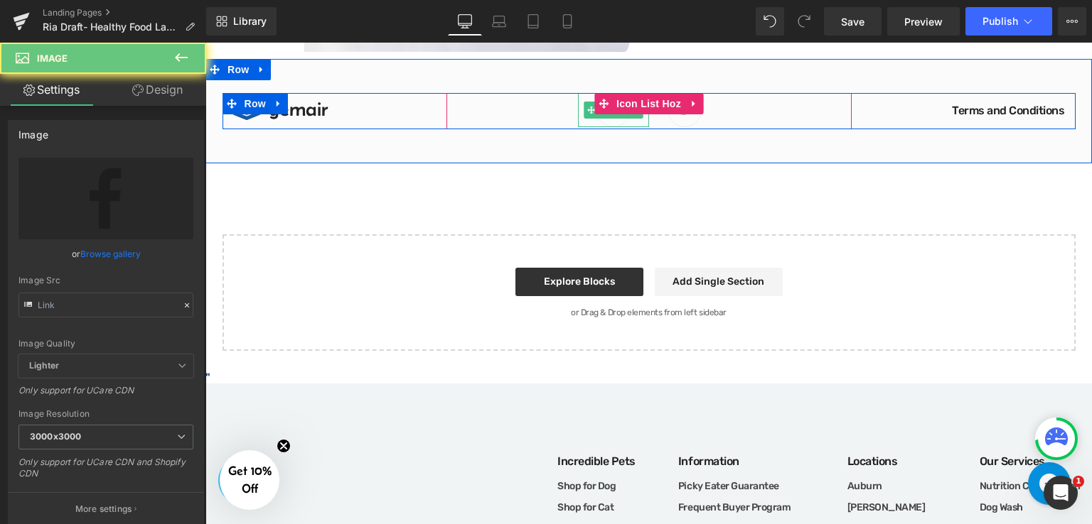
type input "[URL][DOMAIN_NAME]"
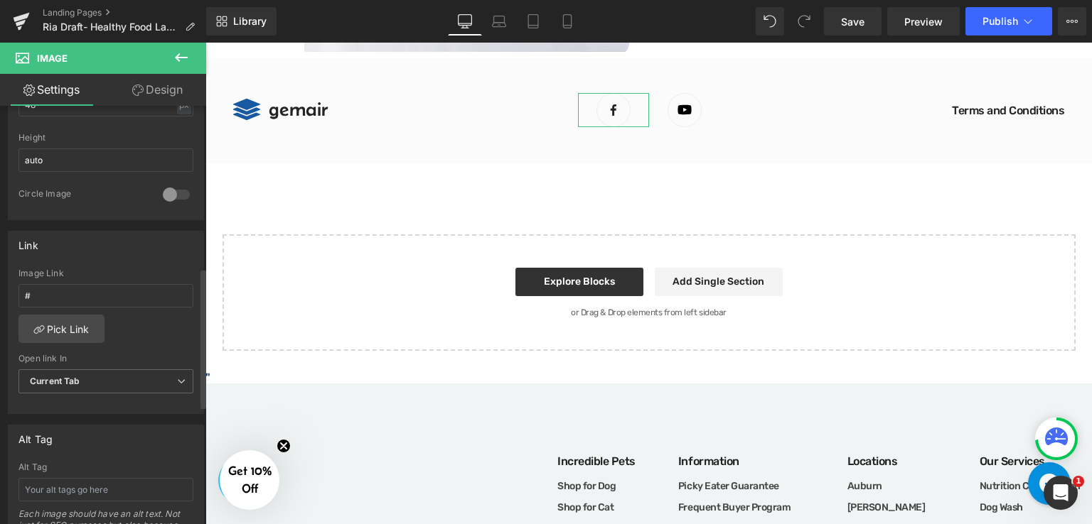
scroll to position [484, 0]
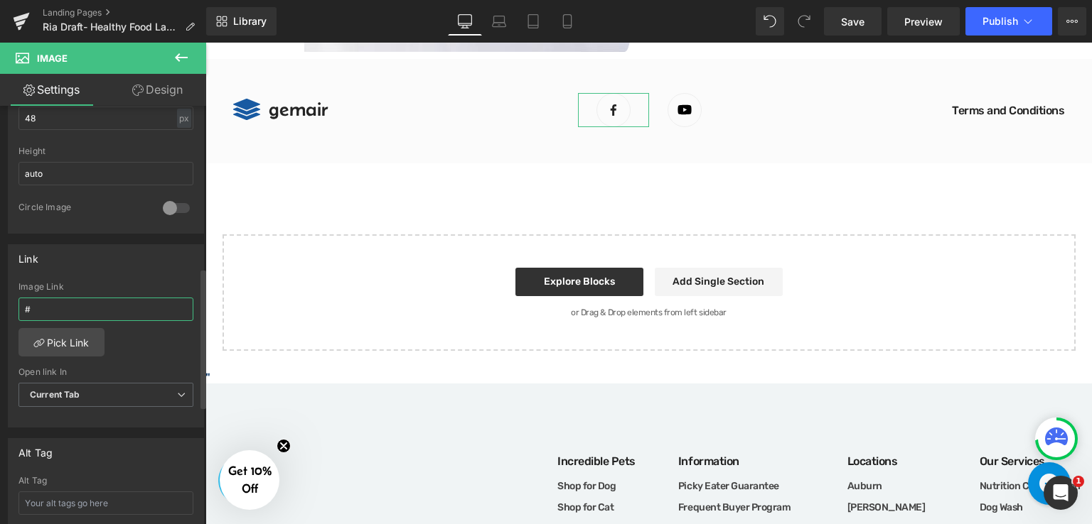
click at [104, 306] on input "#" at bounding box center [105, 309] width 175 height 23
type input "[URL][DOMAIN_NAME]"
click at [139, 401] on span "Current Tab" at bounding box center [105, 395] width 175 height 25
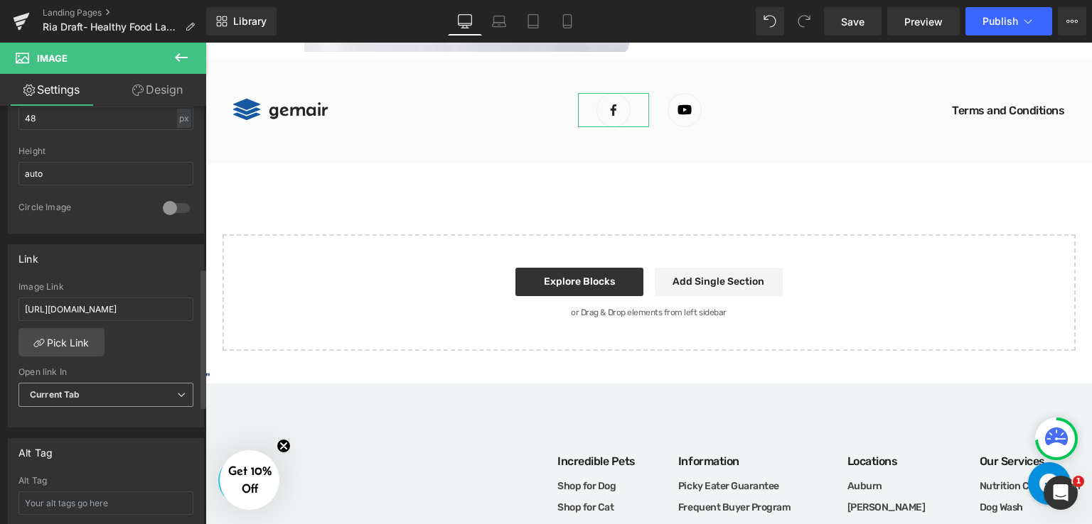
scroll to position [0, 0]
click at [177, 392] on icon at bounding box center [181, 395] width 9 height 9
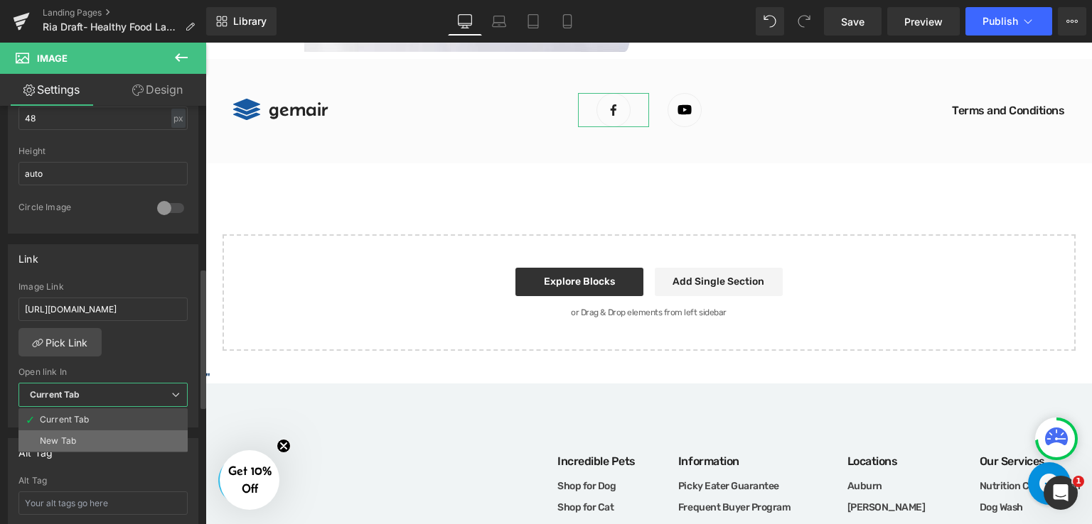
click at [126, 432] on li "New Tab" at bounding box center [102, 441] width 169 height 21
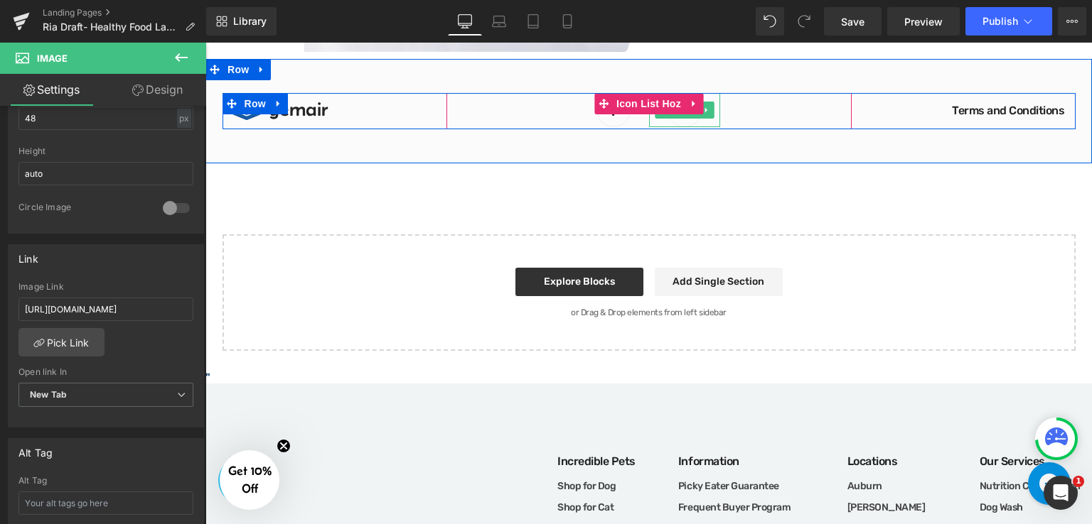
click at [696, 120] on link at bounding box center [684, 110] width 71 height 34
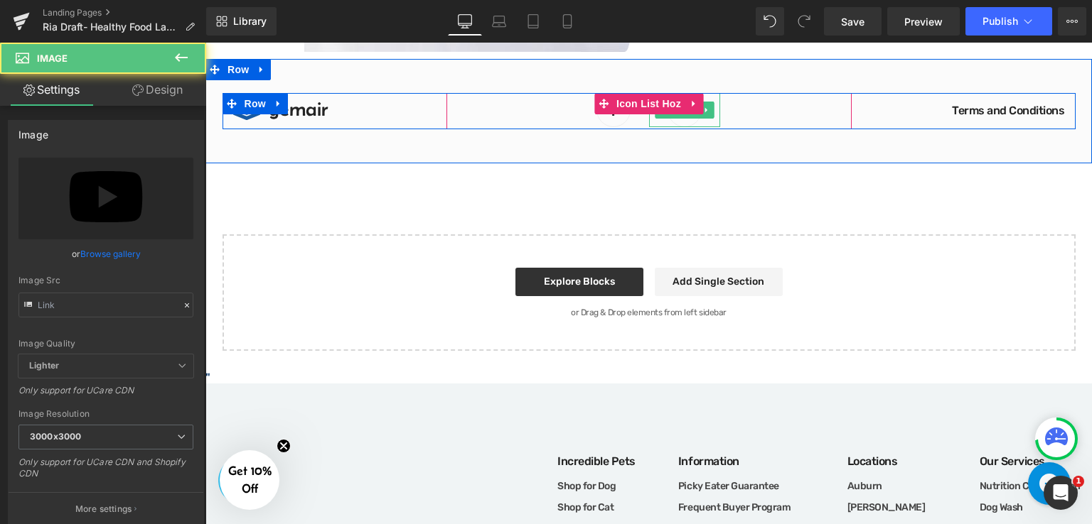
type input "[URL][DOMAIN_NAME]"
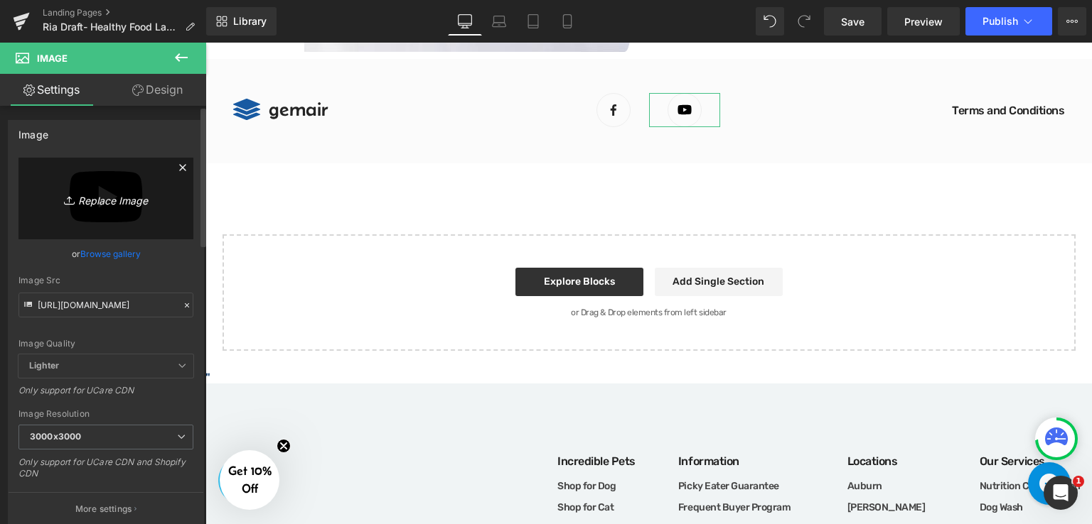
click at [102, 220] on link "Replace Image" at bounding box center [105, 199] width 175 height 82
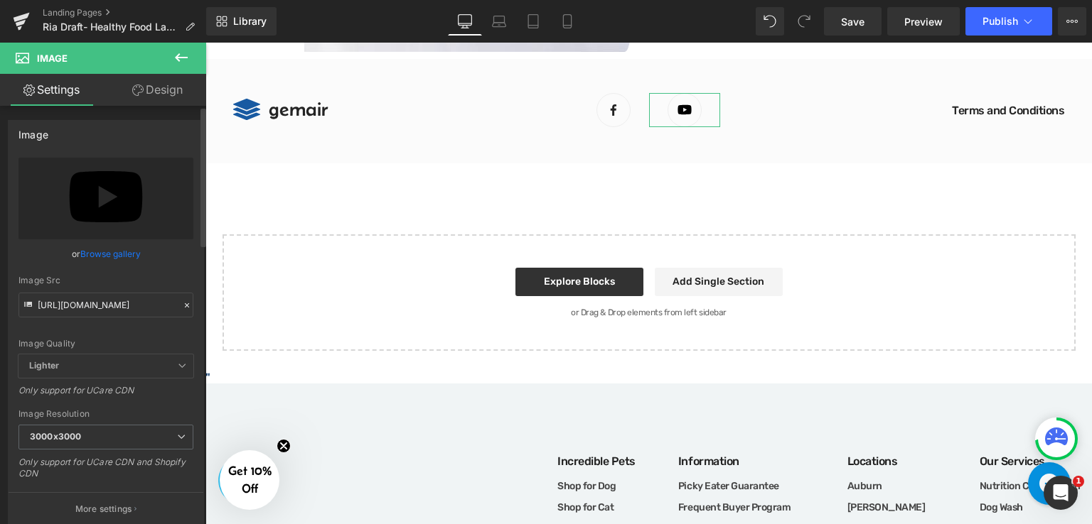
click at [114, 261] on link "Browse gallery" at bounding box center [110, 254] width 60 height 25
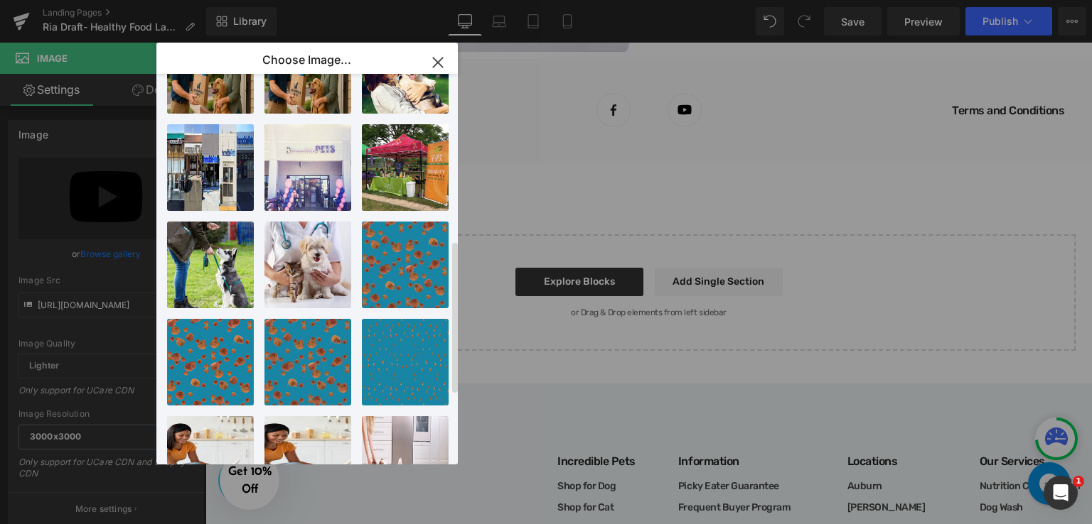
scroll to position [603, 0]
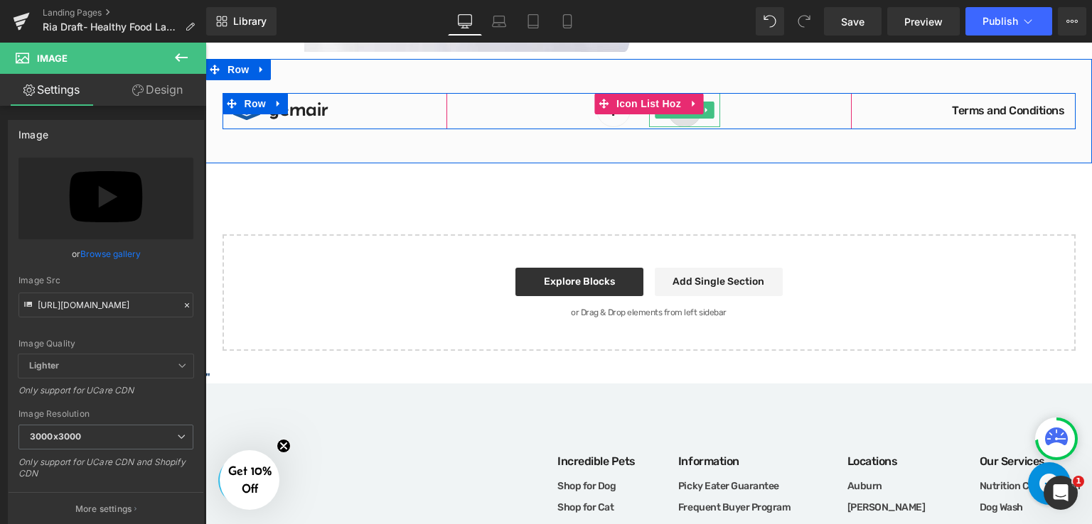
click at [688, 121] on img at bounding box center [684, 110] width 34 height 34
click at [691, 103] on icon at bounding box center [692, 103] width 3 height 6
click at [716, 106] on icon at bounding box center [721, 103] width 10 height 11
click at [723, 107] on ul "Image Image" at bounding box center [648, 111] width 405 height 36
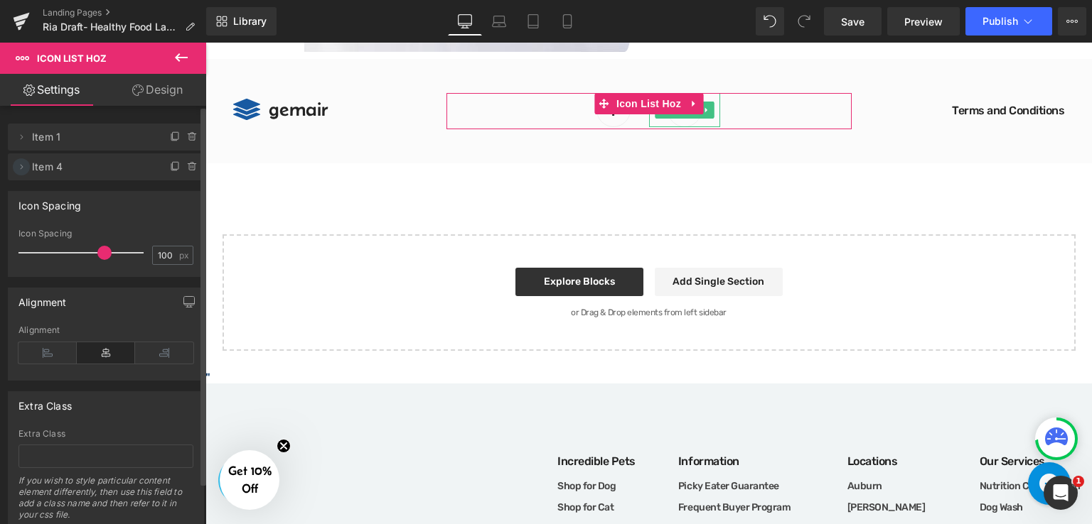
click at [23, 171] on icon at bounding box center [21, 166] width 11 height 11
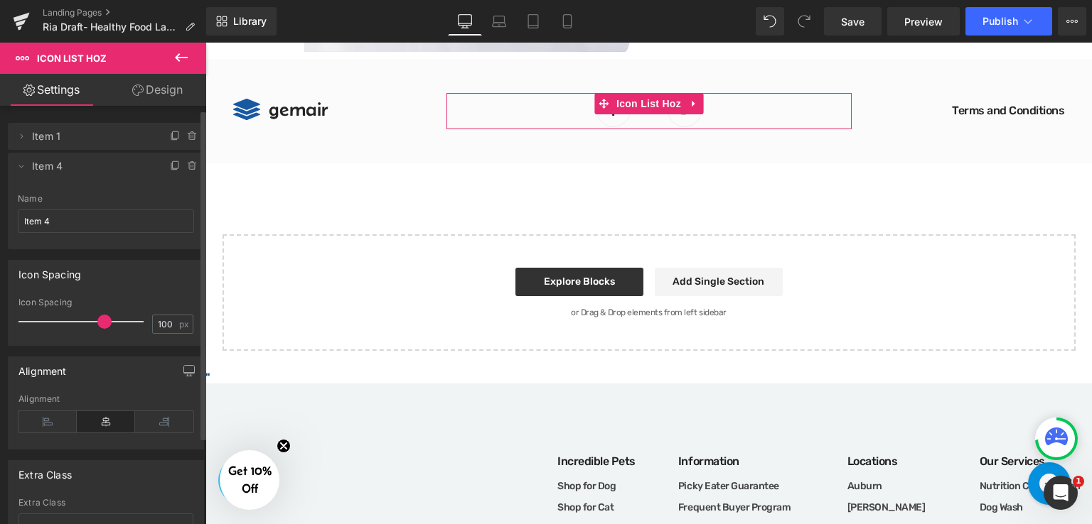
scroll to position [0, 0]
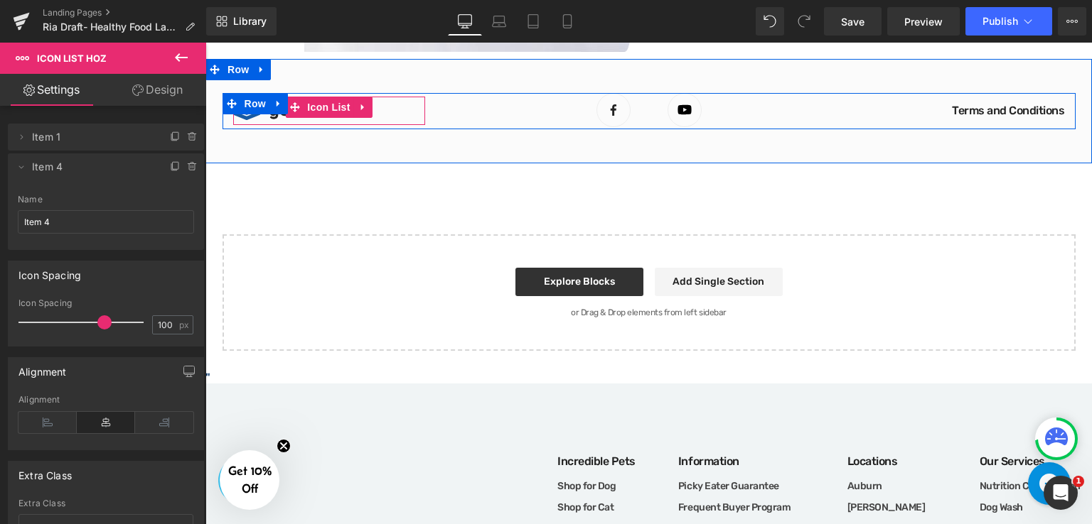
click at [390, 115] on div "Image gemair Heading" at bounding box center [329, 111] width 192 height 28
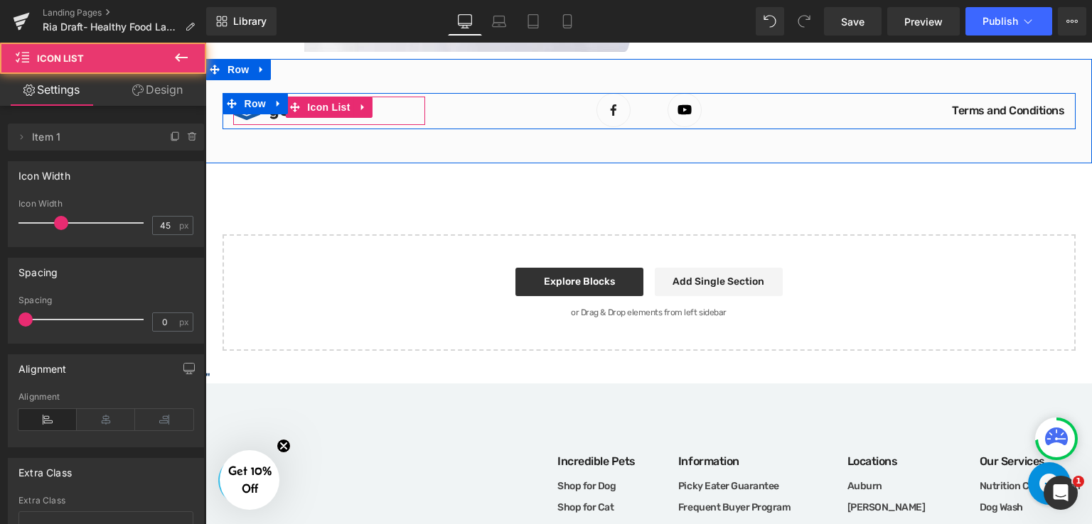
click at [389, 108] on div "Image gemair Heading" at bounding box center [329, 111] width 192 height 28
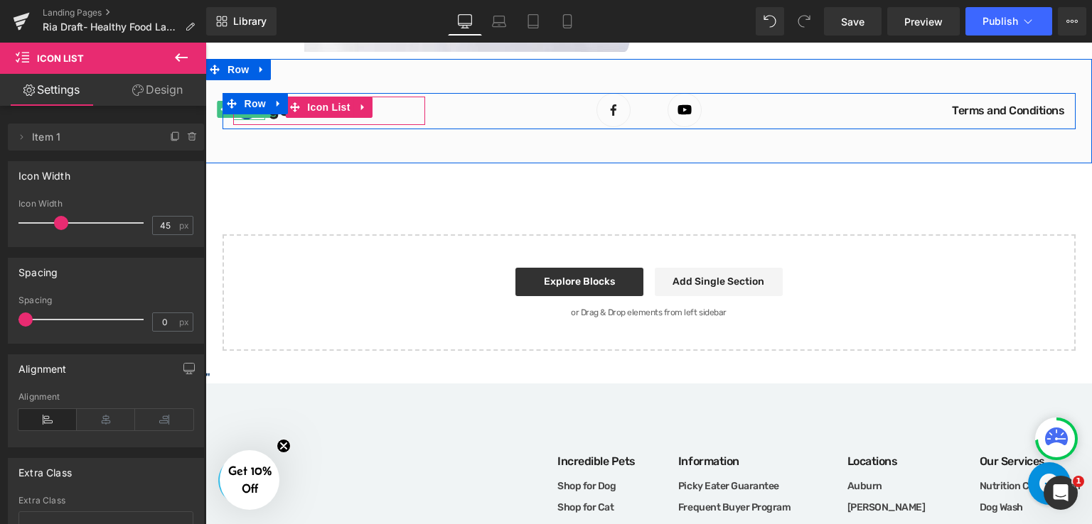
click at [249, 119] on div at bounding box center [249, 119] width 32 height 4
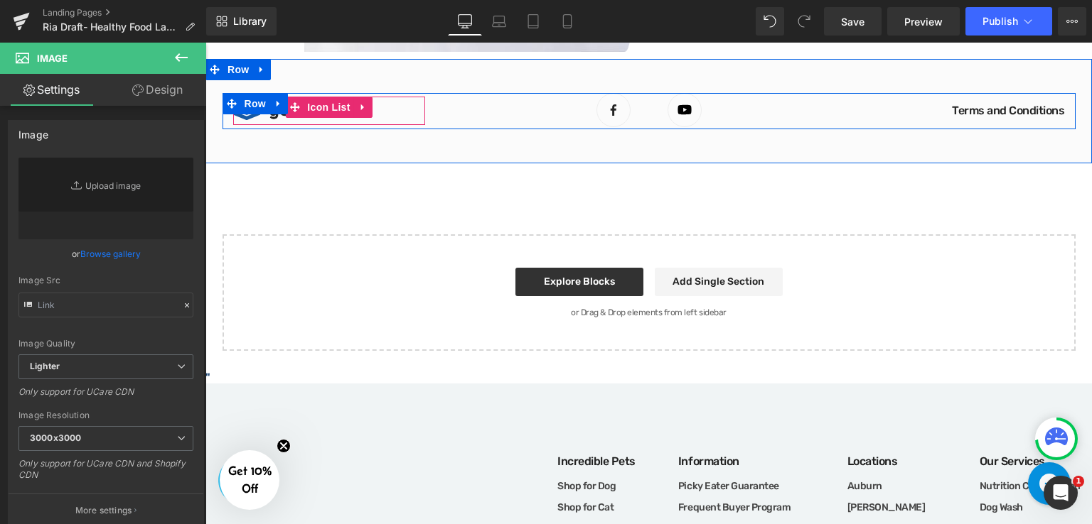
type input "[URL][DOMAIN_NAME]"
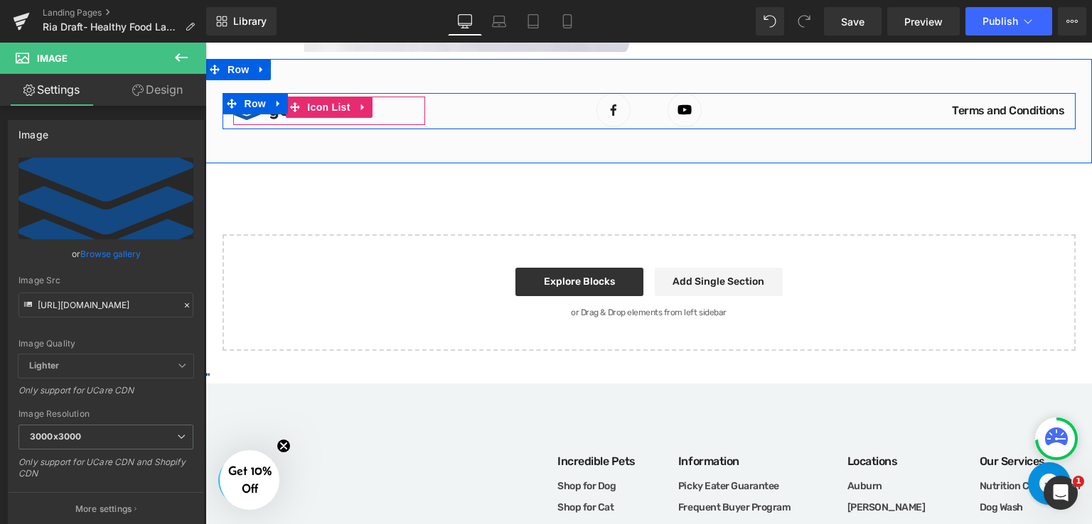
click at [398, 114] on div "Image gemair Heading" at bounding box center [329, 111] width 192 height 28
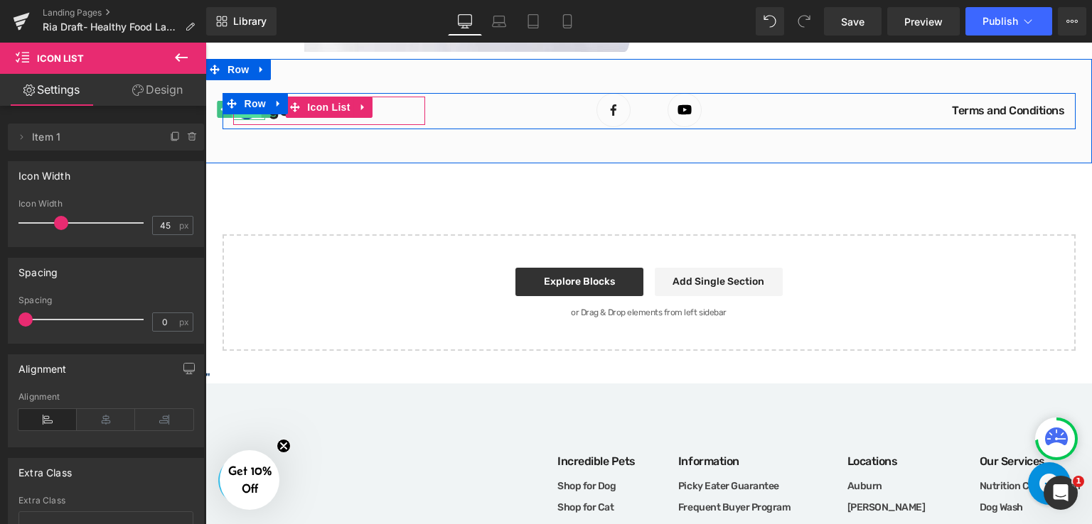
click at [253, 117] on span "Image" at bounding box center [247, 110] width 30 height 17
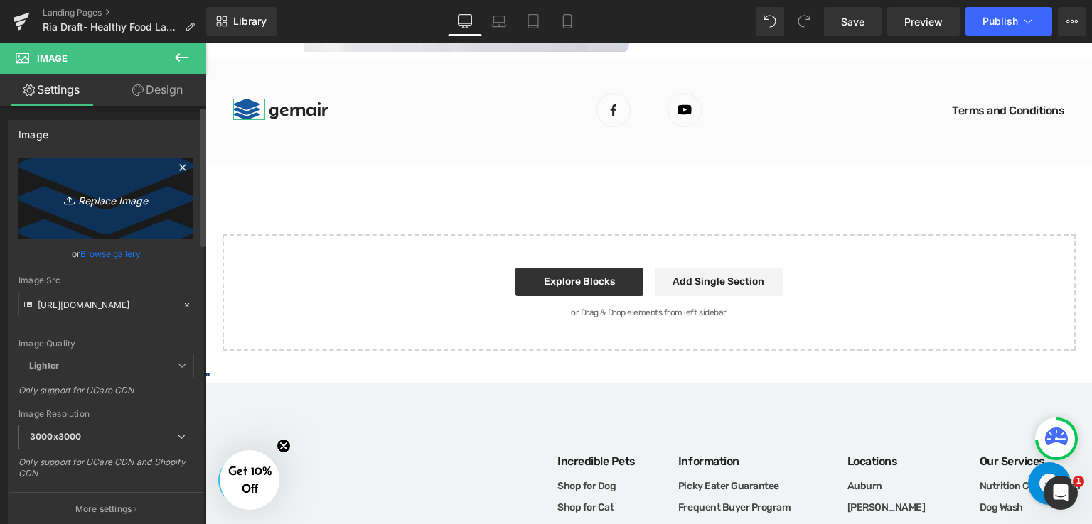
click at [115, 195] on icon "Replace Image" at bounding box center [106, 199] width 114 height 18
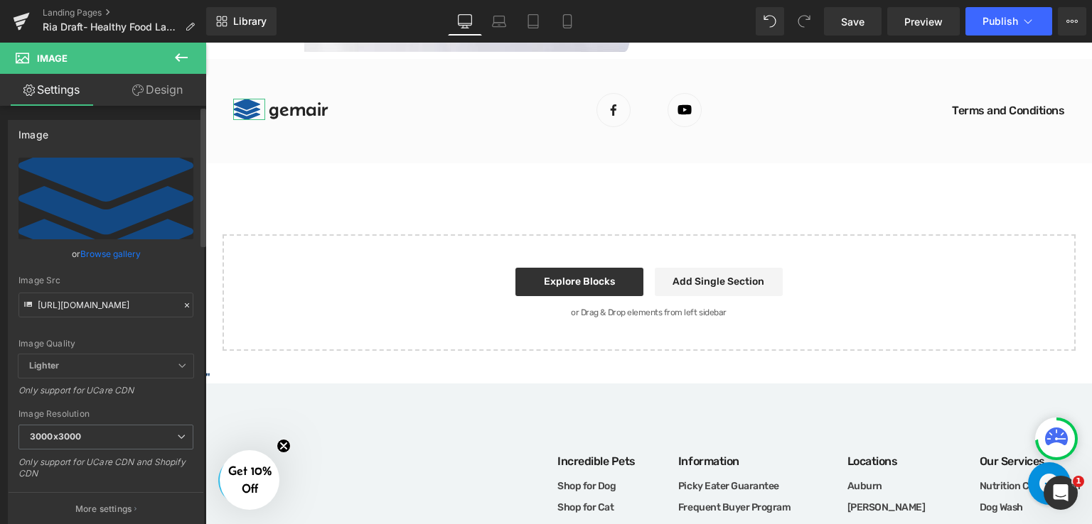
click at [136, 250] on link "Browse gallery" at bounding box center [110, 254] width 60 height 25
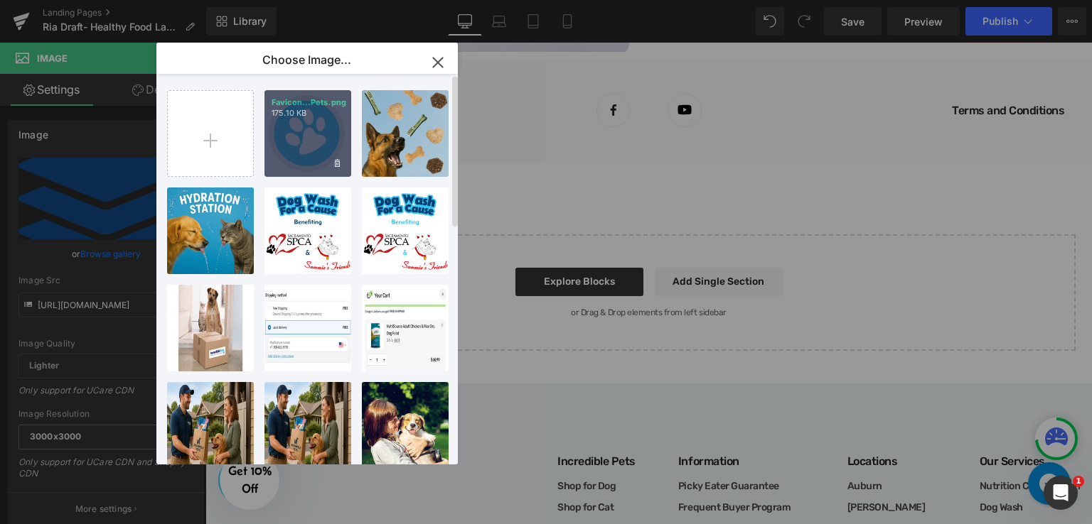
click at [305, 146] on div "Favicon...Pets.png 175.10 KB" at bounding box center [307, 133] width 87 height 87
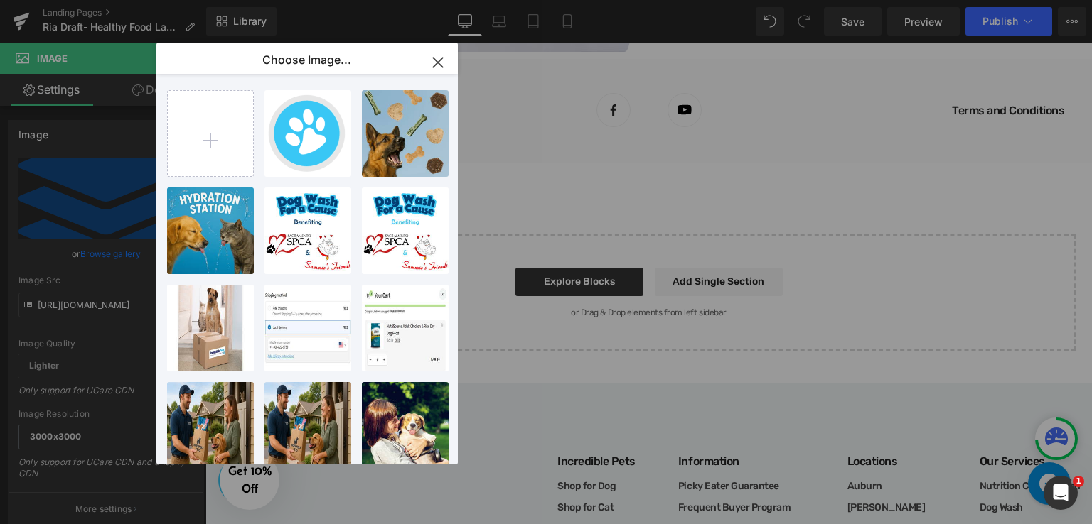
type input "[URL][DOMAIN_NAME]"
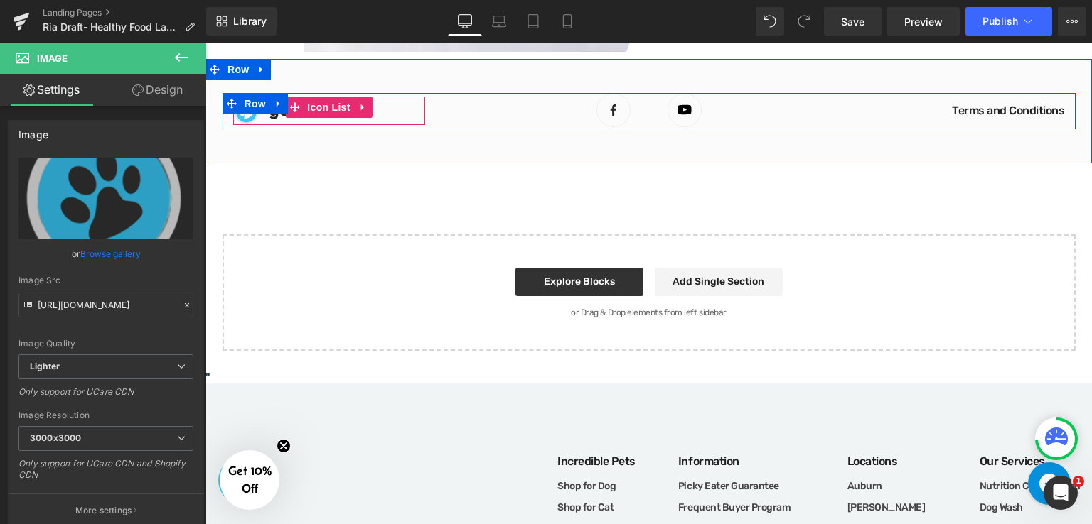
click at [383, 109] on div "Image gemair Heading" at bounding box center [329, 111] width 192 height 28
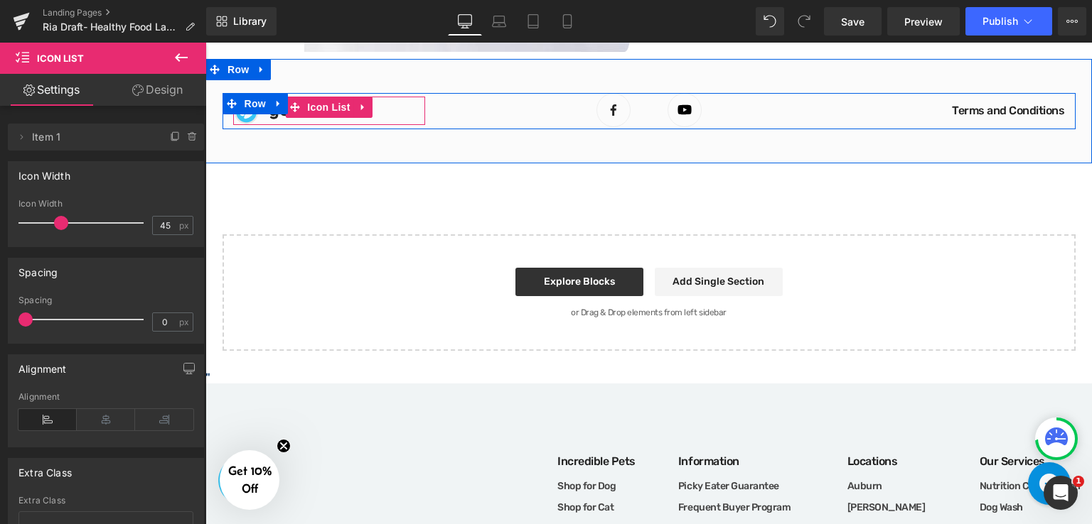
drag, startPoint x: 388, startPoint y: 114, endPoint x: 394, endPoint y: 105, distance: 10.7
click at [394, 105] on div "Image gemair Heading" at bounding box center [329, 111] width 192 height 28
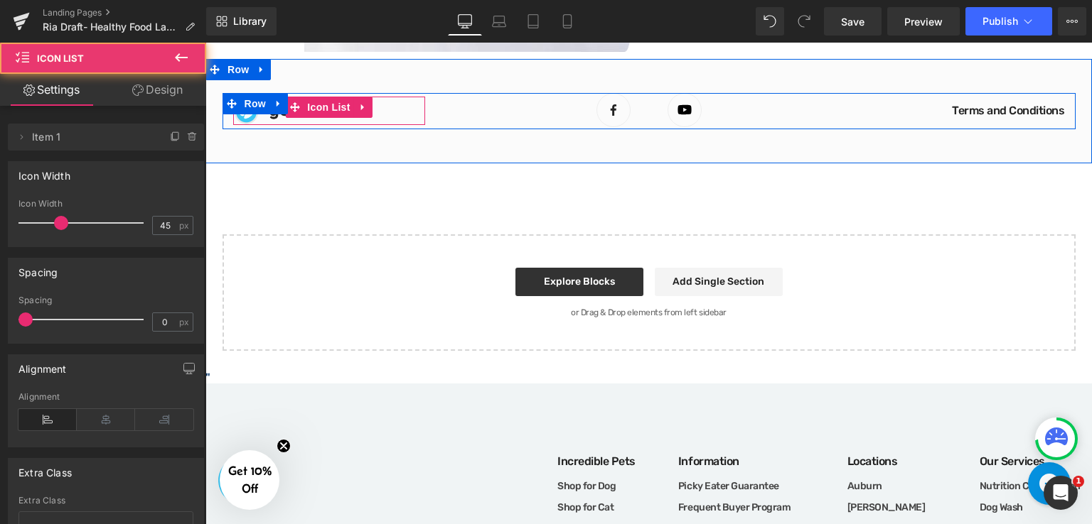
click at [384, 111] on div "Image gemair Heading" at bounding box center [329, 111] width 192 height 28
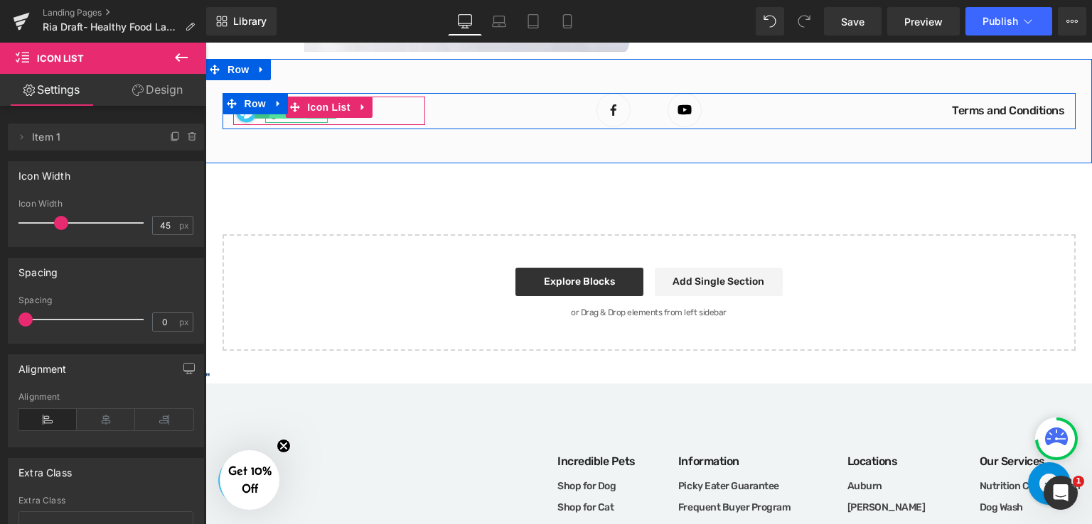
click at [276, 117] on span "Heading" at bounding box center [288, 110] width 38 height 17
click at [280, 123] on div "Image gemair Heading Icon List" at bounding box center [329, 111] width 192 height 28
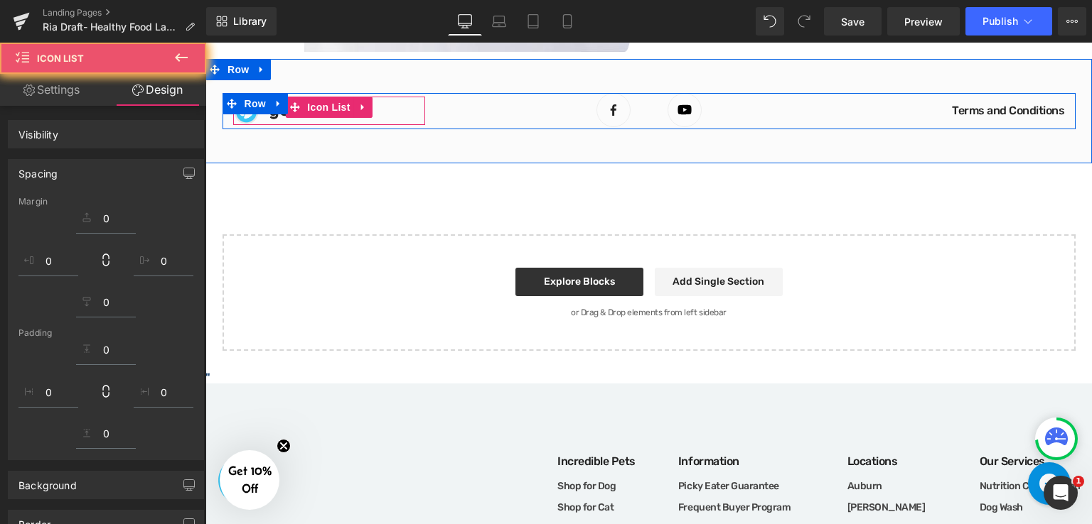
click at [269, 118] on div "gemair Heading" at bounding box center [296, 110] width 63 height 26
click at [449, 75] on div "Image gemair Heading Icon List Image Image Icon List Hoz Terms and Conditions B…" at bounding box center [648, 111] width 886 height 104
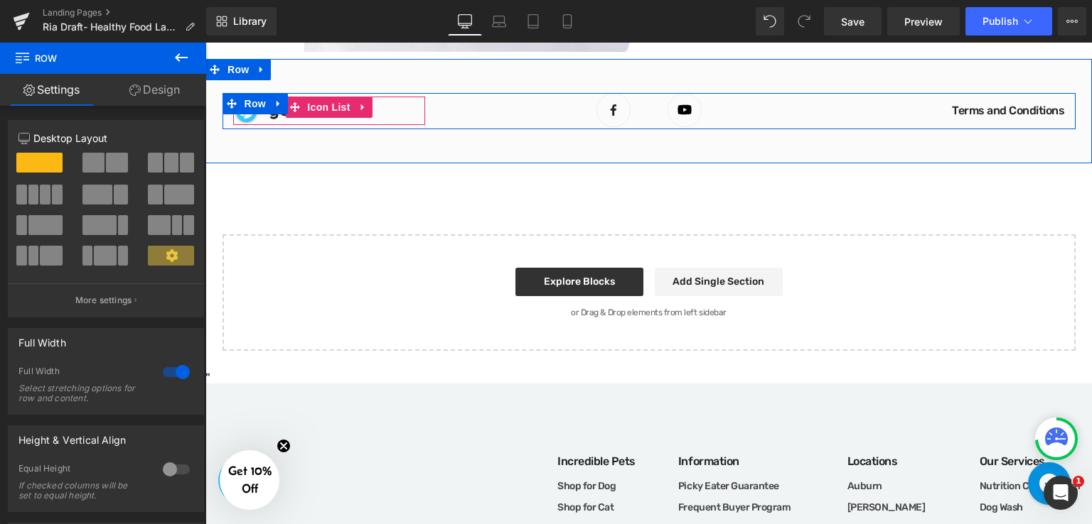
click at [384, 112] on div "Image gemair Heading" at bounding box center [329, 111] width 192 height 28
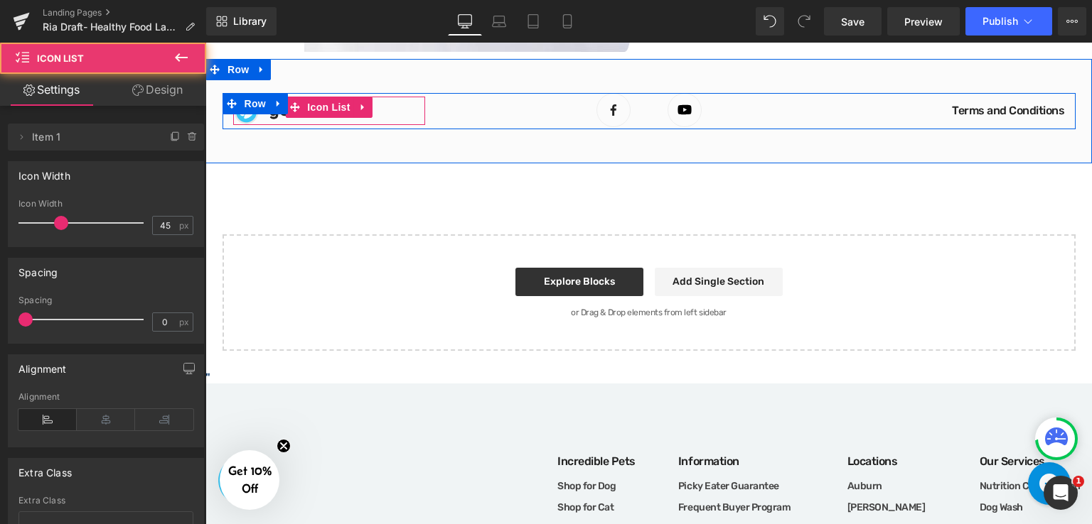
click at [384, 112] on div "Image gemair Heading" at bounding box center [329, 111] width 192 height 28
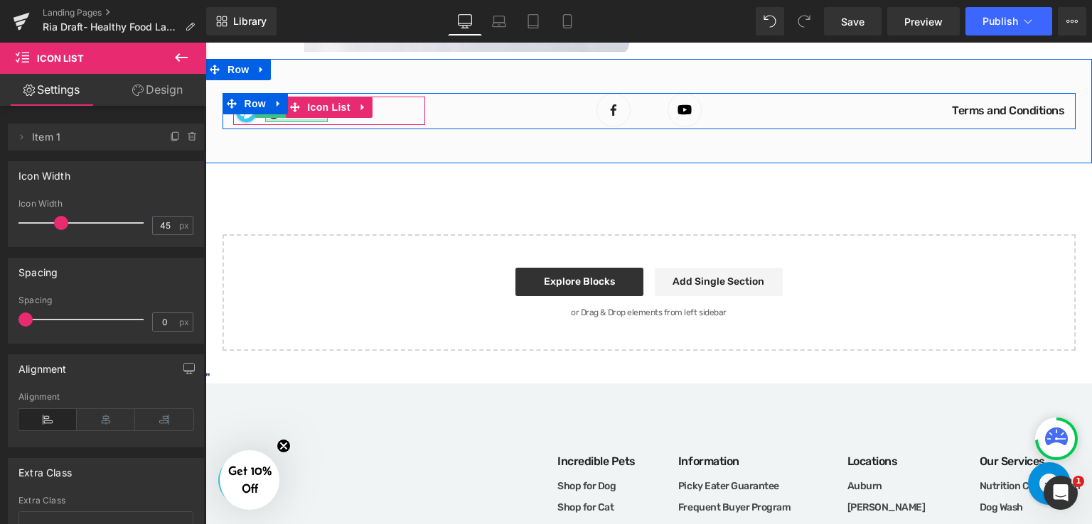
click at [287, 120] on div at bounding box center [296, 121] width 63 height 4
click at [281, 119] on h1 "gemair" at bounding box center [298, 110] width 59 height 26
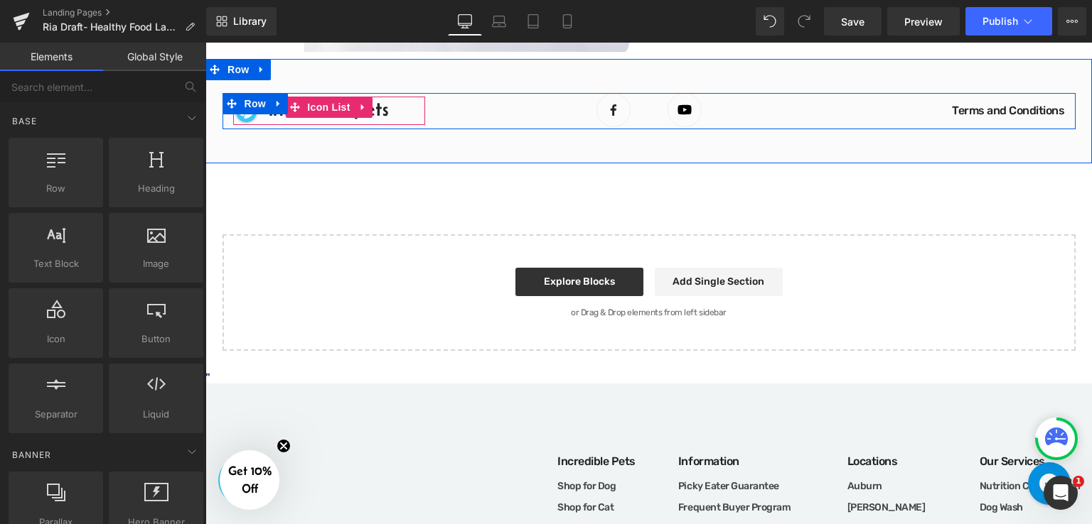
click at [387, 109] on div "Image Incredible Pets Heading" at bounding box center [329, 111] width 192 height 28
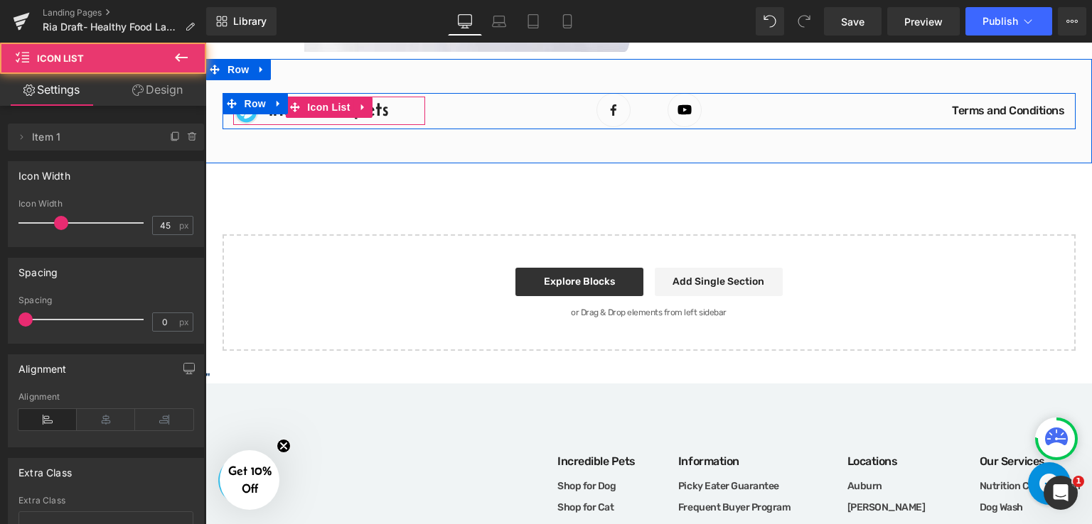
click at [205, 43] on div at bounding box center [205, 43] width 0 height 0
click at [378, 110] on h1 "Incredible Pets" at bounding box center [328, 110] width 119 height 26
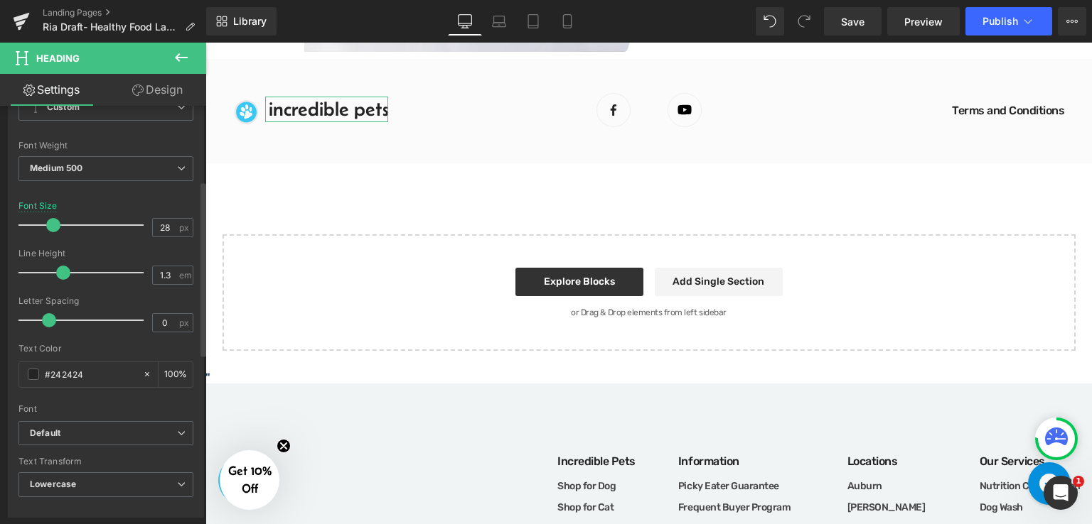
scroll to position [213, 0]
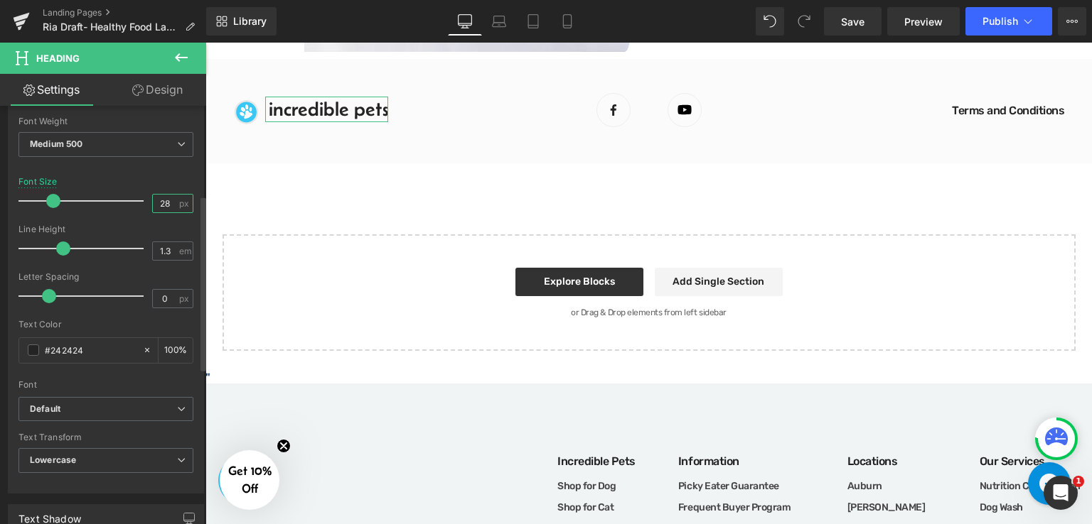
click at [165, 203] on input "28" at bounding box center [165, 204] width 25 height 18
click at [161, 302] on input "0" at bounding box center [165, 299] width 25 height 18
type input "-1"
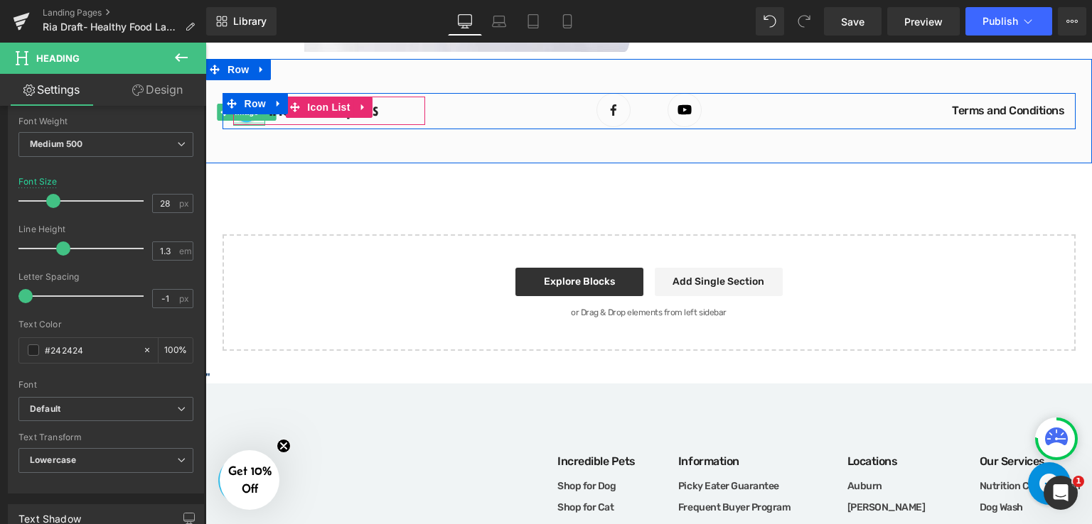
click at [252, 122] on div at bounding box center [249, 124] width 32 height 4
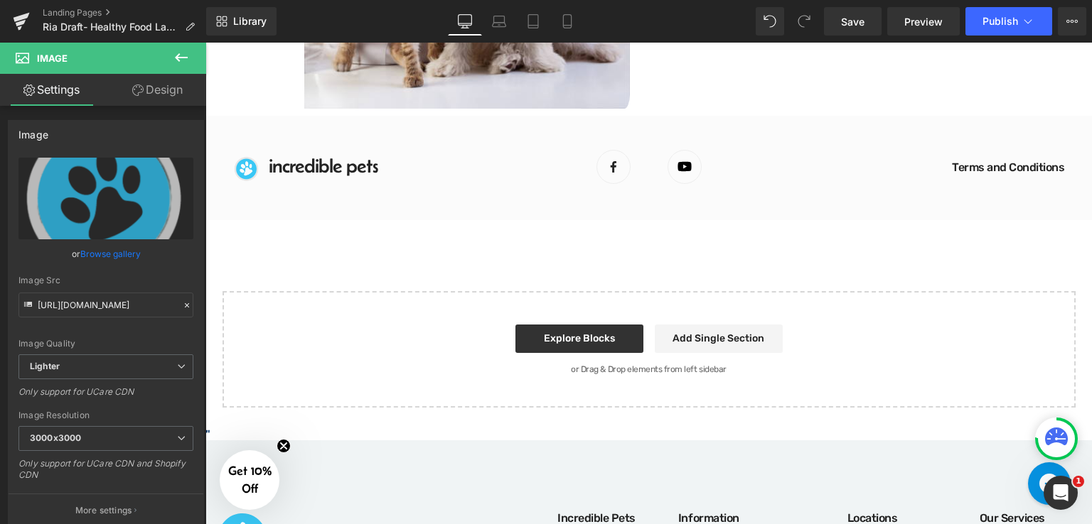
scroll to position [1797, 0]
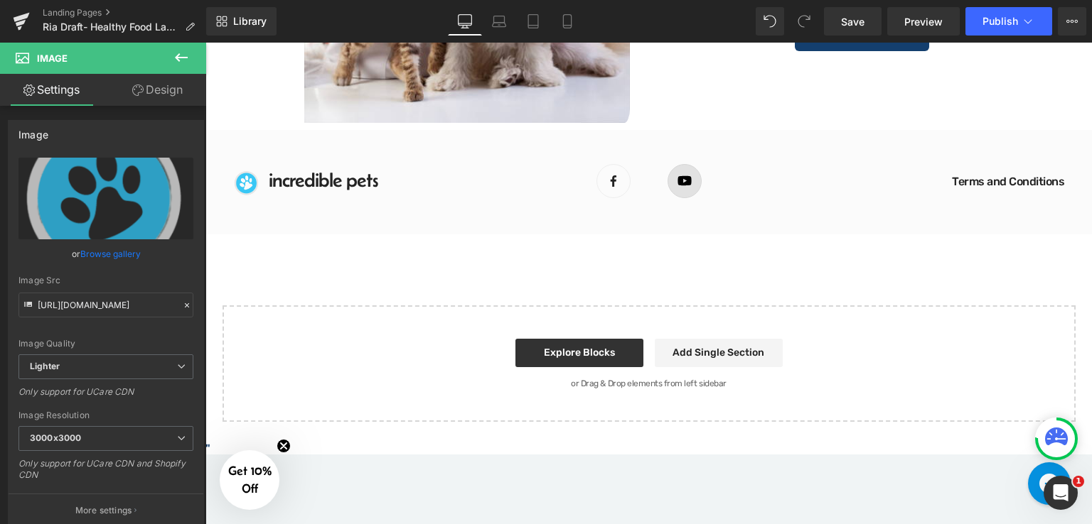
click at [676, 180] on div "Image Image Icon List Hoz" at bounding box center [648, 182] width 405 height 36
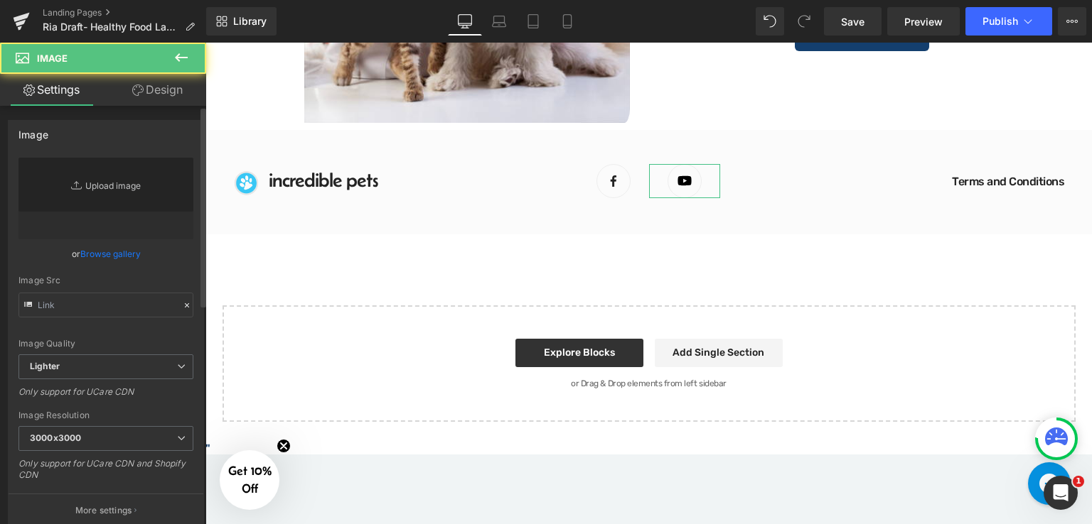
type input "[URL][DOMAIN_NAME]"
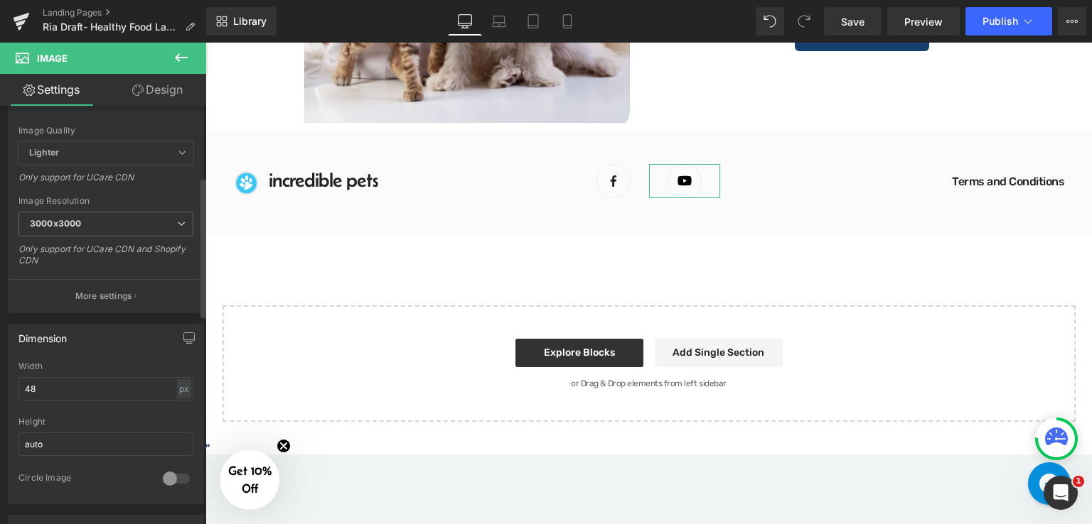
scroll to position [0, 0]
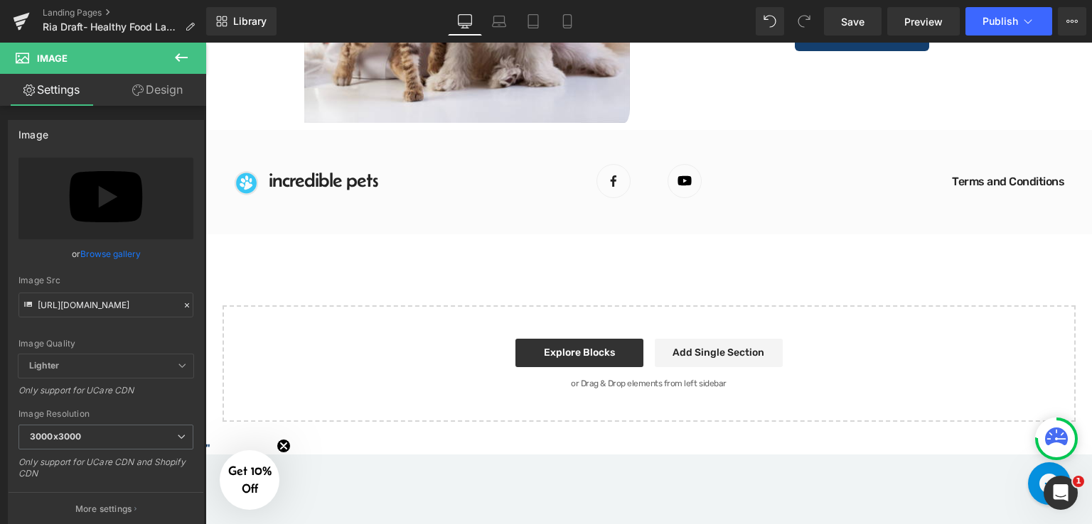
click at [178, 58] on icon at bounding box center [181, 57] width 17 height 17
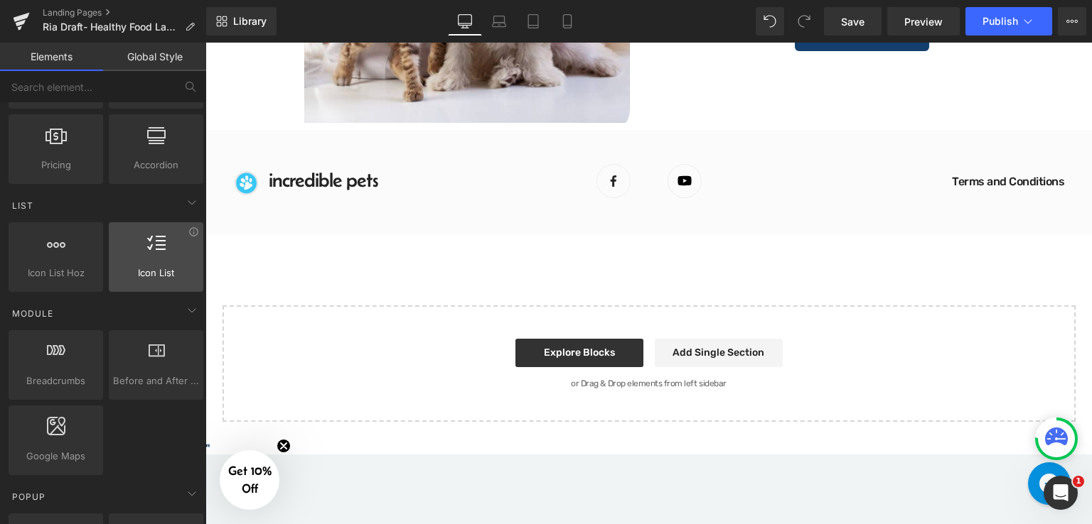
scroll to position [569, 0]
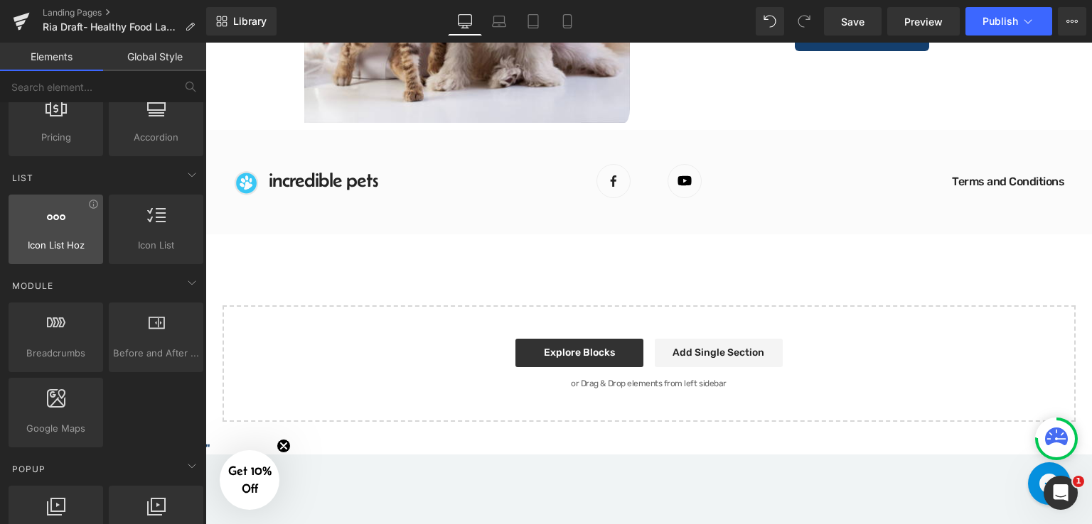
click at [60, 241] on span "Icon List Hoz" at bounding box center [56, 245] width 86 height 15
click at [92, 201] on icon at bounding box center [93, 204] width 11 height 11
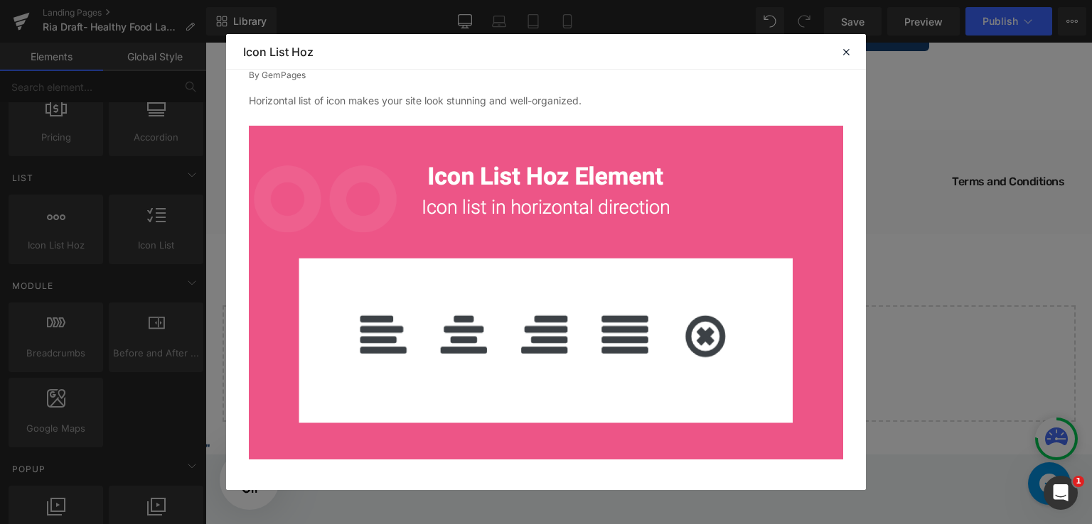
scroll to position [0, 0]
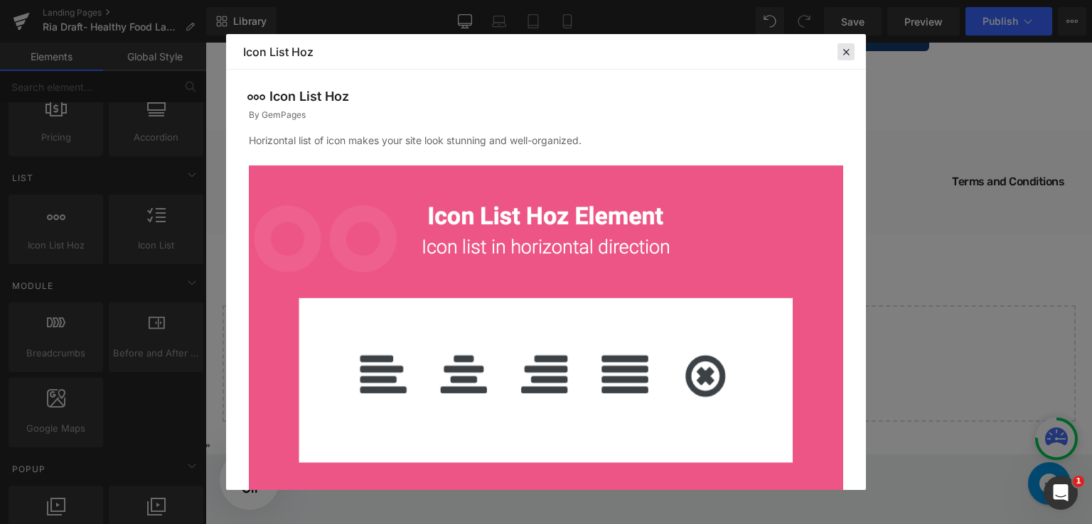
click at [844, 55] on icon at bounding box center [845, 51] width 13 height 13
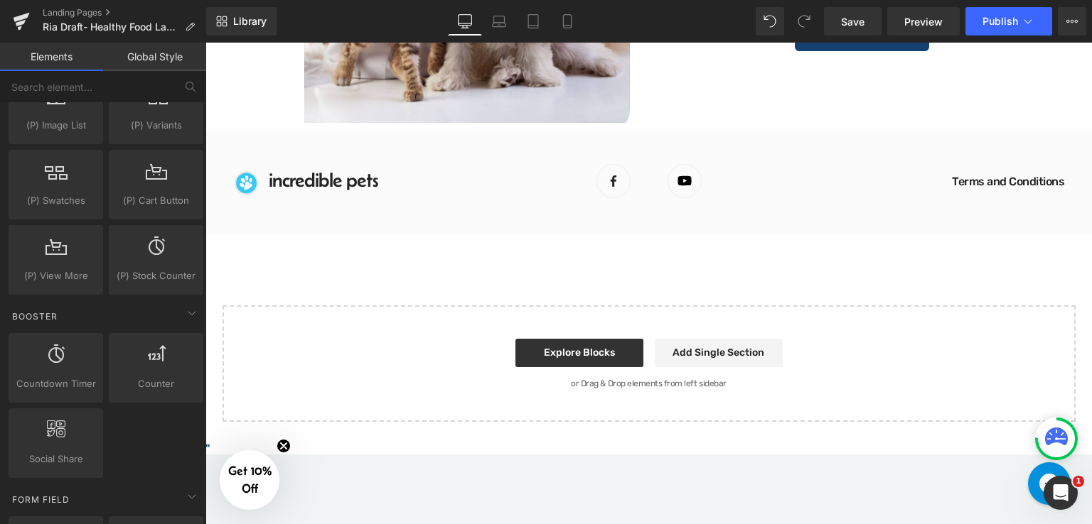
scroll to position [1848, 0]
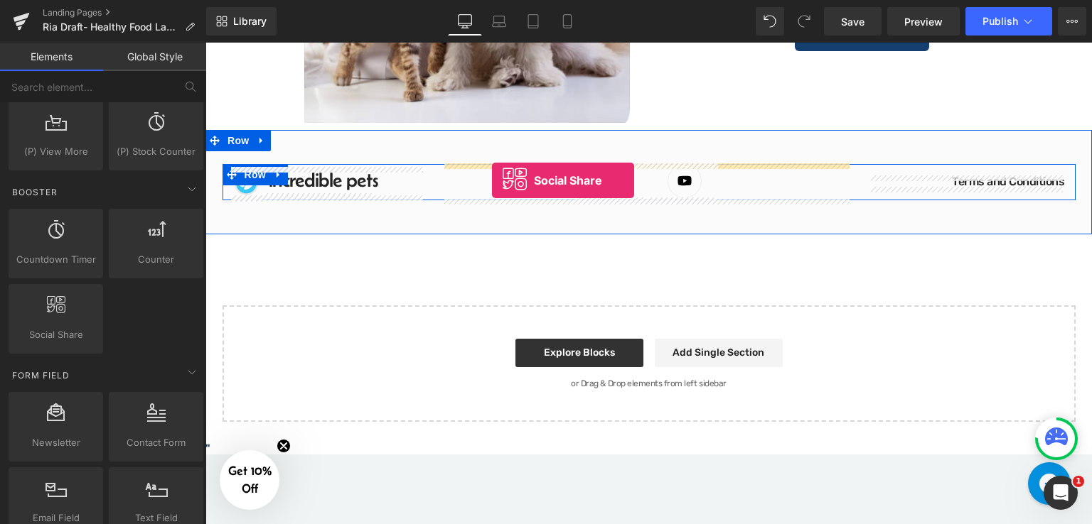
drag, startPoint x: 263, startPoint y: 352, endPoint x: 492, endPoint y: 181, distance: 285.8
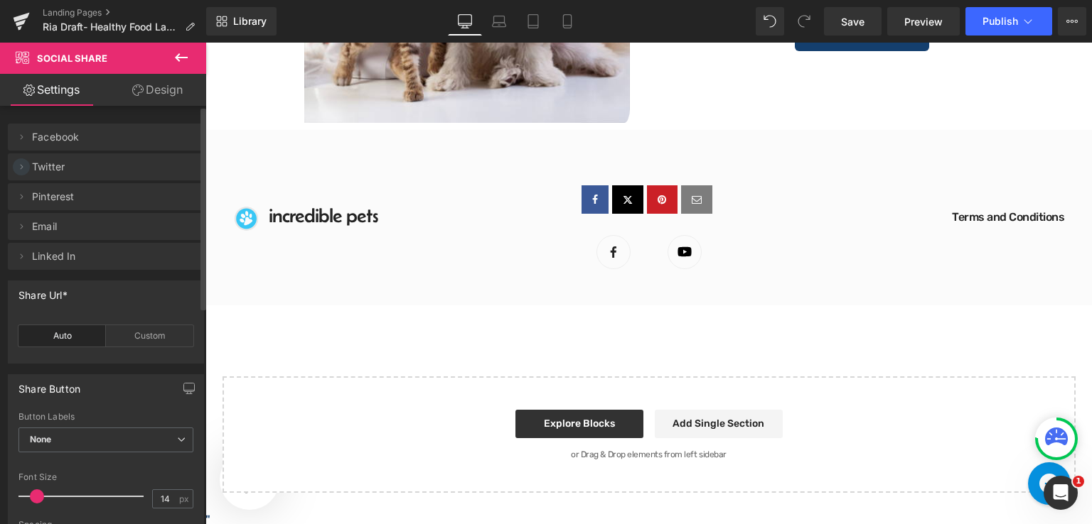
click at [23, 168] on icon at bounding box center [21, 166] width 11 height 11
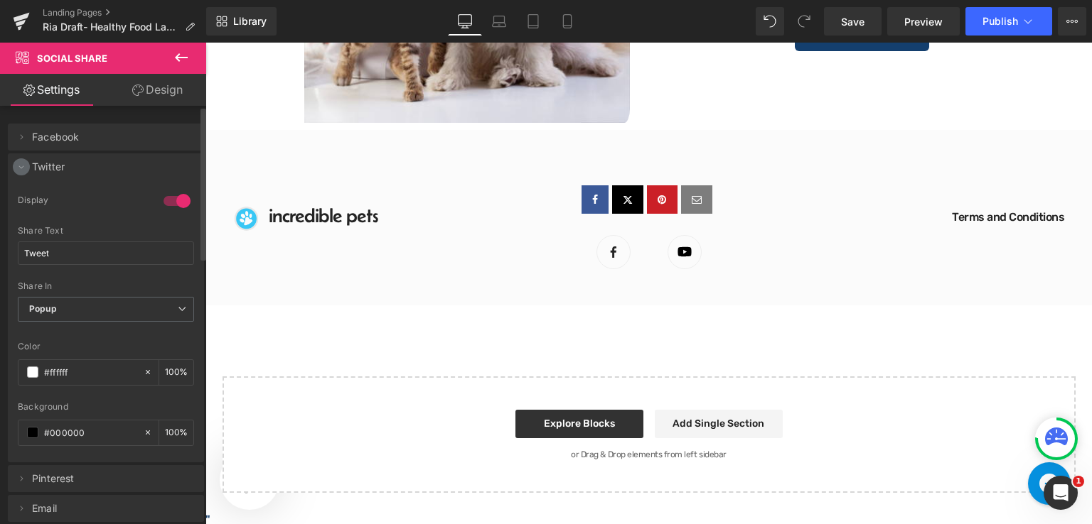
click at [21, 166] on icon at bounding box center [21, 166] width 11 height 11
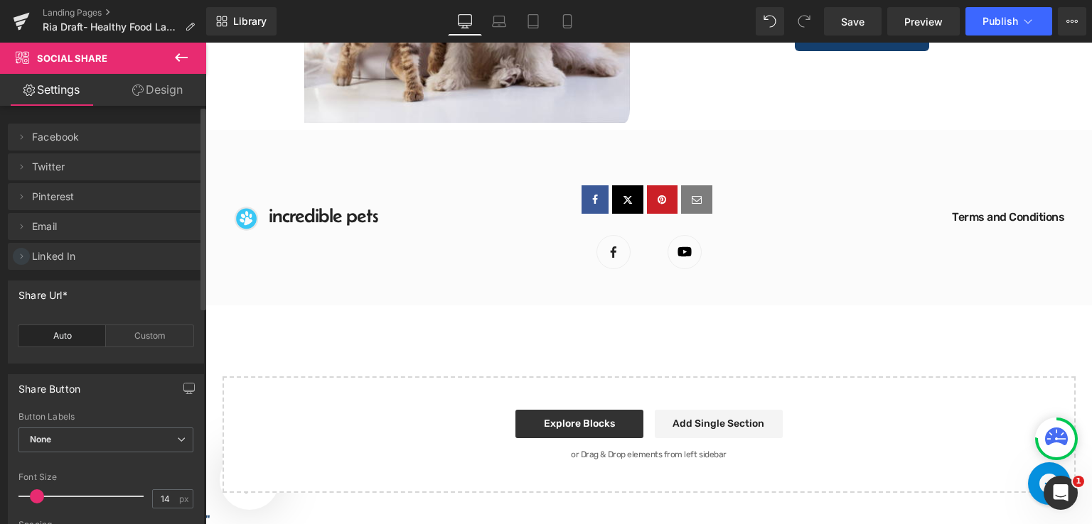
click at [26, 259] on icon at bounding box center [21, 256] width 11 height 11
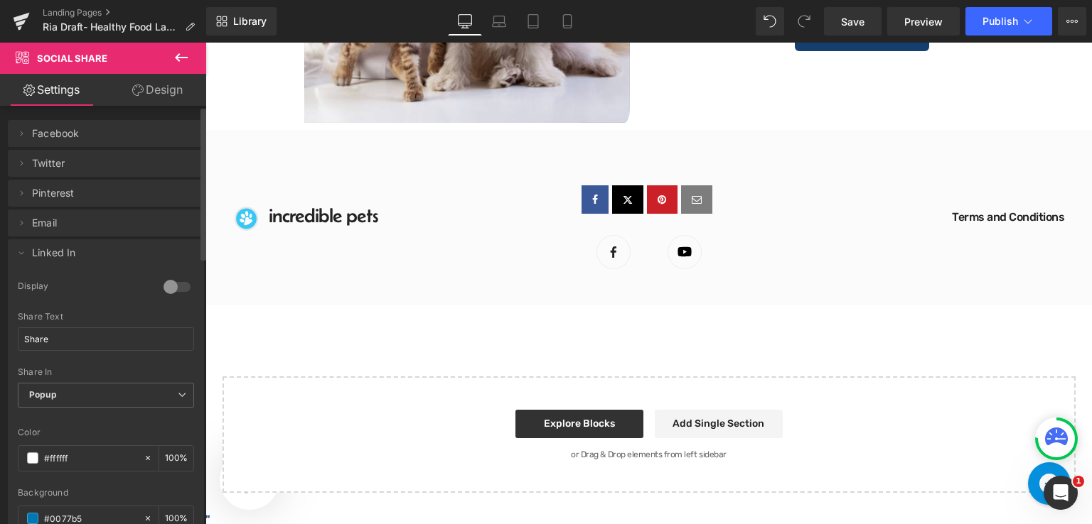
scroll to position [0, 0]
click at [17, 255] on icon at bounding box center [21, 256] width 11 height 11
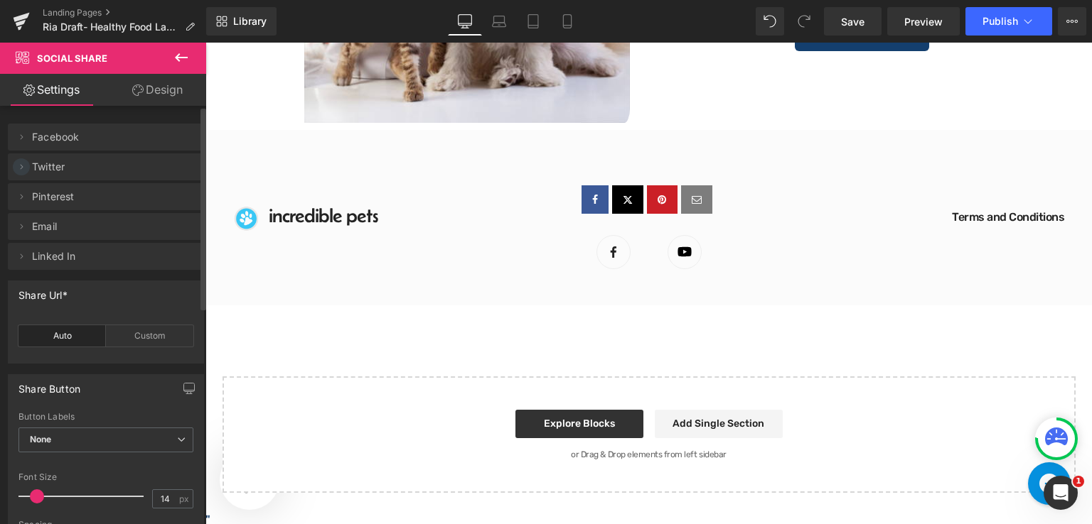
click at [21, 163] on icon at bounding box center [21, 166] width 11 height 11
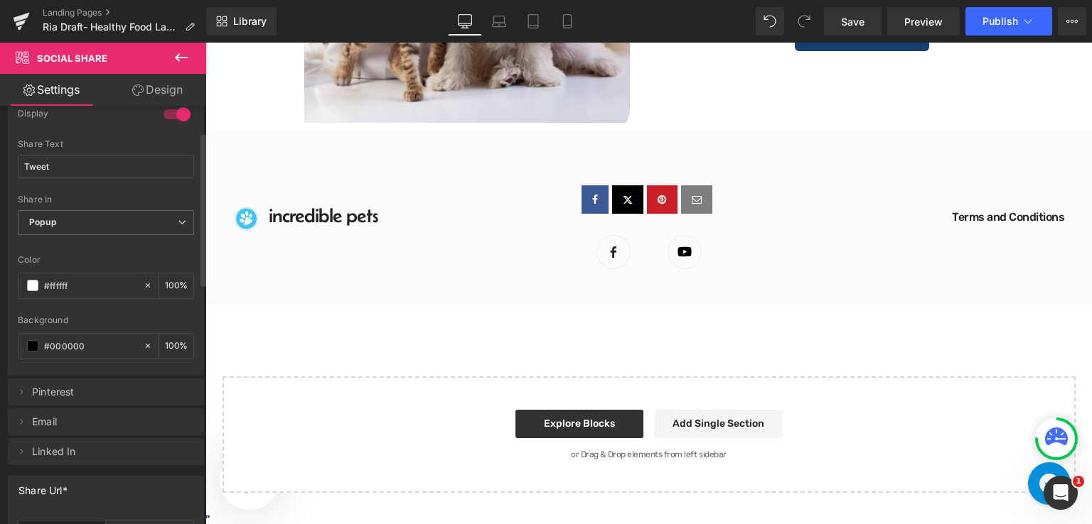
scroll to position [71, 0]
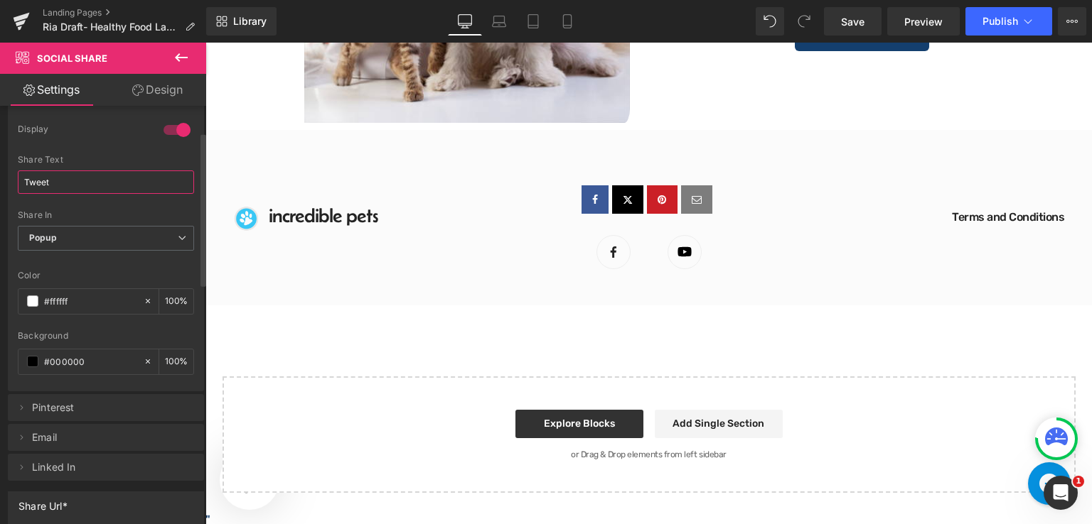
drag, startPoint x: 66, startPoint y: 183, endPoint x: 25, endPoint y: 183, distance: 41.2
click at [25, 183] on input "Tweet" at bounding box center [106, 182] width 176 height 23
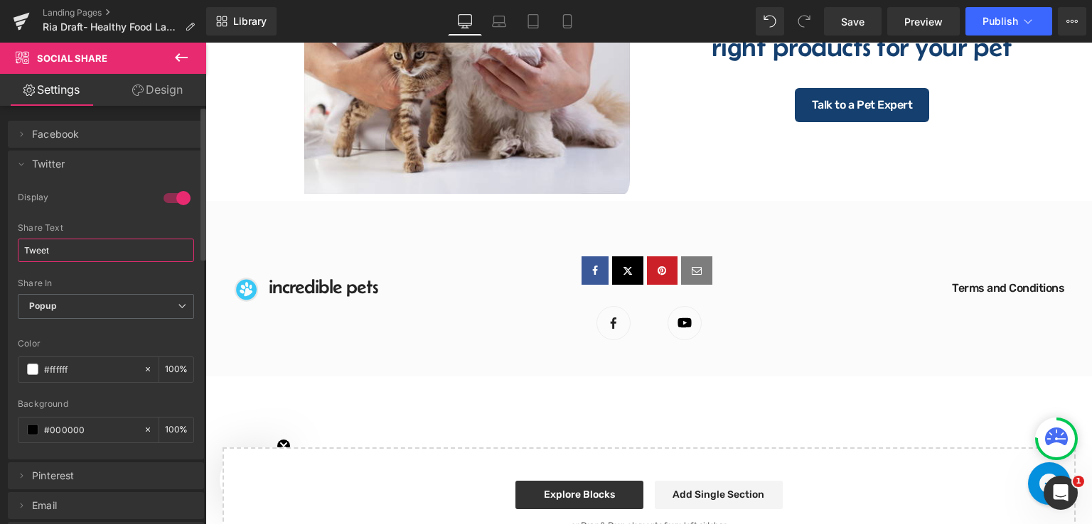
scroll to position [0, 0]
click at [22, 165] on icon at bounding box center [21, 166] width 11 height 11
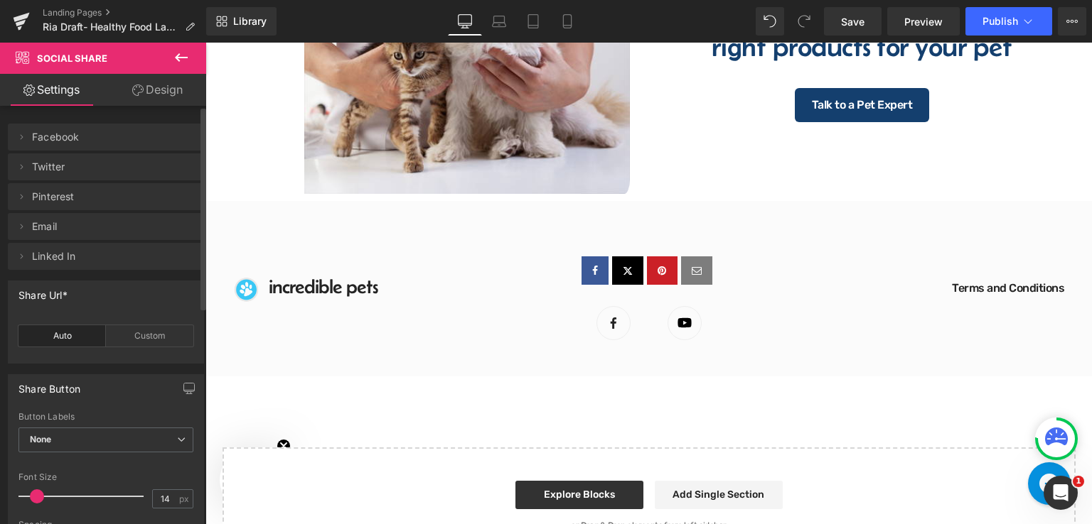
click at [9, 168] on li "Delete Cancel Twitter 1 Display Tweet Share Text Tweet Popup New Tab Self Share…" at bounding box center [106, 167] width 196 height 27
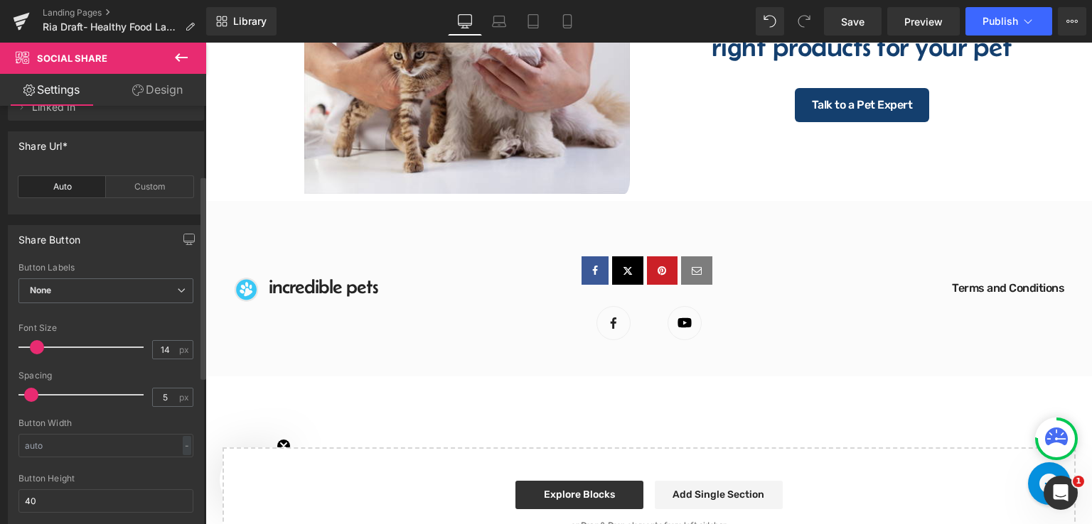
scroll to position [142, 0]
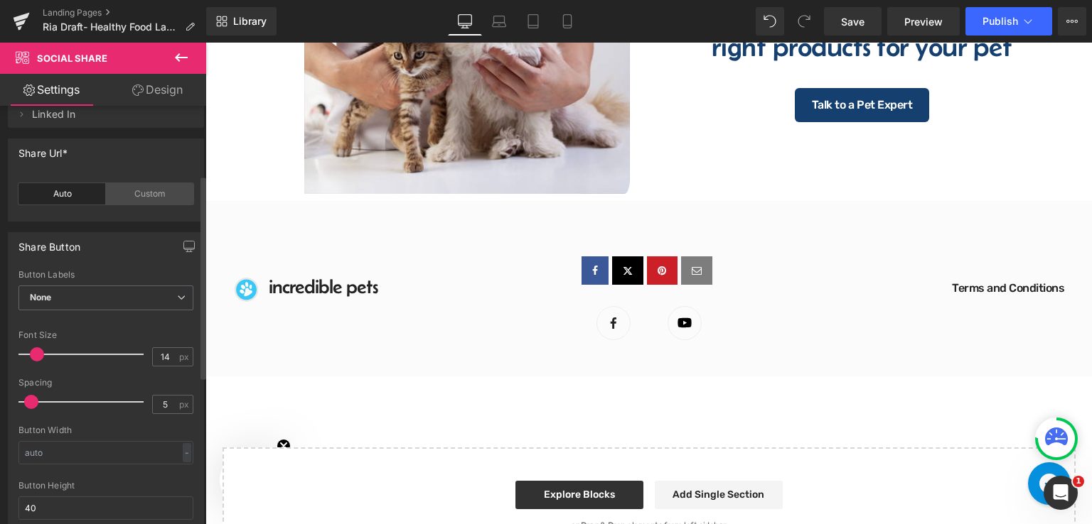
click at [135, 188] on div "Custom" at bounding box center [149, 193] width 87 height 21
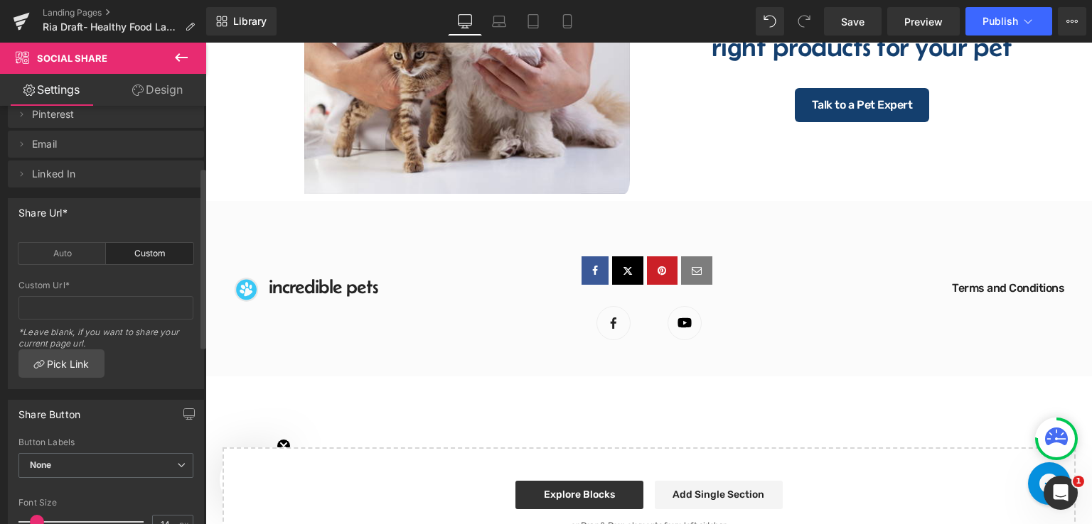
scroll to position [0, 0]
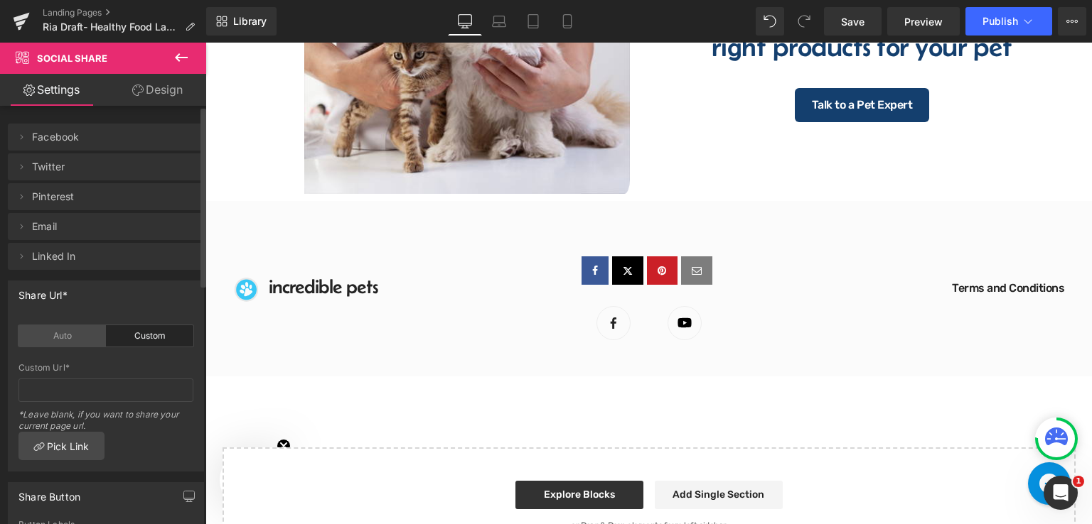
click at [43, 328] on div "Auto" at bounding box center [61, 335] width 87 height 21
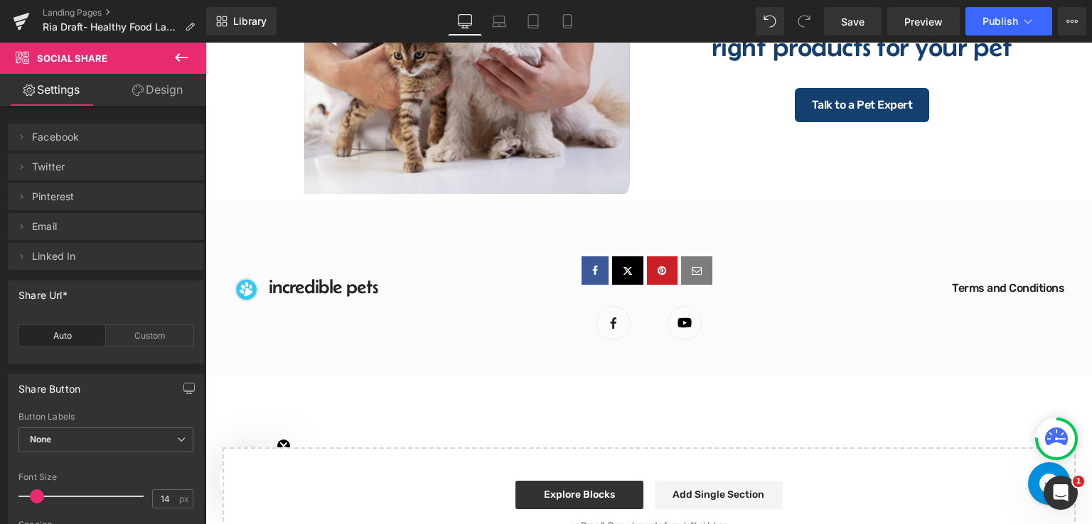
click at [143, 95] on link "Design" at bounding box center [157, 90] width 103 height 32
click at [44, 92] on link "Settings" at bounding box center [51, 90] width 103 height 32
click at [729, 257] on div at bounding box center [648, 271] width 405 height 28
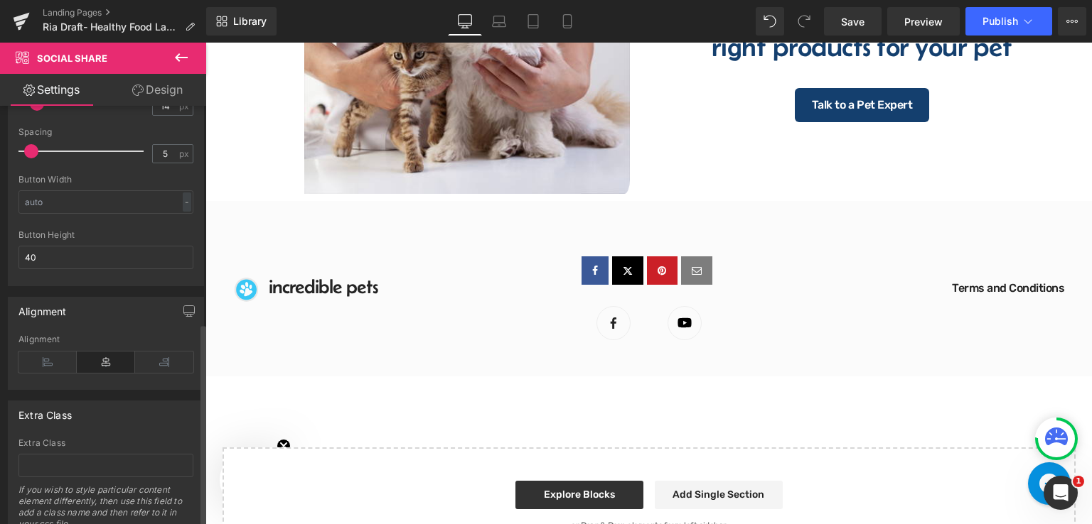
scroll to position [446, 0]
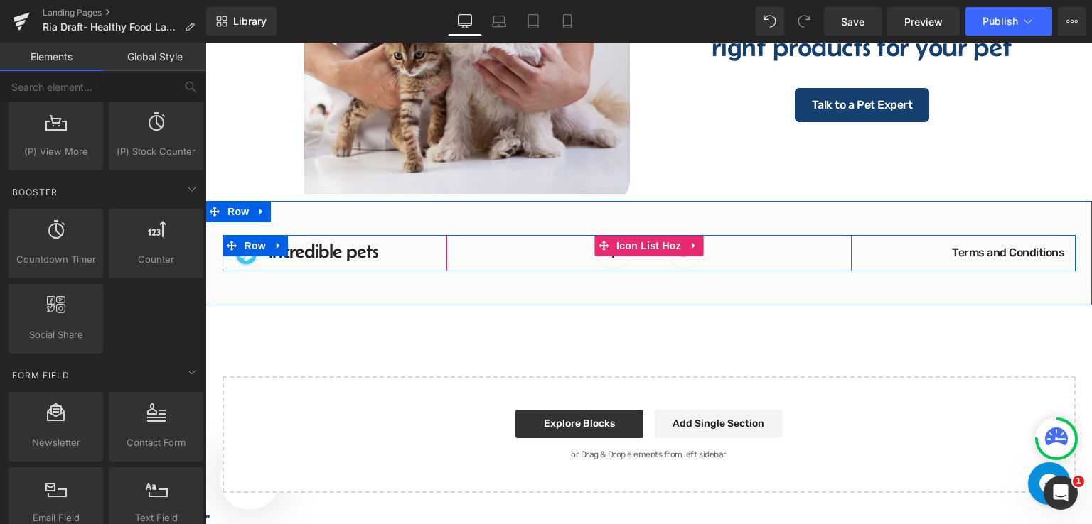
click at [728, 245] on ul "Image Image" at bounding box center [648, 253] width 405 height 36
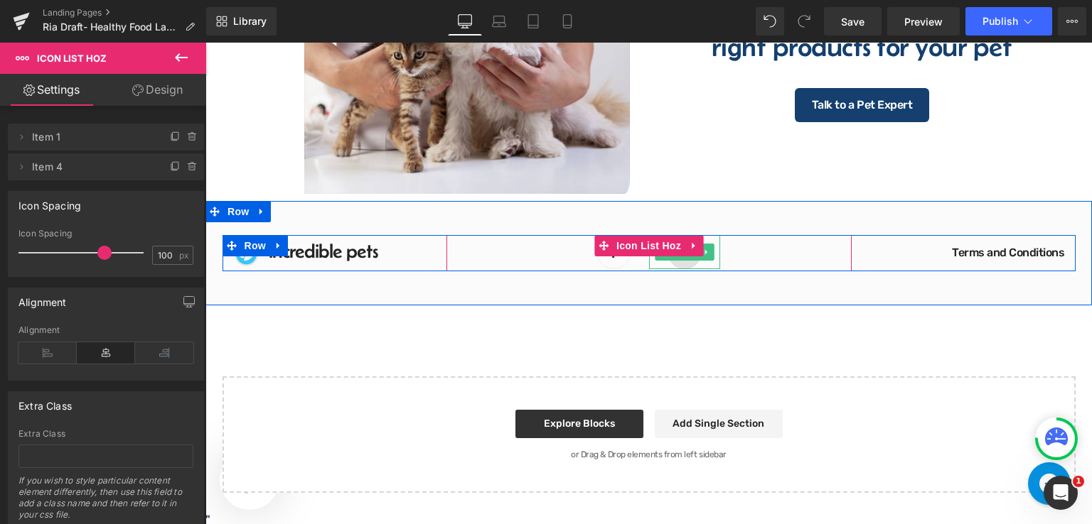
click at [677, 261] on img at bounding box center [684, 252] width 34 height 34
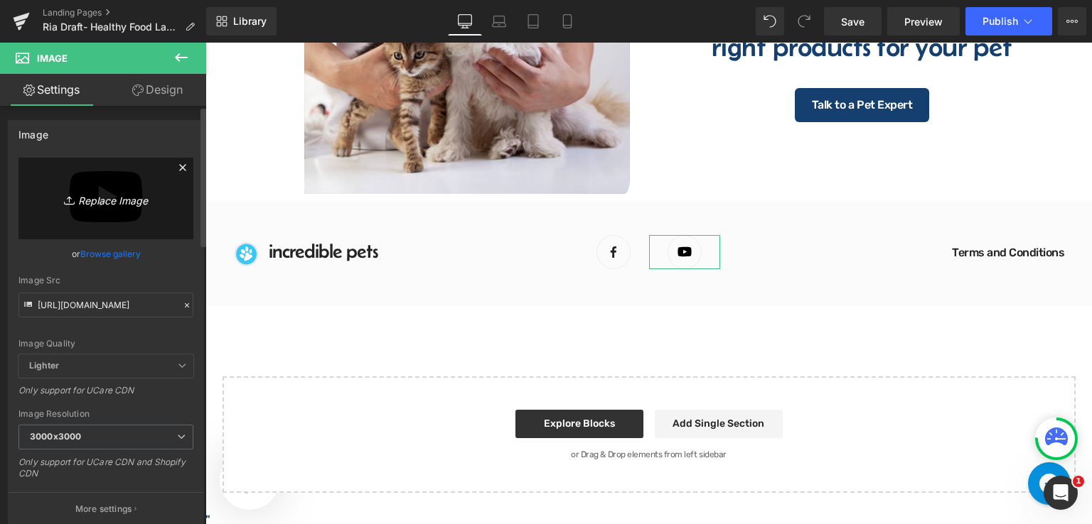
click at [112, 193] on icon "Replace Image" at bounding box center [106, 199] width 114 height 18
type input "C:\fakepath\black-instagram-logo-3497.png"
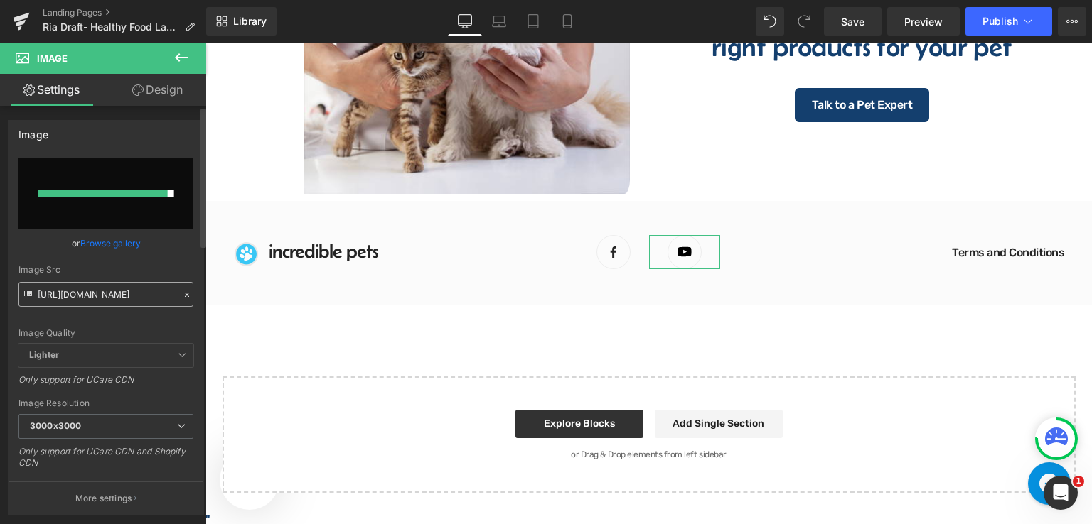
type input "[URL][DOMAIN_NAME]"
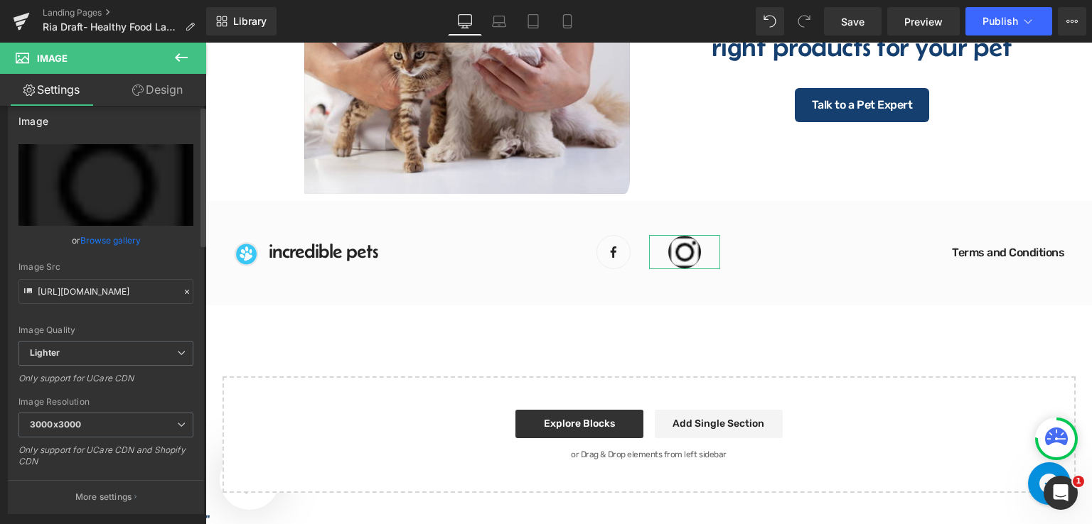
scroll to position [0, 0]
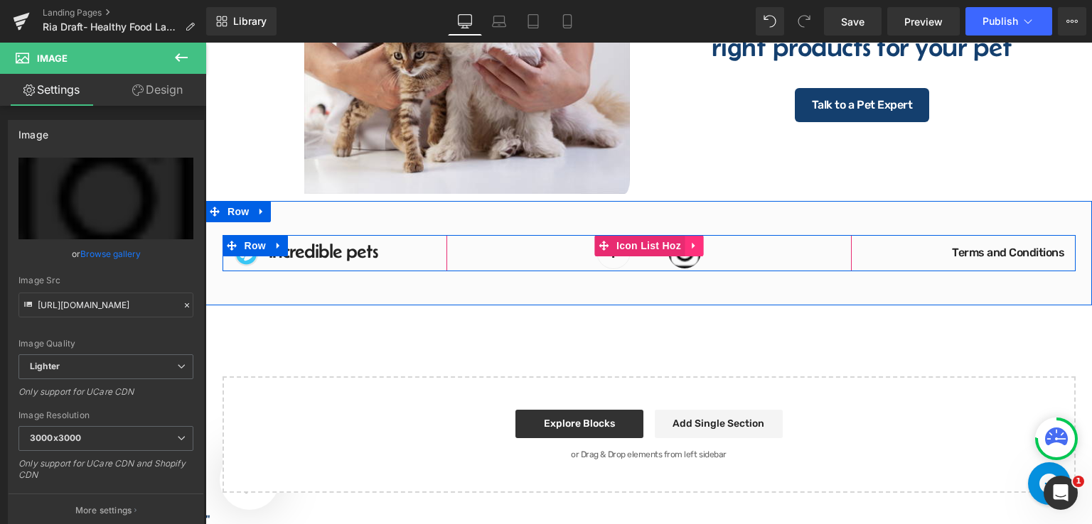
click at [695, 249] on link at bounding box center [693, 245] width 18 height 21
click at [758, 252] on ul "Image Image" at bounding box center [648, 253] width 405 height 36
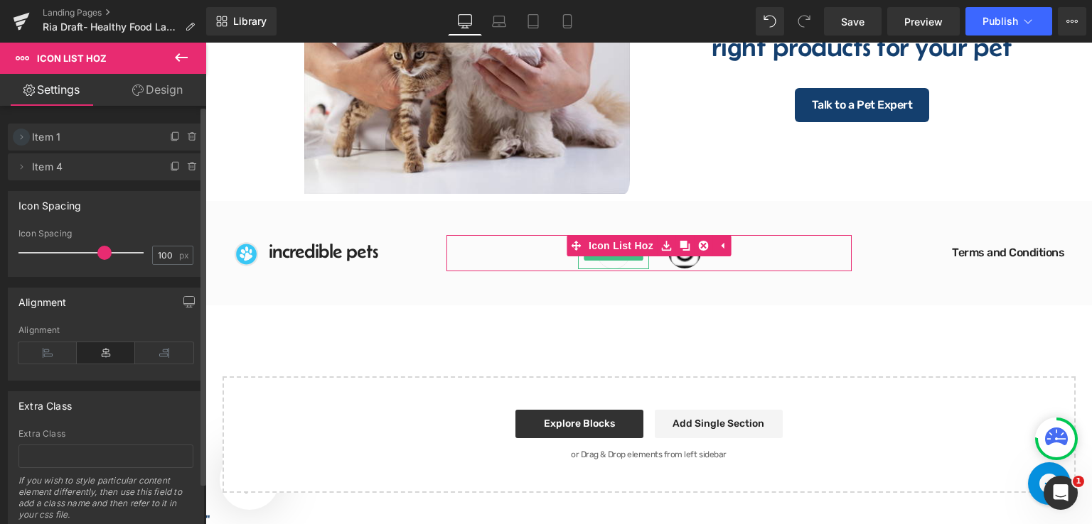
click at [22, 140] on icon at bounding box center [21, 136] width 11 height 11
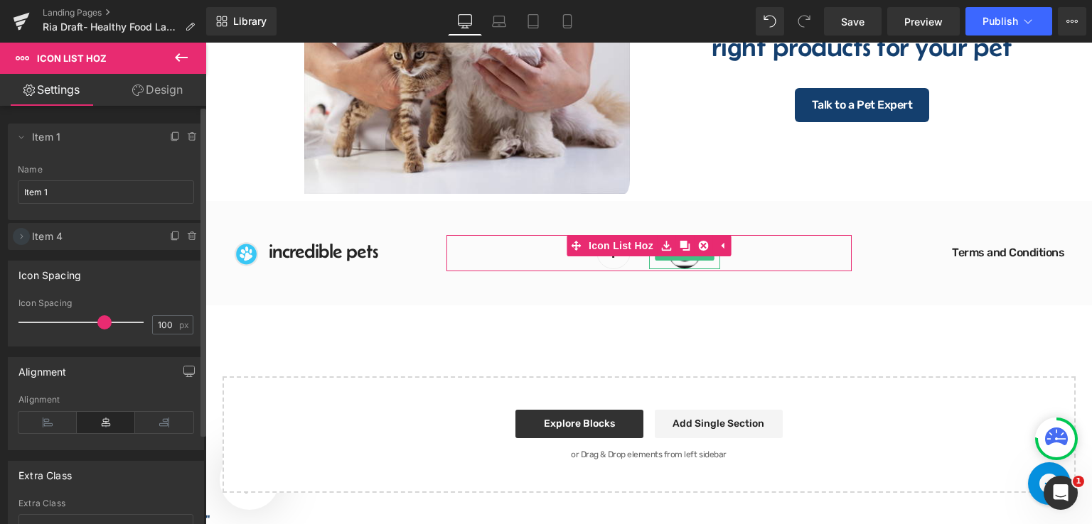
click at [21, 234] on icon at bounding box center [22, 236] width 3 height 5
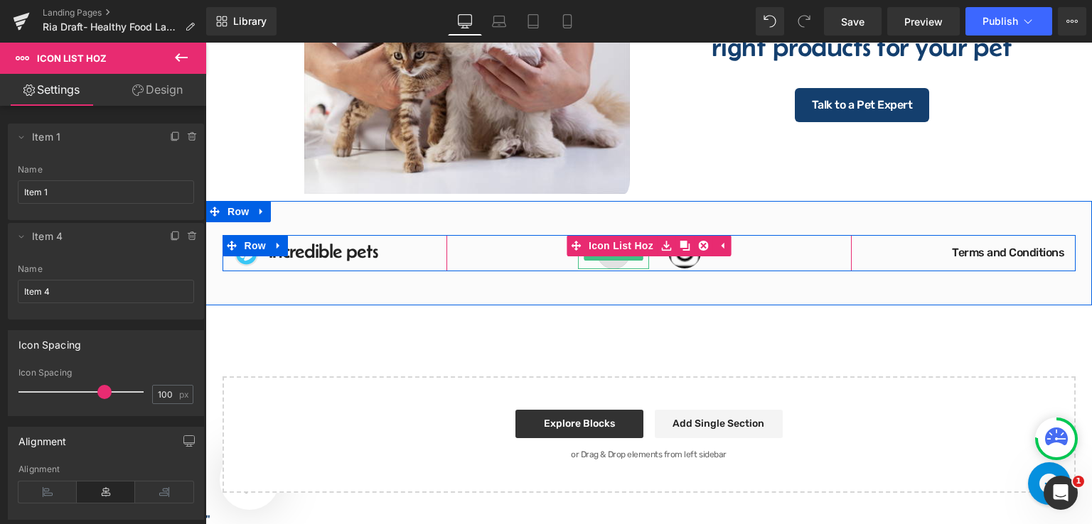
click at [614, 262] on img at bounding box center [613, 252] width 34 height 34
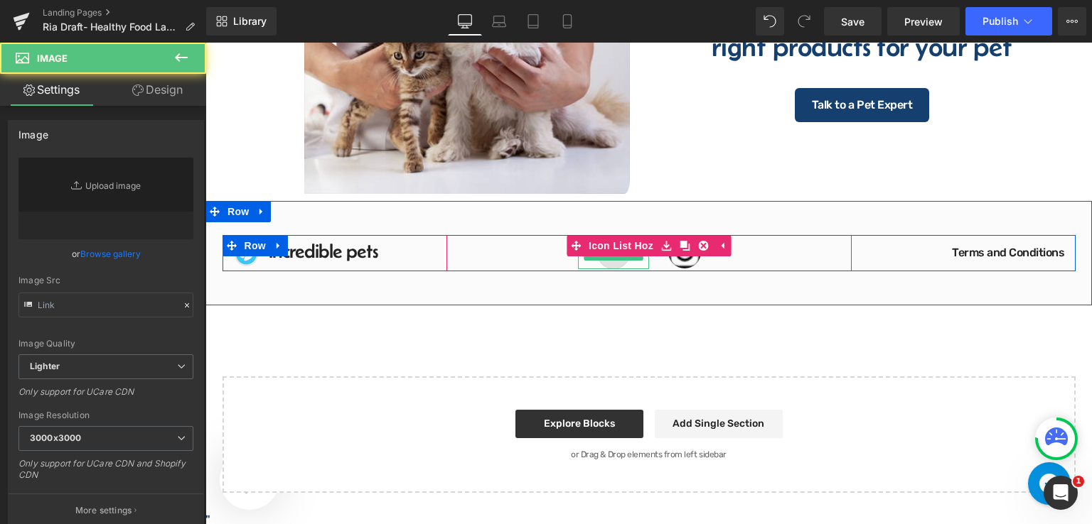
type input "[URL][DOMAIN_NAME]"
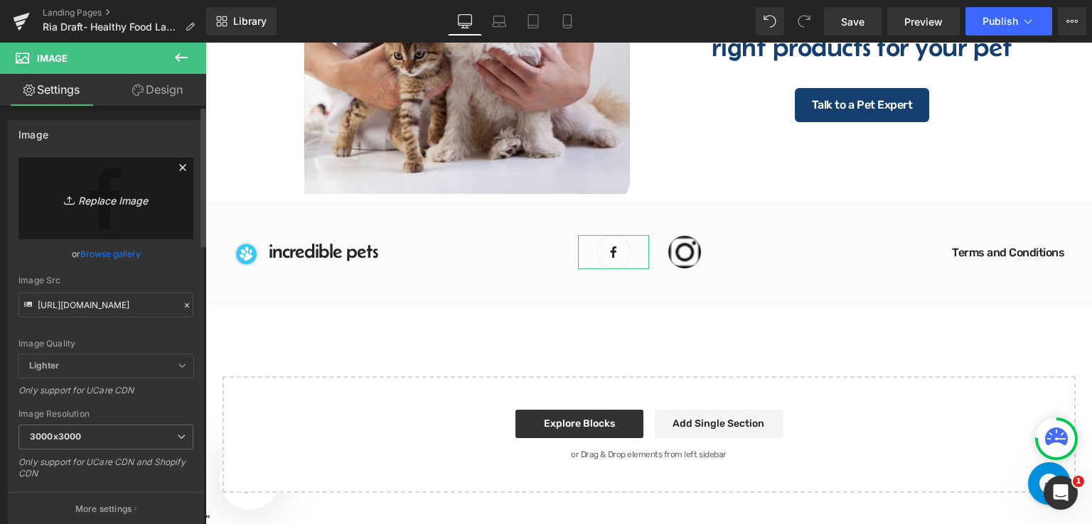
click at [114, 203] on icon "Replace Image" at bounding box center [106, 199] width 114 height 18
type input "C:\fakepath\Tile Images.png"
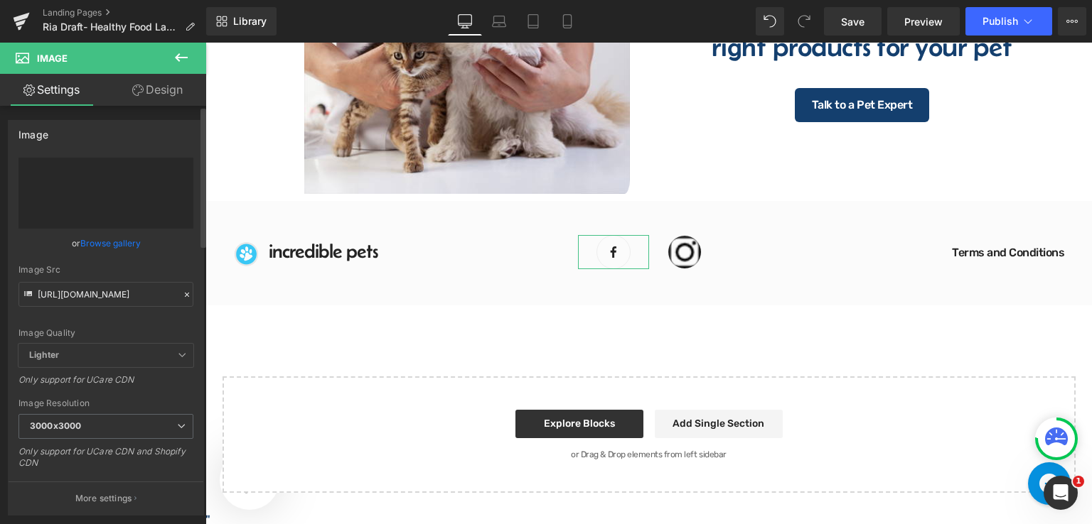
type input "[URL][DOMAIN_NAME]"
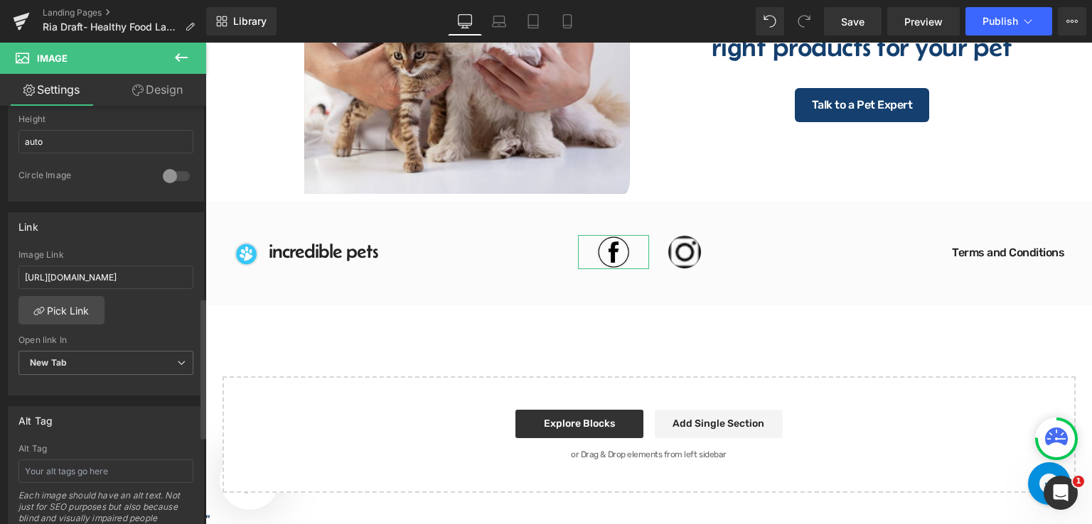
scroll to position [569, 0]
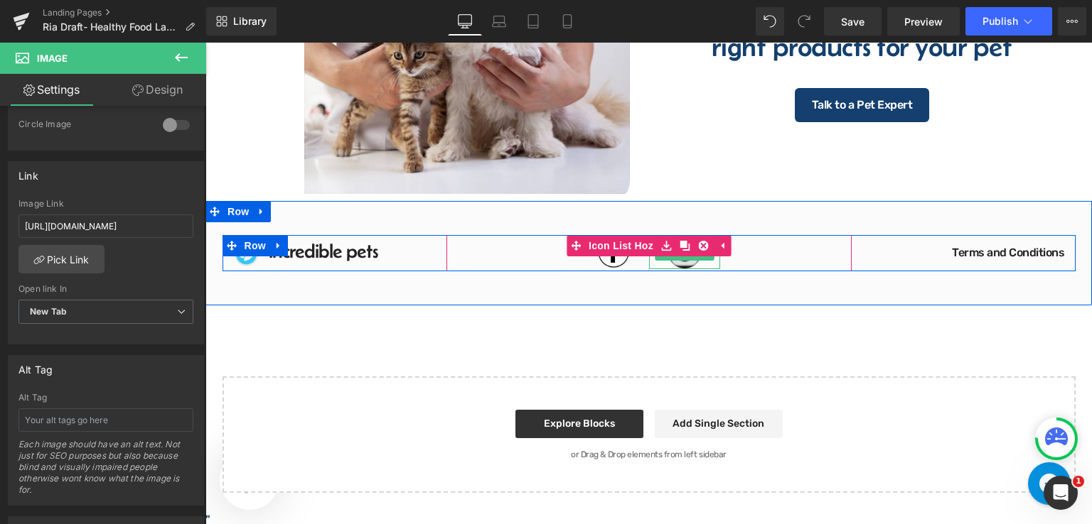
click at [677, 262] on img at bounding box center [684, 252] width 34 height 34
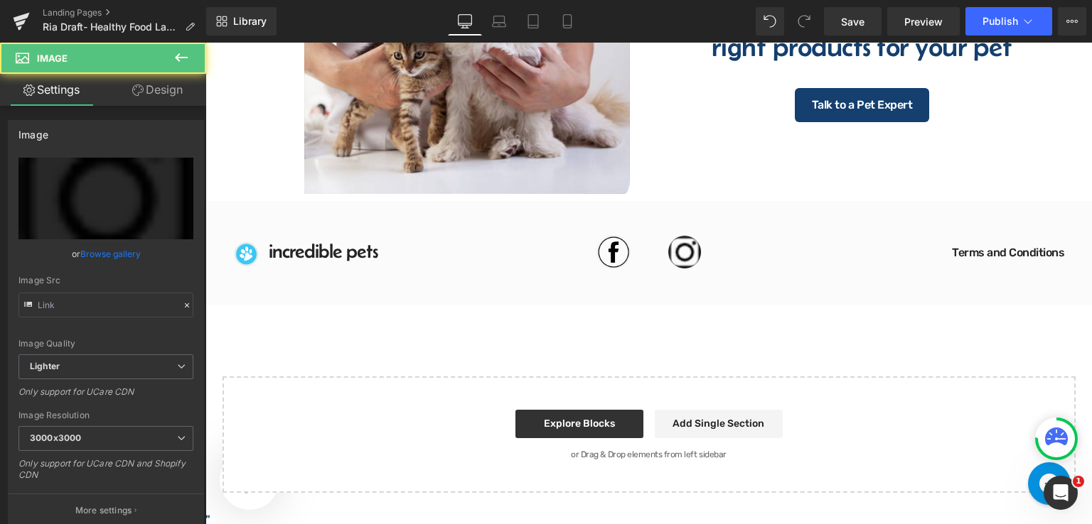
type input "[URL][DOMAIN_NAME]"
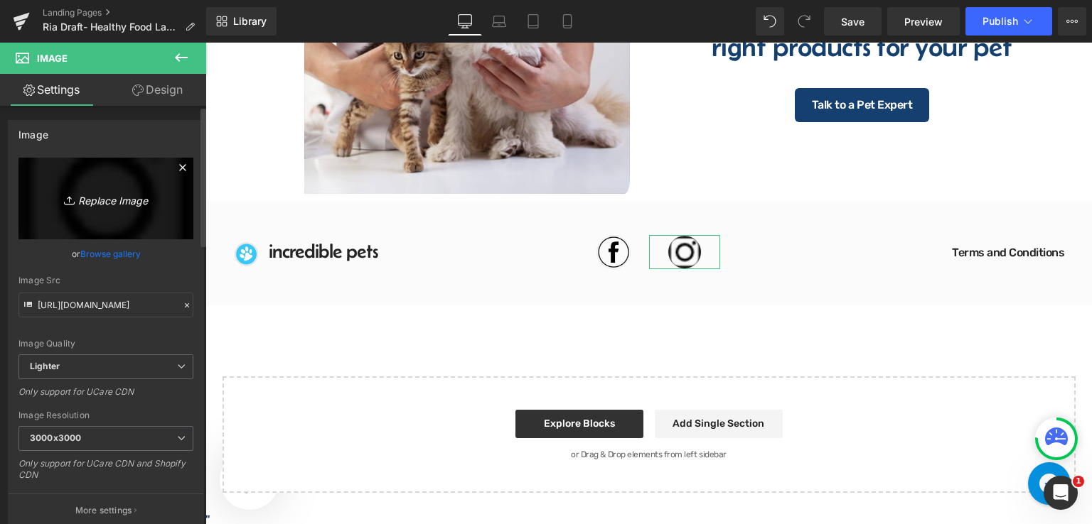
click at [125, 205] on icon "Replace Image" at bounding box center [106, 199] width 114 height 18
type input "C:\fakepath\Tile Images (1).png"
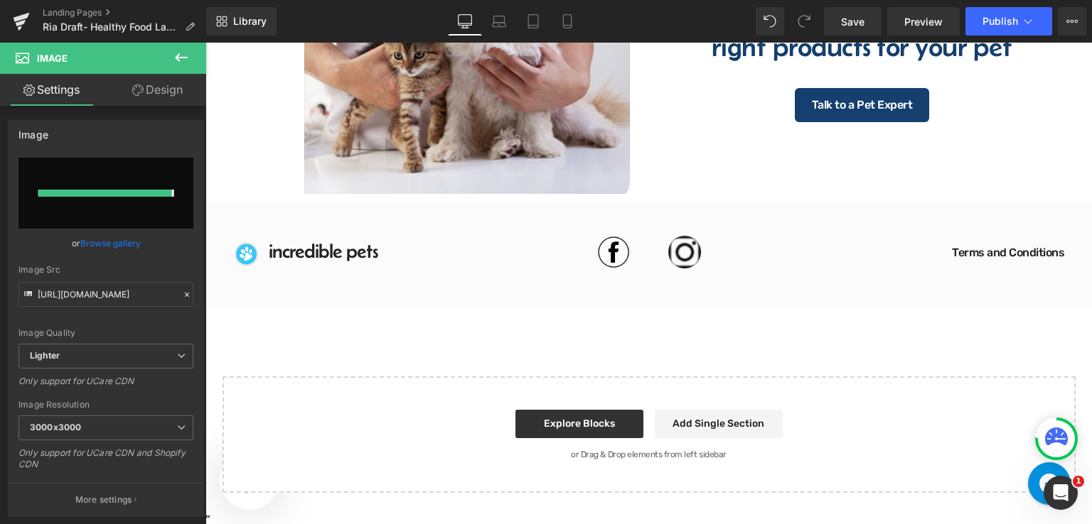
type input "[URL][DOMAIN_NAME]"
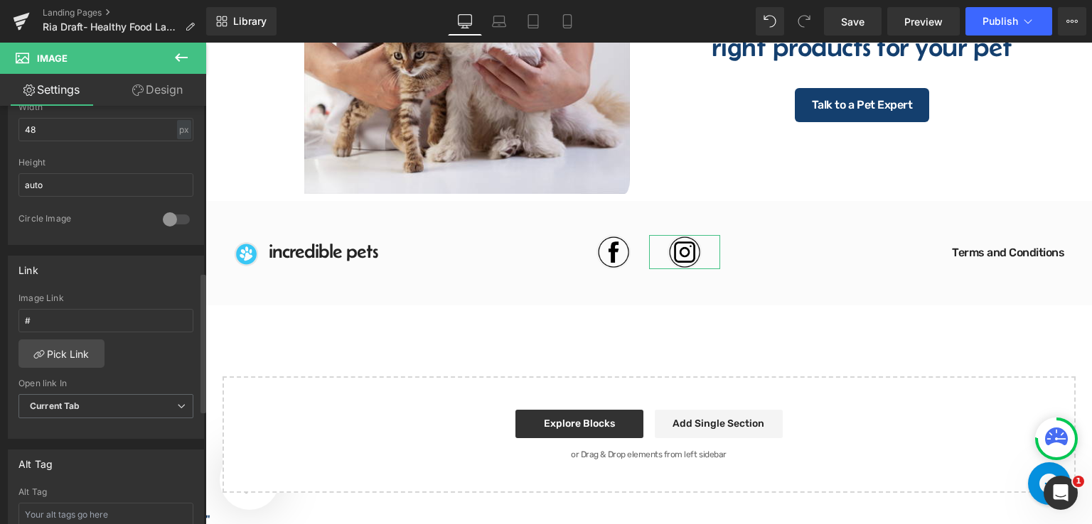
scroll to position [497, 0]
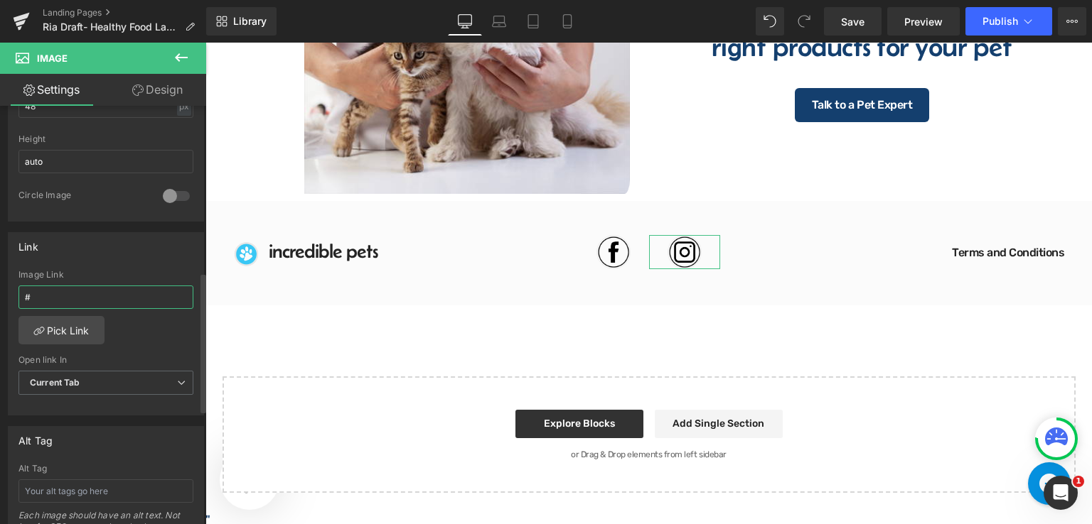
click at [77, 295] on input "#" at bounding box center [105, 297] width 175 height 23
paste input "[URL][DOMAIN_NAME][DOMAIN_NAME]"
type input "[URL][DOMAIN_NAME][DOMAIN_NAME]"
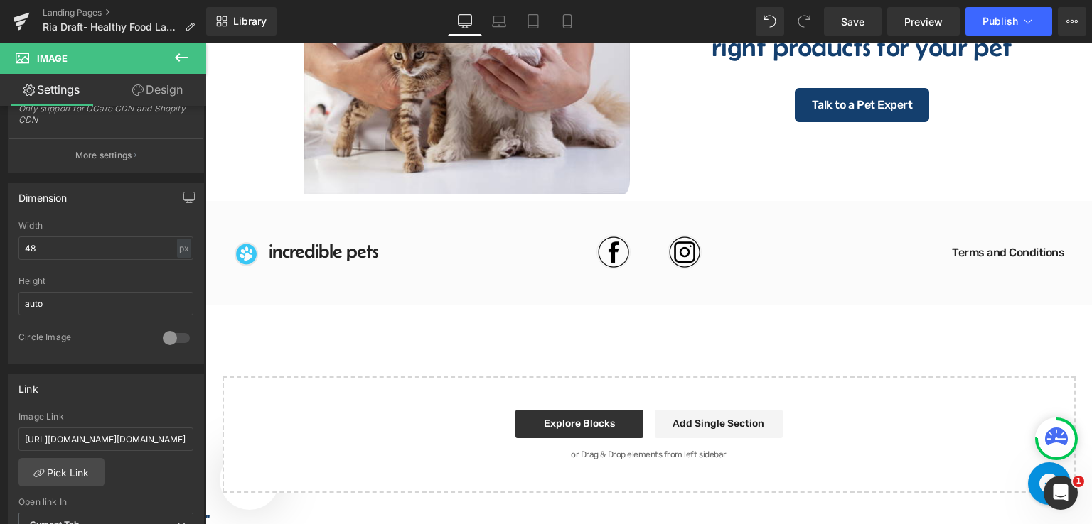
scroll to position [0, 0]
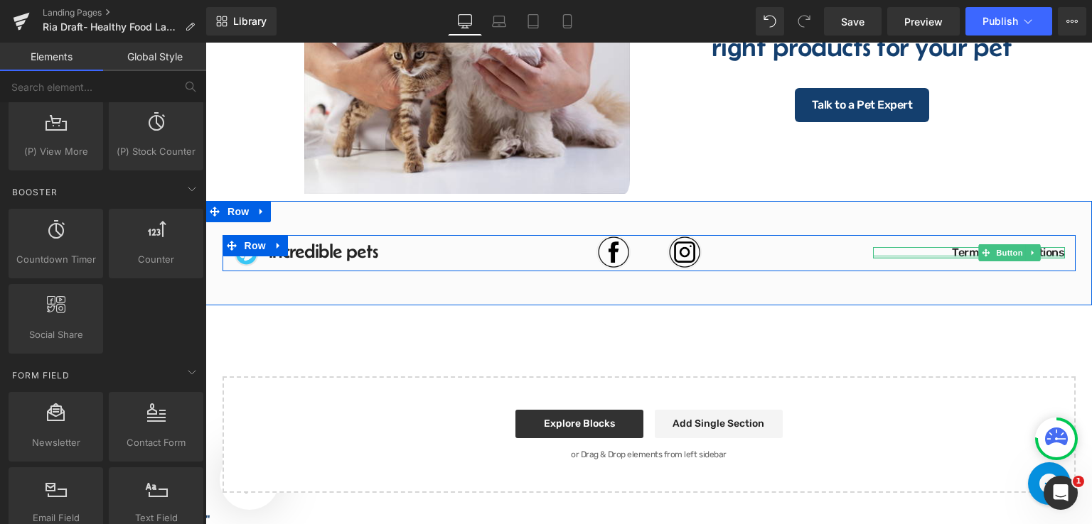
click at [947, 255] on div at bounding box center [969, 257] width 192 height 4
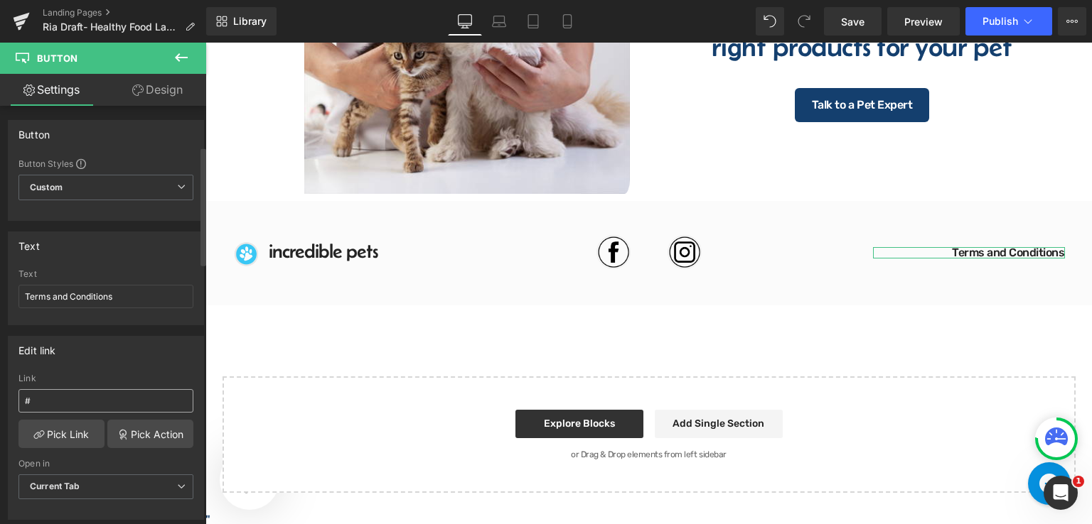
scroll to position [142, 0]
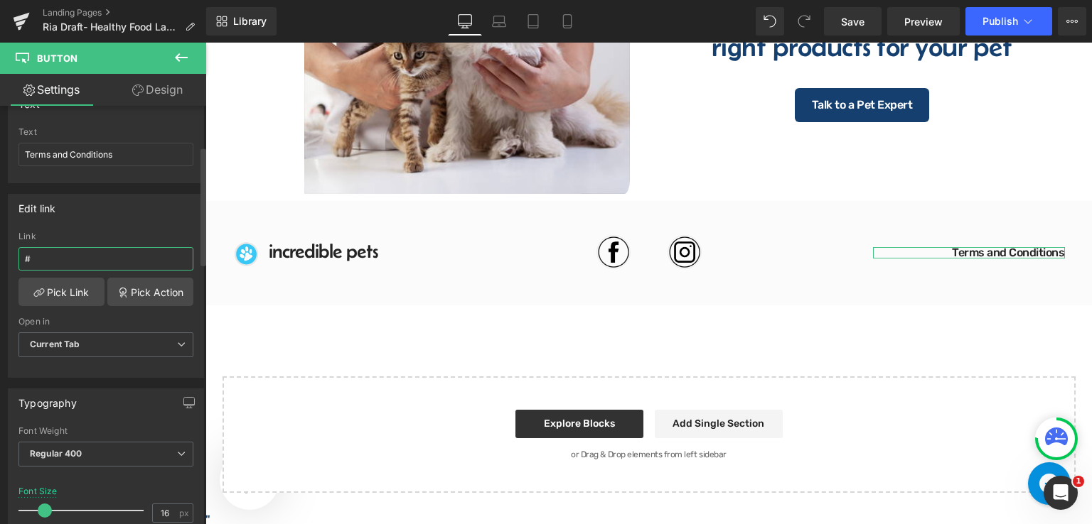
click at [77, 259] on input "#" at bounding box center [105, 258] width 175 height 23
paste input "[URL][DOMAIN_NAME]"
type input "[URL][DOMAIN_NAME]"
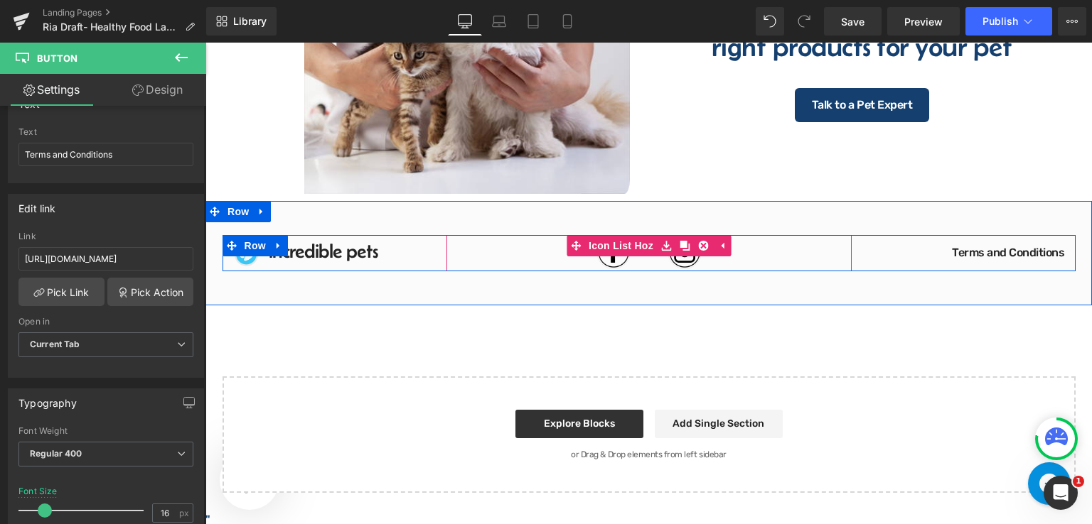
click at [741, 256] on ul "Image Image" at bounding box center [648, 253] width 405 height 36
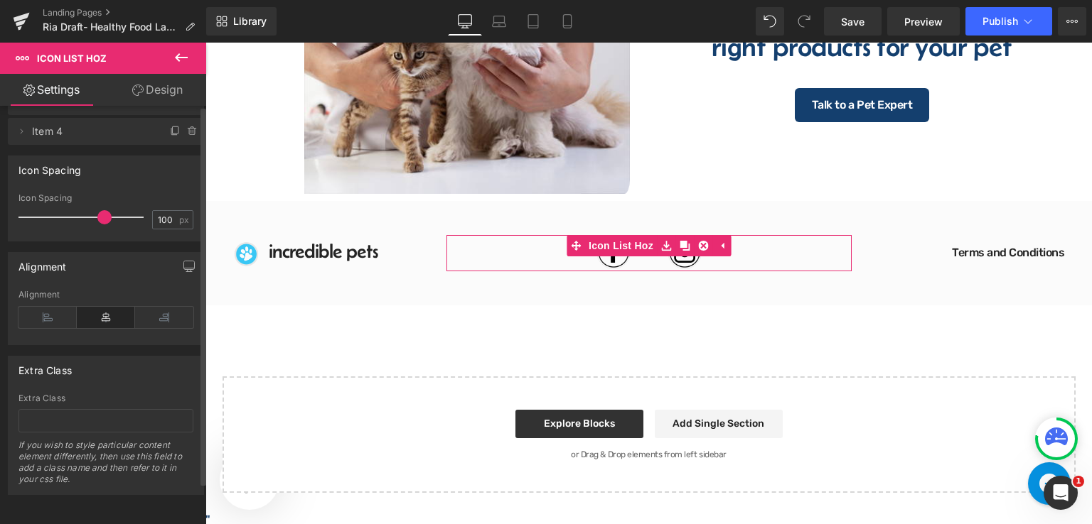
scroll to position [0, 0]
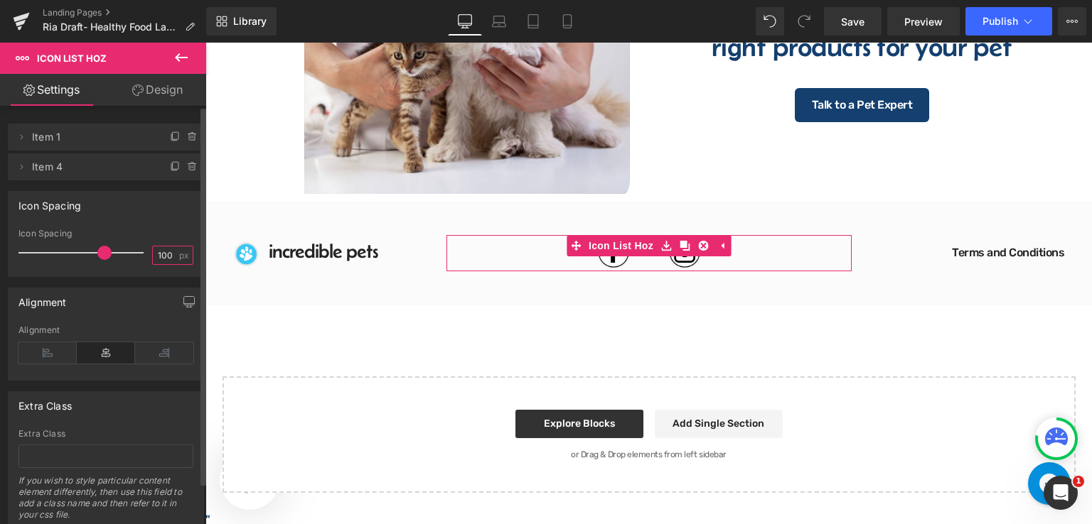
click at [169, 255] on input "100" at bounding box center [165, 256] width 25 height 18
type input "1"
type input "80"
click at [156, 96] on link "Design" at bounding box center [157, 90] width 103 height 32
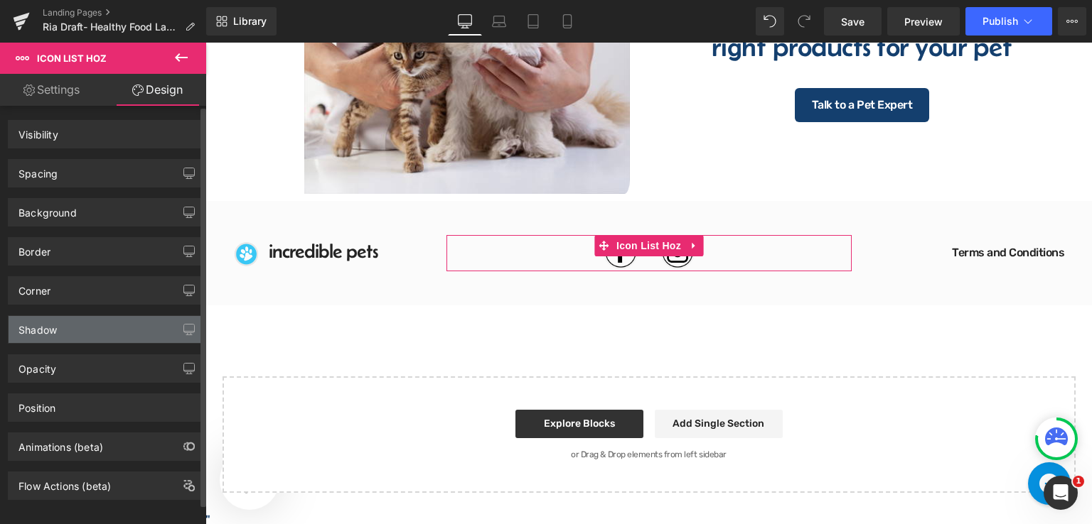
click at [107, 410] on div "Position" at bounding box center [106, 407] width 195 height 27
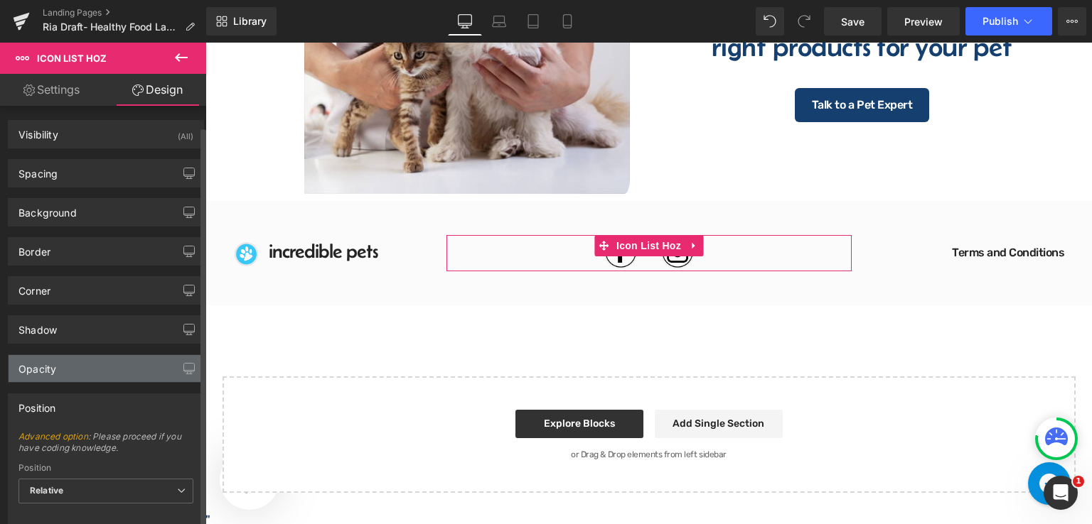
type input "1"
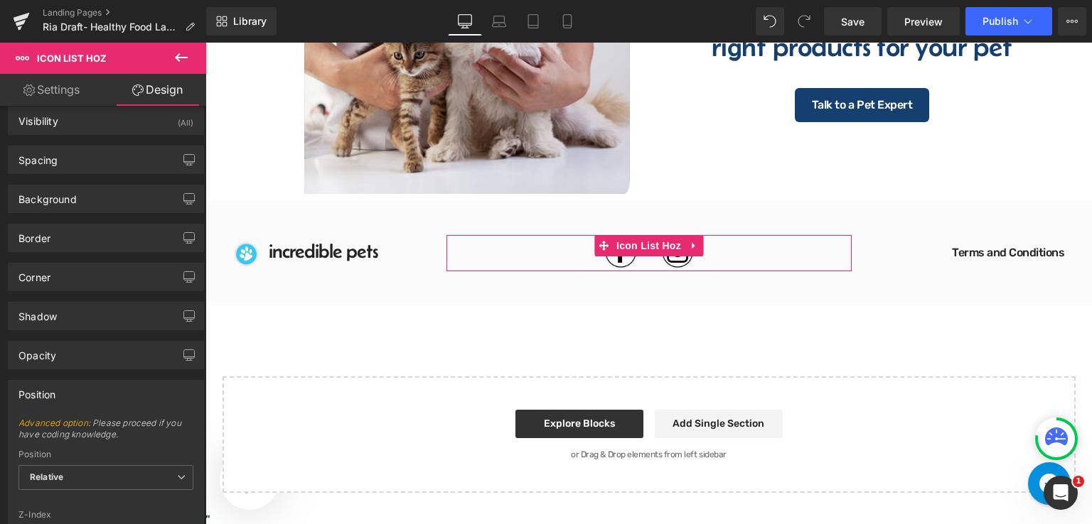
click at [70, 84] on link "Settings" at bounding box center [51, 90] width 103 height 32
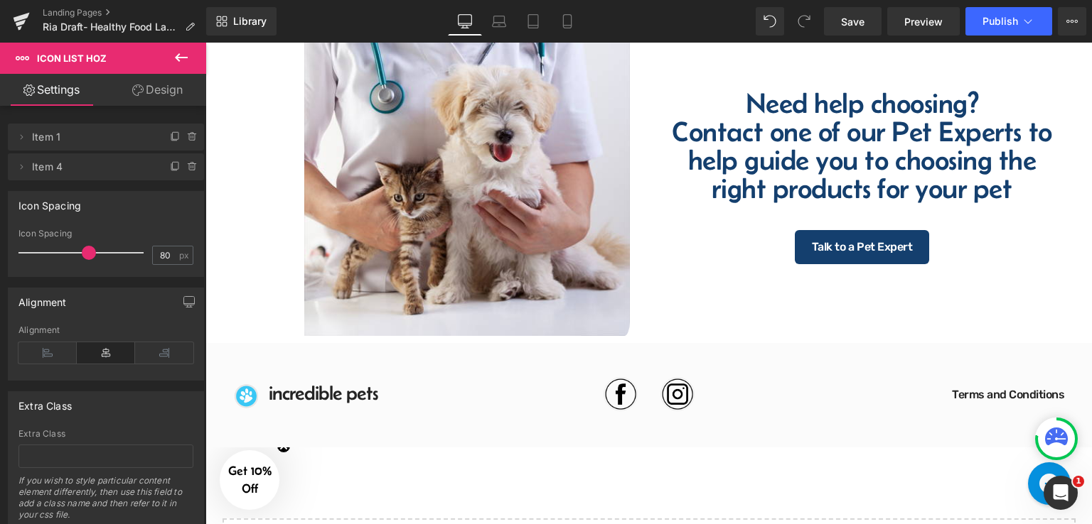
scroll to position [1868, 0]
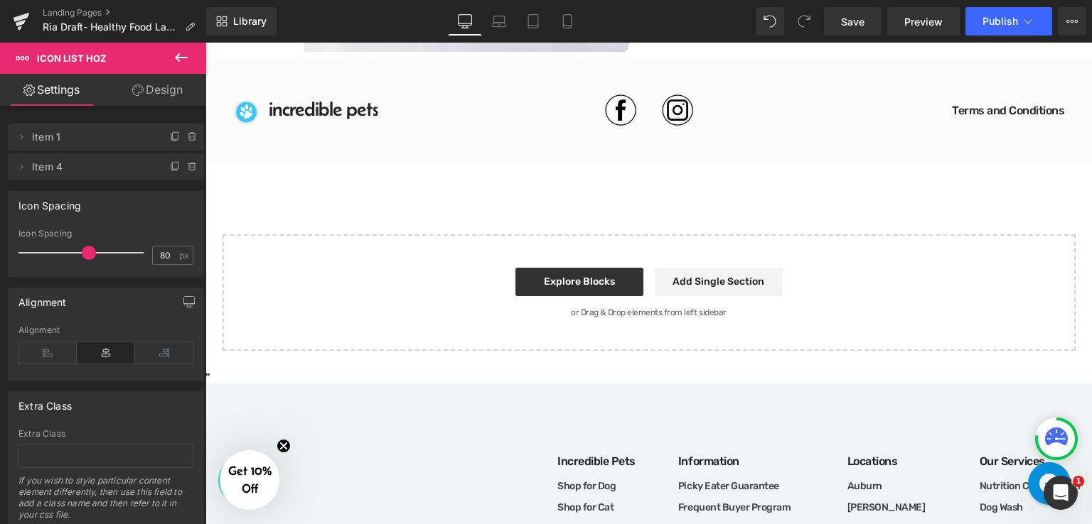
click at [1009, 237] on div "Start building your page Explore Blocks Add Single Section or Drag & Drop eleme…" at bounding box center [649, 293] width 850 height 114
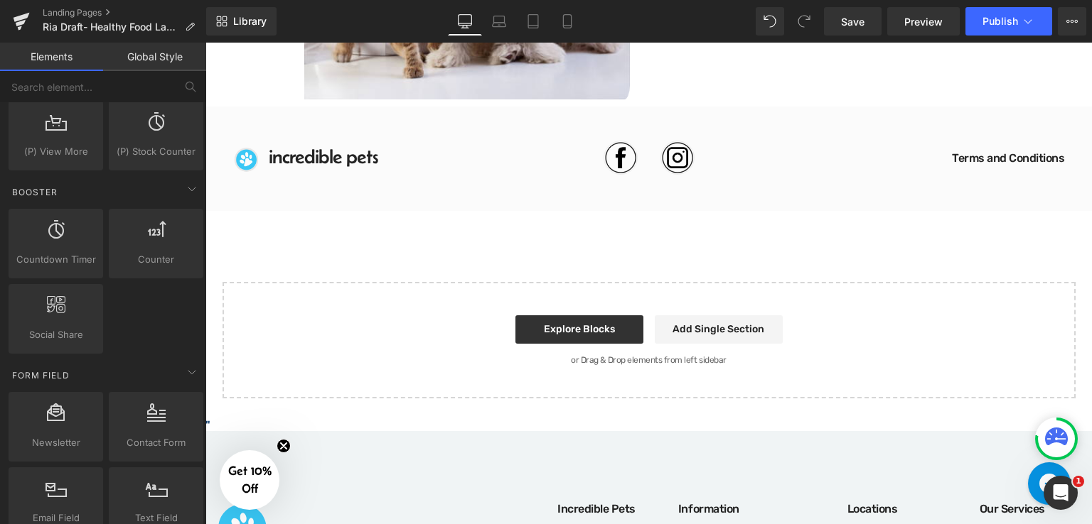
scroll to position [1797, 0]
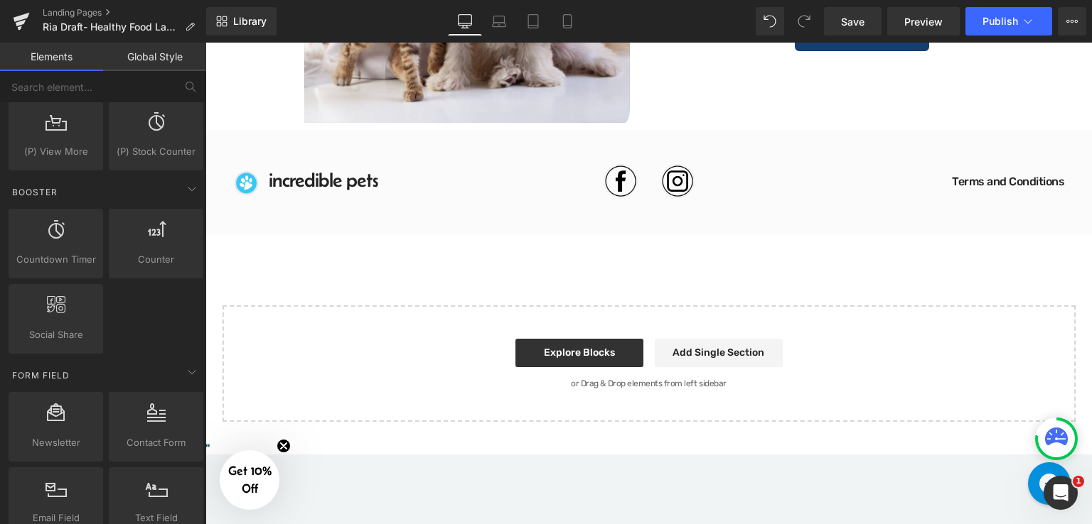
click at [754, 154] on div "Image Incredible Pets Heading Icon List Image Image Icon List Hoz Terms and Con…" at bounding box center [648, 182] width 886 height 104
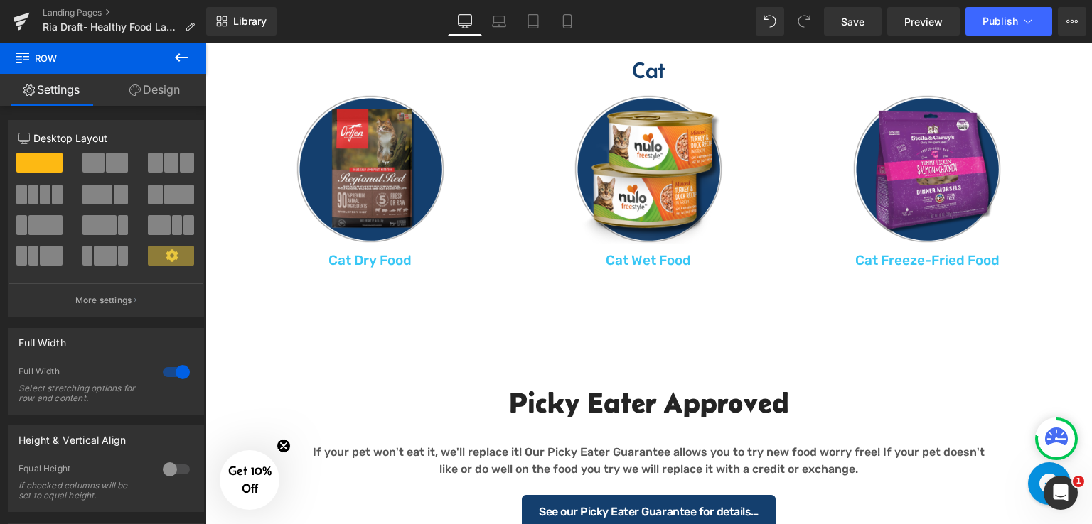
scroll to position [1157, 0]
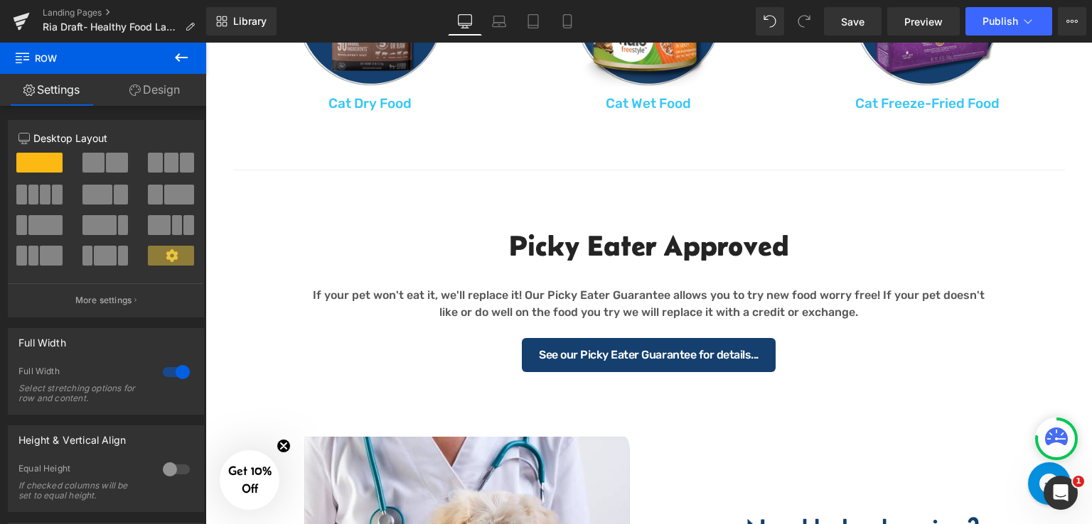
click at [161, 55] on button at bounding box center [181, 58] width 50 height 31
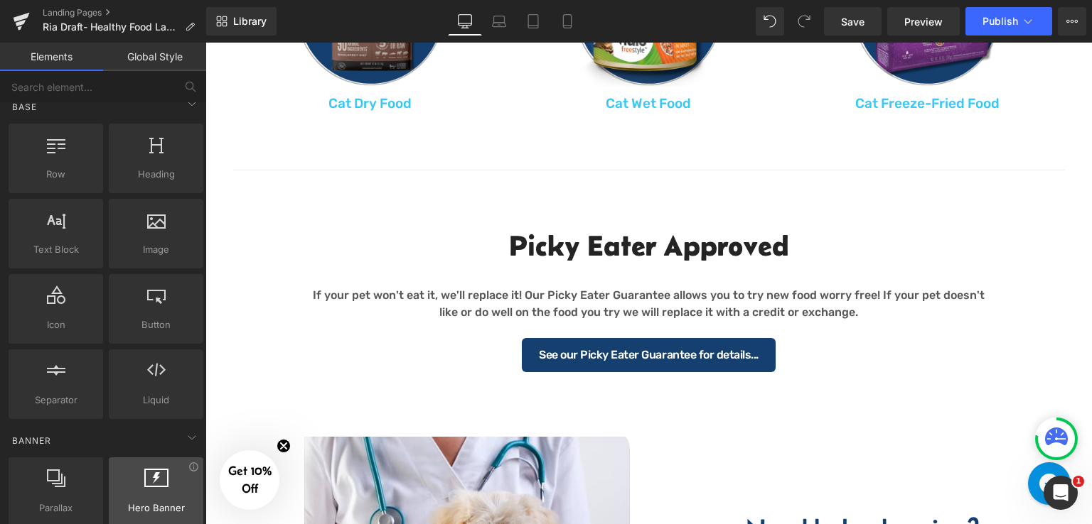
scroll to position [0, 0]
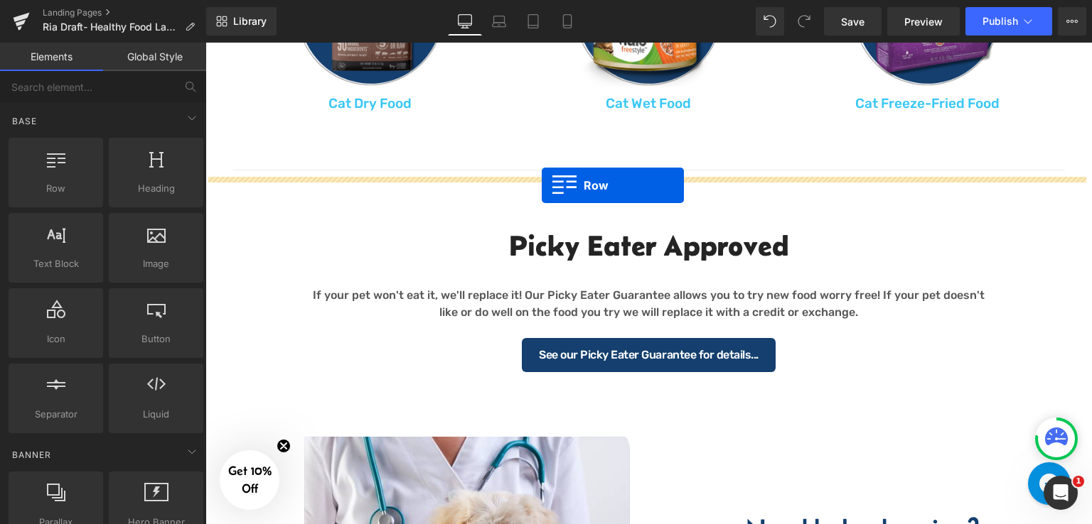
drag, startPoint x: 271, startPoint y: 227, endPoint x: 542, endPoint y: 185, distance: 273.3
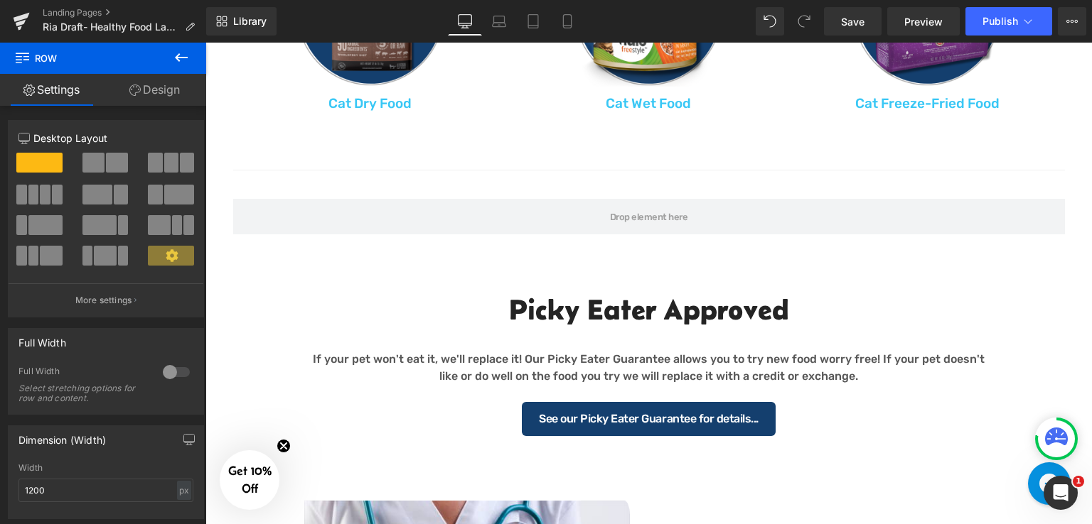
click at [176, 63] on icon at bounding box center [181, 57] width 17 height 17
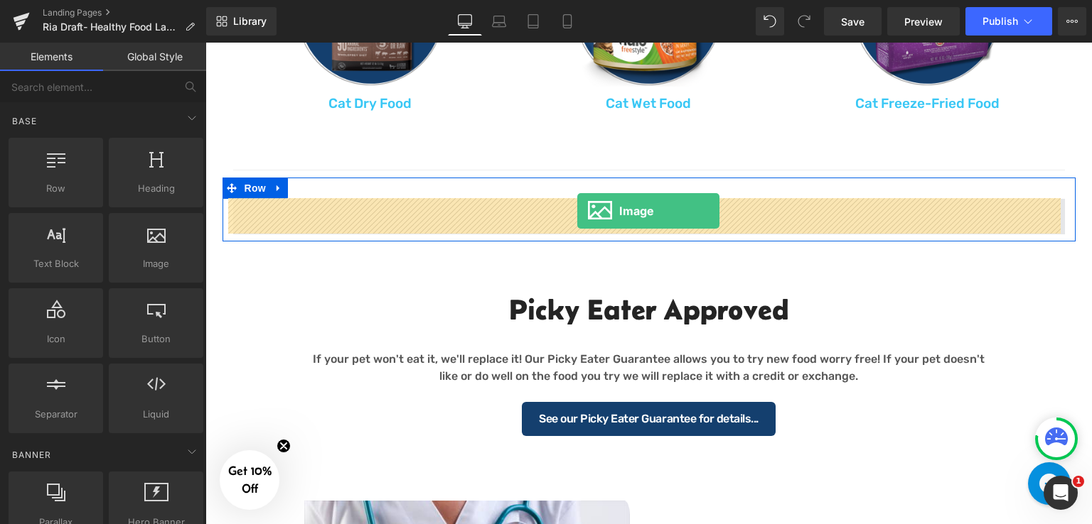
drag, startPoint x: 559, startPoint y: 188, endPoint x: 577, endPoint y: 211, distance: 28.9
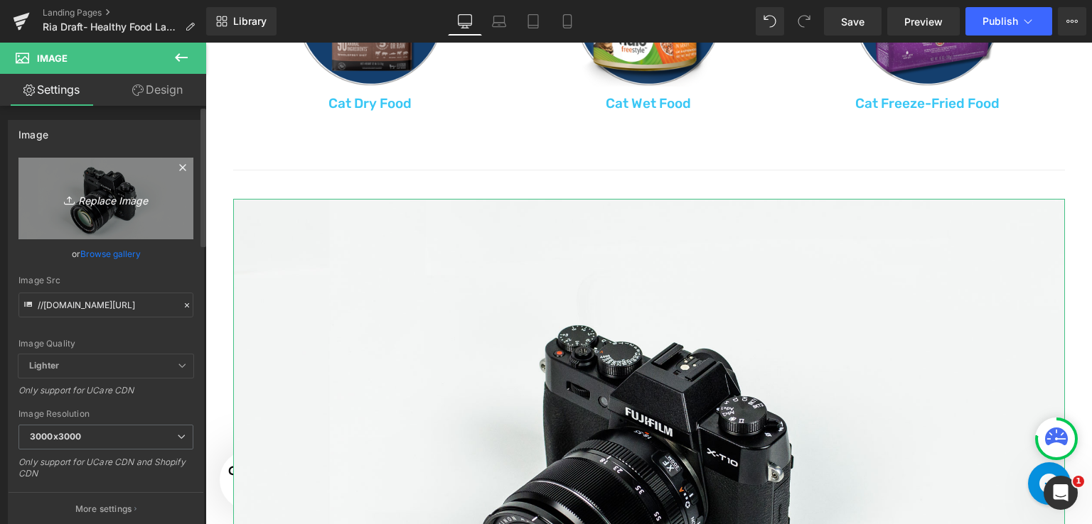
click at [105, 205] on icon "Replace Image" at bounding box center [106, 199] width 114 height 18
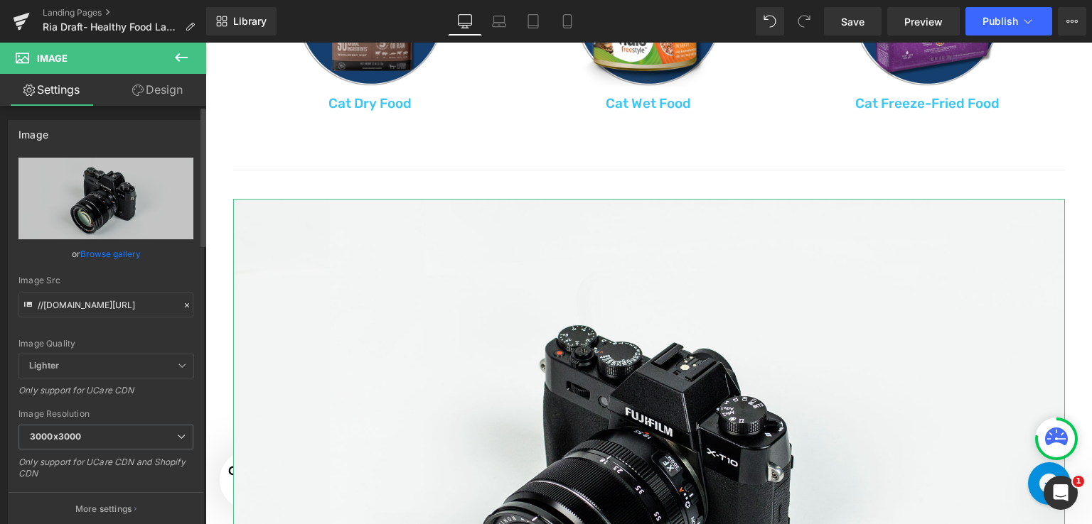
click at [131, 254] on link "Browse gallery" at bounding box center [110, 254] width 60 height 25
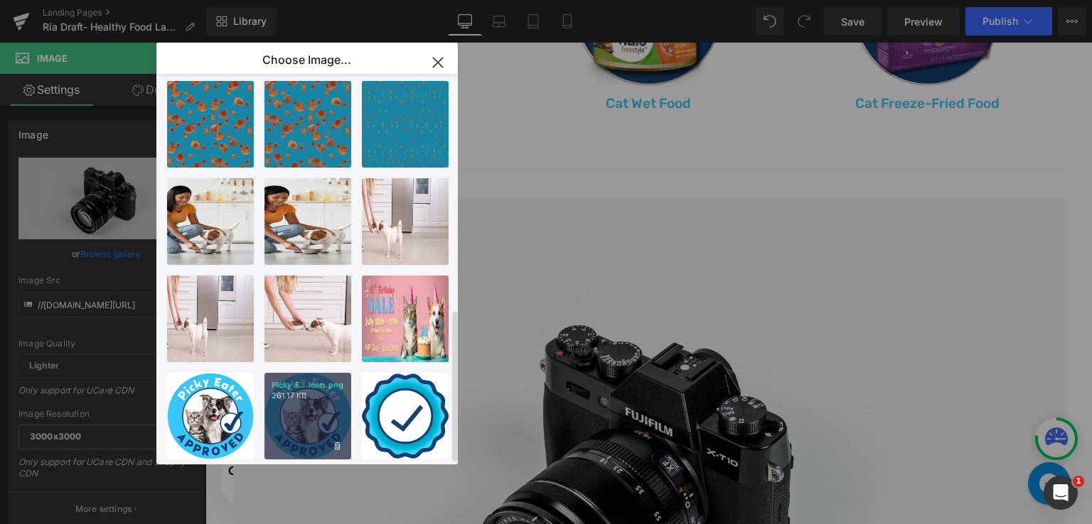
scroll to position [603, 0]
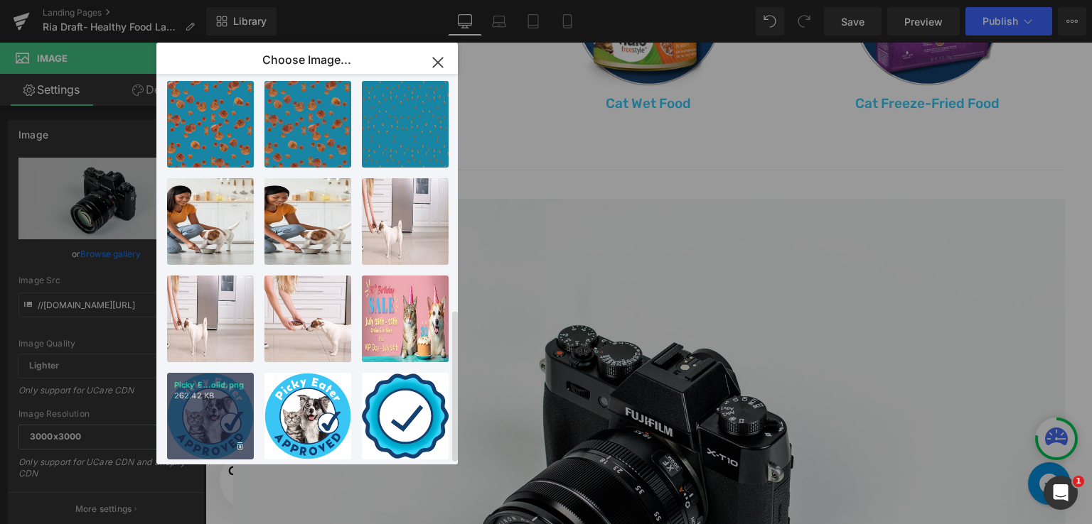
click at [236, 419] on div "Picky E...olid.png 262.42 KB" at bounding box center [210, 416] width 87 height 87
type input "[URL][DOMAIN_NAME]"
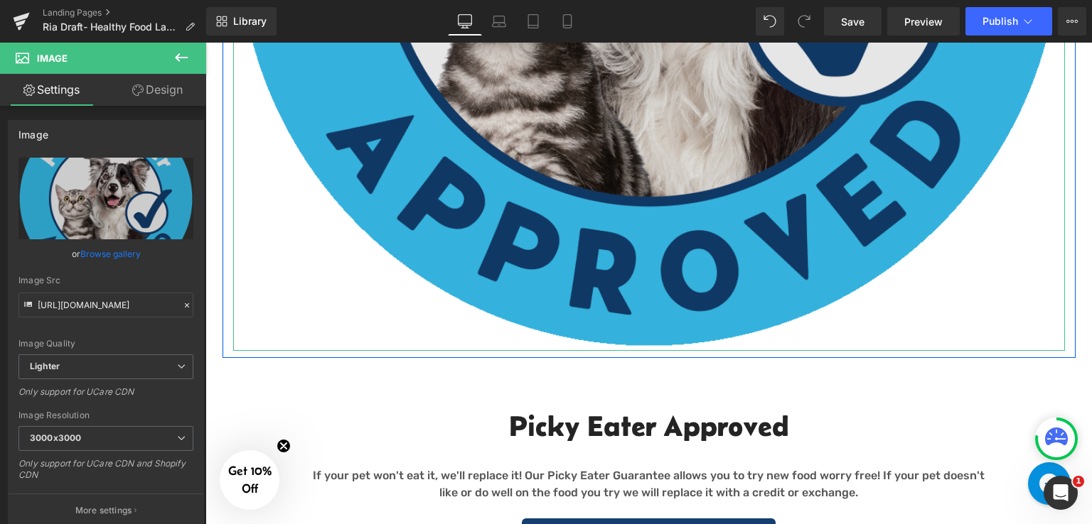
scroll to position [1868, 0]
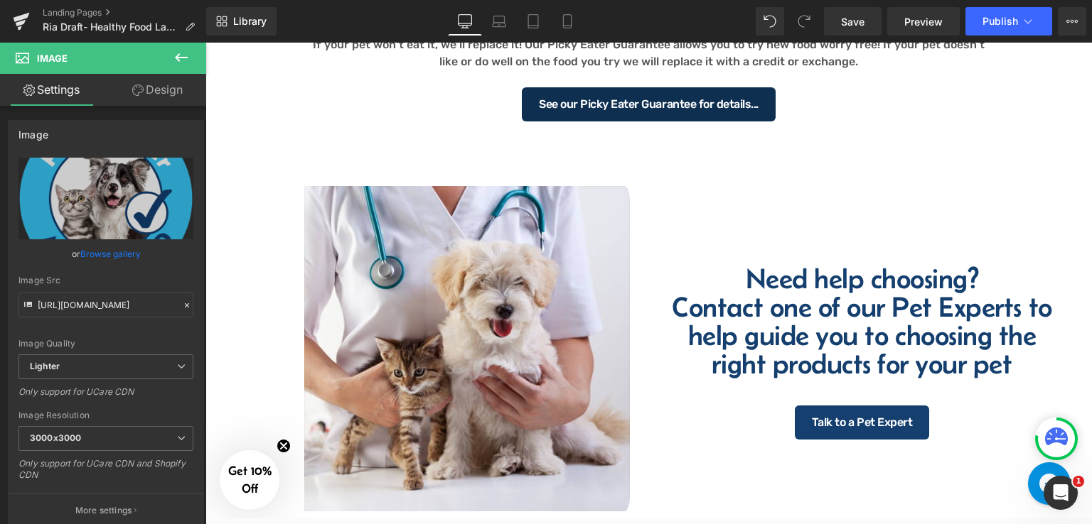
drag, startPoint x: 1057, startPoint y: 313, endPoint x: 628, endPoint y: 131, distance: 465.9
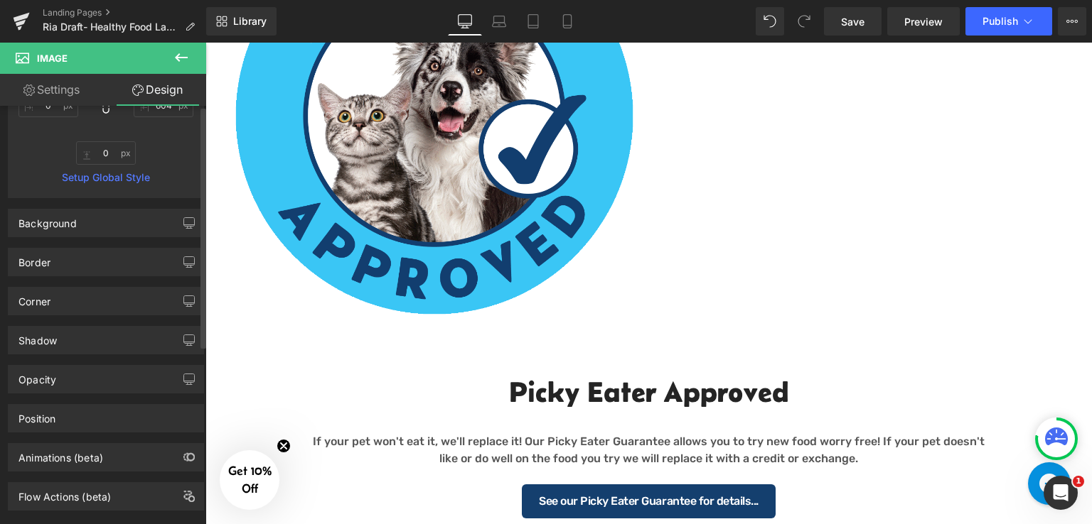
scroll to position [0, 0]
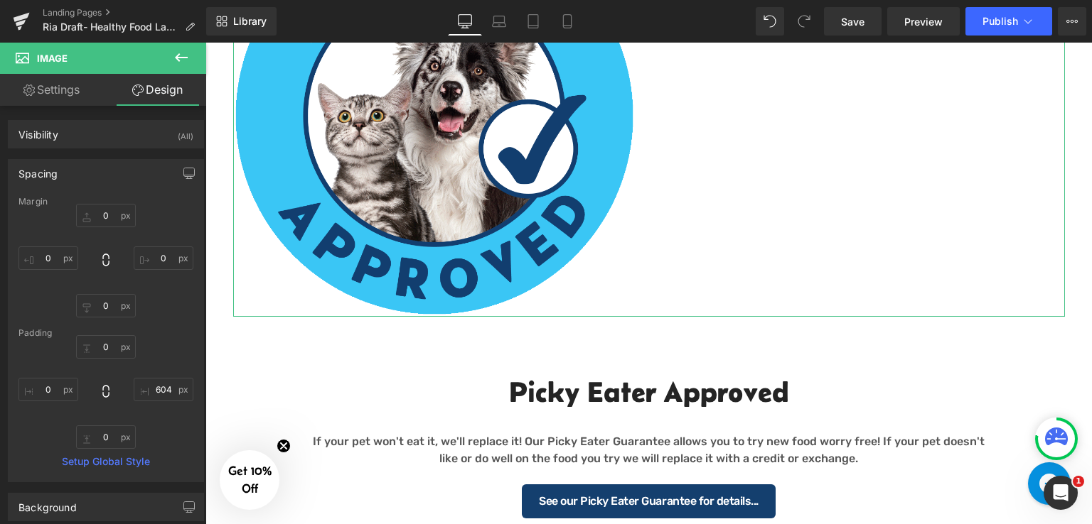
click at [57, 89] on link "Settings" at bounding box center [51, 90] width 103 height 32
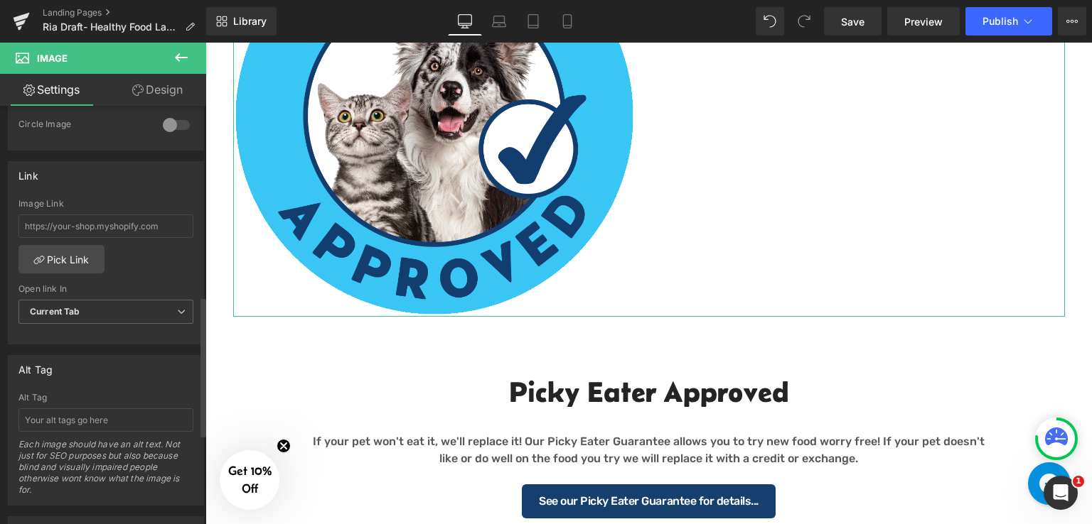
scroll to position [841, 0]
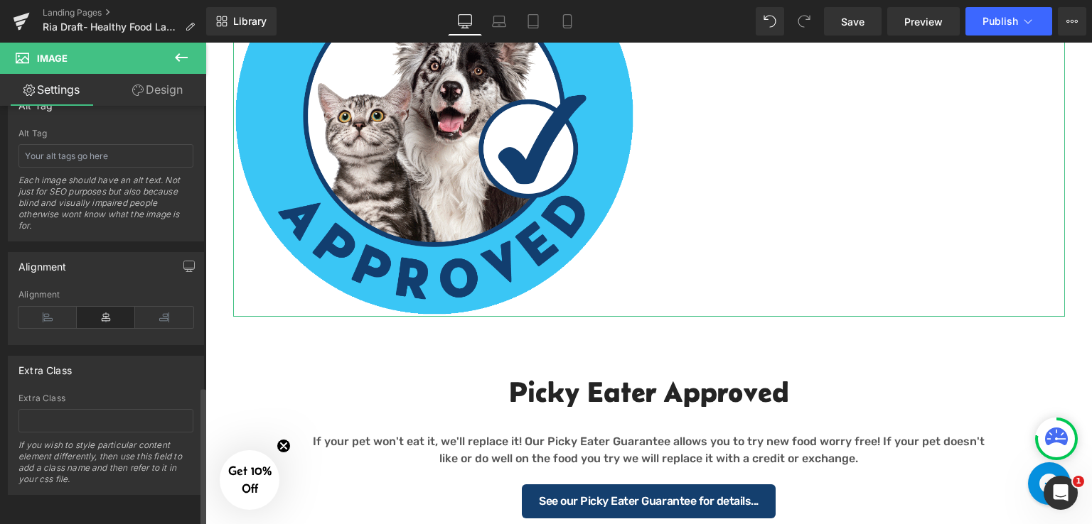
click at [99, 311] on icon at bounding box center [106, 317] width 58 height 21
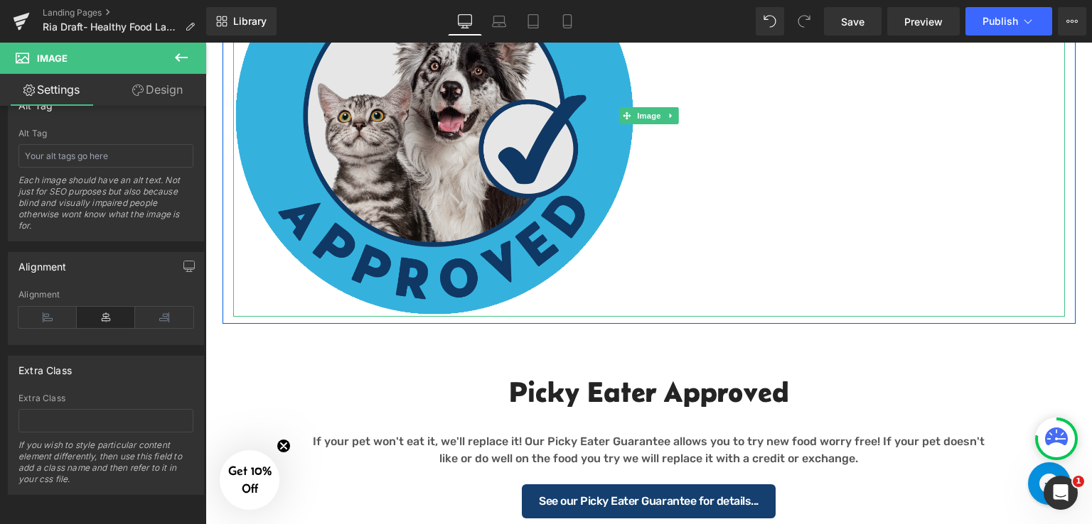
click at [240, 271] on img at bounding box center [648, 116] width 831 height 402
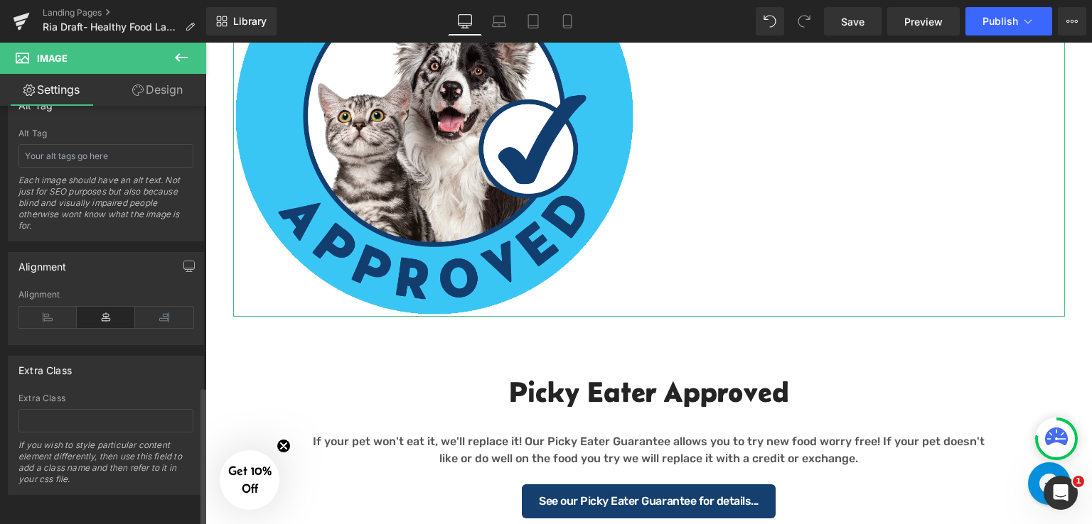
click at [114, 308] on icon at bounding box center [106, 317] width 58 height 21
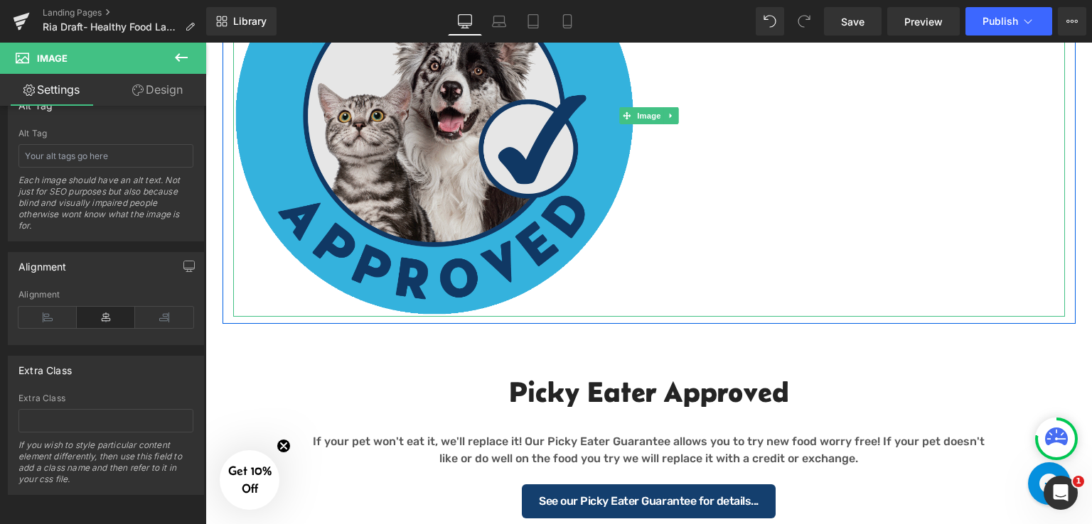
click at [247, 295] on img at bounding box center [648, 116] width 831 height 402
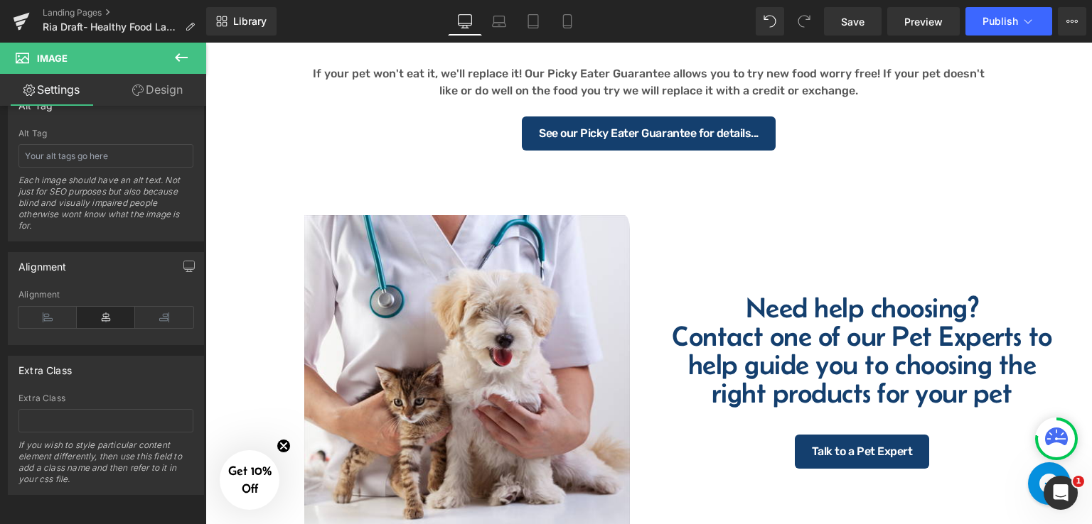
drag, startPoint x: 228, startPoint y: 311, endPoint x: 596, endPoint y: 212, distance: 381.2
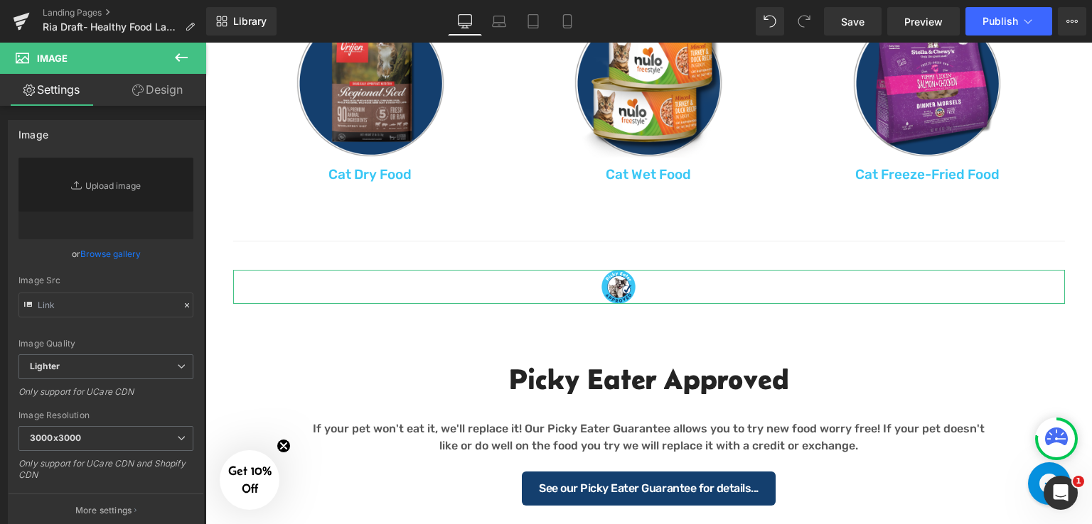
type input "[URL][DOMAIN_NAME]"
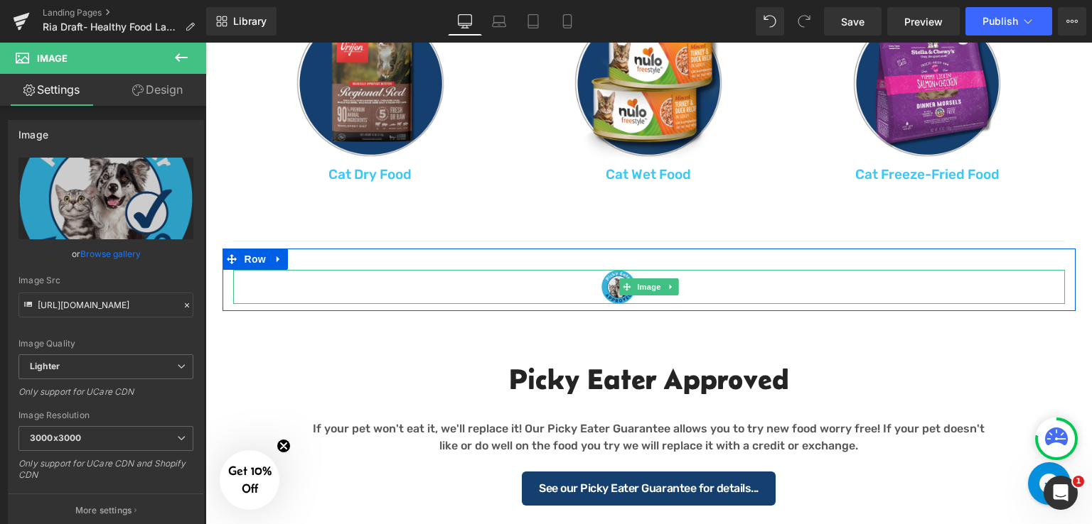
click at [608, 296] on img at bounding box center [648, 287] width 831 height 34
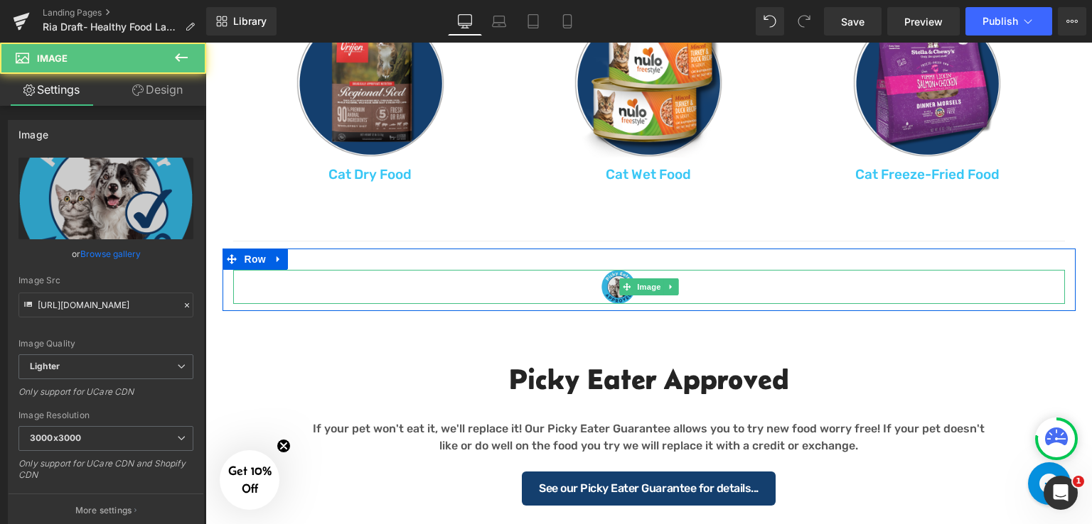
click at [608, 286] on img at bounding box center [648, 287] width 831 height 34
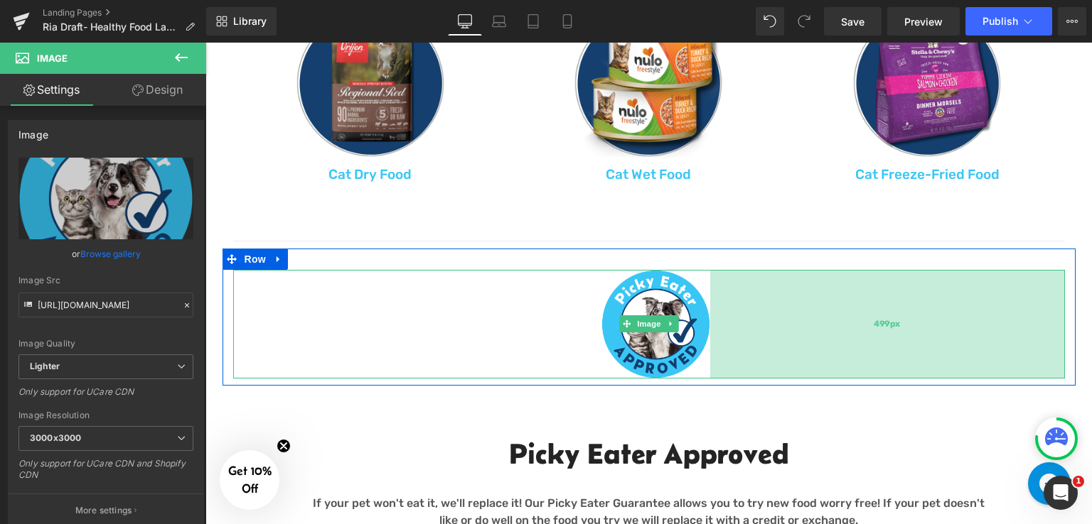
drag, startPoint x: 631, startPoint y: 297, endPoint x: 706, endPoint y: 323, distance: 79.1
click at [710, 323] on div "499px" at bounding box center [887, 324] width 355 height 109
click at [549, 323] on div "518px" at bounding box center [417, 324] width 368 height 109
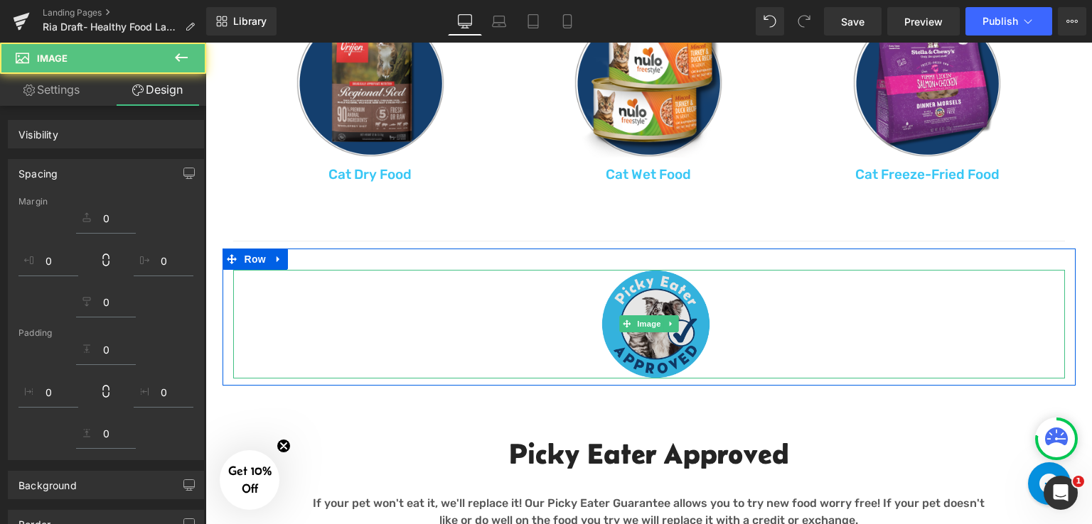
click at [579, 359] on div "518px" at bounding box center [417, 324] width 368 height 109
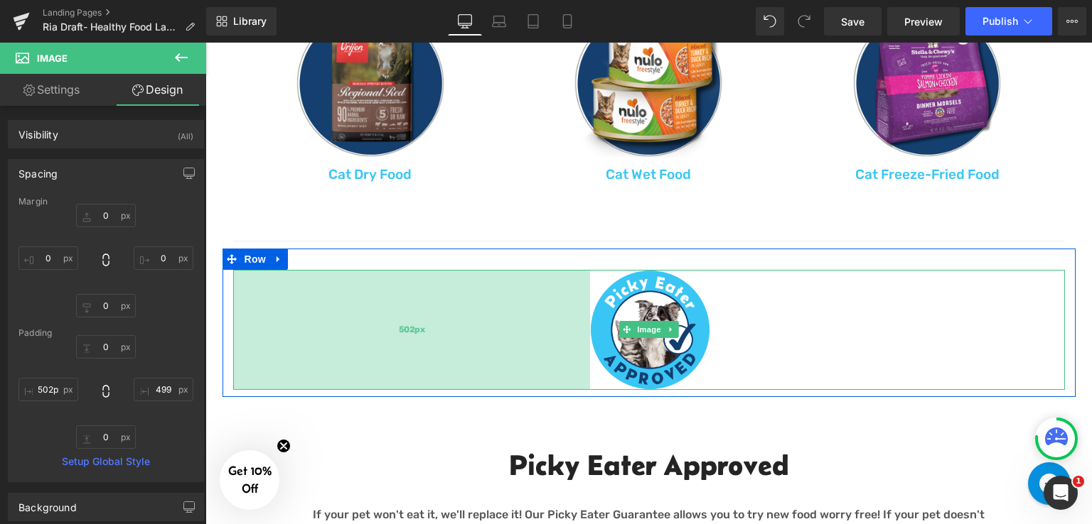
type input "499px"
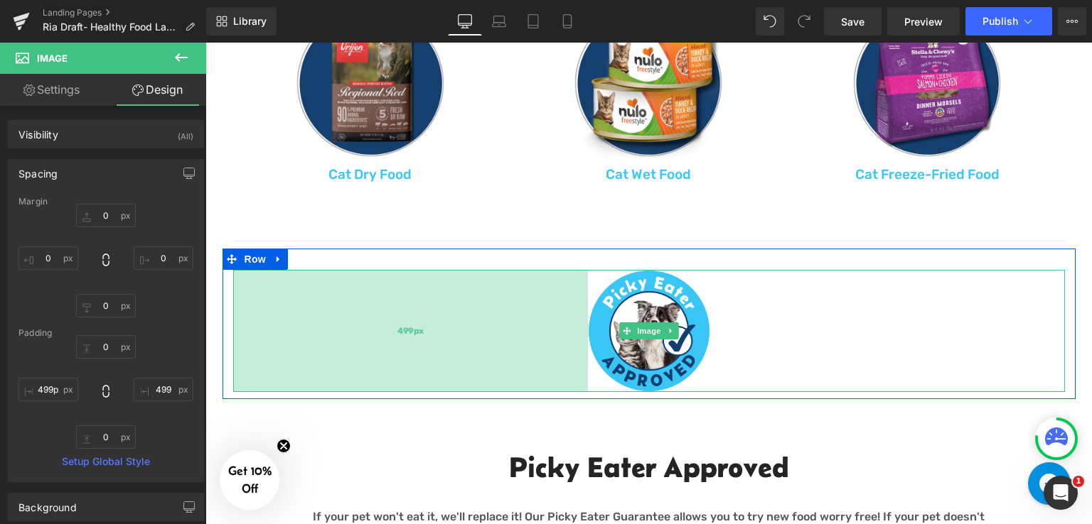
click at [580, 343] on div "499px" at bounding box center [410, 331] width 355 height 122
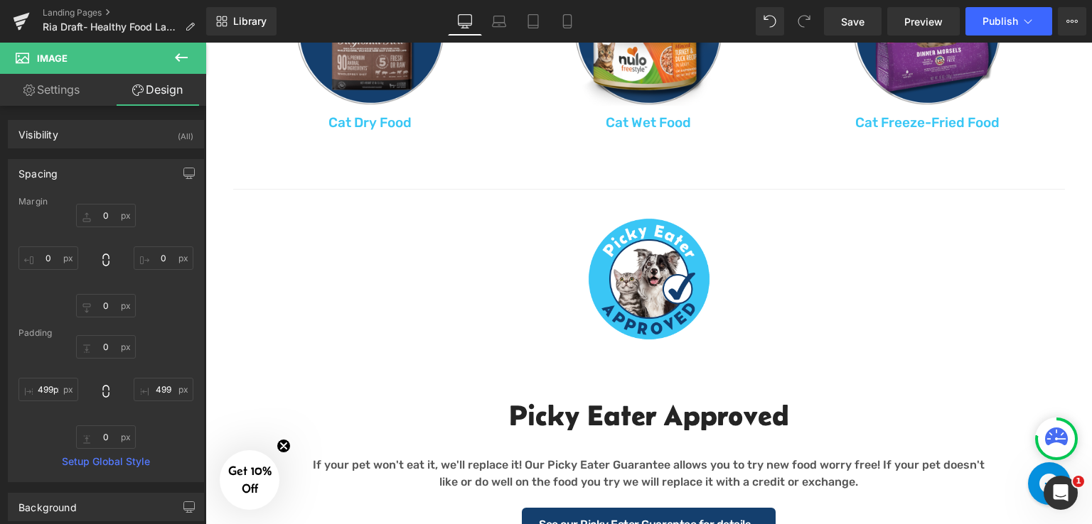
scroll to position [1228, 0]
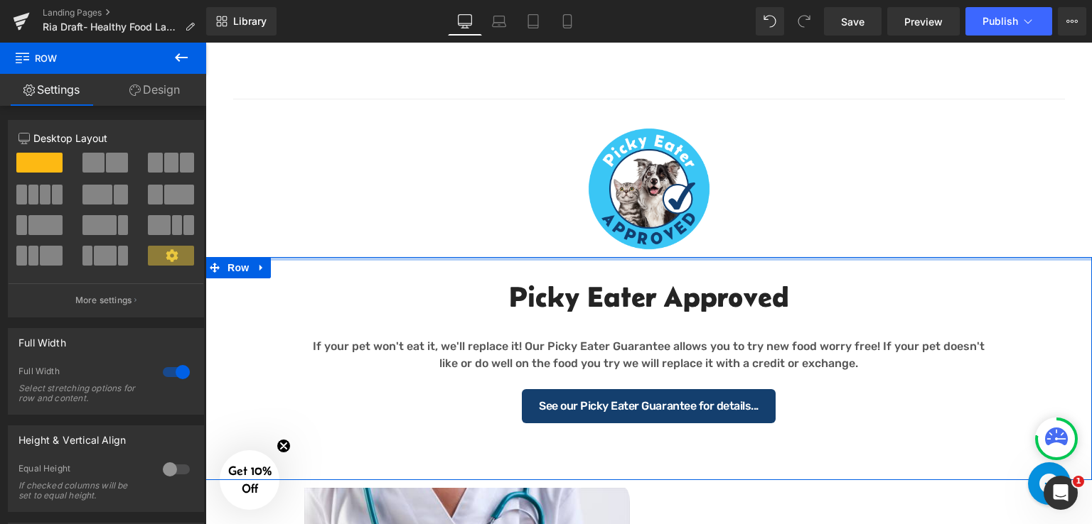
drag, startPoint x: 607, startPoint y: 282, endPoint x: 608, endPoint y: 249, distance: 32.7
click at [608, 249] on div "Image "Helping Pet Parents Choose the Right Pet Food Since [DATE]" Heading Text…" at bounding box center [648, 8] width 886 height 2210
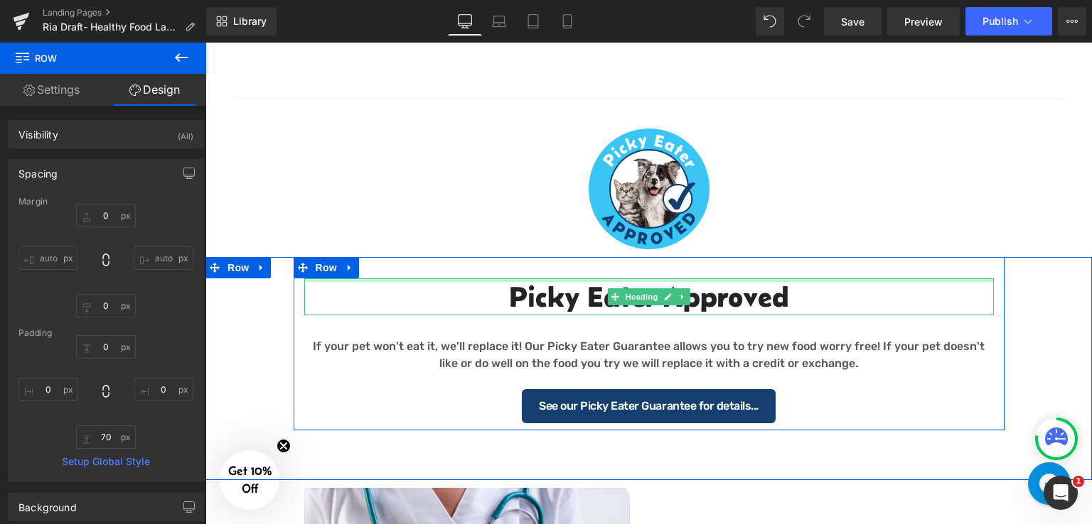
drag, startPoint x: 593, startPoint y: 279, endPoint x: 435, endPoint y: 265, distance: 158.3
click at [597, 259] on div "Picky Eater Approved Heading If your pet won't eat it, we'll replace it! Our Pi…" at bounding box center [648, 368] width 886 height 223
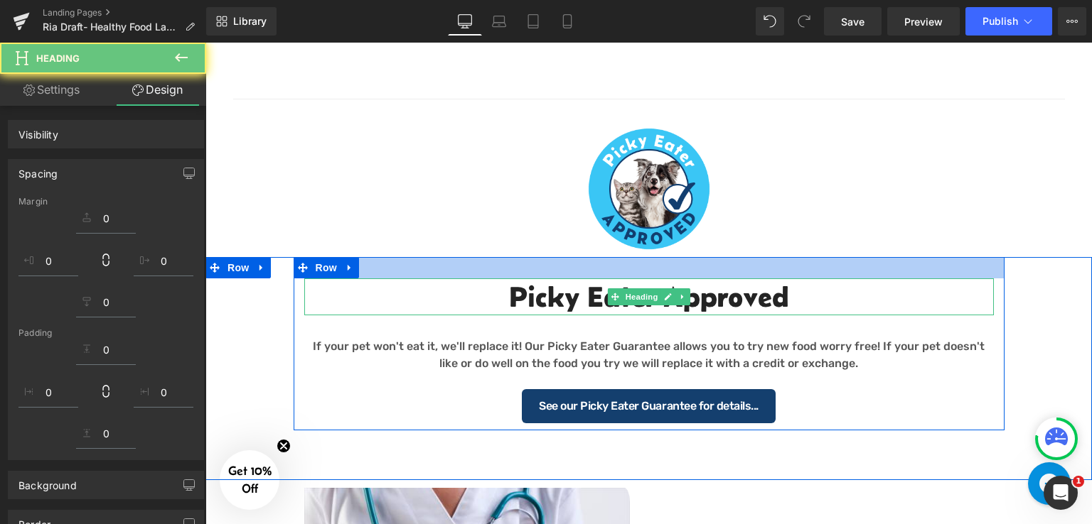
click at [506, 260] on div "Picky Eater Approved Heading If your pet won't eat it, we'll replace it! Our Pi…" at bounding box center [649, 343] width 711 height 173
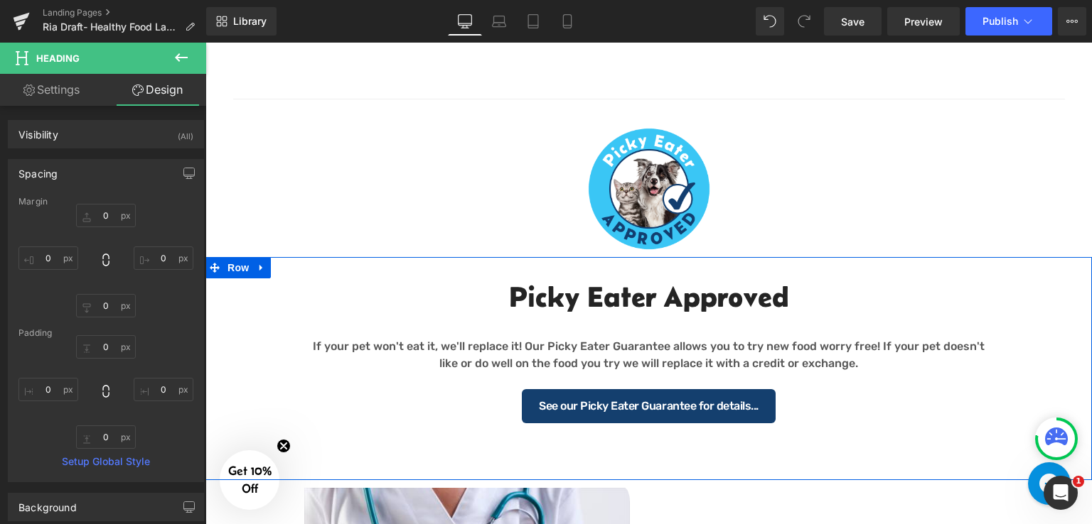
click at [1023, 350] on div "Picky Eater Approved Heading If your pet won't eat it, we'll replace it! Our Pi…" at bounding box center [648, 343] width 886 height 173
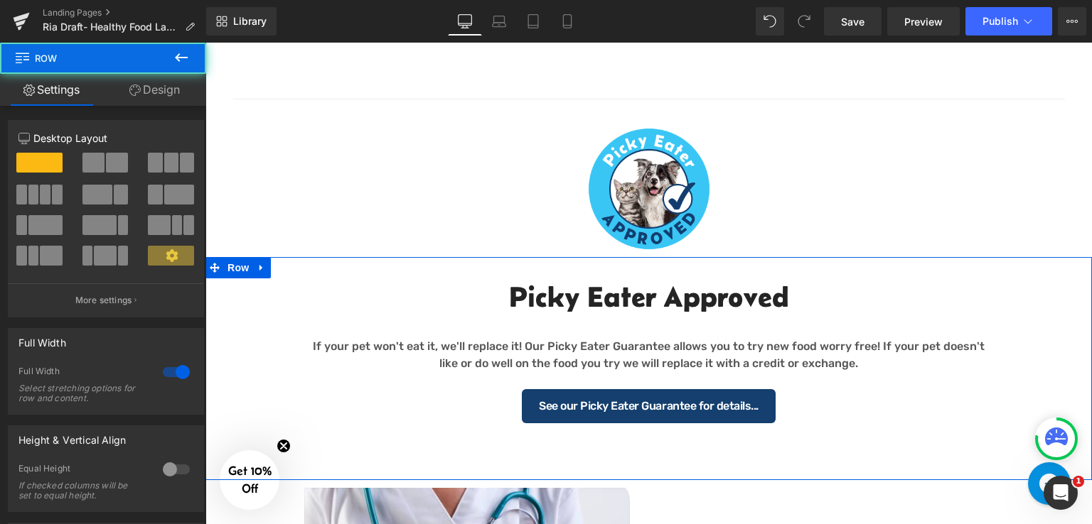
click at [721, 284] on h2 "Picky Eater Approved" at bounding box center [648, 297] width 689 height 37
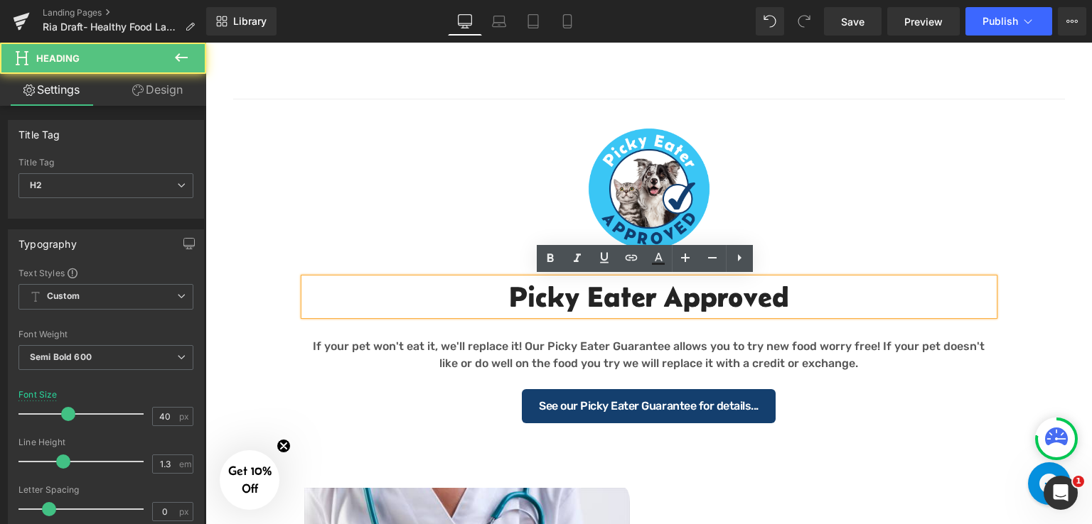
click at [421, 279] on div "Picky Eater Approved" at bounding box center [648, 297] width 689 height 37
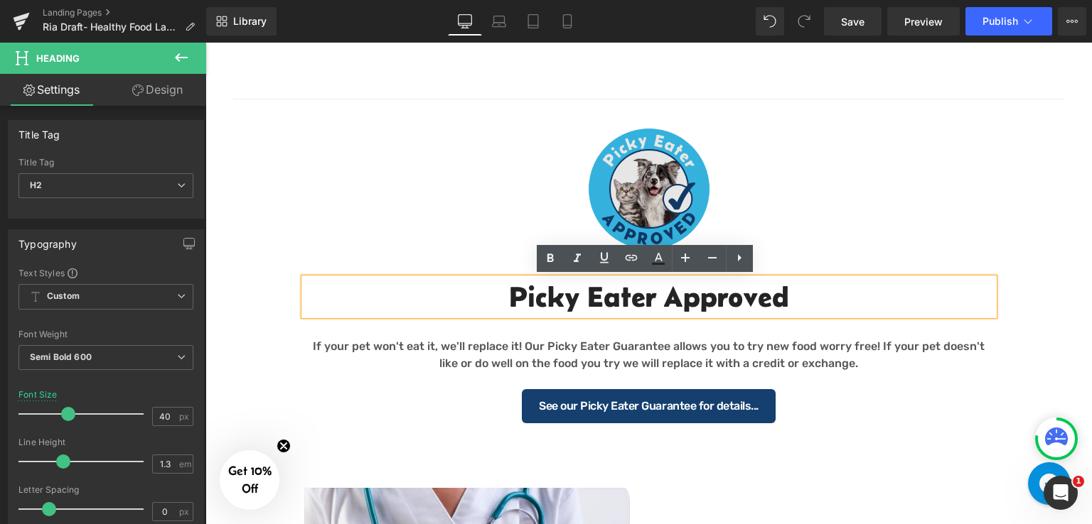
click at [664, 173] on img at bounding box center [648, 189] width 831 height 122
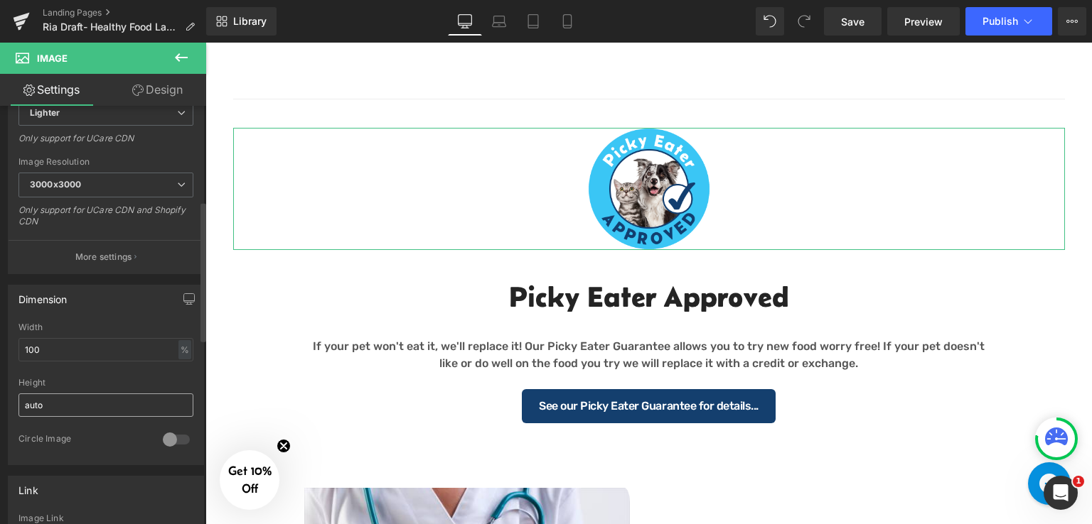
scroll to position [284, 0]
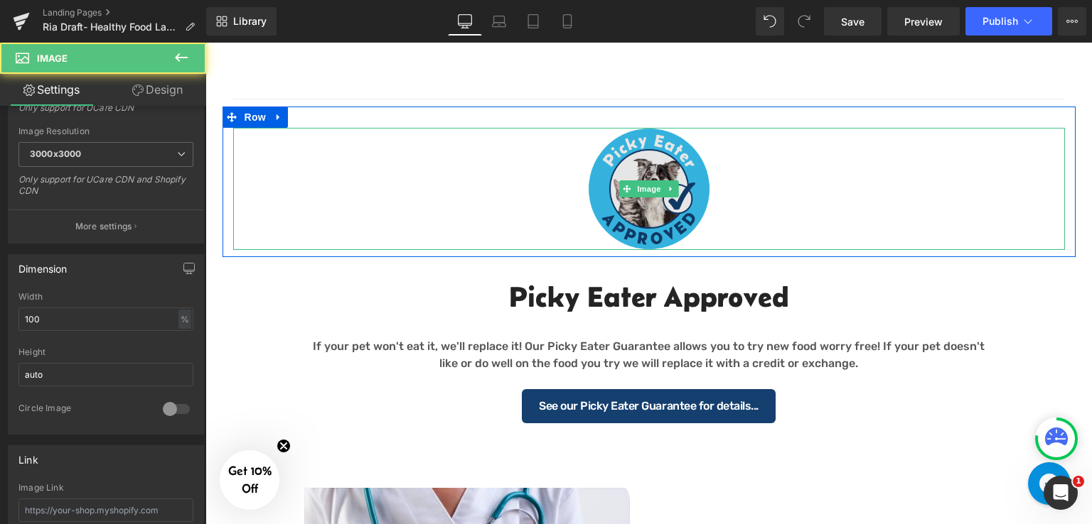
click at [676, 224] on img at bounding box center [648, 189] width 831 height 122
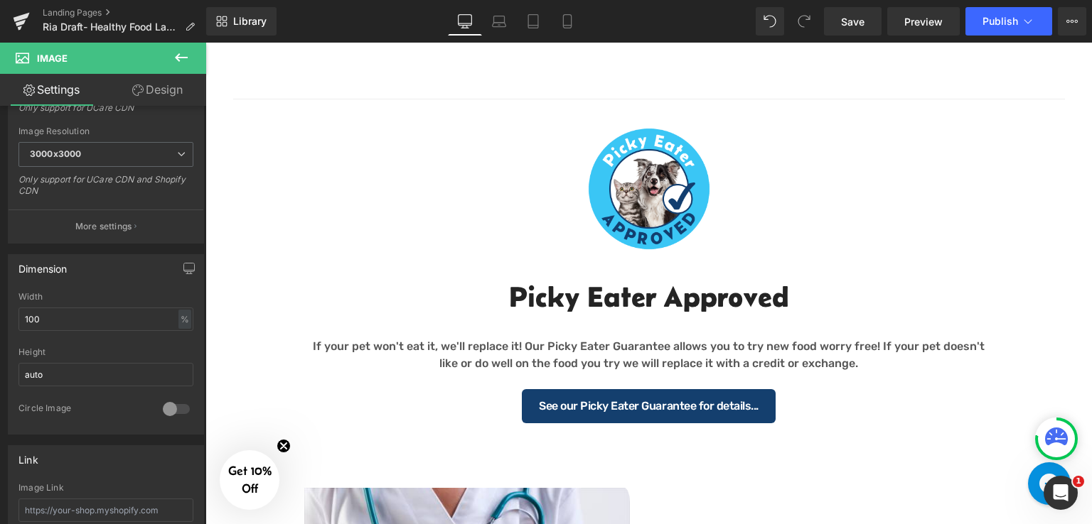
click at [180, 59] on icon at bounding box center [181, 57] width 17 height 17
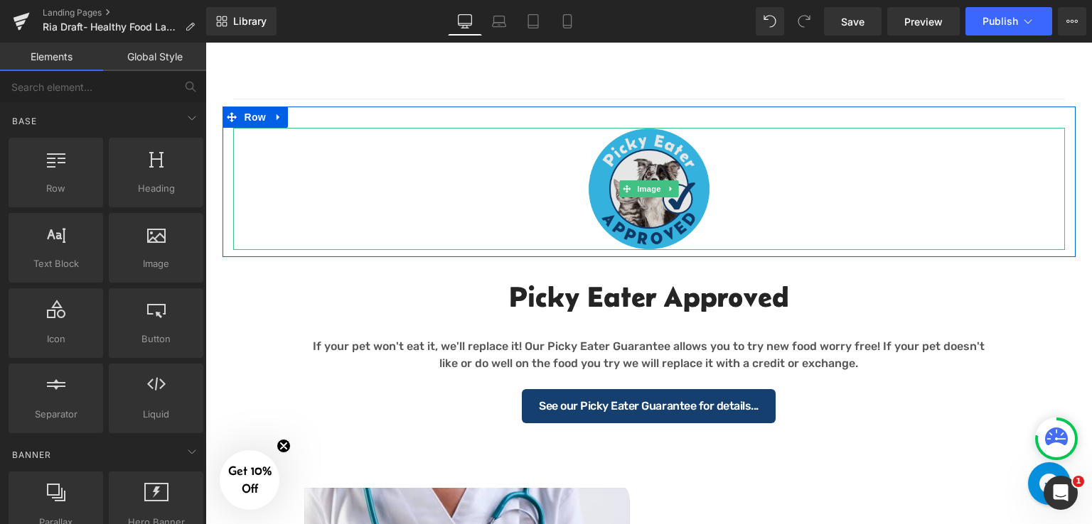
click at [615, 222] on img at bounding box center [648, 189] width 831 height 122
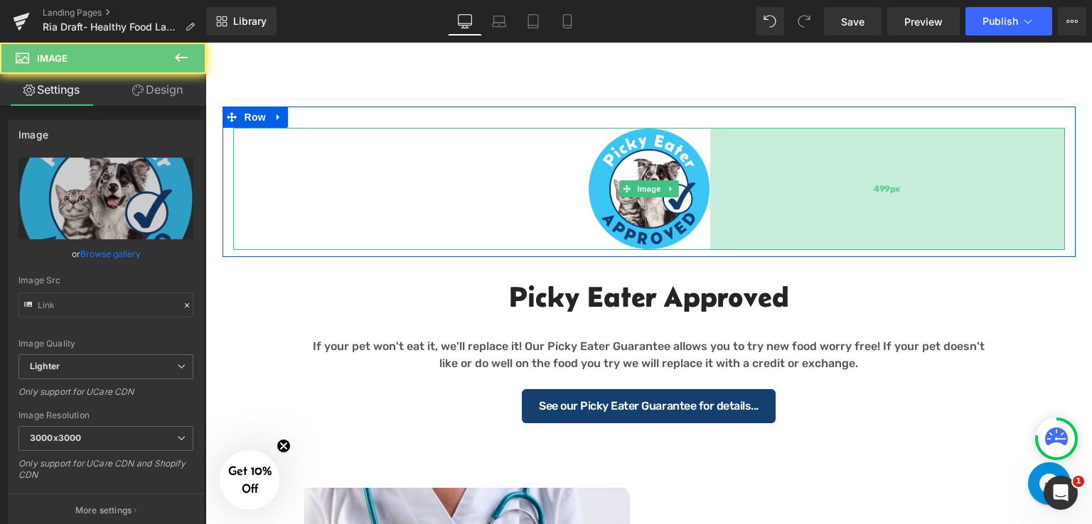
type input "[URL][DOMAIN_NAME]"
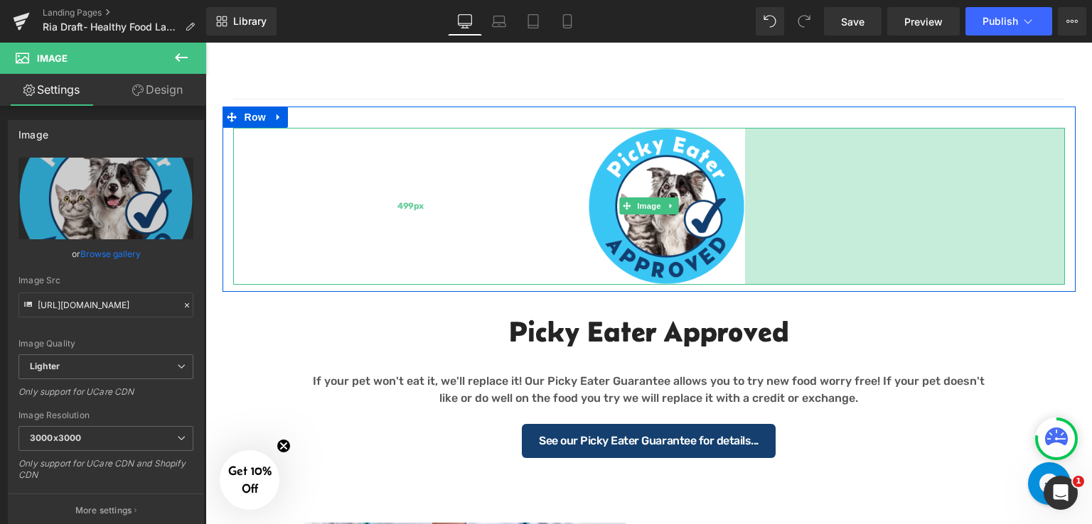
drag, startPoint x: 706, startPoint y: 236, endPoint x: 581, endPoint y: 238, distance: 125.1
click at [745, 236] on div "450px" at bounding box center [905, 206] width 320 height 157
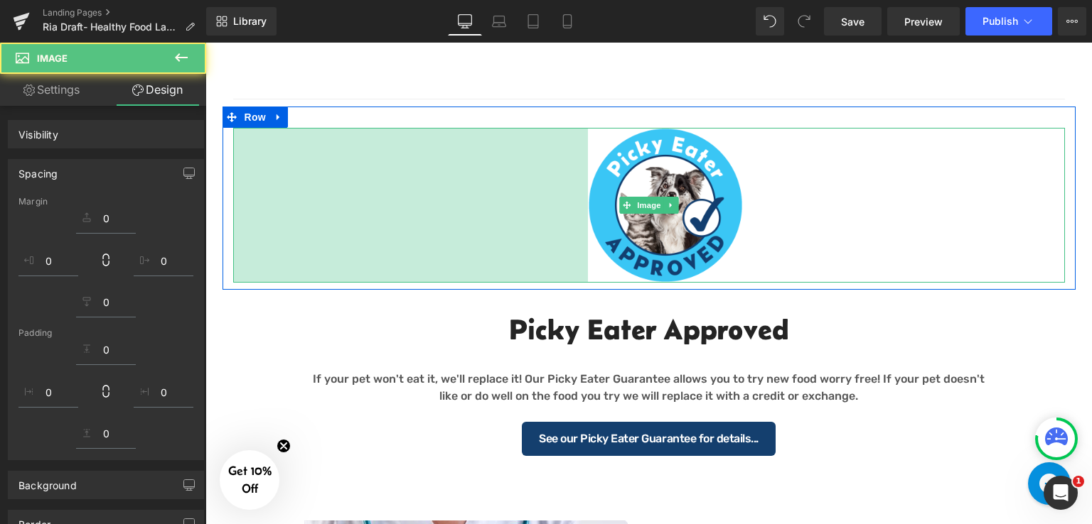
click at [588, 227] on img at bounding box center [648, 205] width 831 height 155
click at [573, 243] on div "499px" at bounding box center [410, 205] width 355 height 155
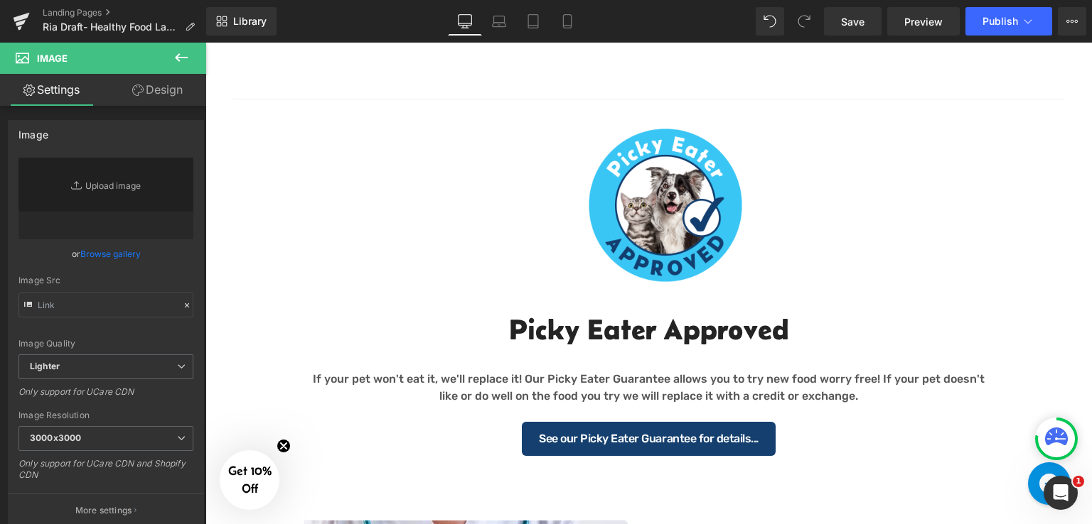
type input "[URL][DOMAIN_NAME]"
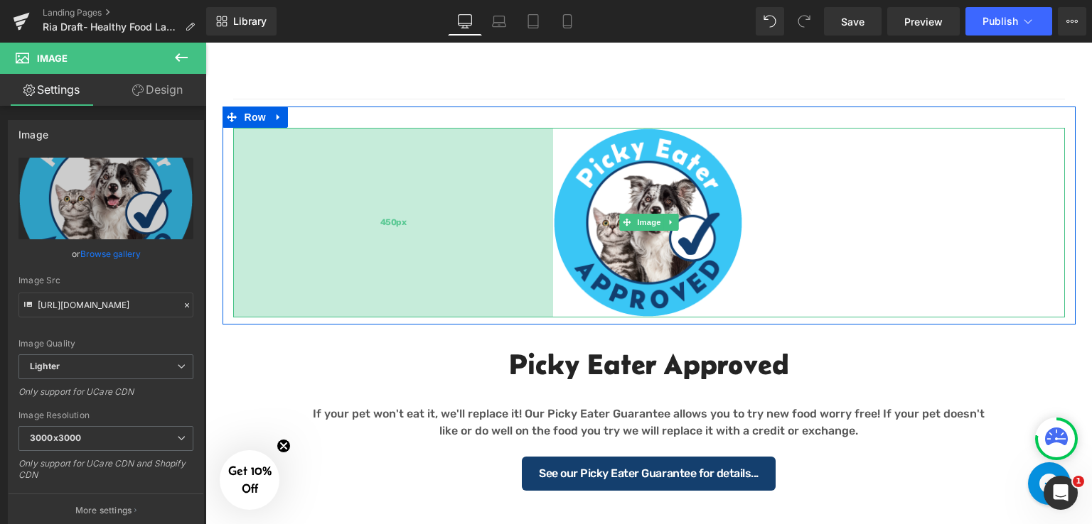
drag, startPoint x: 579, startPoint y: 242, endPoint x: 544, endPoint y: 259, distance: 38.8
click at [544, 259] on div "450px" at bounding box center [393, 223] width 320 height 190
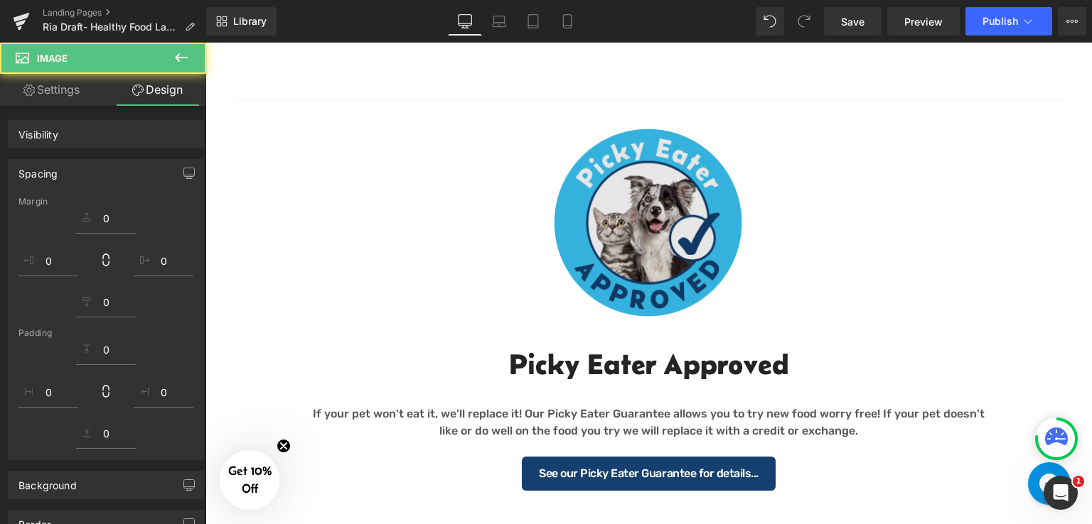
click at [672, 376] on h2 "Picky Eater Approved" at bounding box center [648, 364] width 689 height 37
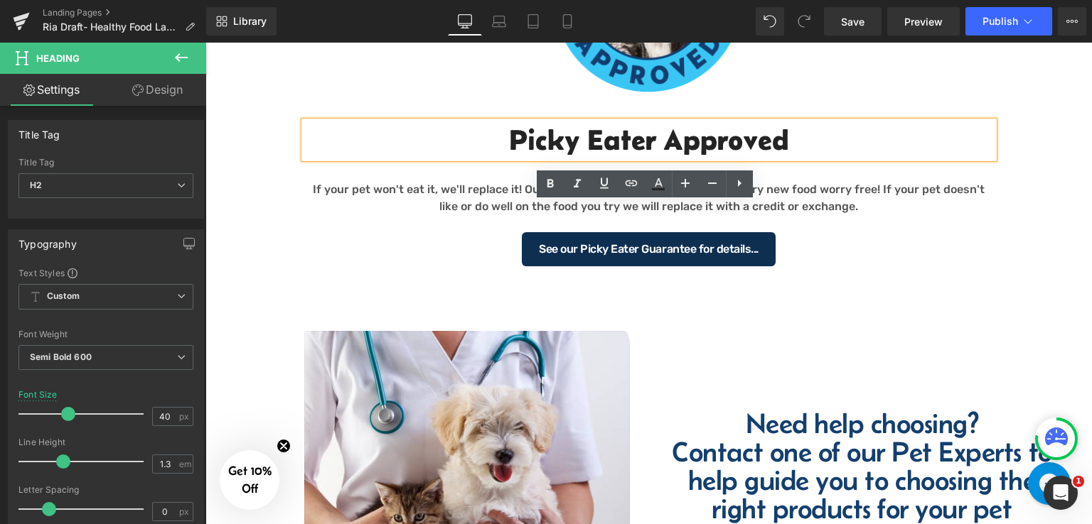
scroll to position [1370, 0]
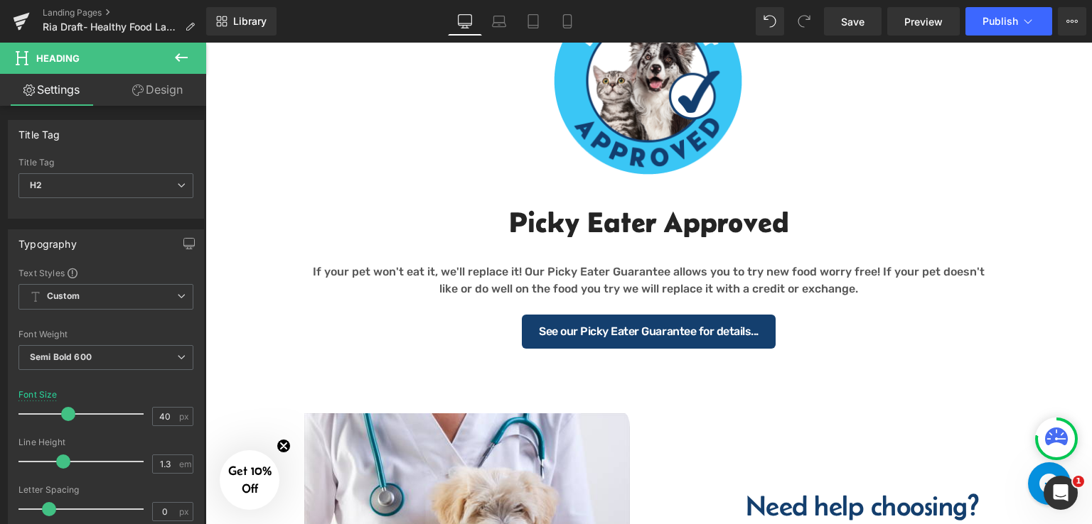
click at [178, 60] on icon at bounding box center [181, 57] width 17 height 17
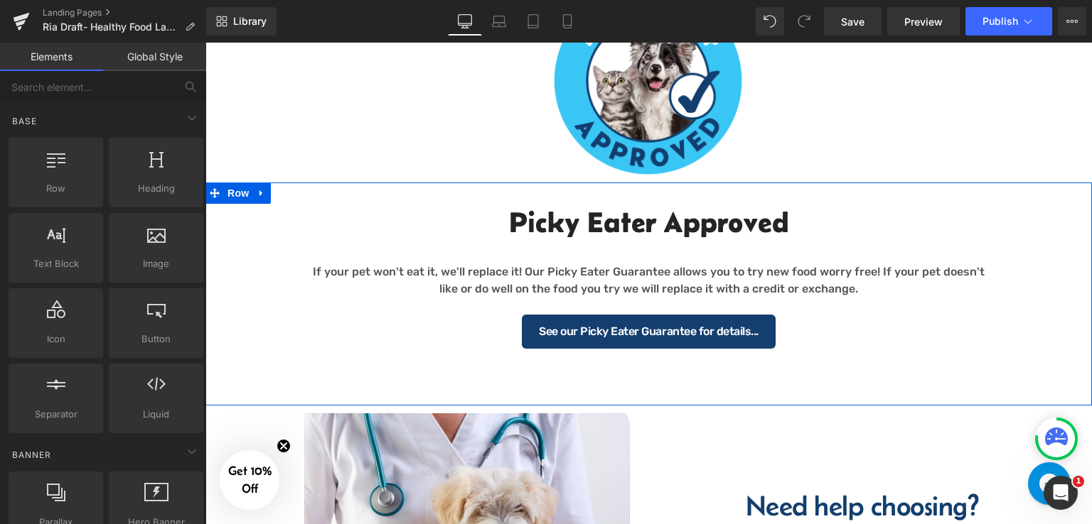
click at [232, 210] on div "Picky Eater Approved Heading If your pet won't eat it, we'll replace it! Our Pi…" at bounding box center [648, 269] width 886 height 173
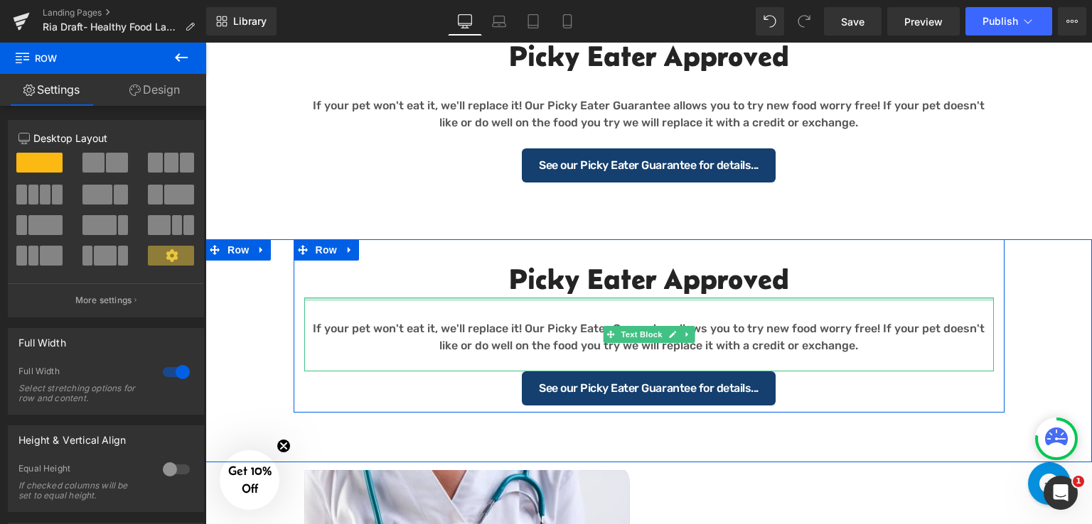
scroll to position [1534, 0]
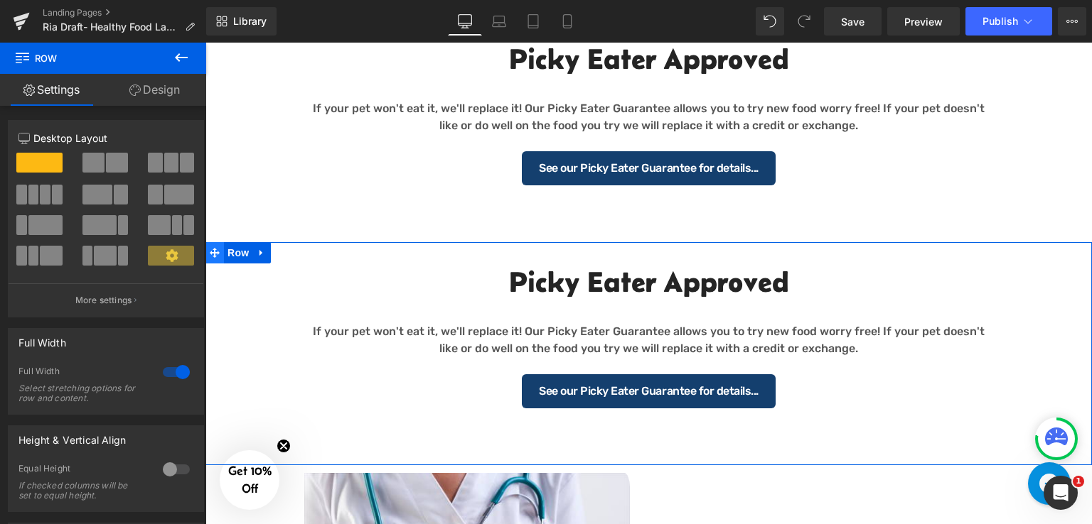
drag, startPoint x: 222, startPoint y: 279, endPoint x: 212, endPoint y: 251, distance: 29.4
click at [244, 397] on div "Picky Eater Approved Heading If your pet won't eat it, we'll replace it! Our Pi…" at bounding box center [648, 328] width 886 height 173
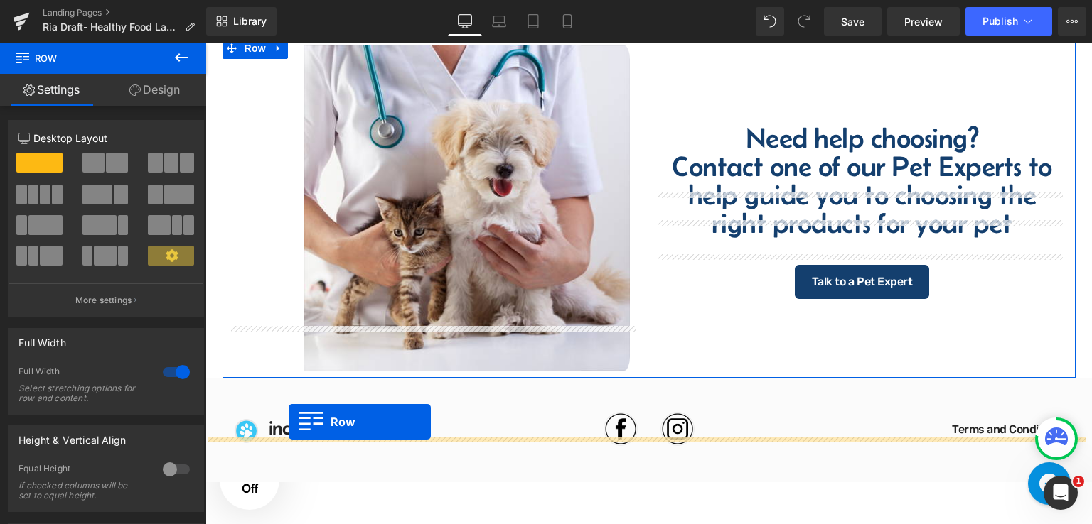
scroll to position [1818, 0]
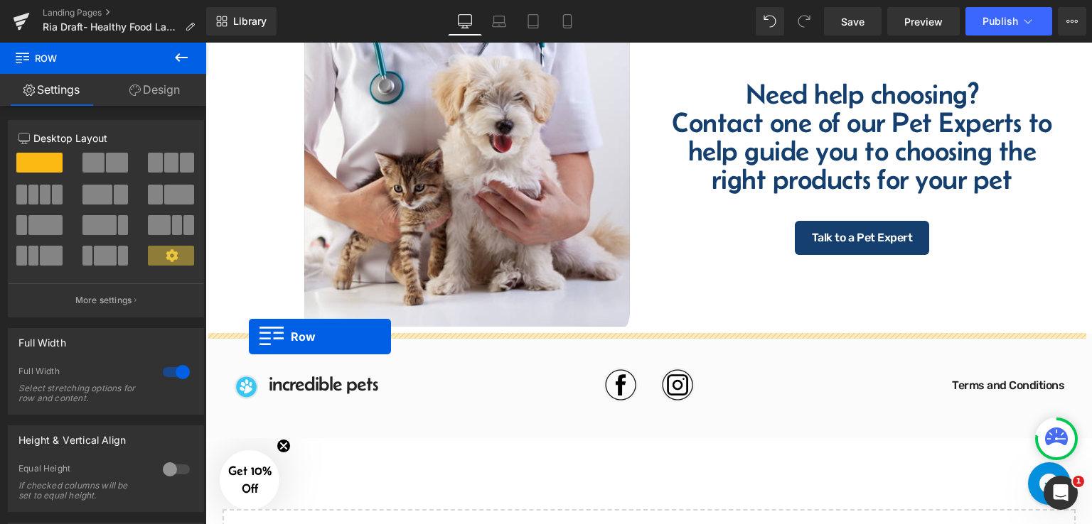
drag, startPoint x: 212, startPoint y: 251, endPoint x: 249, endPoint y: 337, distance: 93.3
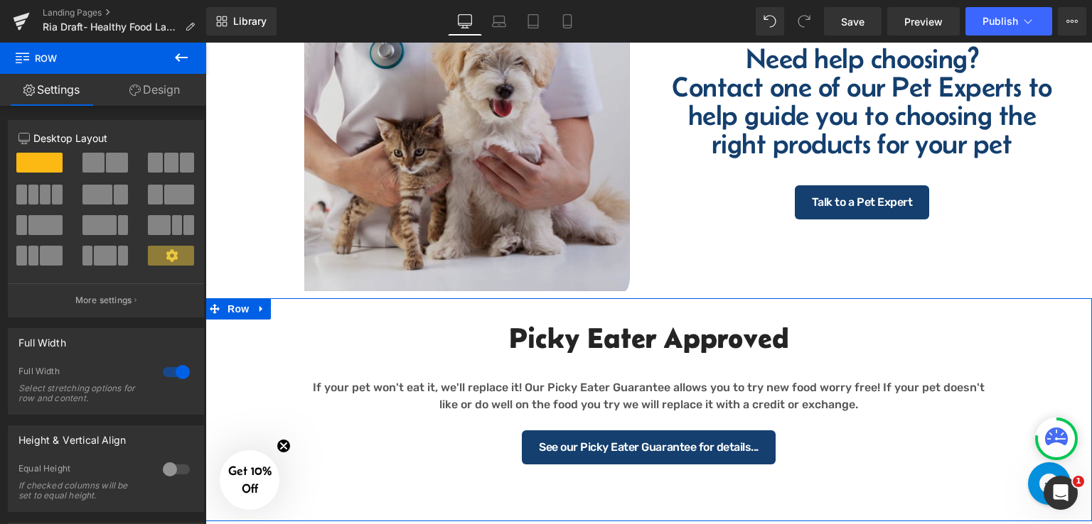
scroll to position [1782, 0]
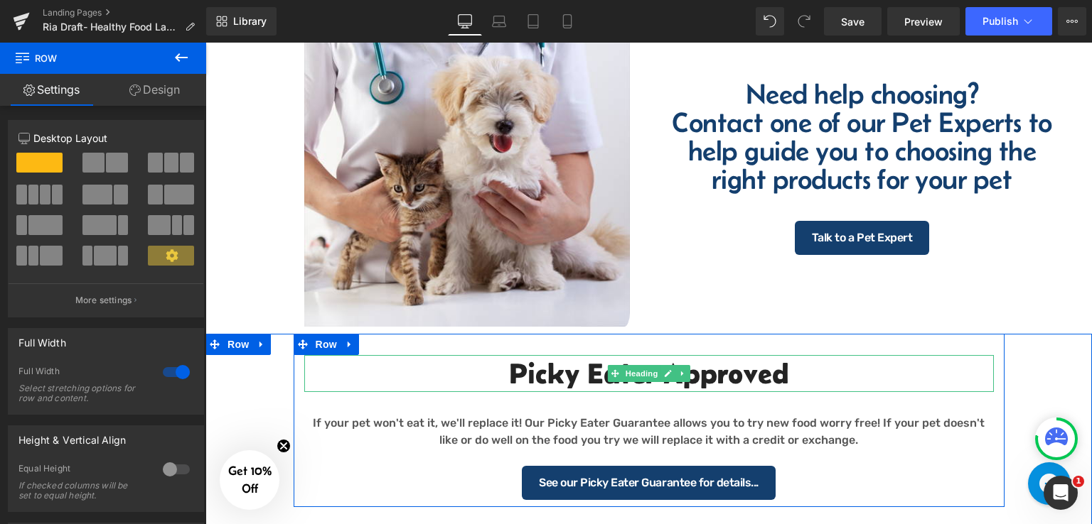
click at [777, 365] on h2 "Picky Eater Approved" at bounding box center [648, 373] width 689 height 37
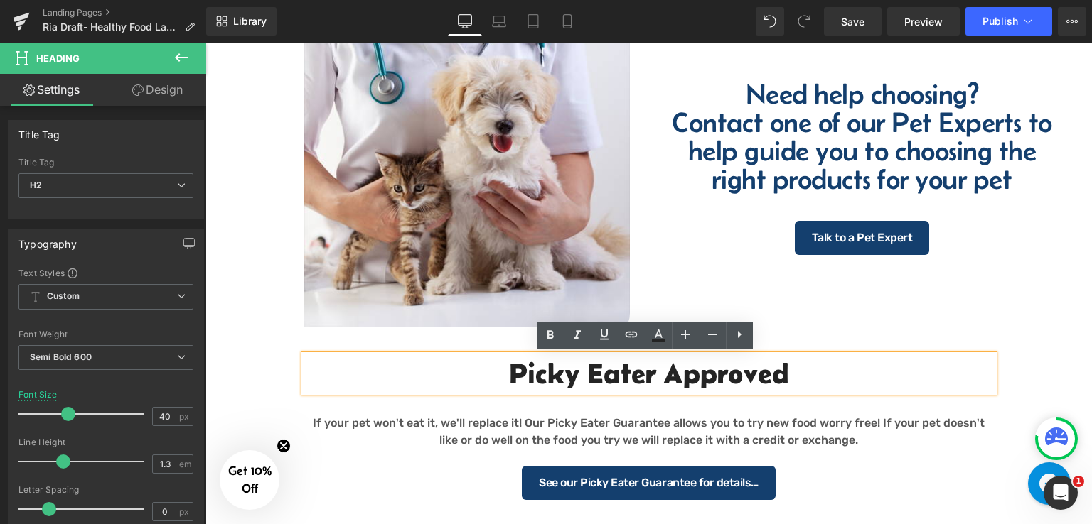
click at [785, 377] on h2 "Picky Eater Approved" at bounding box center [648, 373] width 689 height 37
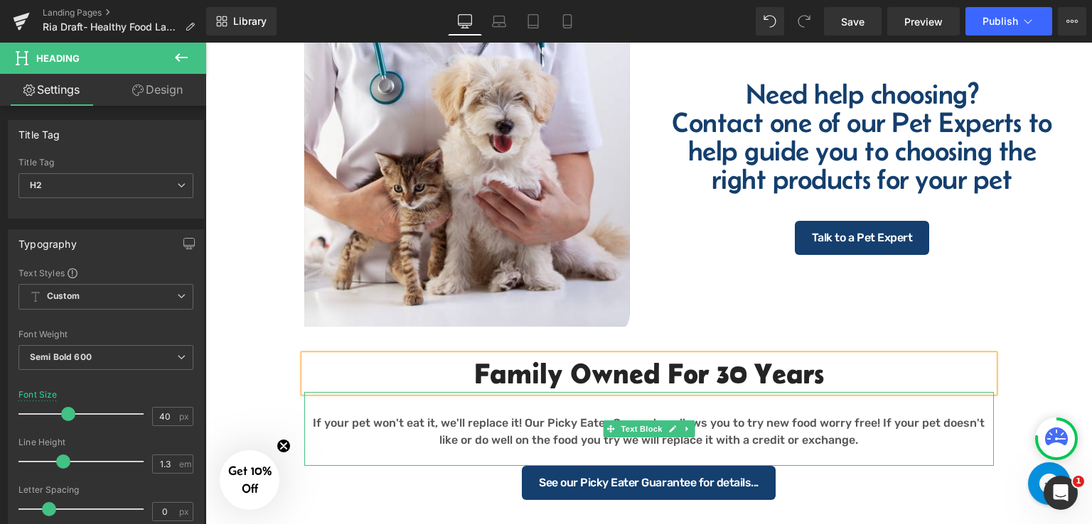
click at [747, 427] on p "If your pet won't eat it, we'll replace it! Our Picky Eater Guarantee allows yo…" at bounding box center [648, 432] width 689 height 34
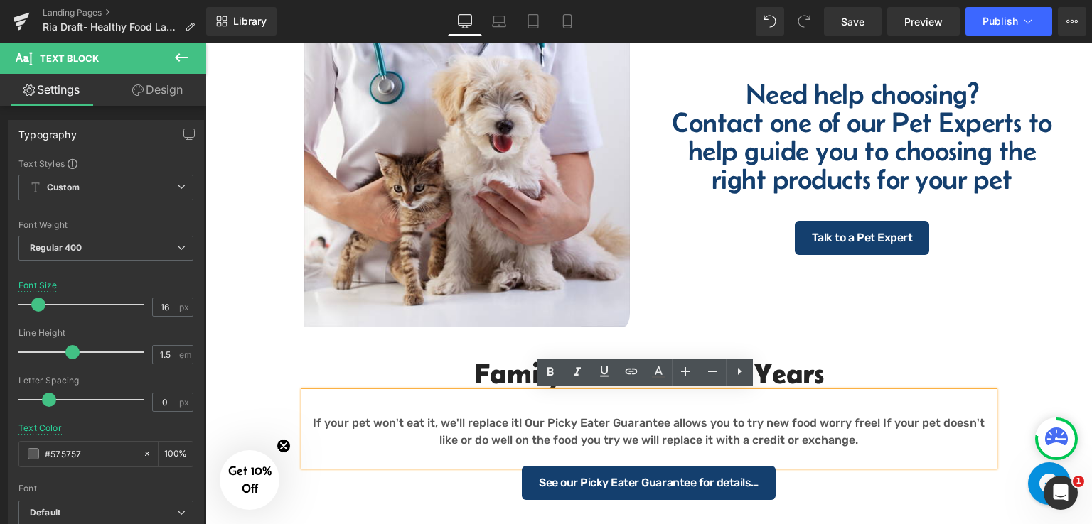
click at [666, 423] on p "If your pet won't eat it, we'll replace it! Our Picky Eater Guarantee allows yo…" at bounding box center [648, 432] width 689 height 34
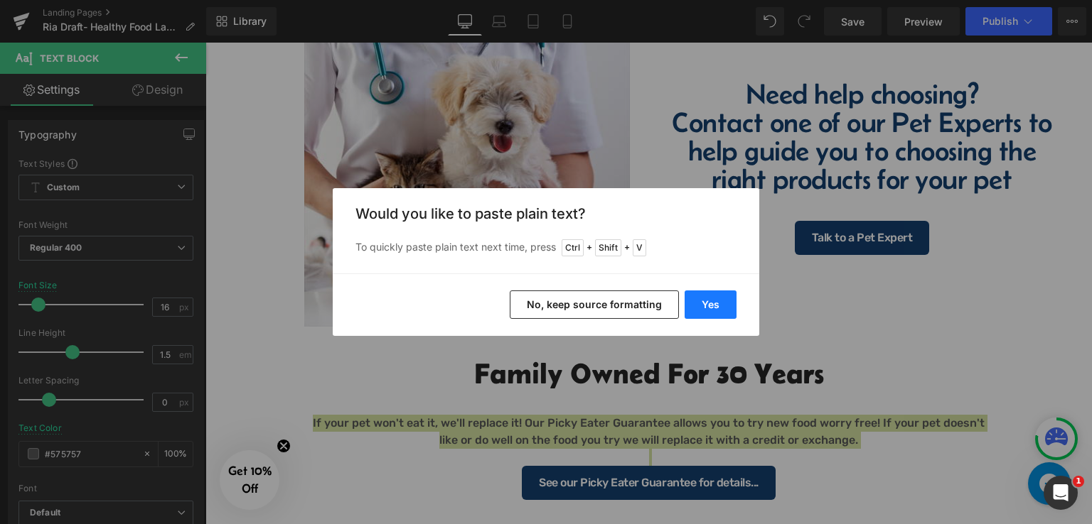
click at [723, 301] on button "Yes" at bounding box center [710, 305] width 52 height 28
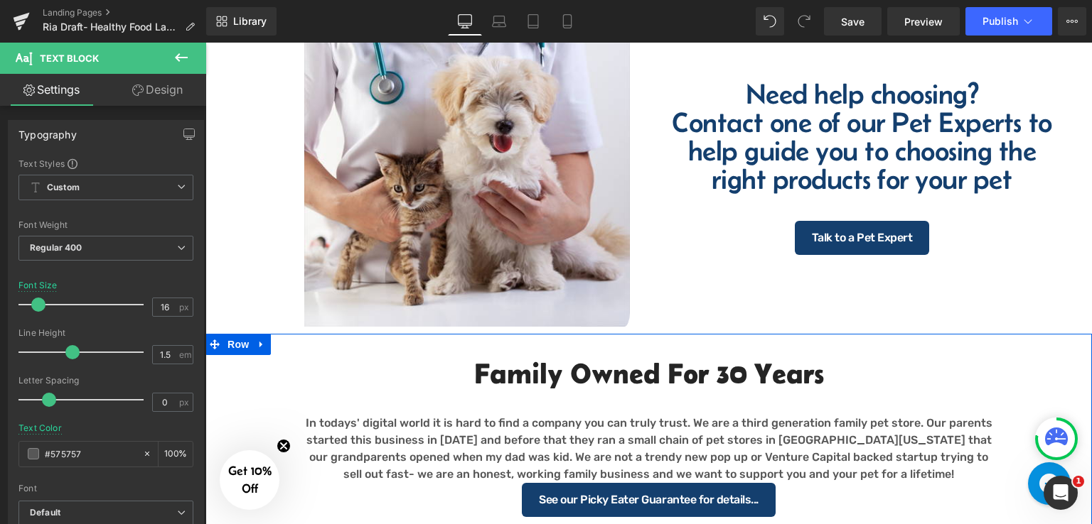
scroll to position [1853, 0]
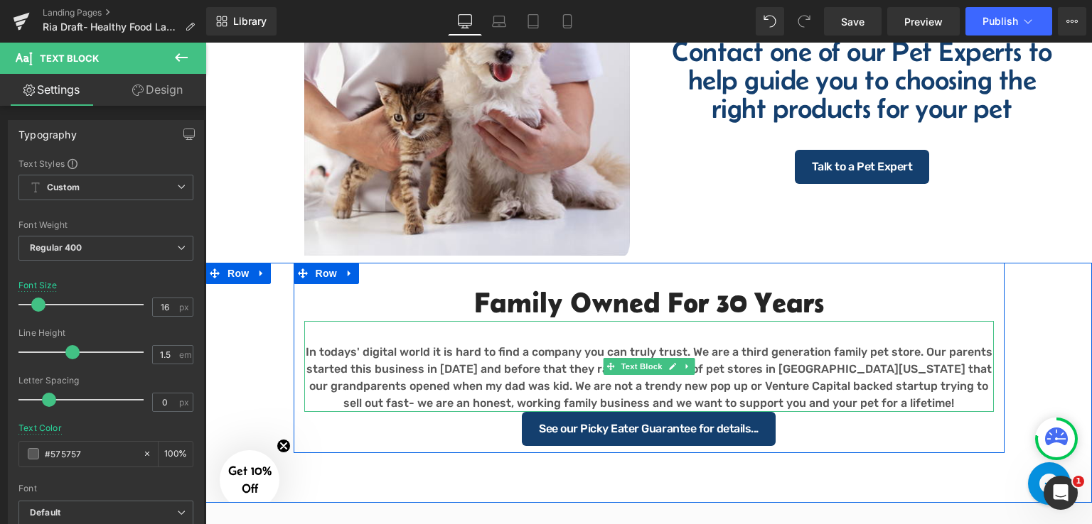
click at [878, 398] on p "In todays' digital world it is hard to find a company you can truly trust. We a…" at bounding box center [648, 378] width 689 height 68
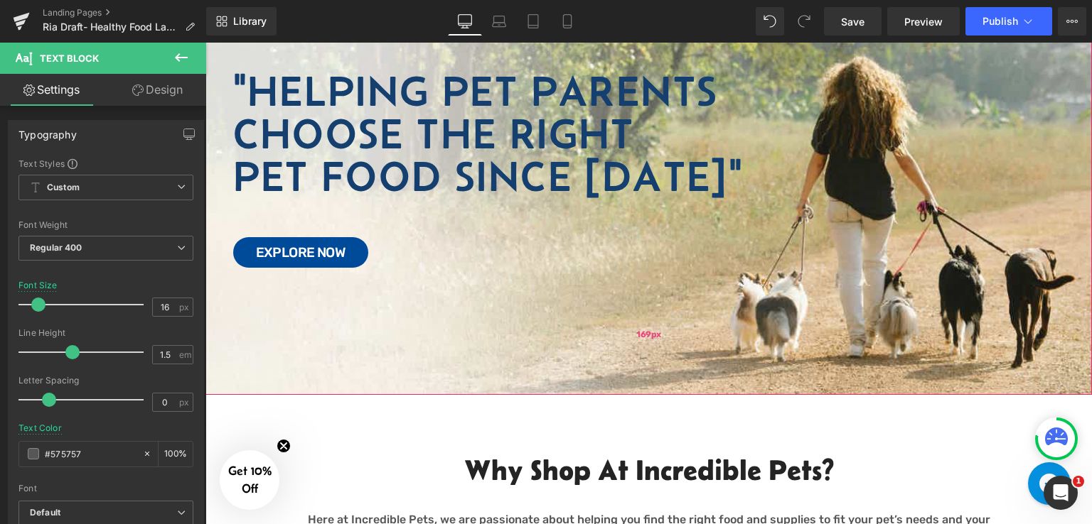
scroll to position [213, 0]
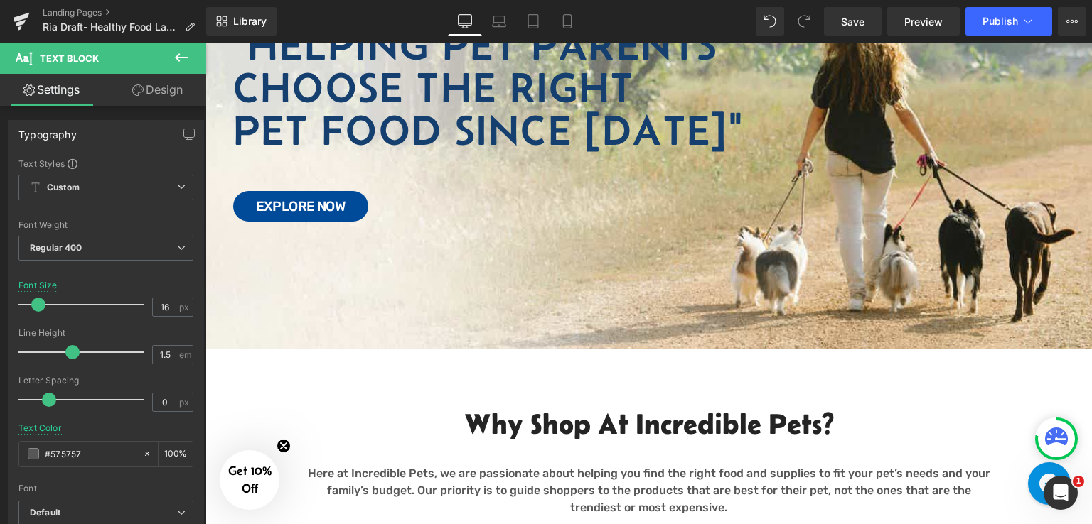
click at [176, 60] on icon at bounding box center [181, 57] width 17 height 17
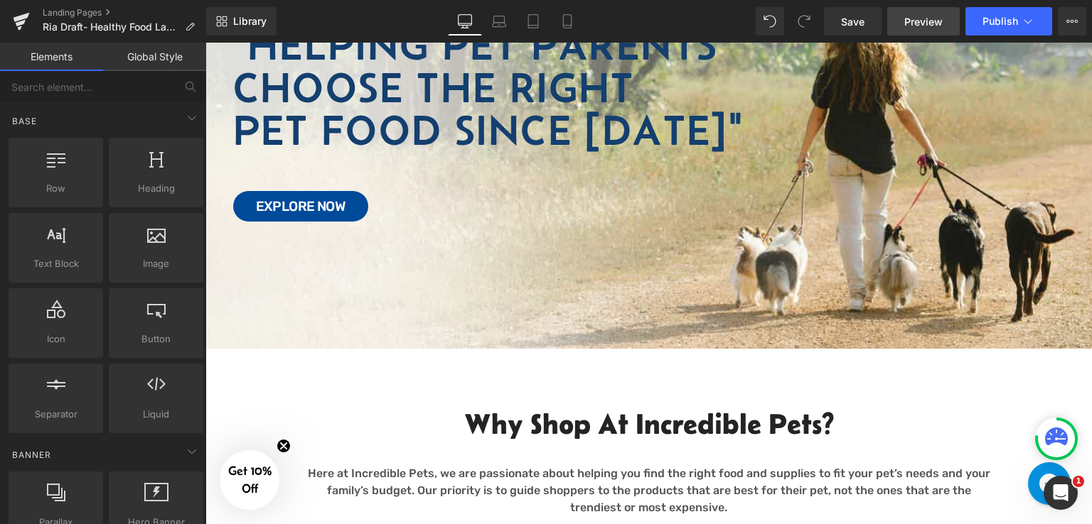
drag, startPoint x: 926, startPoint y: 17, endPoint x: 475, endPoint y: 31, distance: 451.5
click at [926, 17] on span "Preview" at bounding box center [923, 21] width 38 height 15
click at [854, 18] on span "Save" at bounding box center [852, 21] width 23 height 15
